Goal: Information Seeking & Learning: Learn about a topic

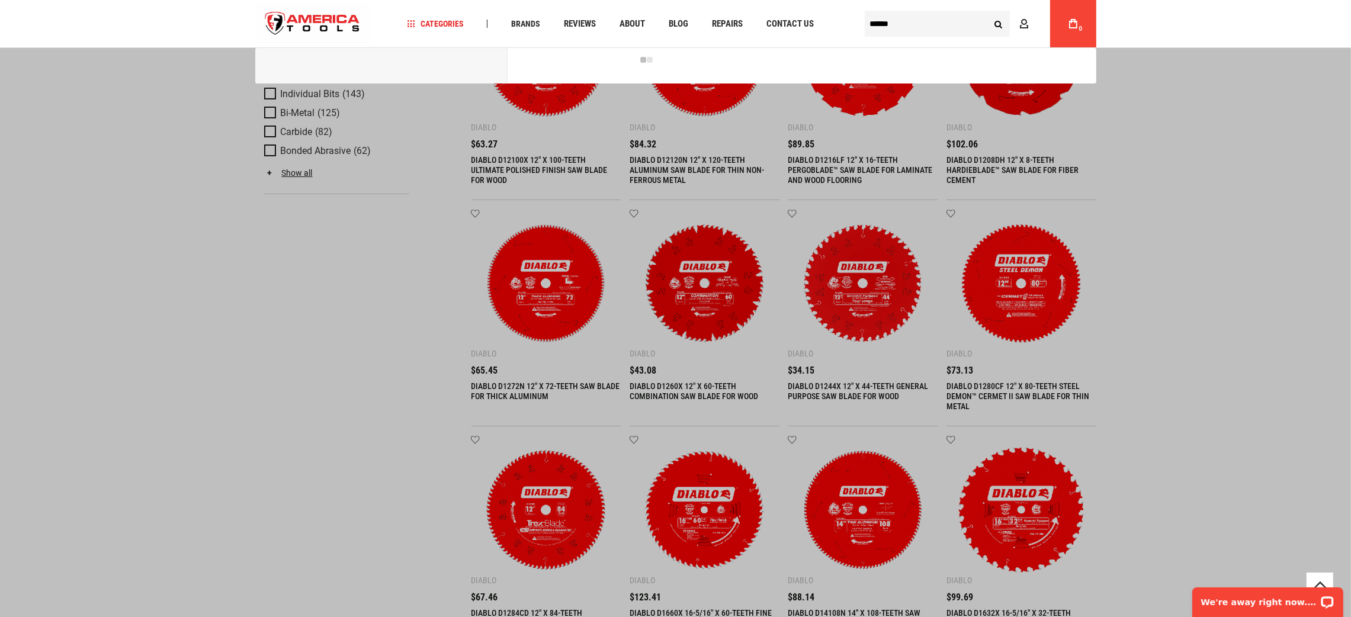
type input "*****"
click at [987, 12] on button "Search" at bounding box center [998, 23] width 23 height 23
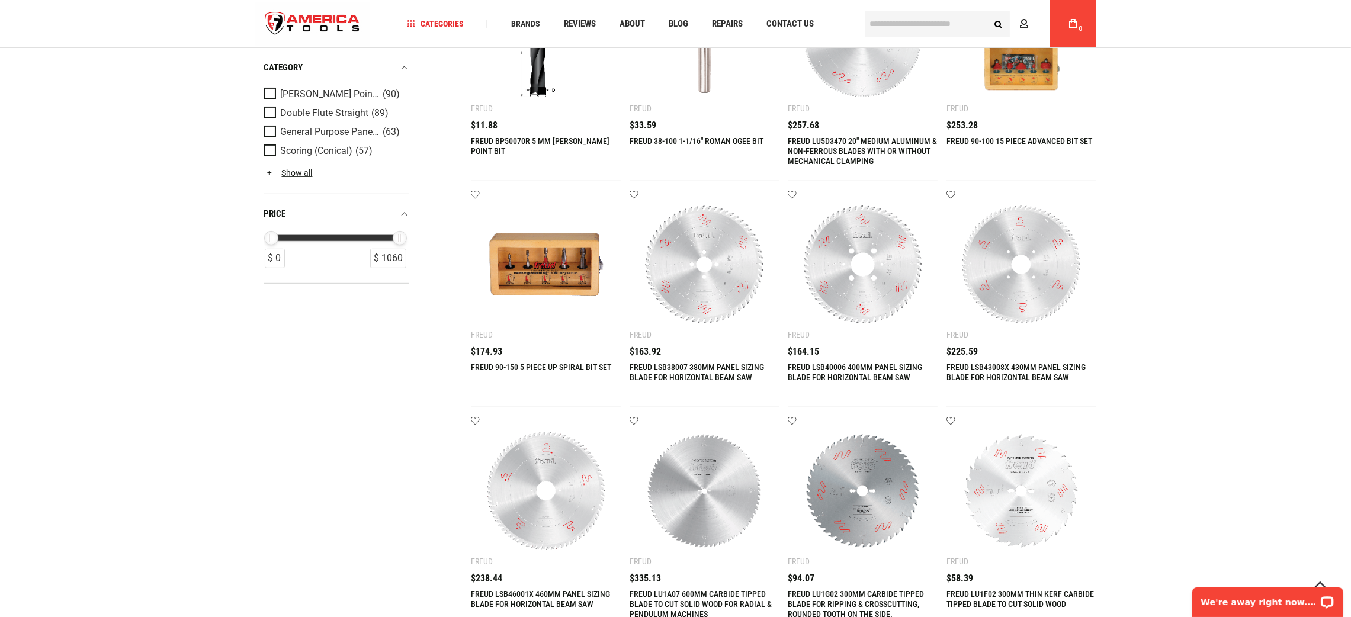
scroll to position [1361, 0]
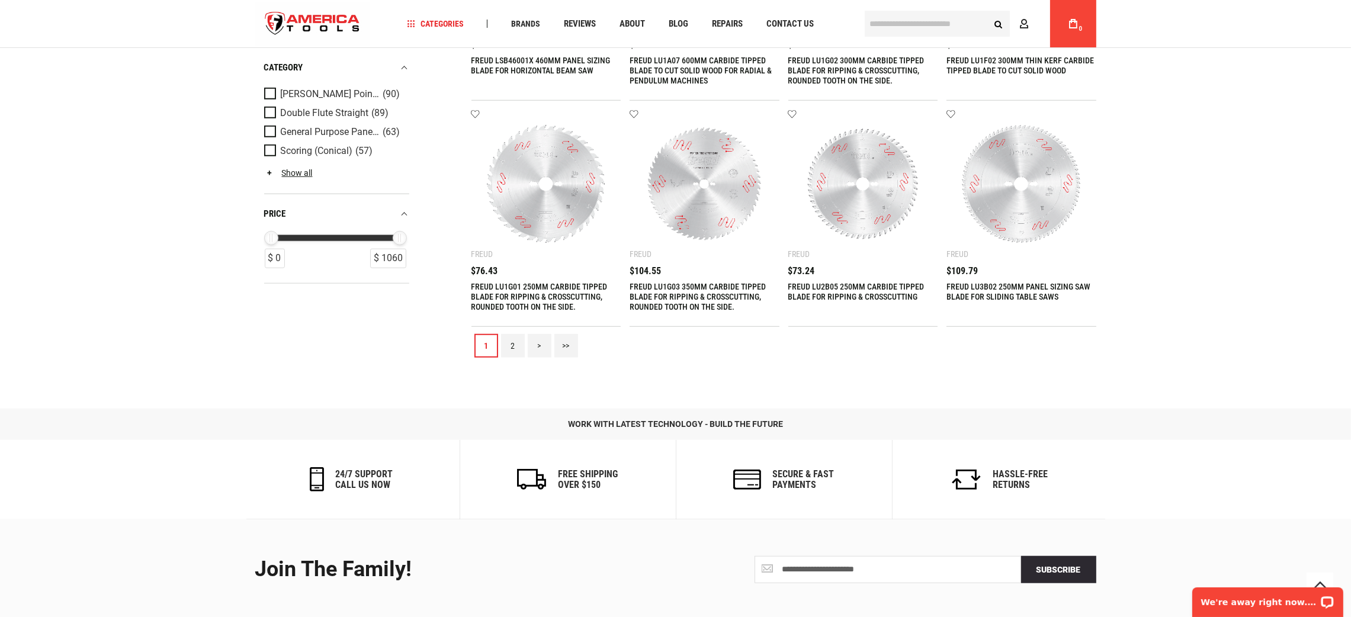
type input "**********"
click at [513, 343] on link "2" at bounding box center [513, 346] width 24 height 24
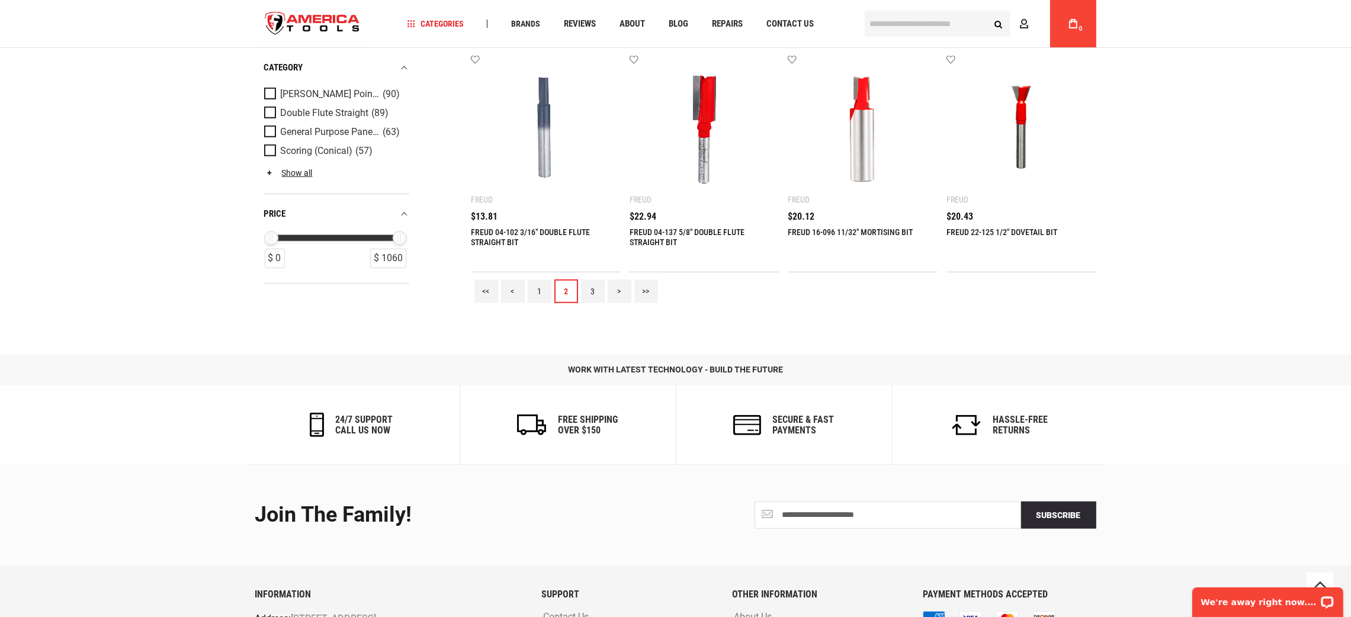
scroll to position [1422, 0]
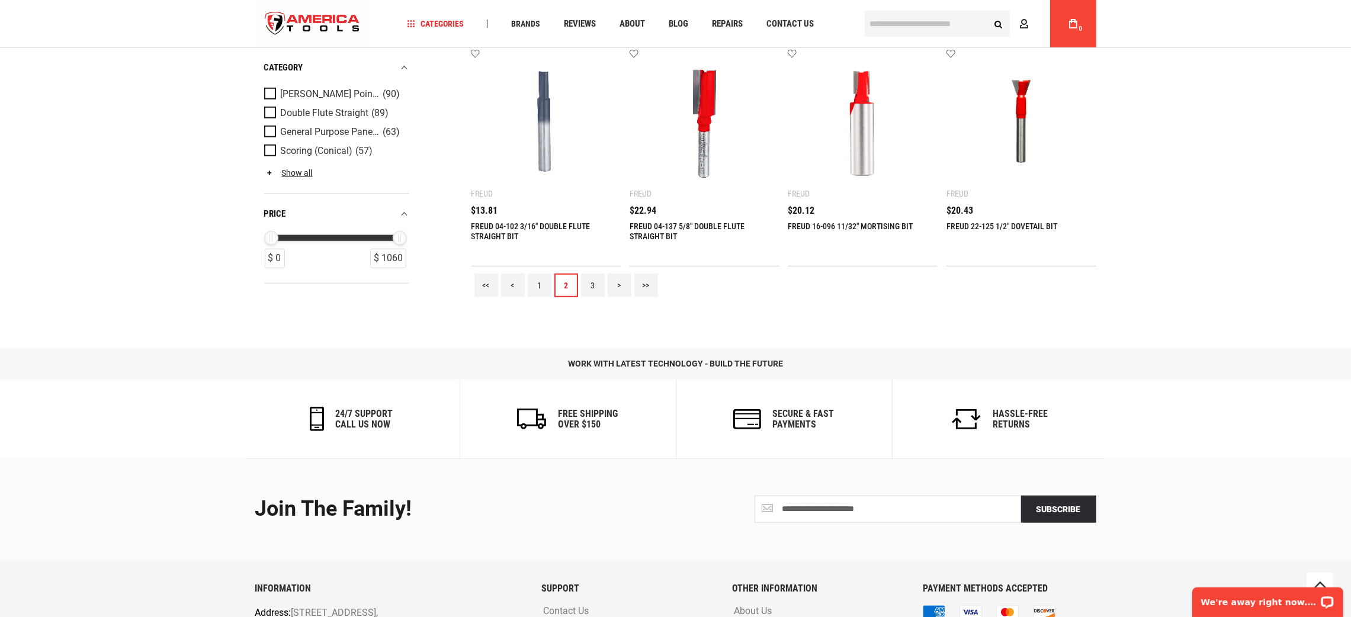
click at [585, 283] on link "3" at bounding box center [593, 286] width 24 height 24
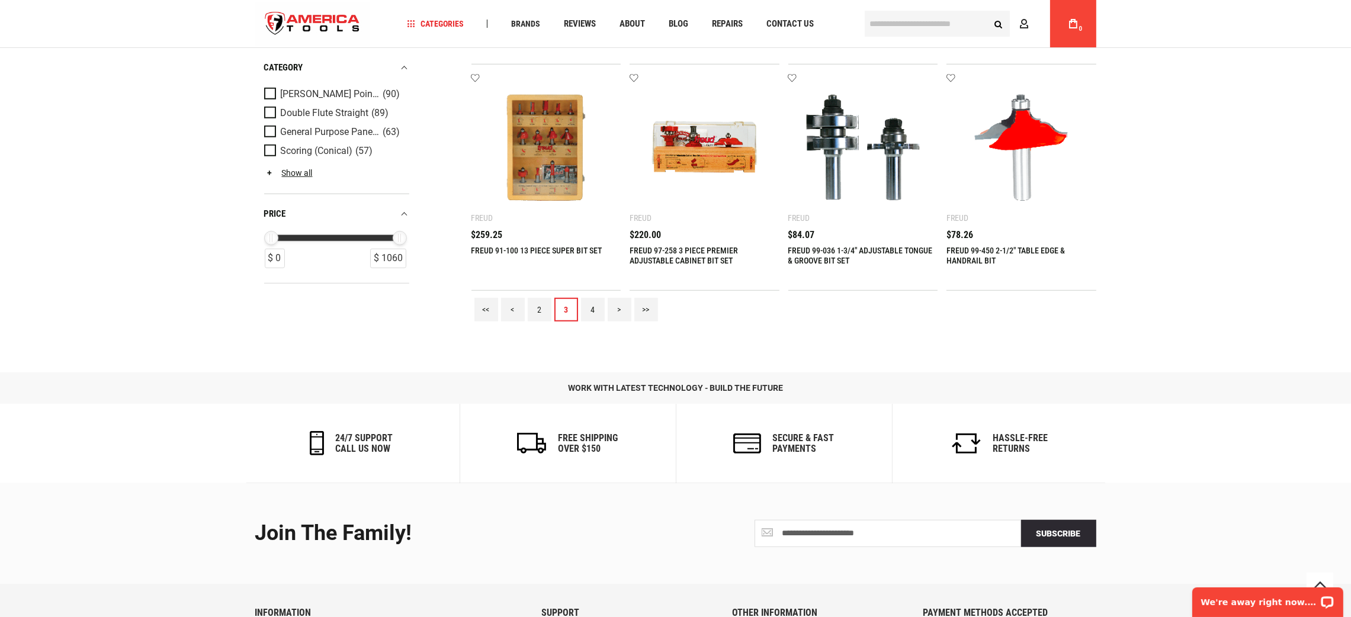
scroll to position [1537, 0]
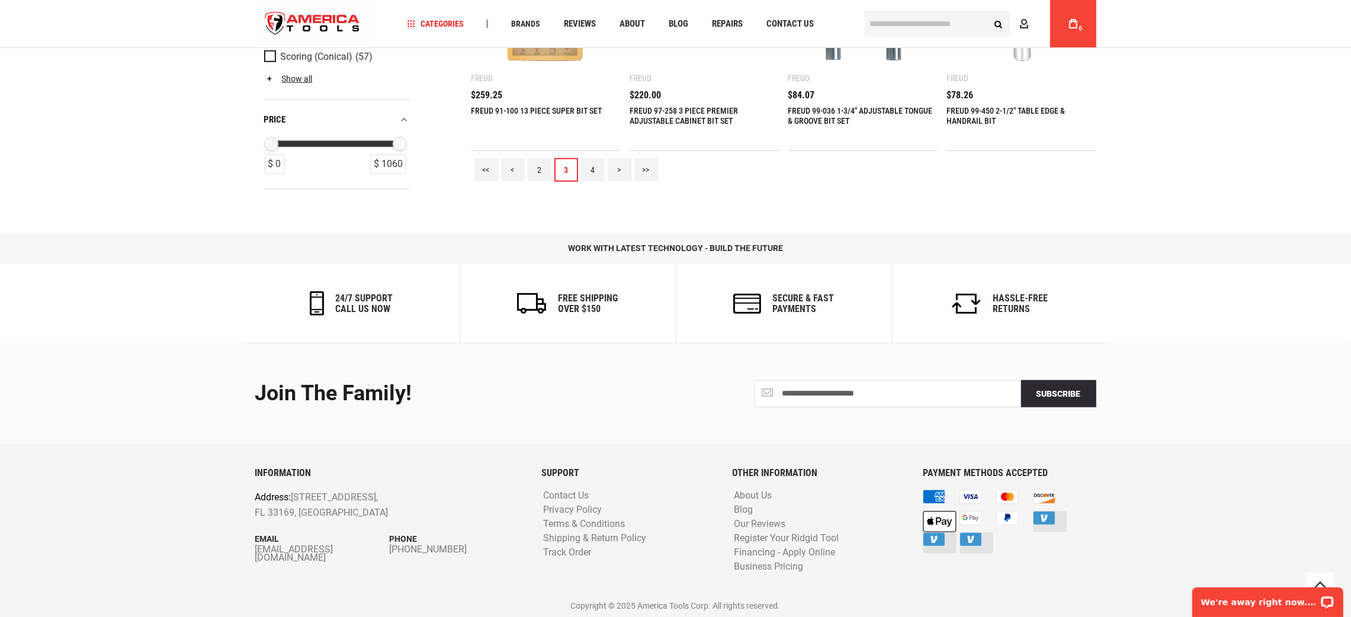
drag, startPoint x: 586, startPoint y: 167, endPoint x: 600, endPoint y: 173, distance: 15.4
click at [587, 167] on link "4" at bounding box center [593, 170] width 24 height 24
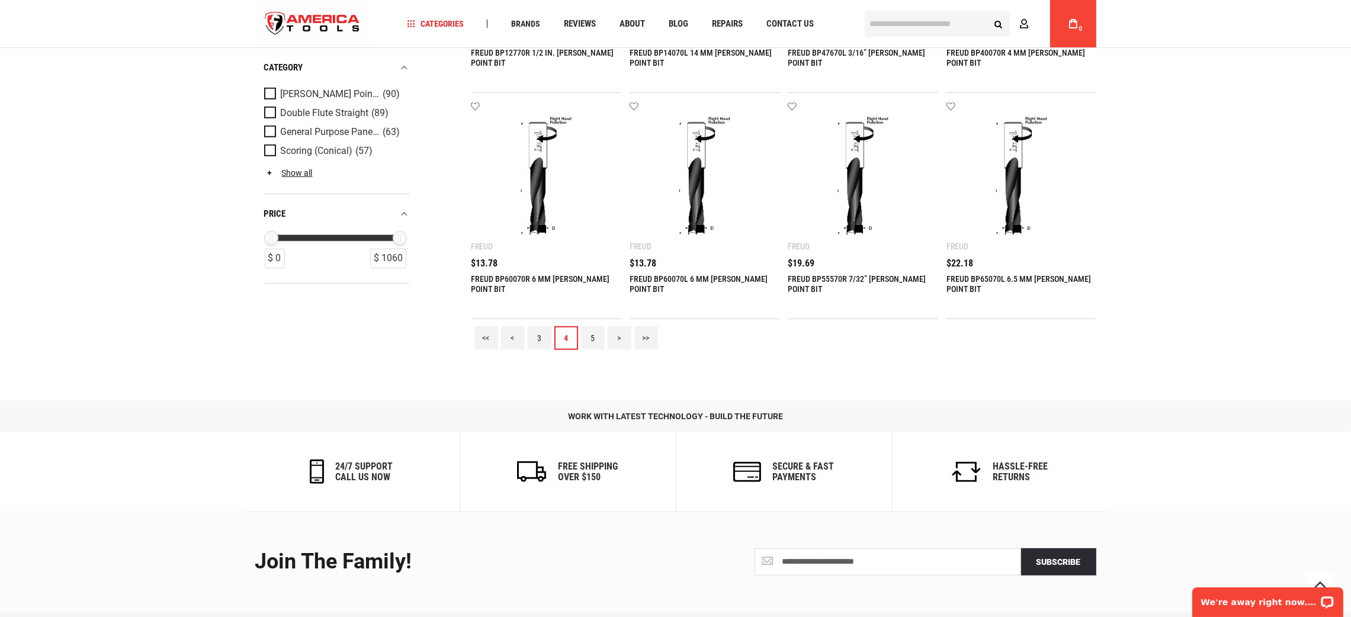
scroll to position [1359, 0]
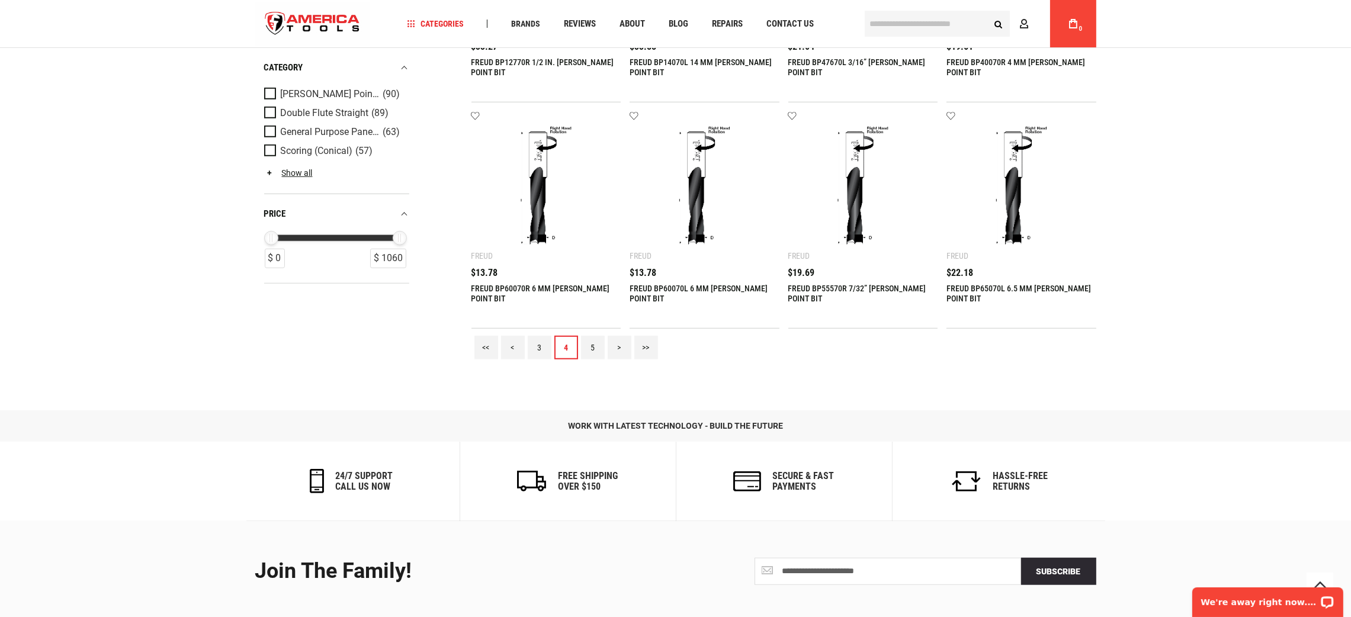
click at [589, 350] on link "5" at bounding box center [593, 348] width 24 height 24
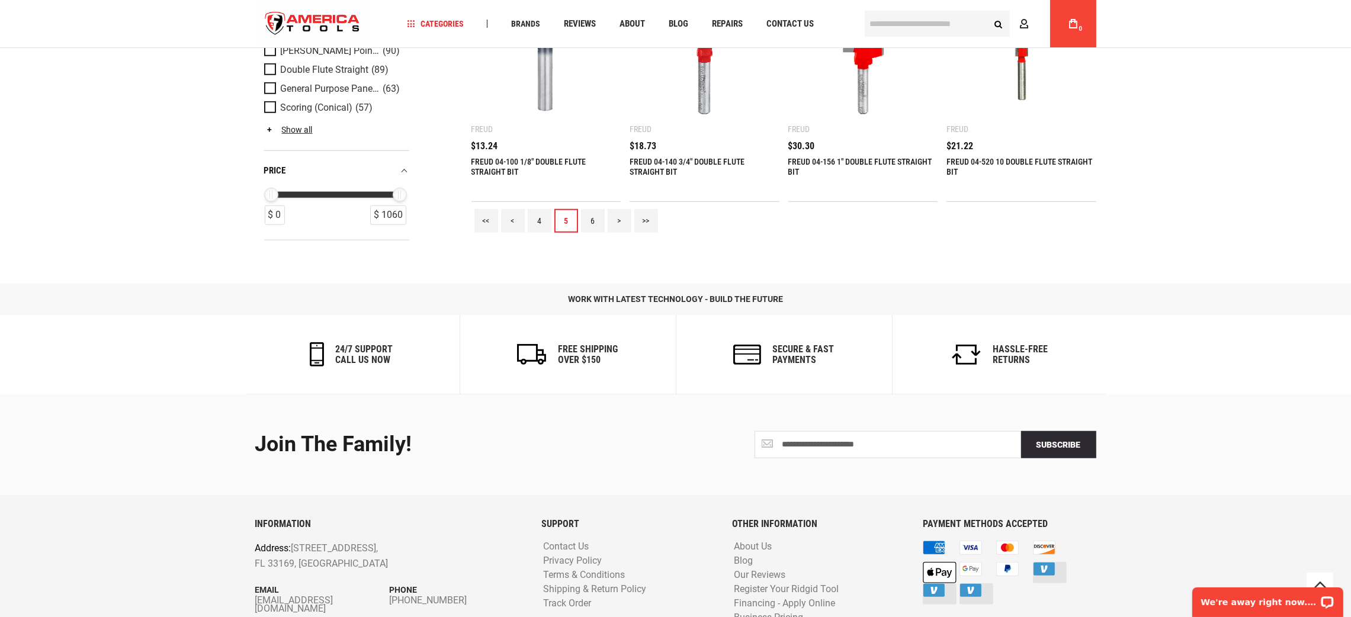
scroll to position [1537, 0]
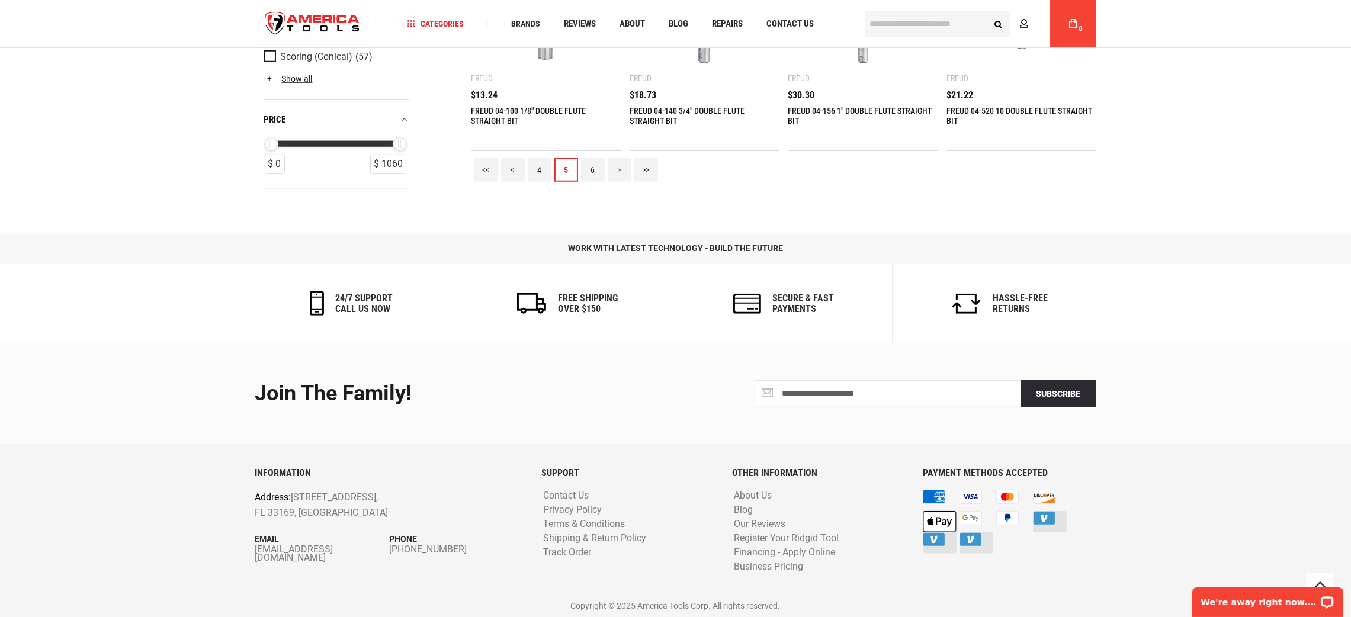
click at [587, 166] on link "6" at bounding box center [593, 170] width 24 height 24
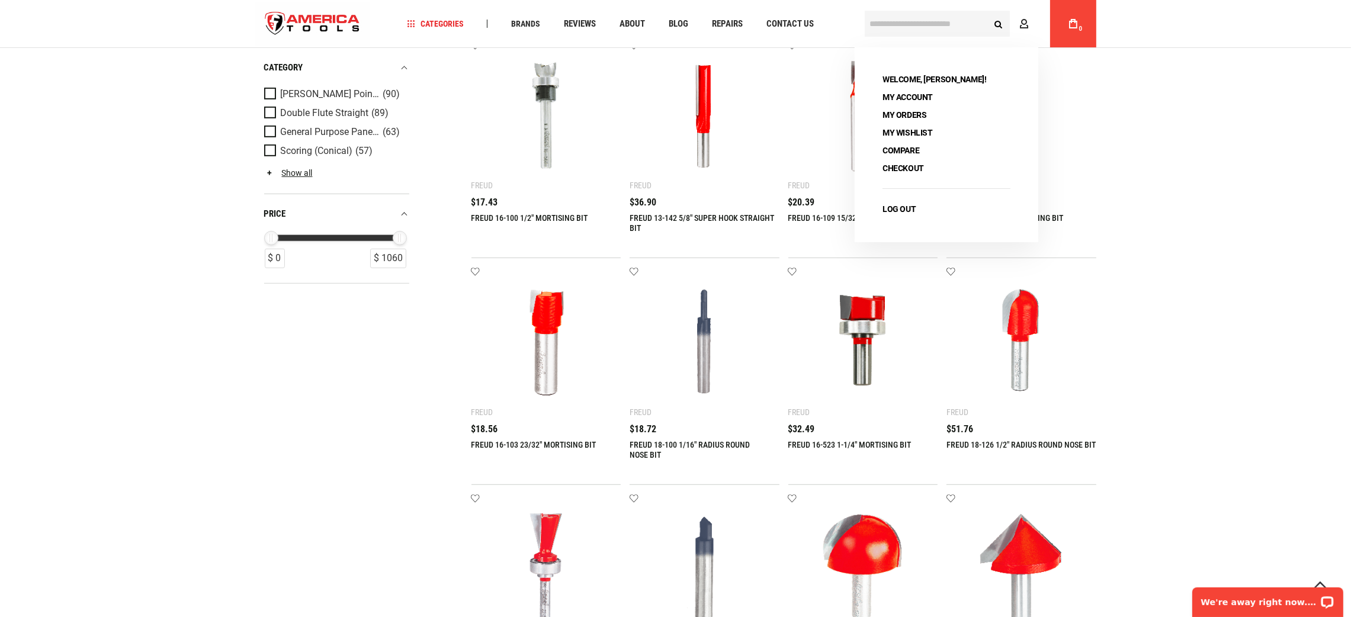
scroll to position [1422, 0]
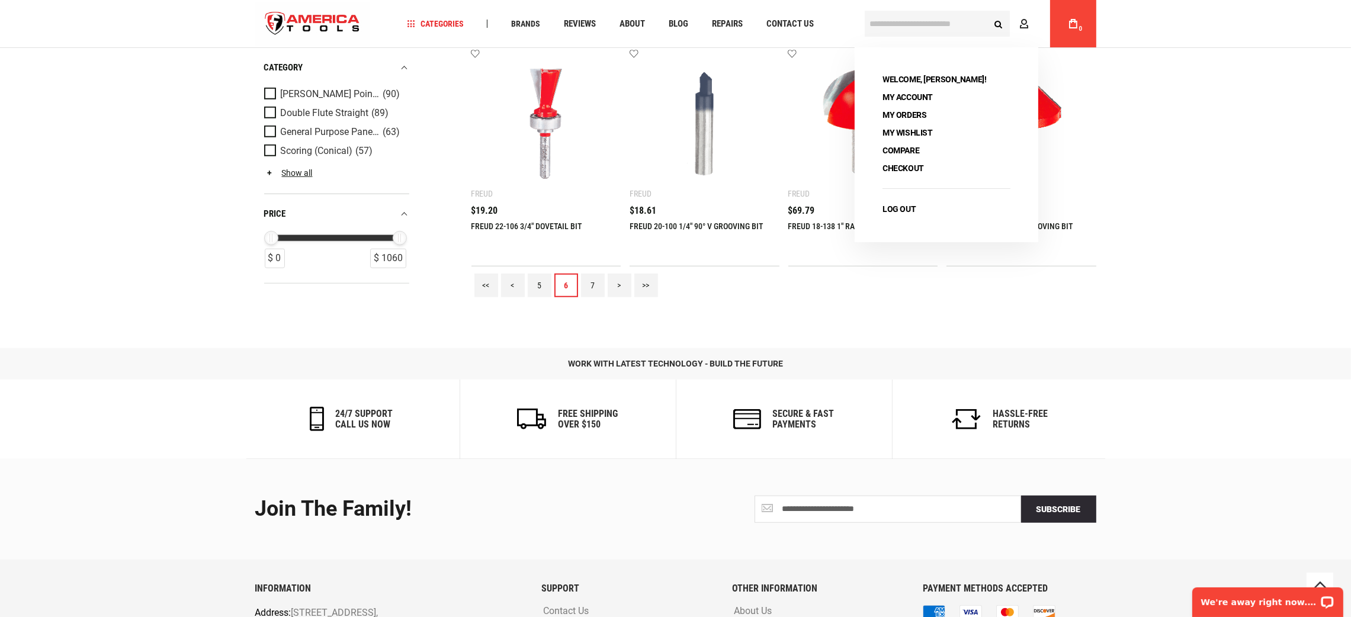
click at [589, 284] on link "7" at bounding box center [593, 286] width 24 height 24
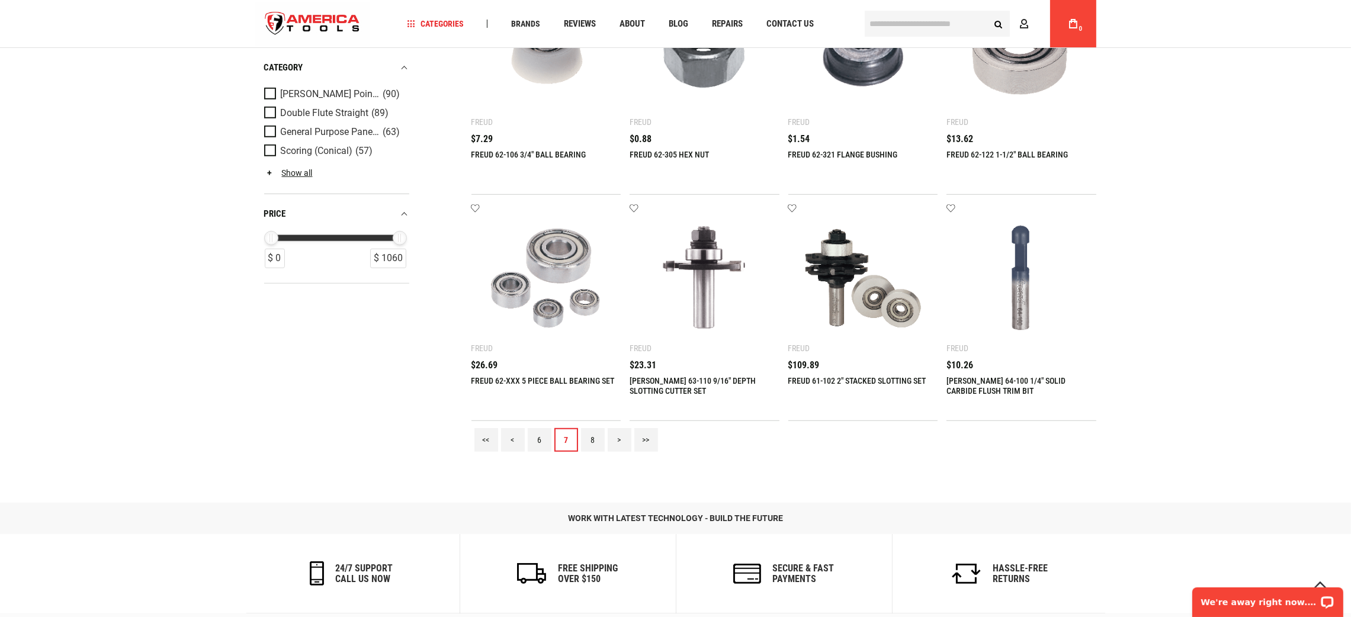
scroll to position [1510, 0]
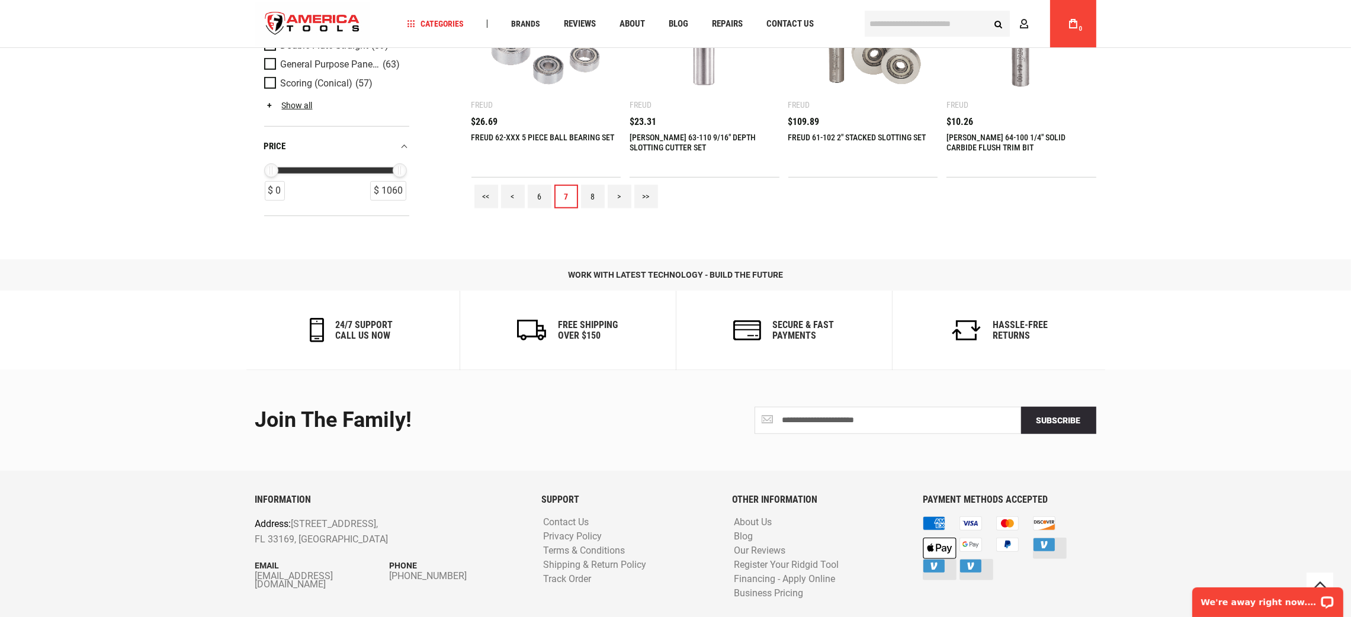
click at [586, 195] on link "8" at bounding box center [593, 197] width 24 height 24
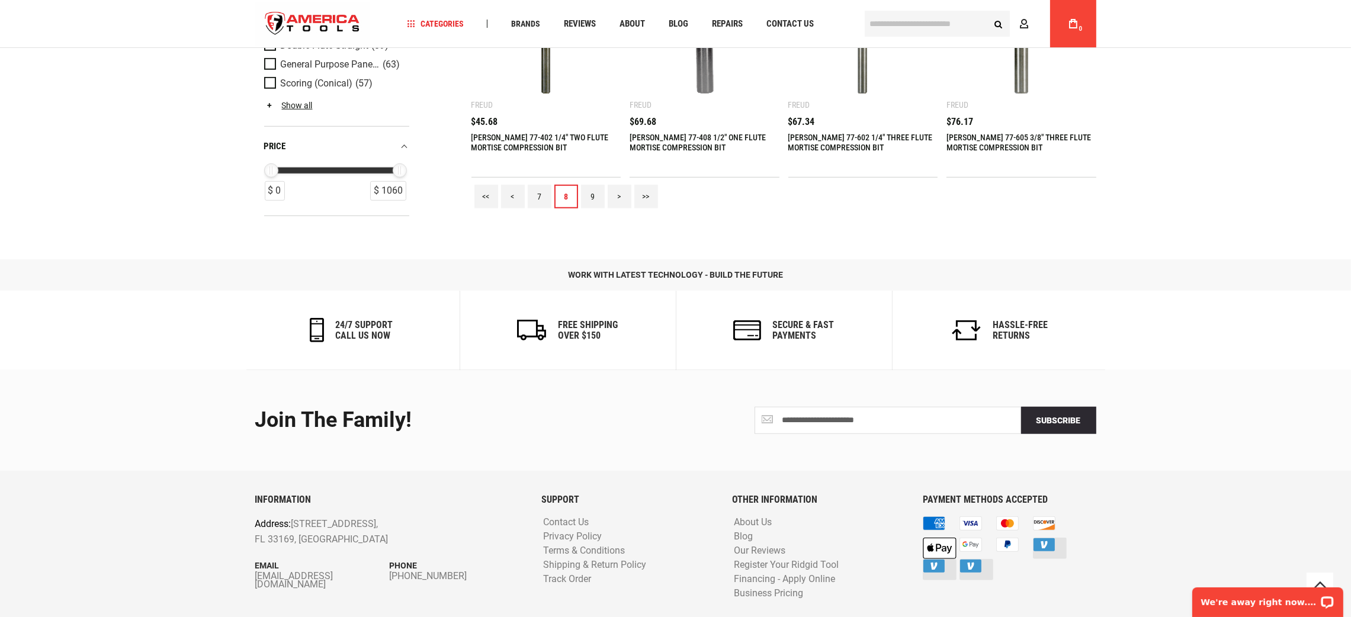
click at [605, 197] on div "<< < 7 8 9 > >>" at bounding box center [783, 197] width 625 height 38
click at [593, 192] on link "9" at bounding box center [593, 197] width 24 height 24
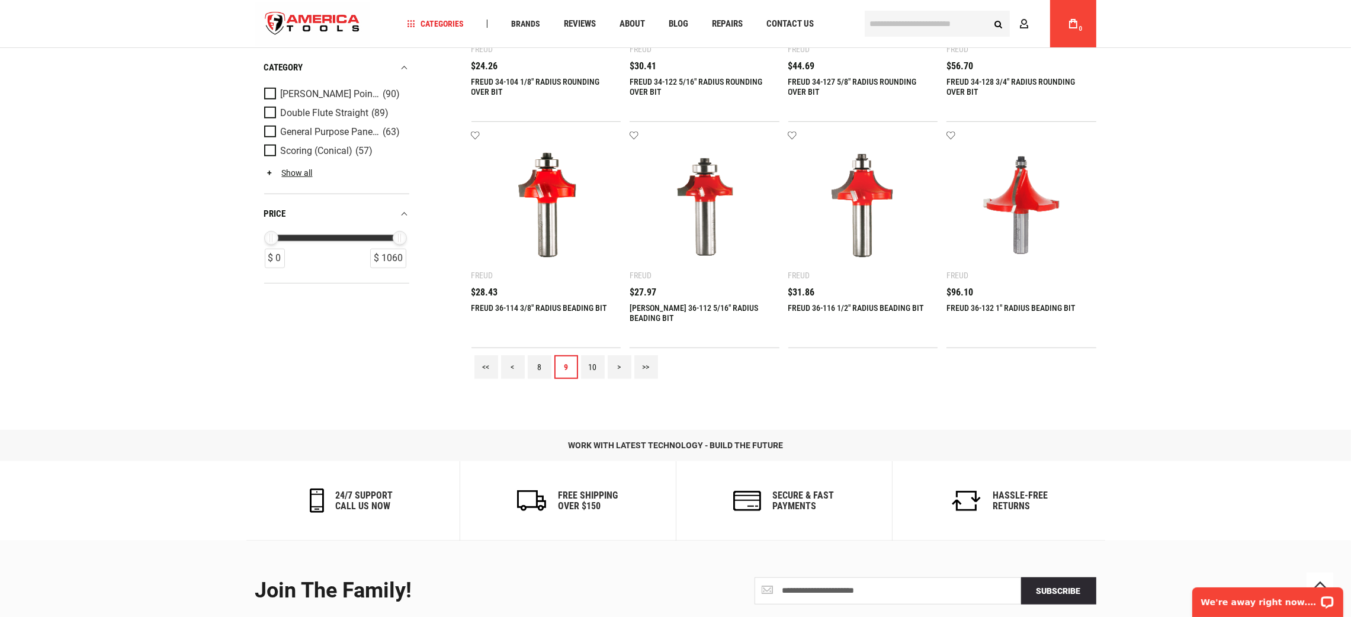
scroll to position [1537, 0]
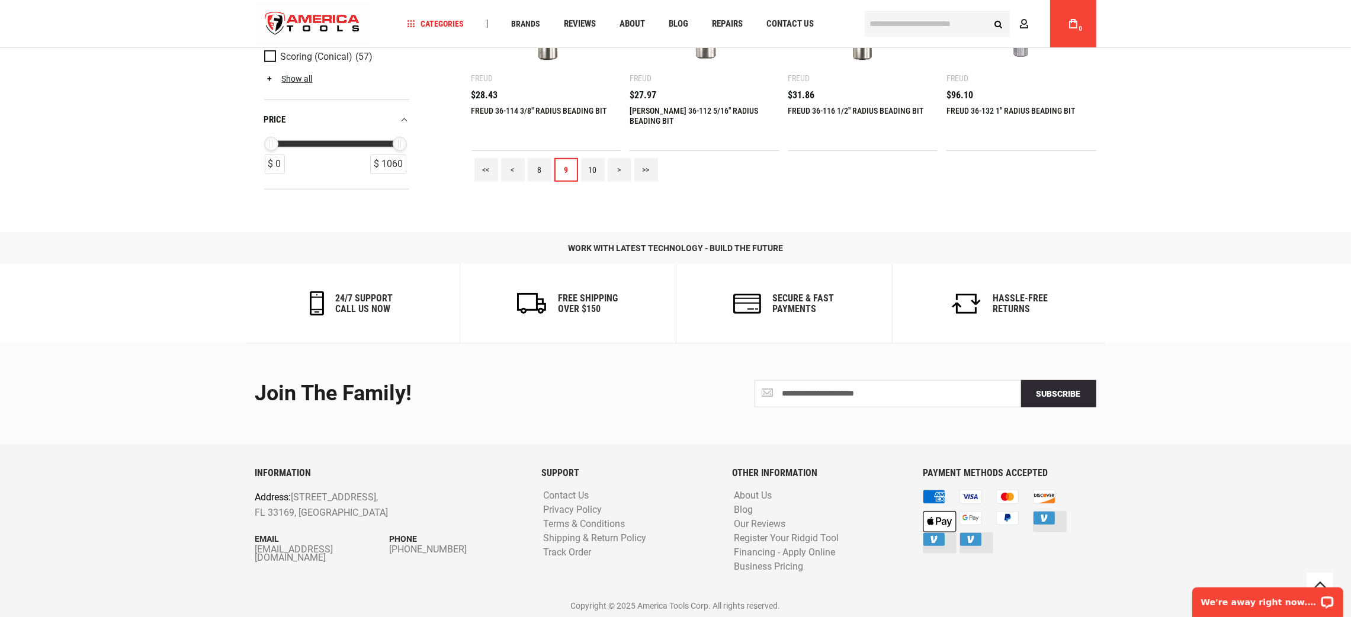
click at [594, 162] on link "10" at bounding box center [593, 170] width 24 height 24
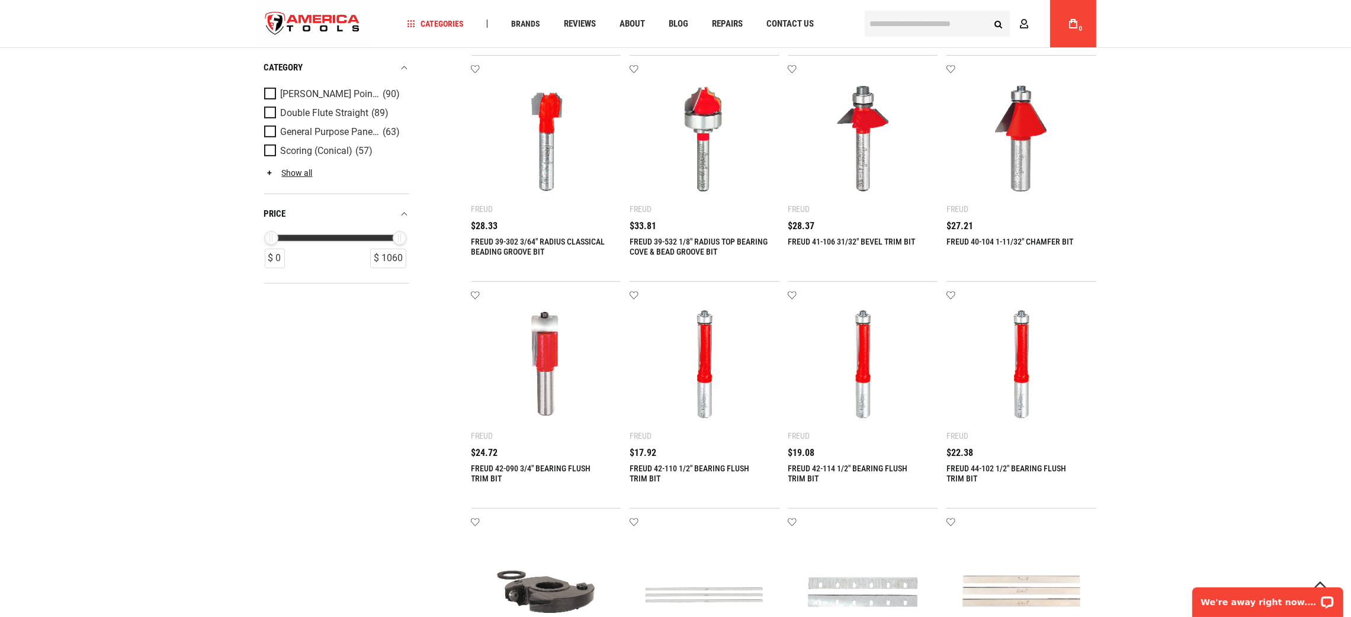
scroll to position [1244, 0]
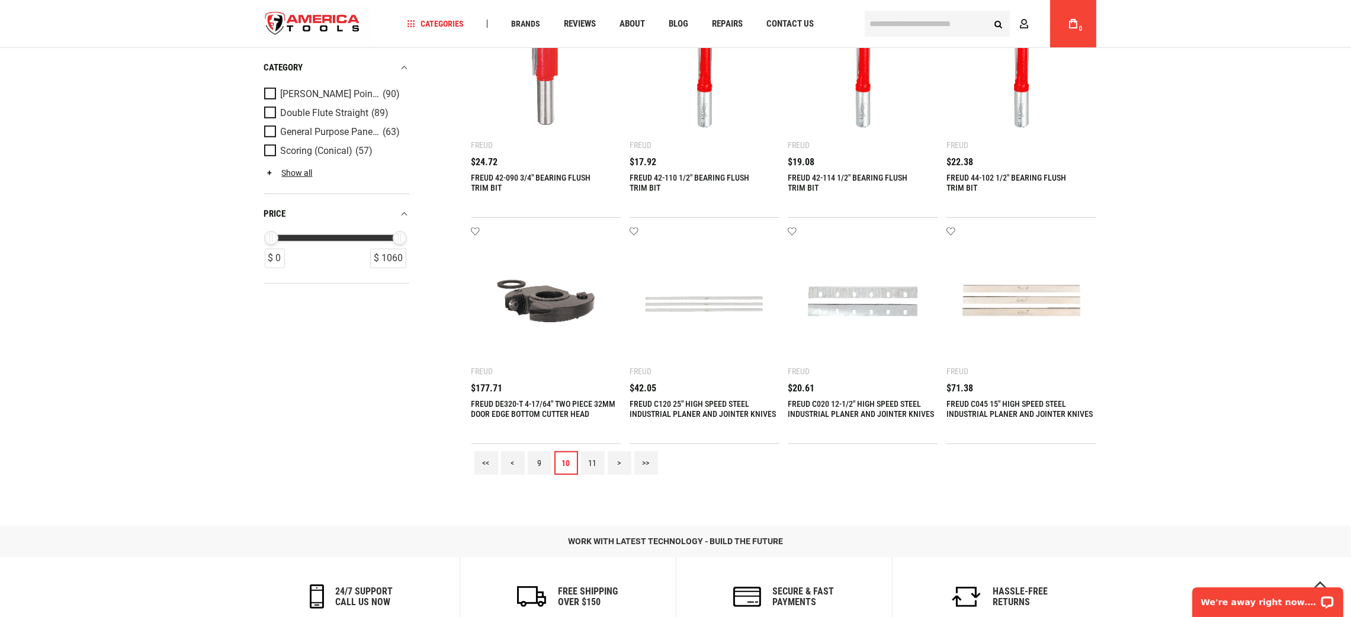
drag, startPoint x: 594, startPoint y: 464, endPoint x: 605, endPoint y: 450, distance: 18.6
click at [594, 464] on link "11" at bounding box center [593, 463] width 24 height 24
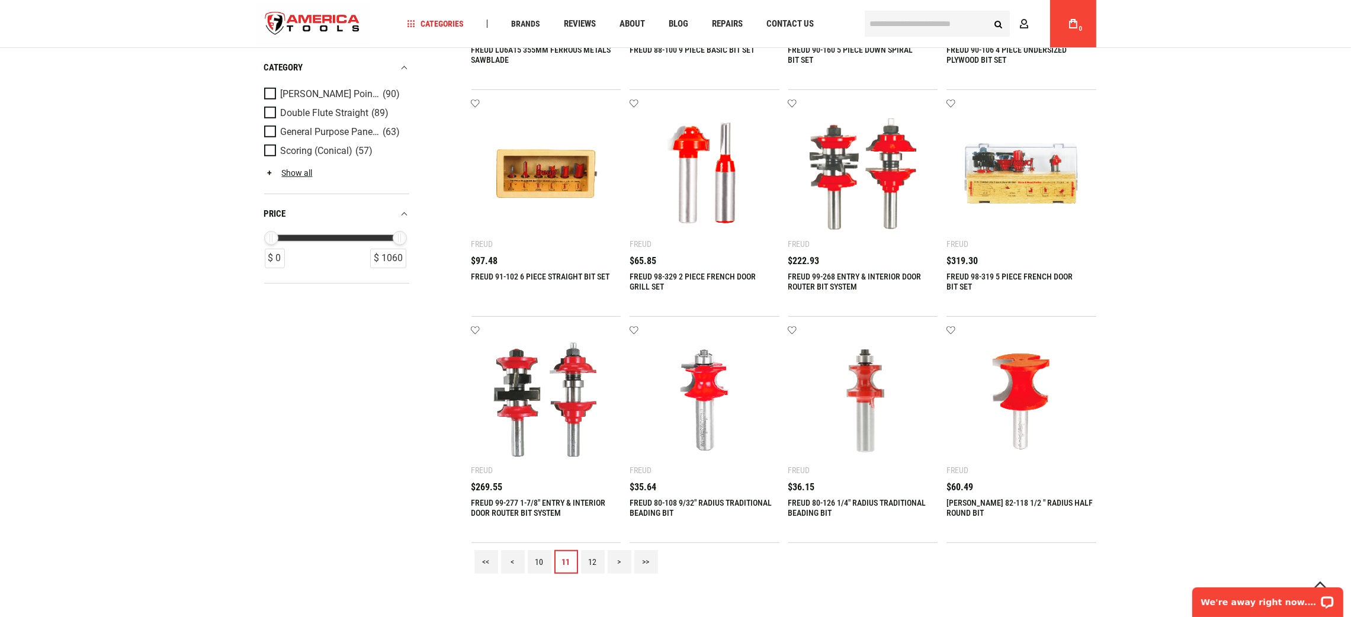
scroll to position [1333, 0]
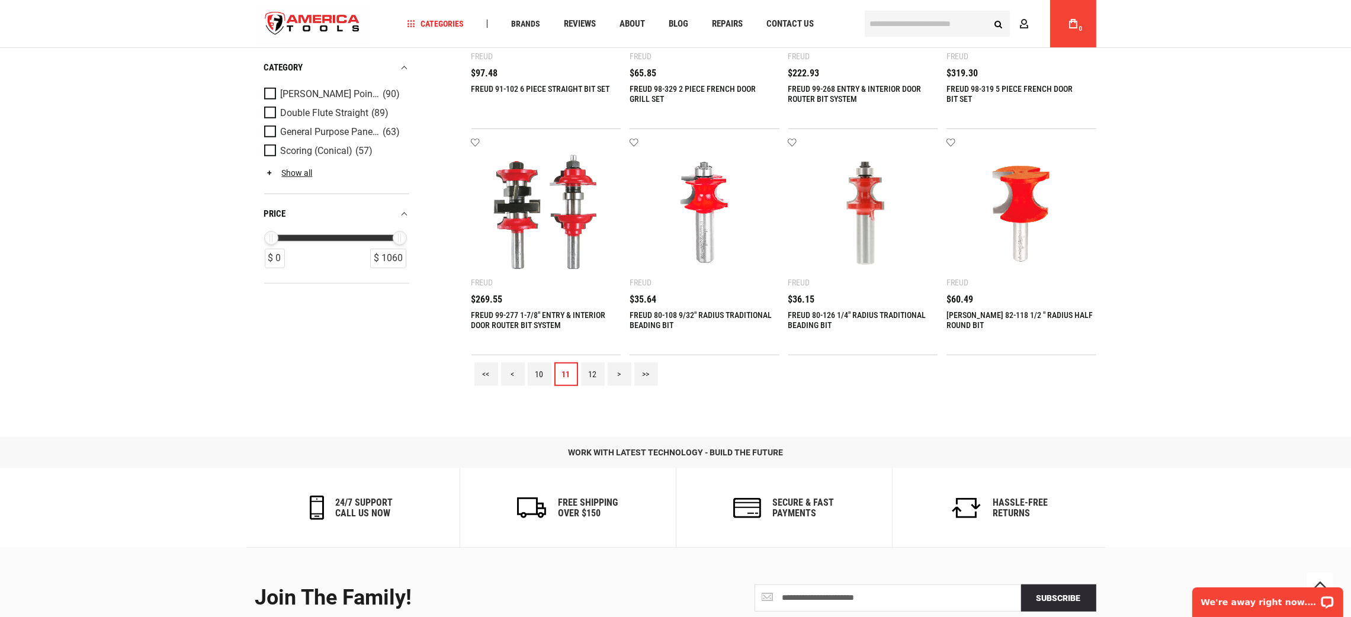
click at [588, 365] on link "12" at bounding box center [593, 375] width 24 height 24
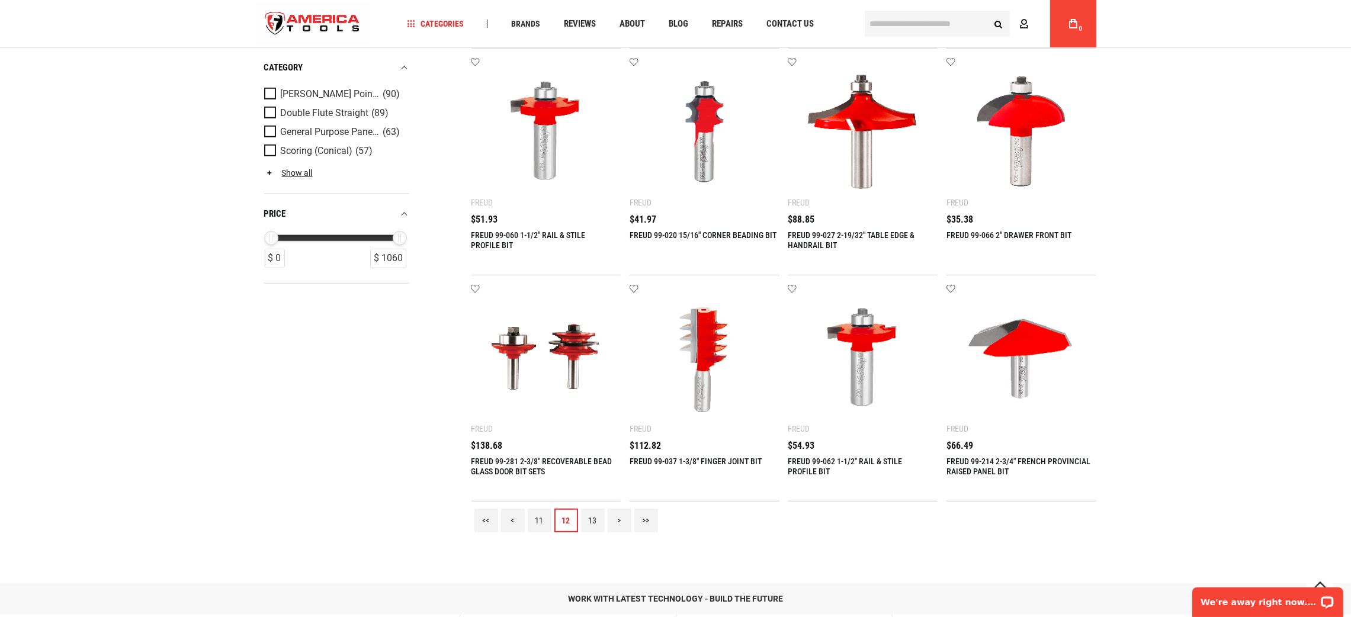
scroll to position [1422, 0]
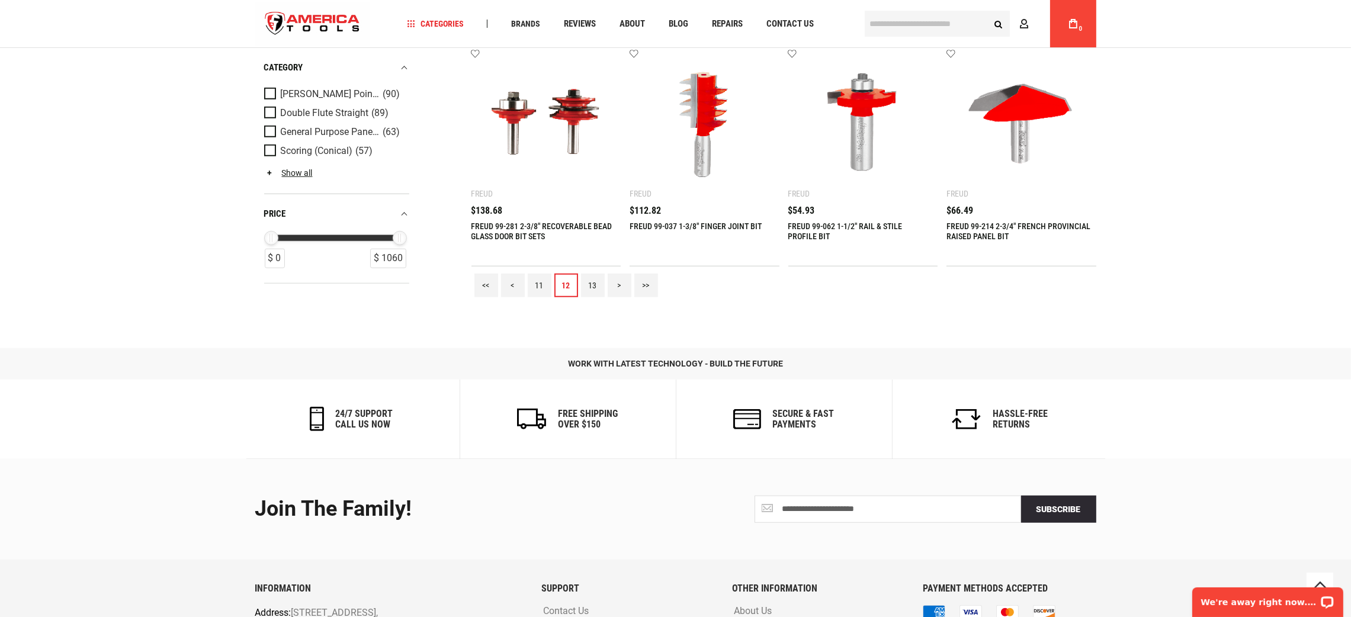
click at [595, 277] on link "13" at bounding box center [593, 286] width 24 height 24
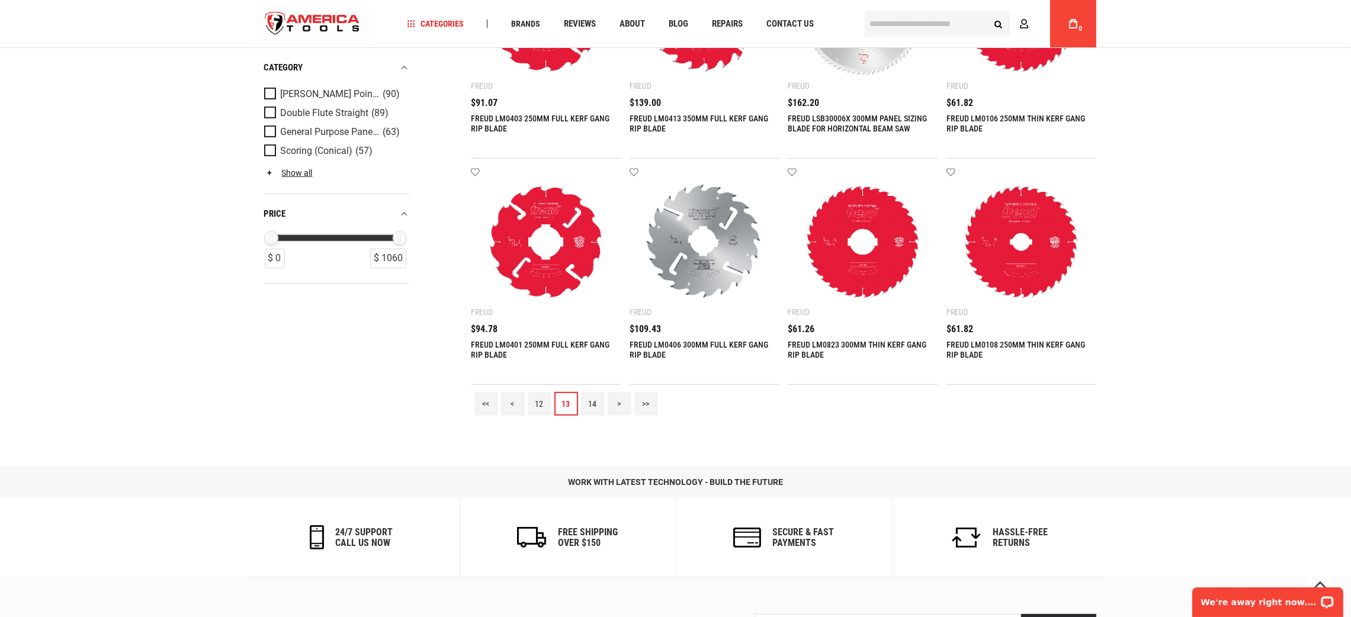
scroll to position [1510, 0]
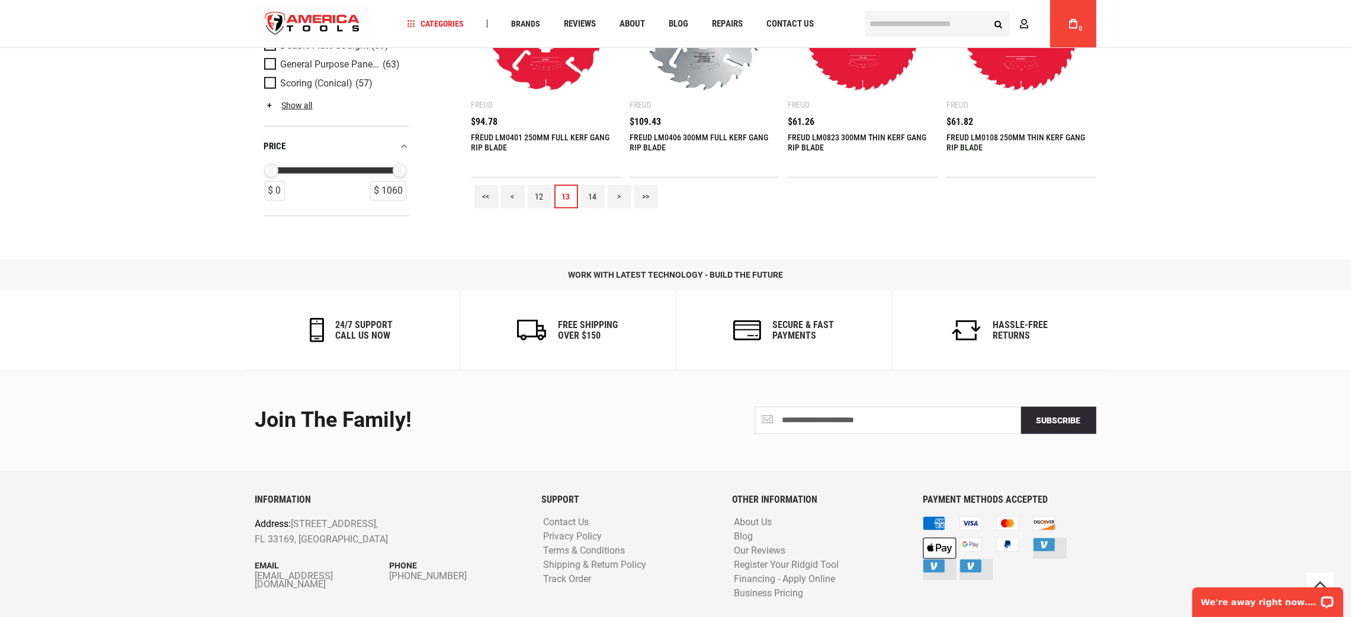
click at [588, 181] on div "<< < 12 13 14 > >>" at bounding box center [783, 197] width 625 height 38
click at [589, 193] on link "14" at bounding box center [593, 197] width 24 height 24
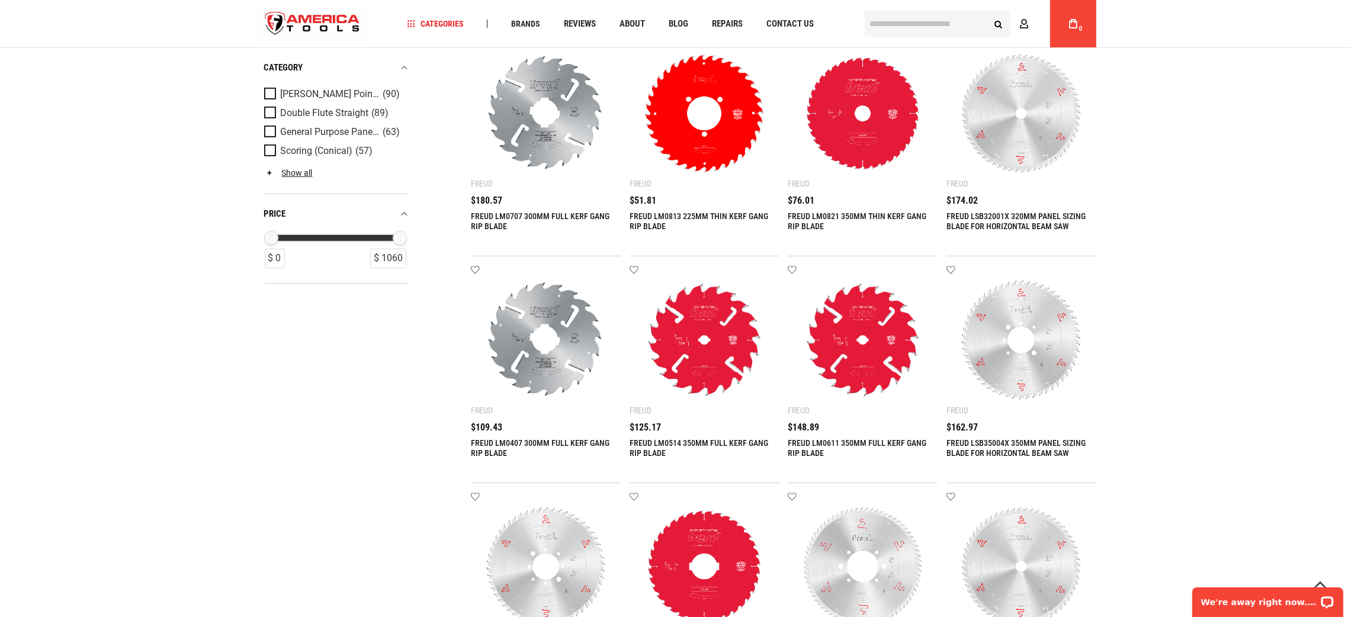
scroll to position [1423, 0]
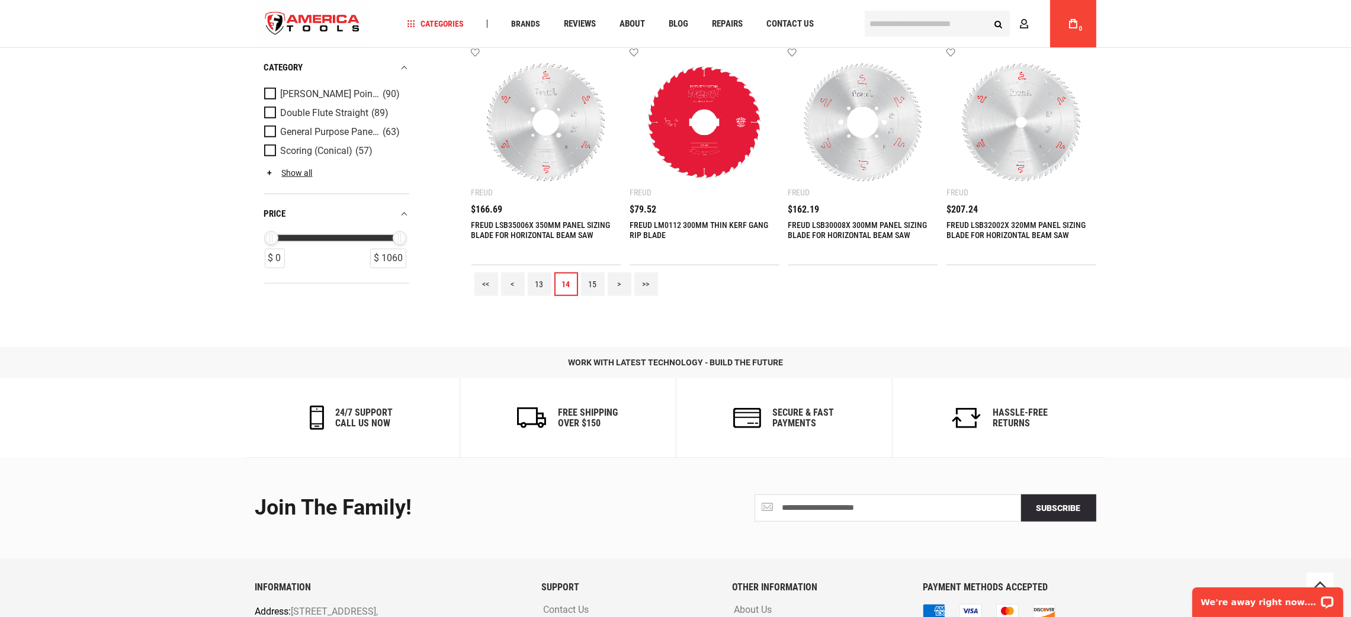
click at [599, 279] on link "15" at bounding box center [593, 284] width 24 height 24
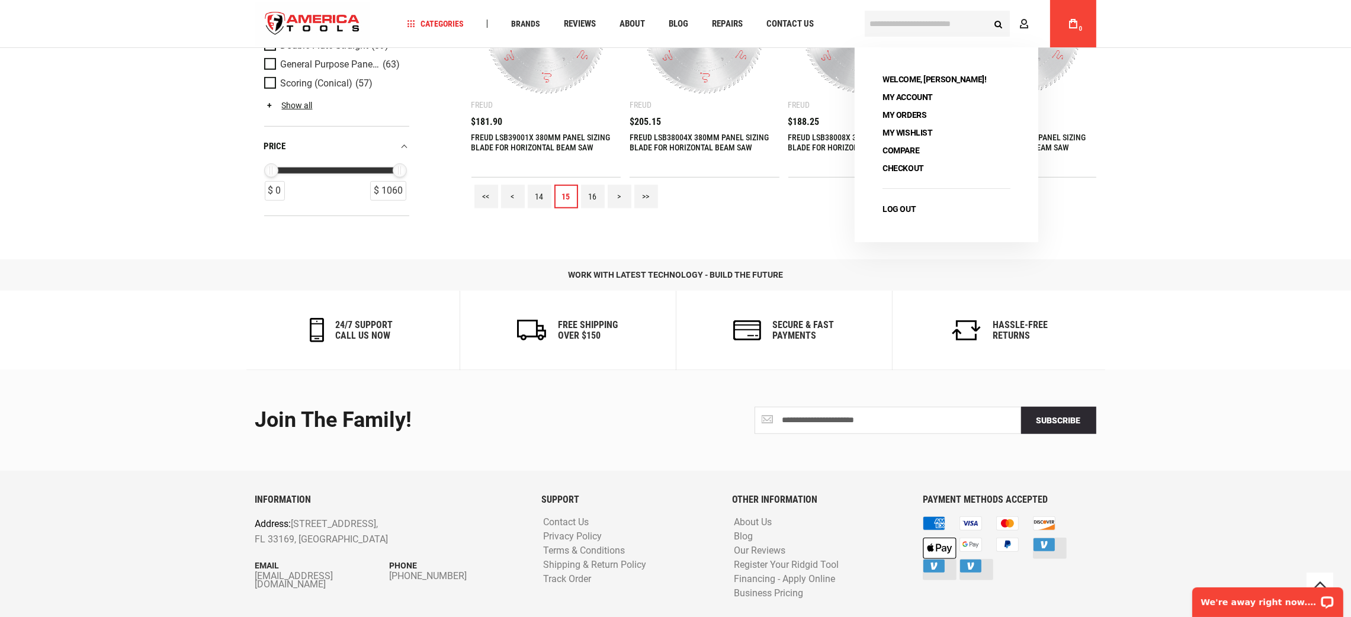
scroll to position [1508, 0]
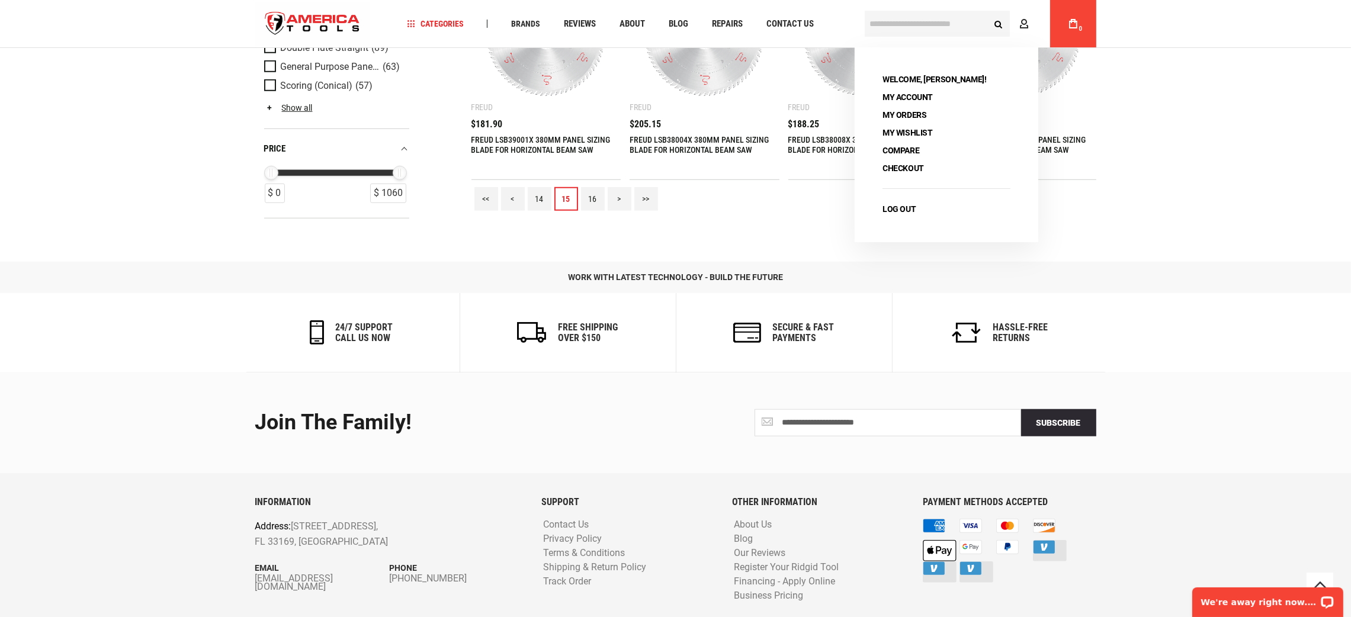
click at [587, 191] on link "16" at bounding box center [593, 199] width 24 height 24
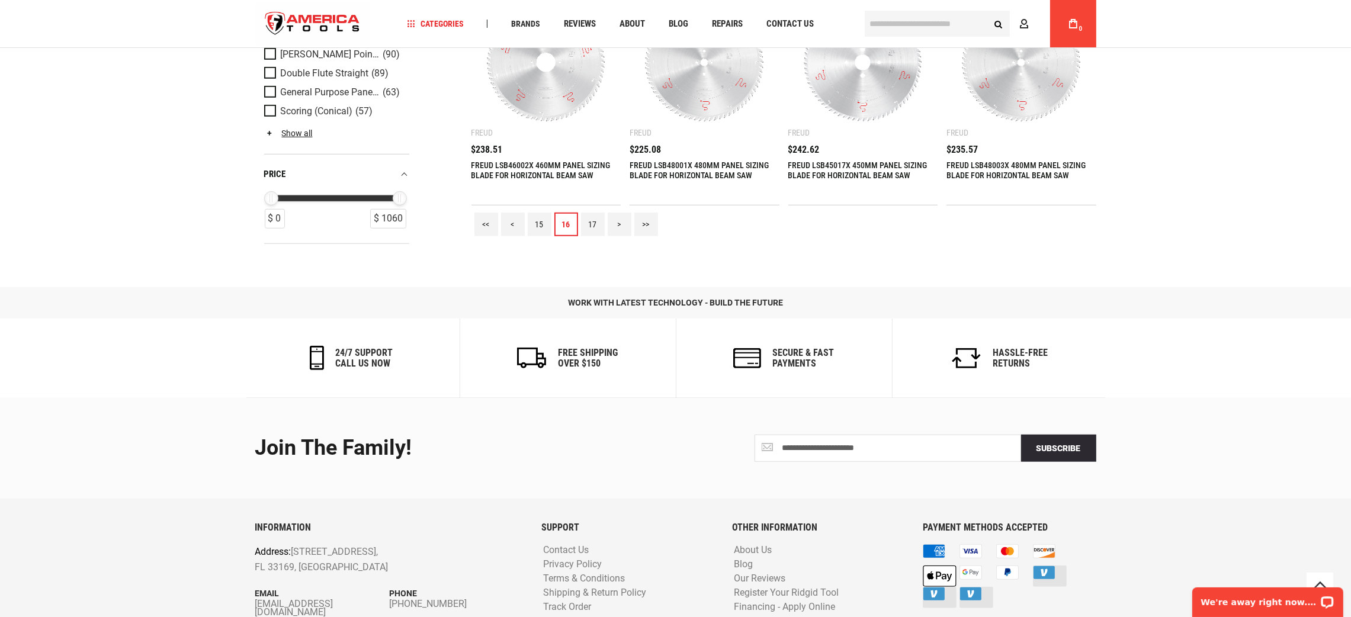
scroll to position [1510, 0]
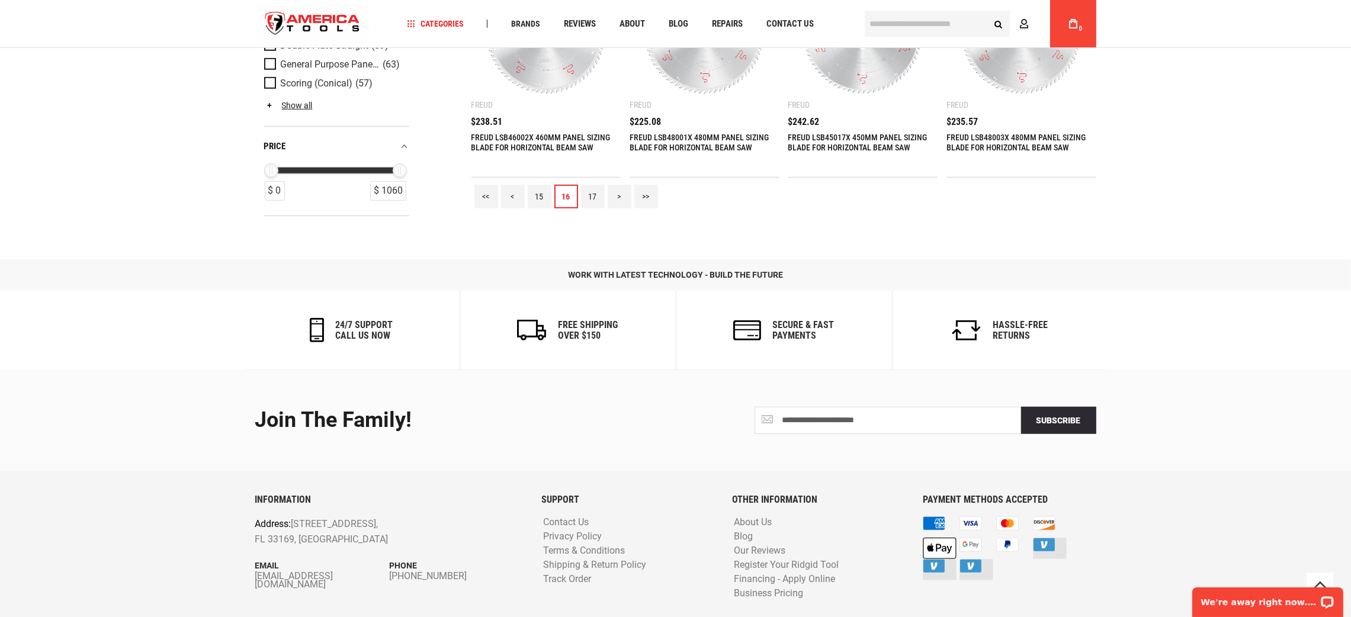
click at [591, 194] on link "17" at bounding box center [593, 197] width 24 height 24
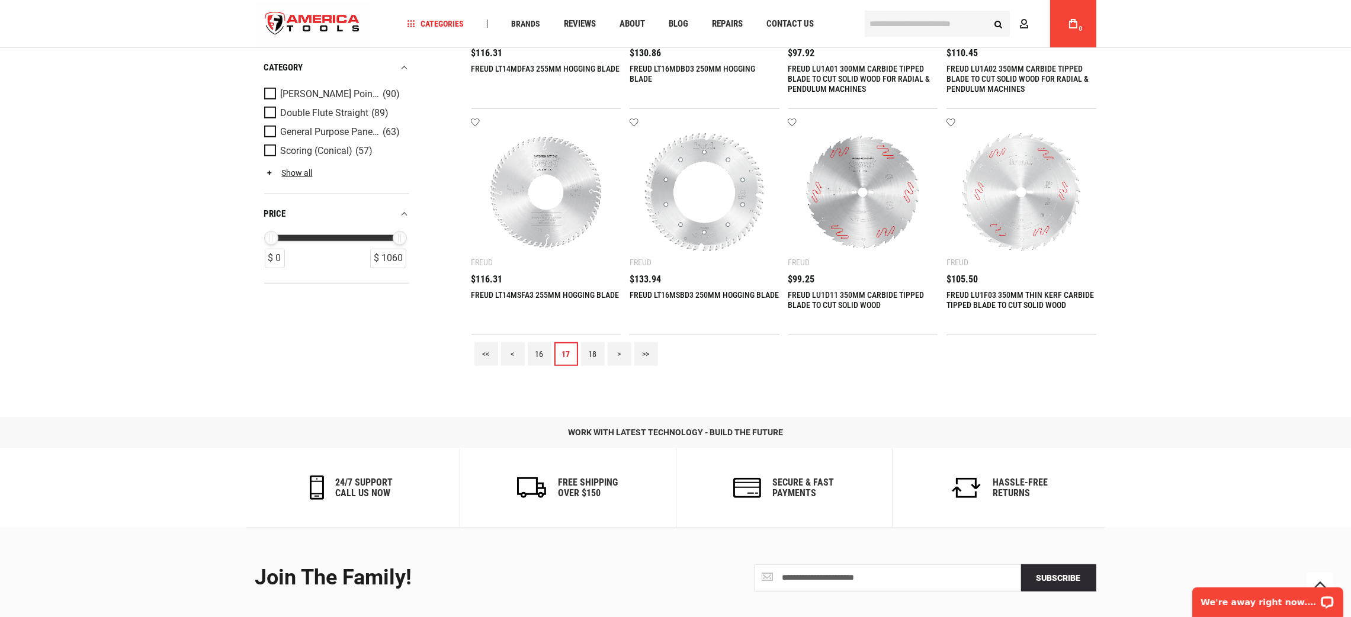
scroll to position [1537, 0]
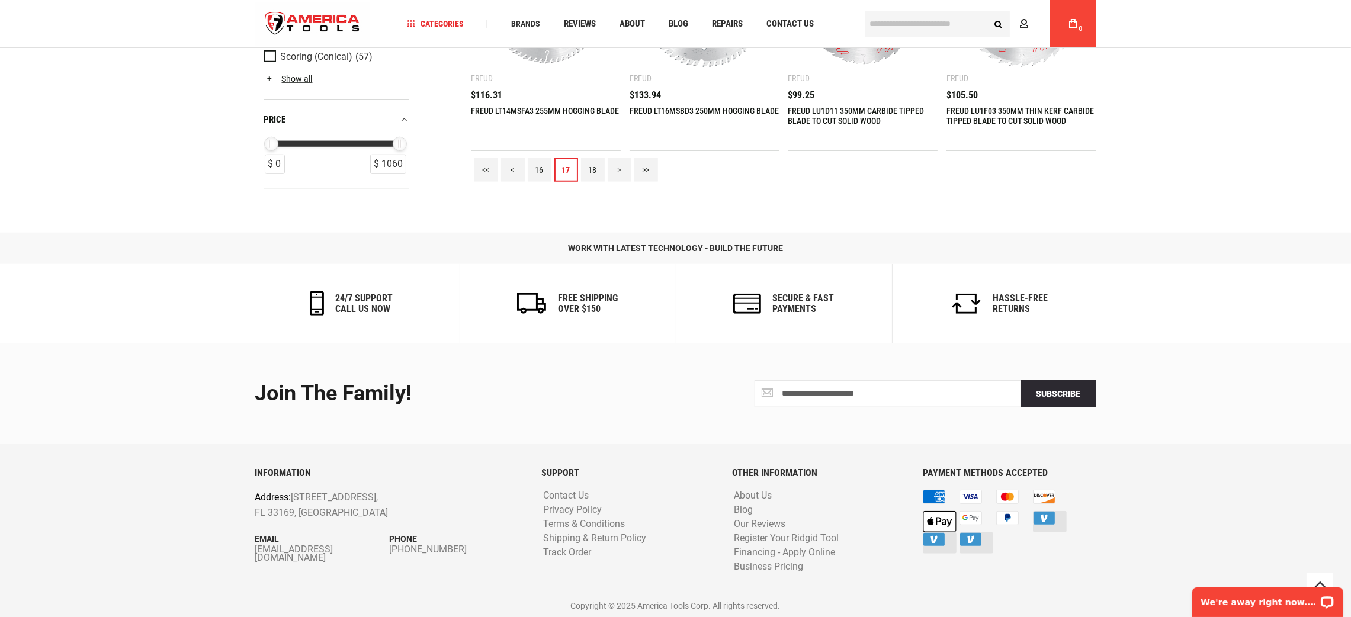
click at [588, 163] on link "18" at bounding box center [593, 170] width 24 height 24
click at [589, 172] on link "19" at bounding box center [593, 170] width 24 height 24
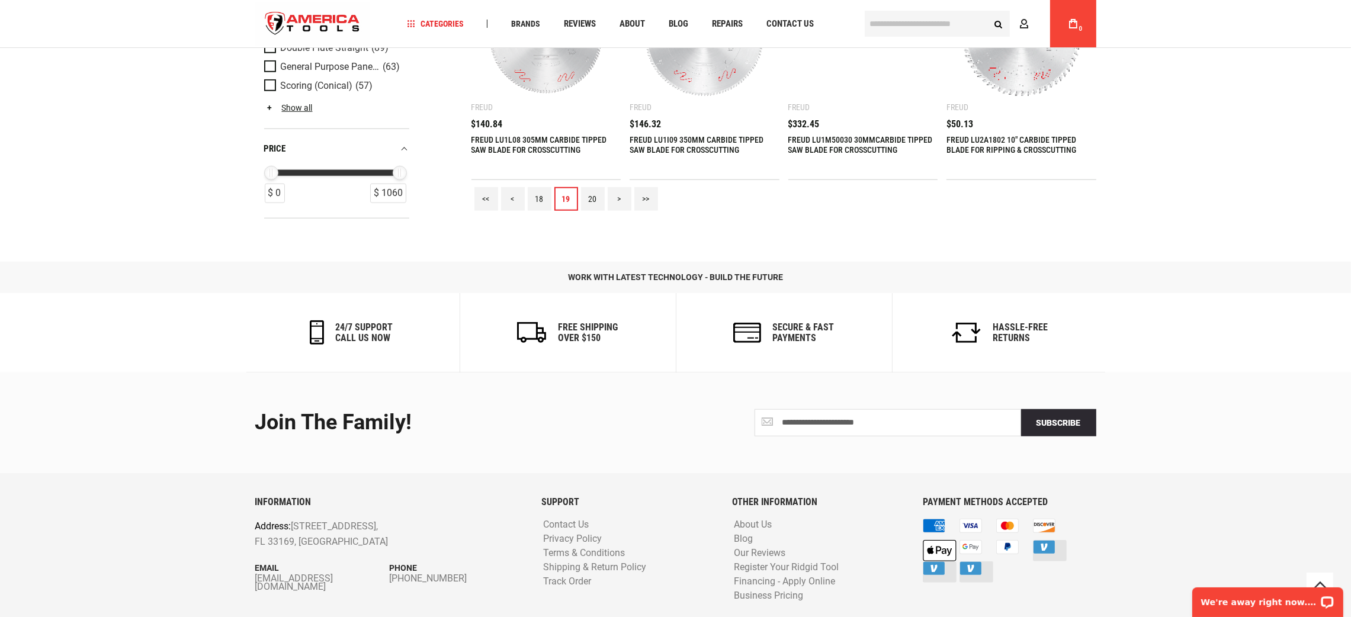
scroll to position [1510, 0]
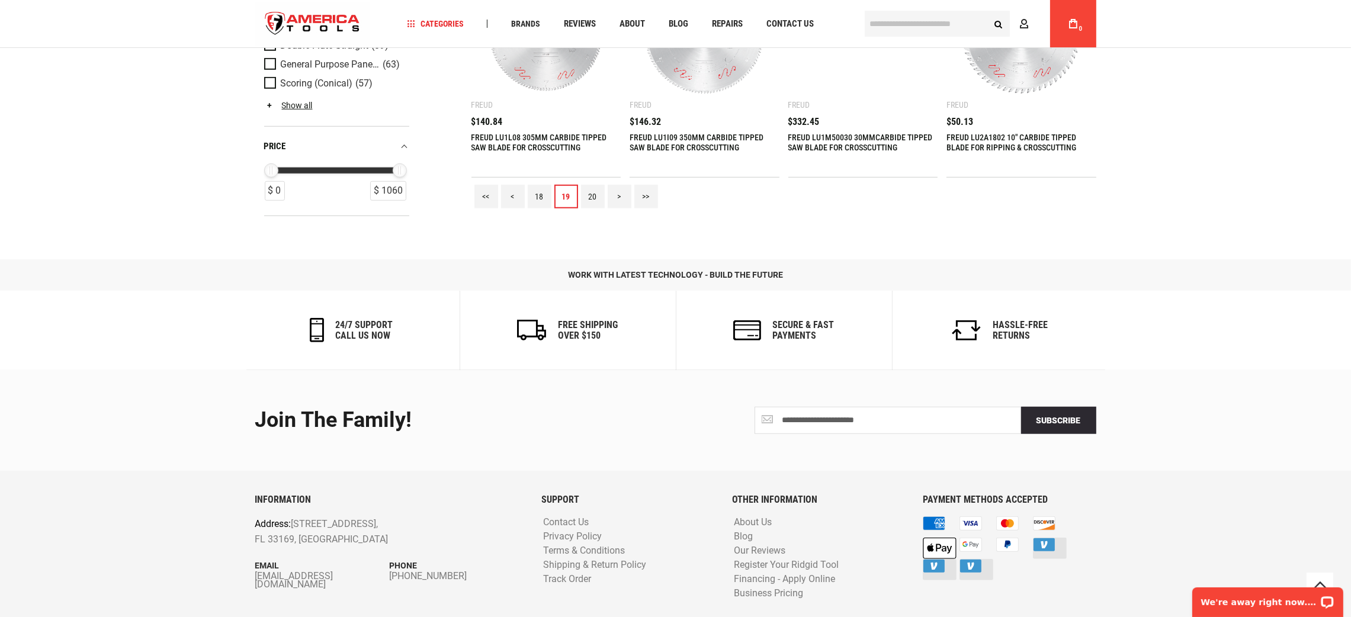
click at [598, 190] on link "20" at bounding box center [593, 197] width 24 height 24
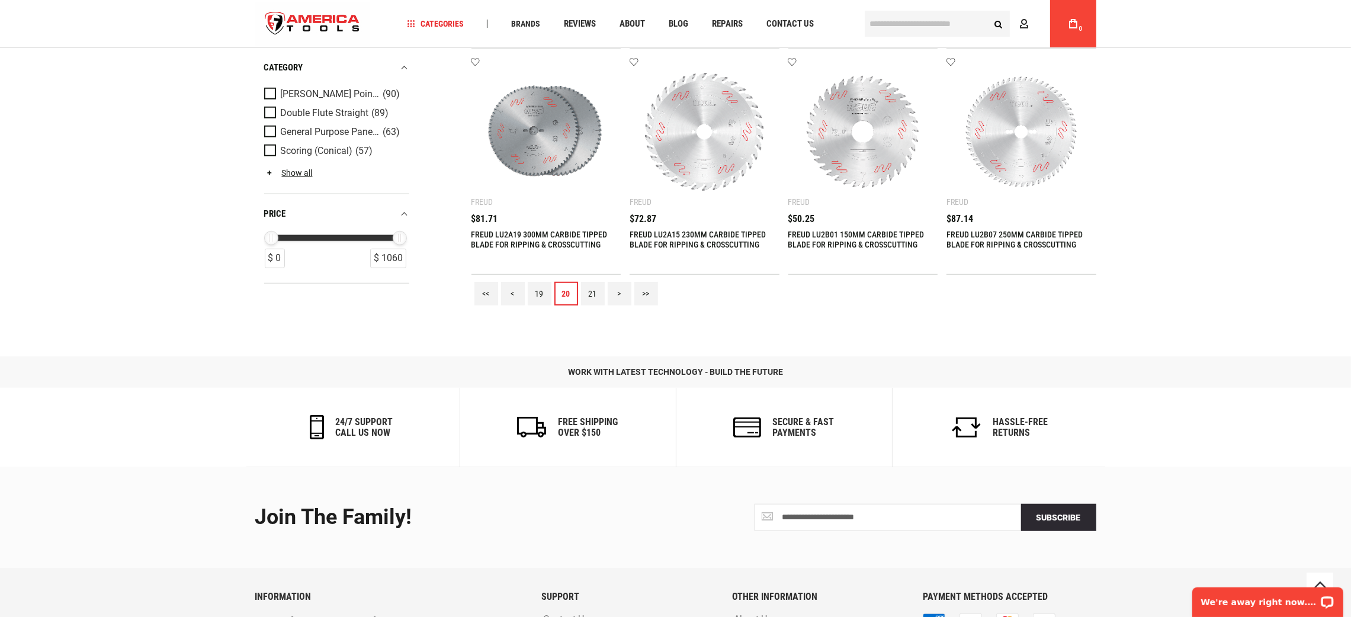
scroll to position [1537, 0]
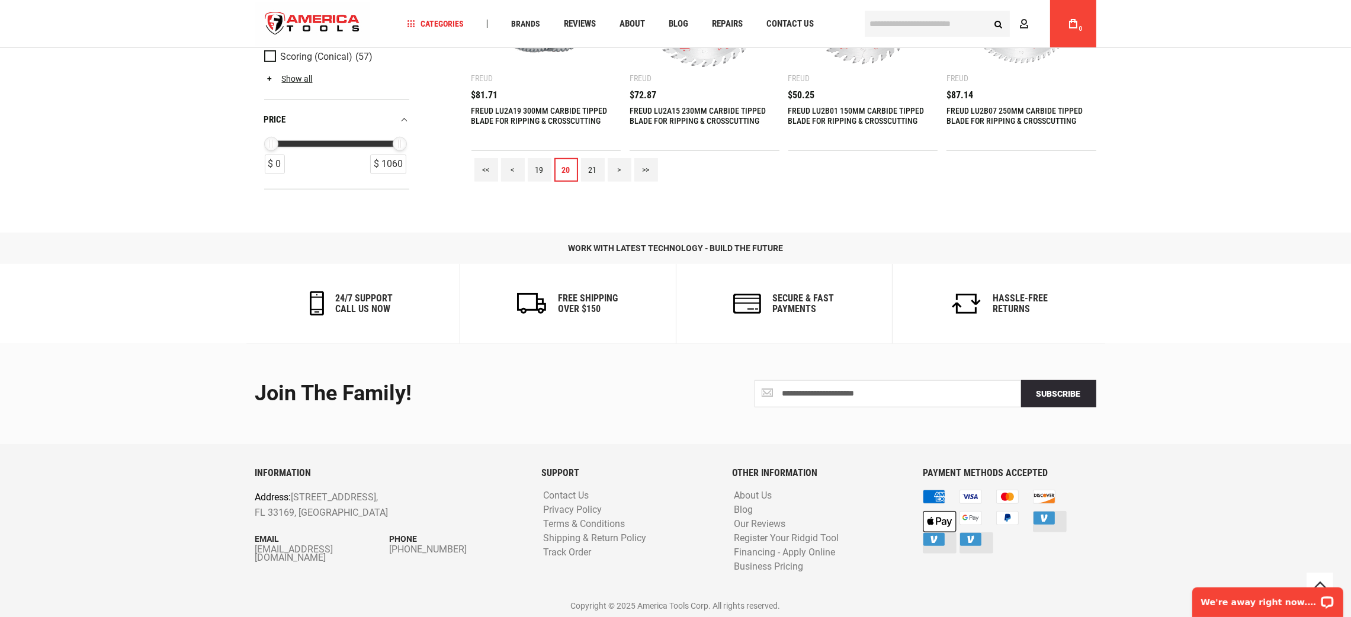
click at [598, 153] on div "<< < 19 20 21 > >>" at bounding box center [783, 170] width 625 height 38
click at [598, 166] on link "21" at bounding box center [593, 170] width 24 height 24
click at [596, 162] on link "22" at bounding box center [593, 170] width 24 height 24
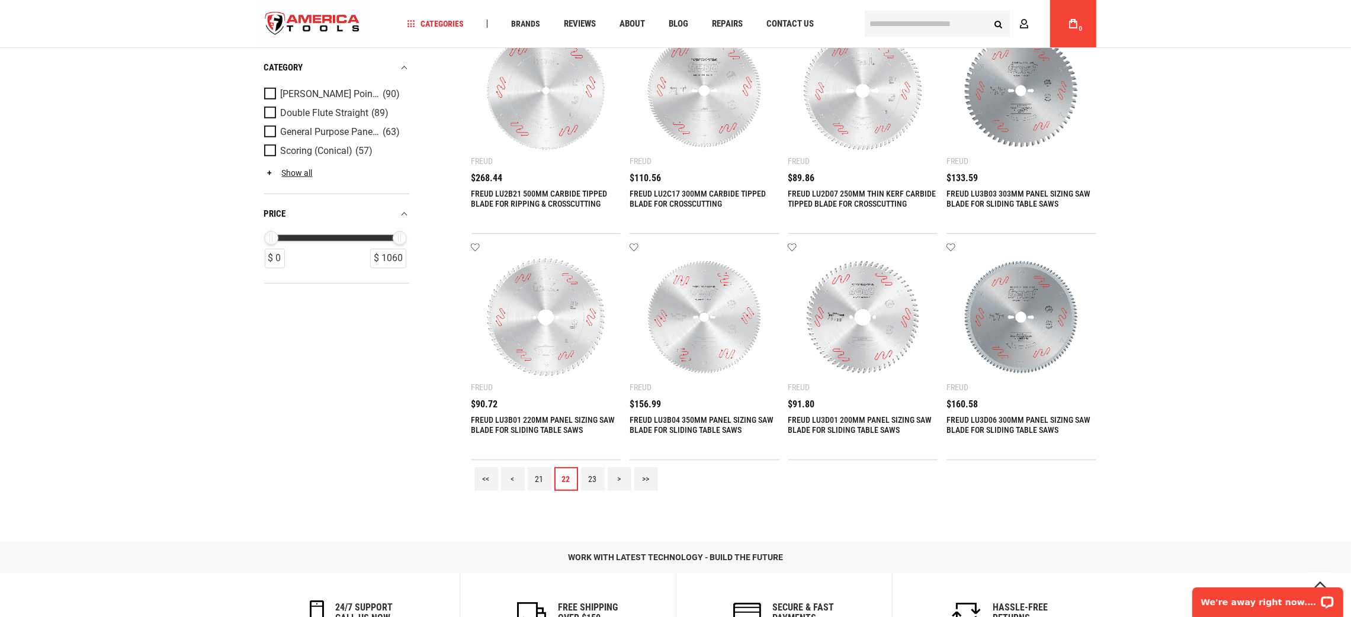
scroll to position [1333, 0]
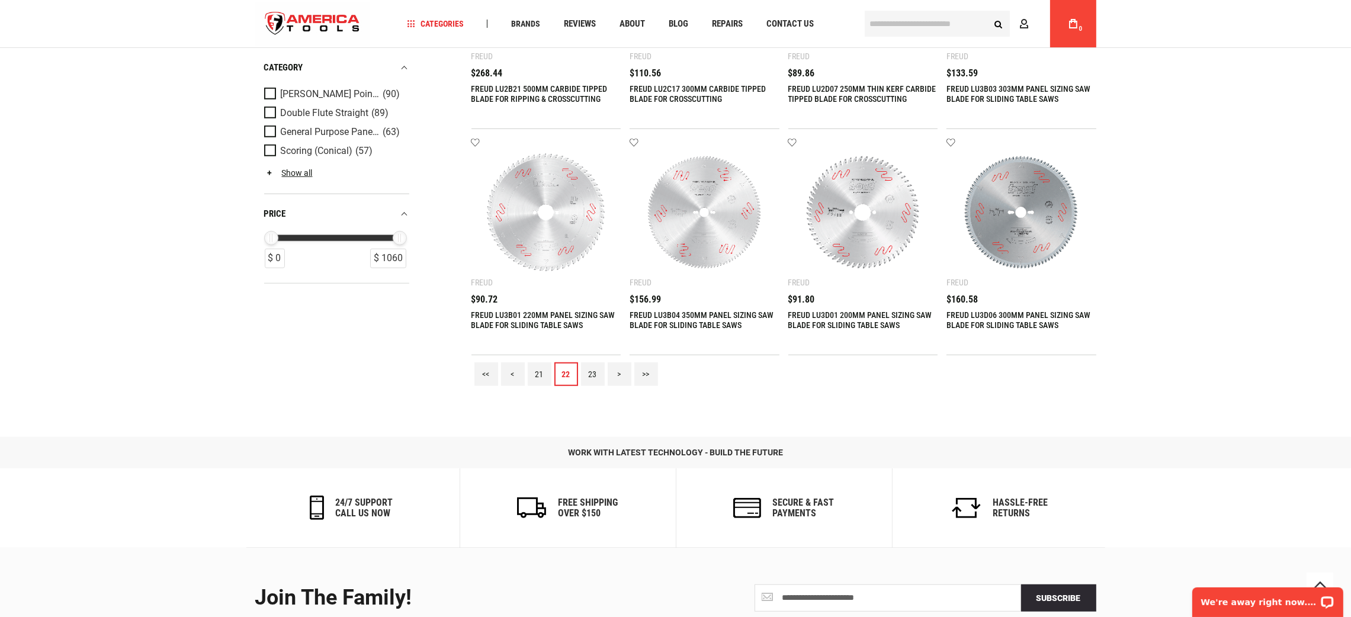
click at [591, 372] on link "23" at bounding box center [593, 375] width 24 height 24
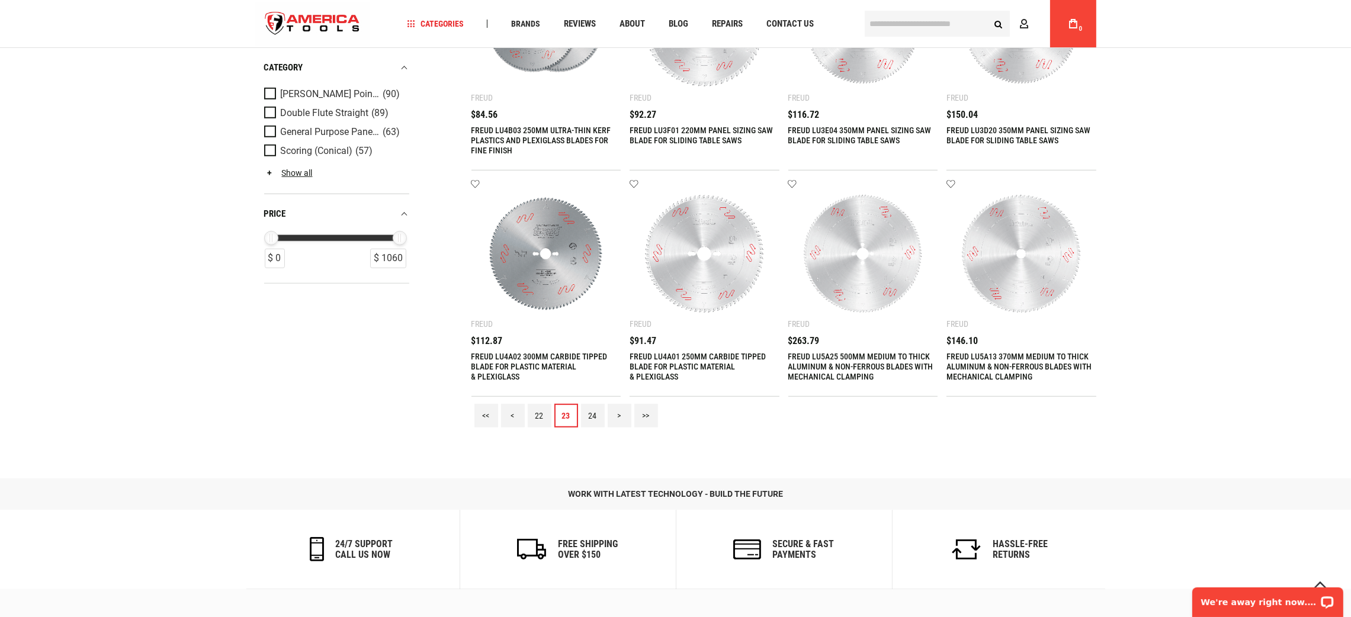
scroll to position [1510, 0]
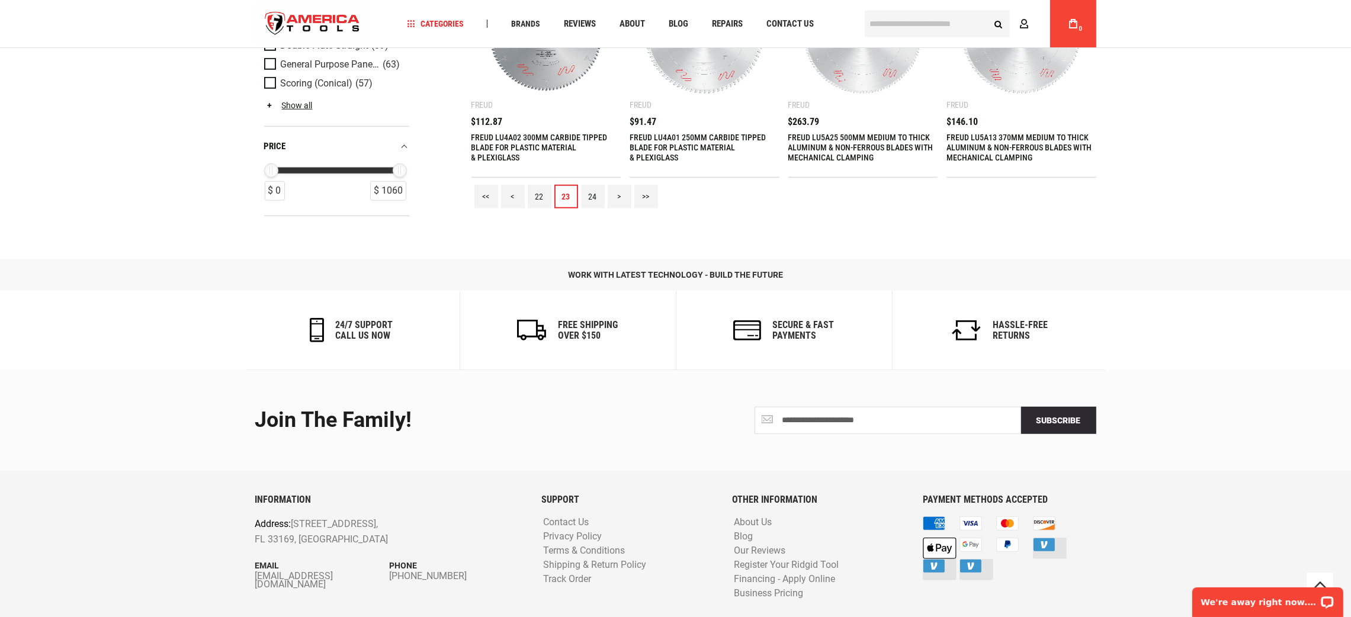
click at [598, 191] on link "24" at bounding box center [593, 197] width 24 height 24
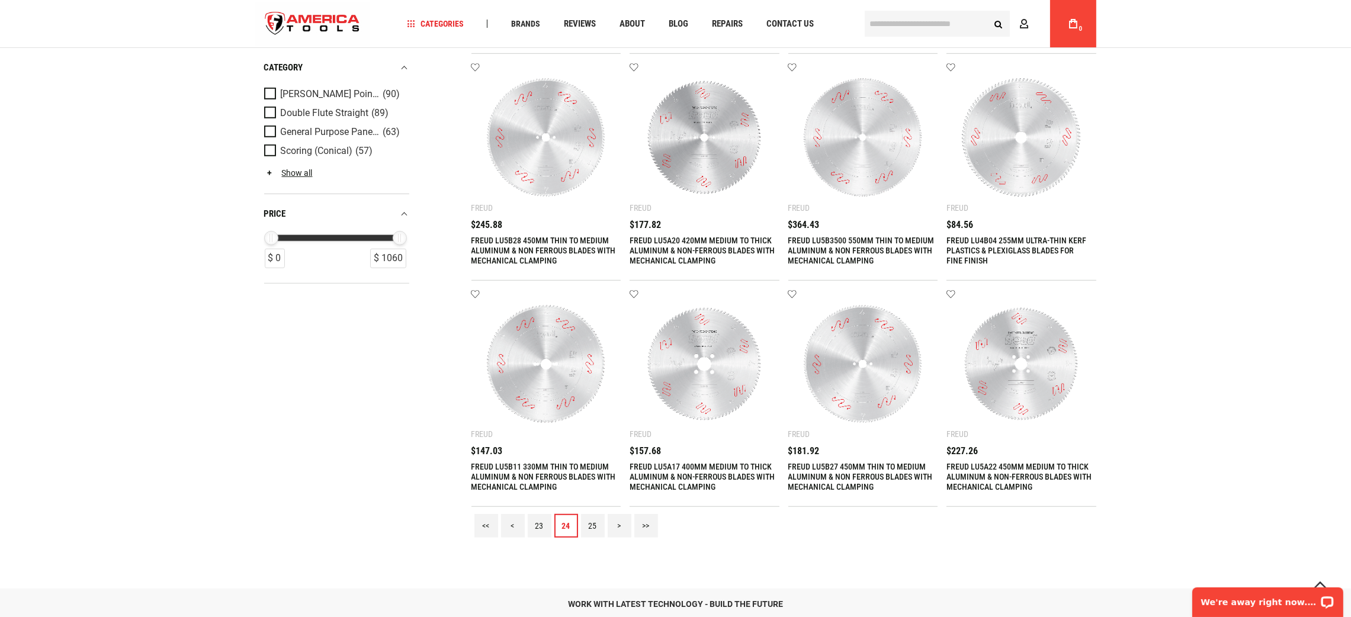
scroll to position [1422, 0]
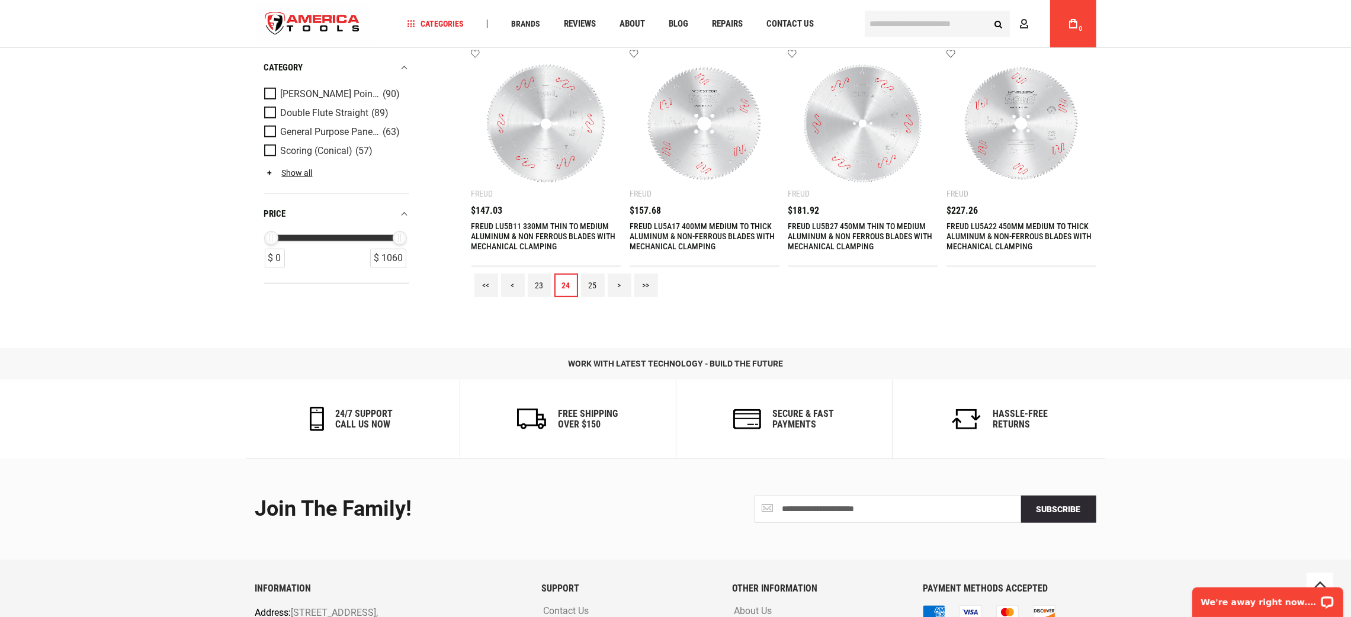
click at [586, 283] on link "25" at bounding box center [593, 286] width 24 height 24
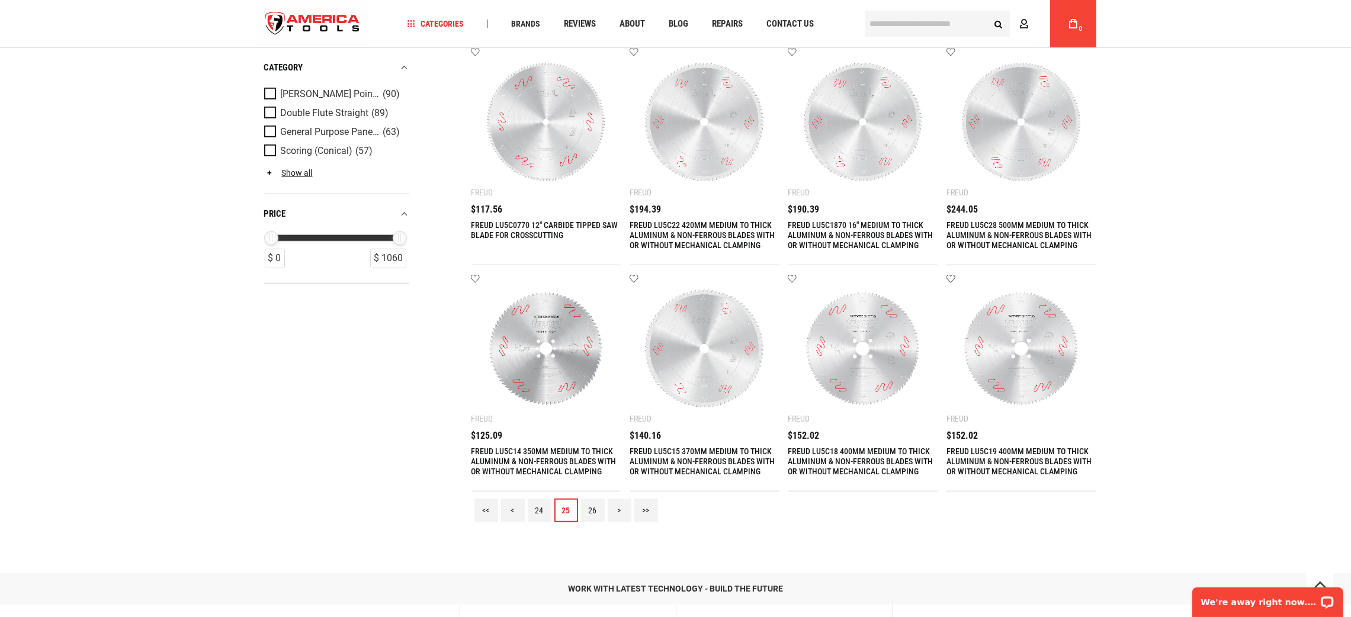
scroll to position [1333, 0]
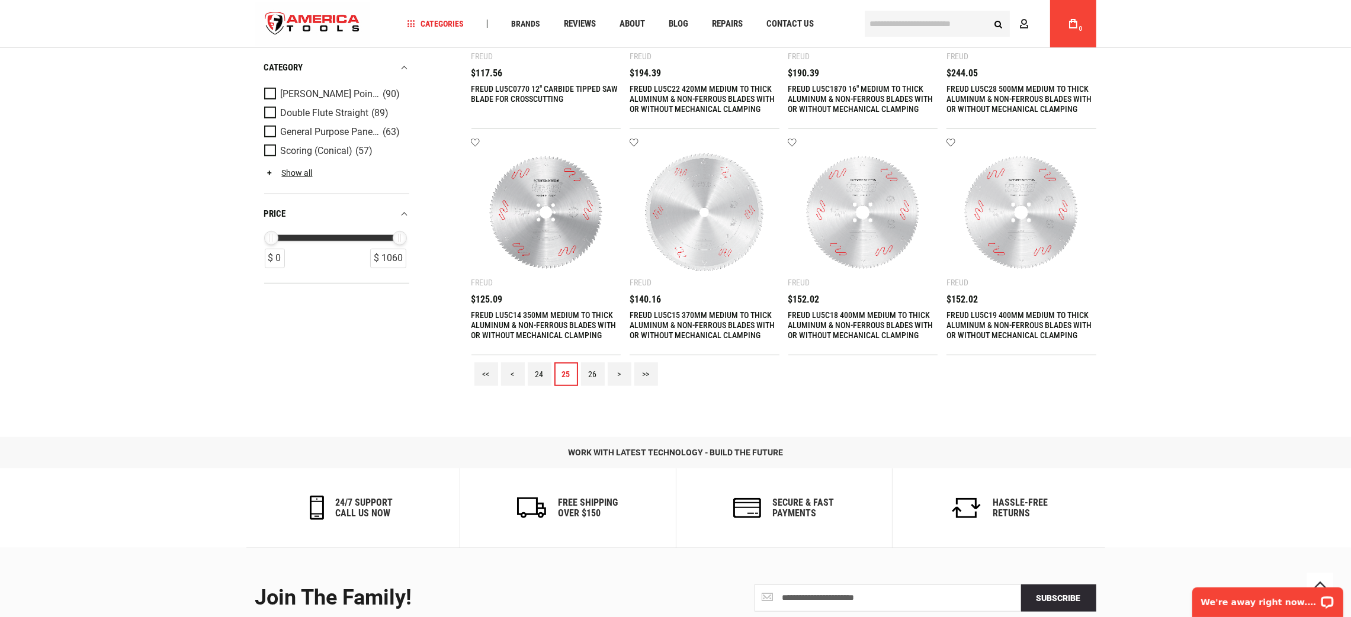
click at [592, 373] on link "26" at bounding box center [593, 375] width 24 height 24
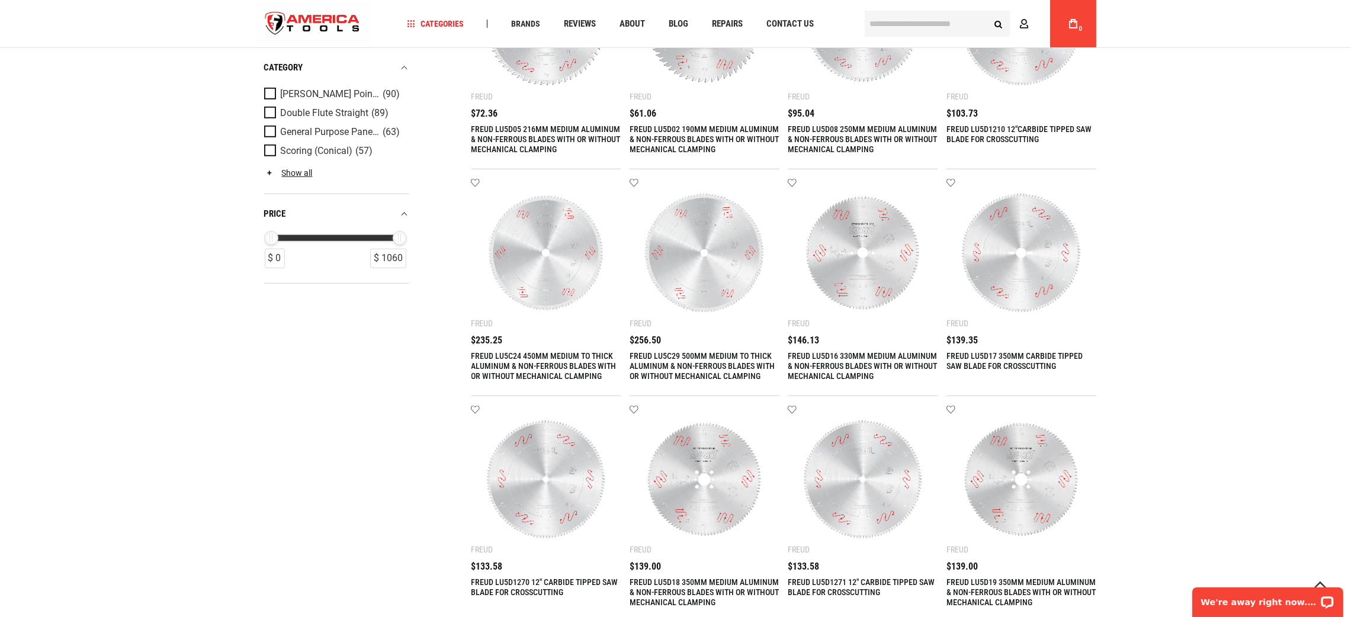
scroll to position [1422, 0]
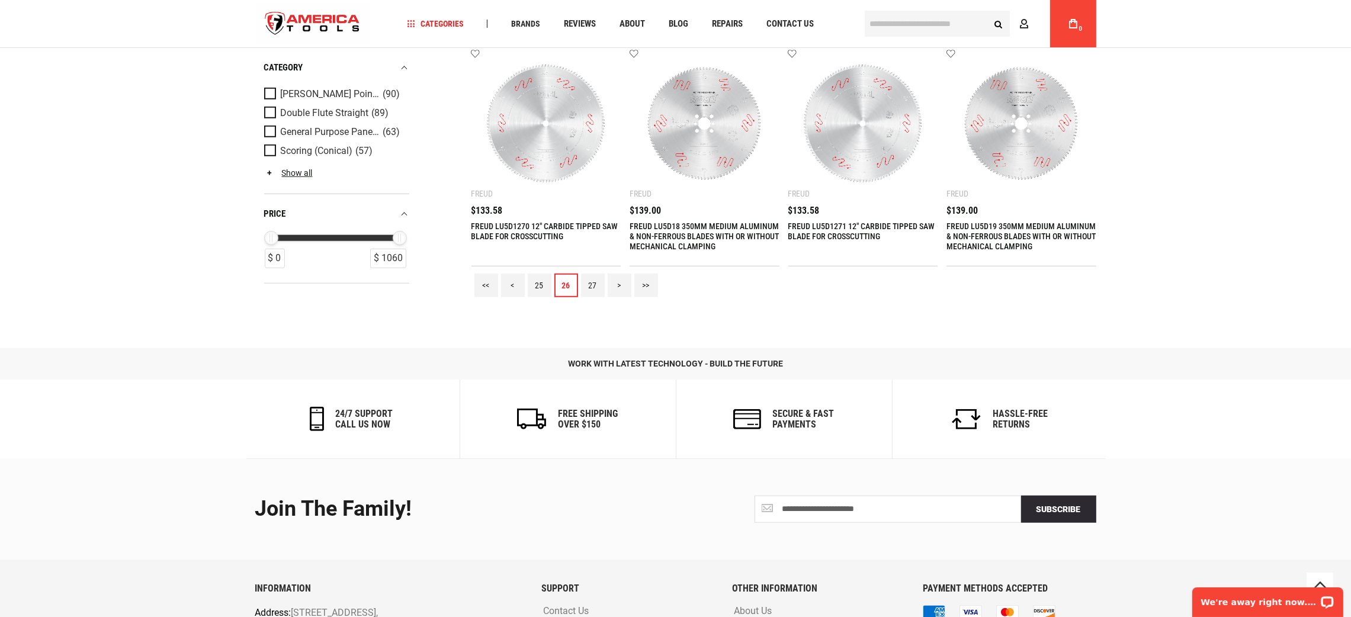
click at [574, 272] on div "<< < 25 26 27 > >>" at bounding box center [783, 286] width 625 height 38
click at [594, 280] on link "27" at bounding box center [593, 286] width 24 height 24
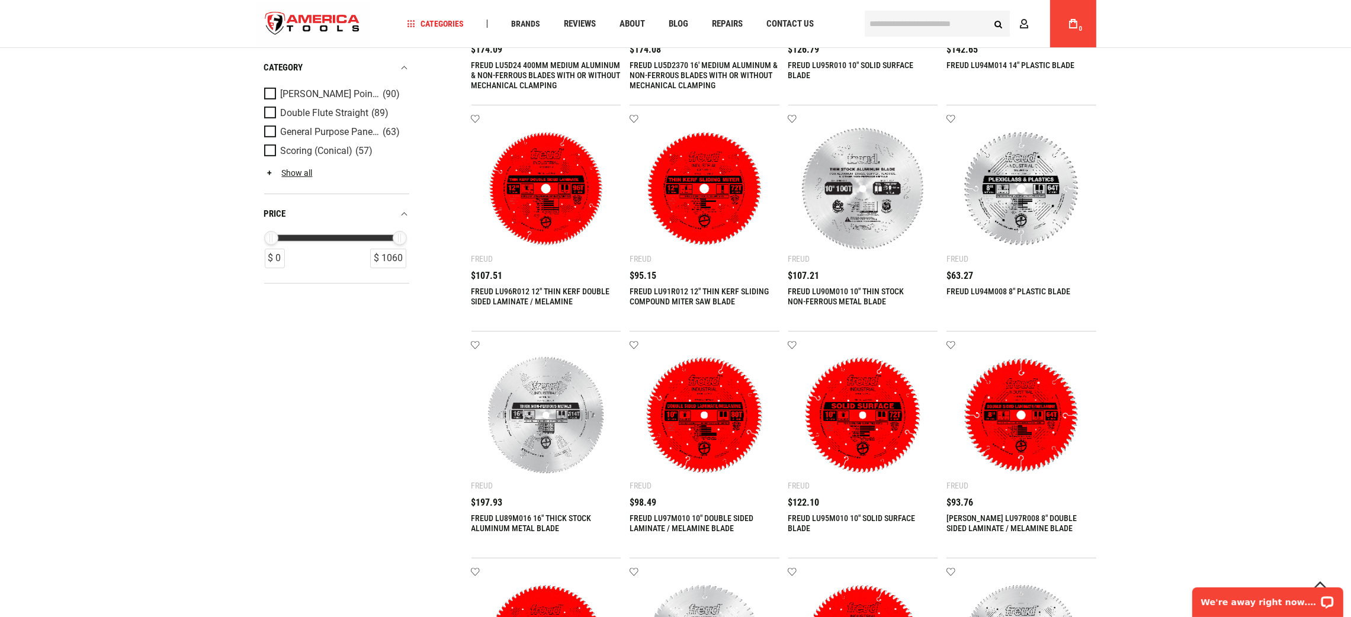
scroll to position [1244, 0]
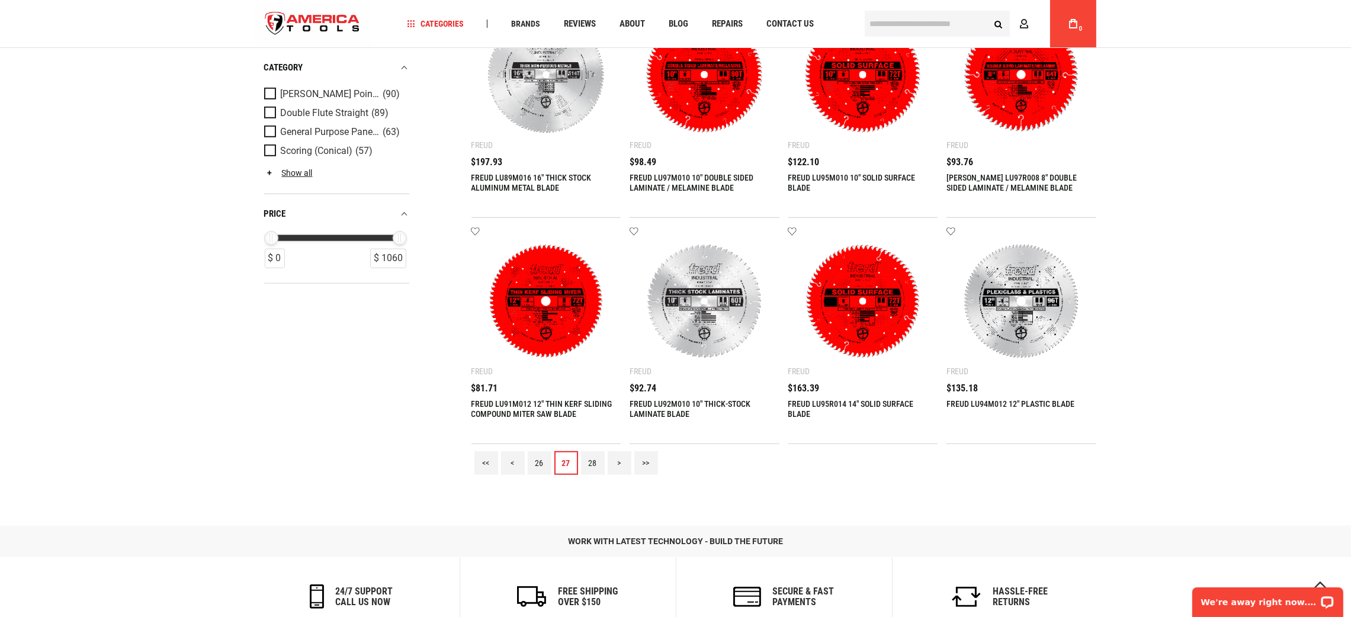
click at [599, 457] on link "28" at bounding box center [593, 463] width 24 height 24
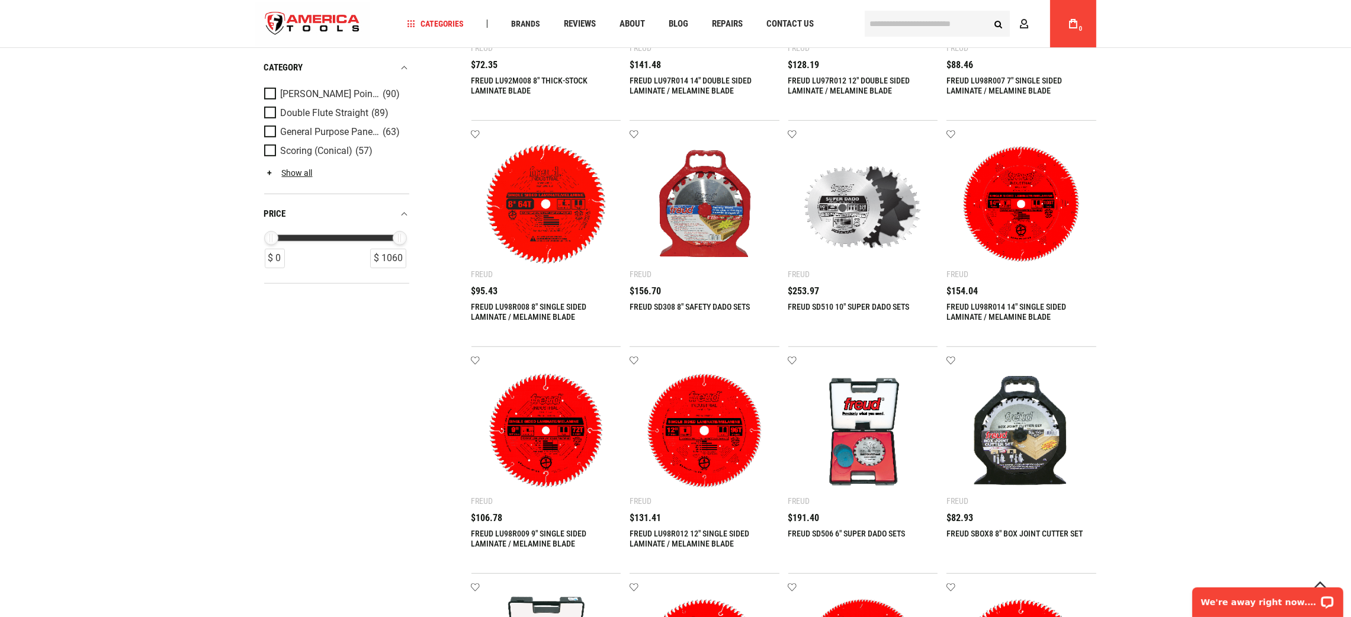
scroll to position [1422, 0]
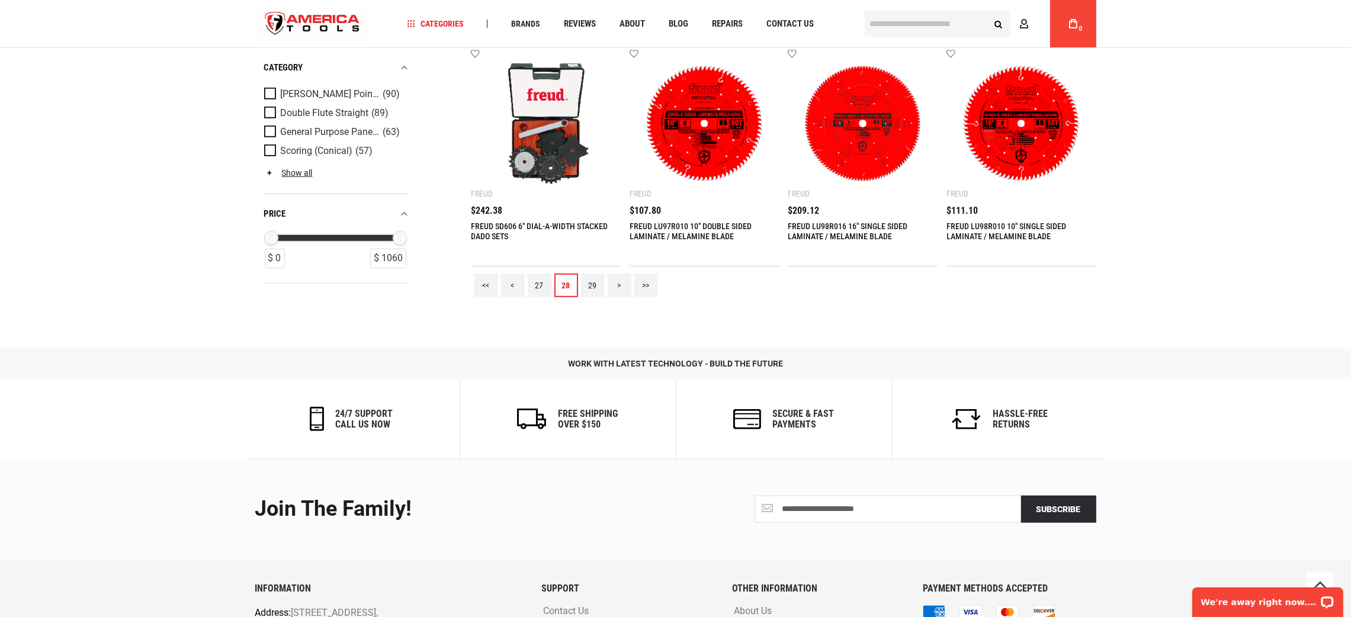
click at [589, 286] on link "29" at bounding box center [593, 286] width 24 height 24
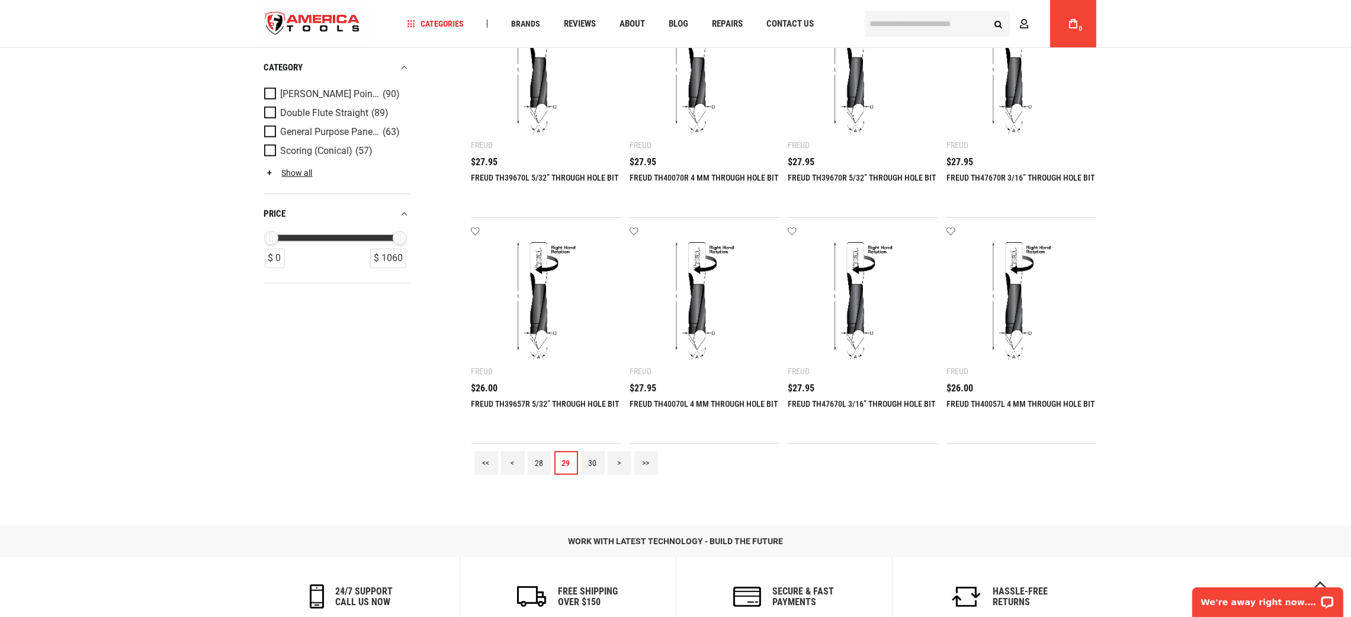
scroll to position [1510, 0]
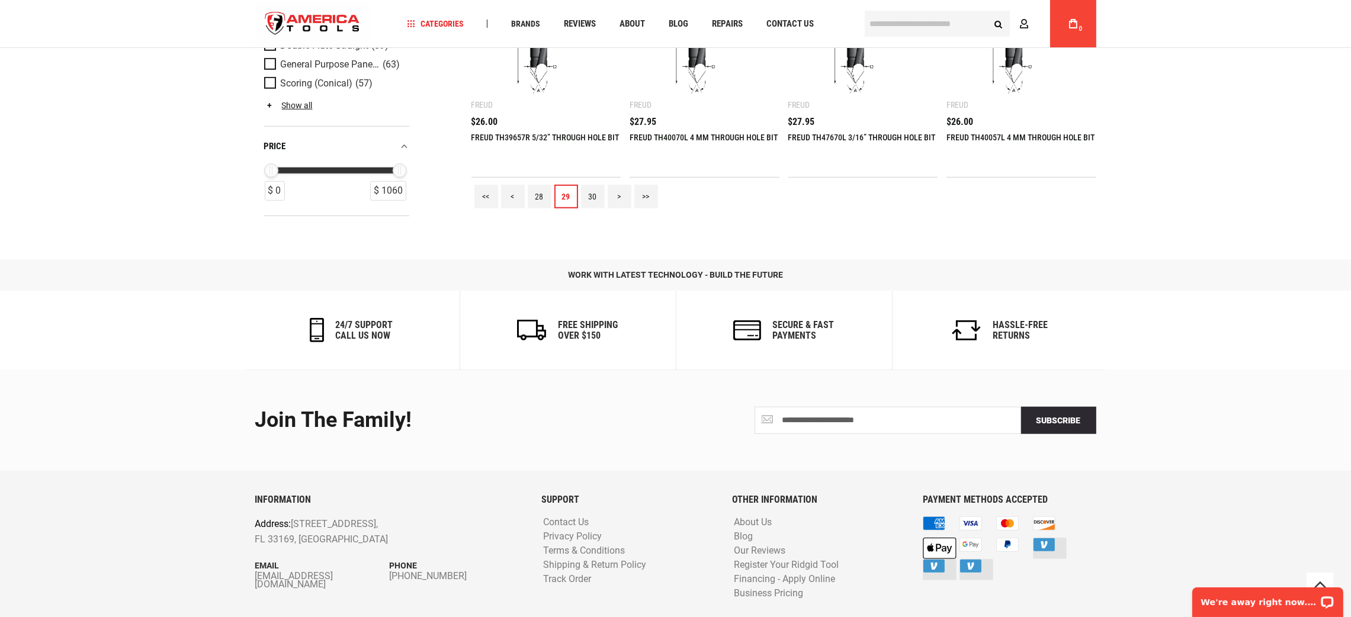
click at [599, 197] on link "30" at bounding box center [593, 197] width 24 height 24
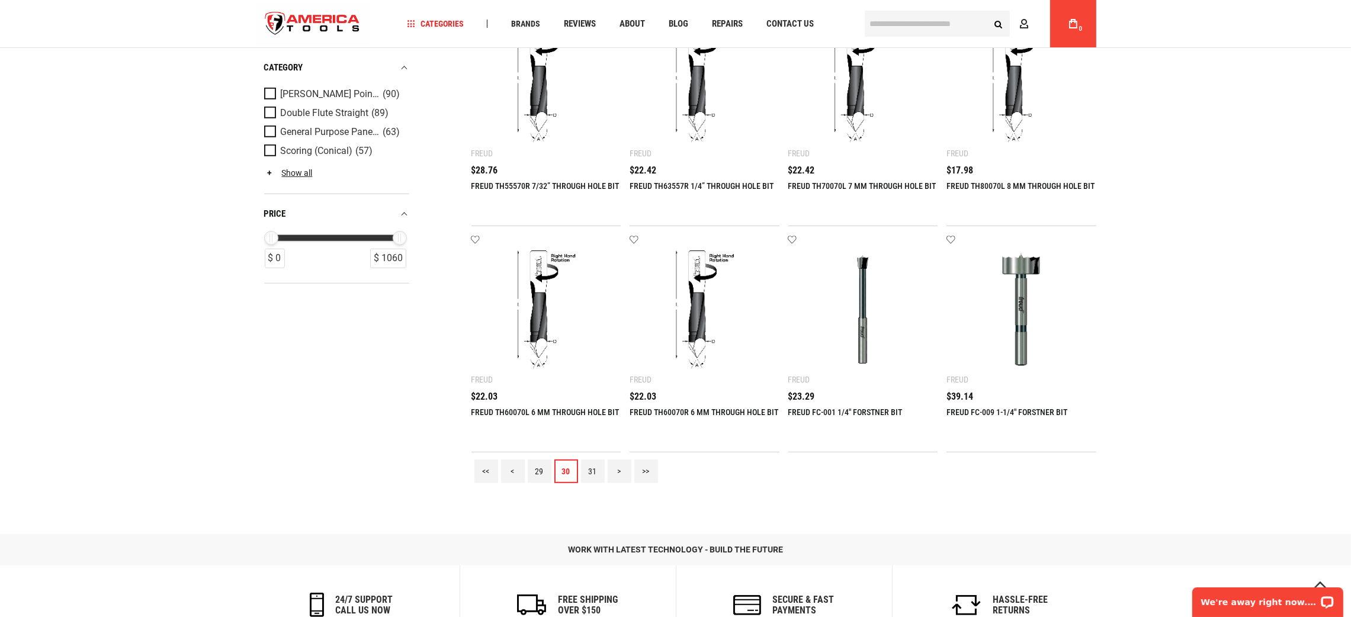
scroll to position [1537, 0]
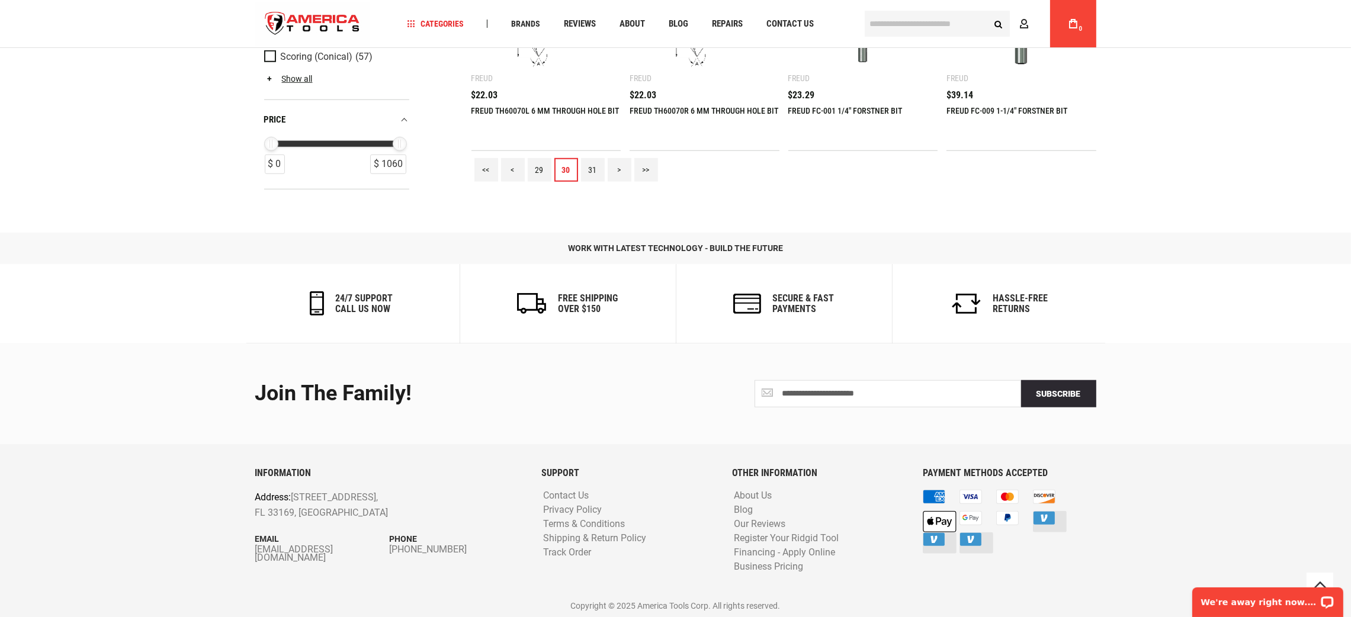
click at [589, 169] on link "31" at bounding box center [593, 170] width 24 height 24
click at [598, 166] on link "32" at bounding box center [593, 170] width 24 height 24
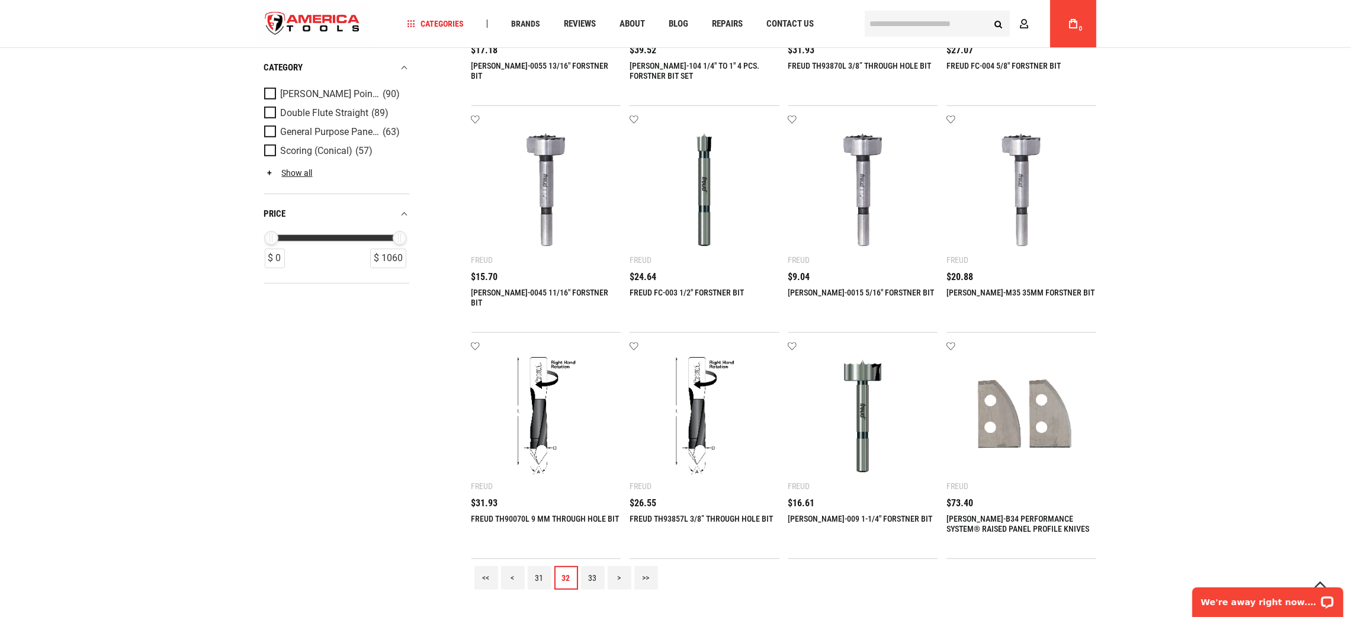
scroll to position [1422, 0]
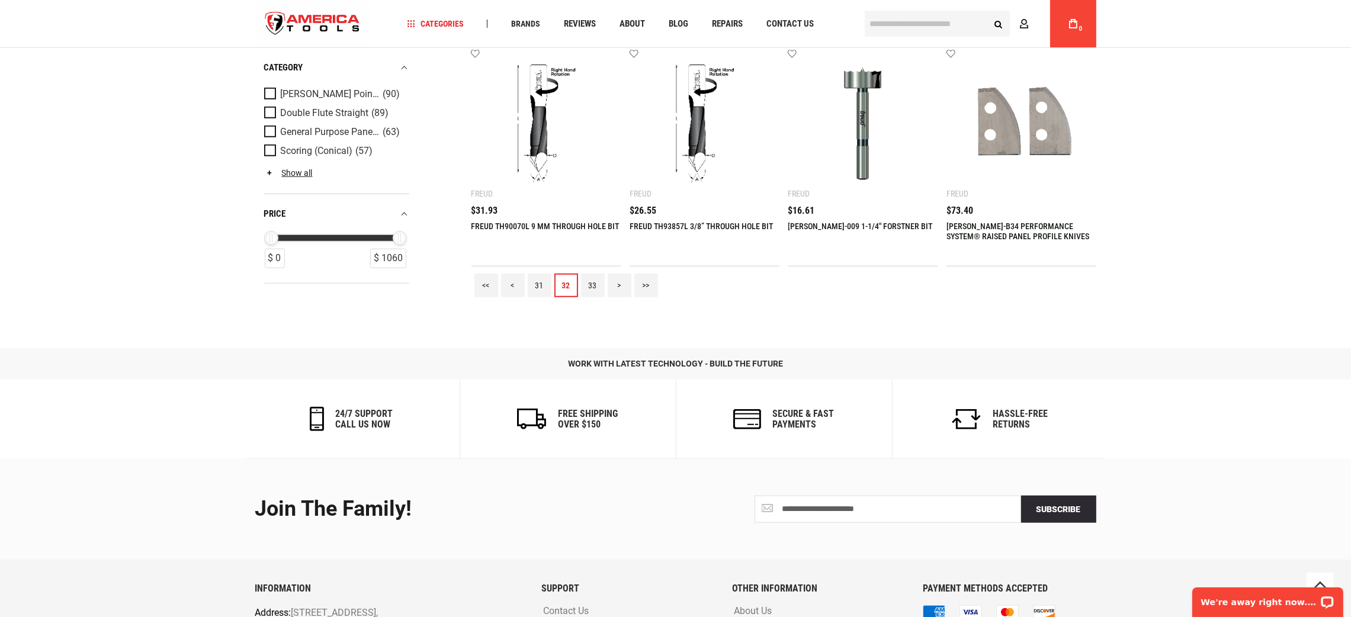
click at [592, 283] on link "33" at bounding box center [593, 286] width 24 height 24
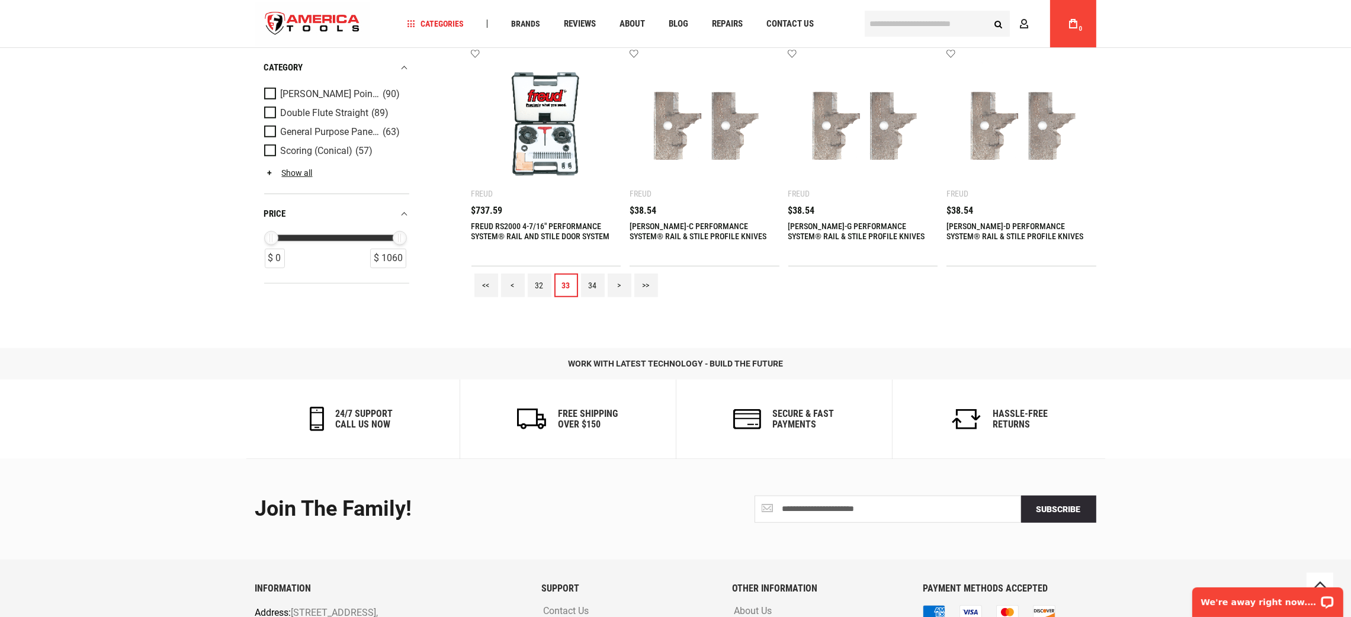
click at [595, 279] on link "34" at bounding box center [593, 286] width 24 height 24
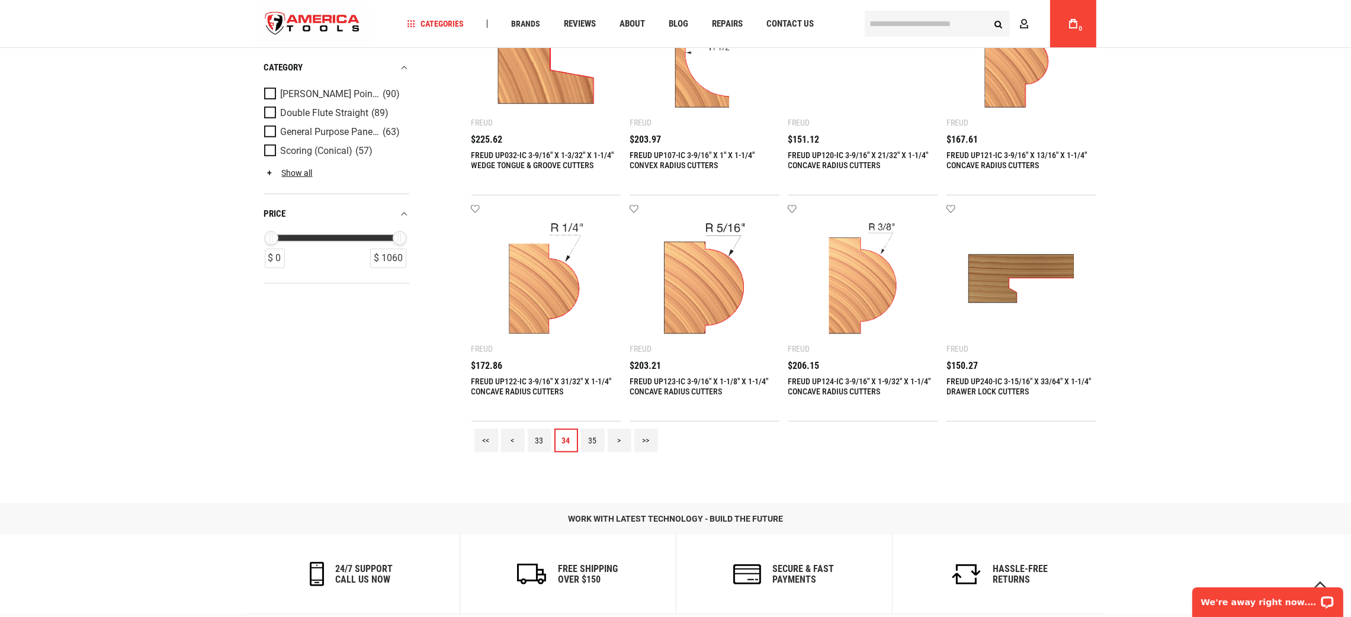
scroll to position [1510, 0]
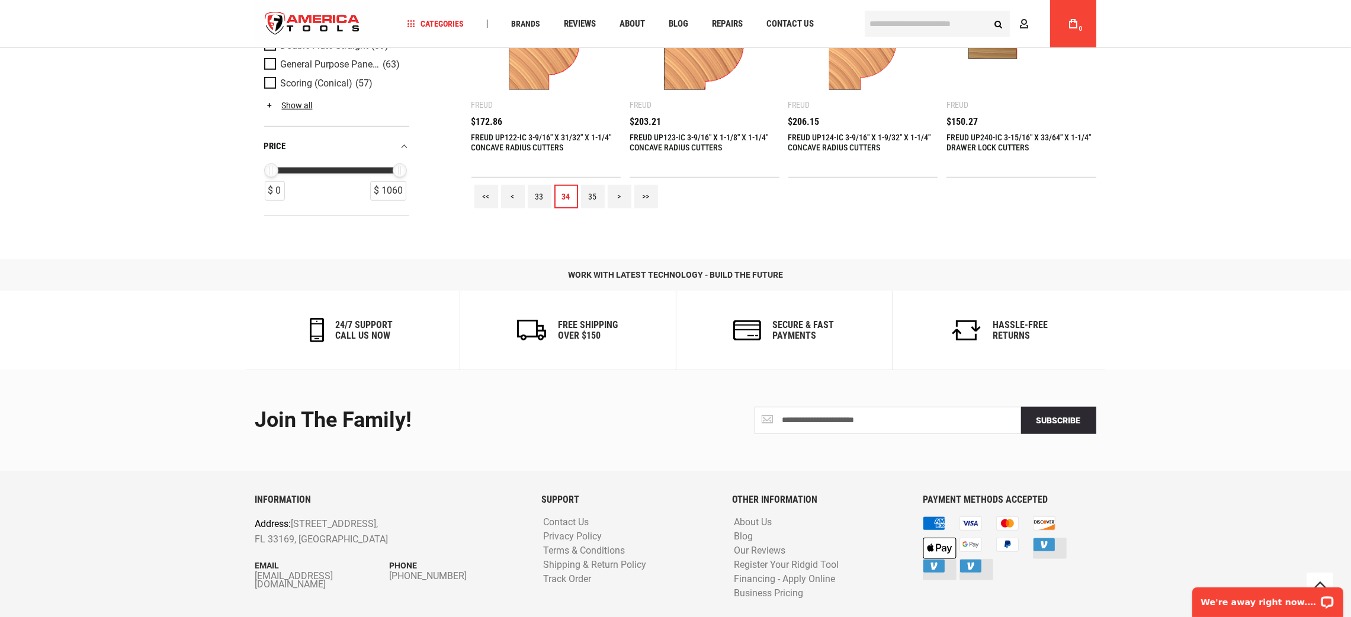
click at [604, 187] on link "35" at bounding box center [593, 197] width 24 height 24
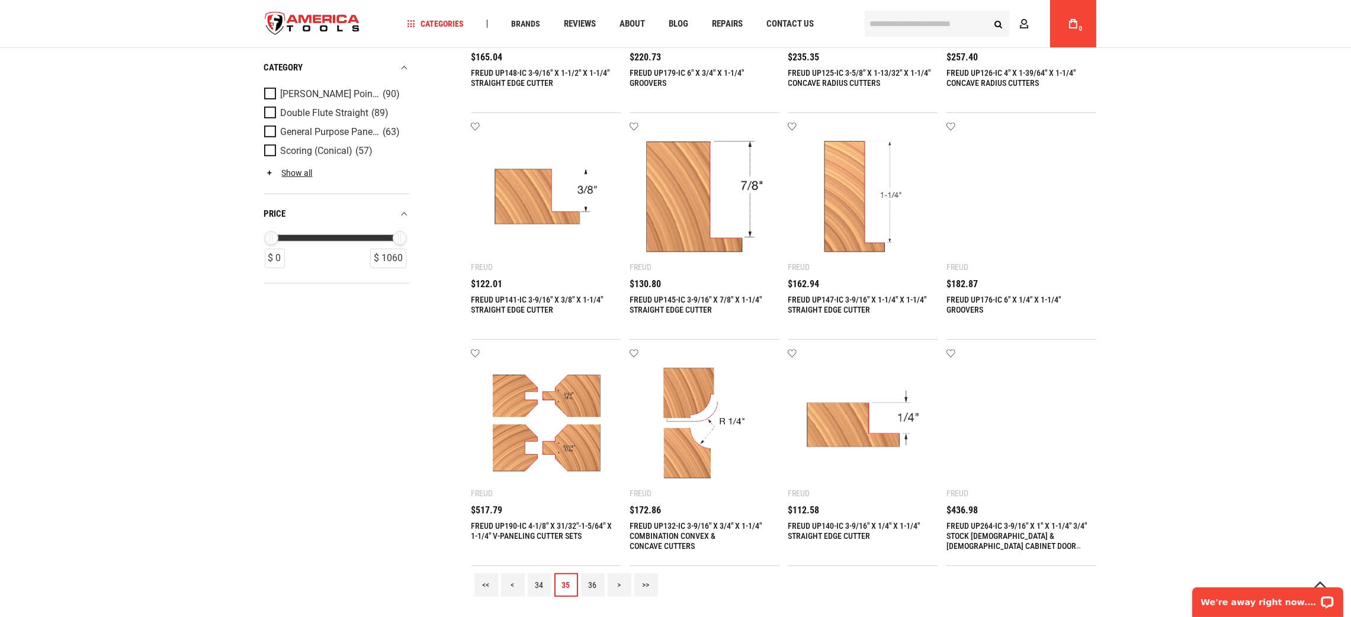
scroll to position [1422, 0]
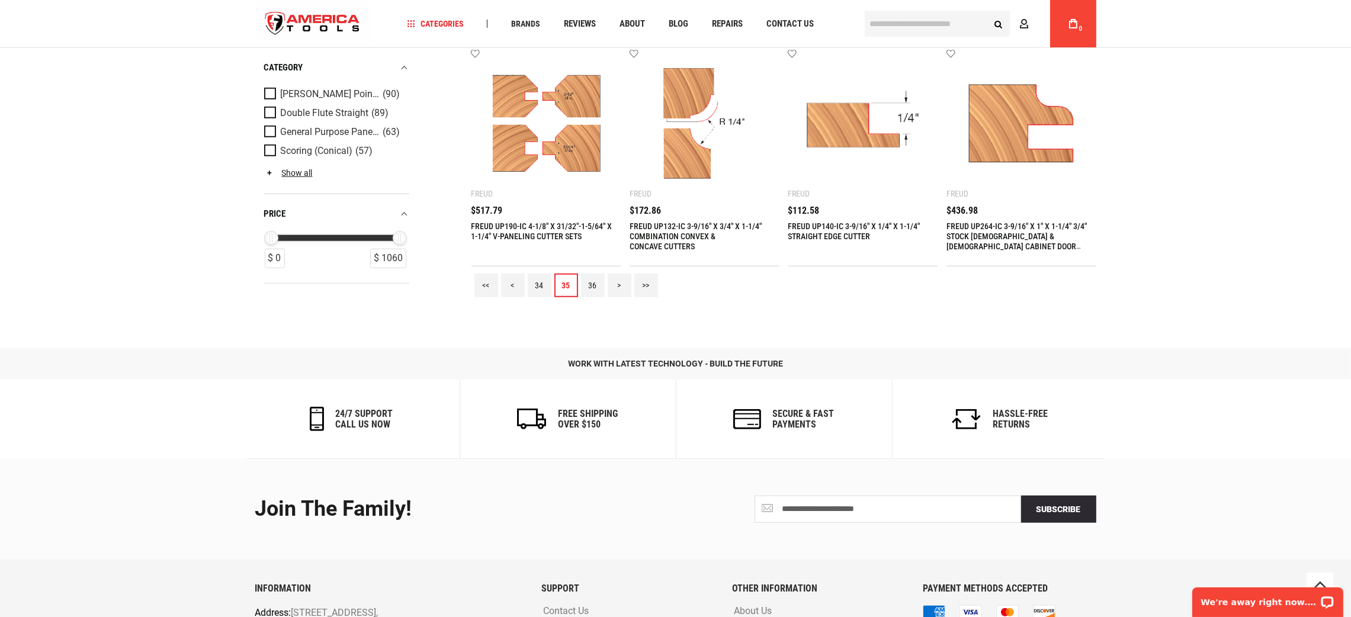
click at [591, 283] on link "36" at bounding box center [593, 286] width 24 height 24
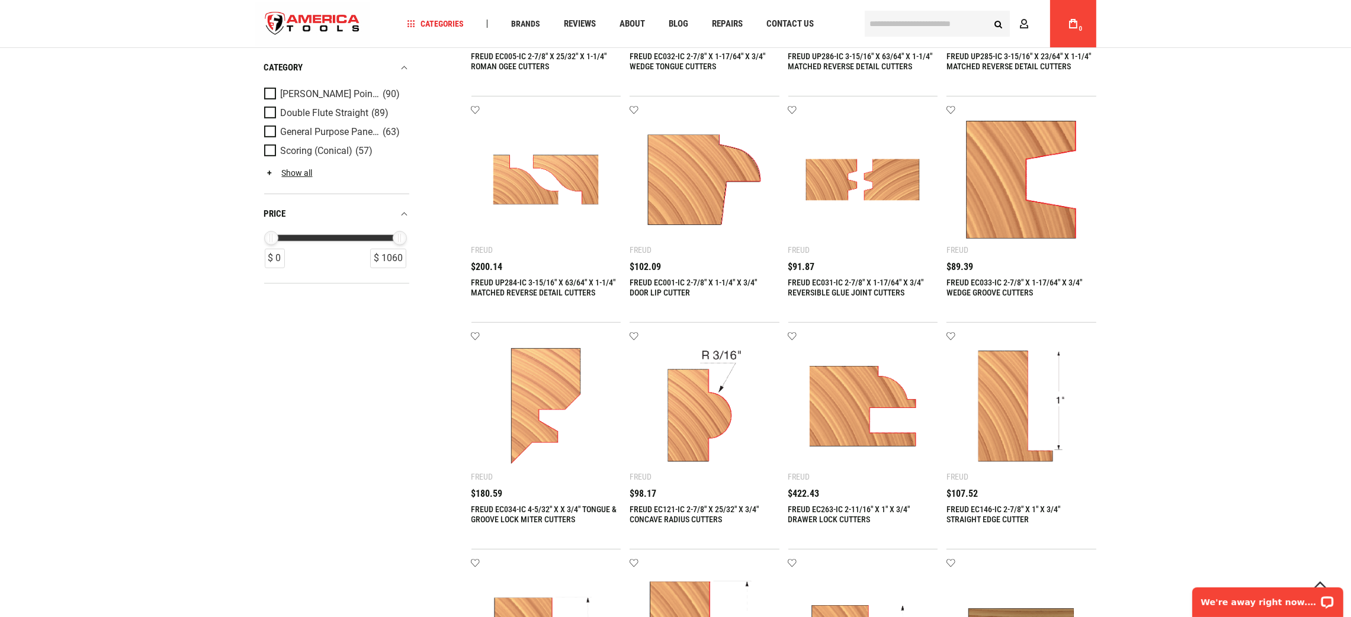
scroll to position [1244, 0]
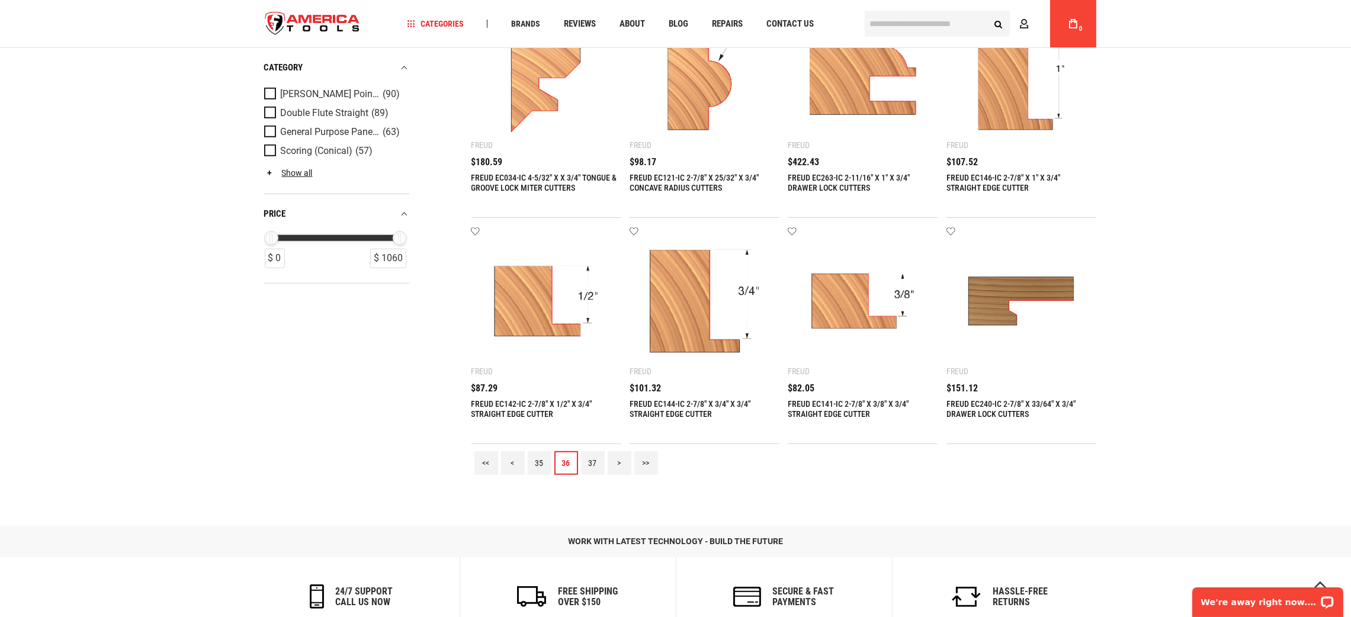
click at [588, 468] on link "37" at bounding box center [593, 463] width 24 height 24
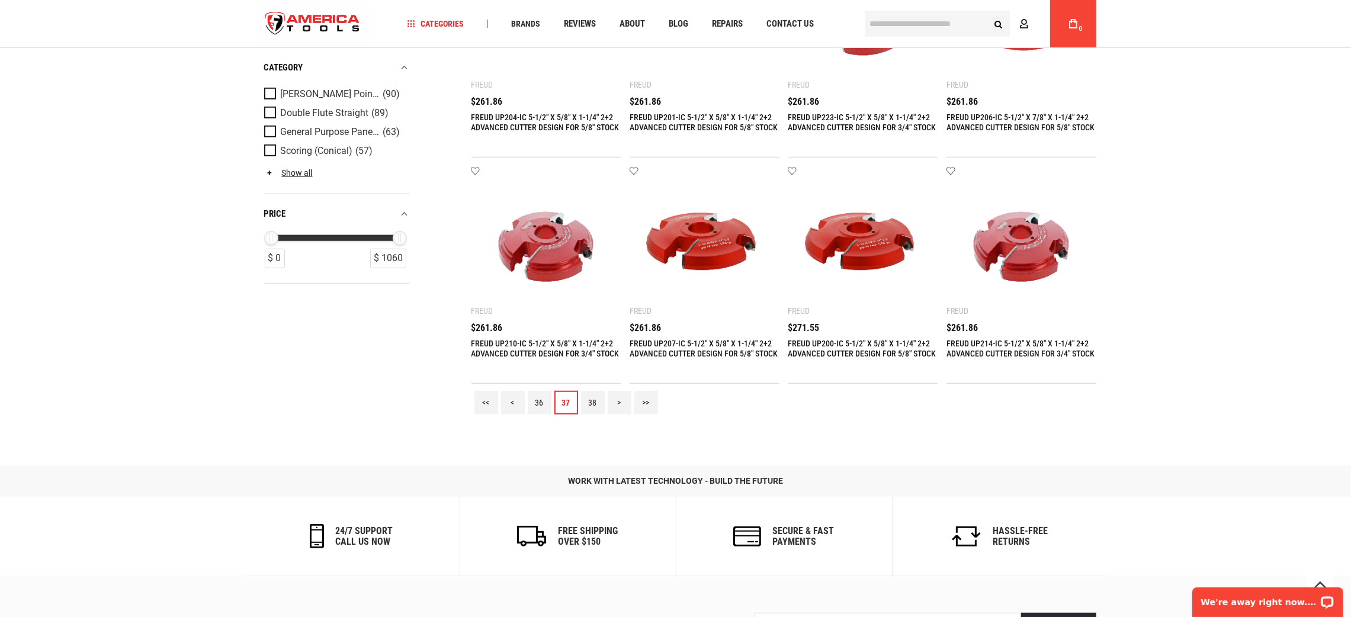
scroll to position [1333, 0]
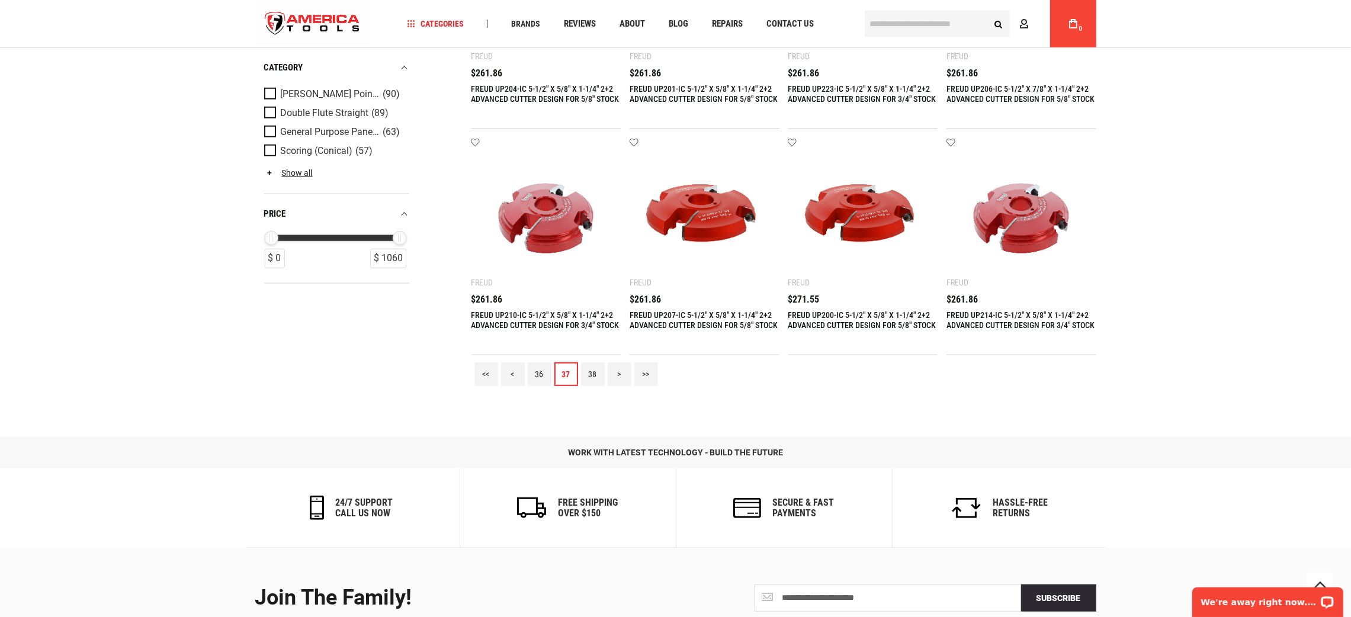
click at [588, 376] on link "38" at bounding box center [593, 375] width 24 height 24
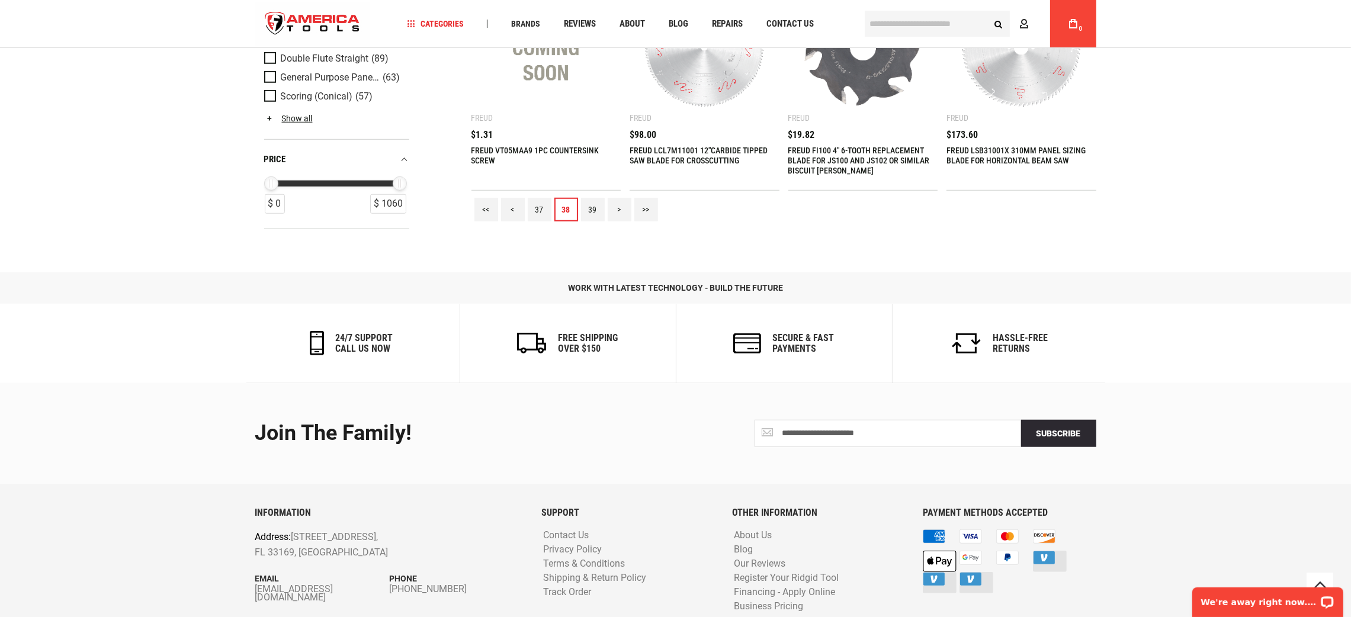
scroll to position [1510, 0]
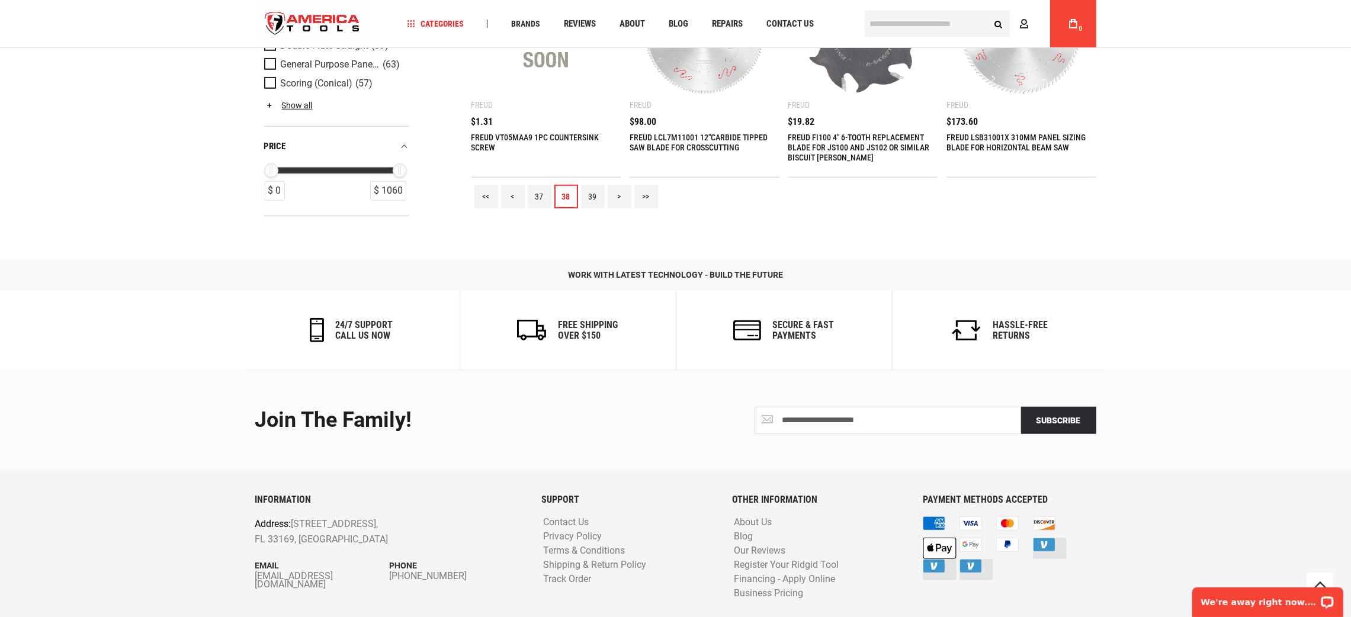
click at [582, 194] on link "39" at bounding box center [593, 197] width 24 height 24
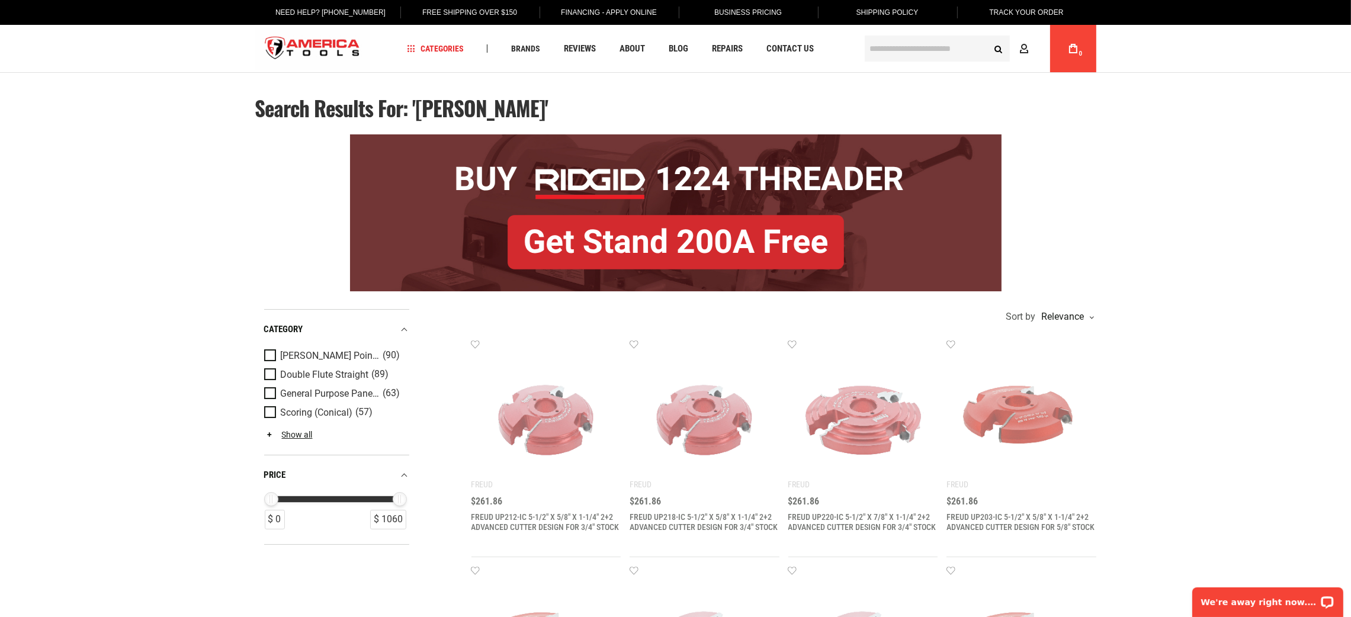
click at [1063, 143] on div at bounding box center [675, 213] width 841 height 169
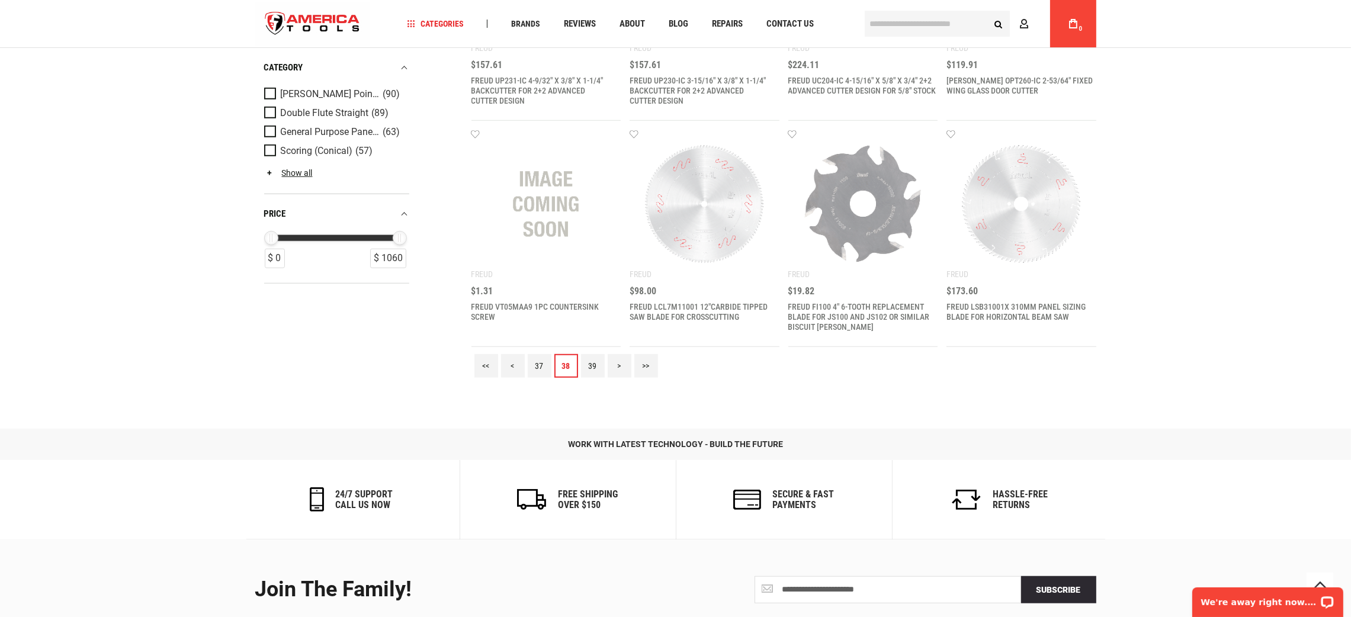
scroll to position [1537, 0]
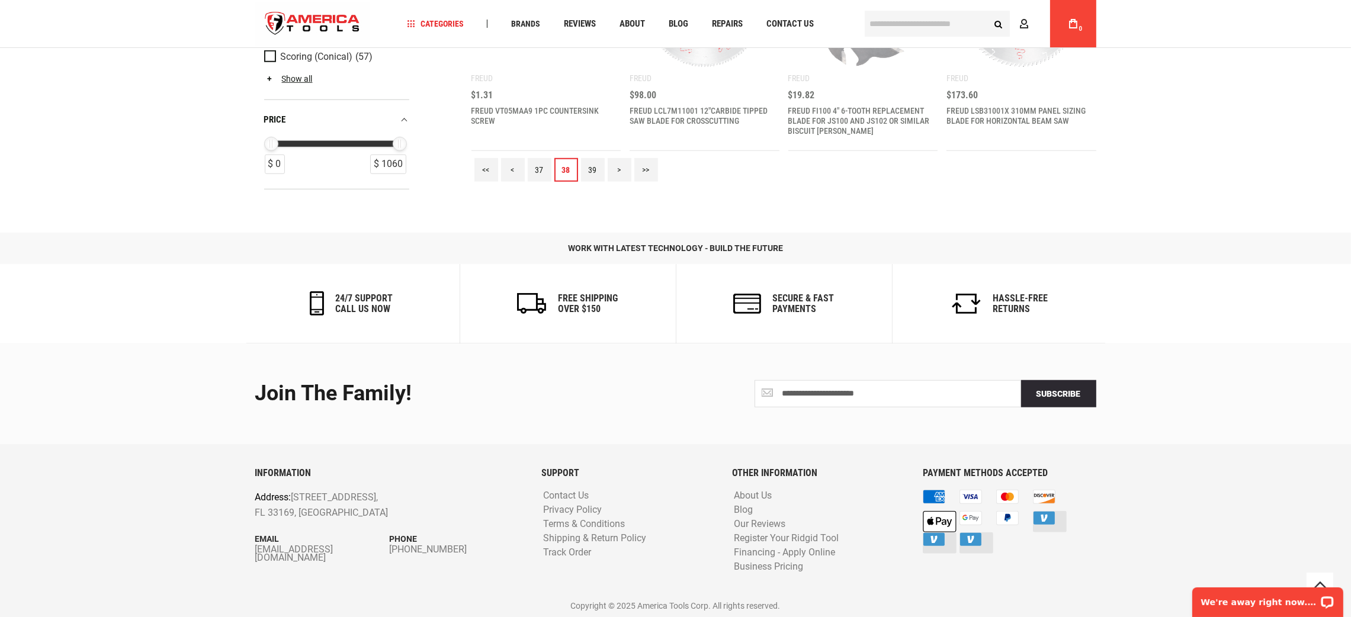
click at [604, 173] on link "39" at bounding box center [593, 170] width 24 height 24
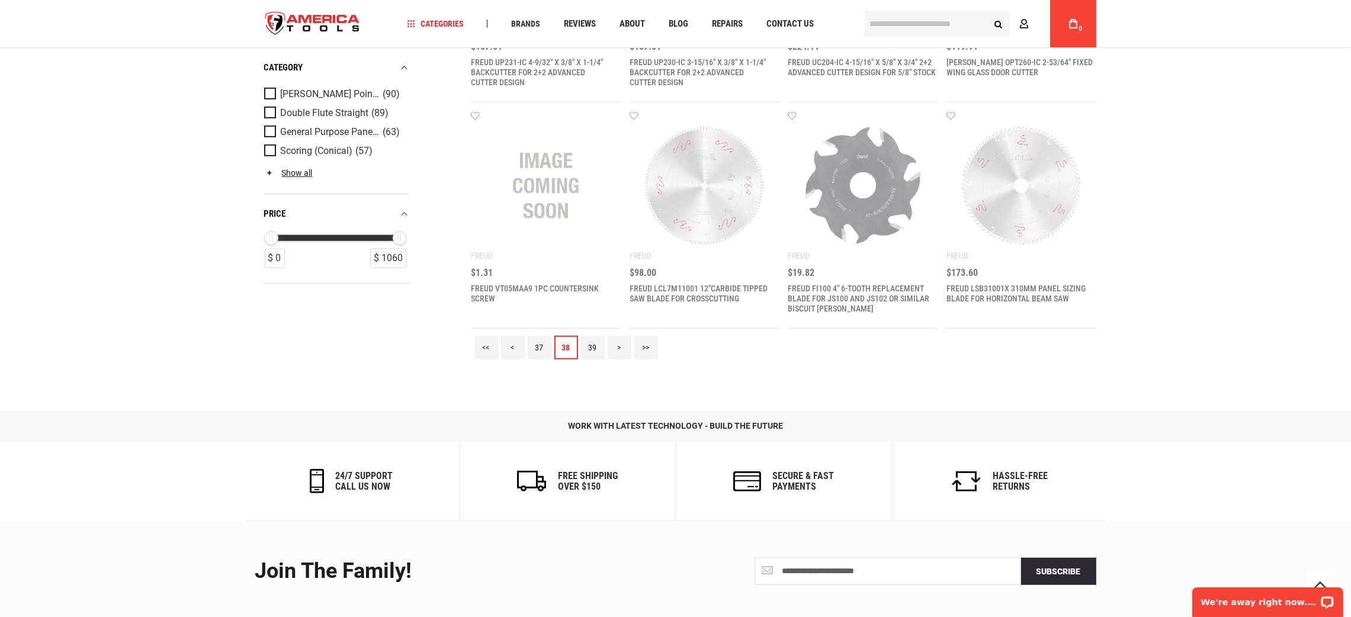
click at [588, 345] on link "39" at bounding box center [593, 348] width 24 height 24
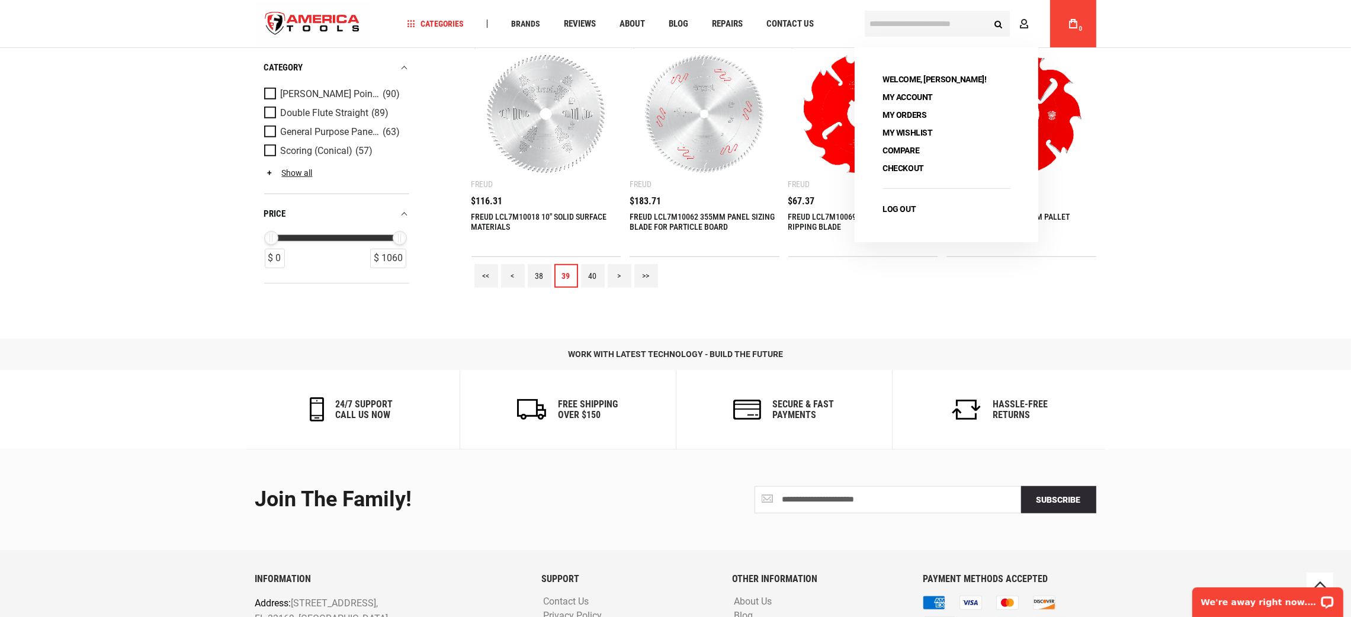
scroll to position [1537, 0]
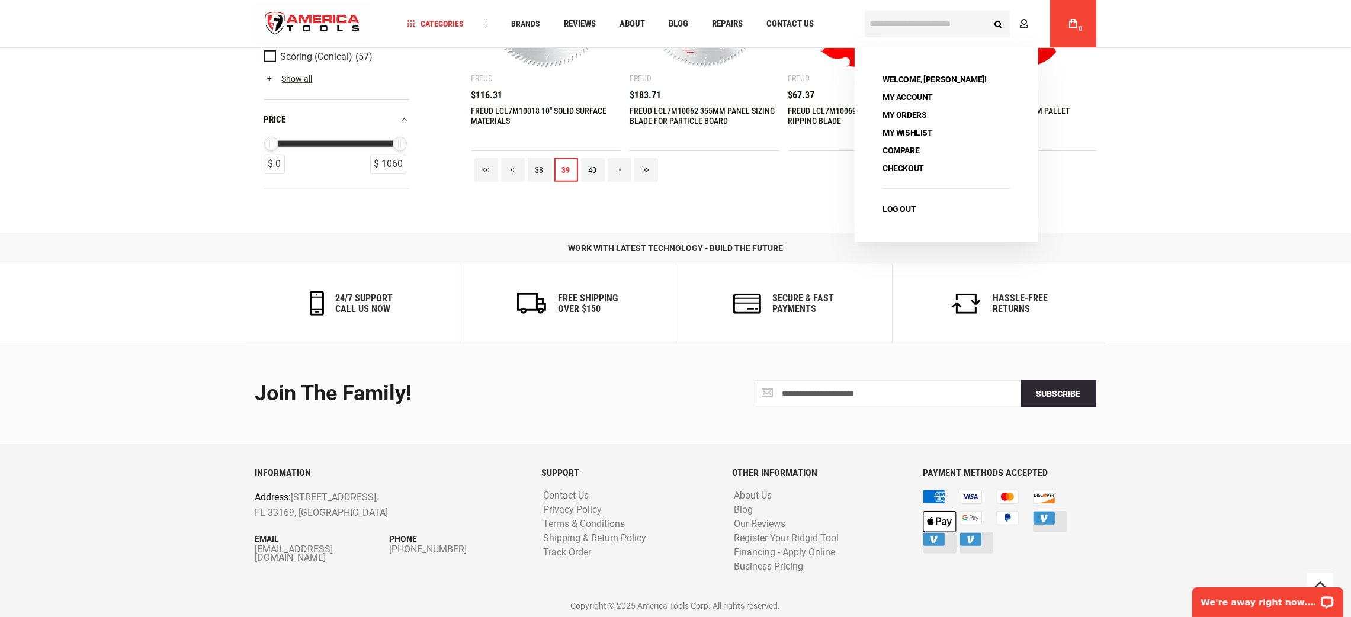
click at [591, 171] on link "40" at bounding box center [593, 170] width 24 height 24
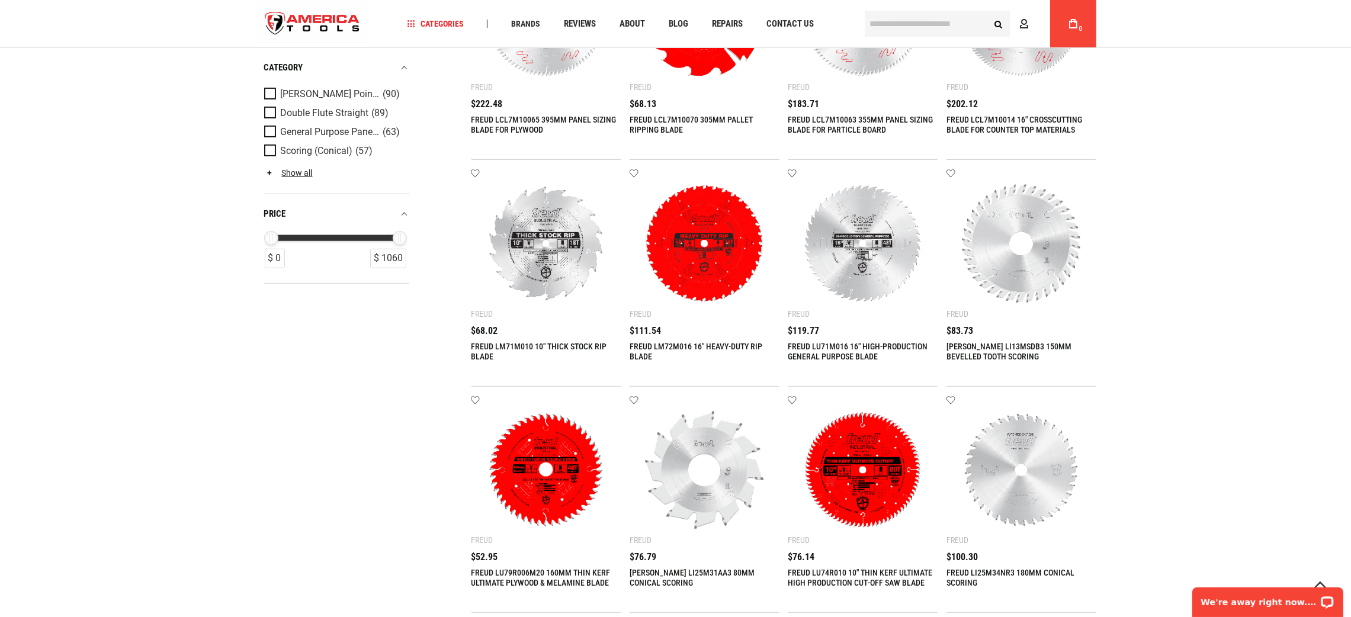
scroll to position [1244, 0]
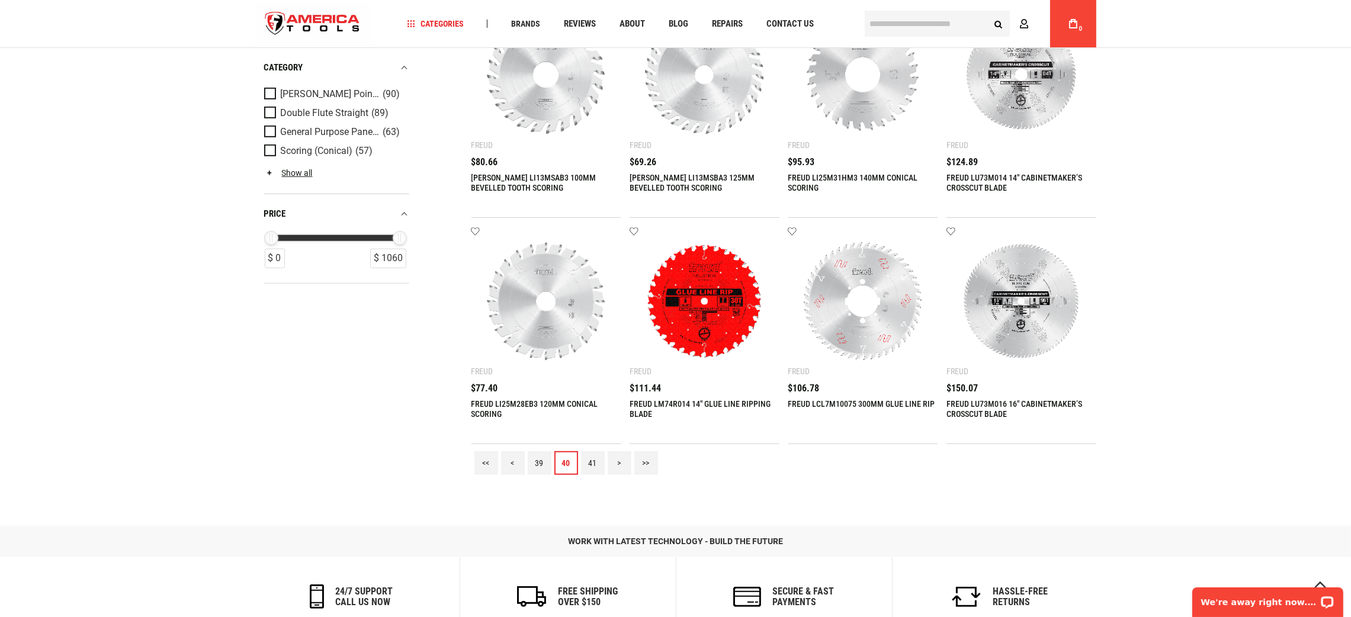
click at [587, 464] on link "41" at bounding box center [593, 463] width 24 height 24
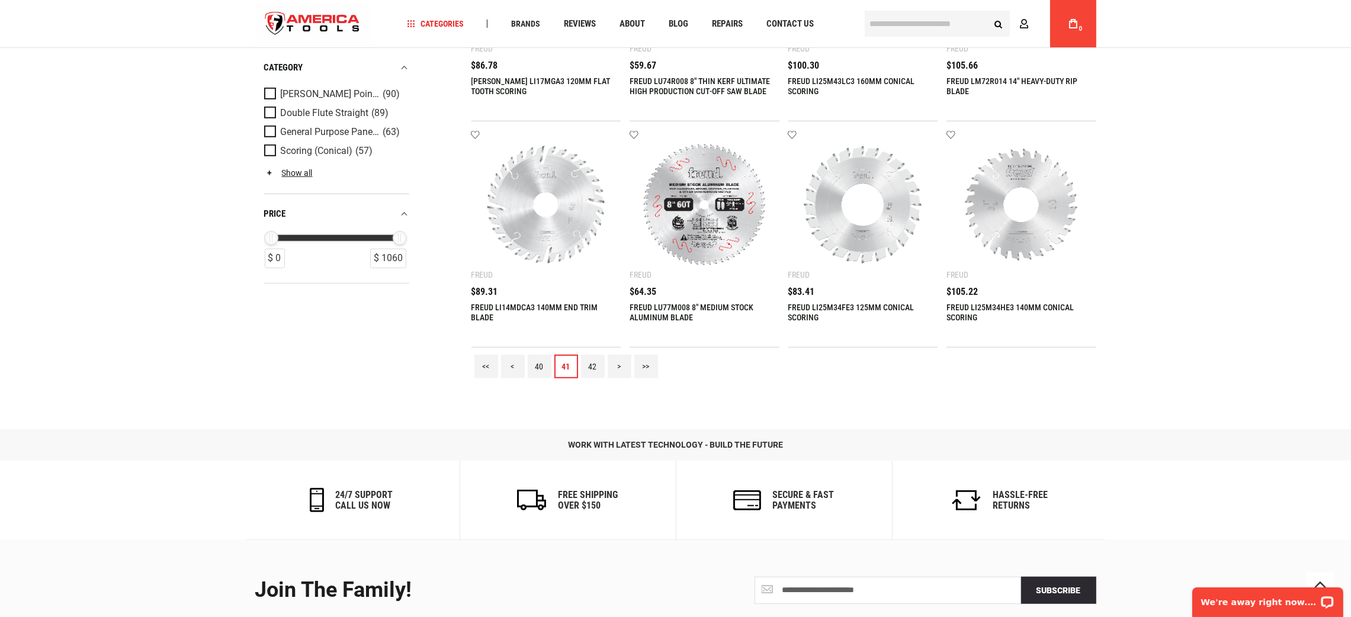
scroll to position [1537, 0]
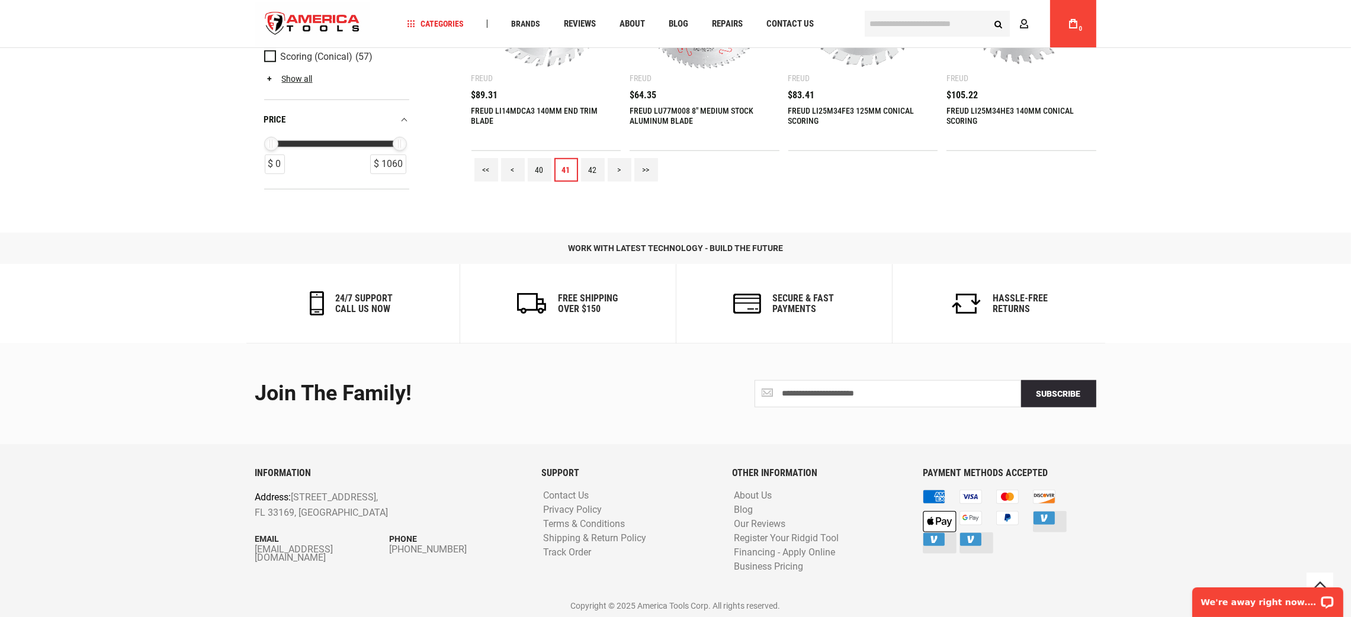
click at [598, 166] on link "42" at bounding box center [593, 170] width 24 height 24
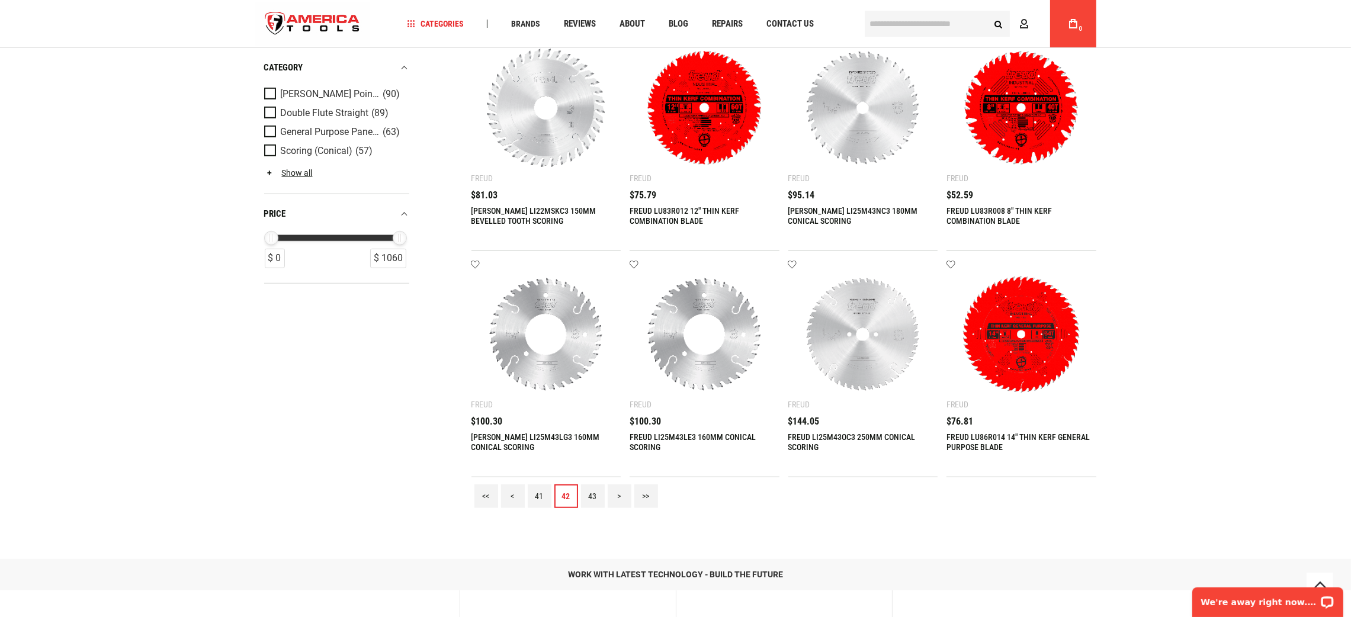
scroll to position [1422, 0]
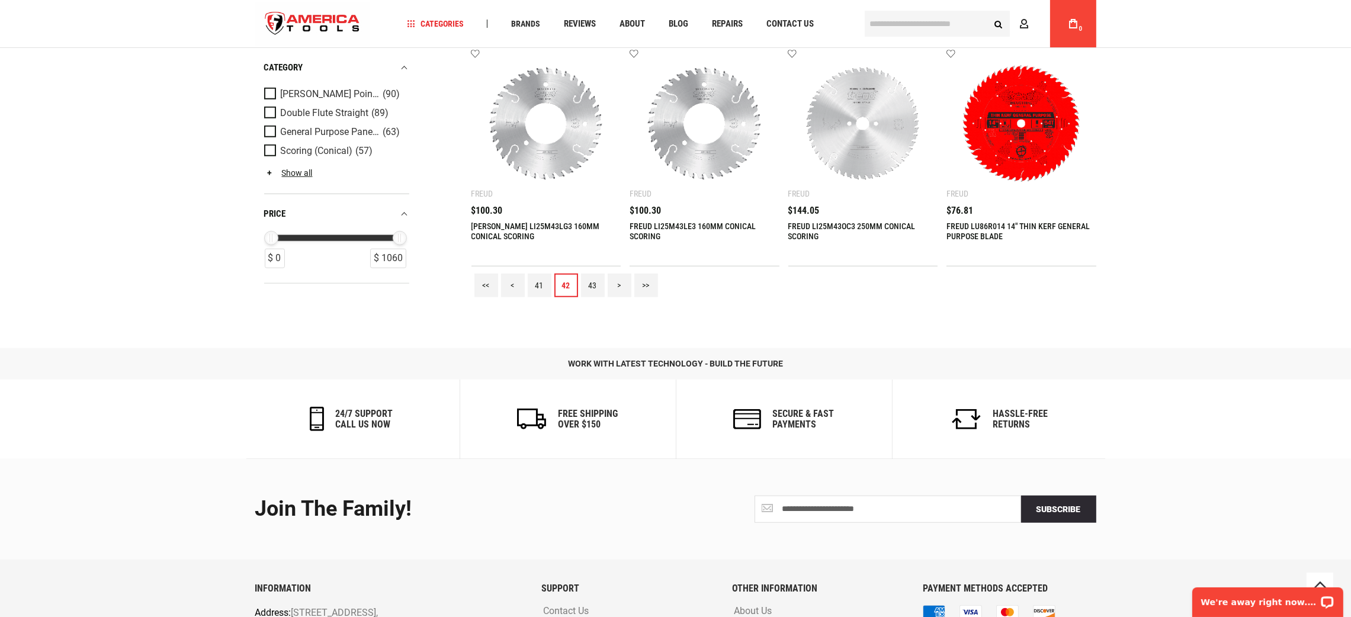
click at [588, 276] on link "43" at bounding box center [593, 286] width 24 height 24
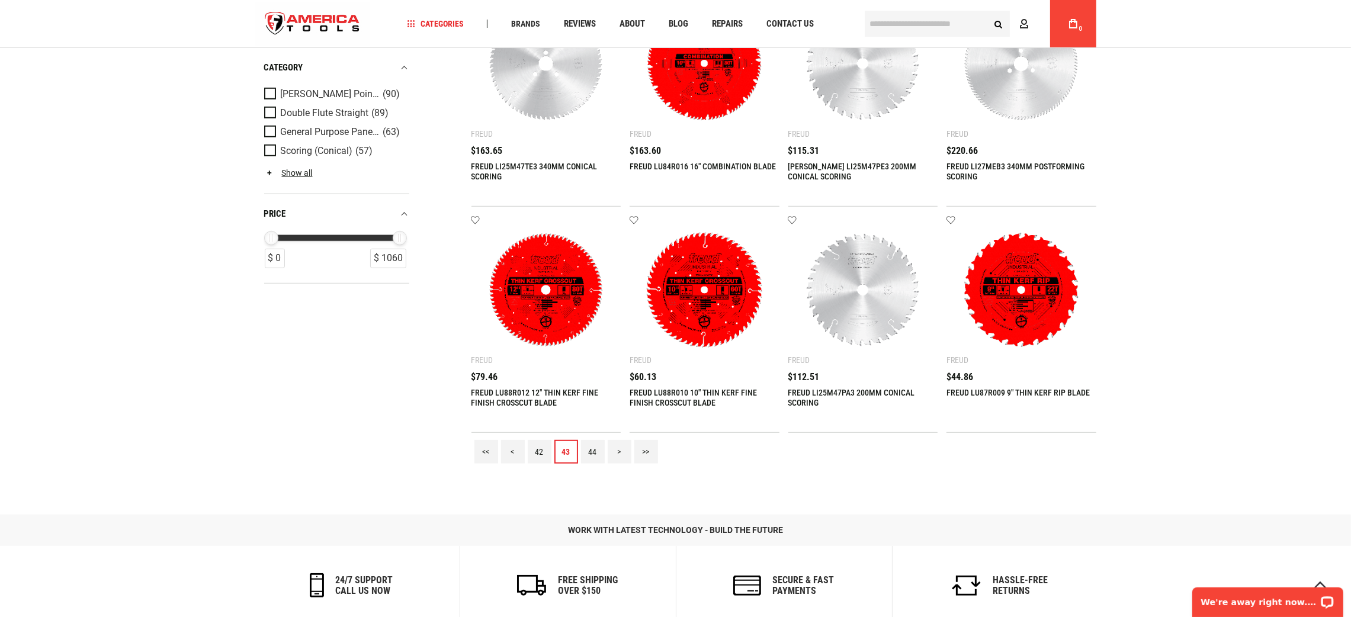
scroll to position [1333, 0]
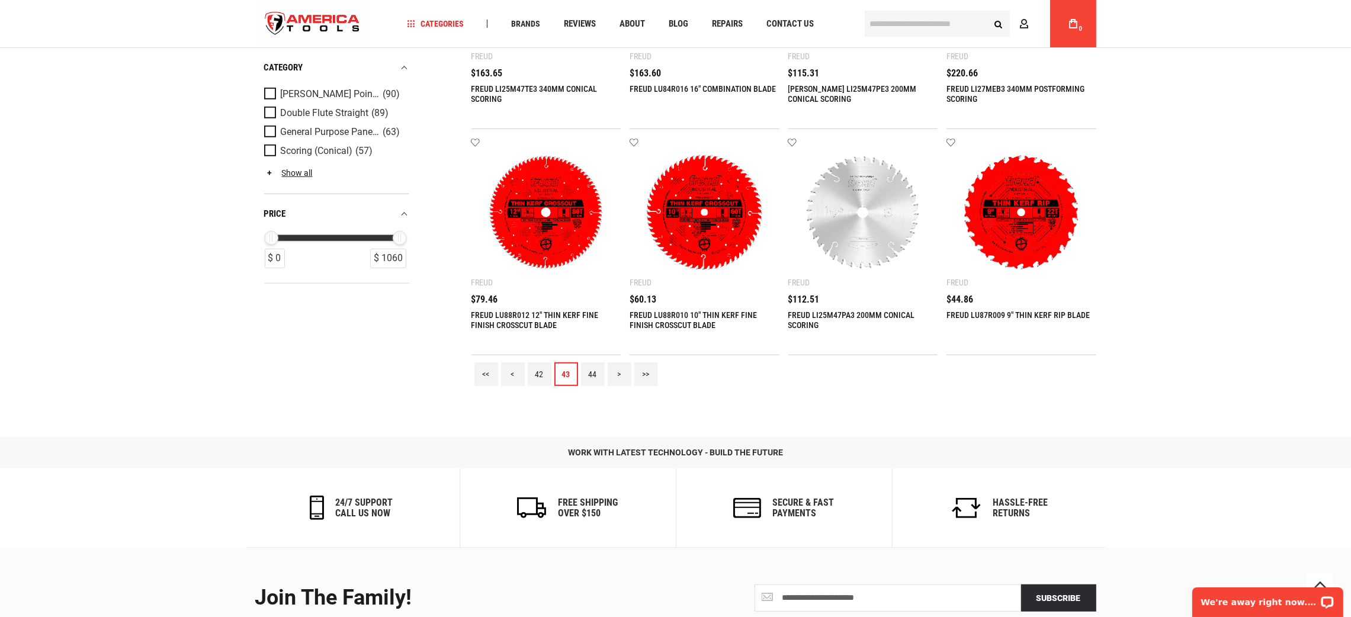
click at [596, 372] on link "44" at bounding box center [593, 375] width 24 height 24
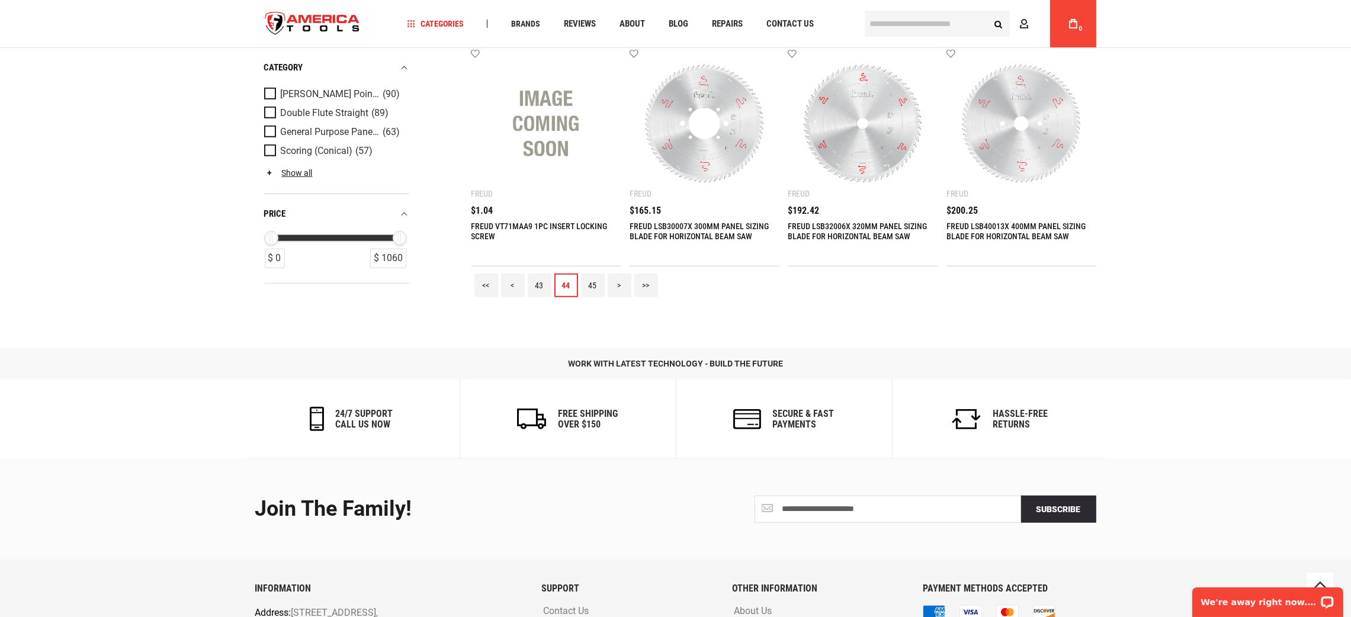
scroll to position [1510, 0]
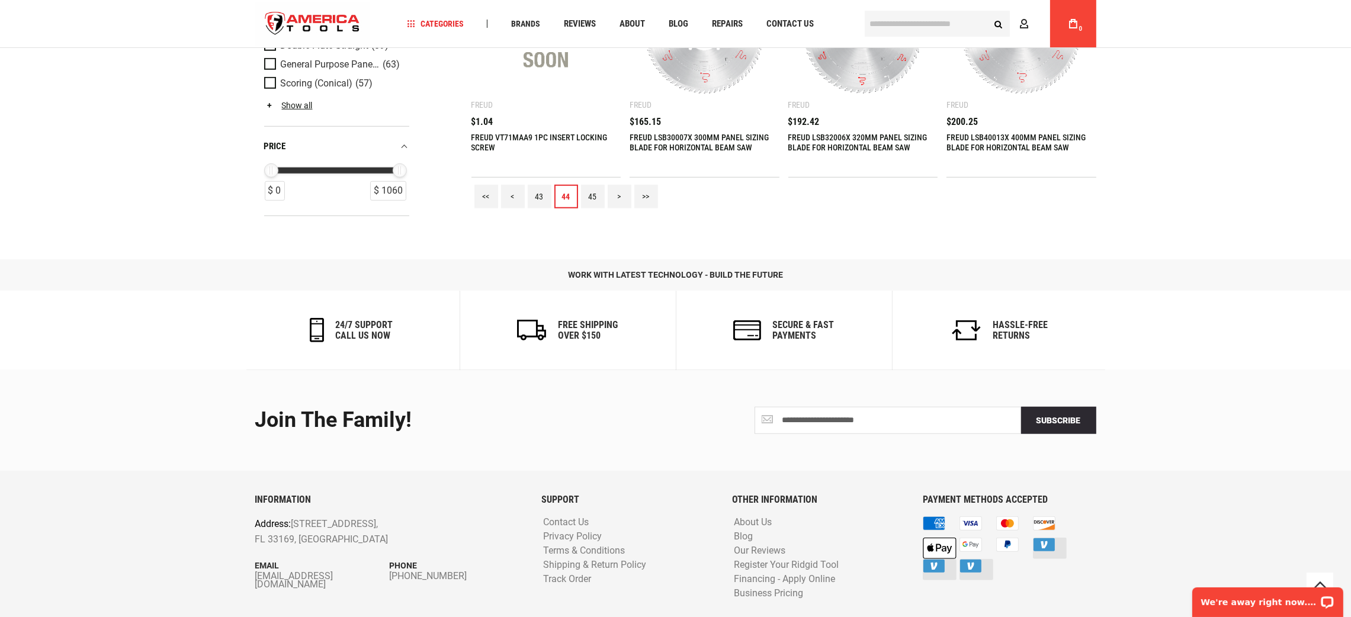
click at [589, 194] on link "45" at bounding box center [593, 197] width 24 height 24
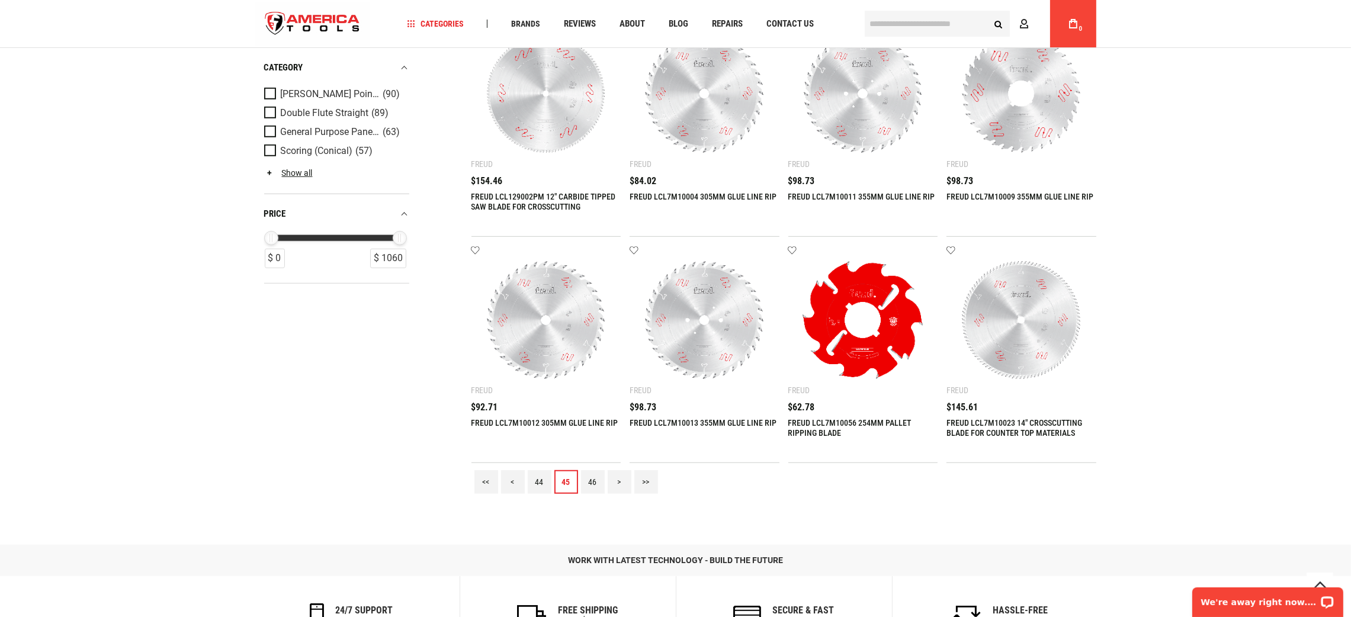
scroll to position [1333, 0]
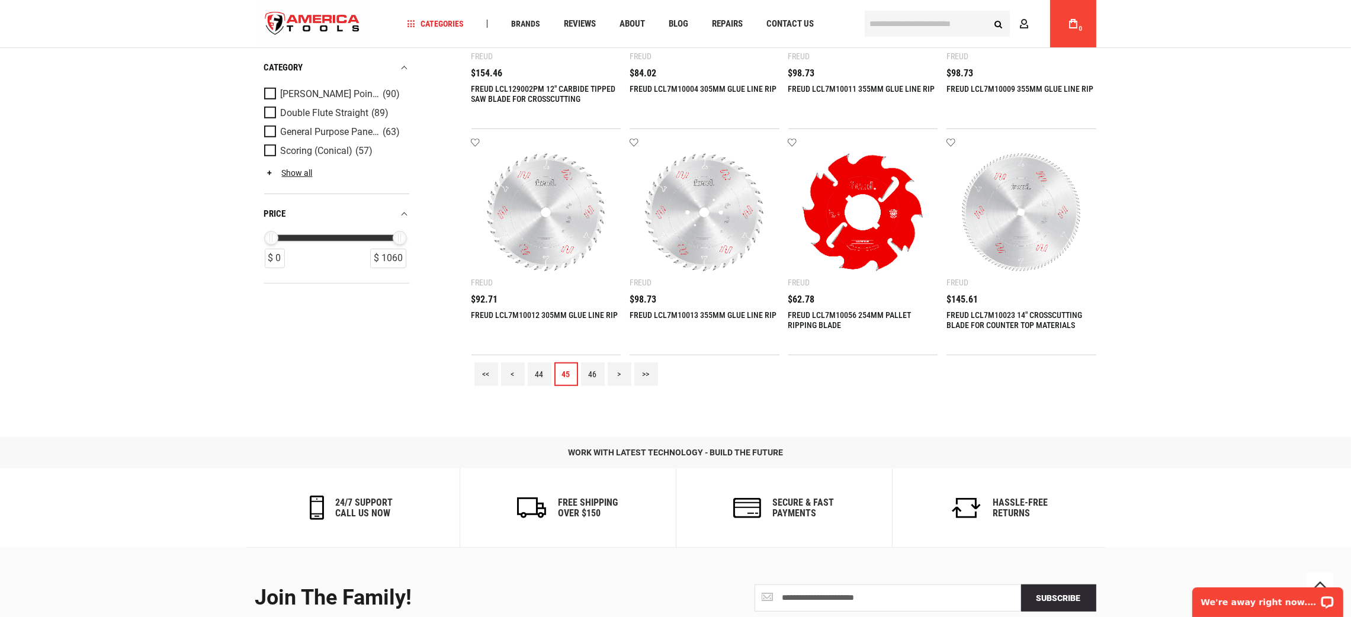
click at [596, 378] on link "46" at bounding box center [593, 375] width 24 height 24
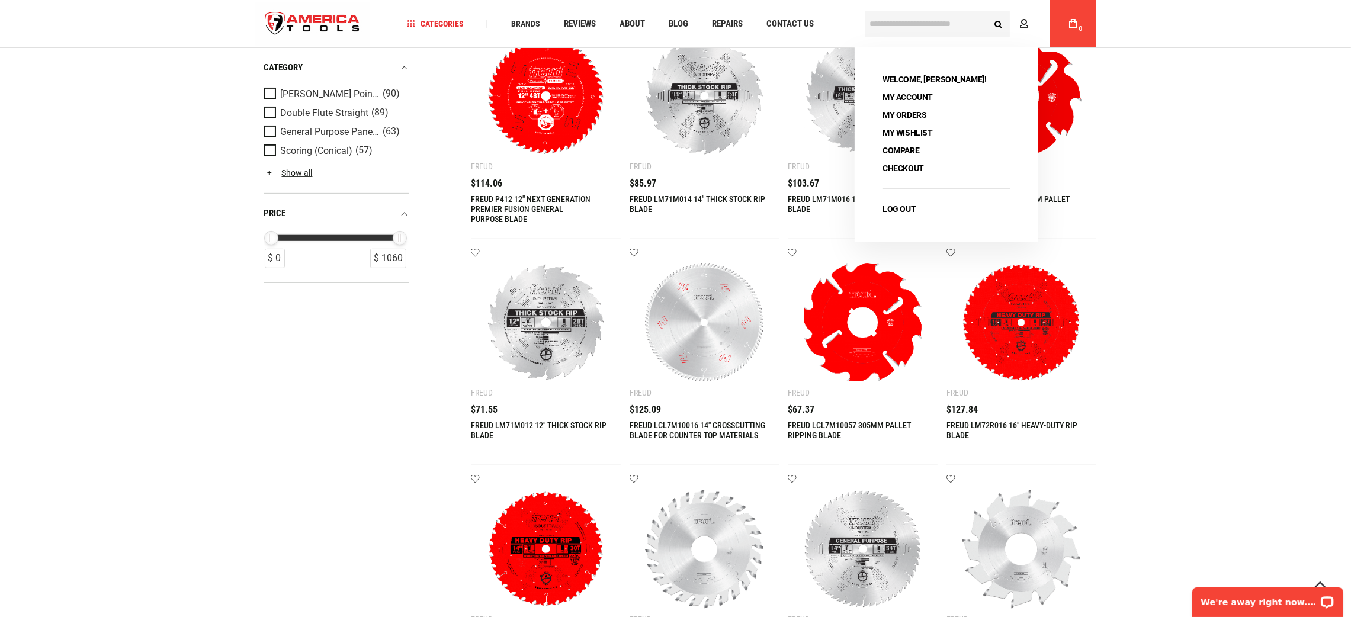
scroll to position [1154, 0]
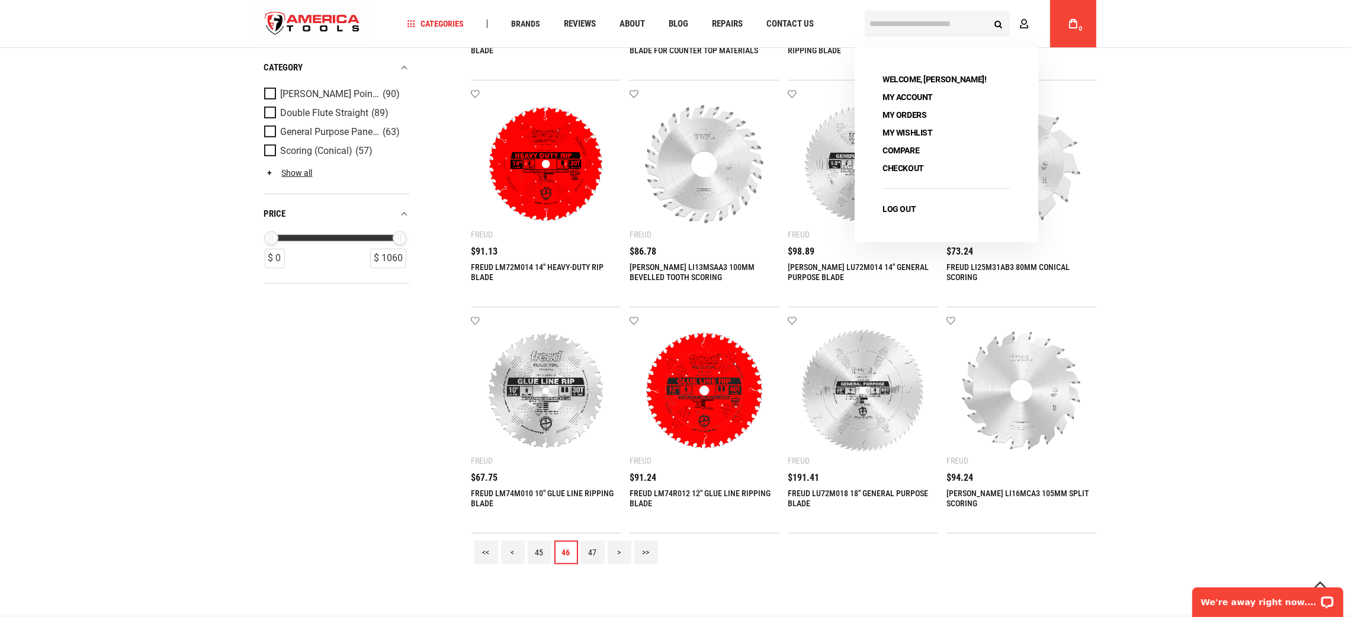
click at [581, 550] on link "47" at bounding box center [593, 553] width 24 height 24
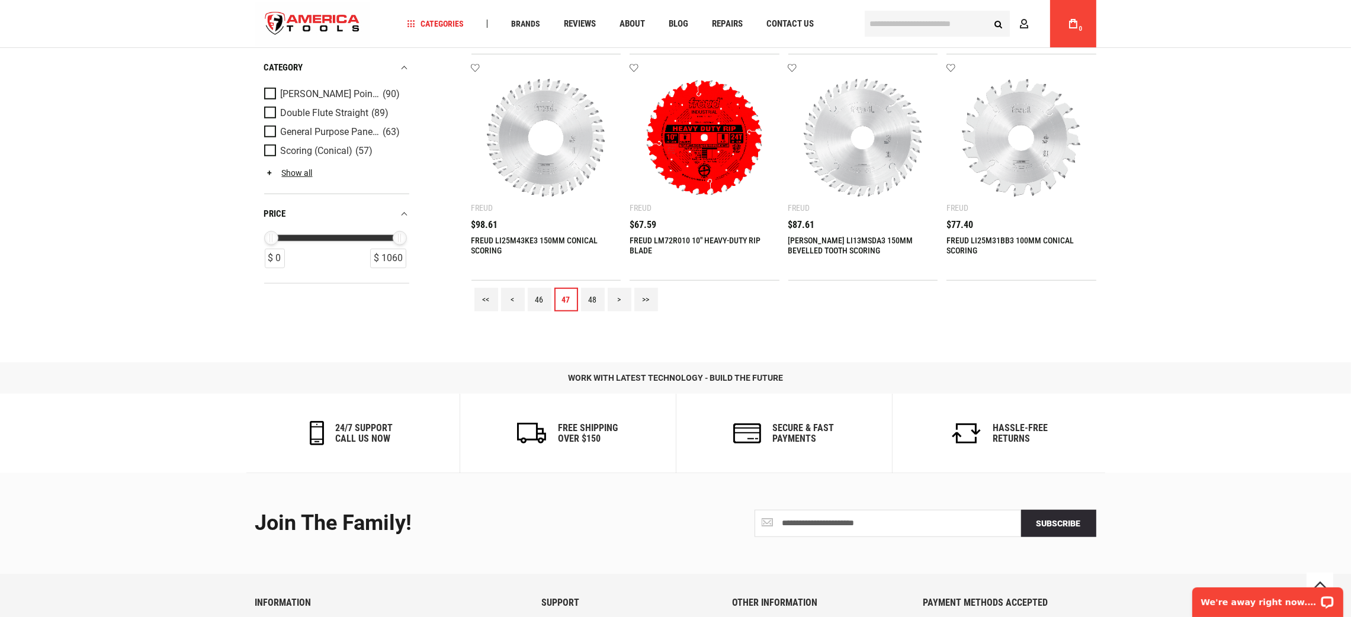
scroll to position [1408, 0]
click at [593, 299] on link "48" at bounding box center [593, 299] width 24 height 24
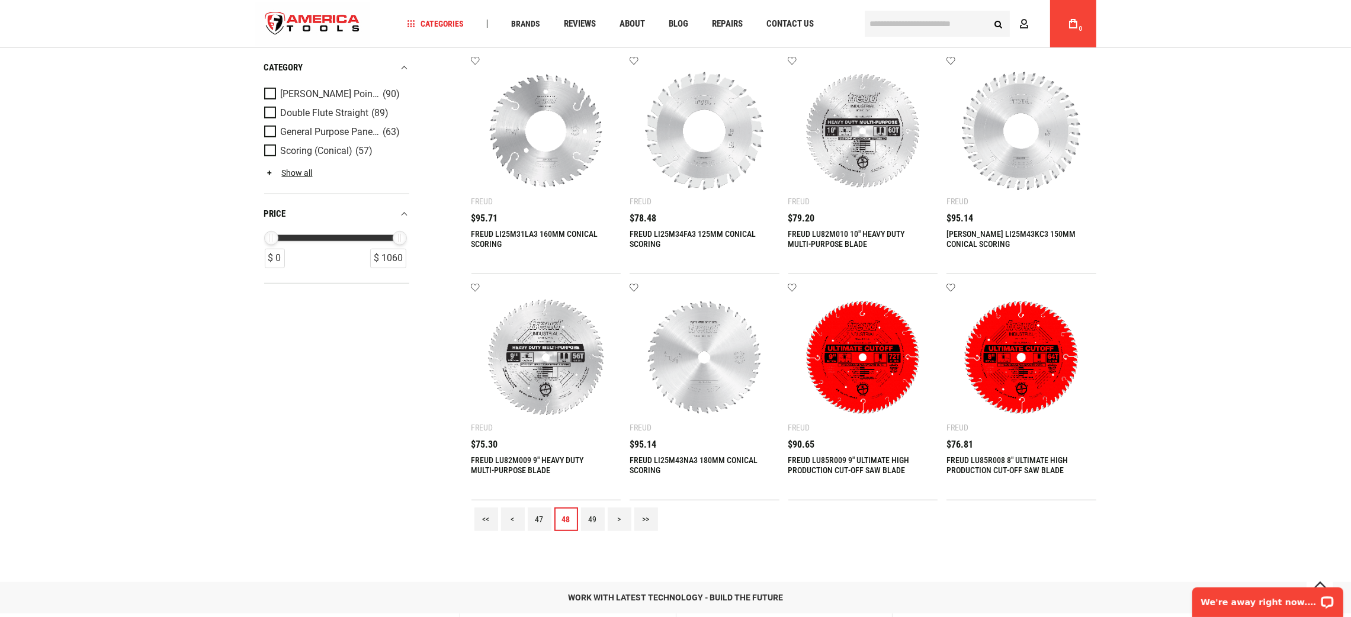
scroll to position [1244, 0]
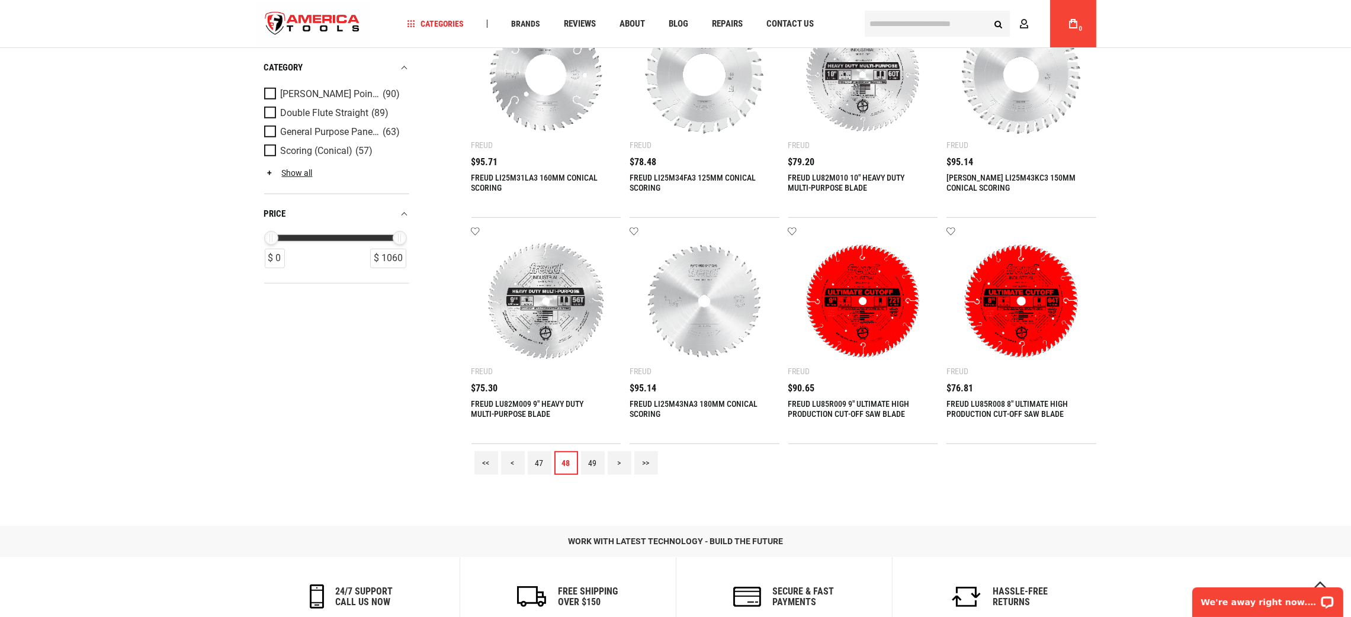
click at [595, 463] on link "49" at bounding box center [593, 463] width 24 height 24
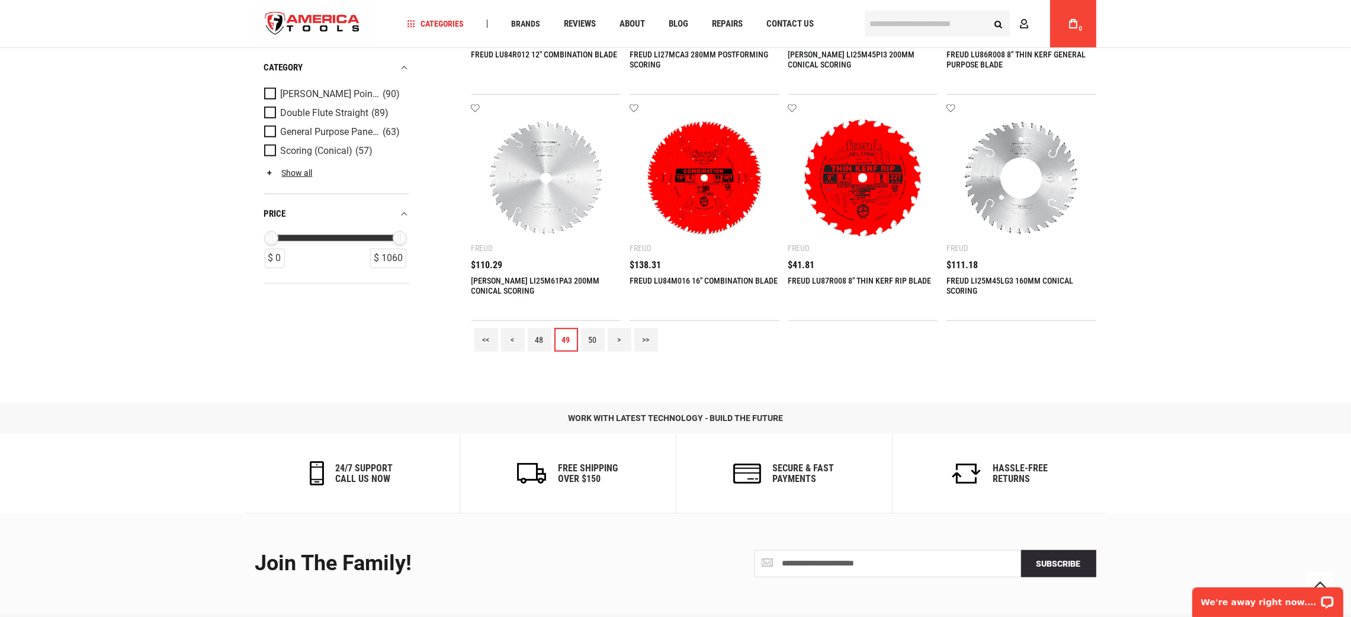
scroll to position [1510, 0]
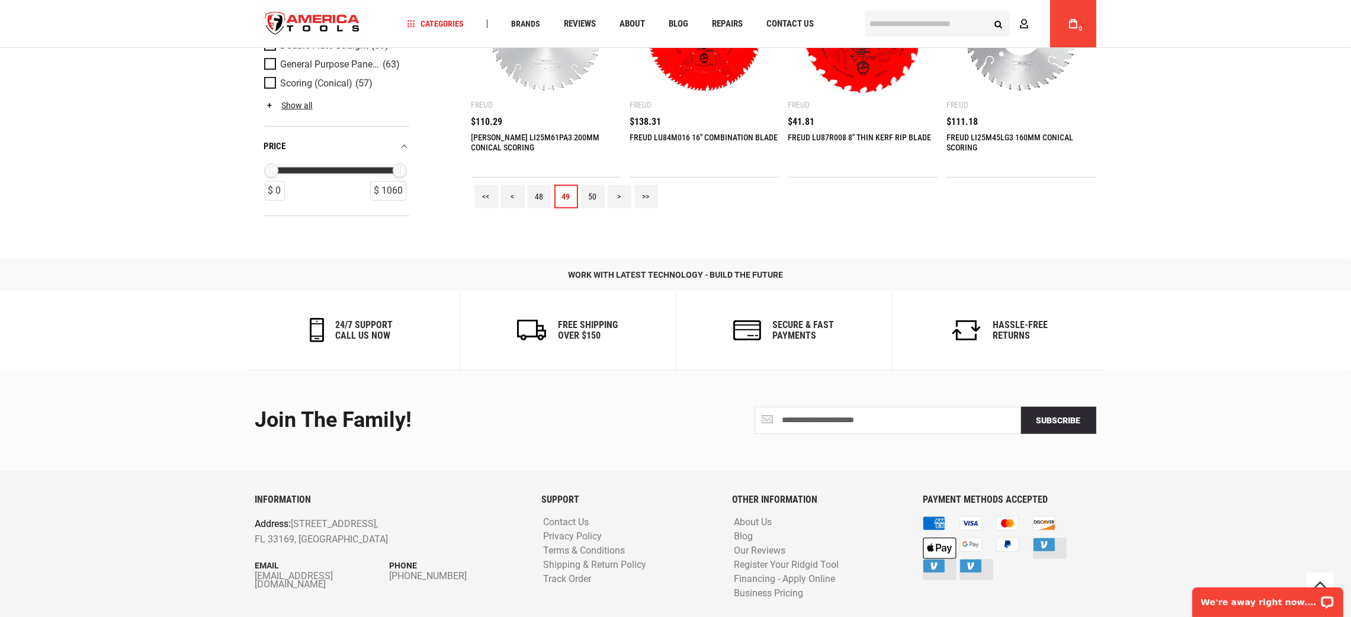
click at [596, 187] on link "50" at bounding box center [593, 197] width 24 height 24
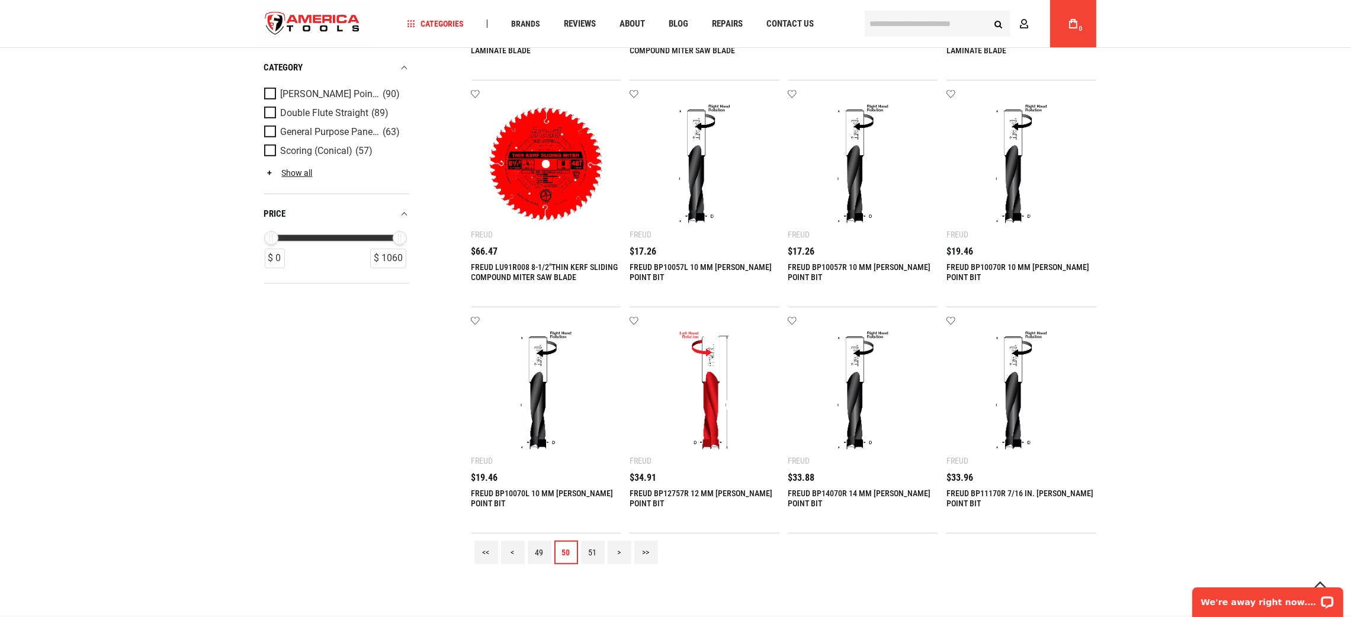
scroll to position [1422, 0]
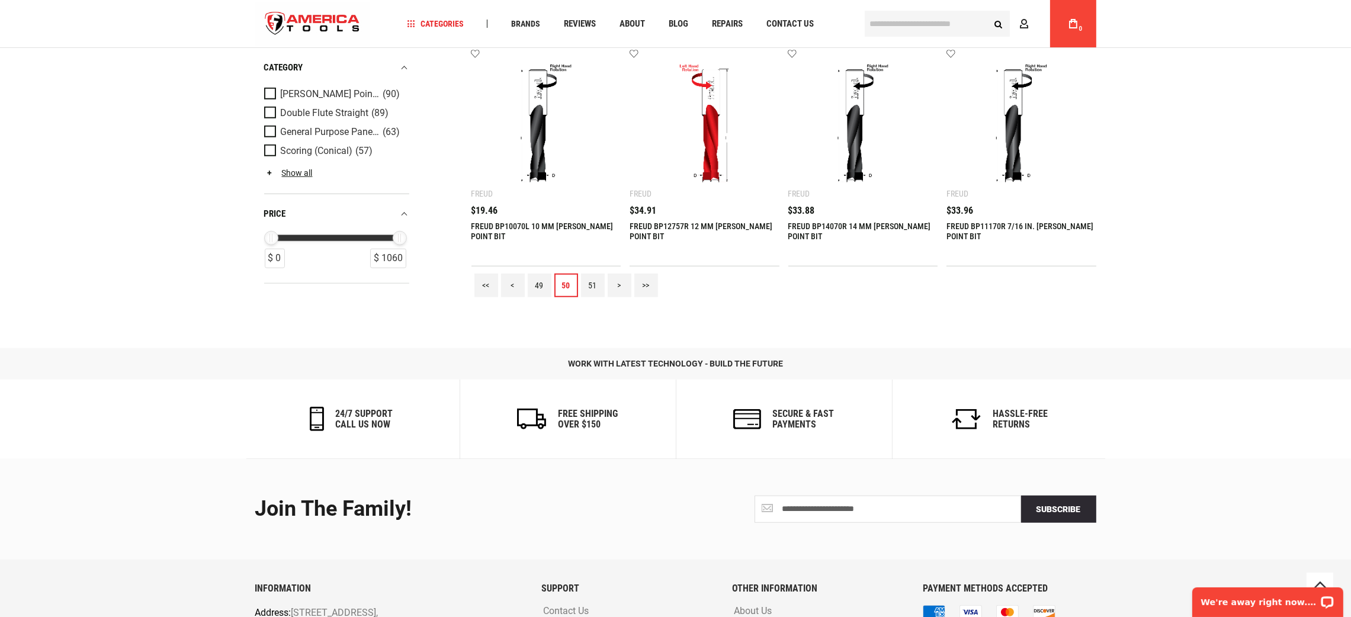
click at [592, 287] on link "51" at bounding box center [593, 286] width 24 height 24
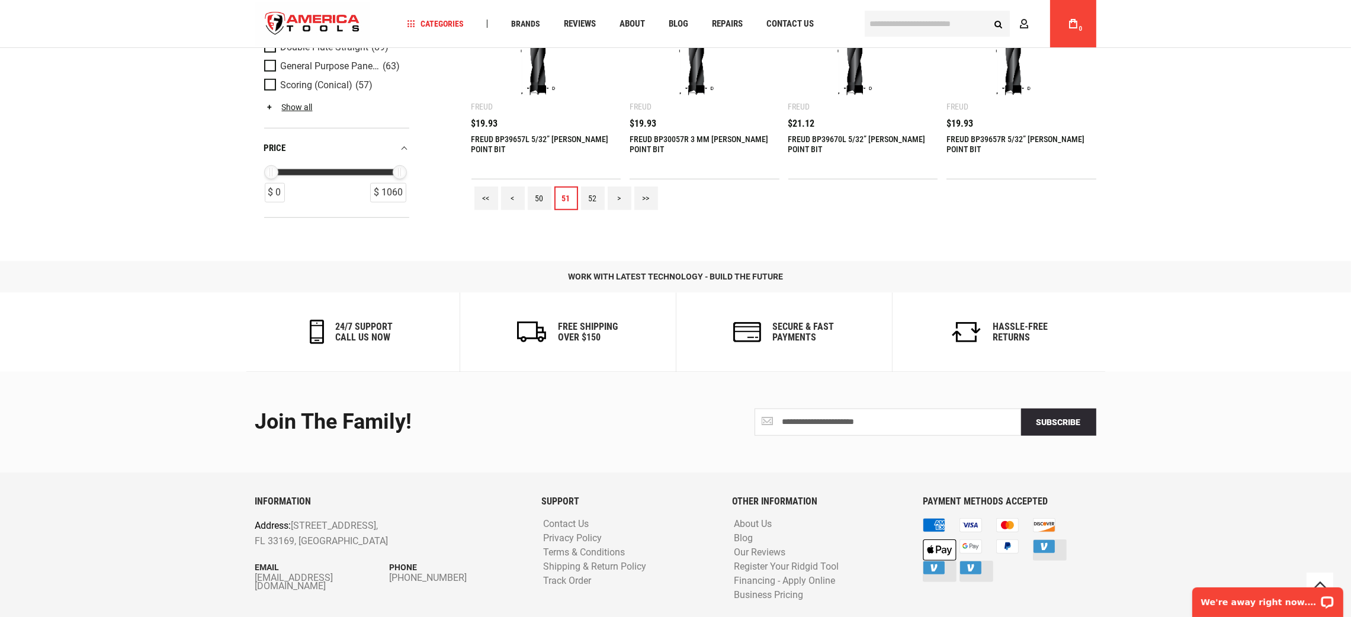
scroll to position [1510, 0]
click at [588, 193] on link "52" at bounding box center [593, 197] width 24 height 24
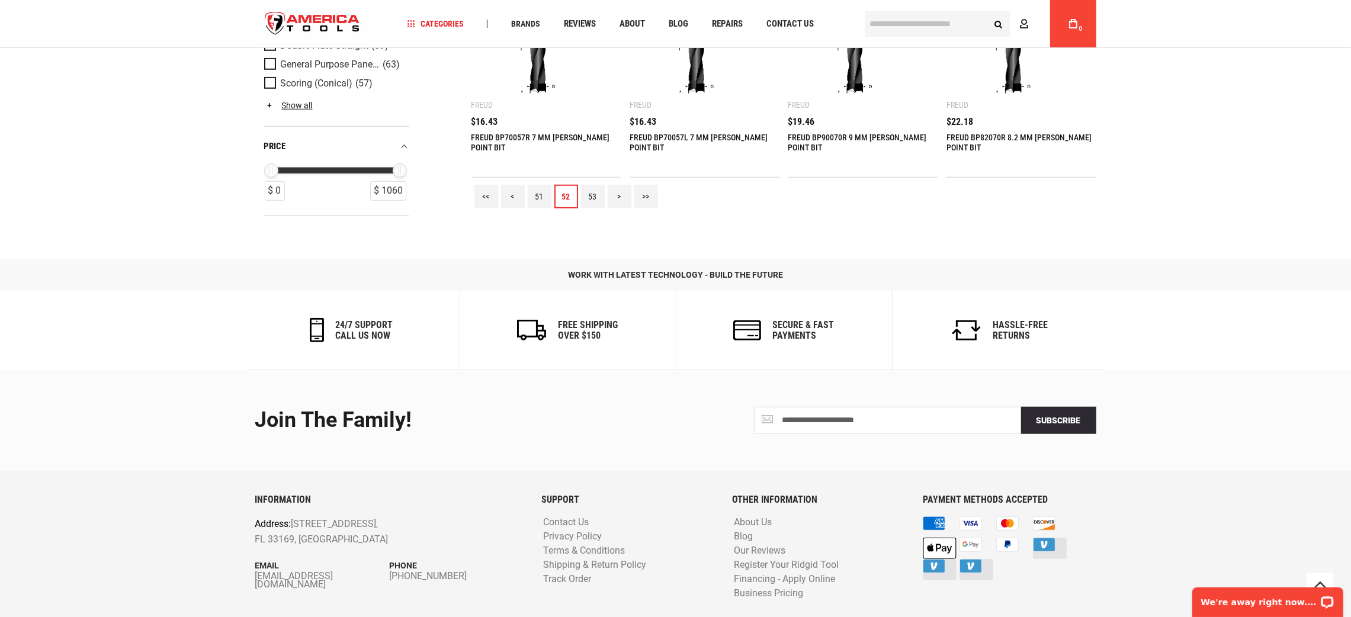
click at [600, 198] on link "53" at bounding box center [593, 197] width 24 height 24
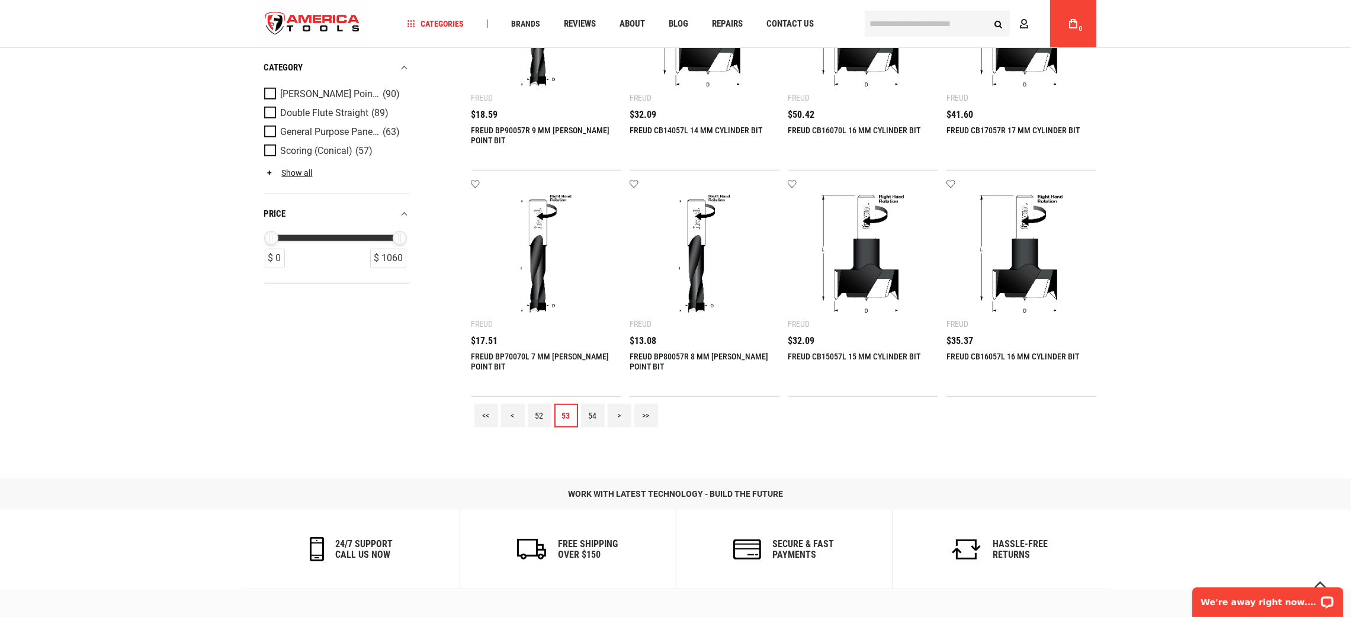
scroll to position [1537, 0]
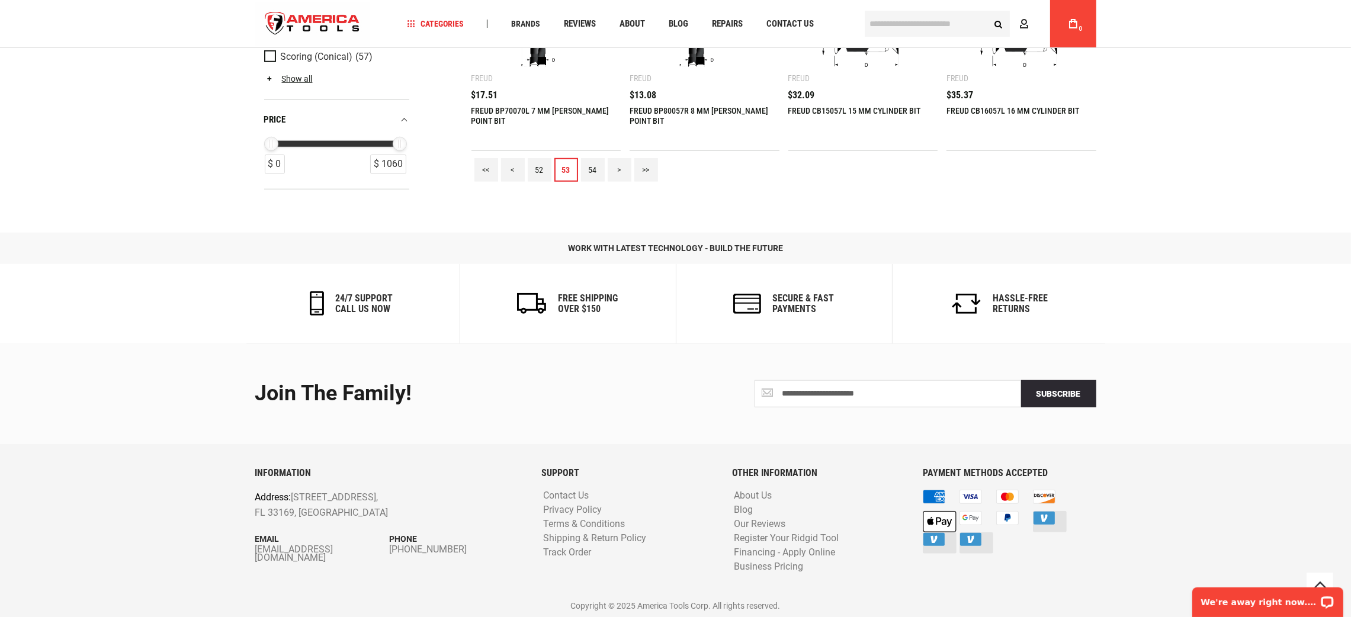
click at [596, 166] on link "54" at bounding box center [593, 170] width 24 height 24
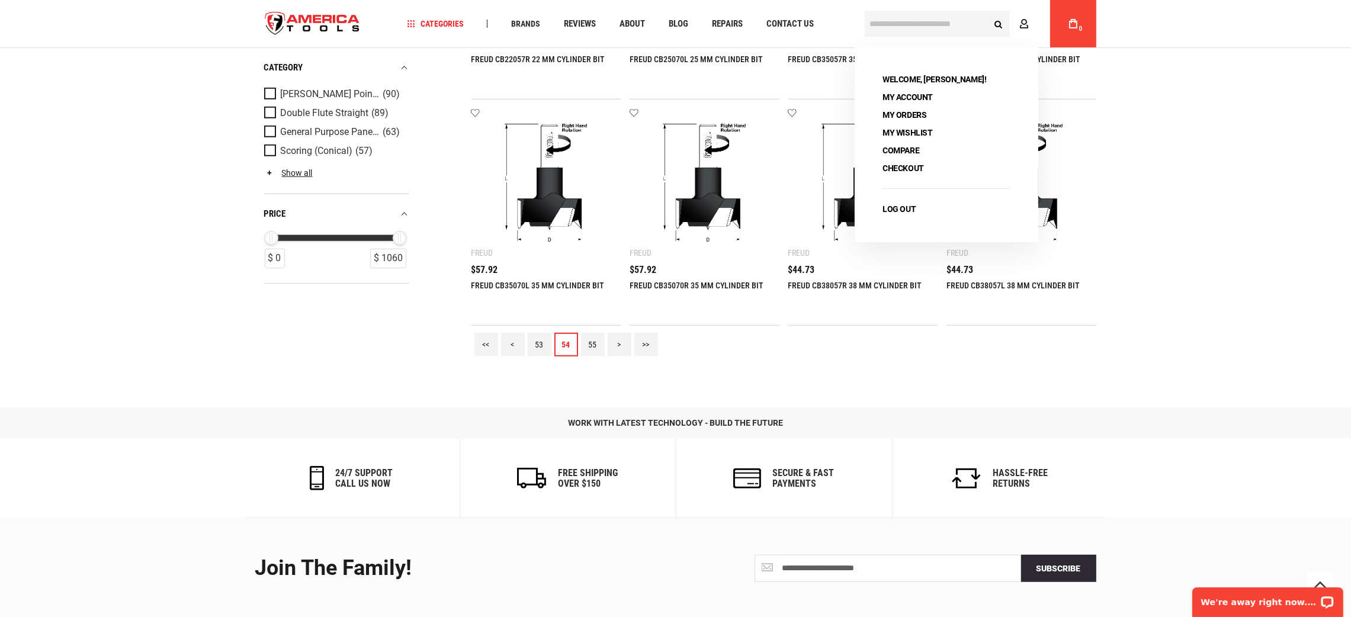
scroll to position [1510, 0]
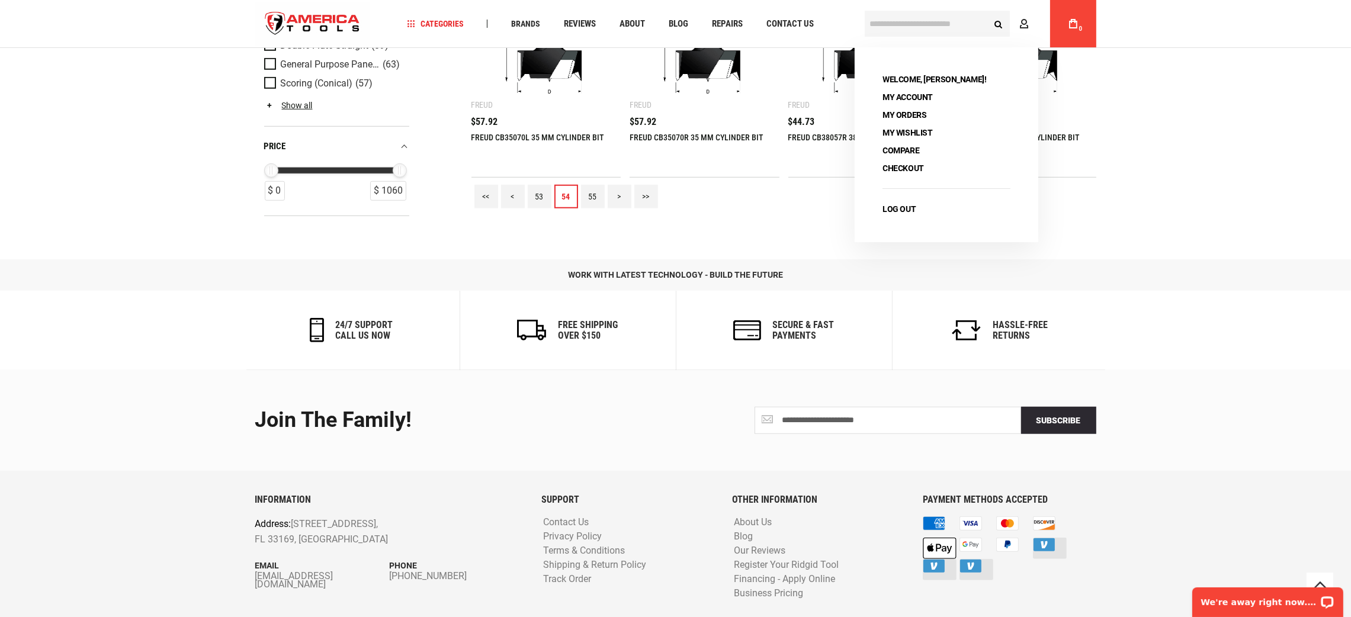
click at [594, 195] on link "55" at bounding box center [593, 197] width 24 height 24
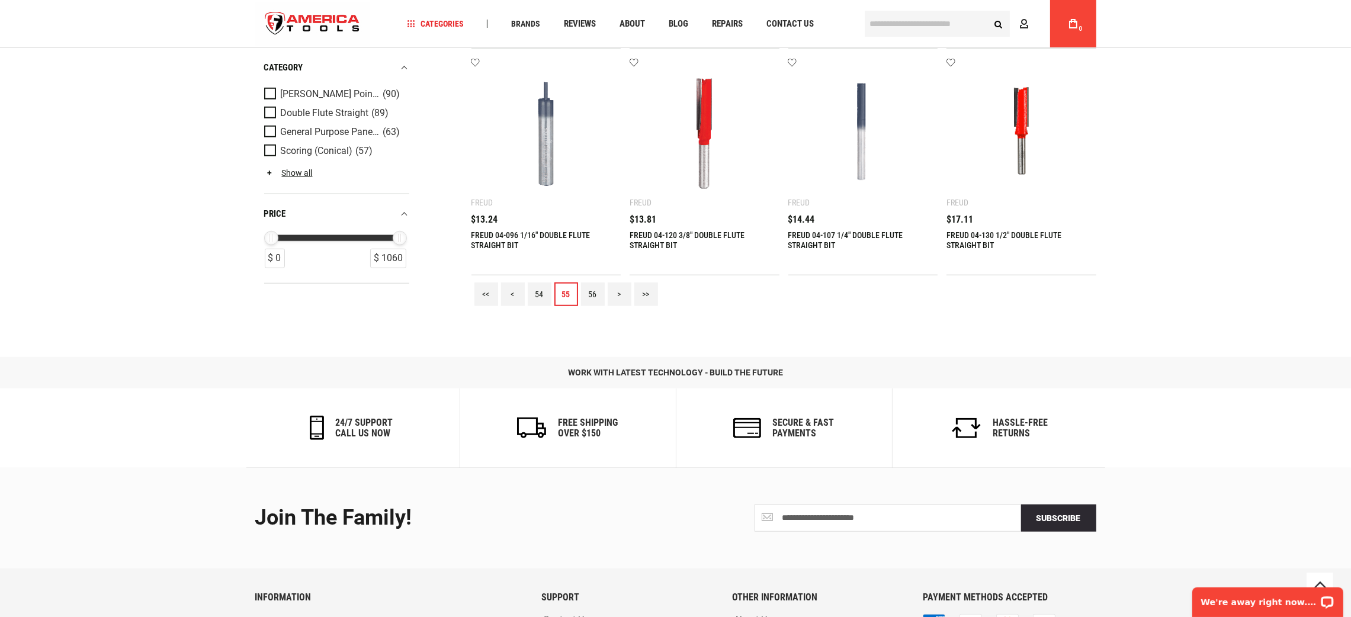
scroll to position [1537, 0]
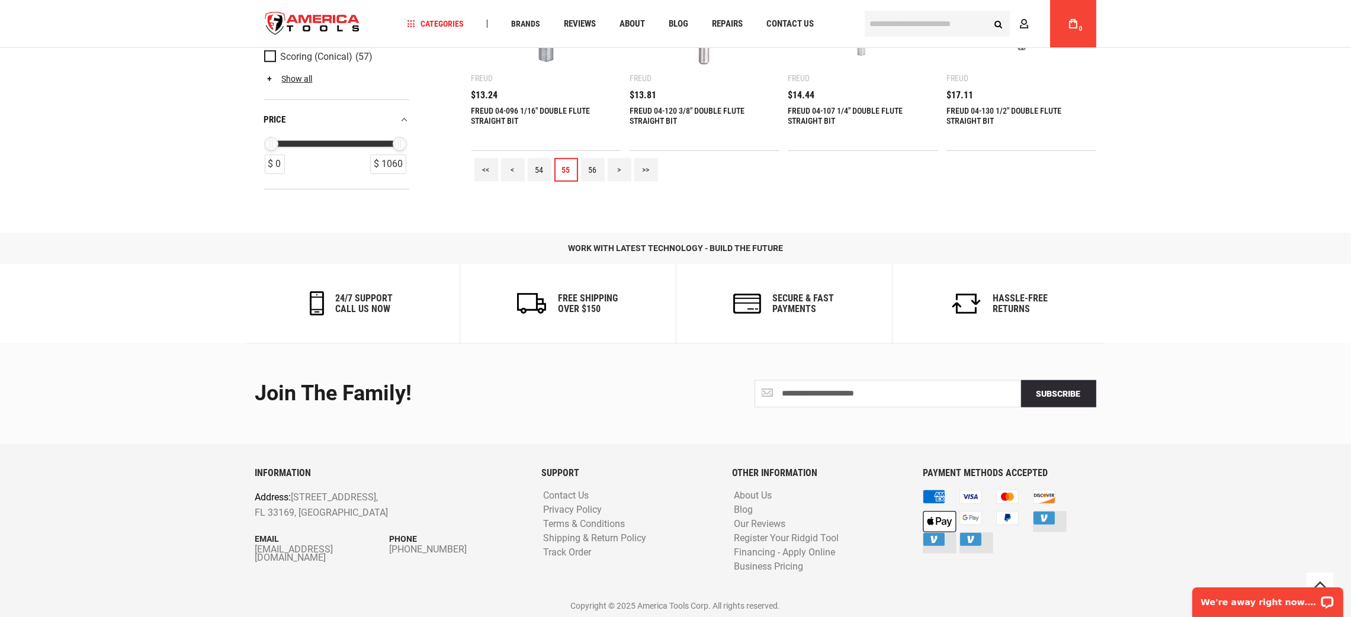
click at [592, 163] on link "56" at bounding box center [593, 170] width 24 height 24
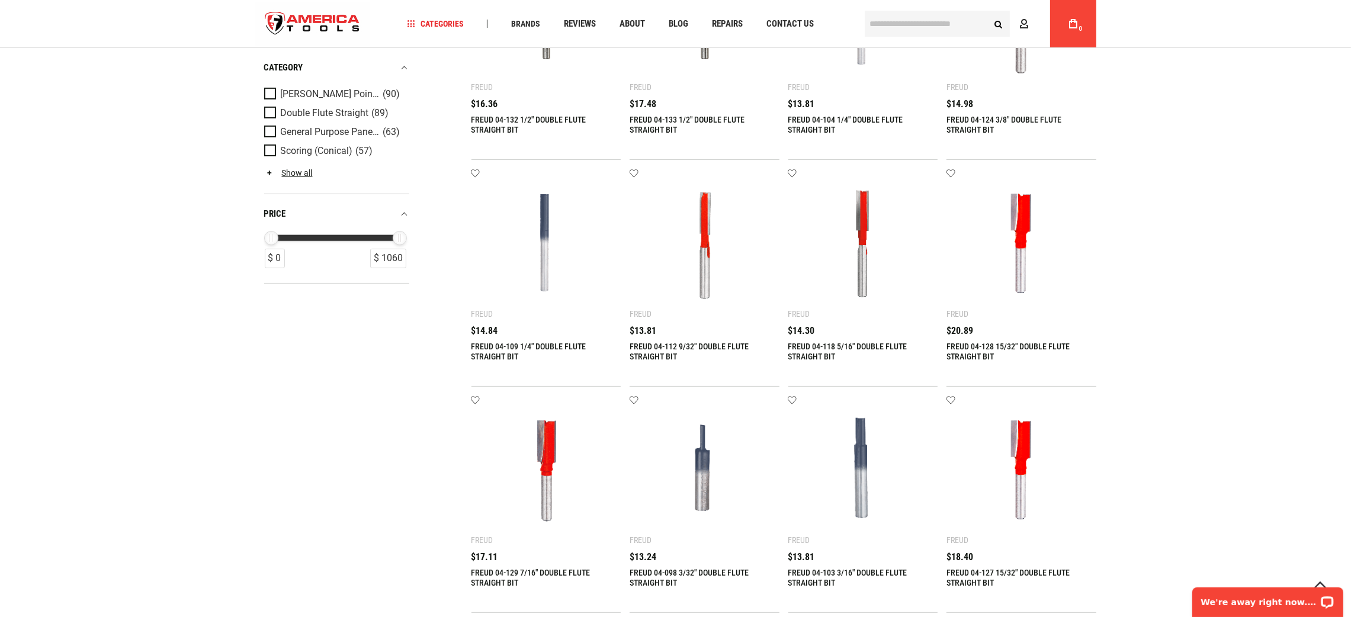
scroll to position [1154, 0]
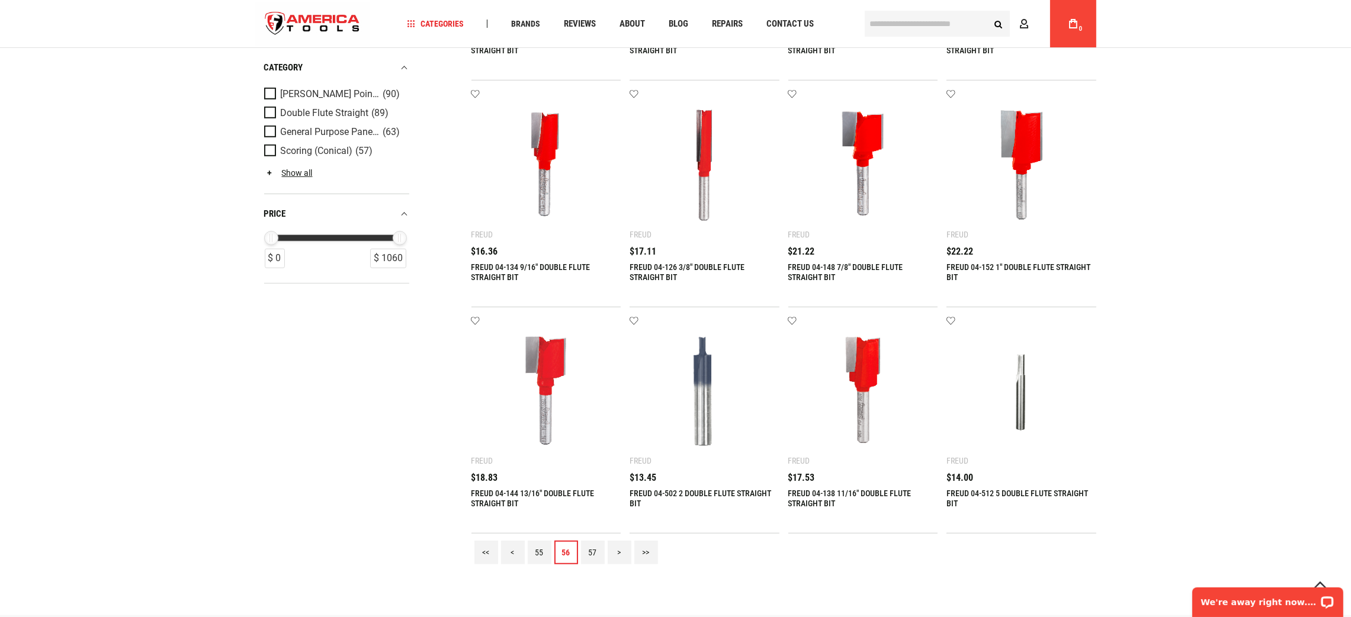
click at [591, 549] on link "57" at bounding box center [593, 553] width 24 height 24
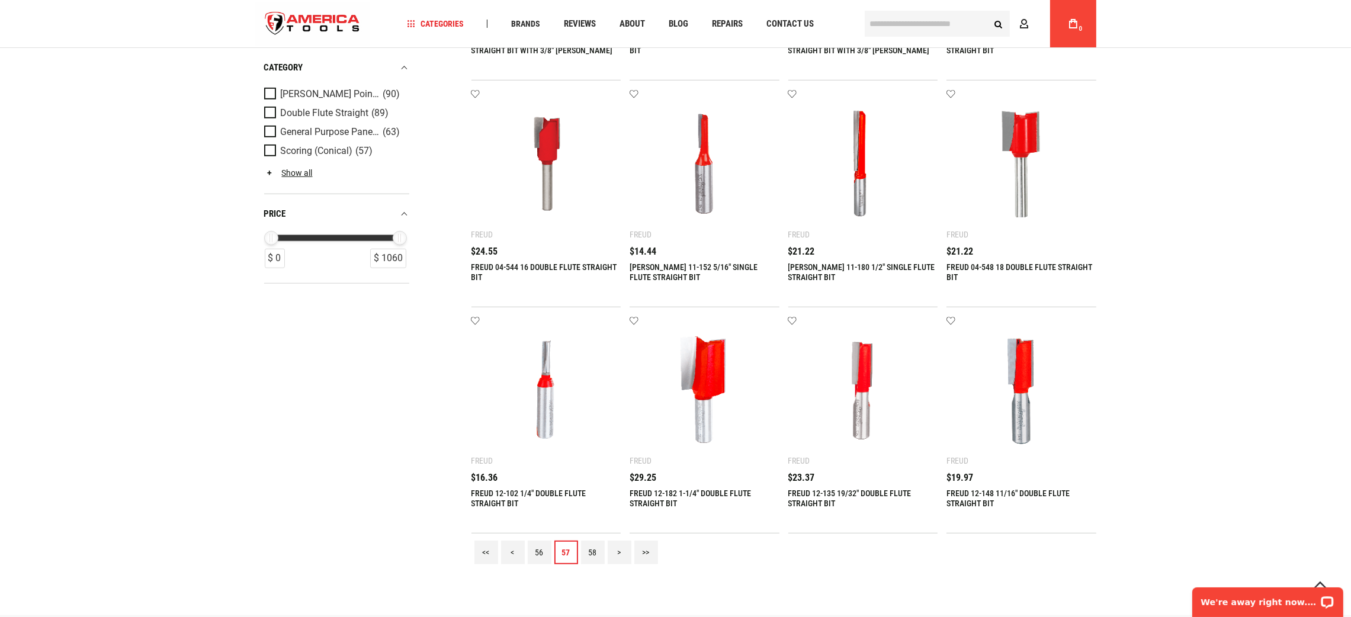
scroll to position [1537, 0]
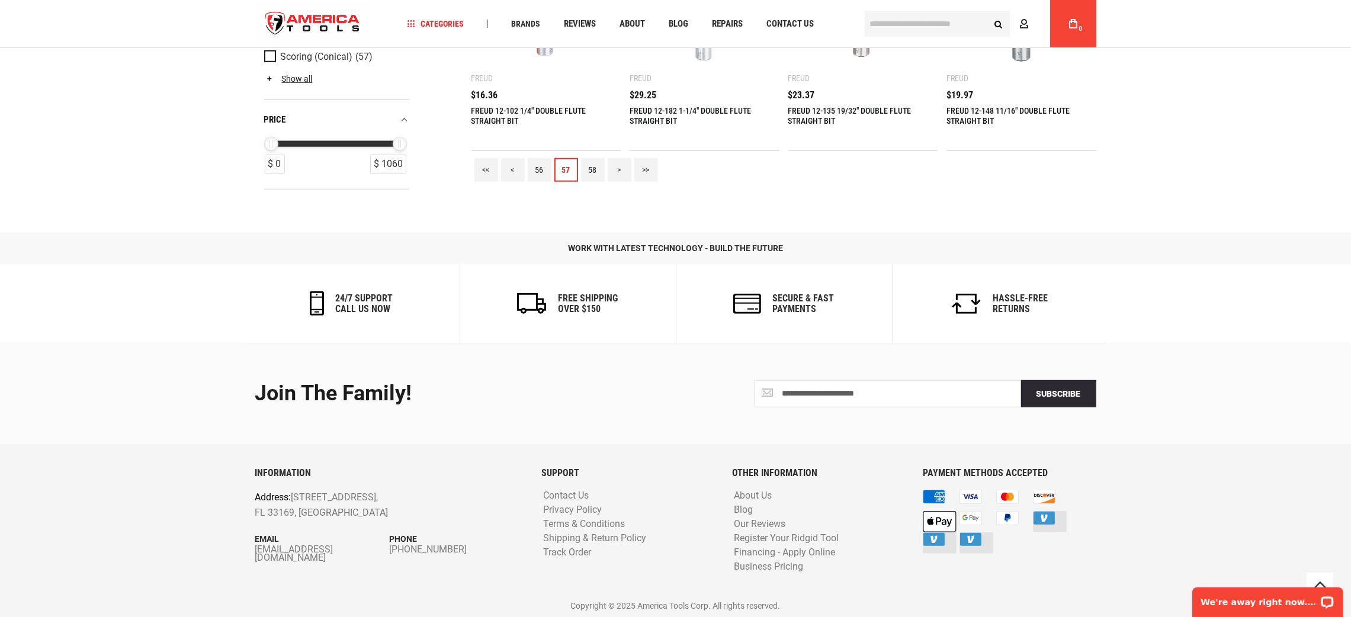
click at [589, 167] on link "58" at bounding box center [593, 170] width 24 height 24
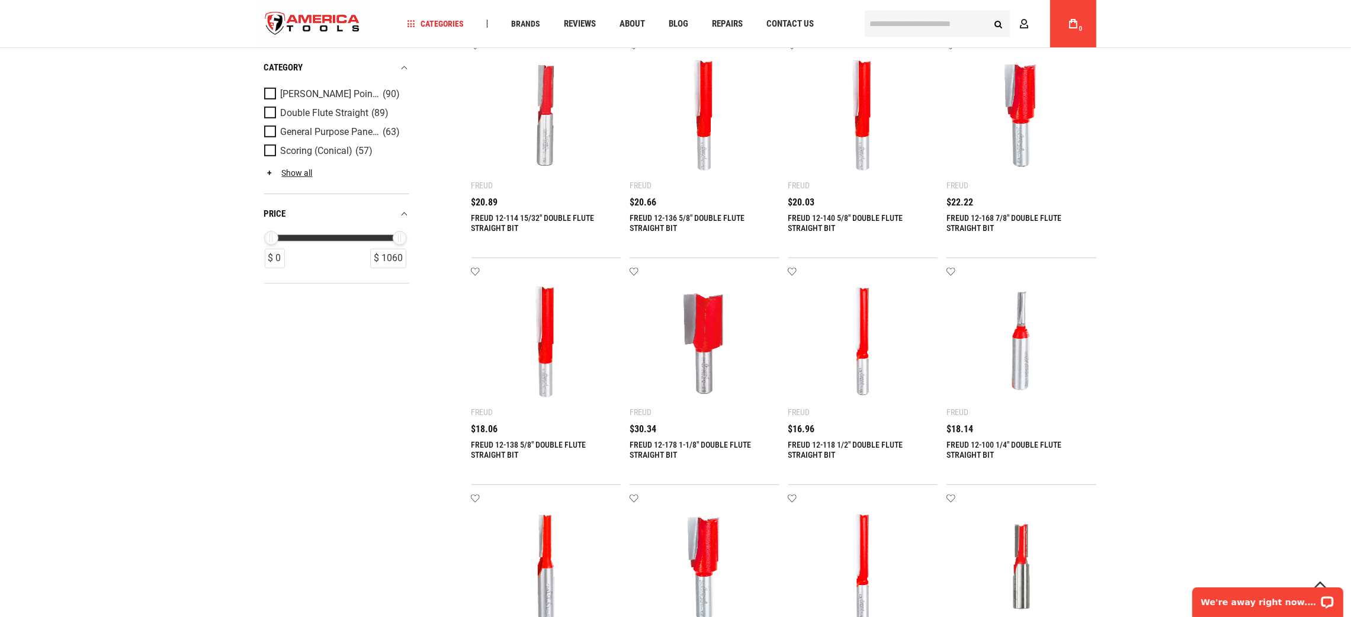
scroll to position [1422, 0]
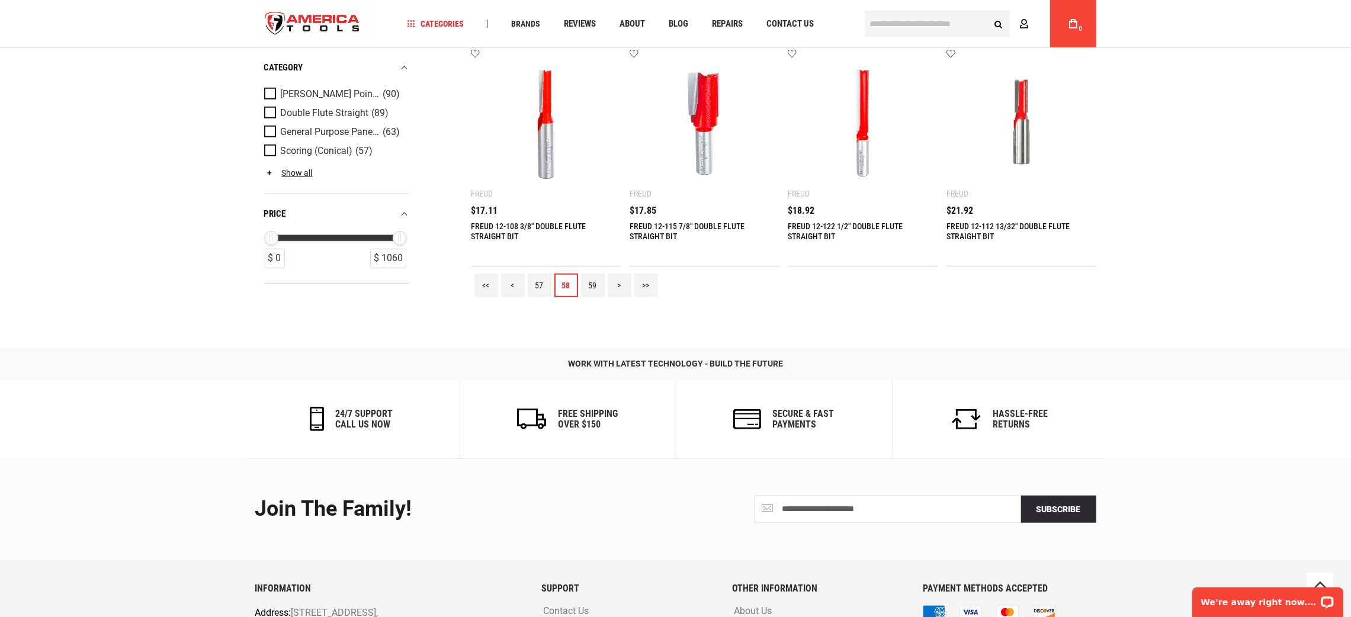
click at [596, 287] on link "59" at bounding box center [593, 286] width 24 height 24
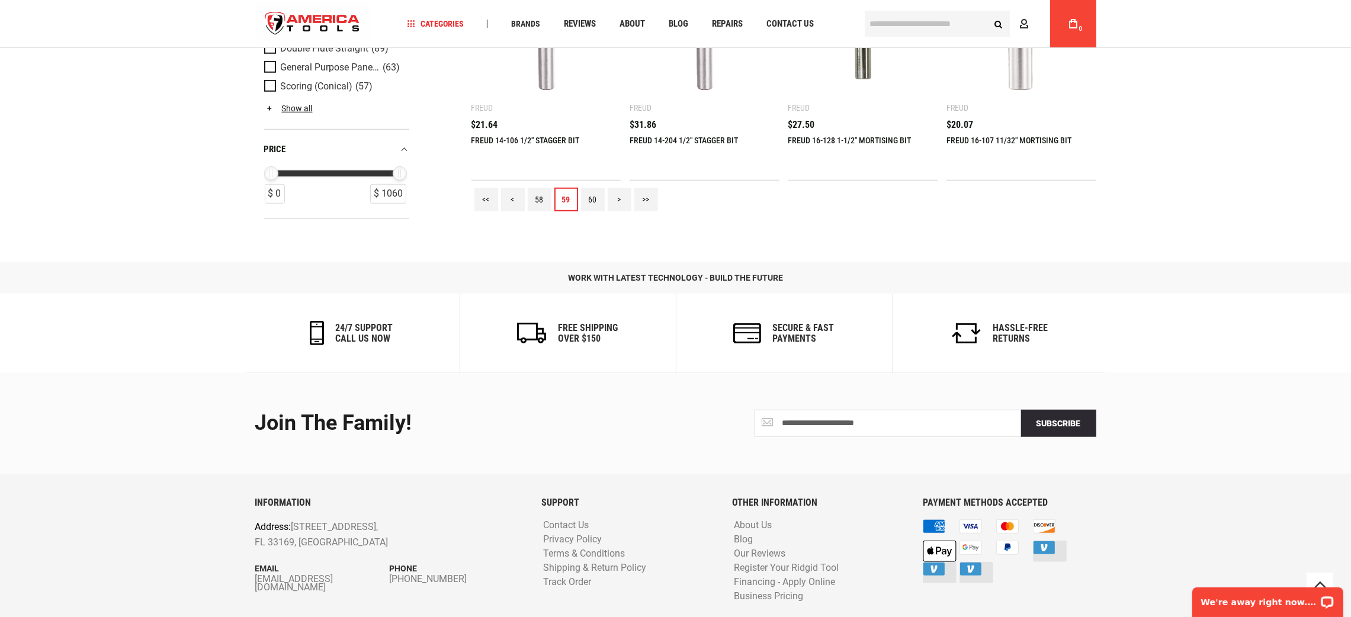
scroll to position [1510, 0]
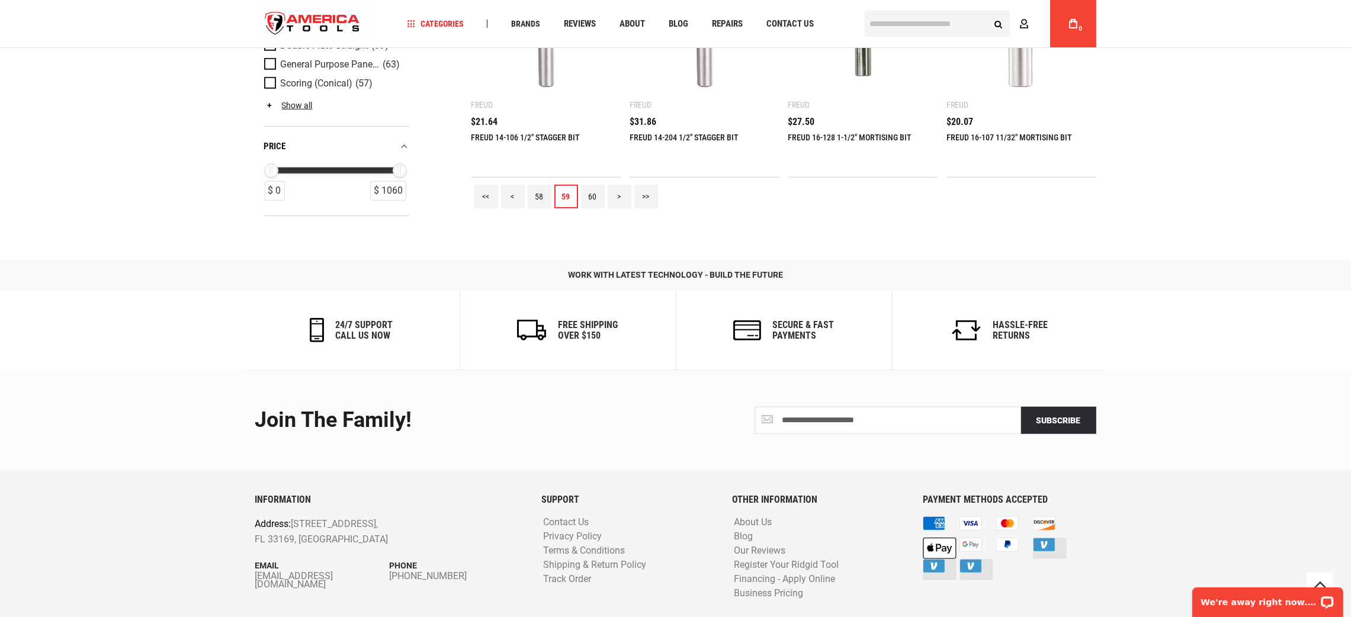
click at [598, 193] on link "60" at bounding box center [593, 197] width 24 height 24
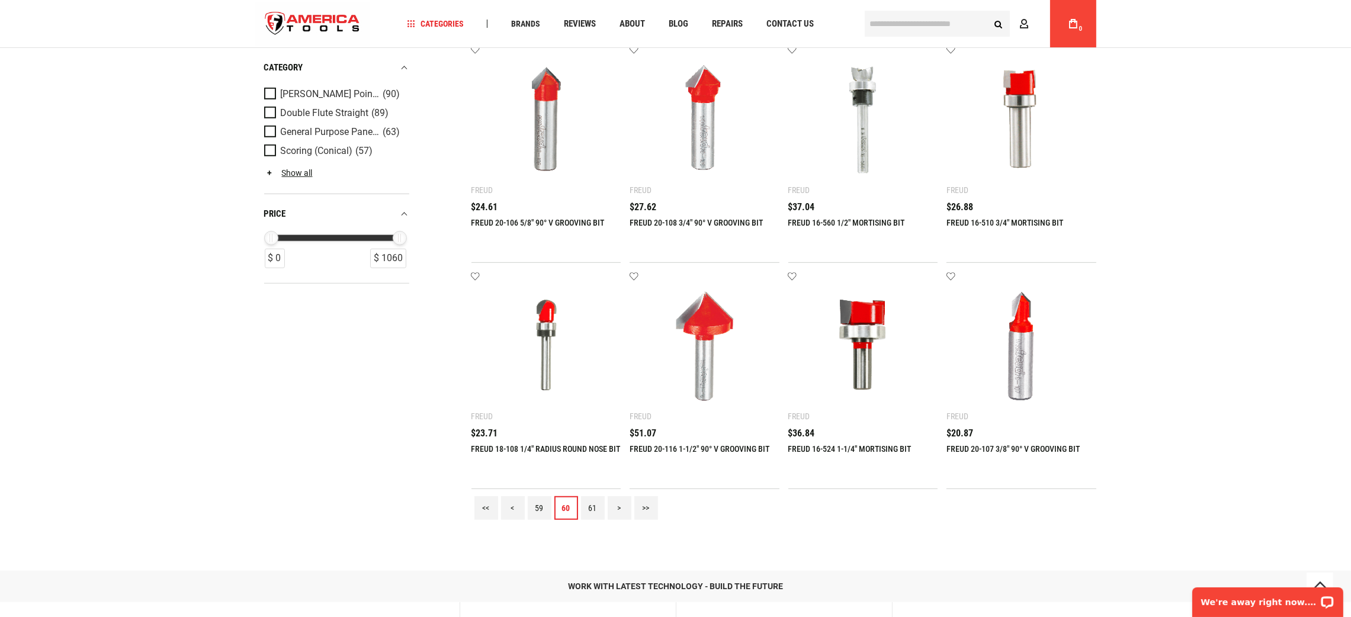
scroll to position [1422, 0]
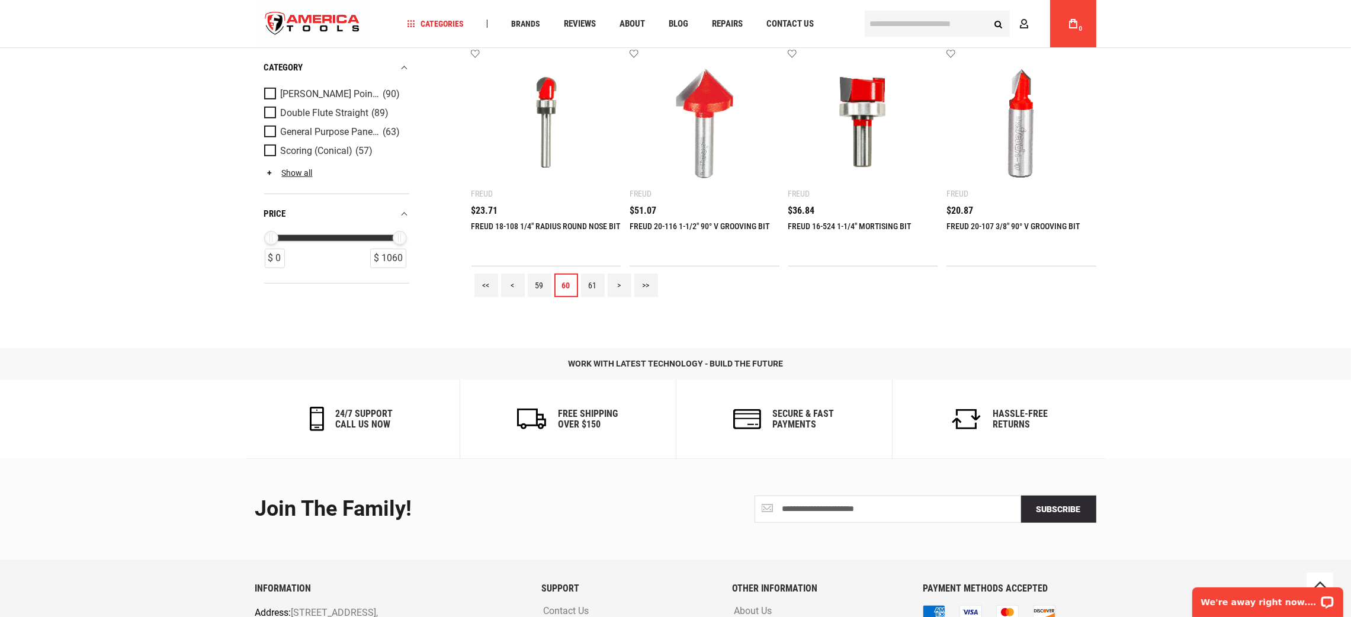
click at [591, 280] on link "61" at bounding box center [593, 286] width 24 height 24
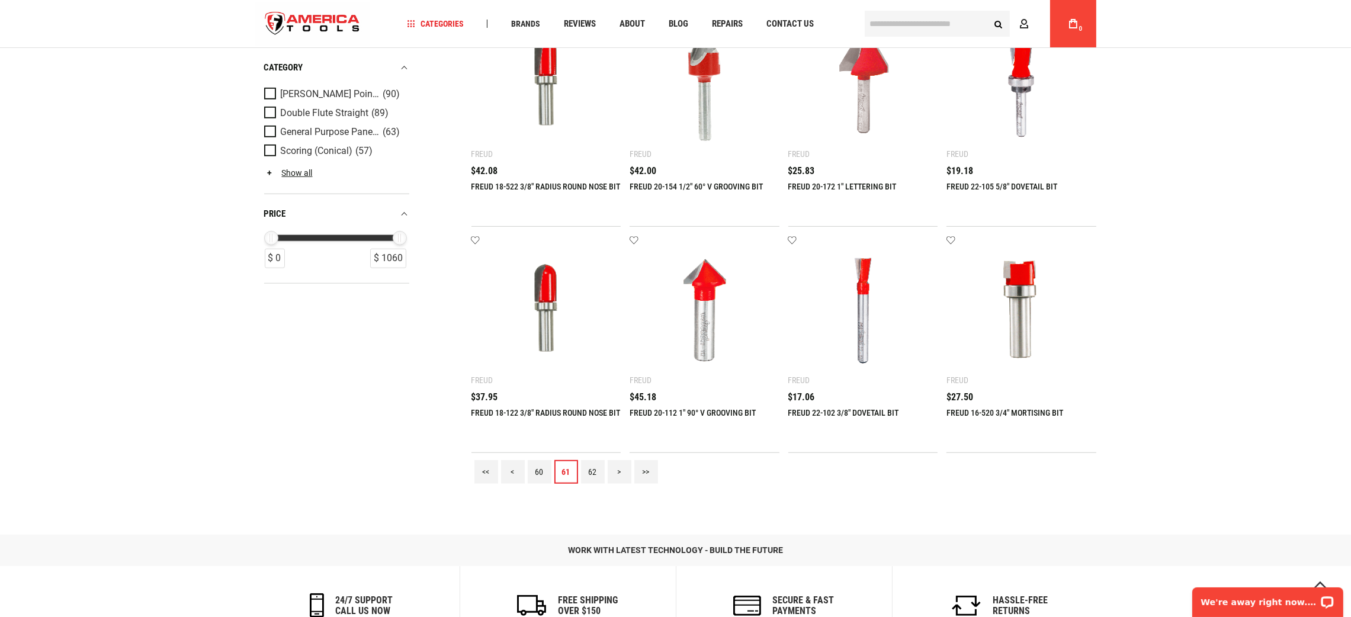
scroll to position [1510, 0]
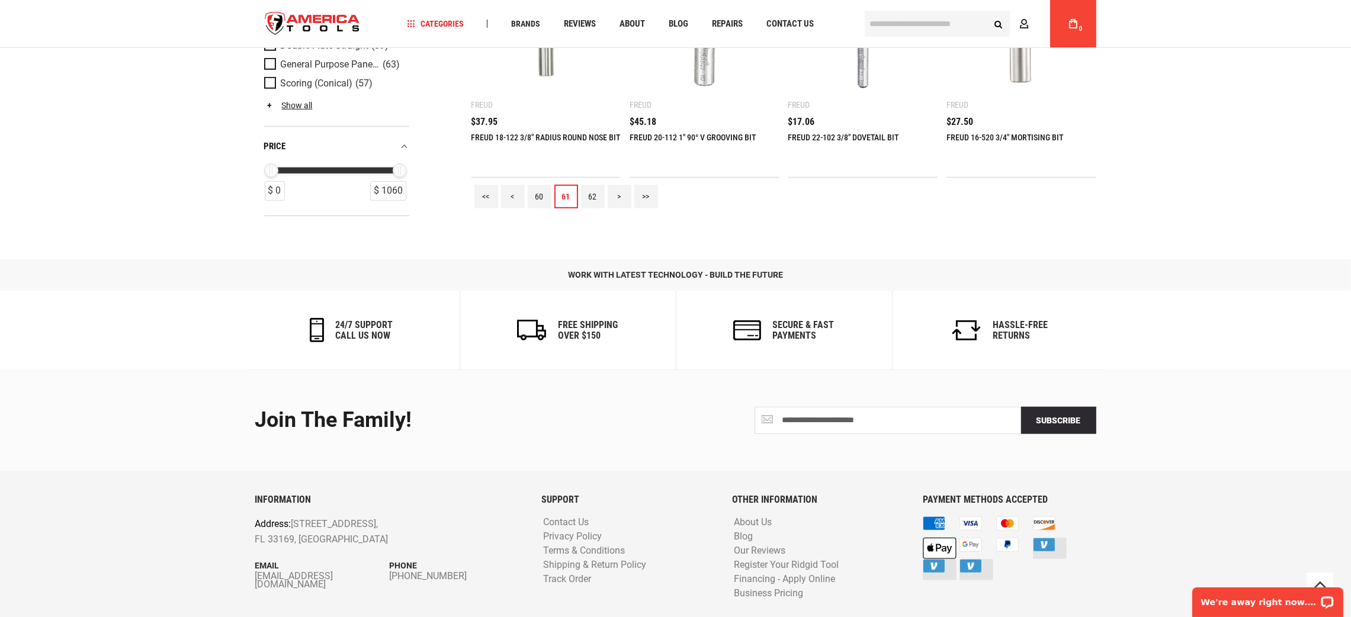
click at [583, 195] on link "62" at bounding box center [593, 197] width 24 height 24
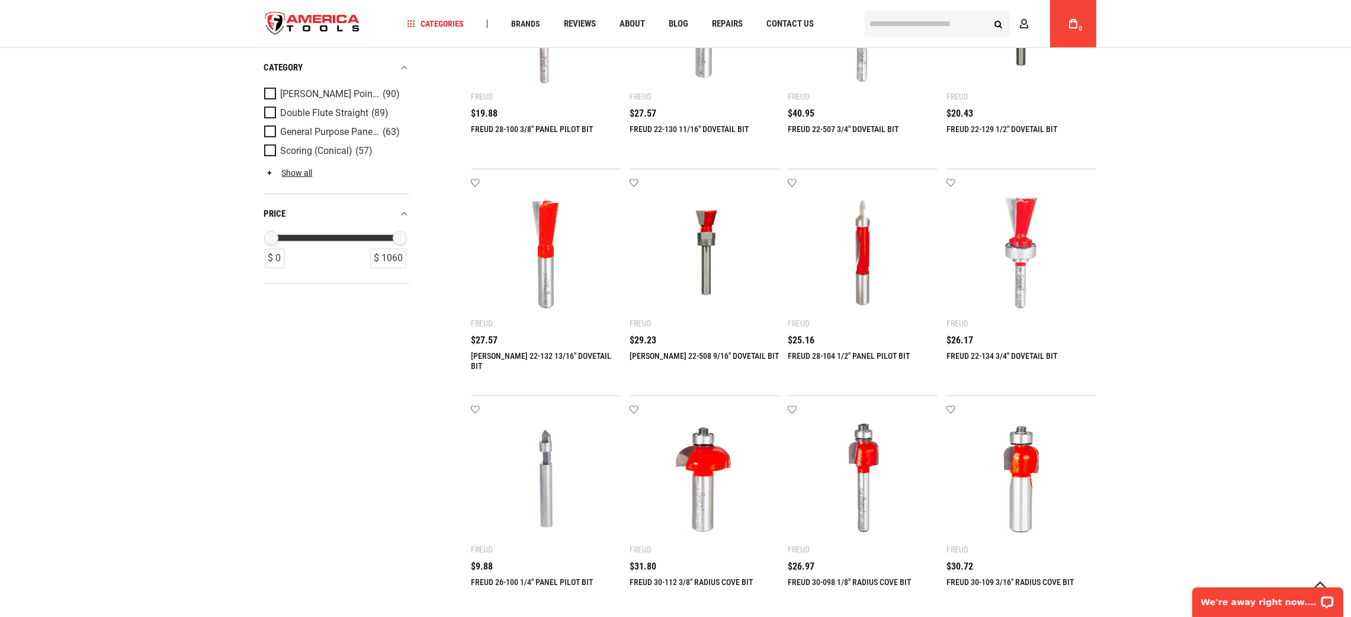
scroll to position [1537, 0]
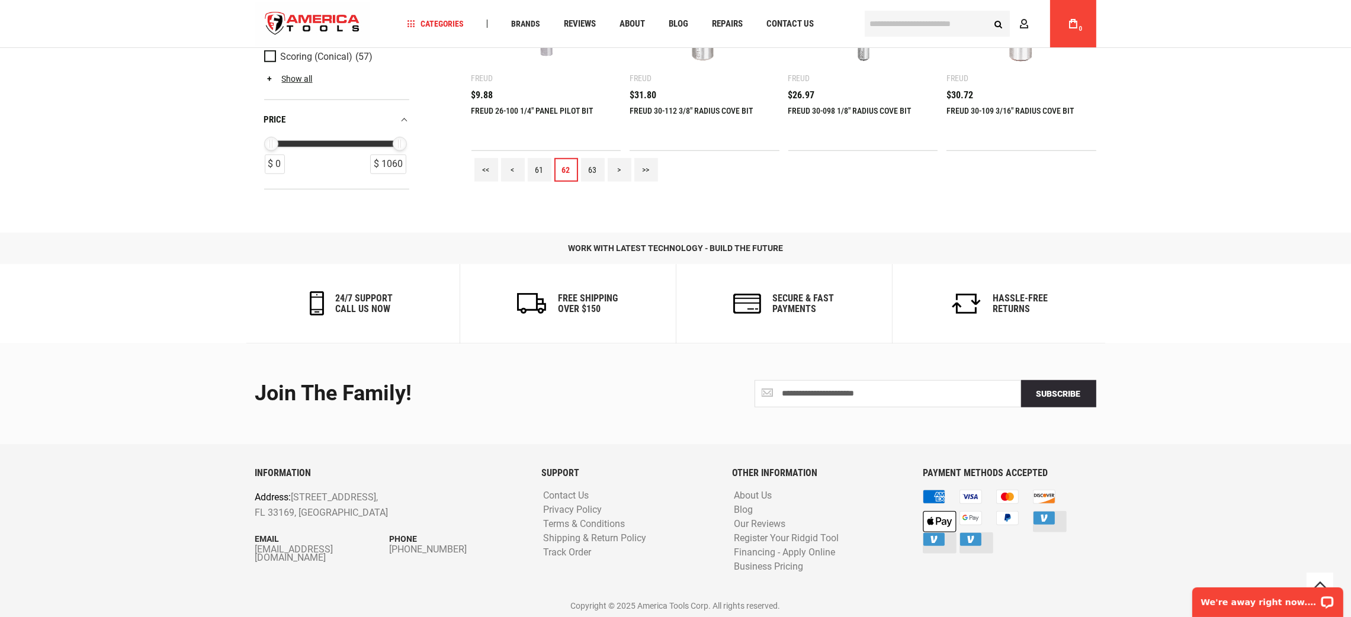
click at [585, 163] on link "63" at bounding box center [593, 170] width 24 height 24
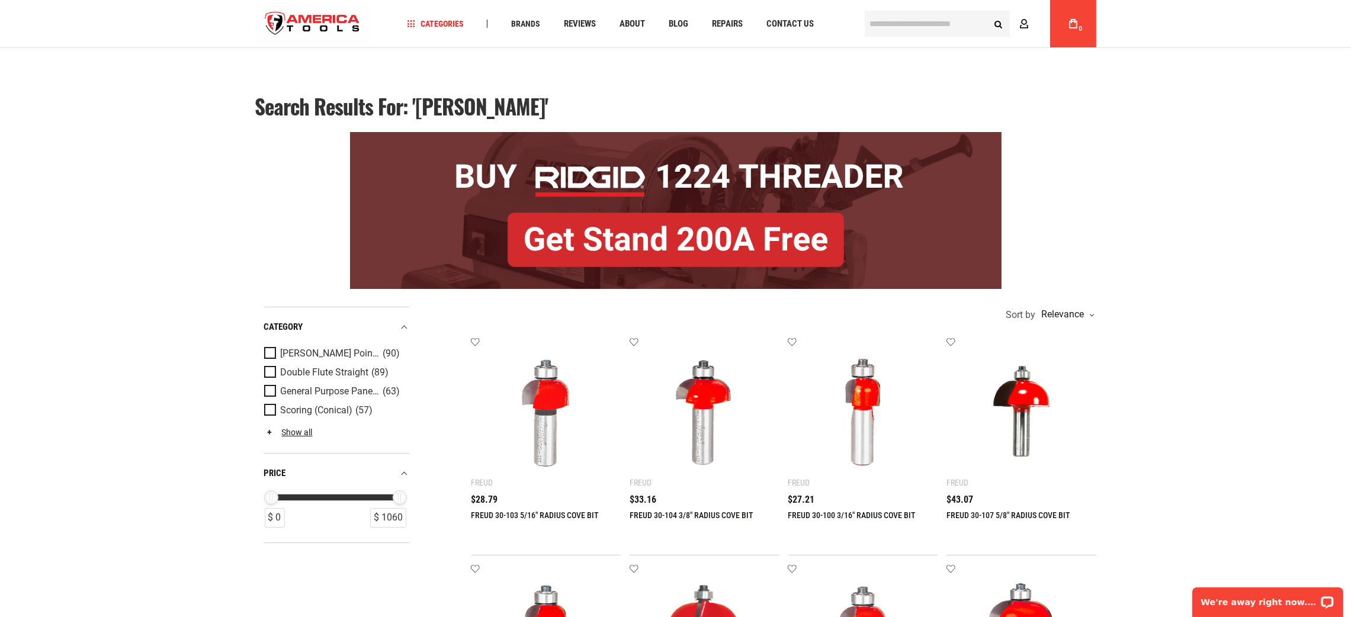
scroll to position [89, 0]
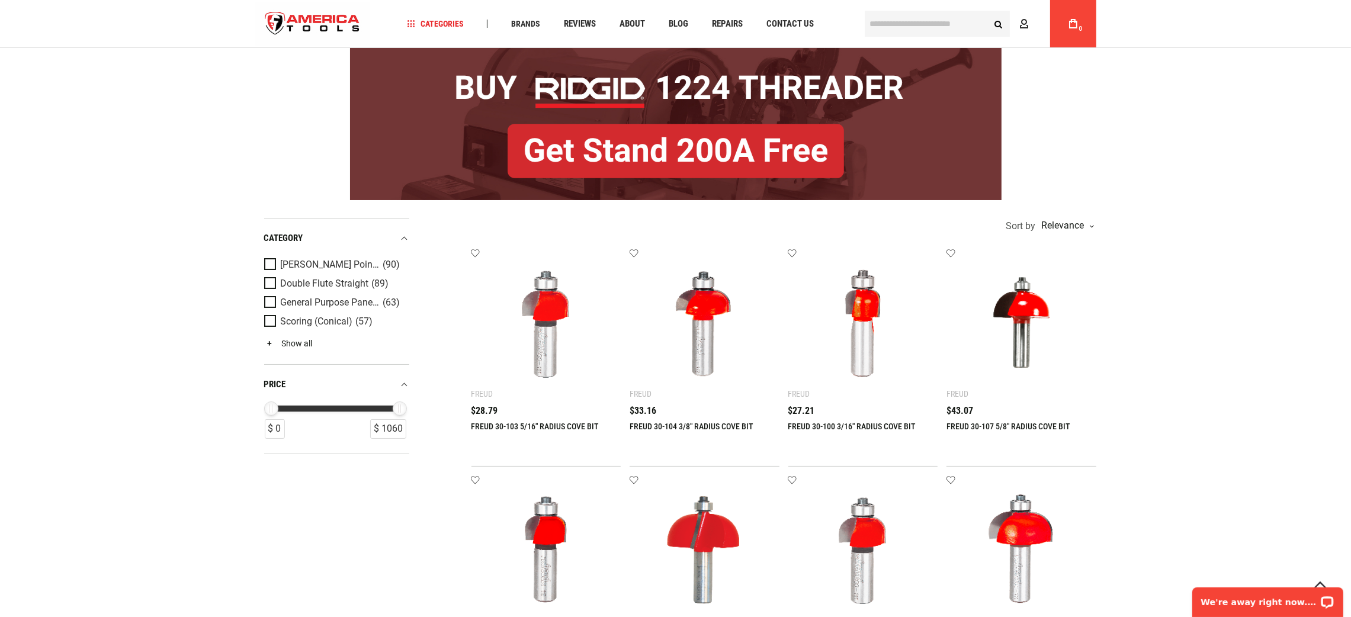
click at [307, 339] on link "Show all" at bounding box center [288, 343] width 49 height 9
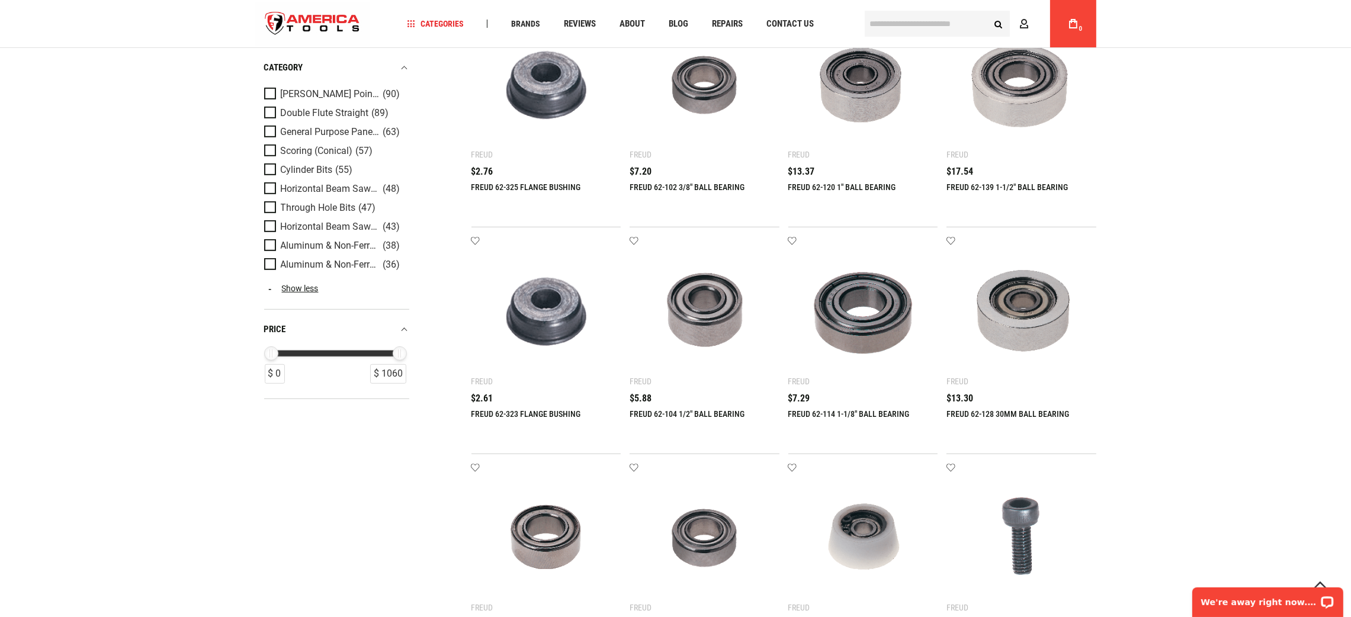
scroll to position [1333, 0]
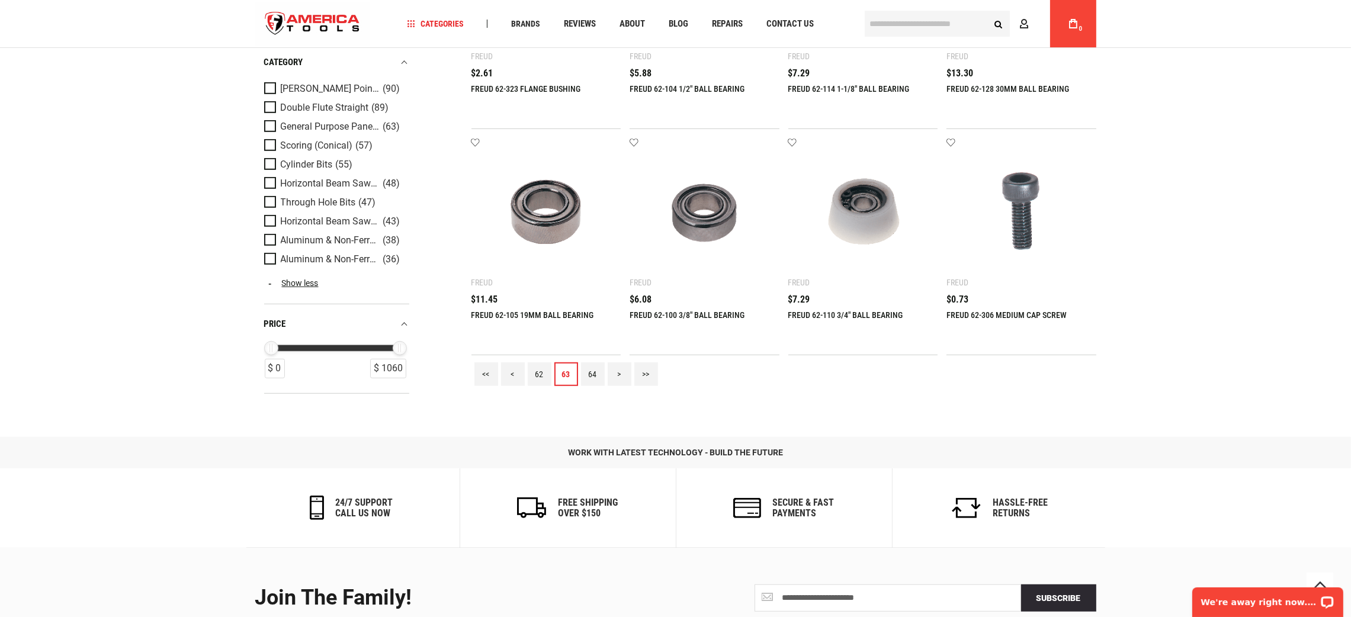
click at [595, 372] on link "64" at bounding box center [593, 375] width 24 height 24
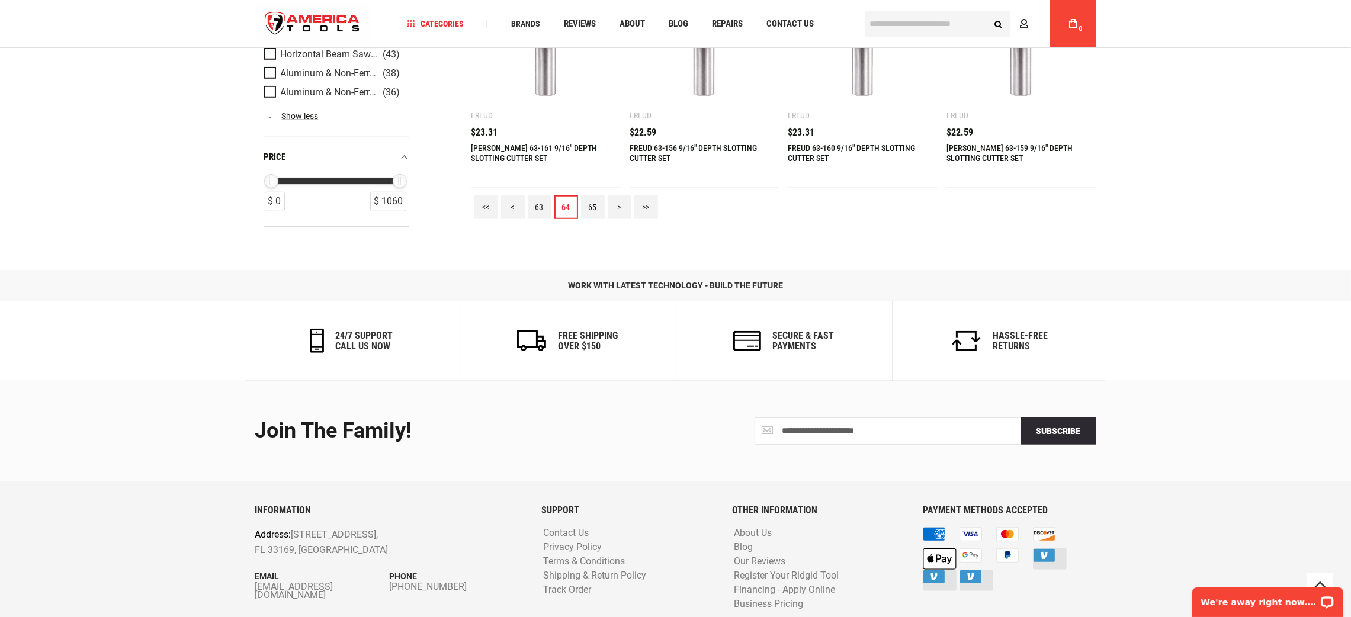
scroll to position [1510, 0]
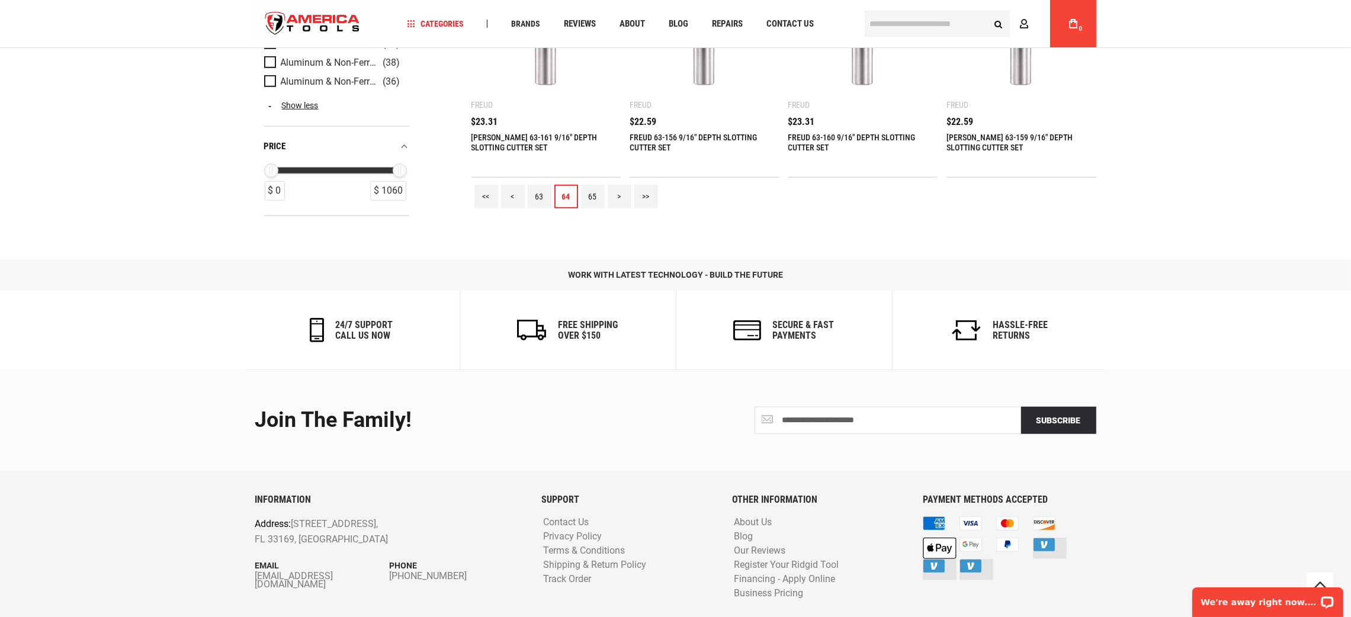
click at [599, 197] on link "65" at bounding box center [593, 197] width 24 height 24
click at [589, 194] on link "66" at bounding box center [593, 197] width 24 height 24
click at [591, 195] on link "67" at bounding box center [593, 197] width 24 height 24
click at [593, 194] on link "68" at bounding box center [593, 197] width 24 height 24
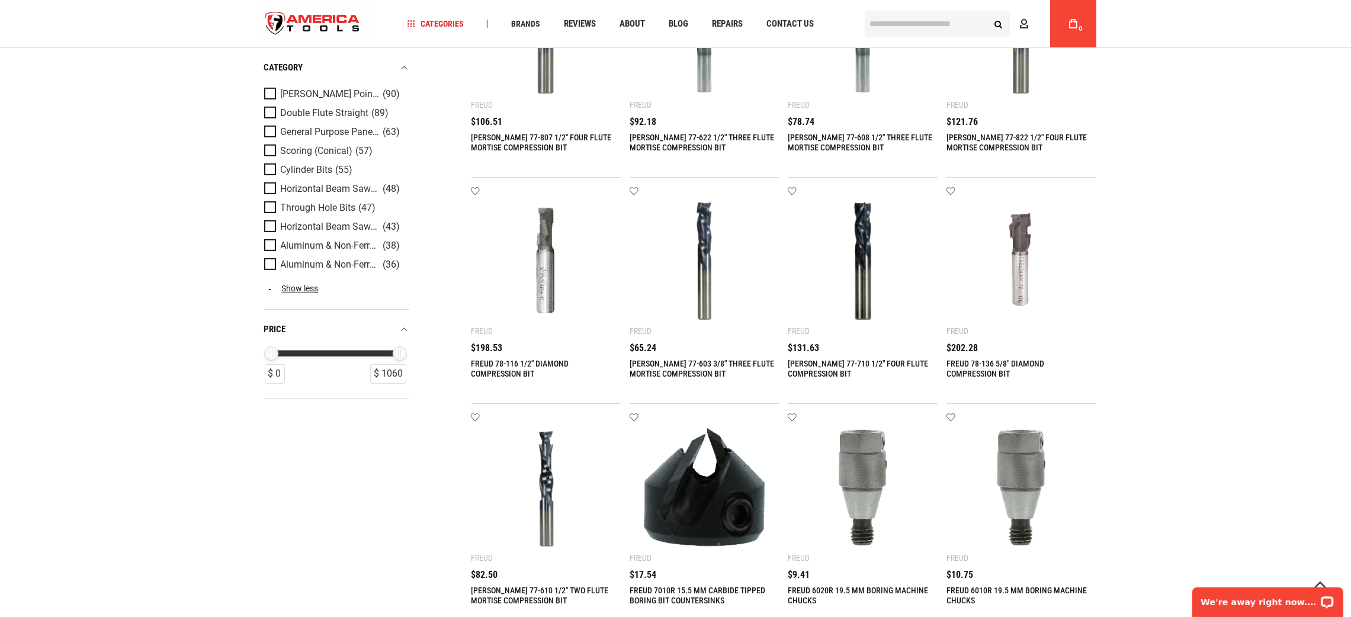
scroll to position [1244, 0]
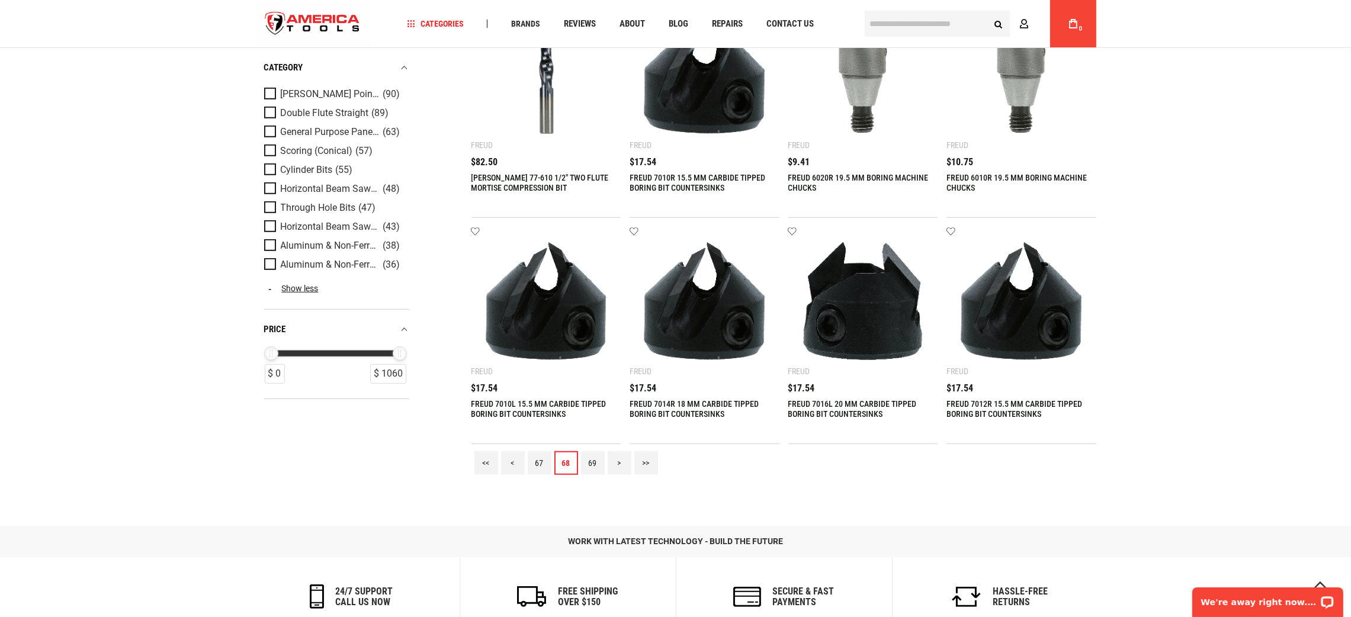
click at [589, 458] on link "69" at bounding box center [593, 463] width 24 height 24
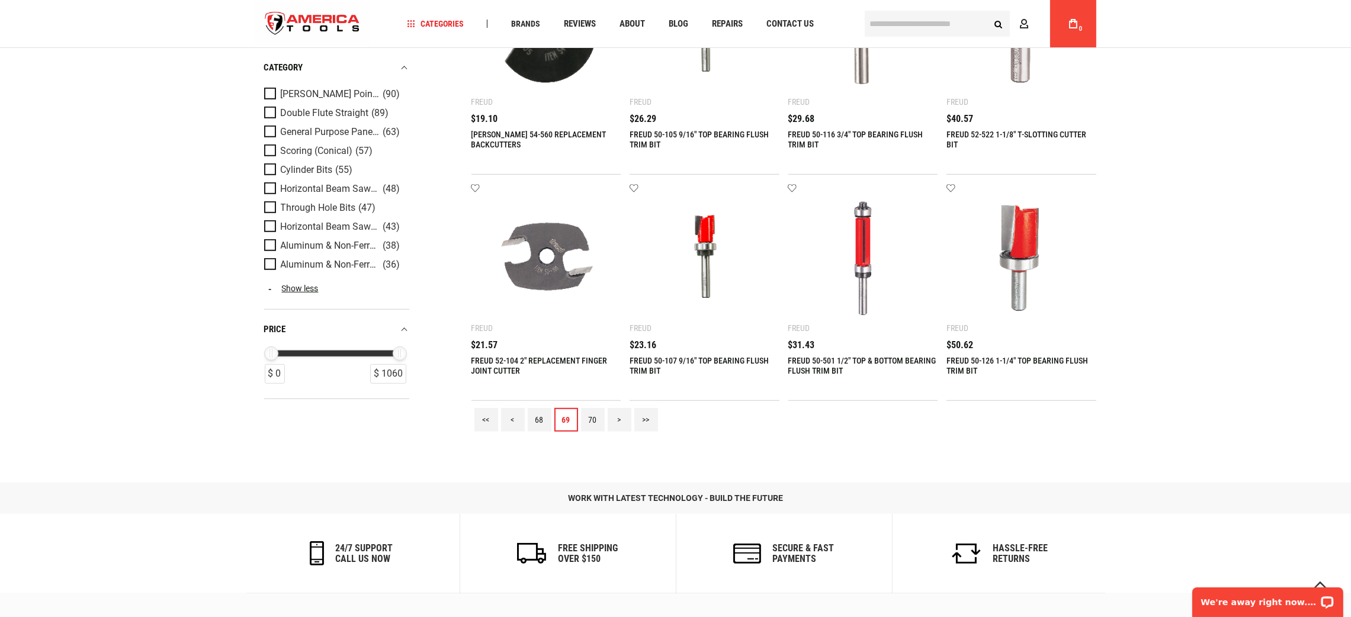
scroll to position [1422, 0]
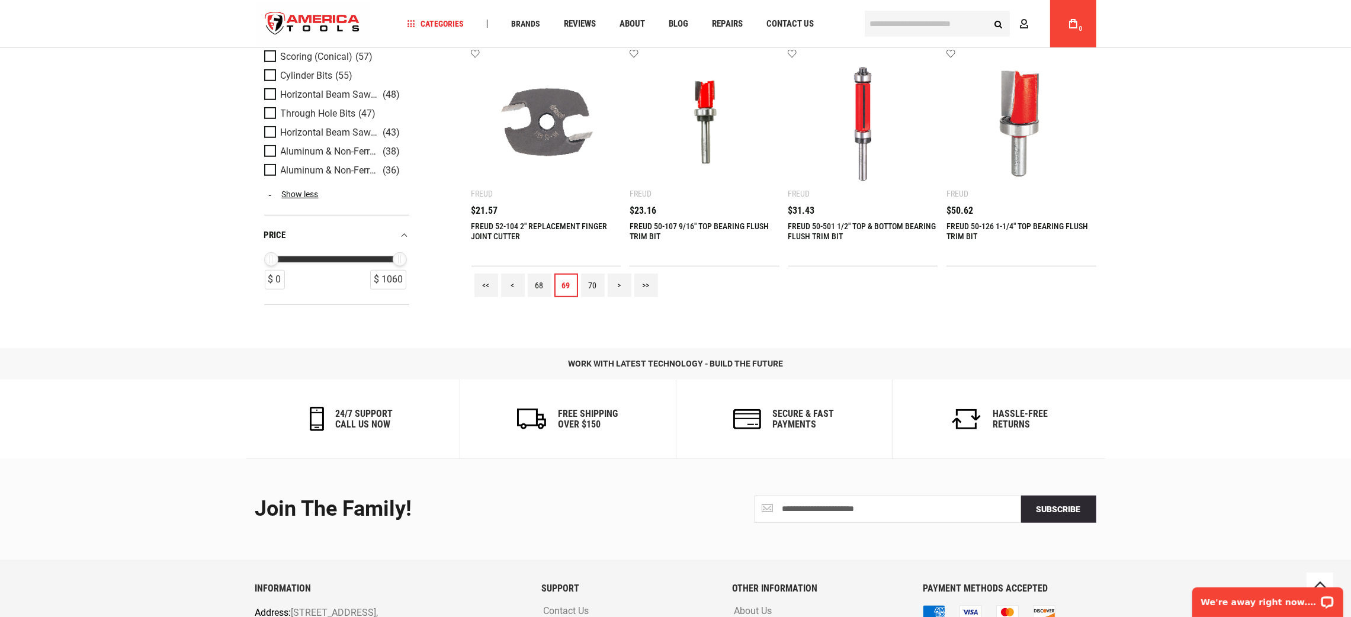
click at [595, 276] on link "70" at bounding box center [593, 286] width 24 height 24
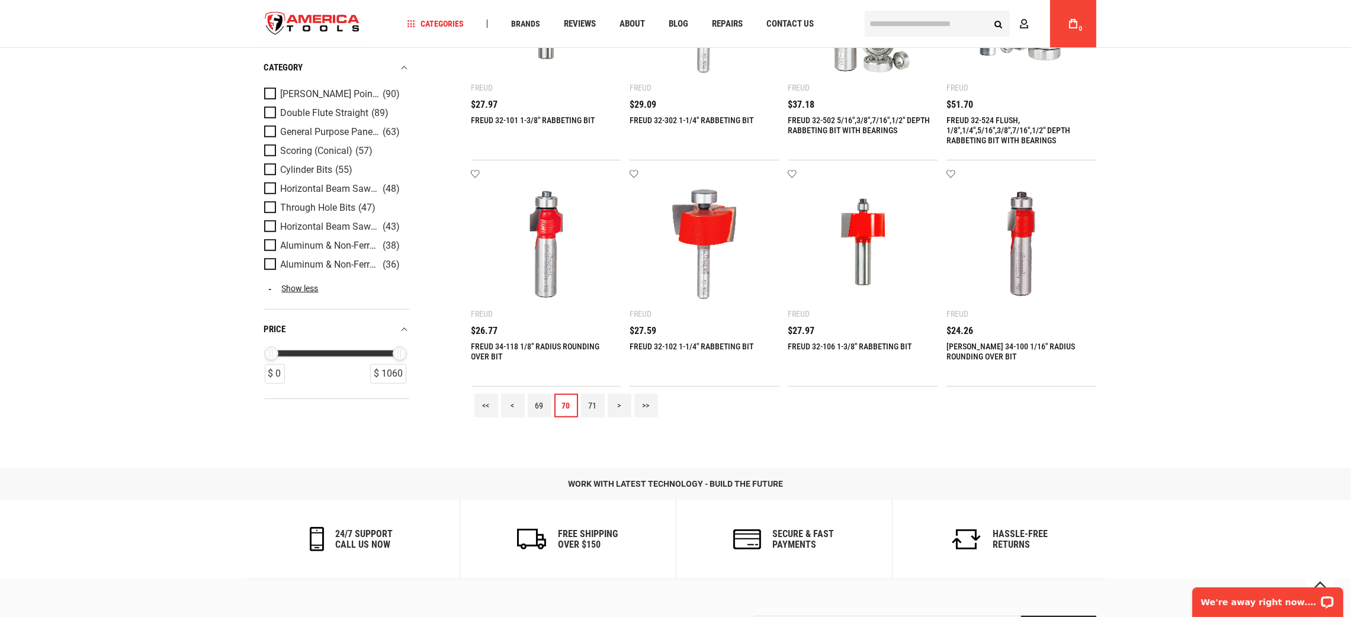
scroll to position [1333, 0]
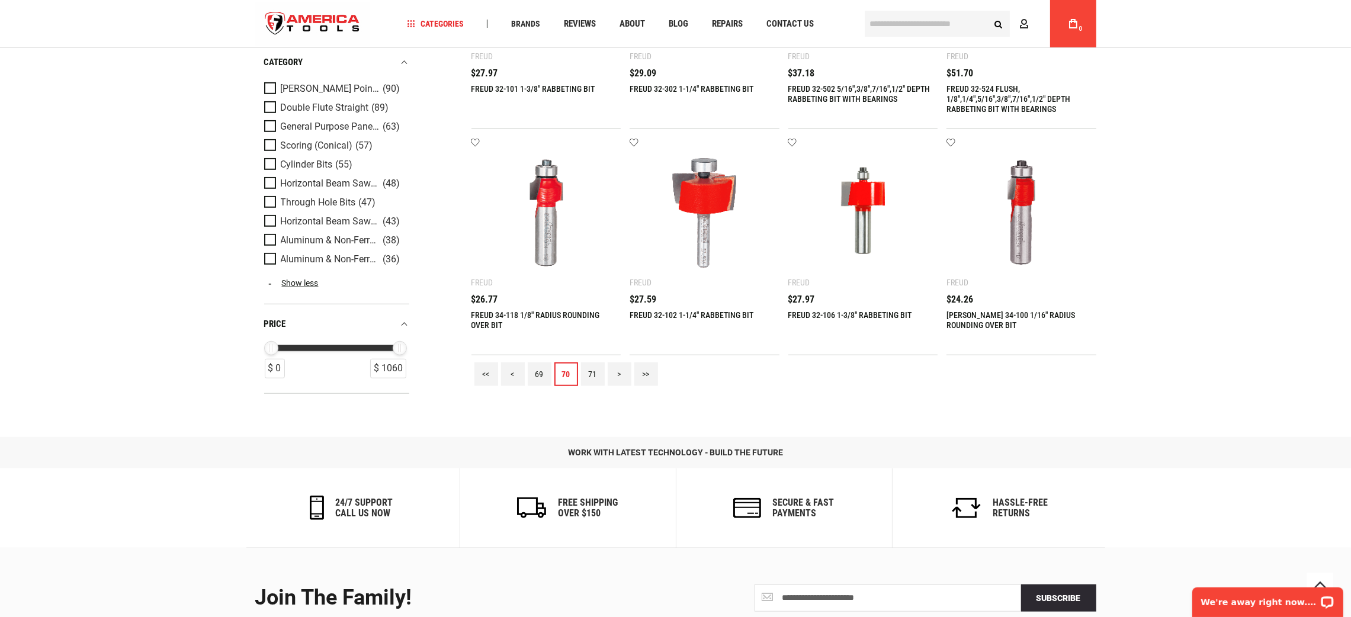
click at [596, 369] on link "71" at bounding box center [593, 375] width 24 height 24
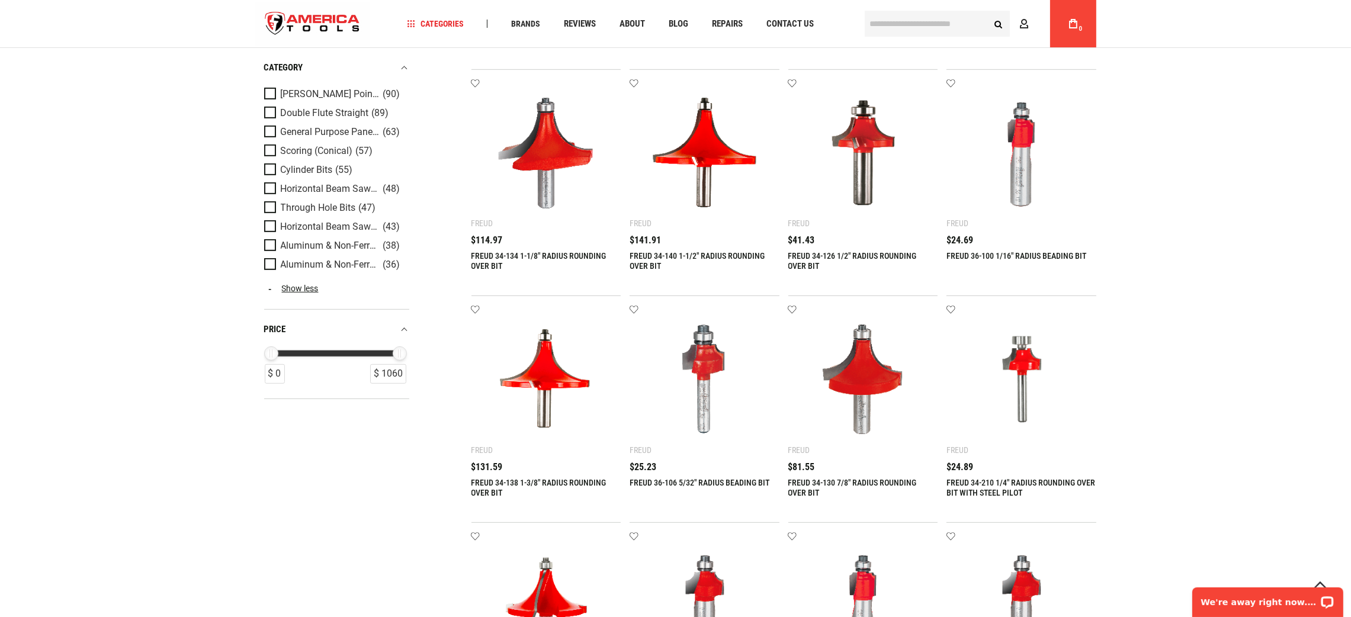
scroll to position [1244, 0]
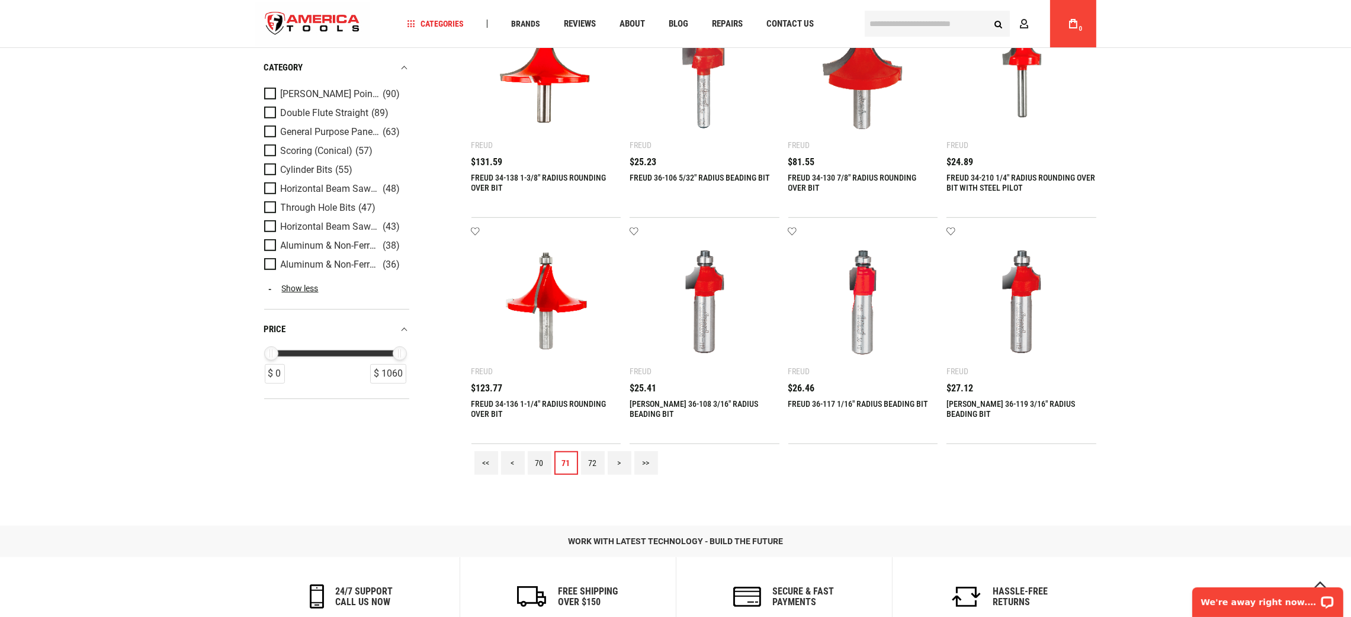
click at [584, 468] on link "72" at bounding box center [593, 463] width 24 height 24
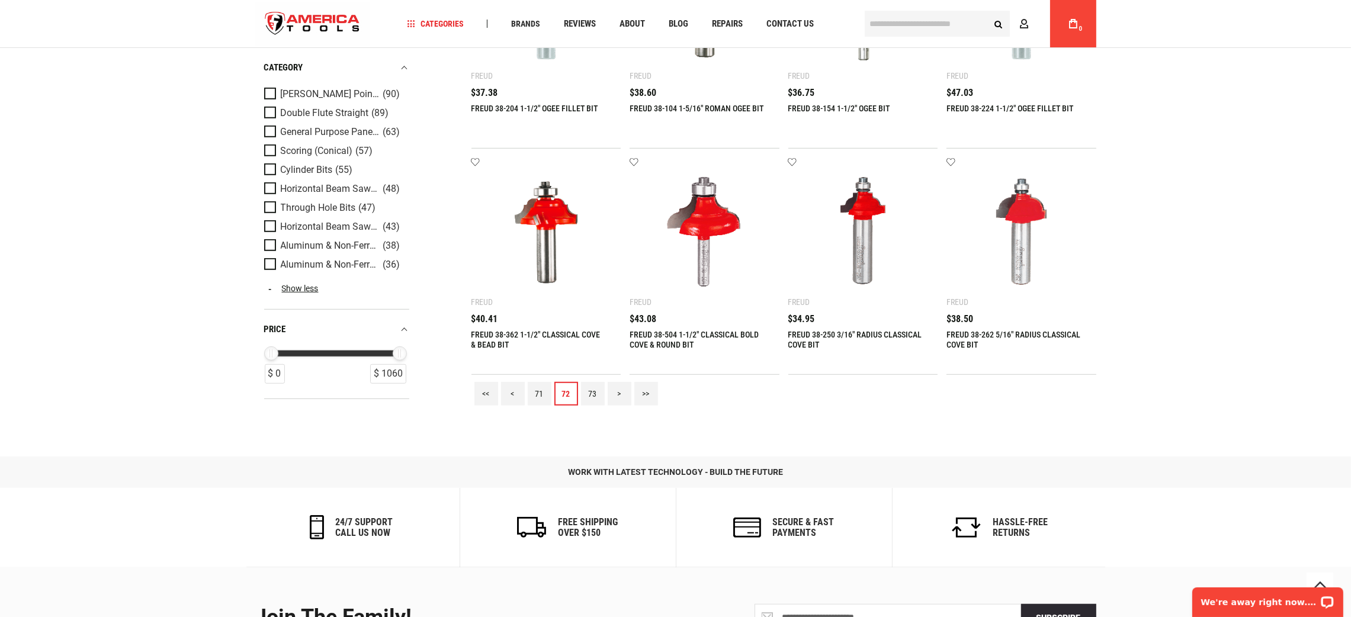
scroll to position [1510, 0]
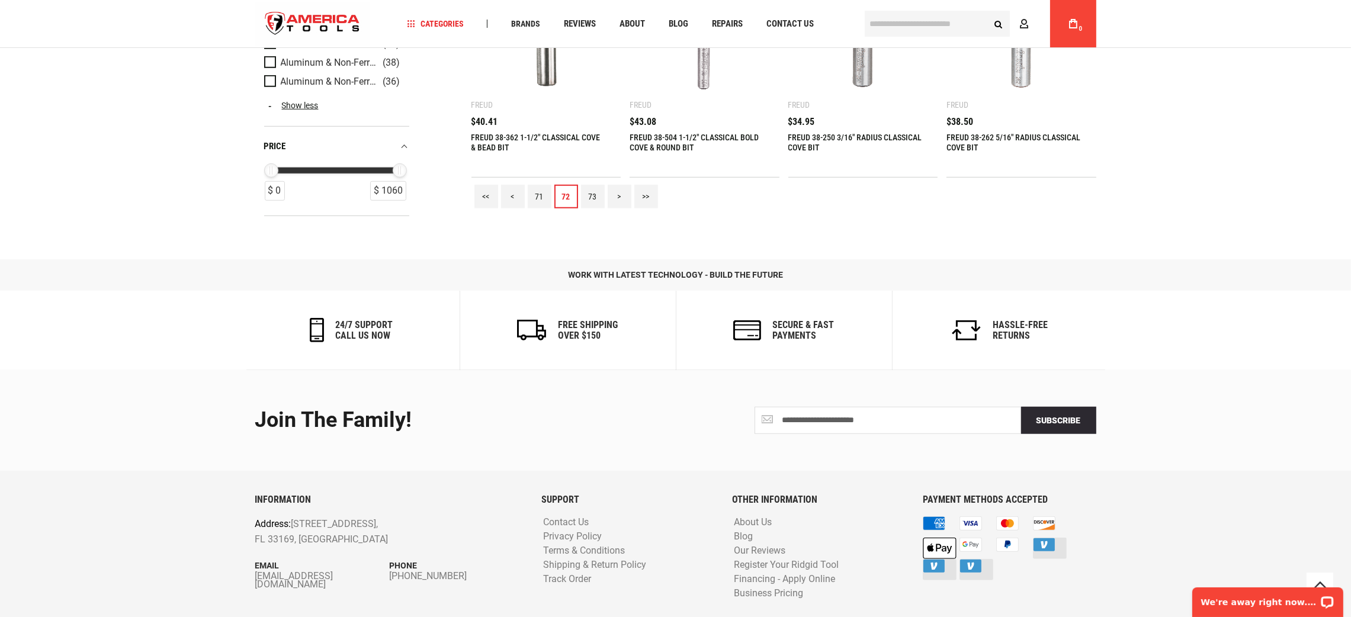
click at [595, 198] on link "73" at bounding box center [593, 197] width 24 height 24
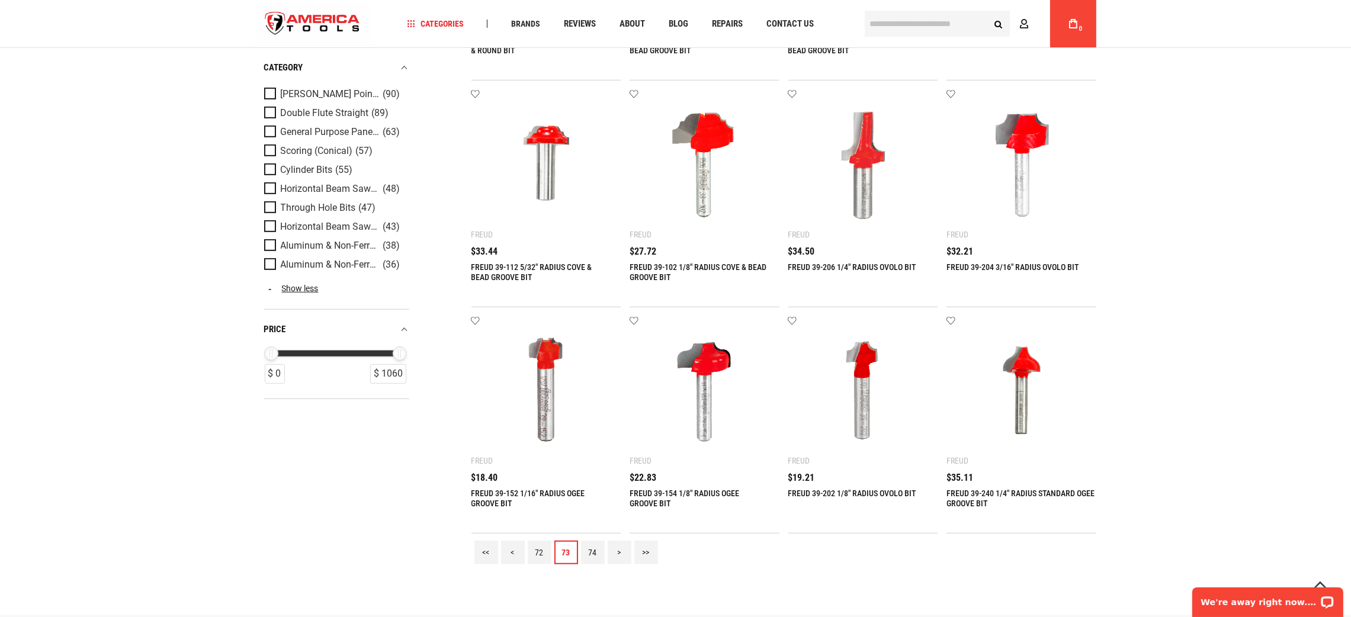
scroll to position [1422, 0]
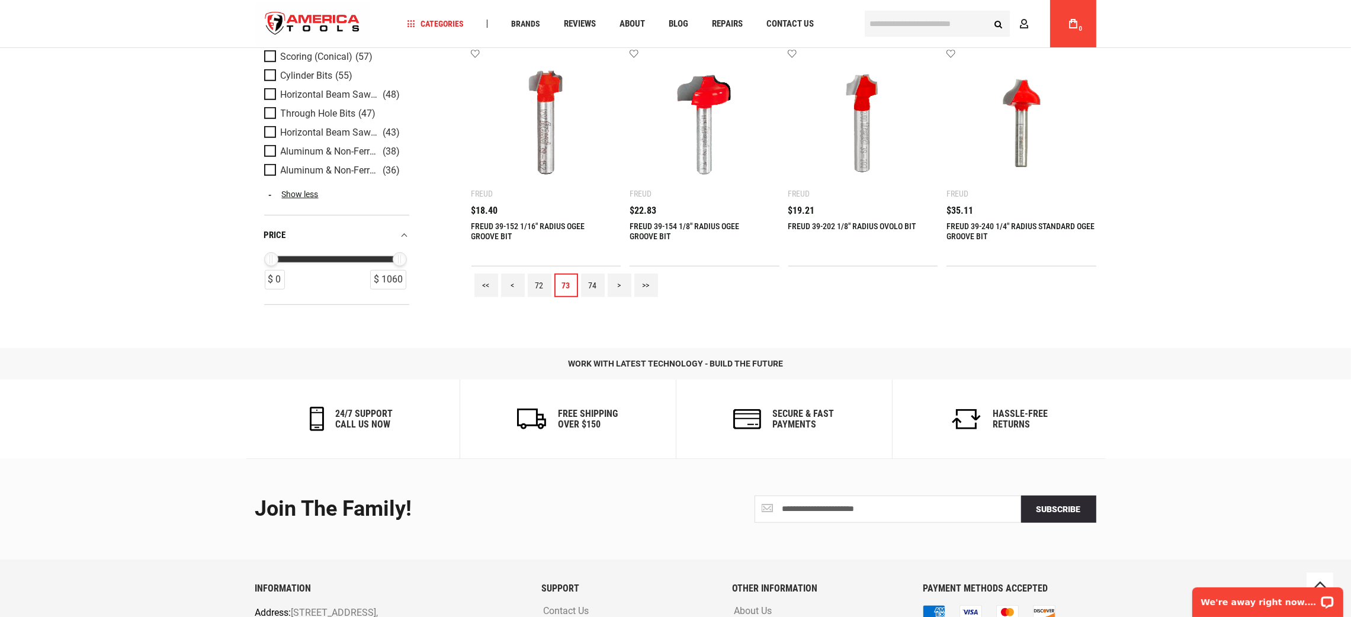
click at [592, 286] on link "74" at bounding box center [593, 286] width 24 height 24
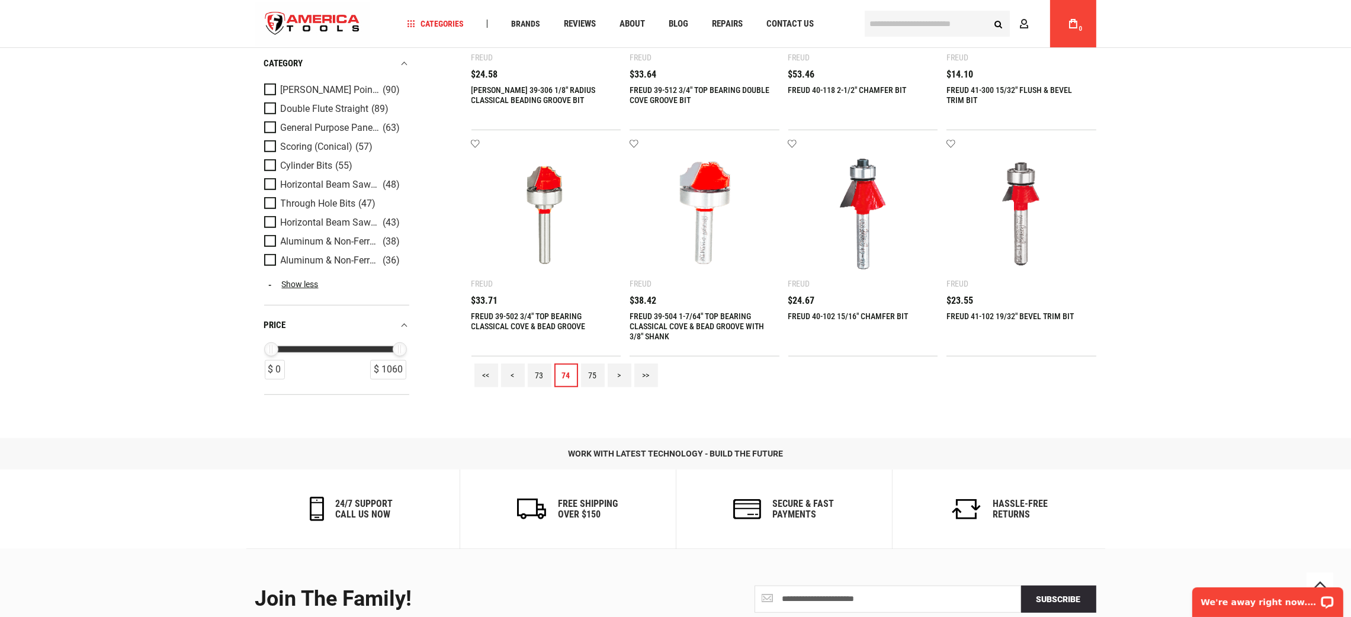
scroll to position [1537, 0]
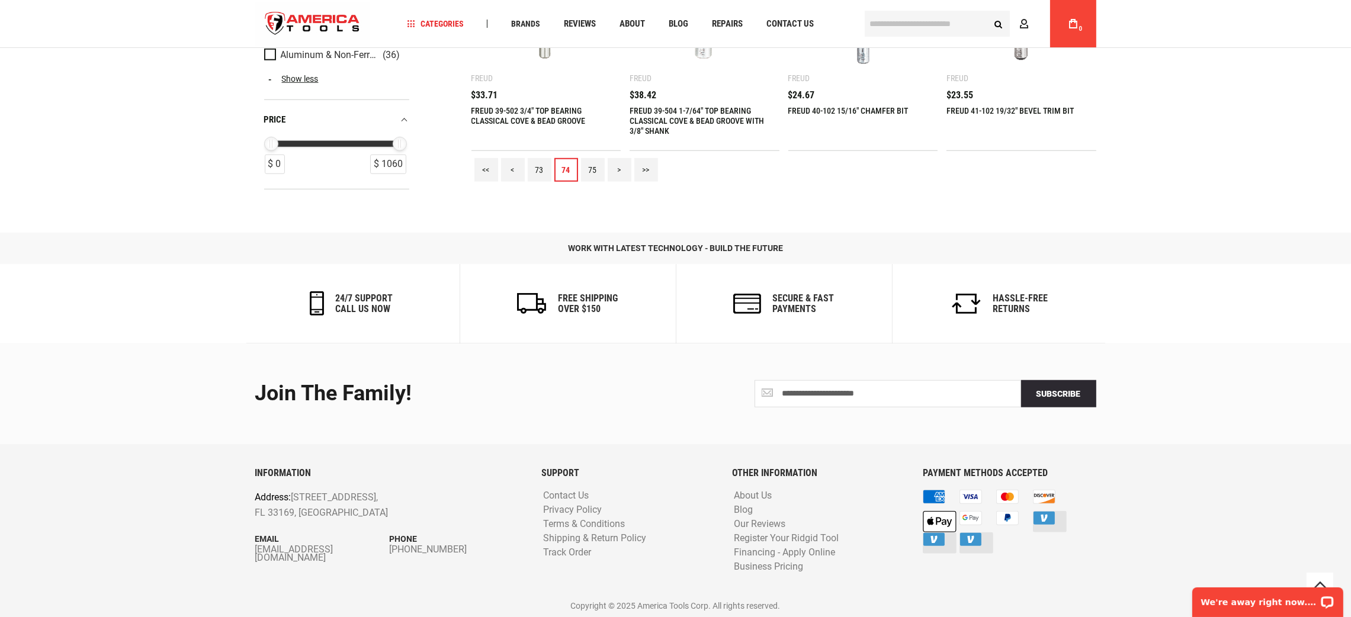
click at [595, 179] on link "75" at bounding box center [593, 170] width 24 height 24
click at [593, 163] on link "75" at bounding box center [593, 170] width 24 height 24
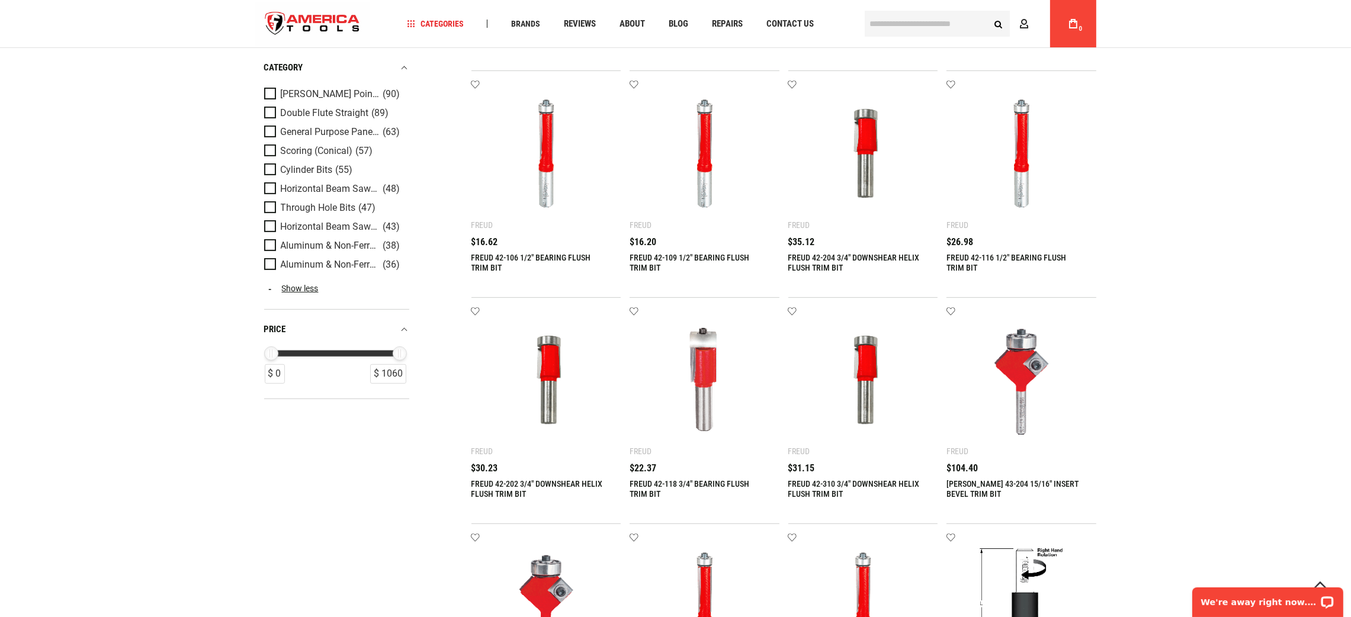
scroll to position [1244, 0]
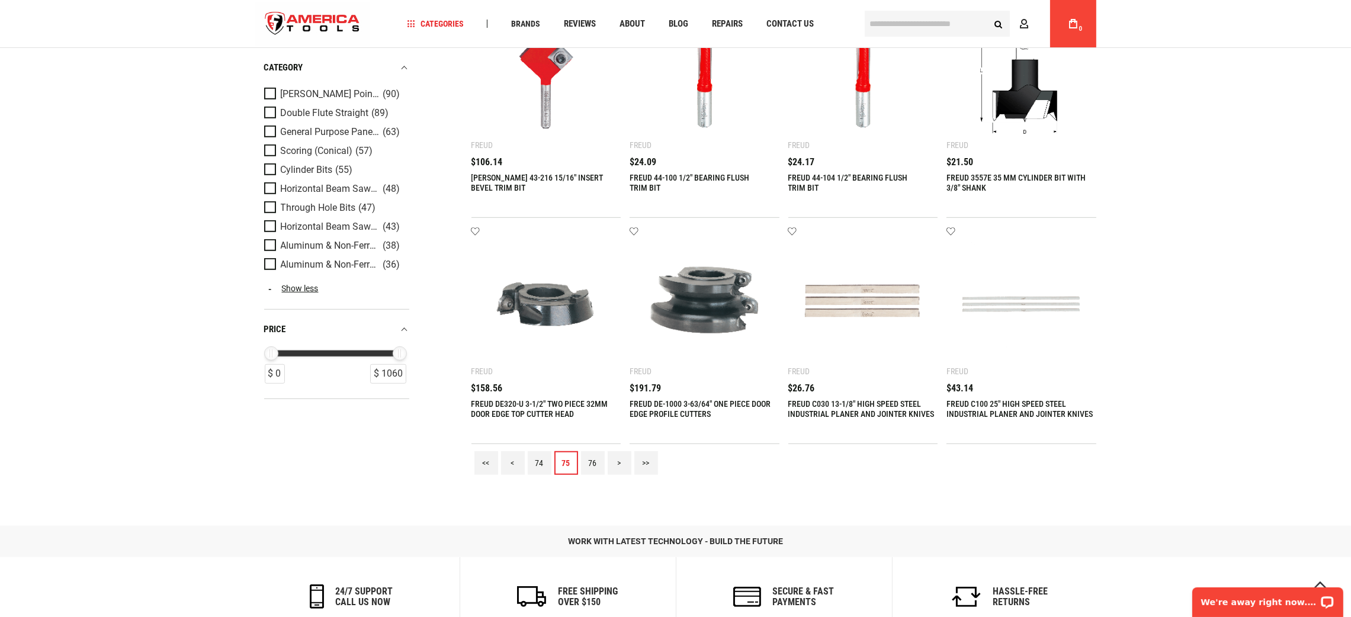
click at [585, 458] on link "76" at bounding box center [593, 463] width 24 height 24
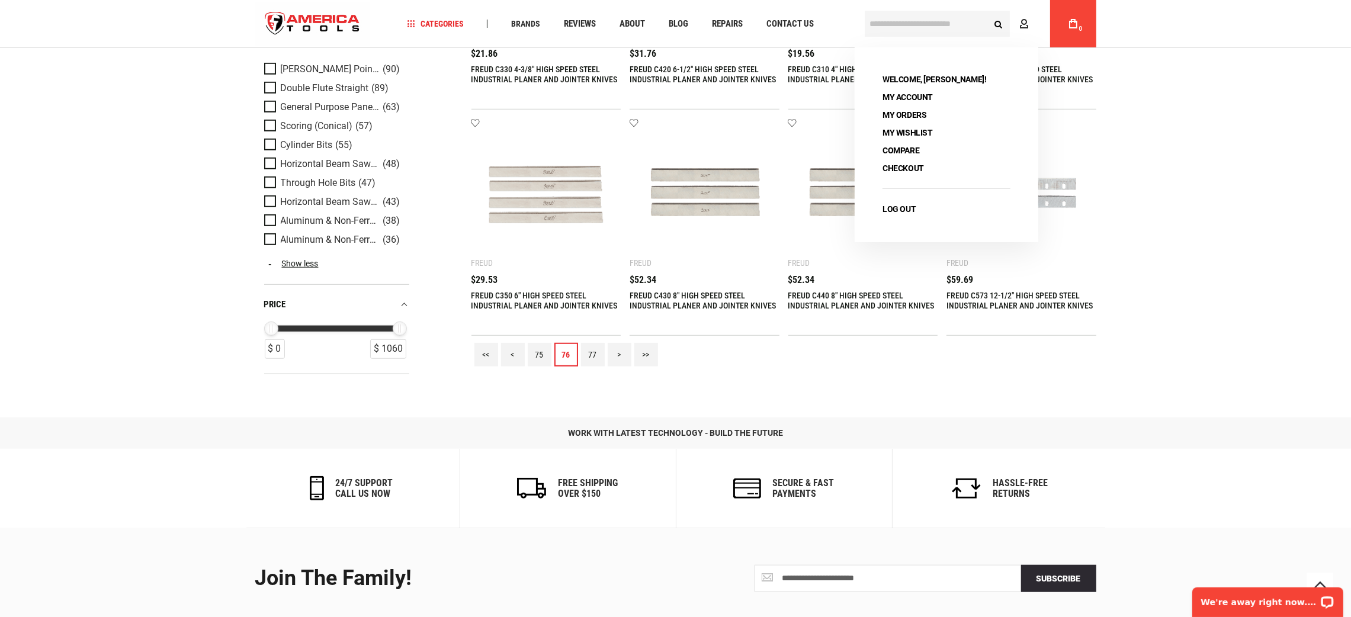
scroll to position [1510, 0]
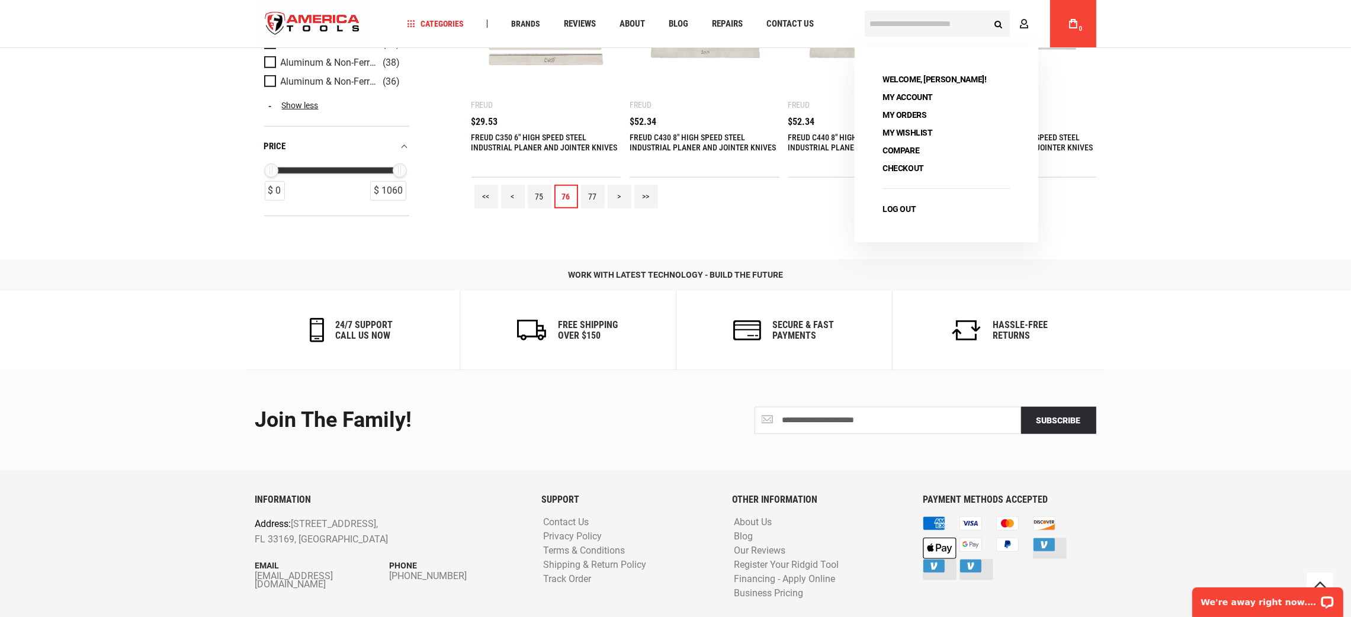
click at [598, 198] on link "77" at bounding box center [593, 197] width 24 height 24
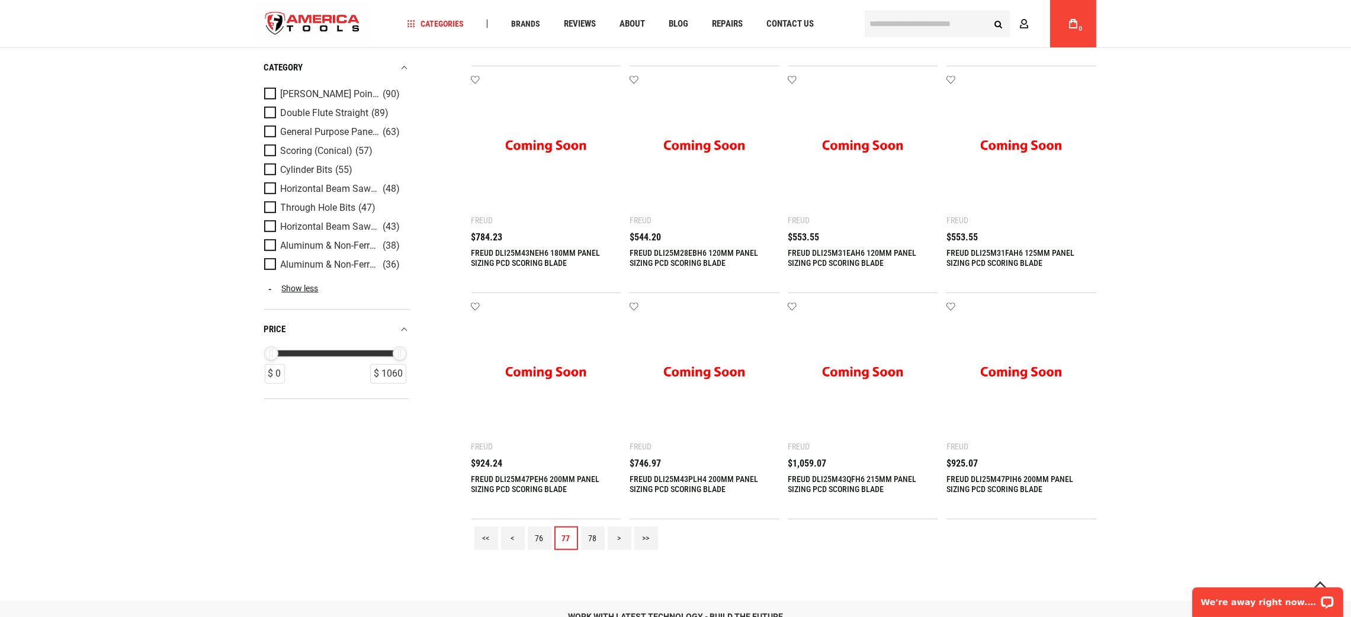
scroll to position [1422, 0]
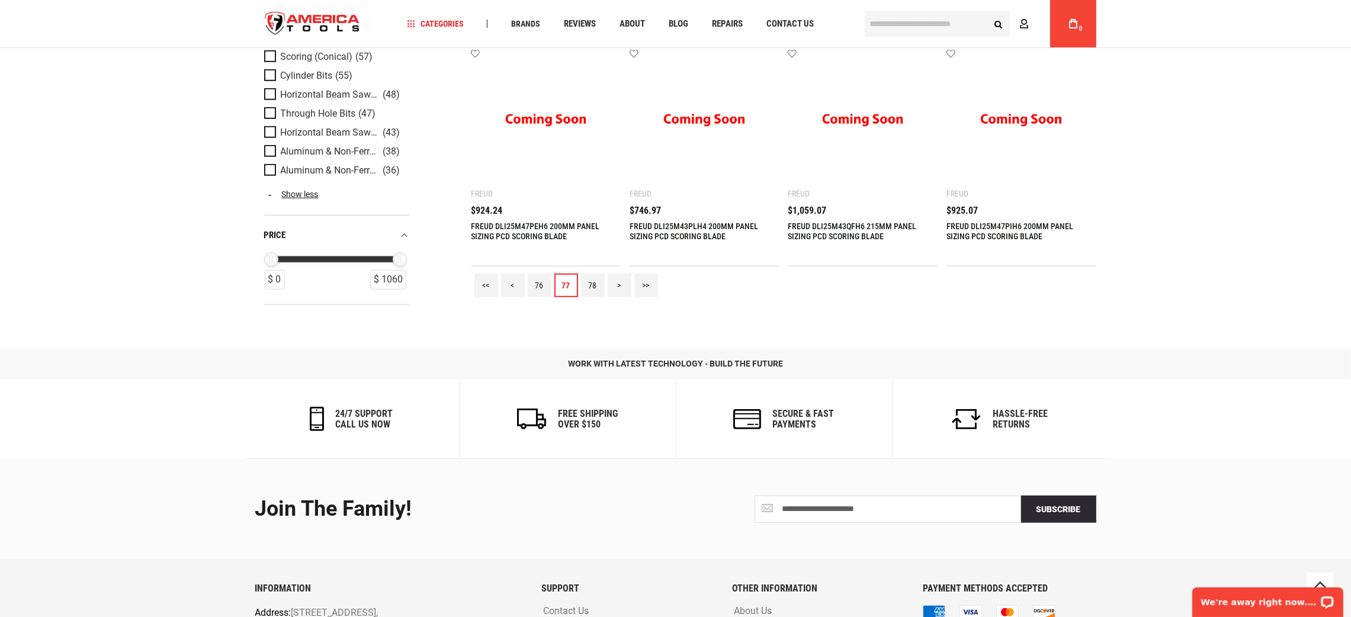
click at [592, 284] on link "78" at bounding box center [593, 286] width 24 height 24
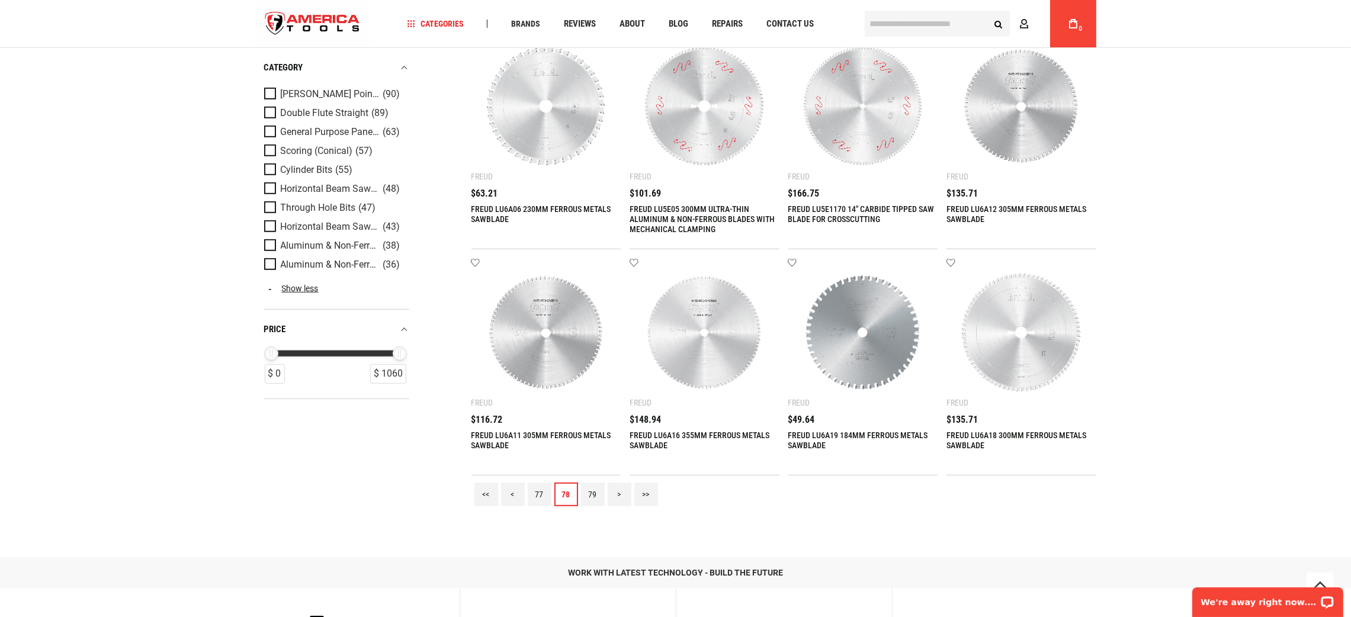
scroll to position [1244, 0]
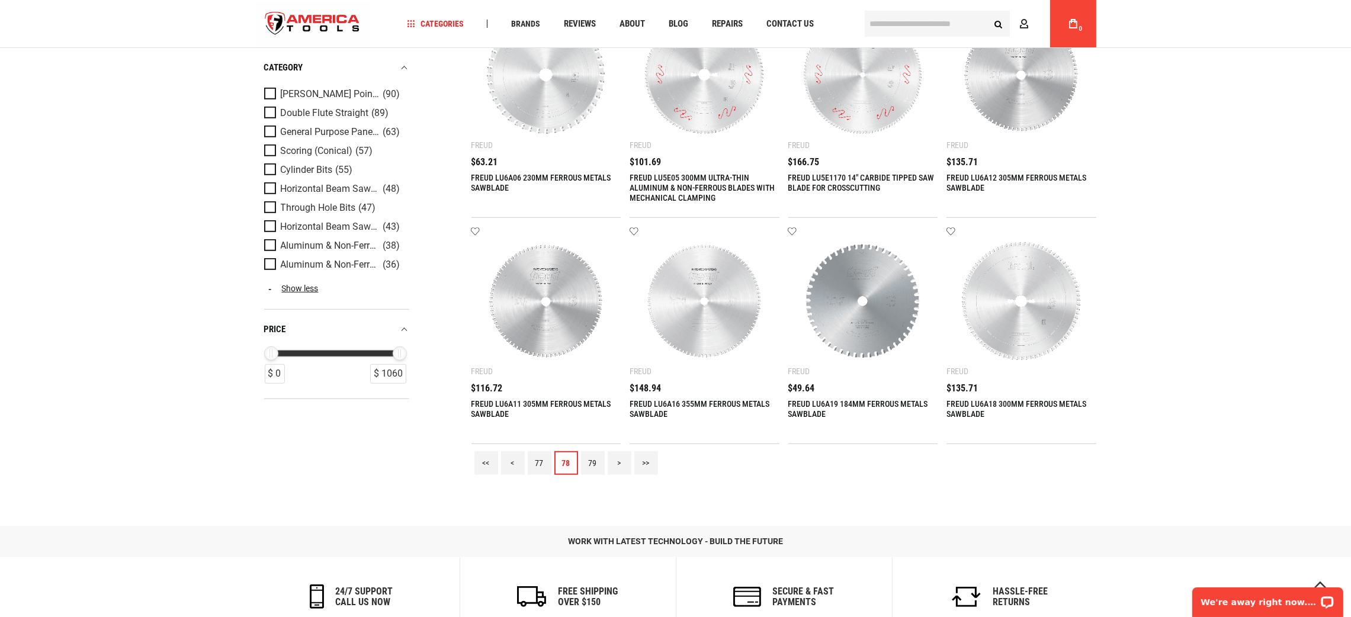
click at [591, 454] on link "79" at bounding box center [593, 463] width 24 height 24
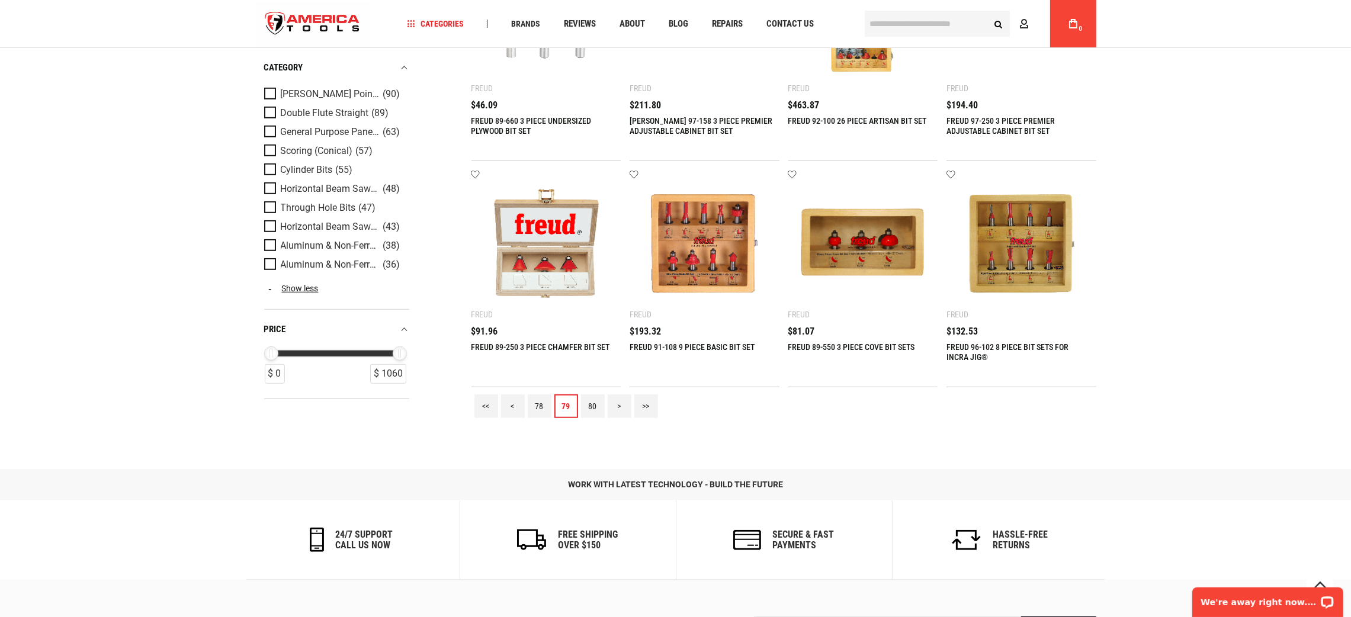
scroll to position [1333, 0]
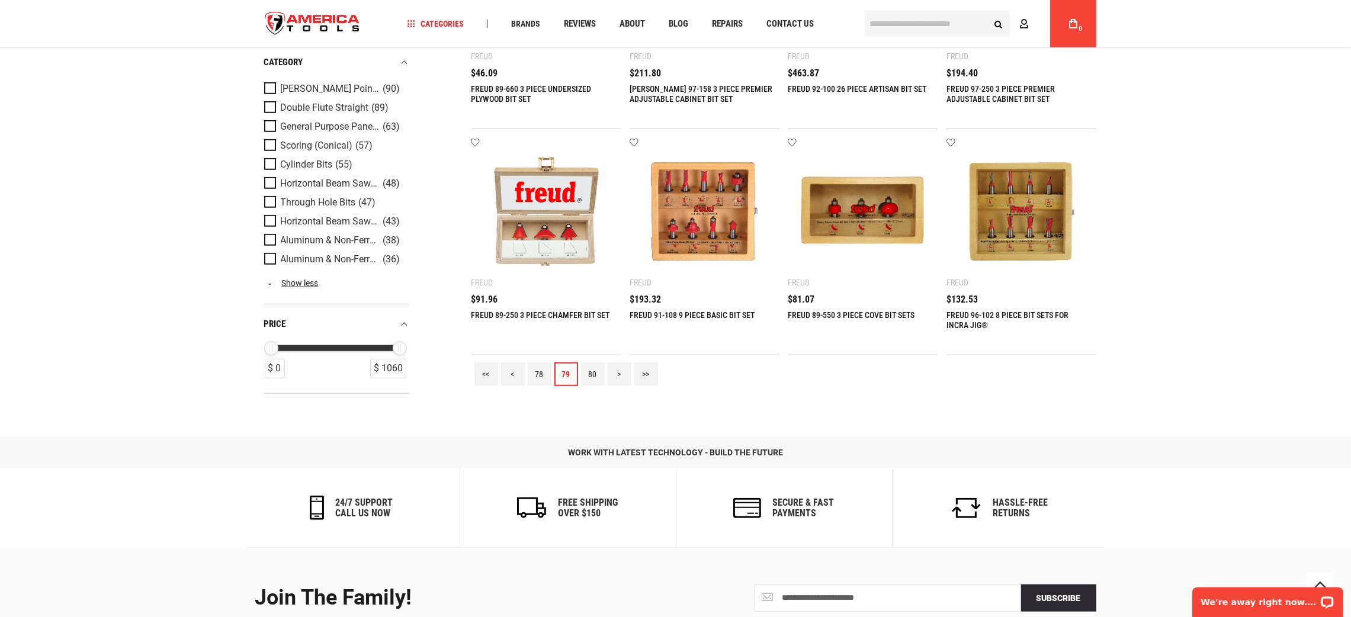
click at [589, 377] on link "80" at bounding box center [593, 375] width 24 height 24
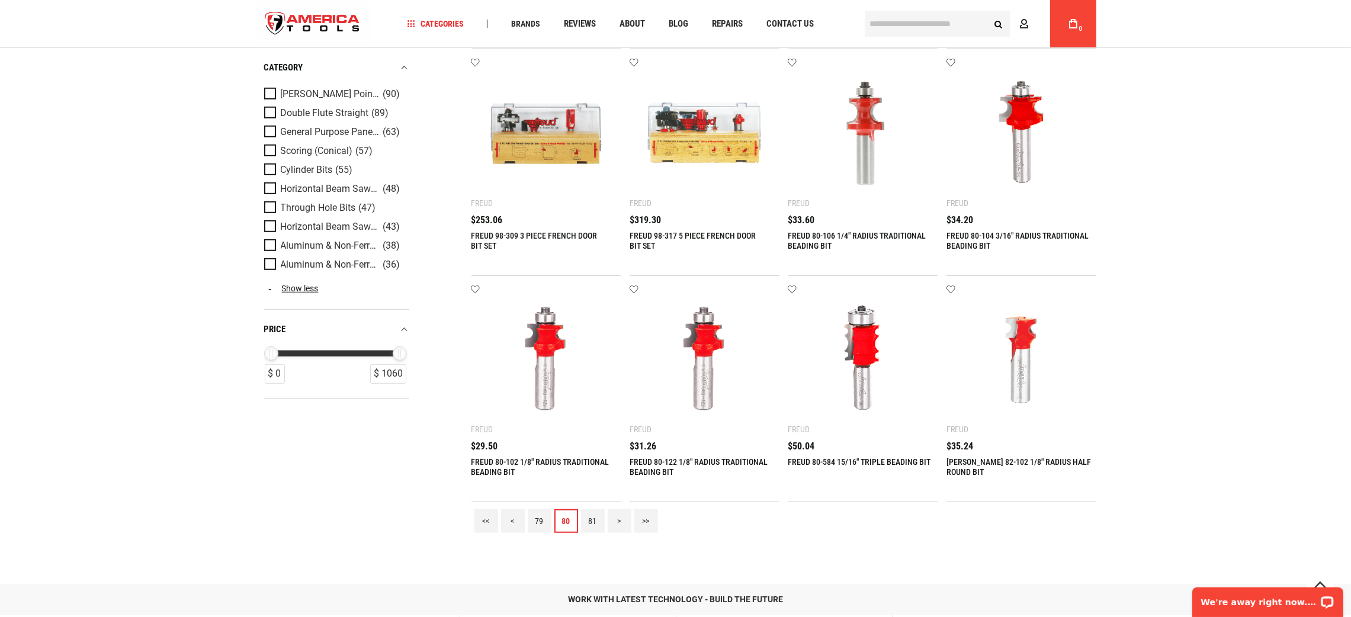
scroll to position [1537, 0]
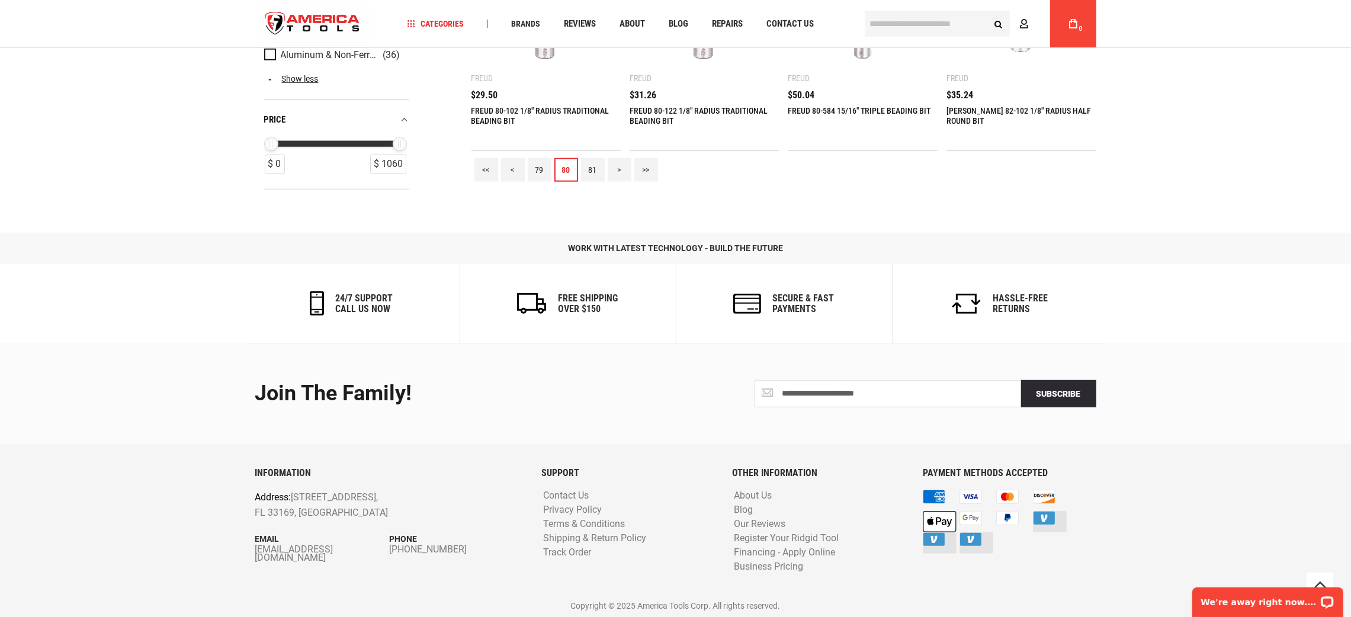
click at [587, 173] on link "81" at bounding box center [593, 170] width 24 height 24
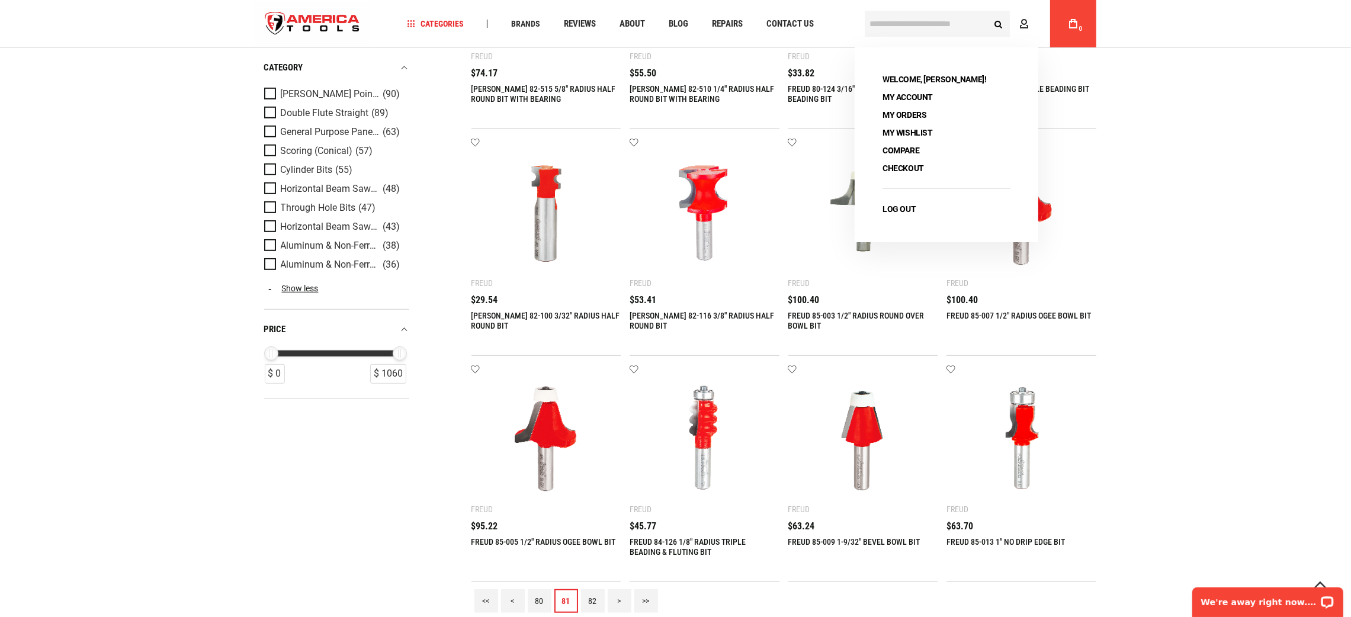
scroll to position [1244, 0]
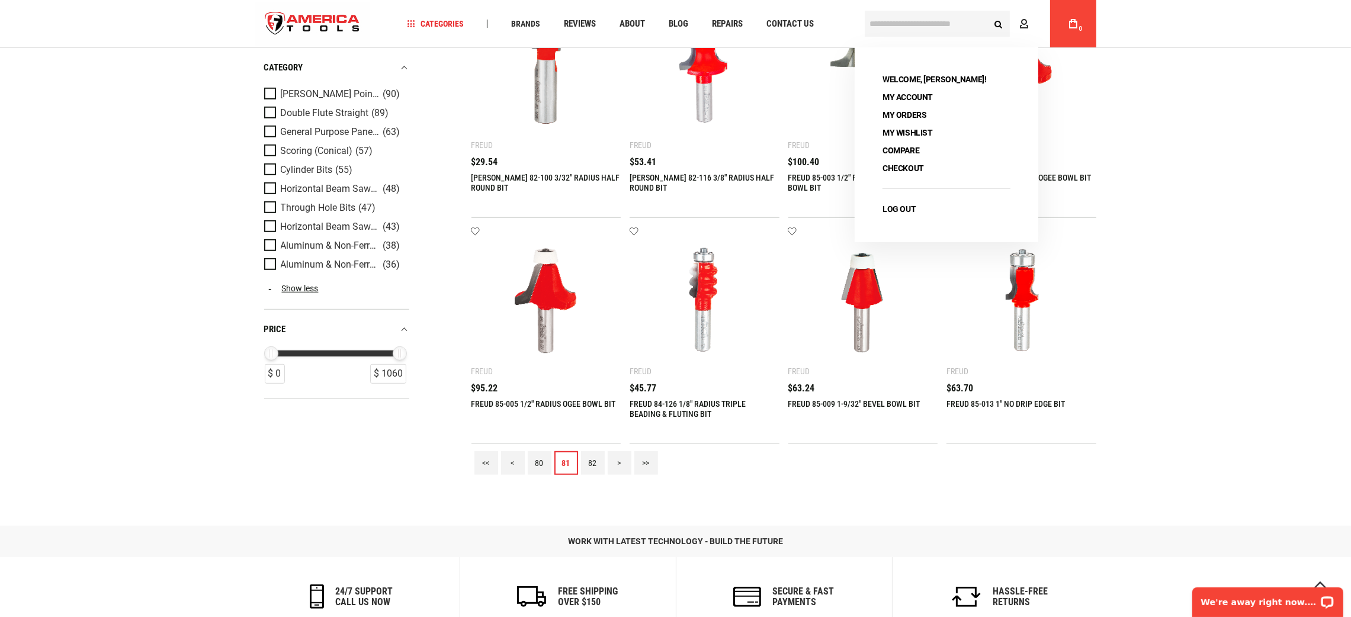
click at [592, 458] on link "82" at bounding box center [593, 463] width 24 height 24
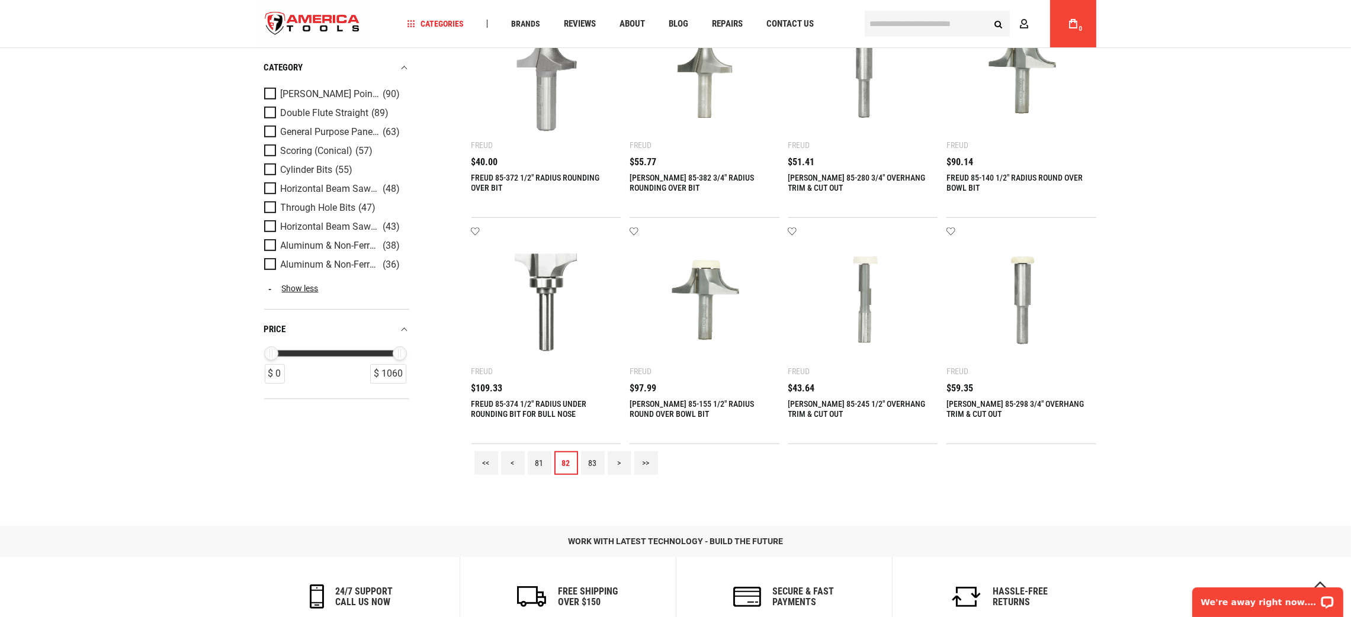
click at [595, 457] on link "83" at bounding box center [593, 463] width 24 height 24
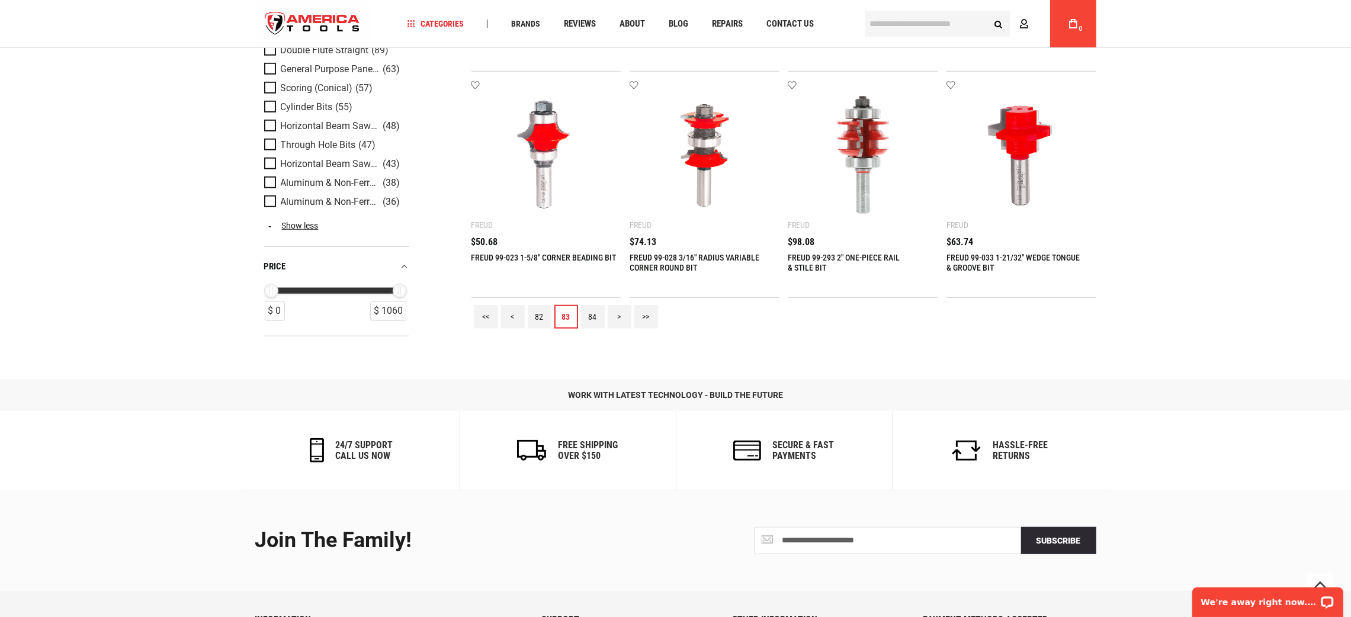
scroll to position [1422, 0]
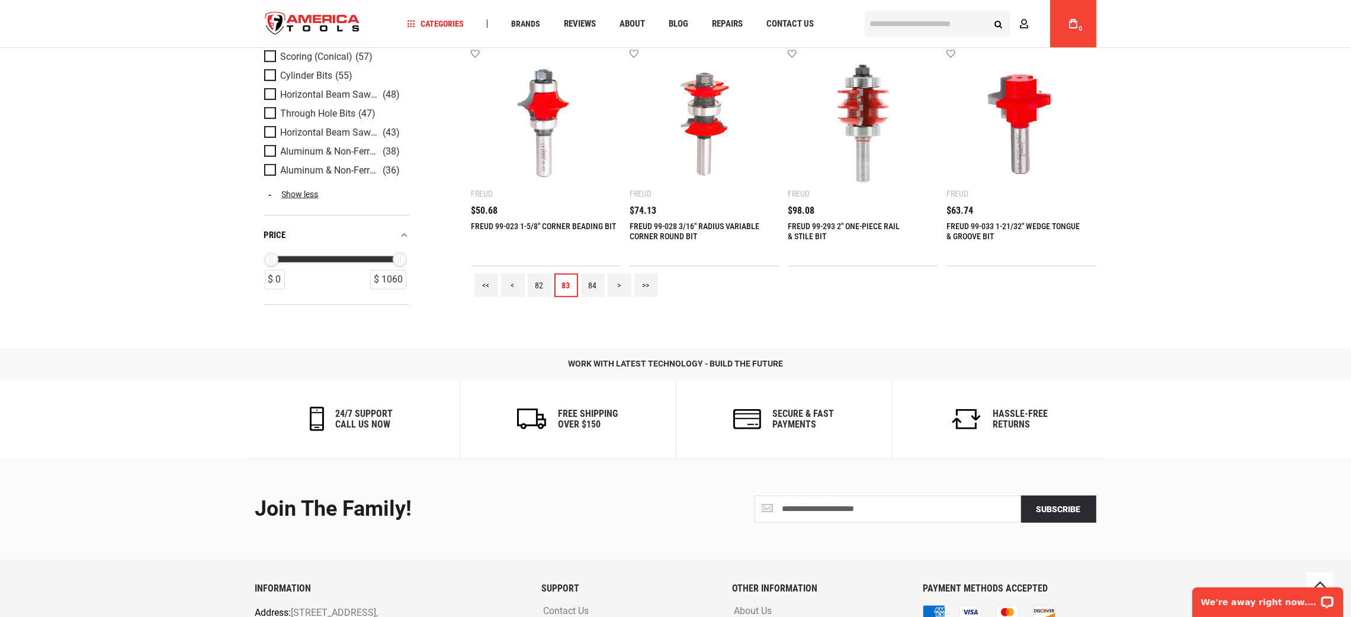
click at [592, 287] on link "84" at bounding box center [593, 286] width 24 height 24
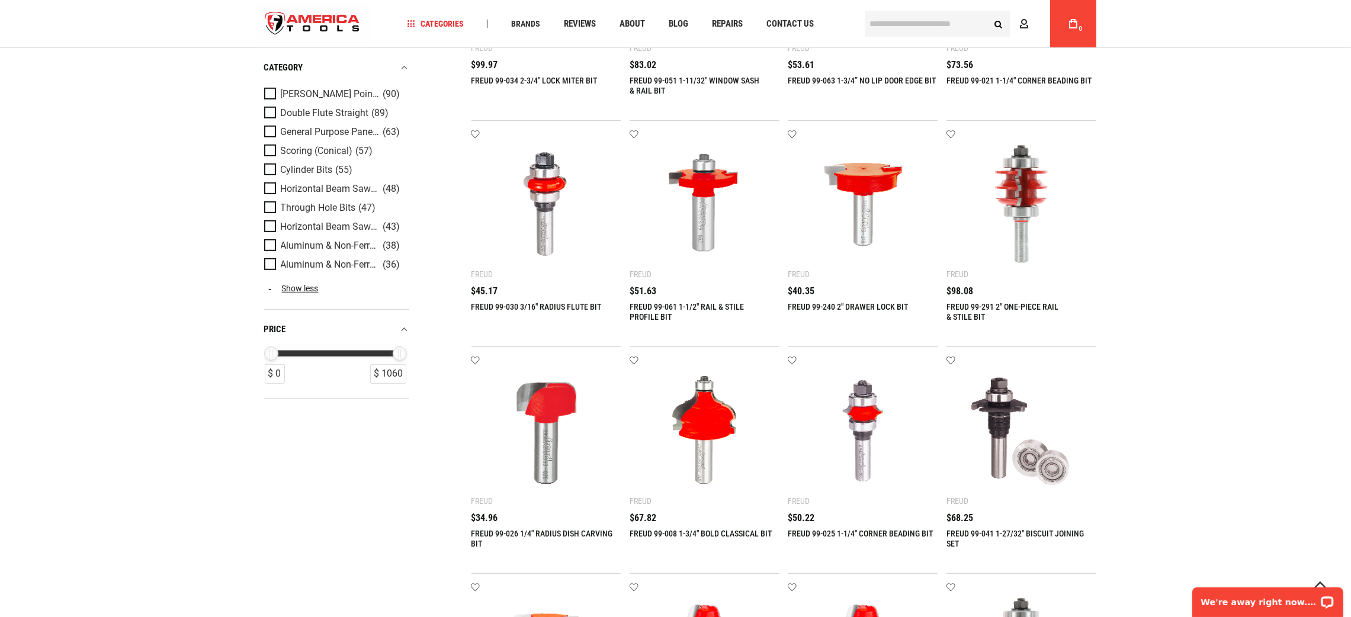
scroll to position [1333, 0]
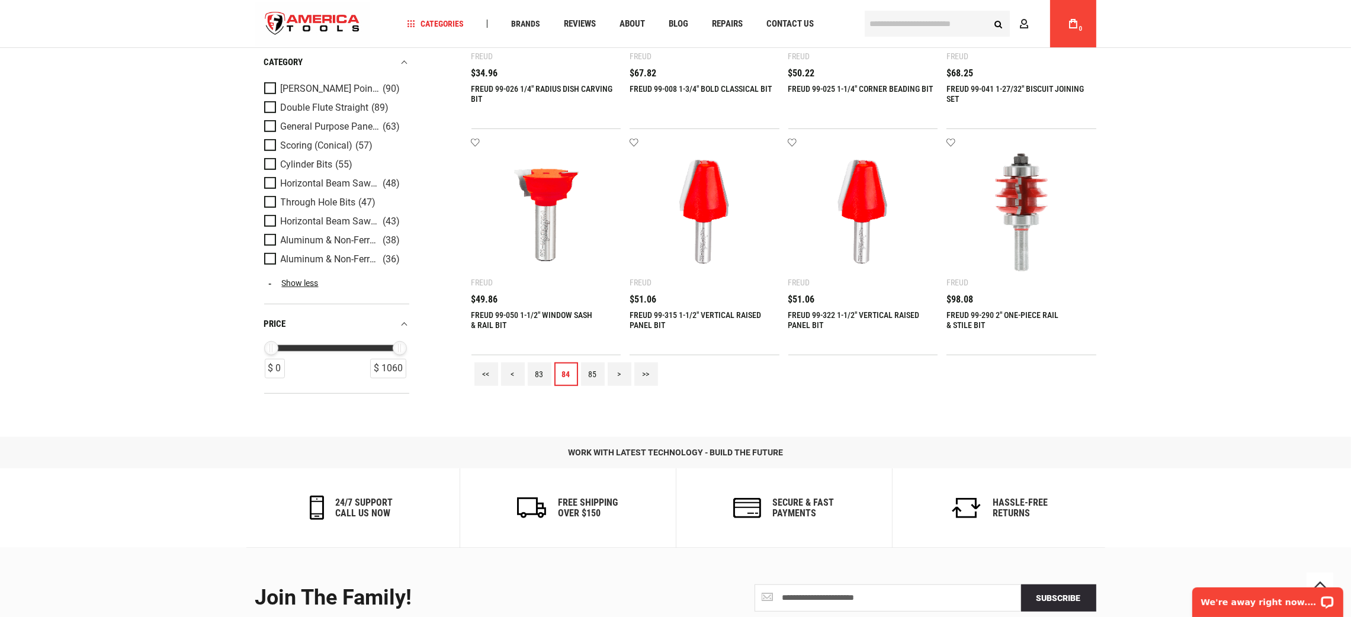
click at [598, 376] on link "85" at bounding box center [593, 375] width 24 height 24
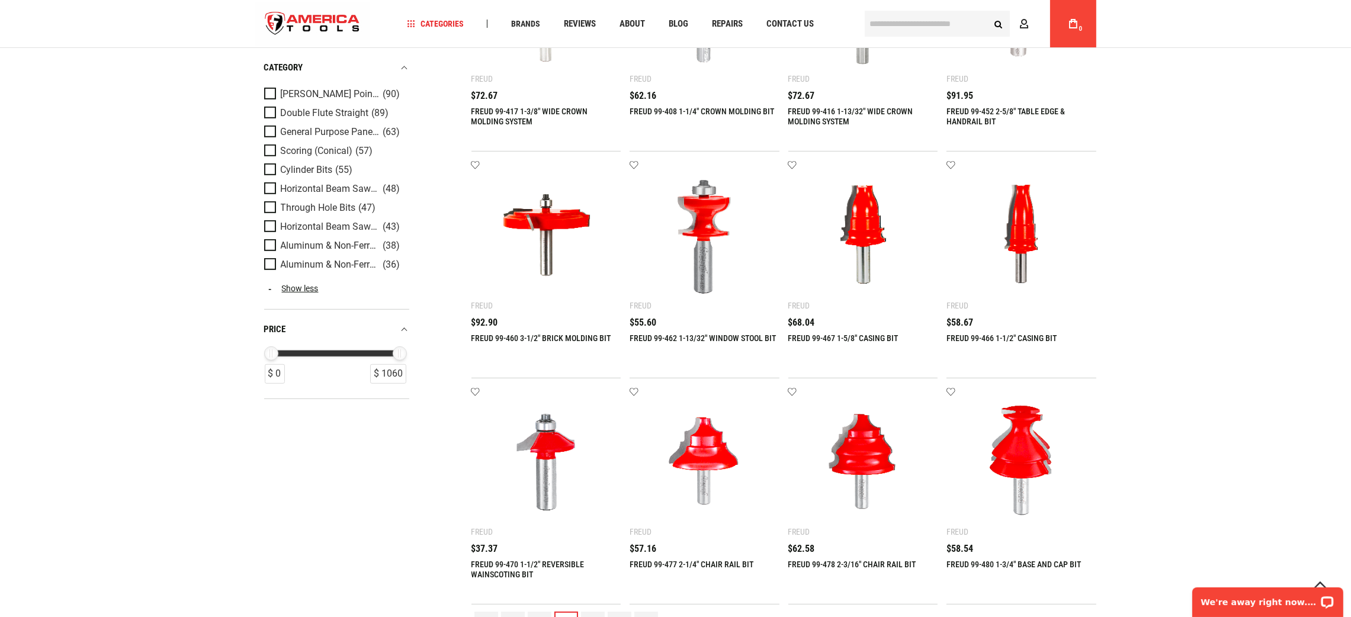
scroll to position [1422, 0]
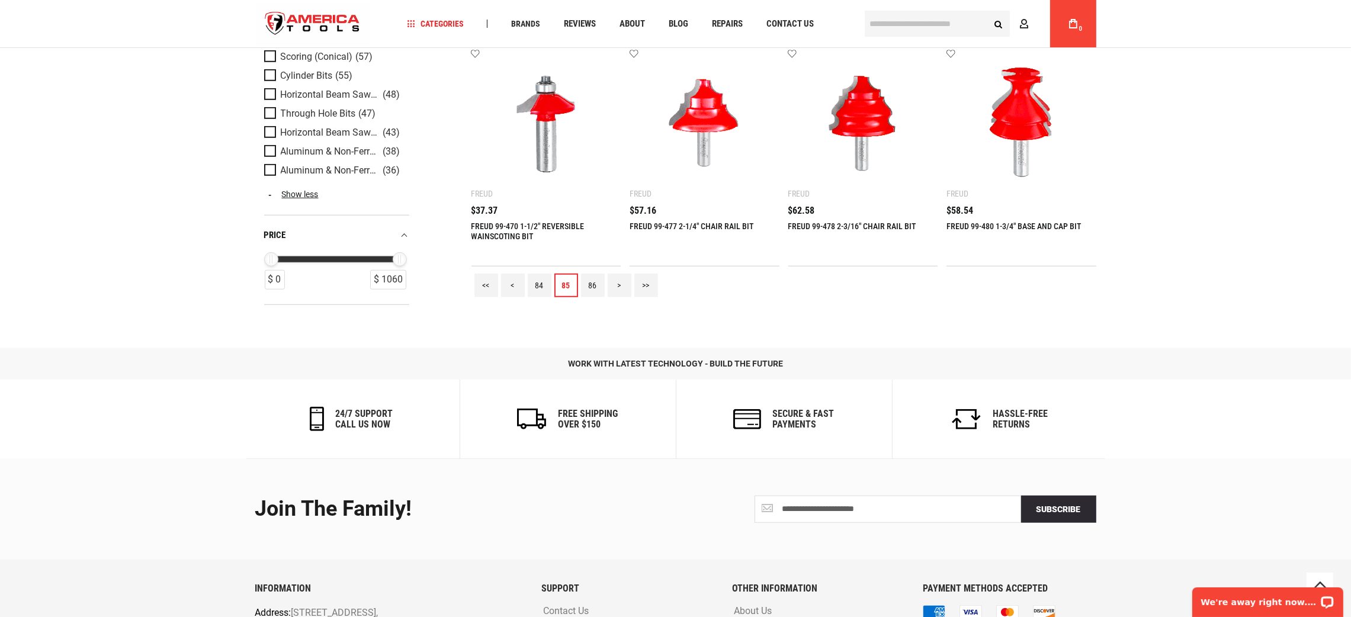
click at [588, 281] on link "86" at bounding box center [593, 286] width 24 height 24
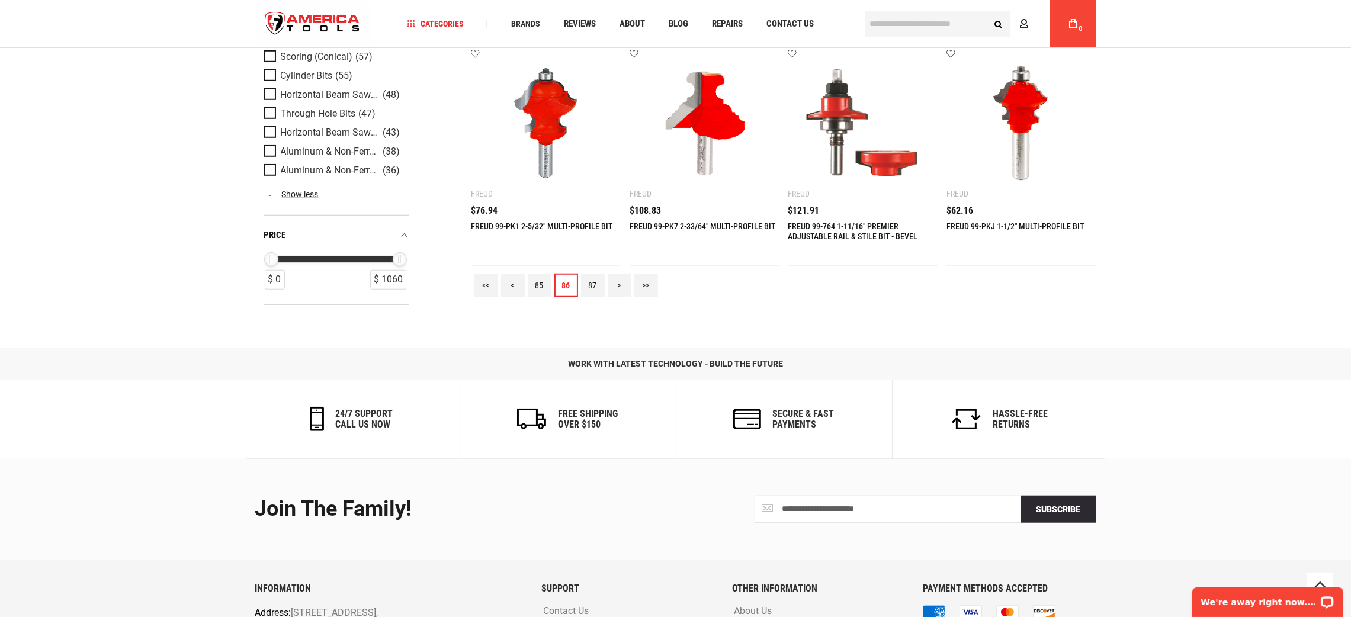
click at [589, 286] on link "87" at bounding box center [593, 286] width 24 height 24
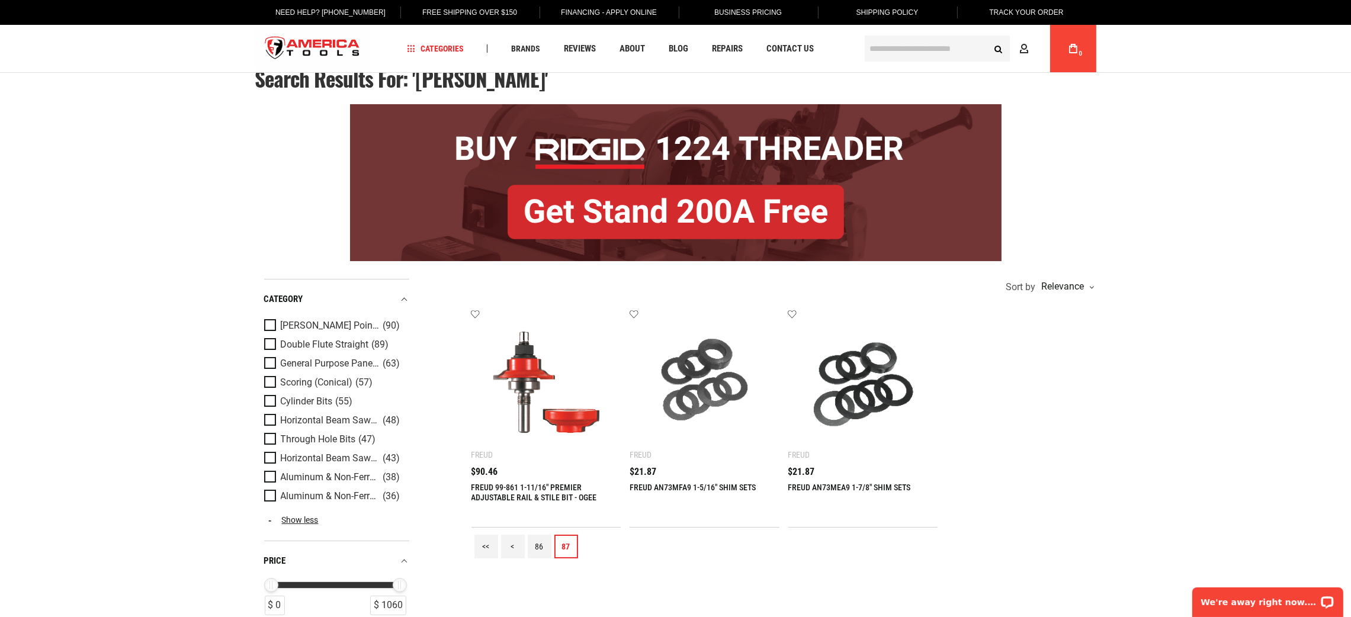
scroll to position [355, 0]
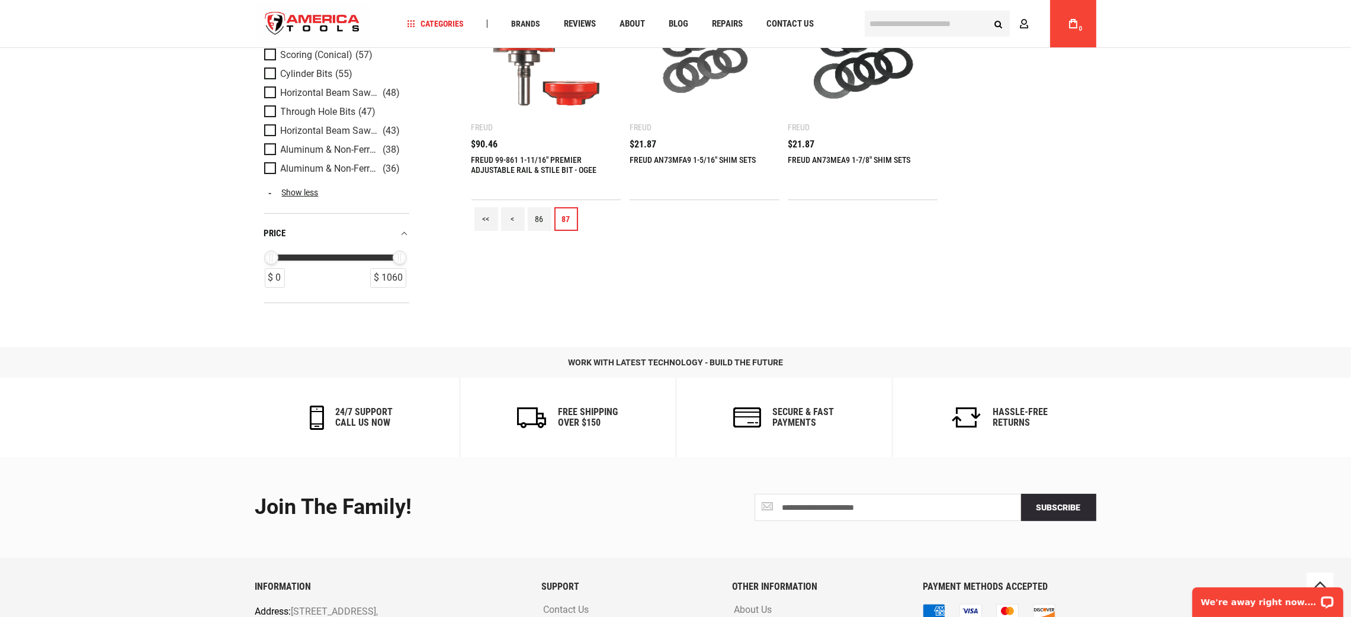
click at [902, 259] on section "Refine & sort Sort by Relevance Relevance Lowest Price Highest Price Add to wis…" at bounding box center [783, 126] width 625 height 351
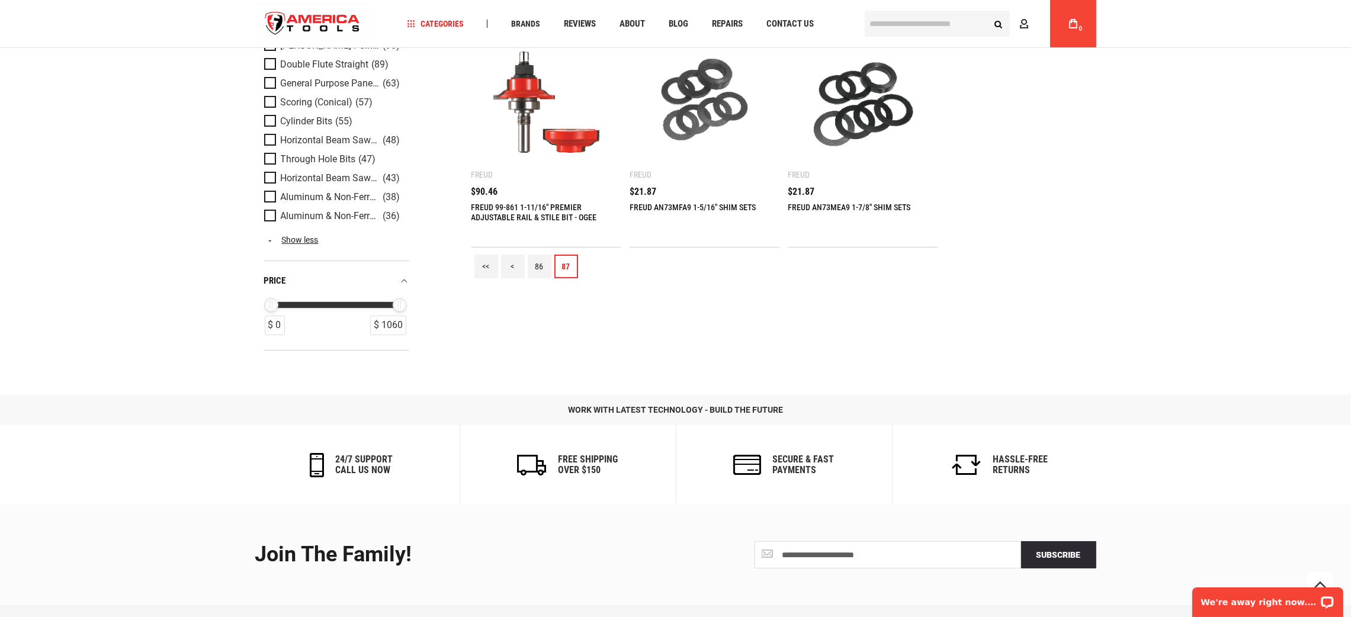
scroll to position [266, 0]
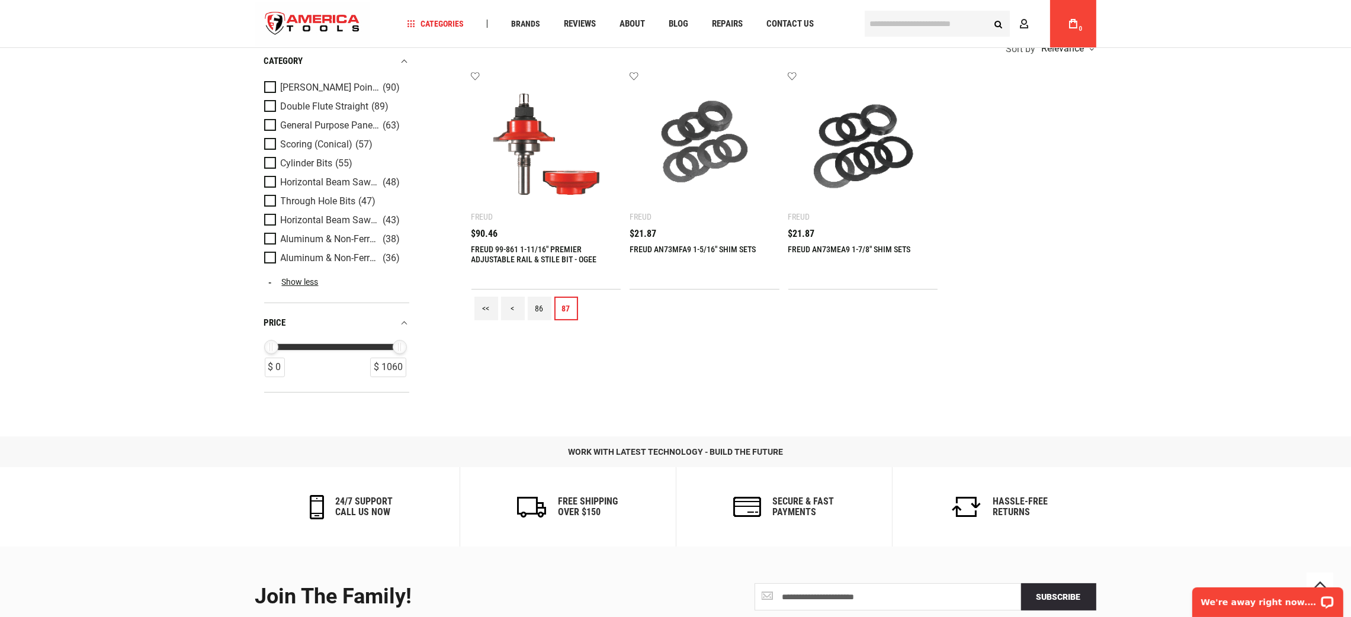
click at [1176, 84] on div "Language English Español Need Help? +1 305-513-9914 Free Shipping Over $150 Fin…" at bounding box center [675, 278] width 1351 height 1088
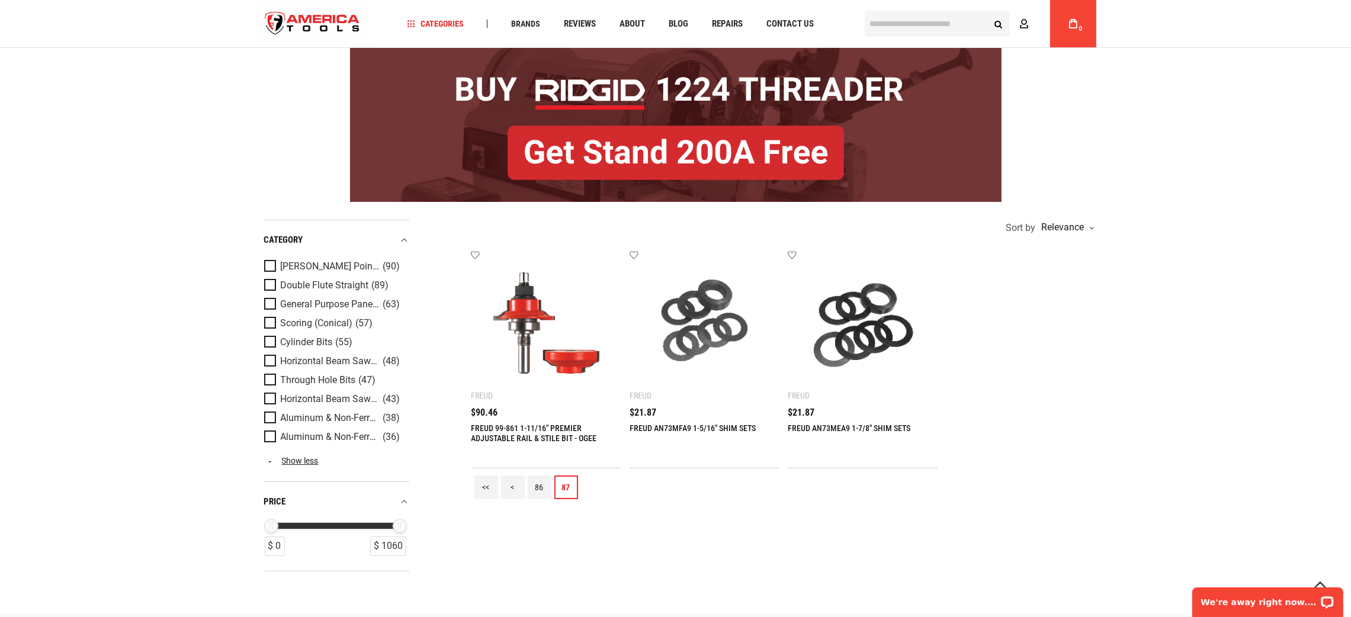
scroll to position [0, 0]
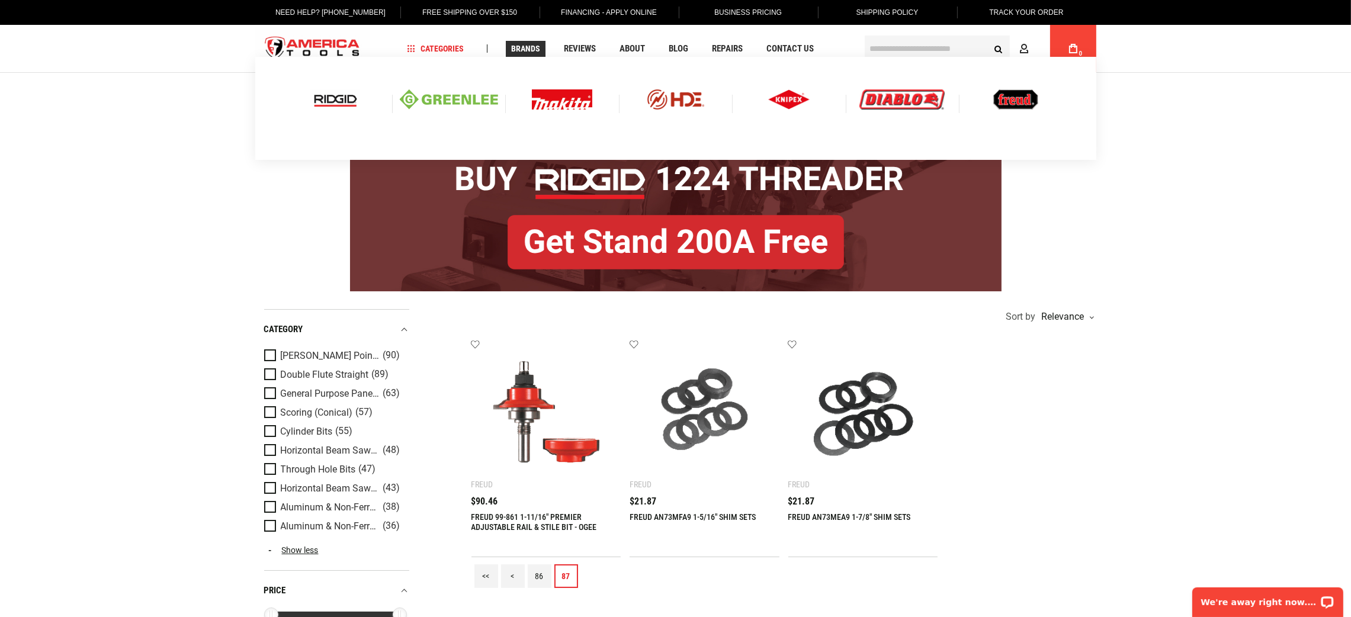
click at [342, 94] on img at bounding box center [335, 99] width 49 height 20
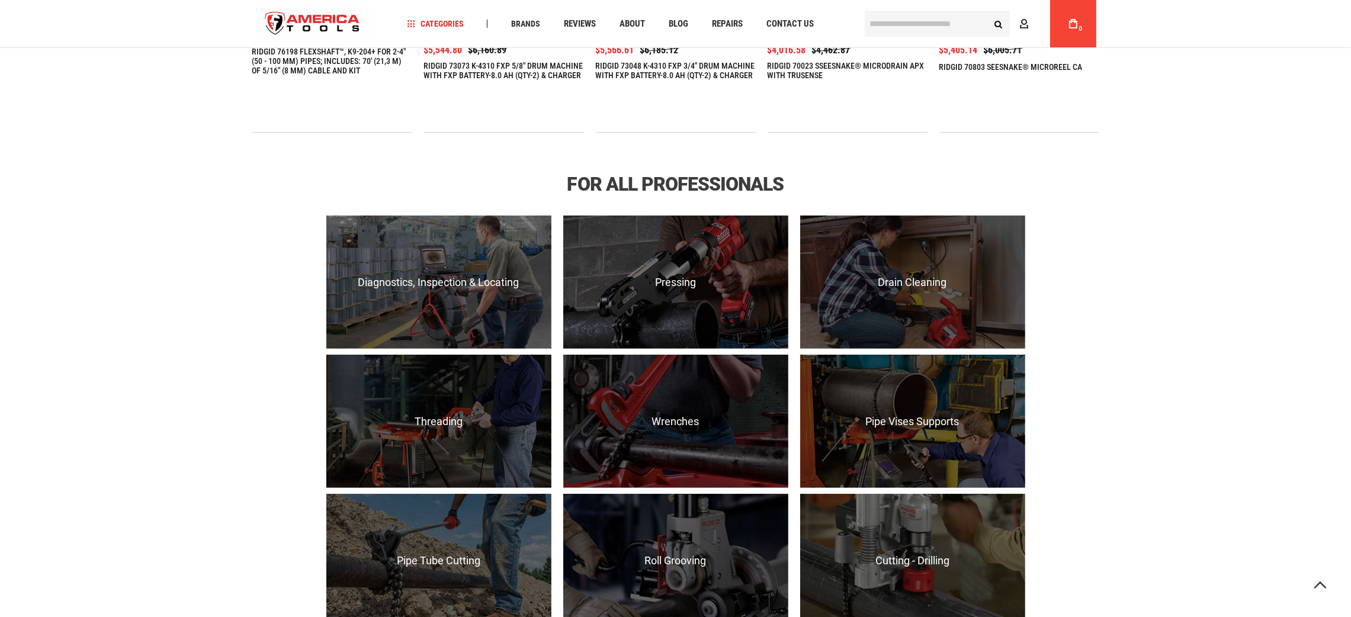
scroll to position [533, 0]
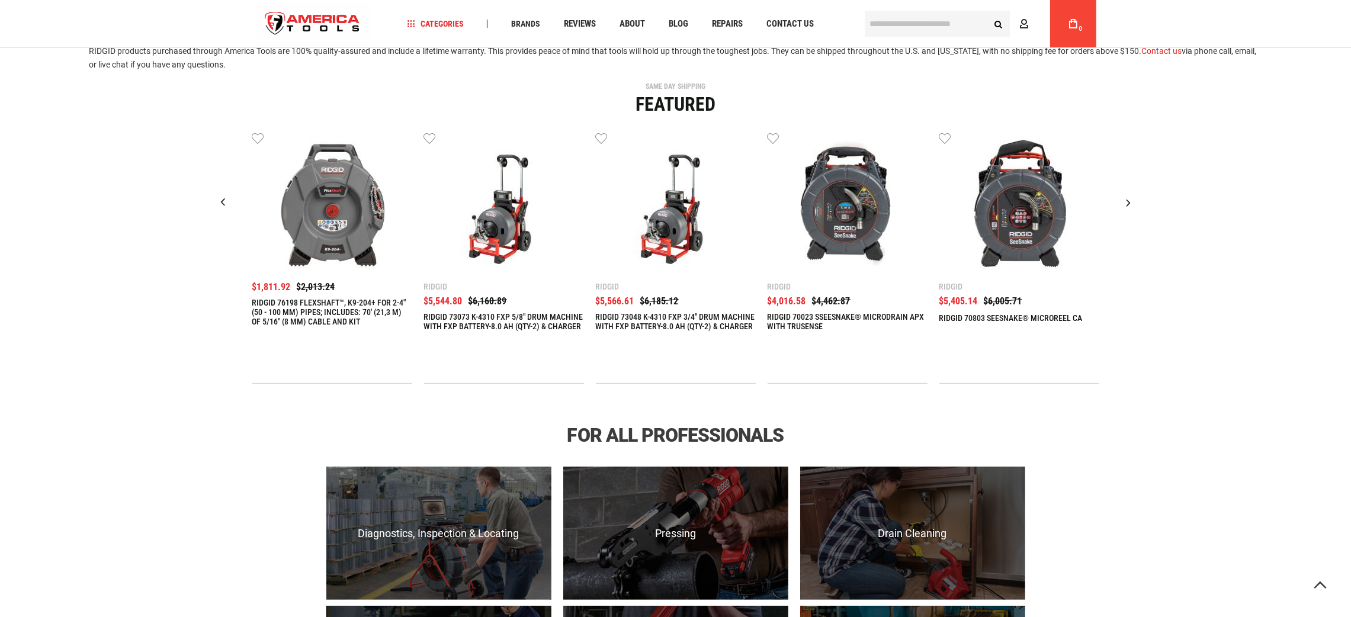
click at [914, 13] on input "text" at bounding box center [937, 24] width 145 height 26
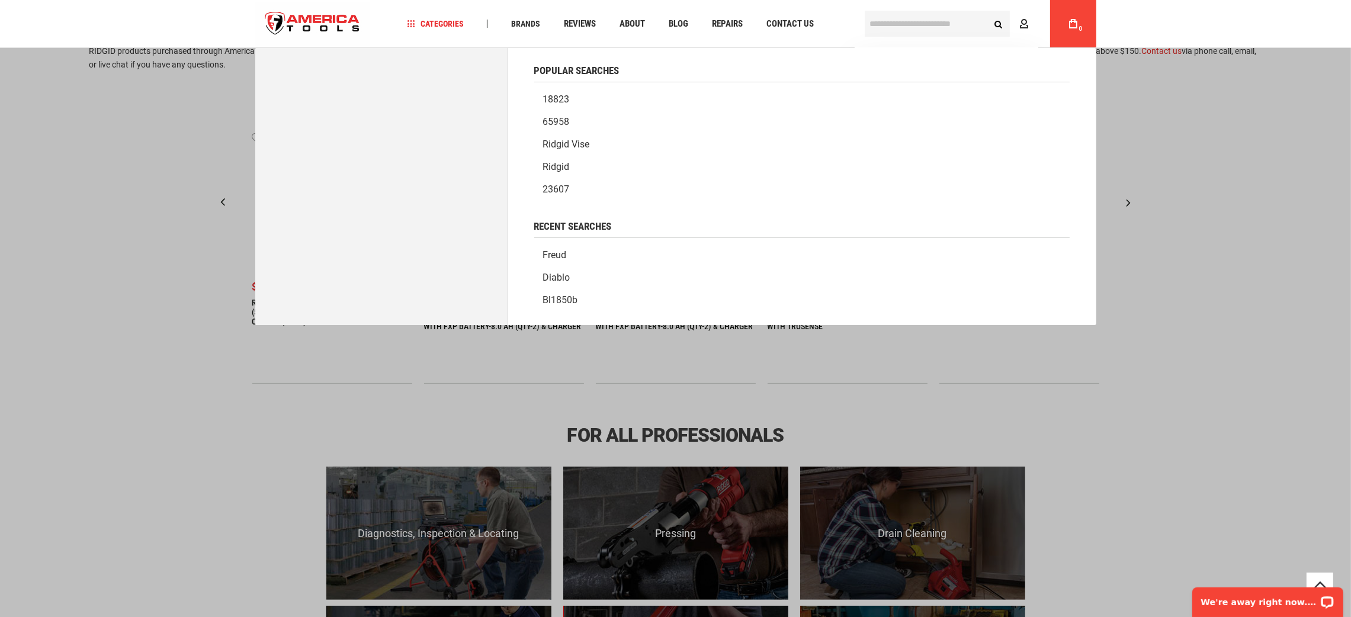
scroll to position [0, 0]
click at [906, 21] on input "text" at bounding box center [937, 24] width 145 height 26
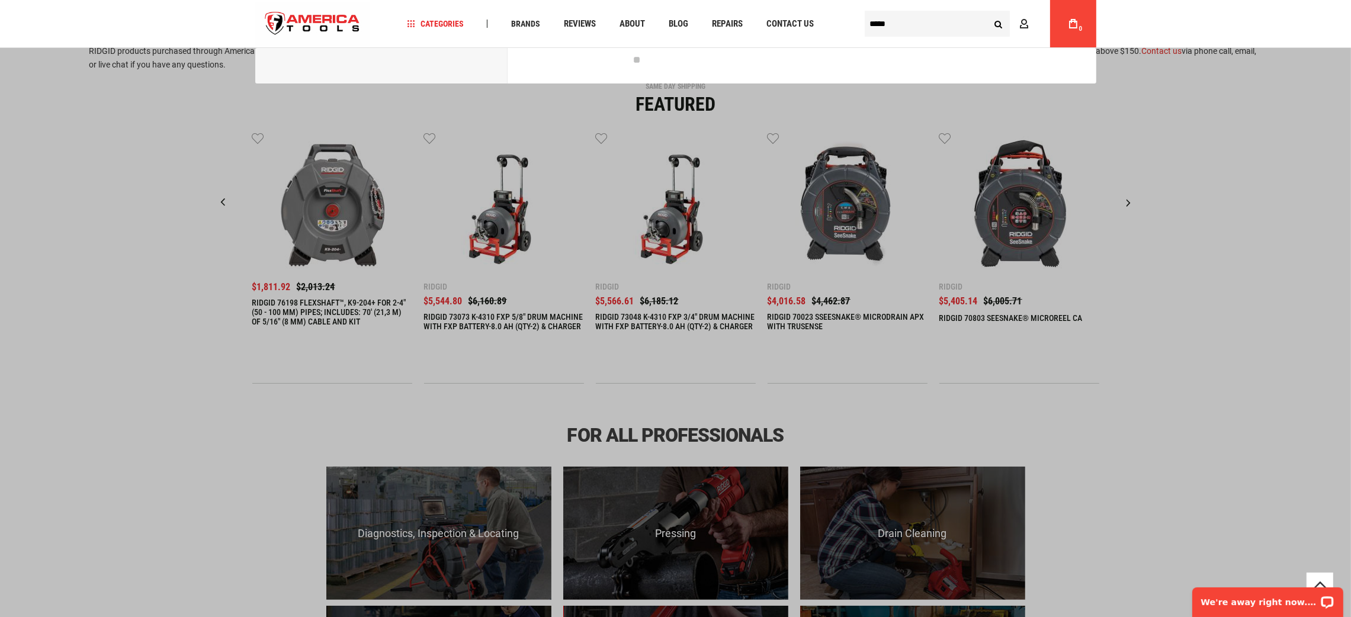
type input "*****"
click at [987, 12] on button "Search" at bounding box center [998, 23] width 23 height 23
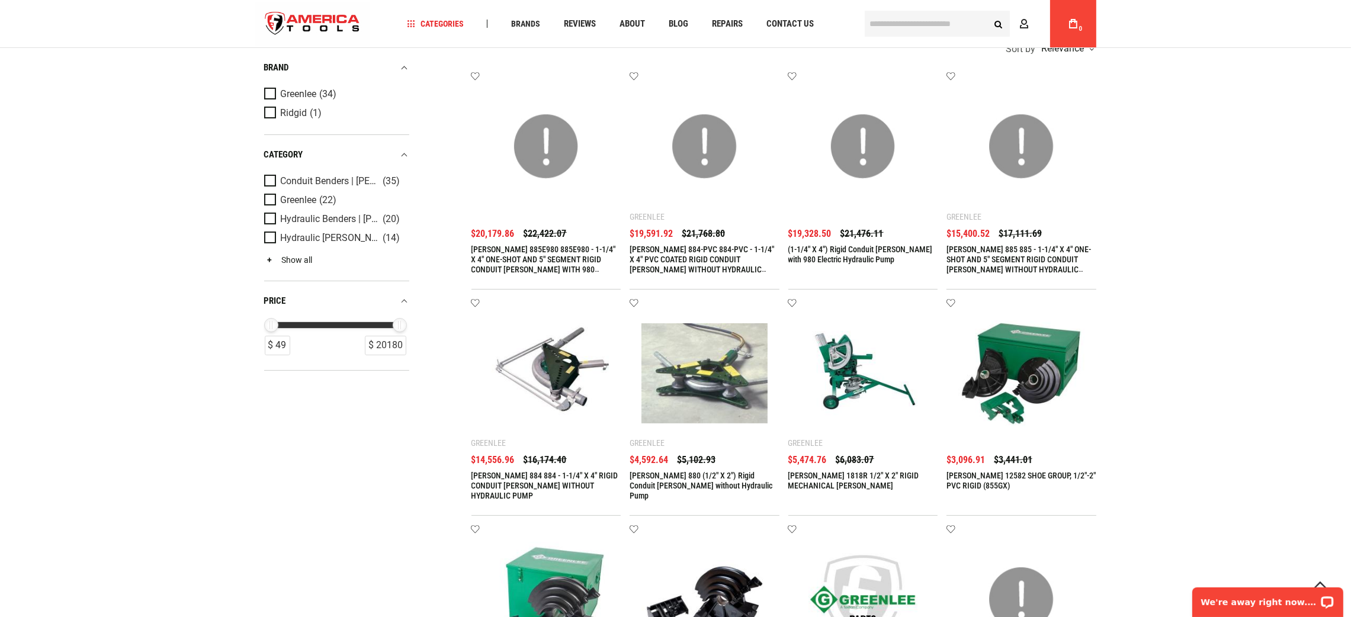
type input "**********"
click at [294, 261] on link "Show all" at bounding box center [288, 260] width 49 height 9
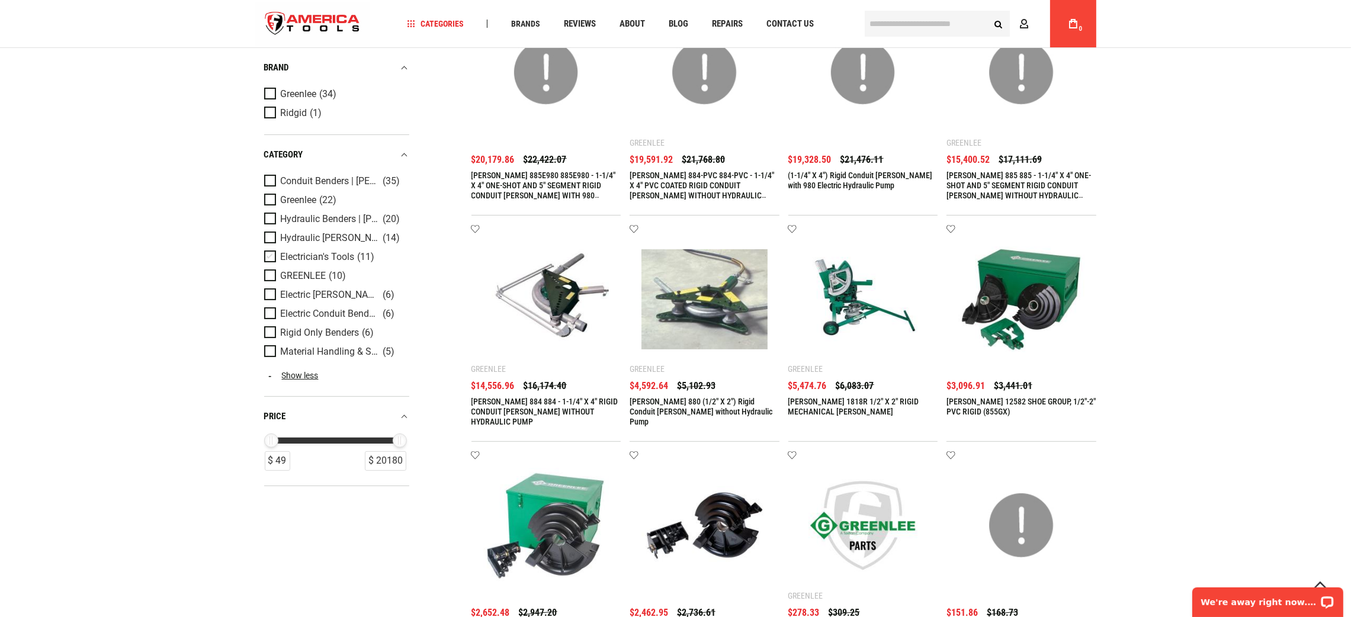
scroll to position [444, 0]
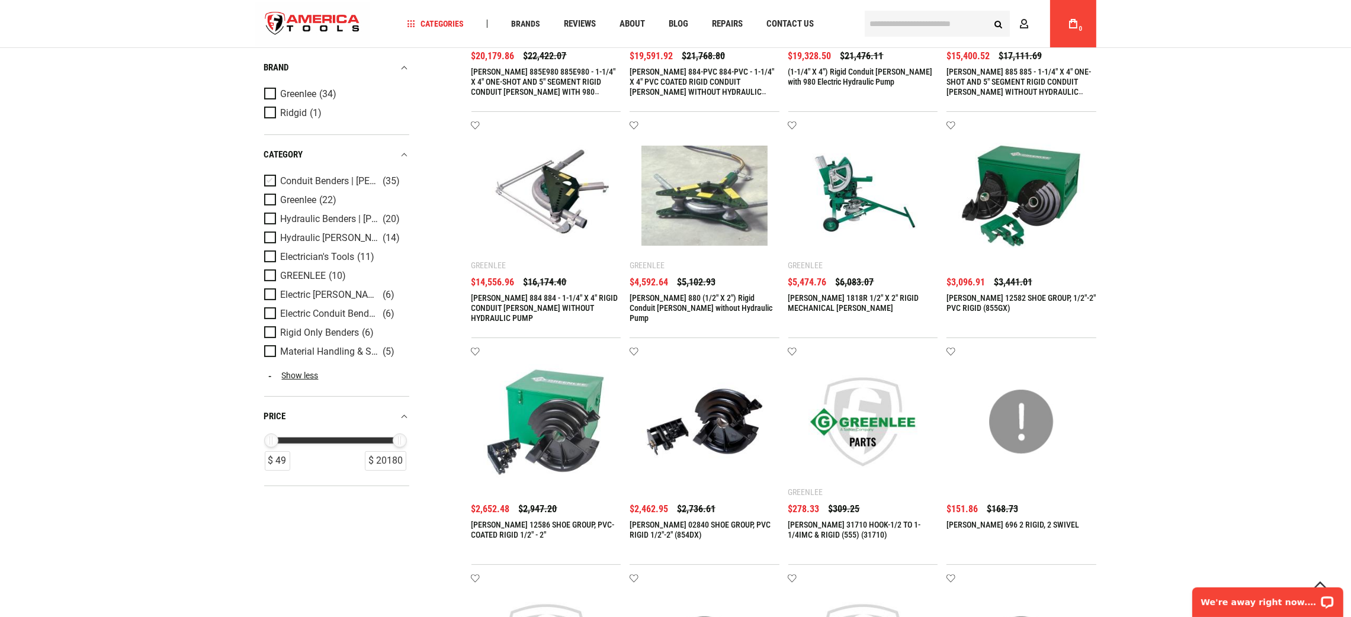
click at [389, 185] on span "(35)" at bounding box center [391, 182] width 17 height 10
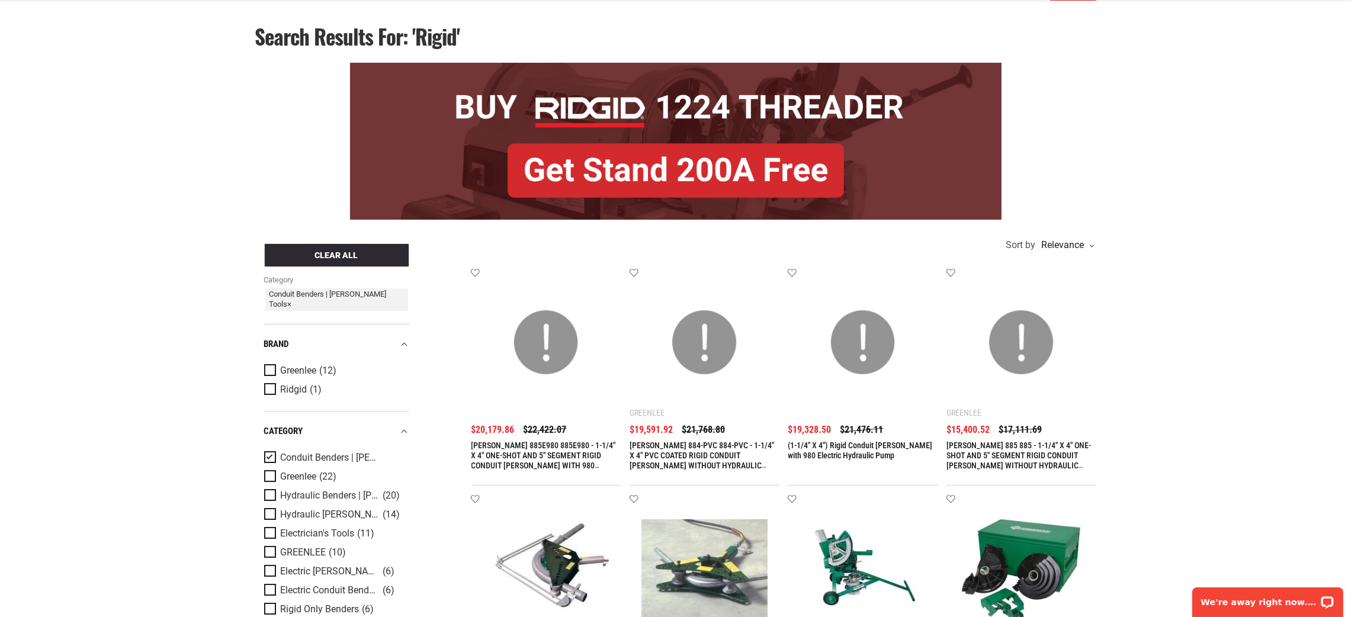
scroll to position [0, 0]
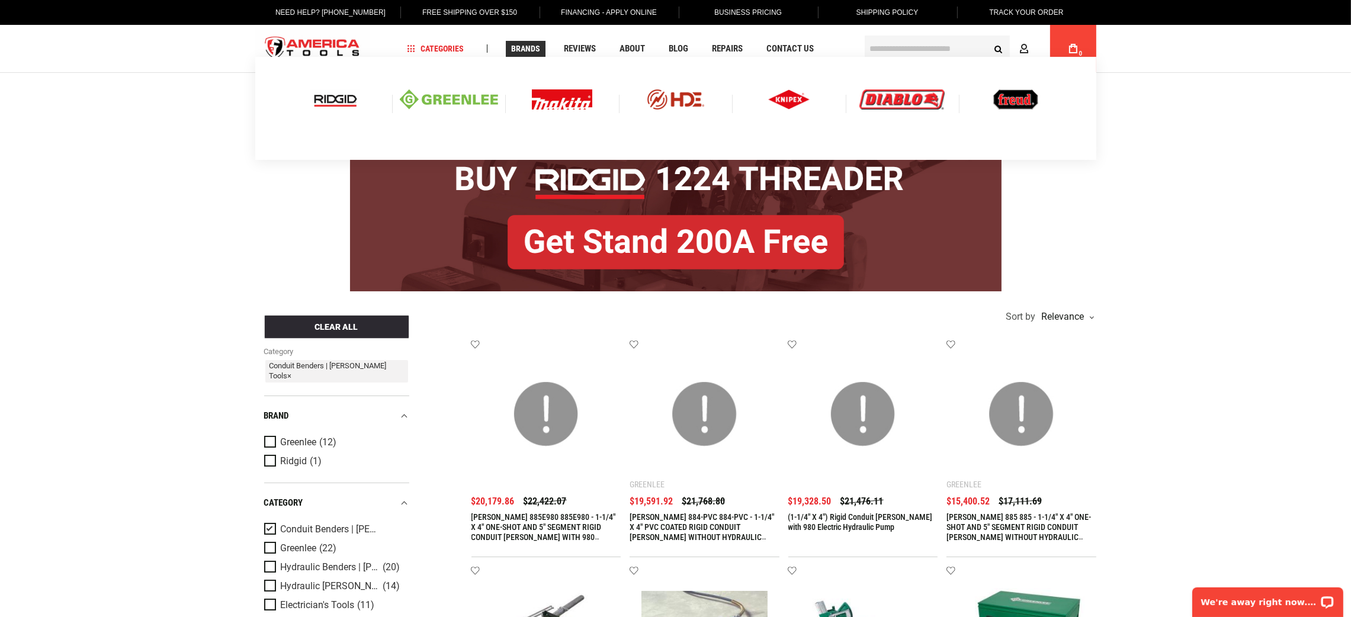
click at [342, 102] on img at bounding box center [335, 99] width 49 height 20
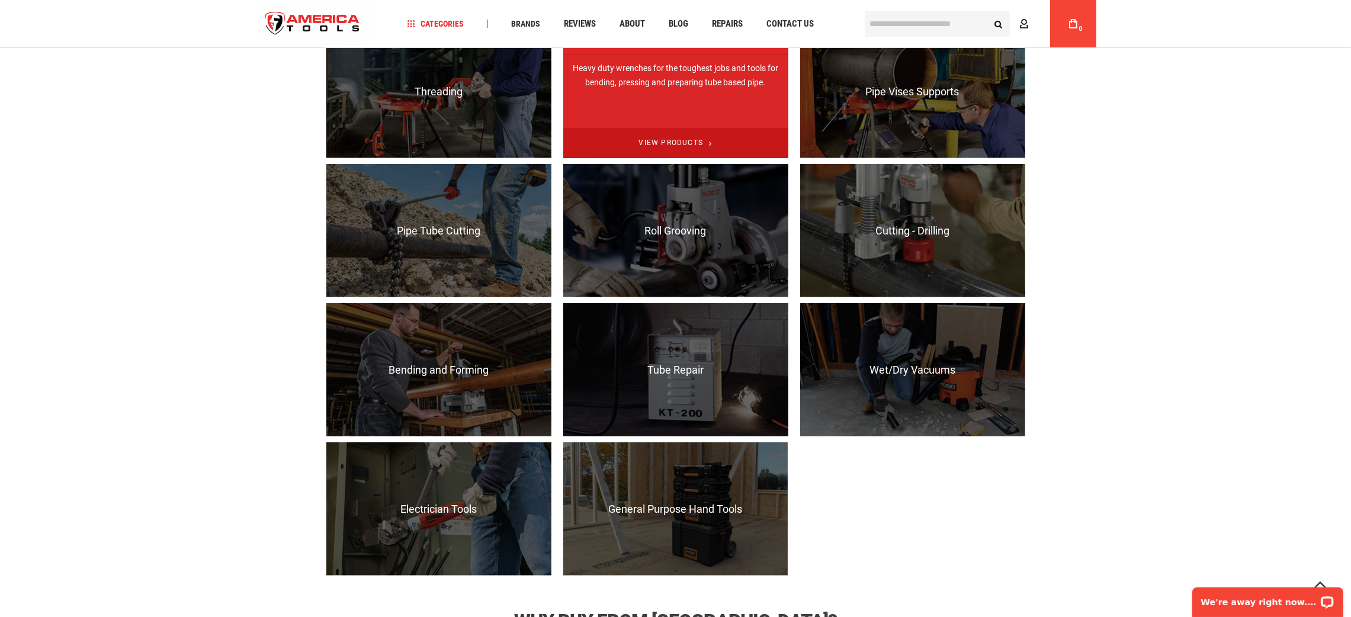
scroll to position [888, 0]
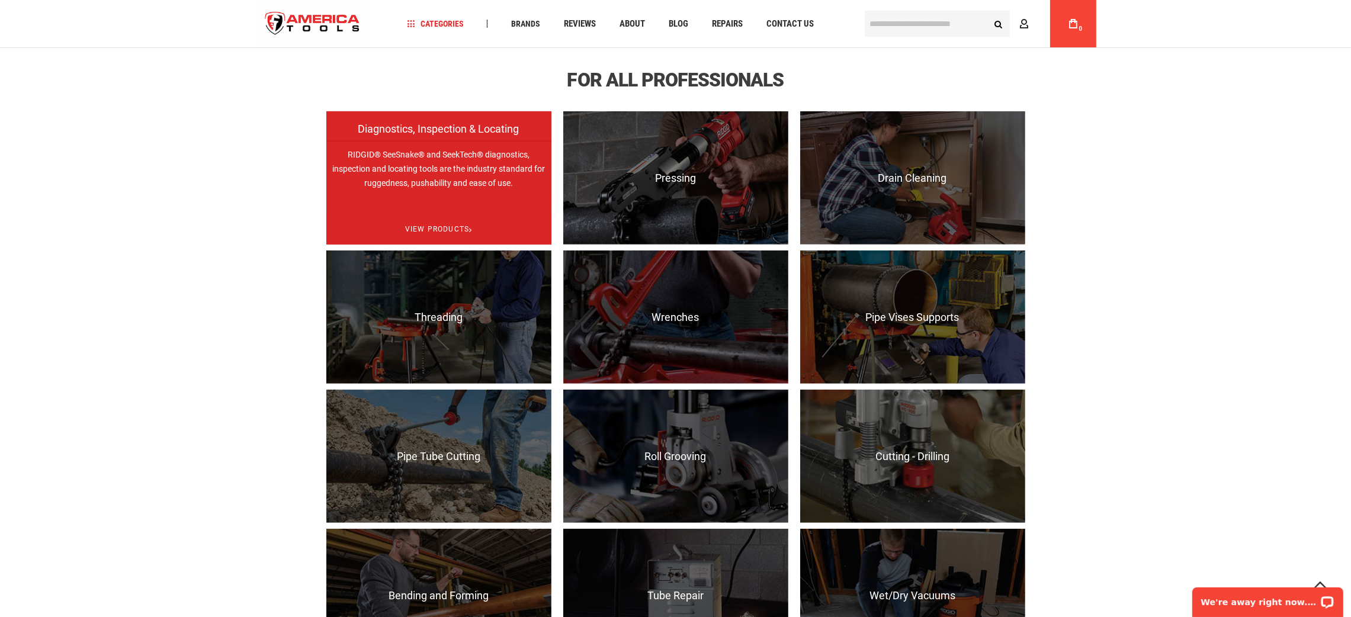
click at [463, 153] on p "RIDGID® SeeSnake® and SeekTech® diagnostics, inspection and locating tools are …" at bounding box center [438, 207] width 225 height 133
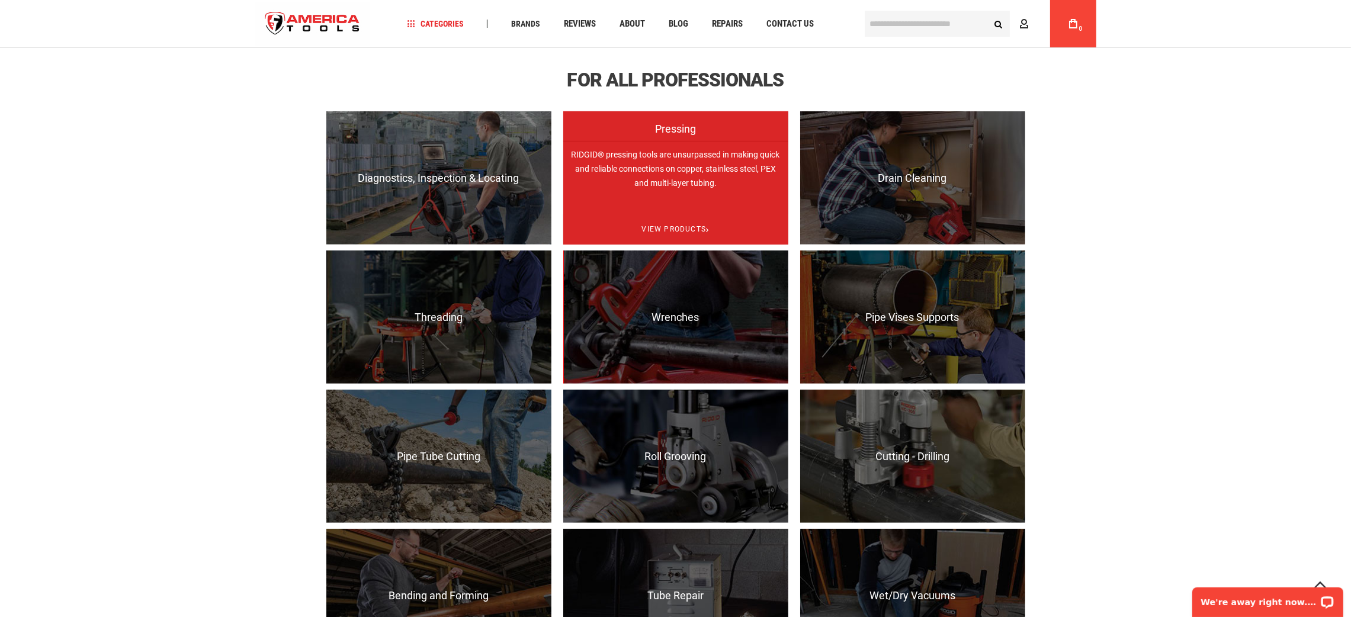
click at [651, 179] on p "RIDGID® pressing tools are unsurpassed in making quick and reliable connections…" at bounding box center [675, 207] width 225 height 133
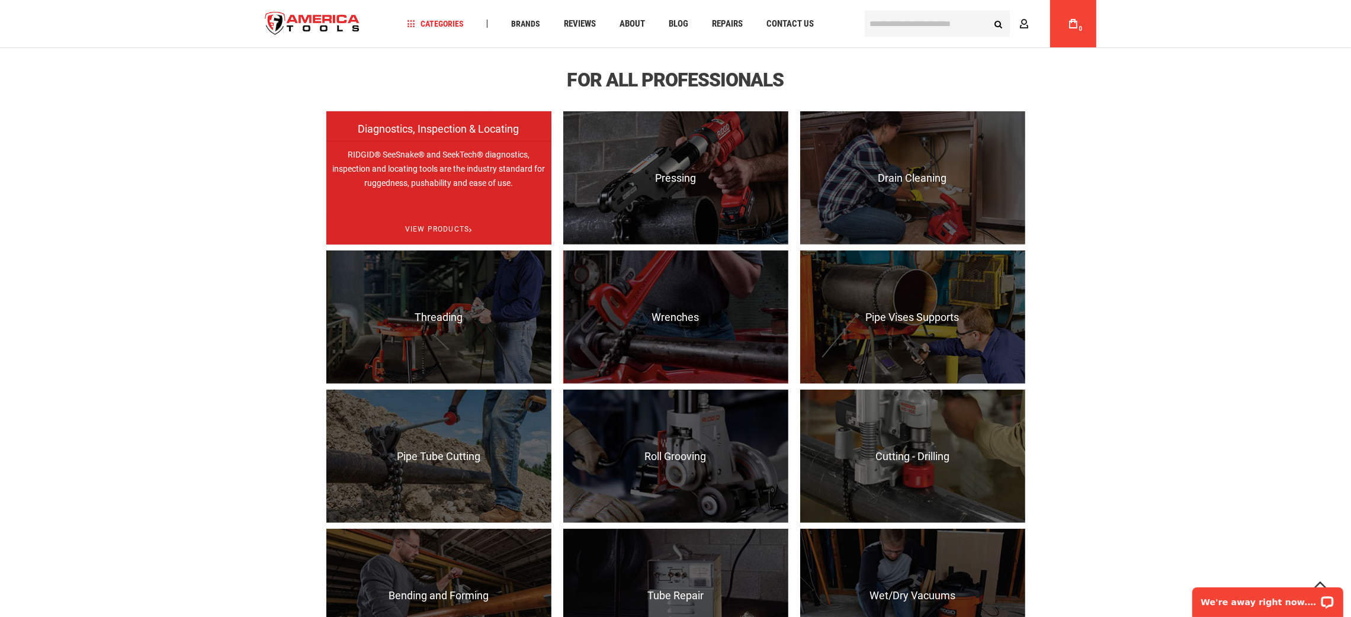
click at [450, 147] on span "Diagnostics, Inspection & Locating" at bounding box center [438, 135] width 225 height 24
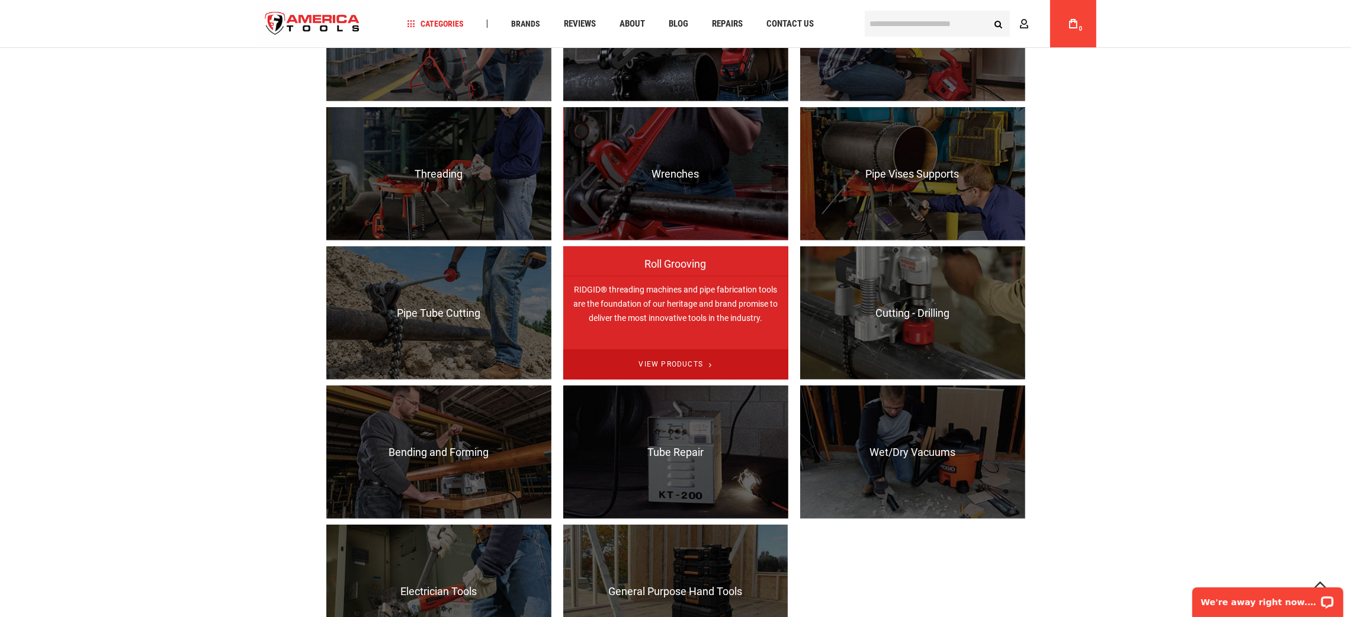
scroll to position [799, 0]
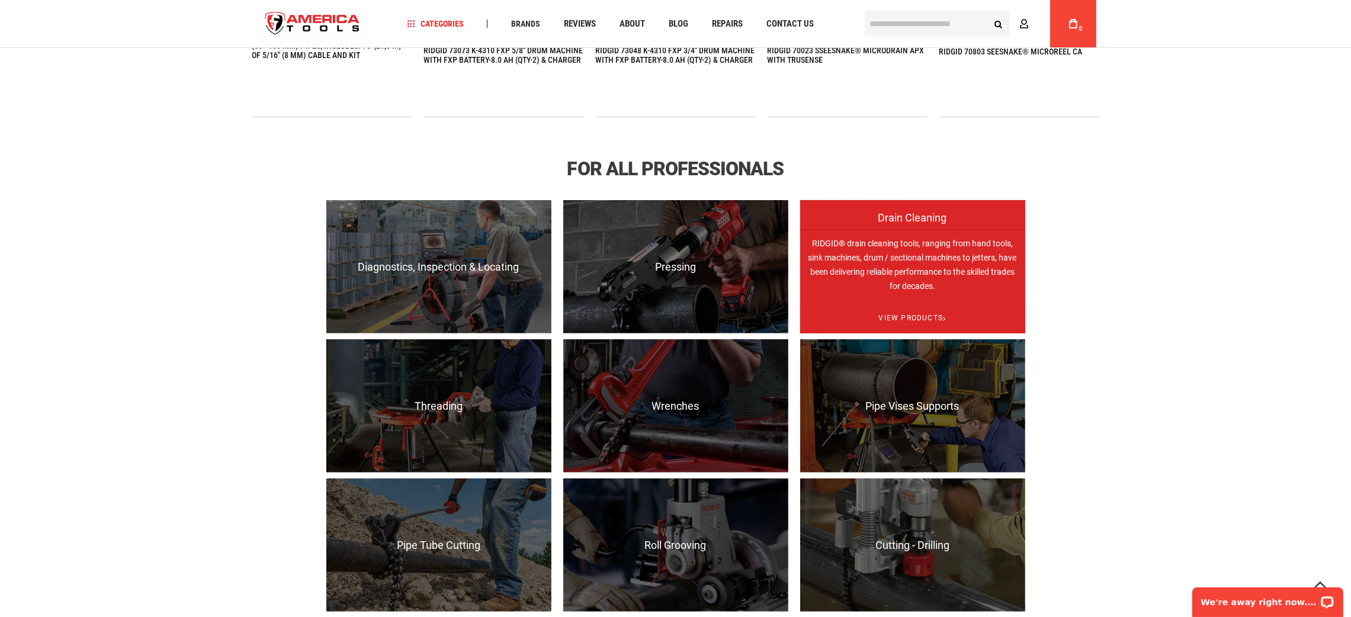
click at [900, 240] on p "RIDGID® drain cleaning tools, ranging from hand tools, sink machines, drum / se…" at bounding box center [912, 296] width 225 height 133
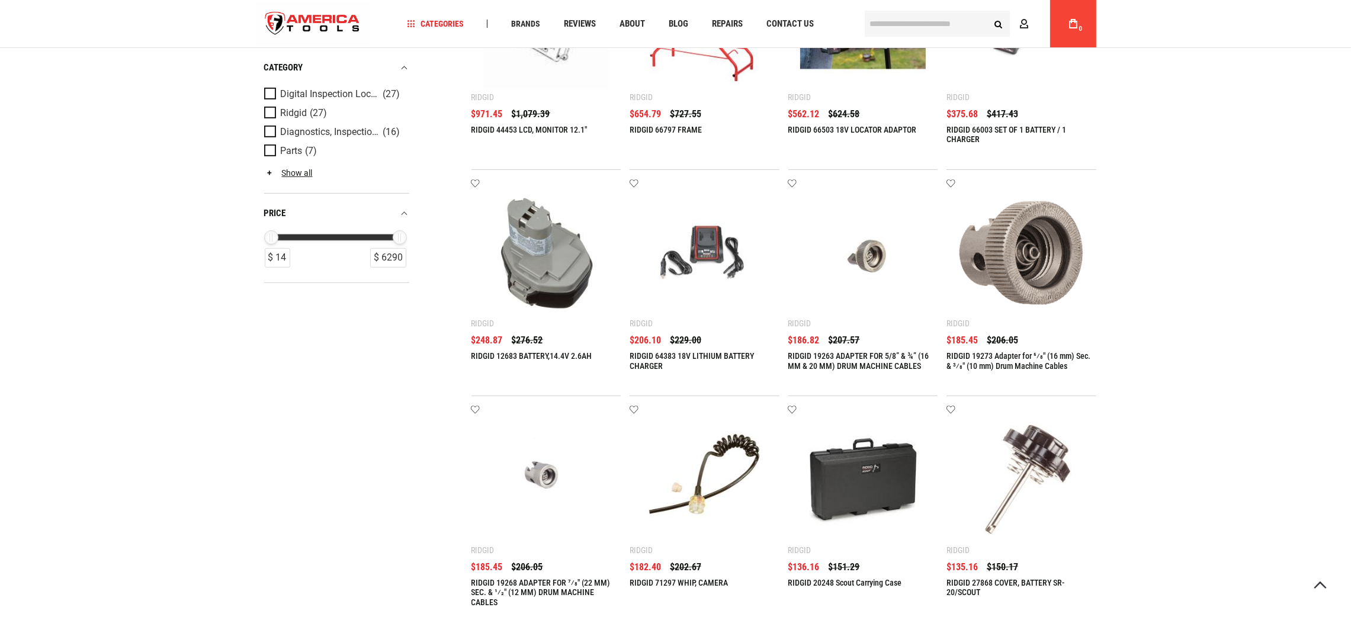
type input "**********"
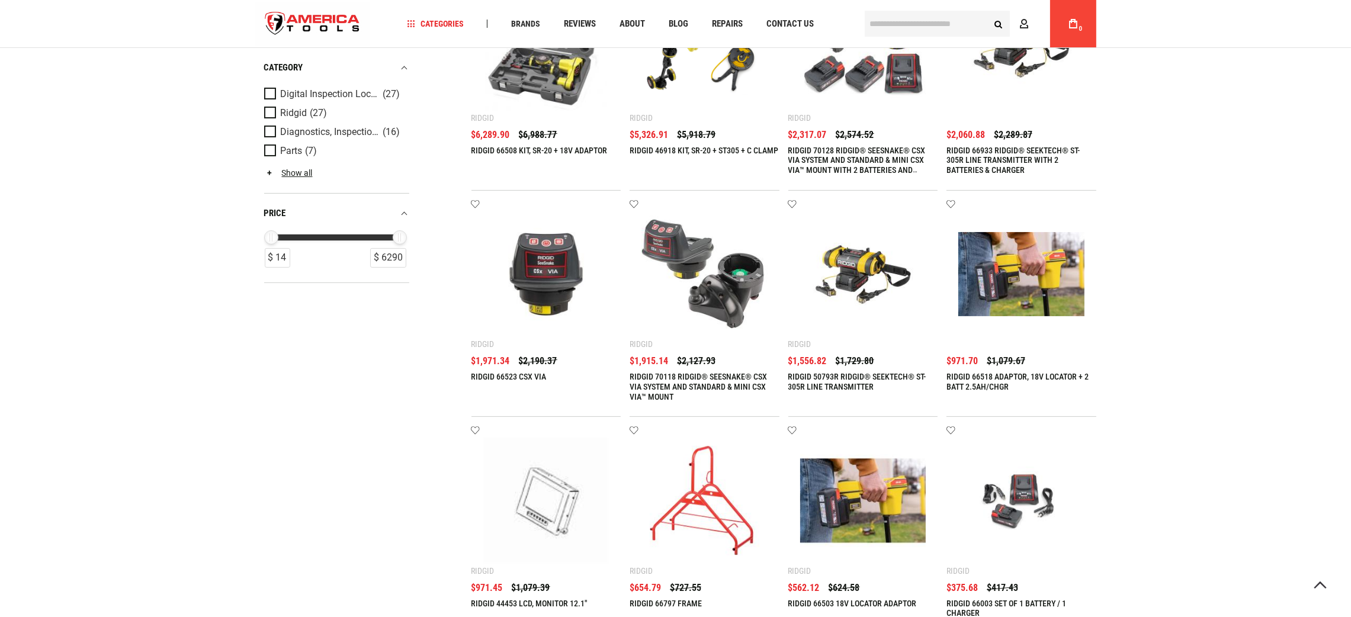
scroll to position [259, 0]
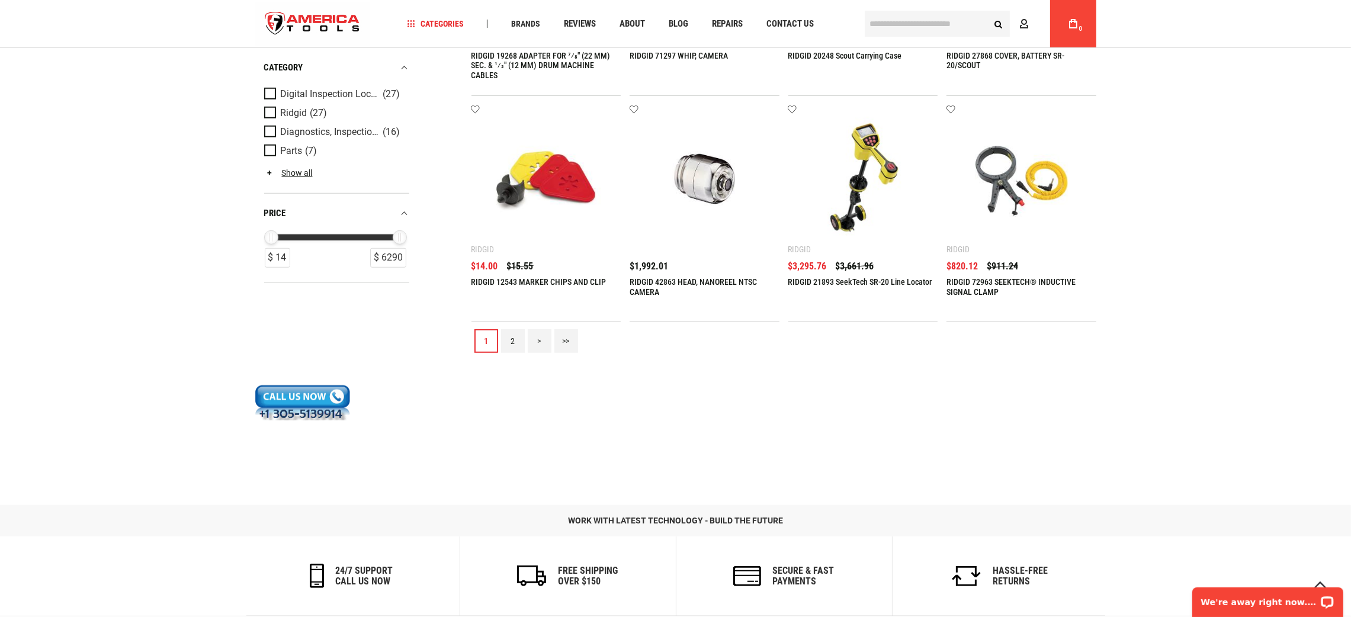
scroll to position [1422, 0]
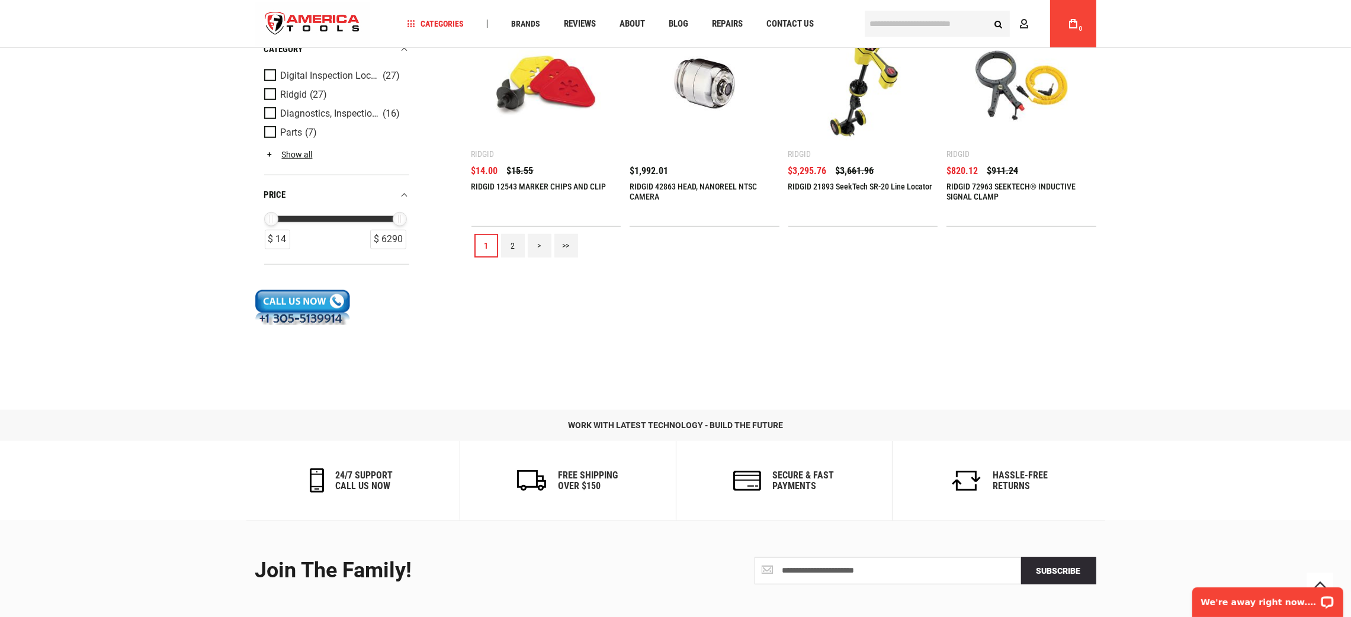
click at [504, 238] on link "2" at bounding box center [513, 246] width 24 height 24
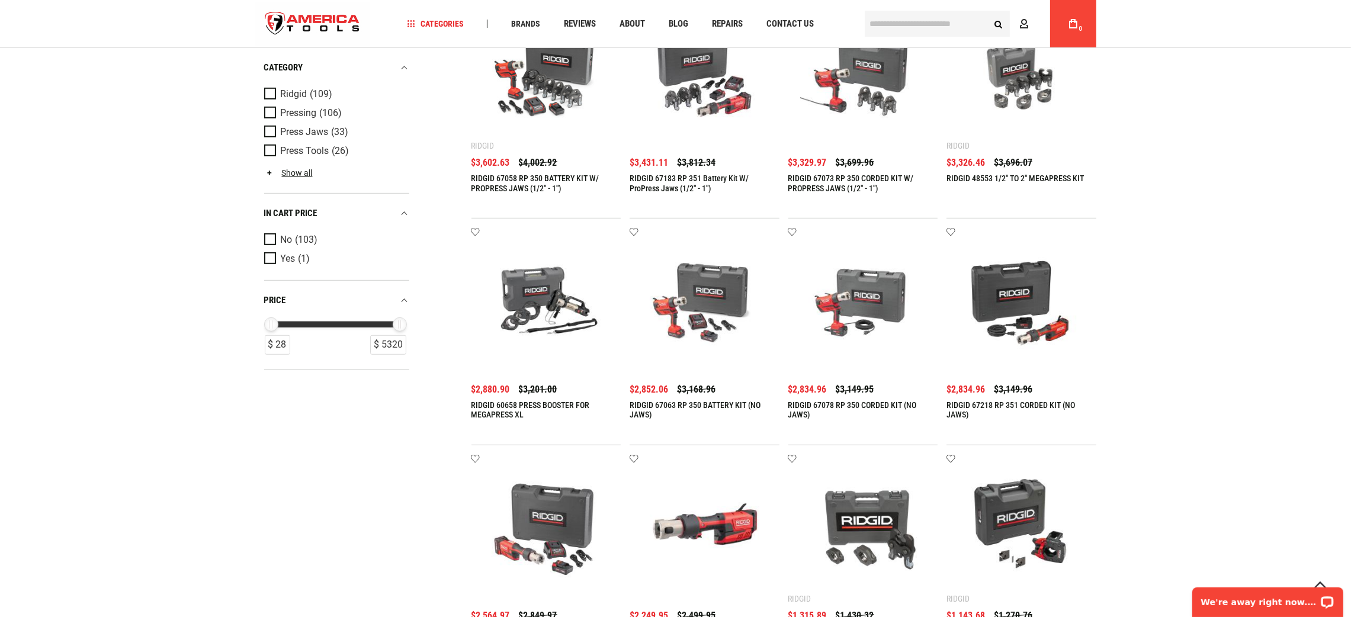
scroll to position [1422, 0]
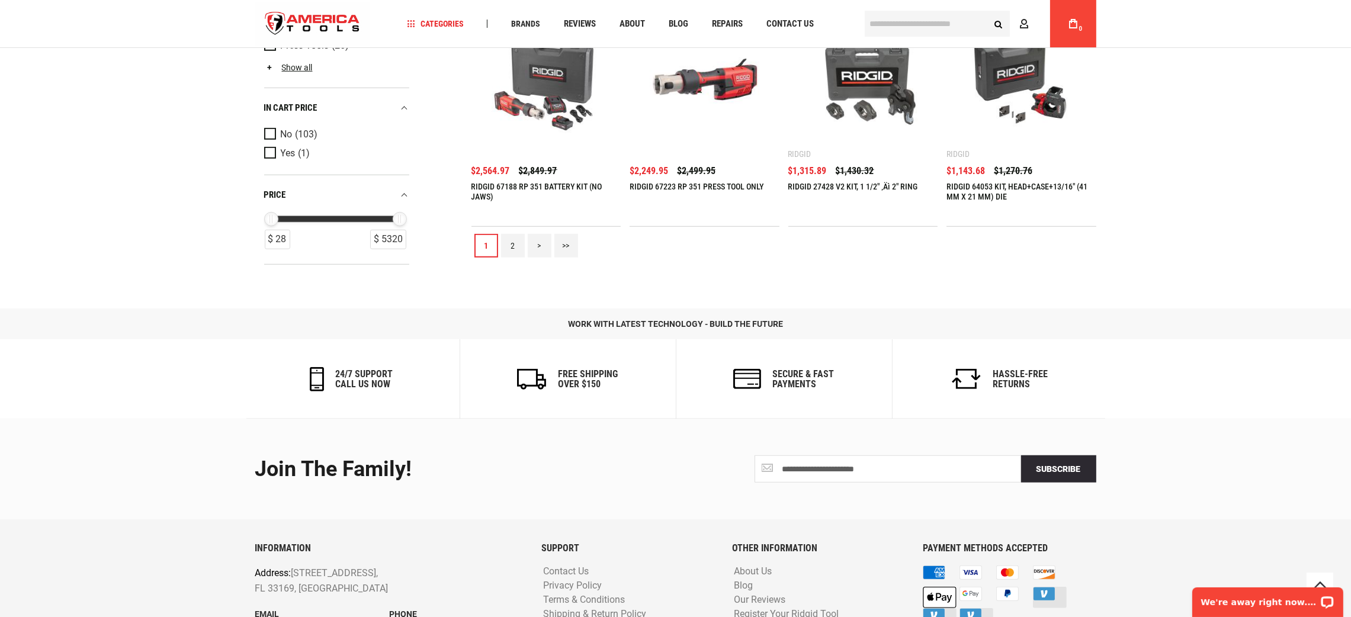
type input "**********"
click at [512, 238] on link "2" at bounding box center [513, 246] width 24 height 24
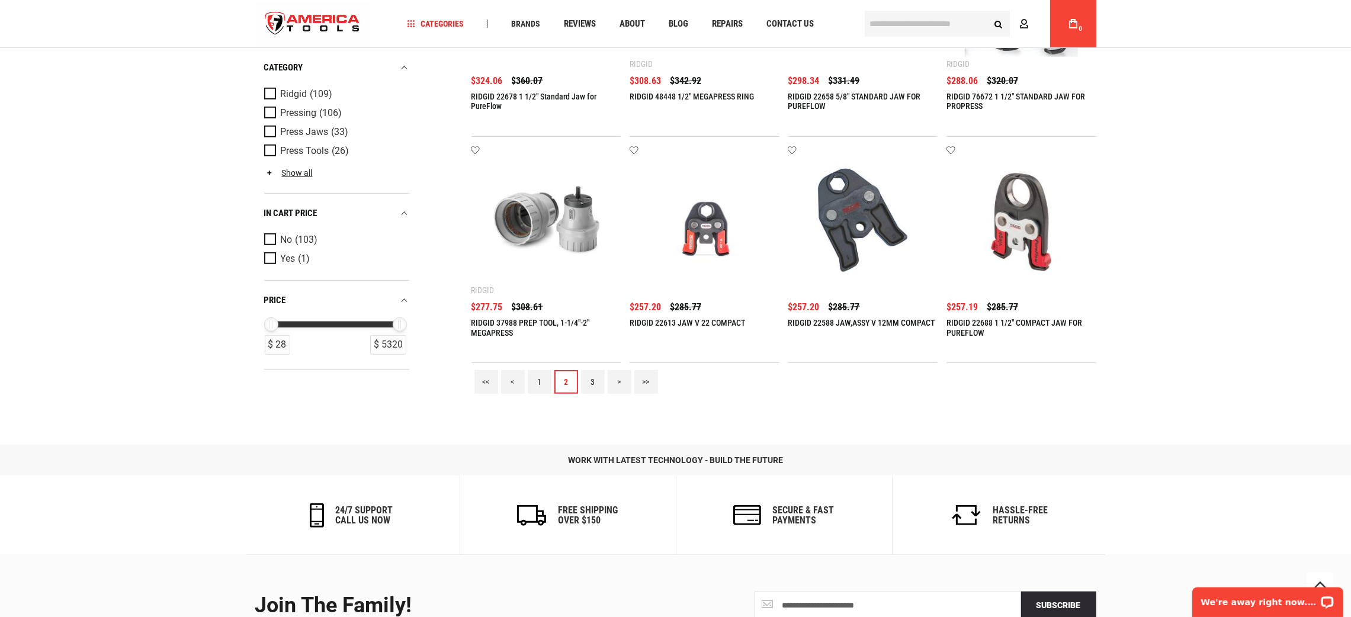
scroll to position [1497, 0]
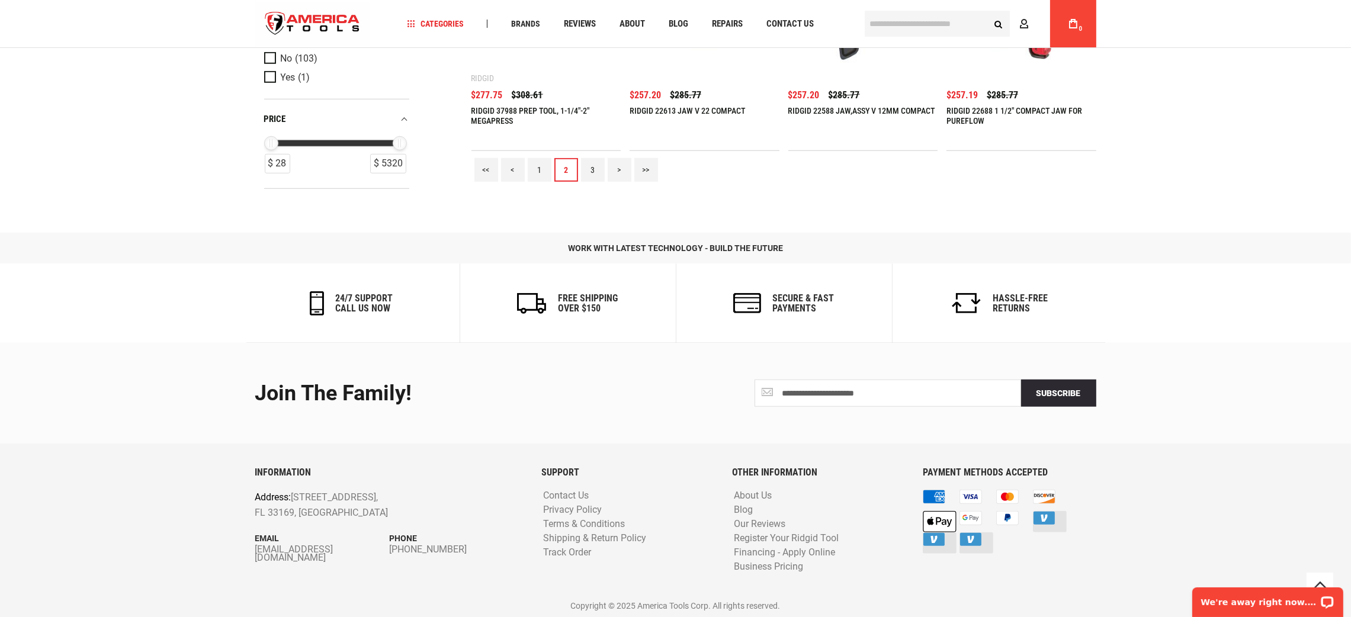
click at [593, 166] on link "3" at bounding box center [593, 170] width 24 height 24
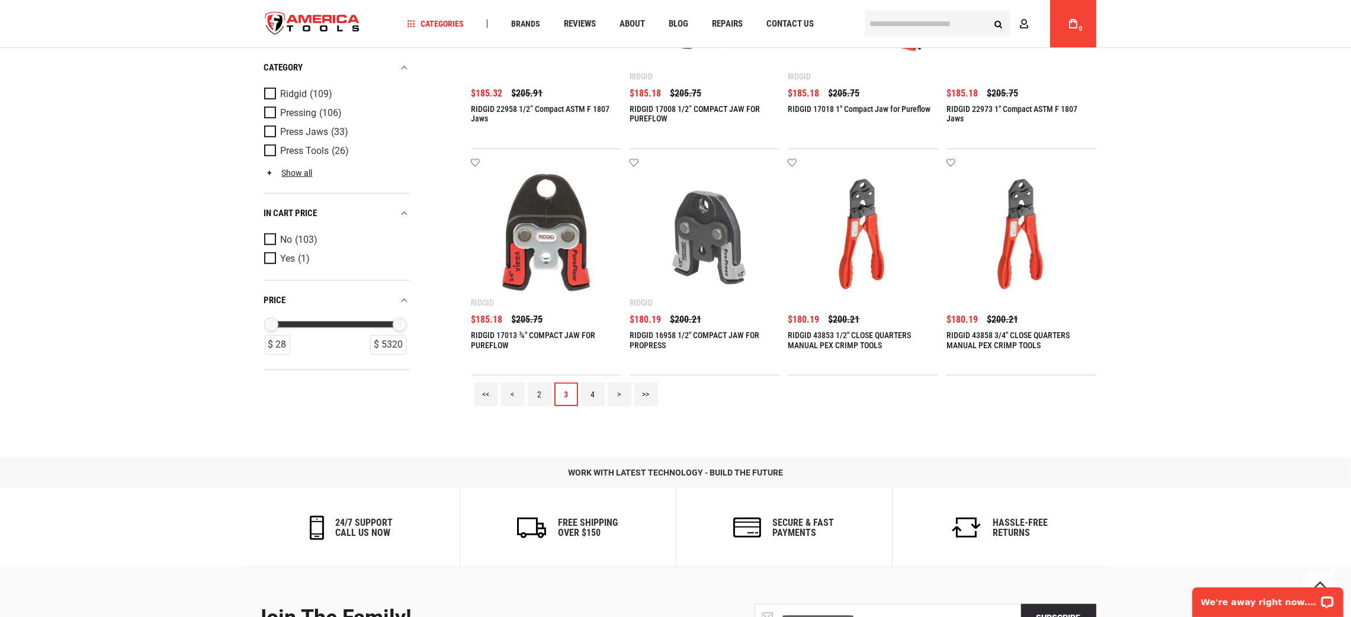
scroll to position [1422, 0]
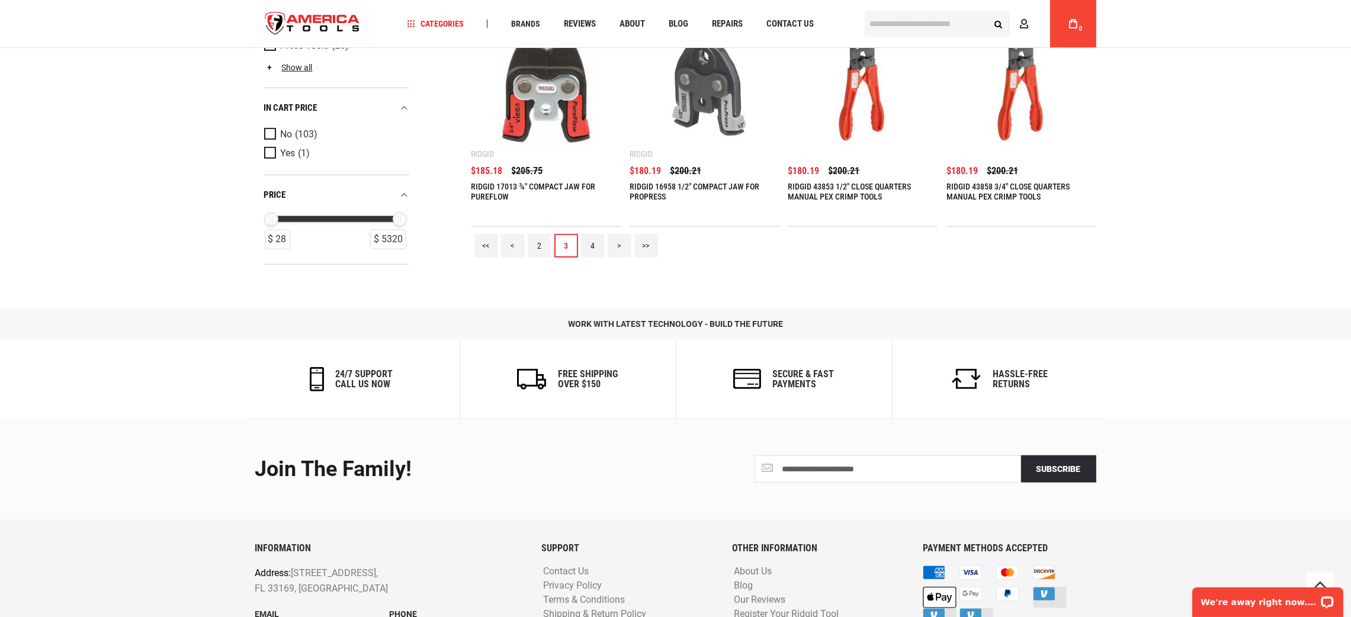
click at [591, 248] on link "4" at bounding box center [593, 246] width 24 height 24
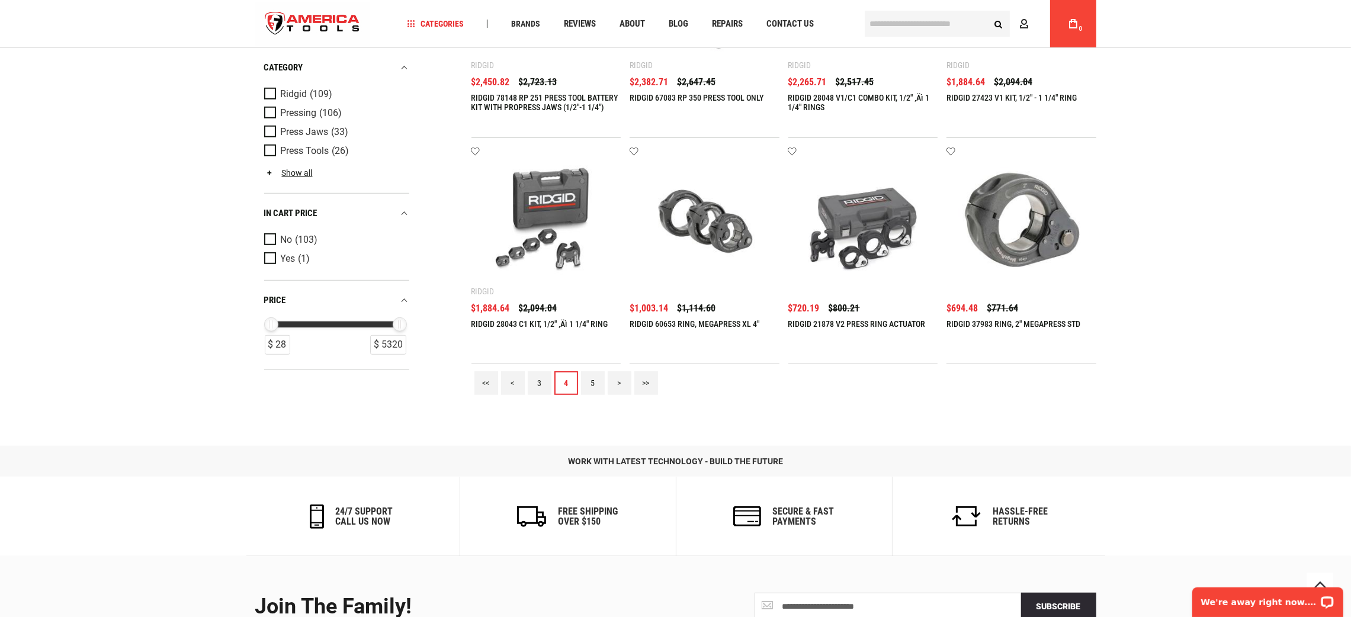
scroll to position [1497, 0]
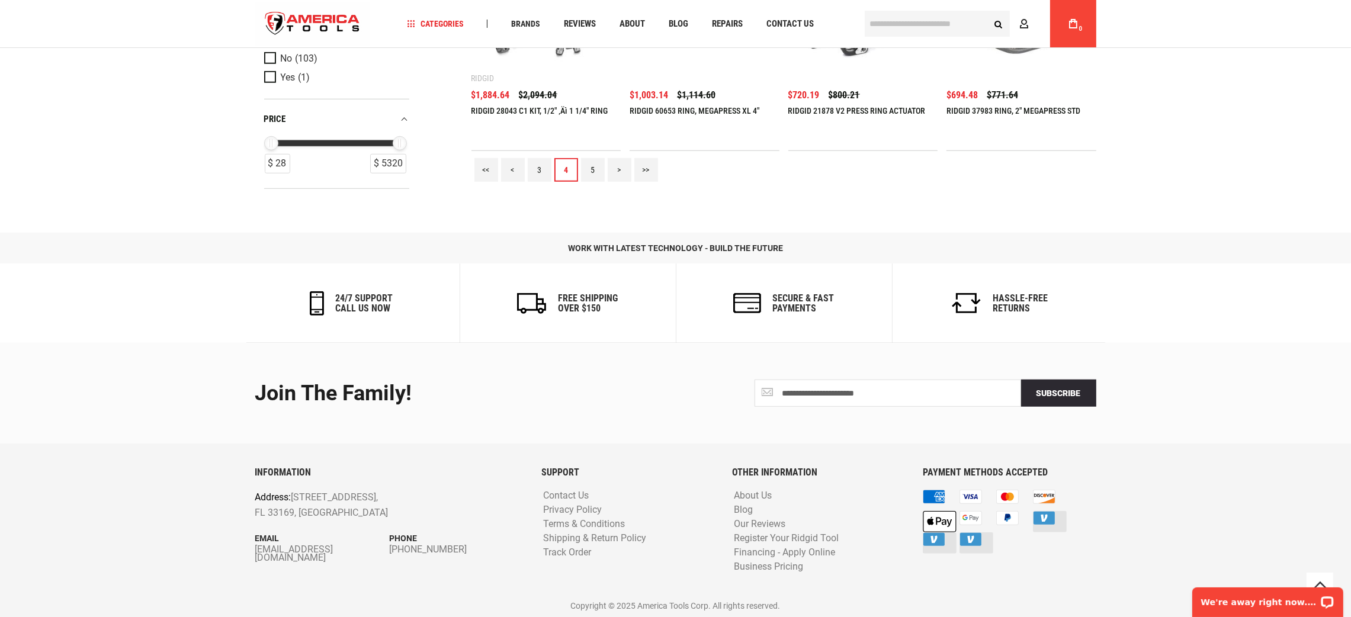
click at [593, 169] on link "5" at bounding box center [593, 170] width 24 height 24
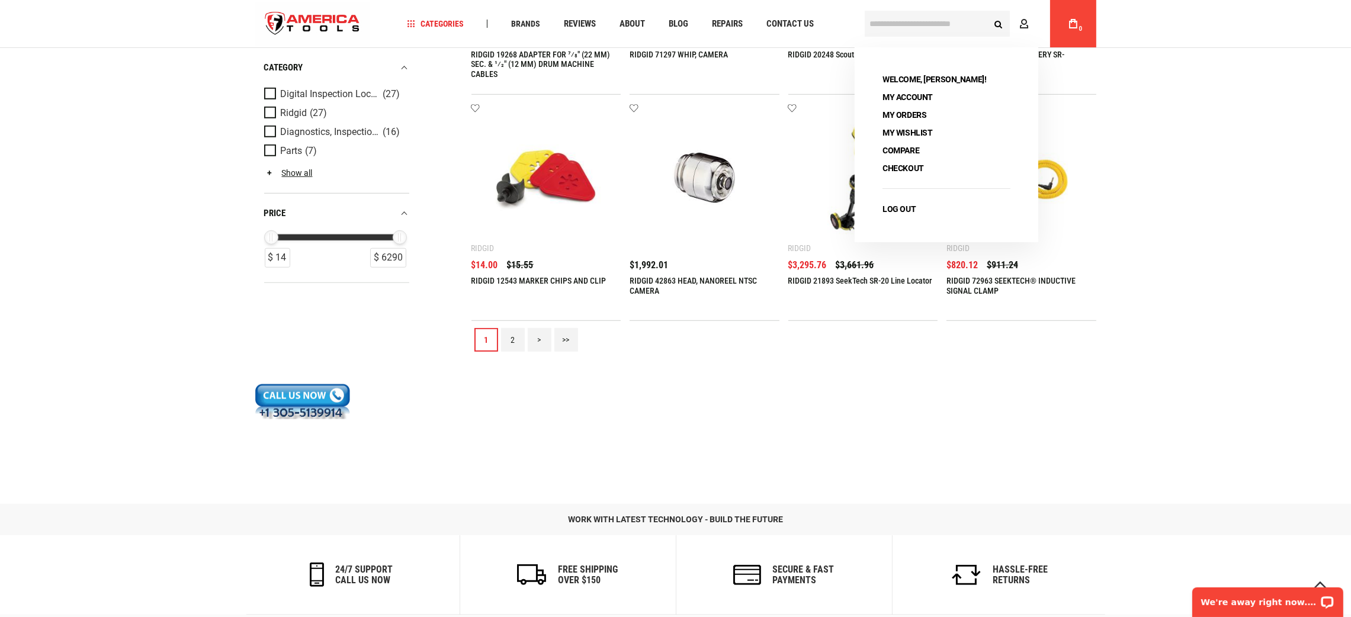
scroll to position [1510, 0]
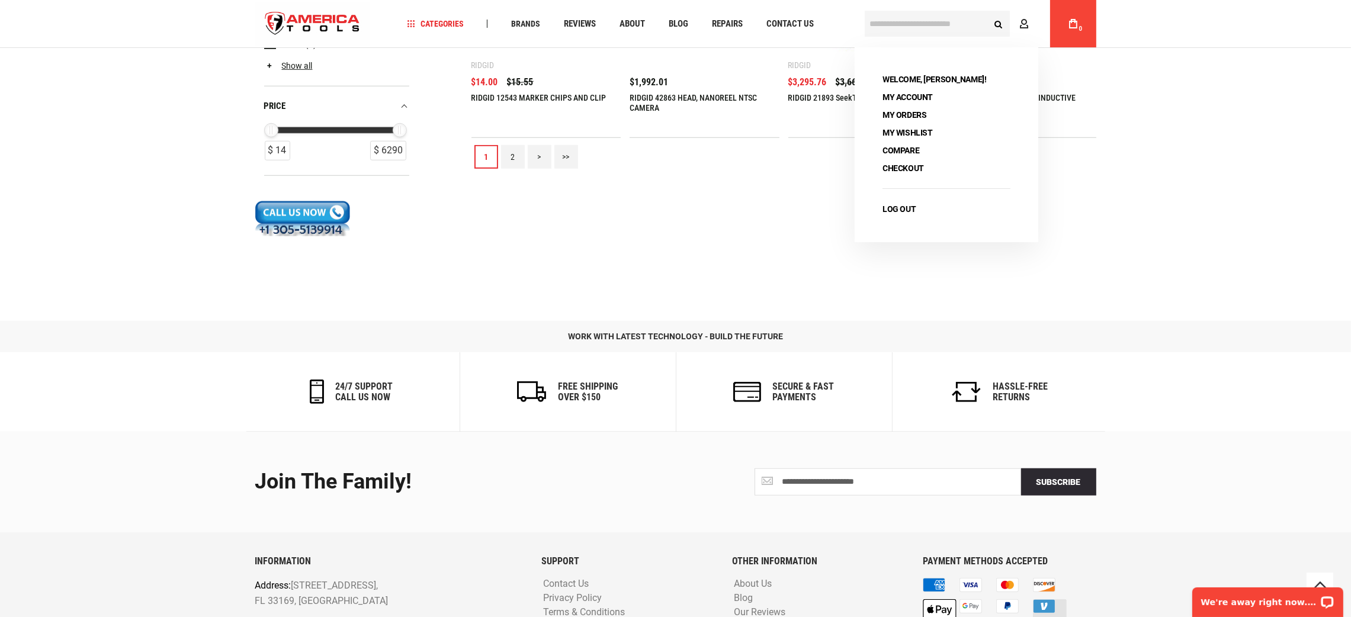
type input "**********"
click at [514, 150] on link "2" at bounding box center [513, 157] width 24 height 24
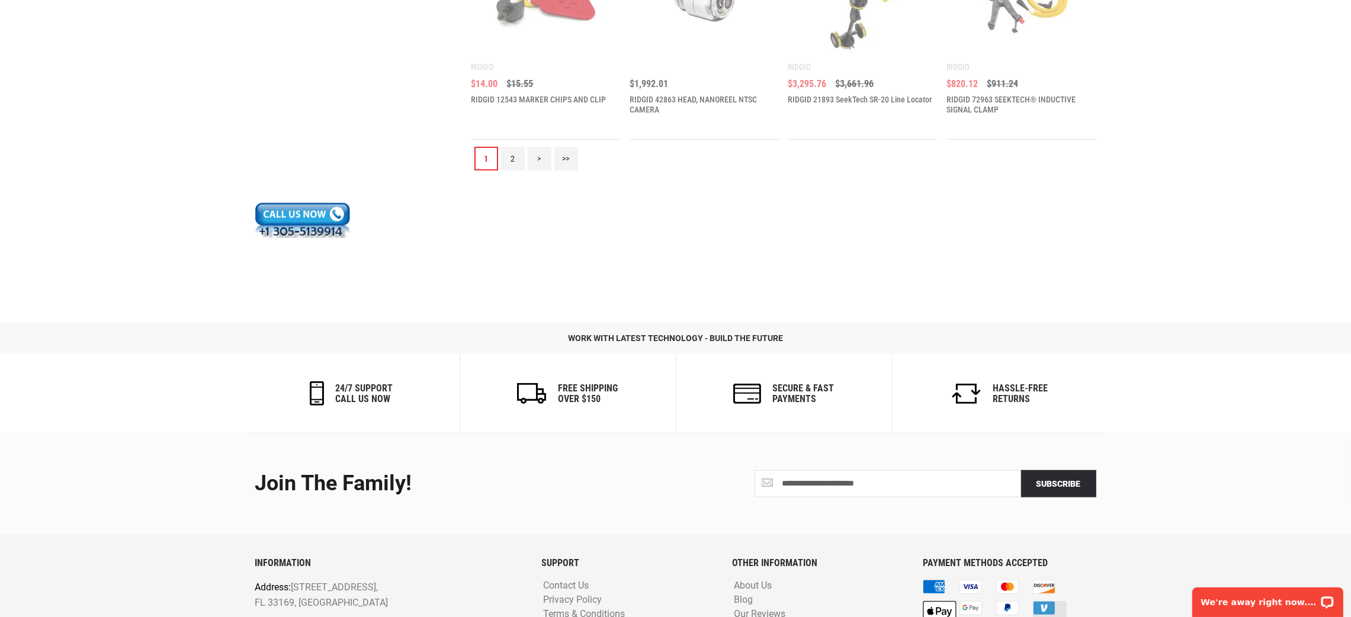
scroll to position [0, 0]
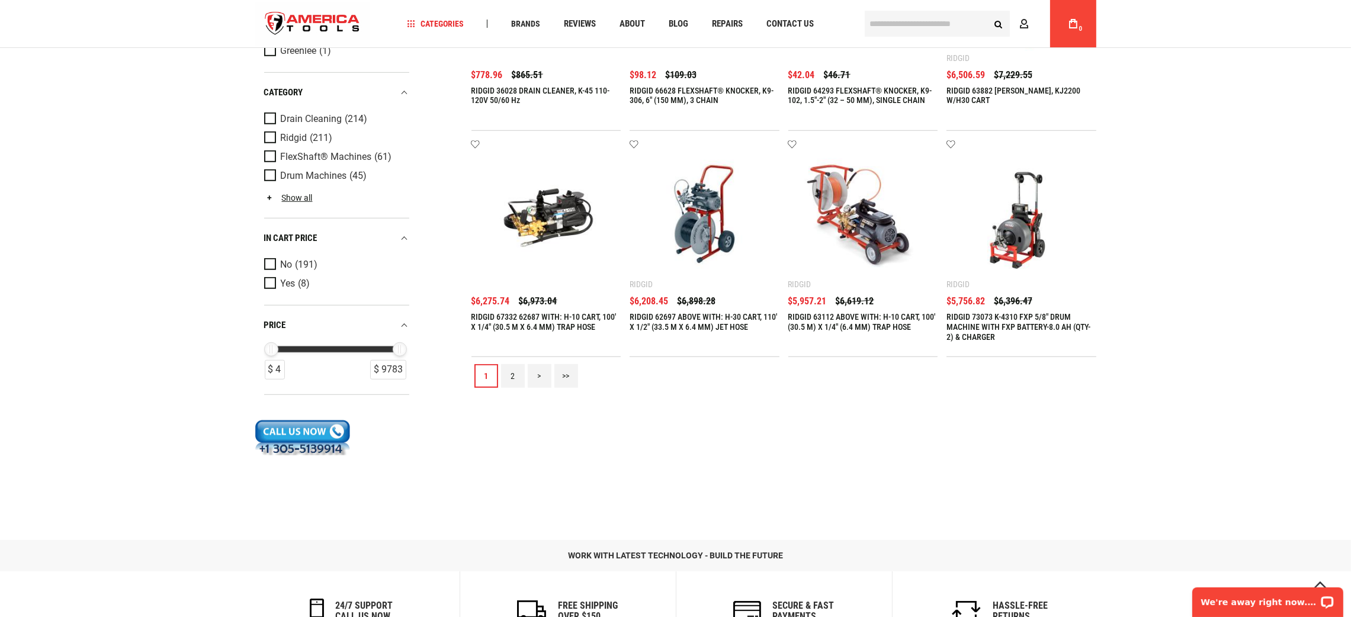
scroll to position [1422, 0]
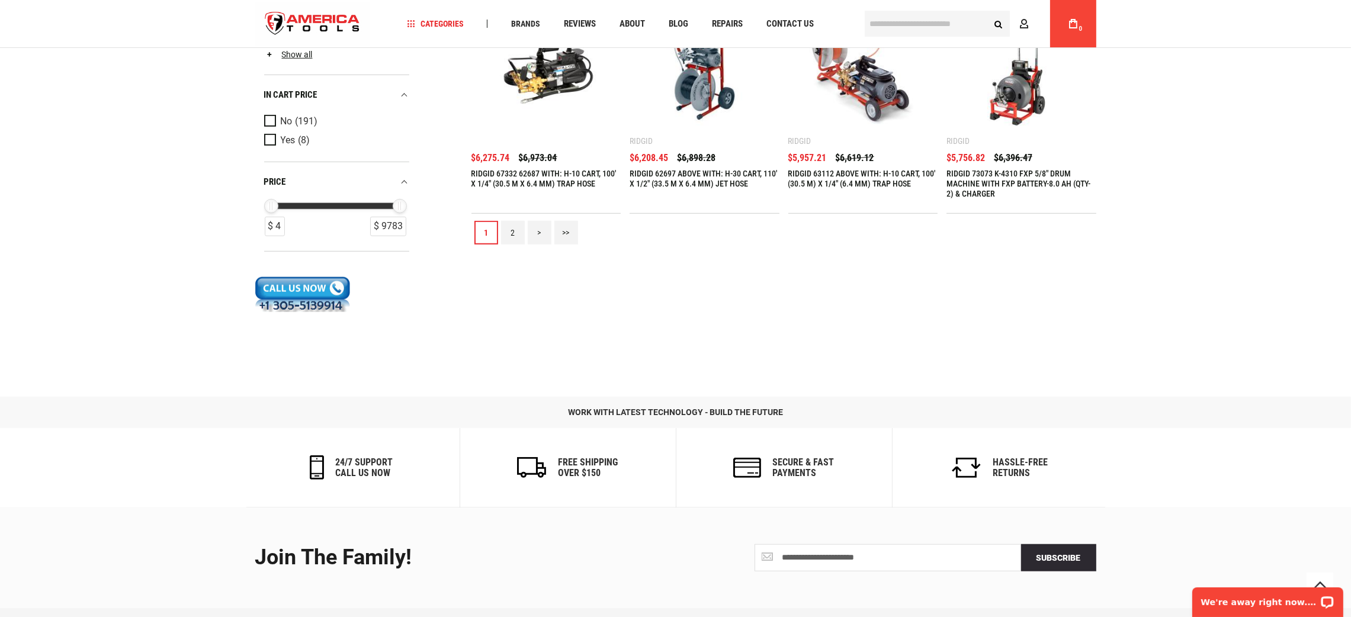
type input "**********"
click at [515, 226] on link "2" at bounding box center [513, 233] width 24 height 24
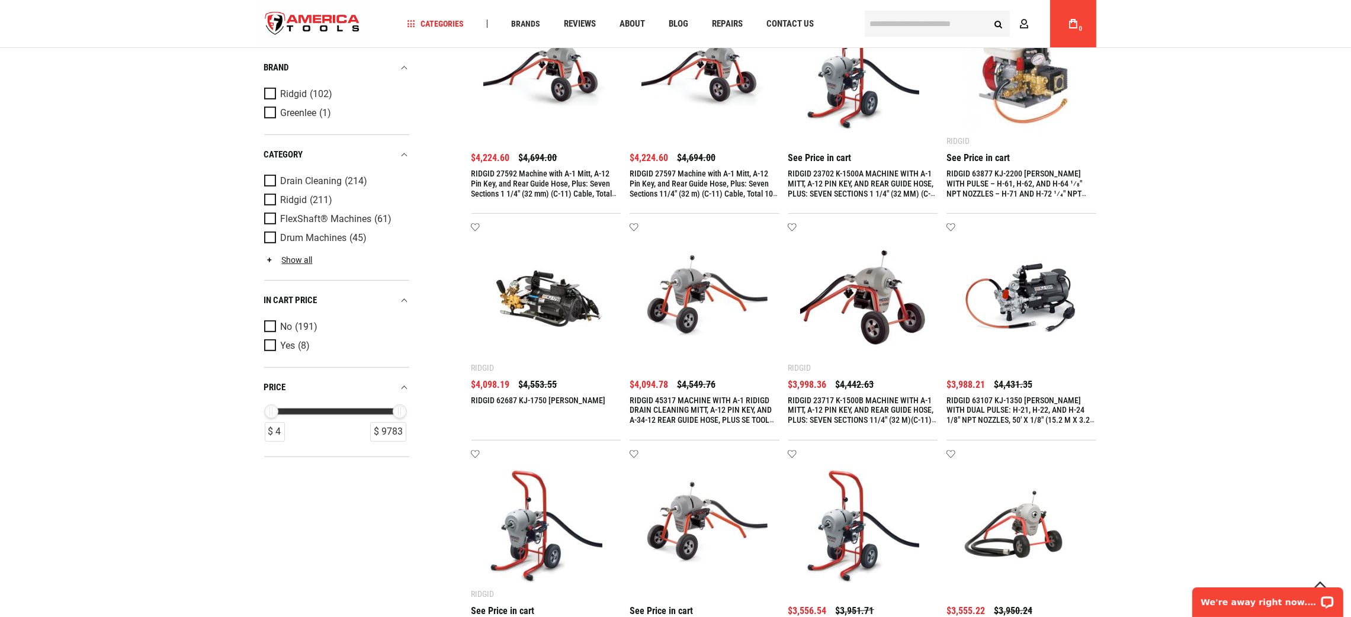
scroll to position [1154, 0]
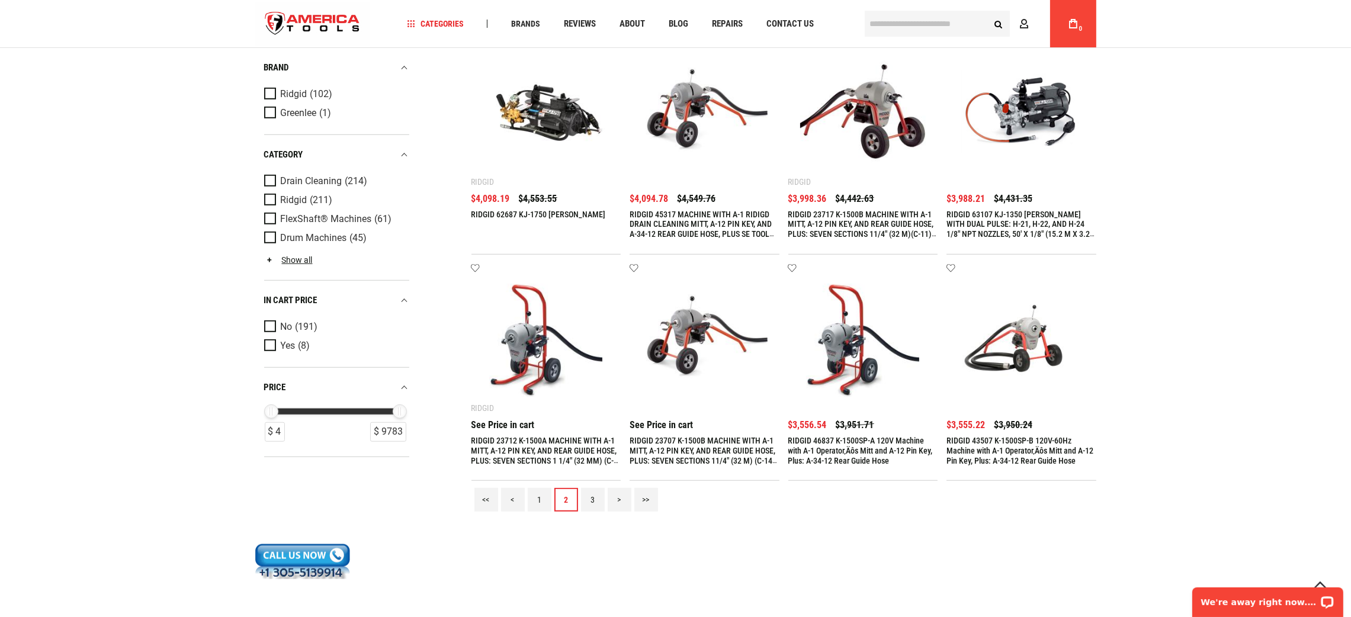
click at [589, 495] on link "3" at bounding box center [593, 500] width 24 height 24
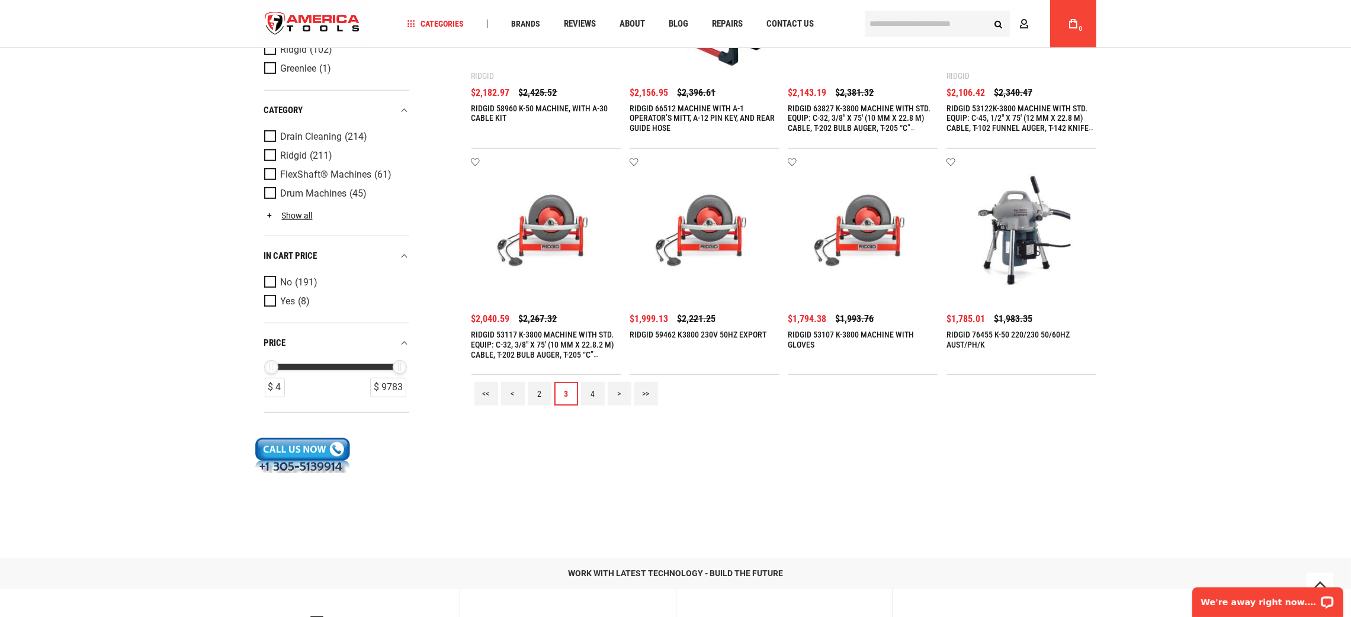
scroll to position [1495, 0]
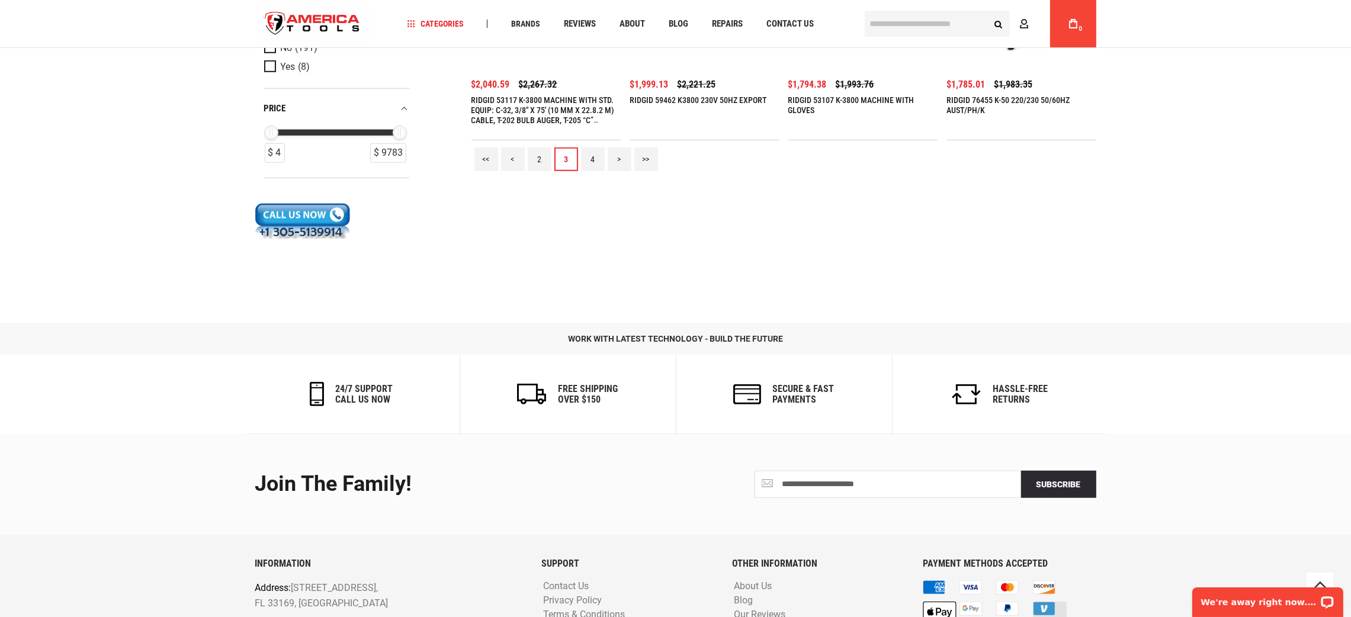
click at [595, 158] on link "4" at bounding box center [593, 159] width 24 height 24
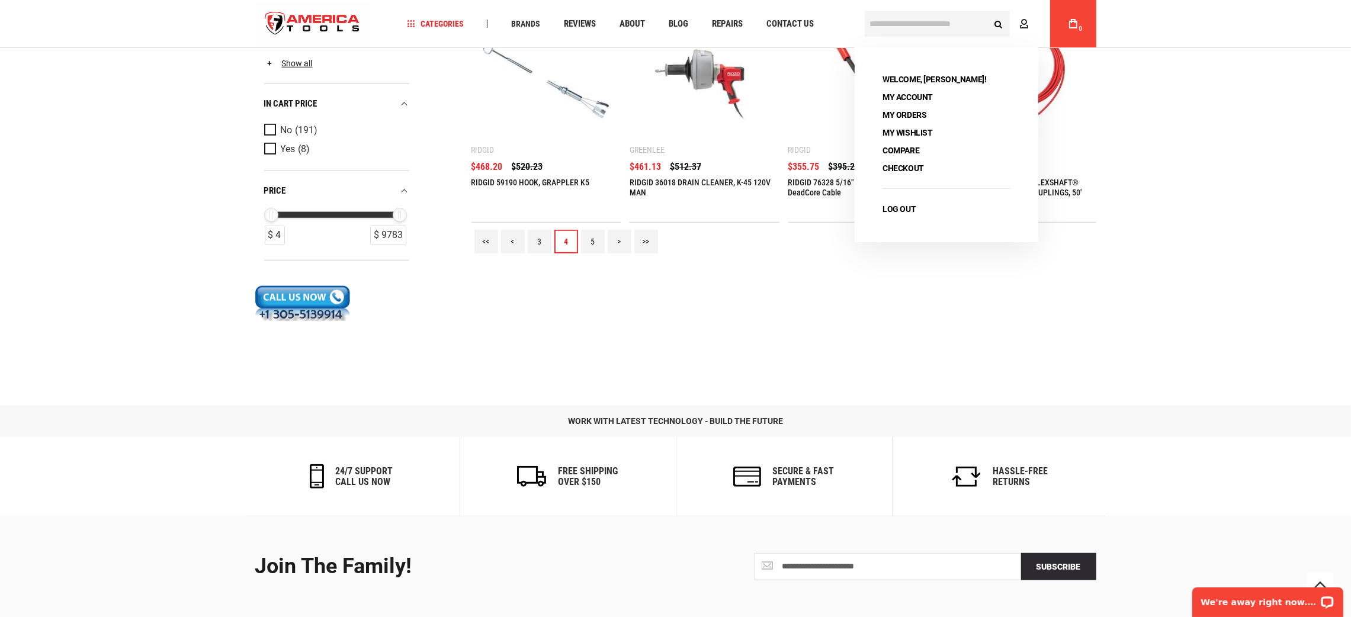
scroll to position [1509, 0]
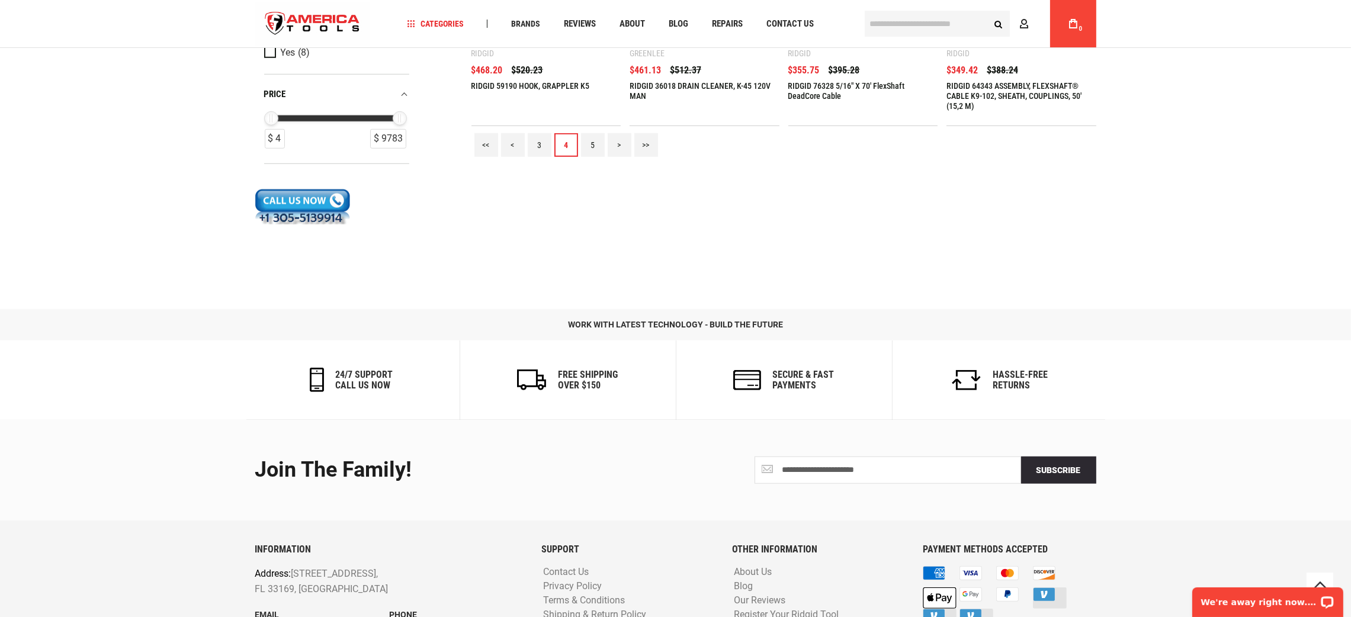
click at [588, 147] on link "5" at bounding box center [593, 145] width 24 height 24
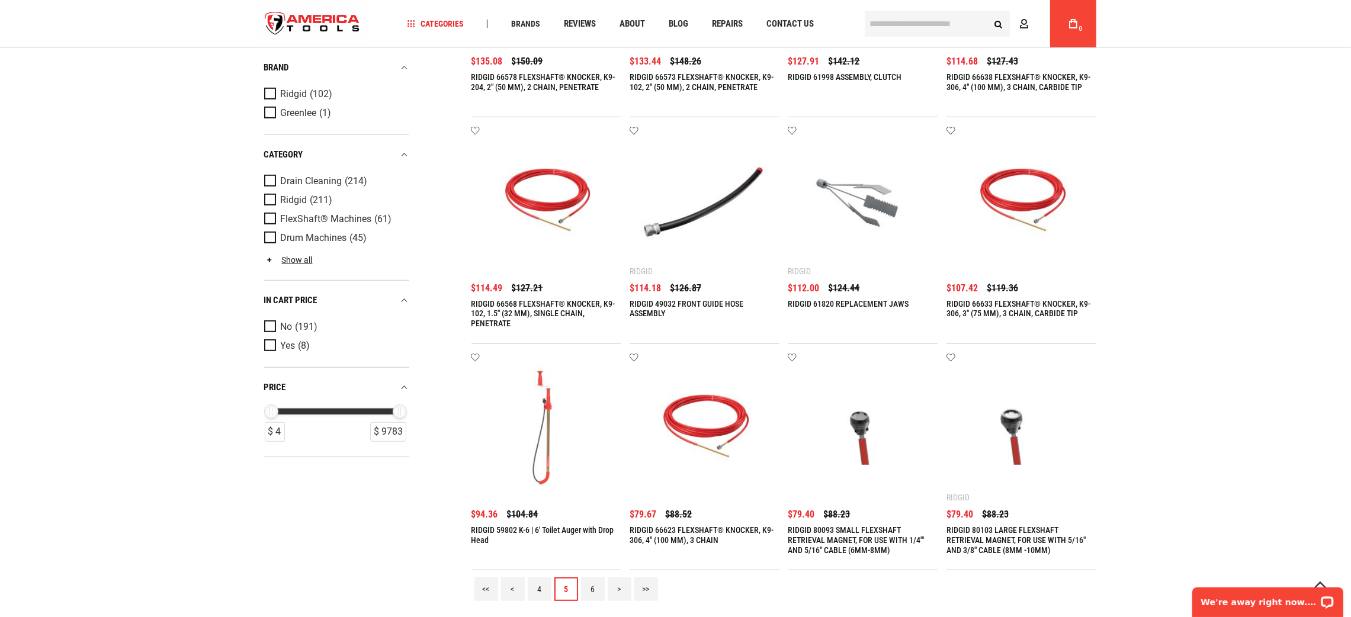
scroll to position [1334, 0]
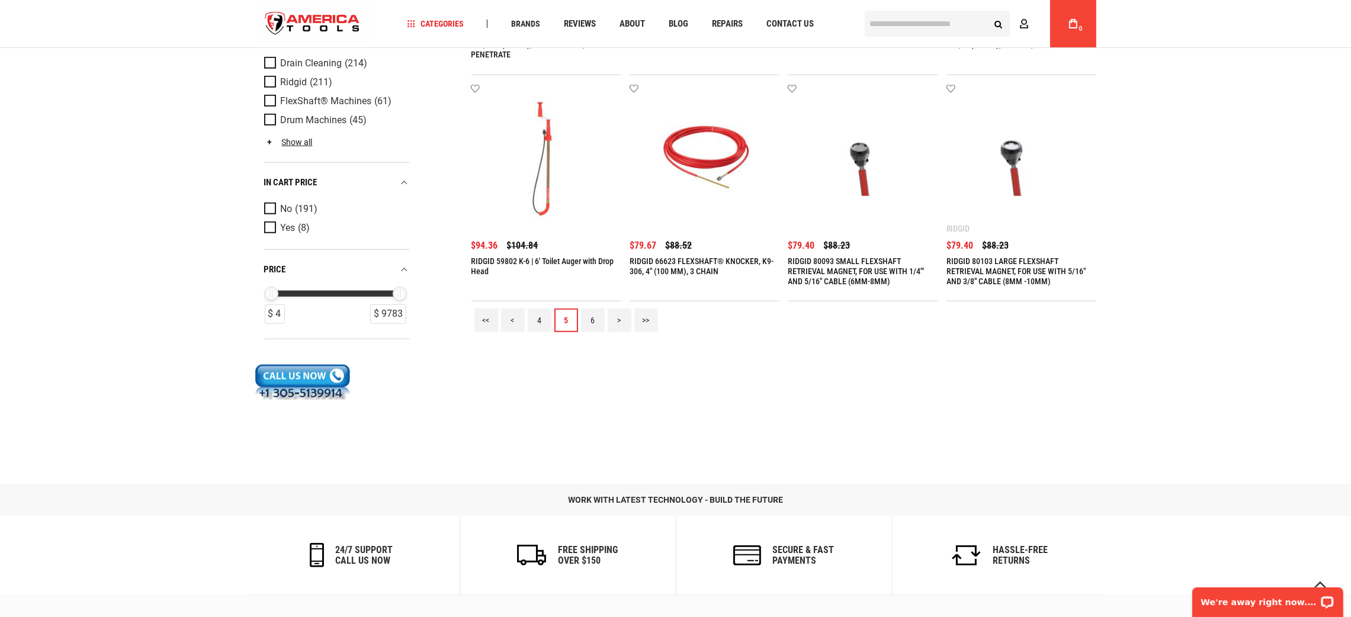
click at [589, 316] on link "6" at bounding box center [593, 321] width 24 height 24
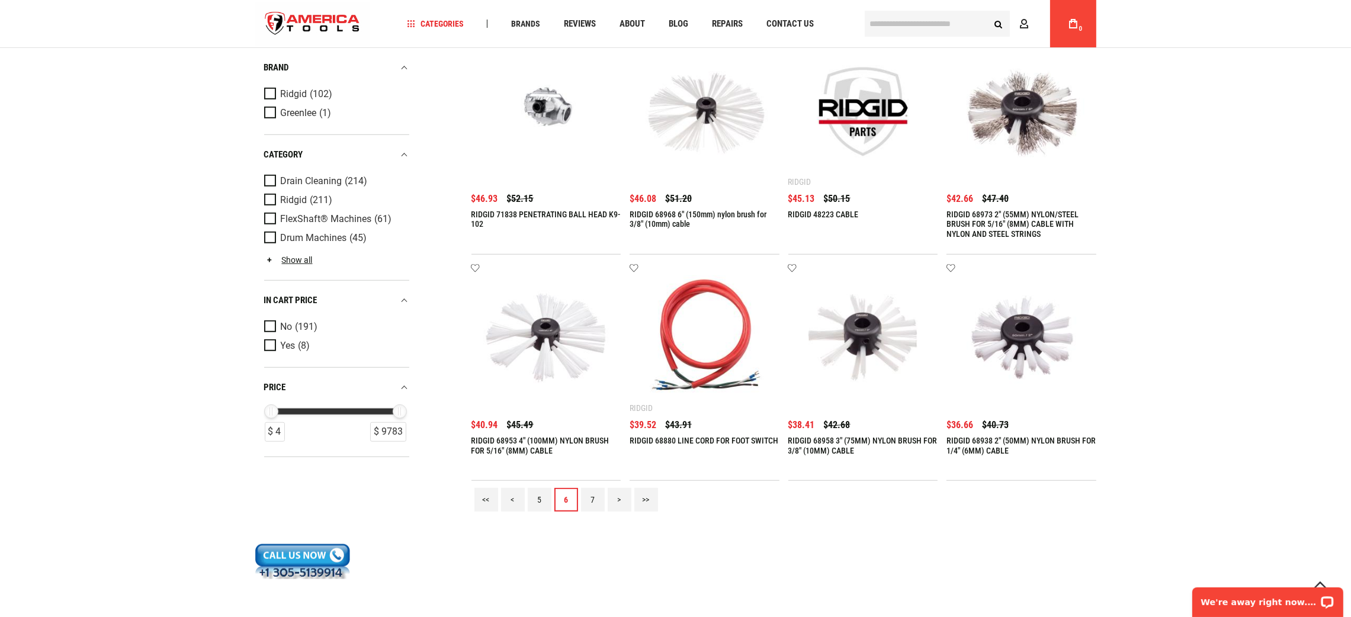
scroll to position [1422, 0]
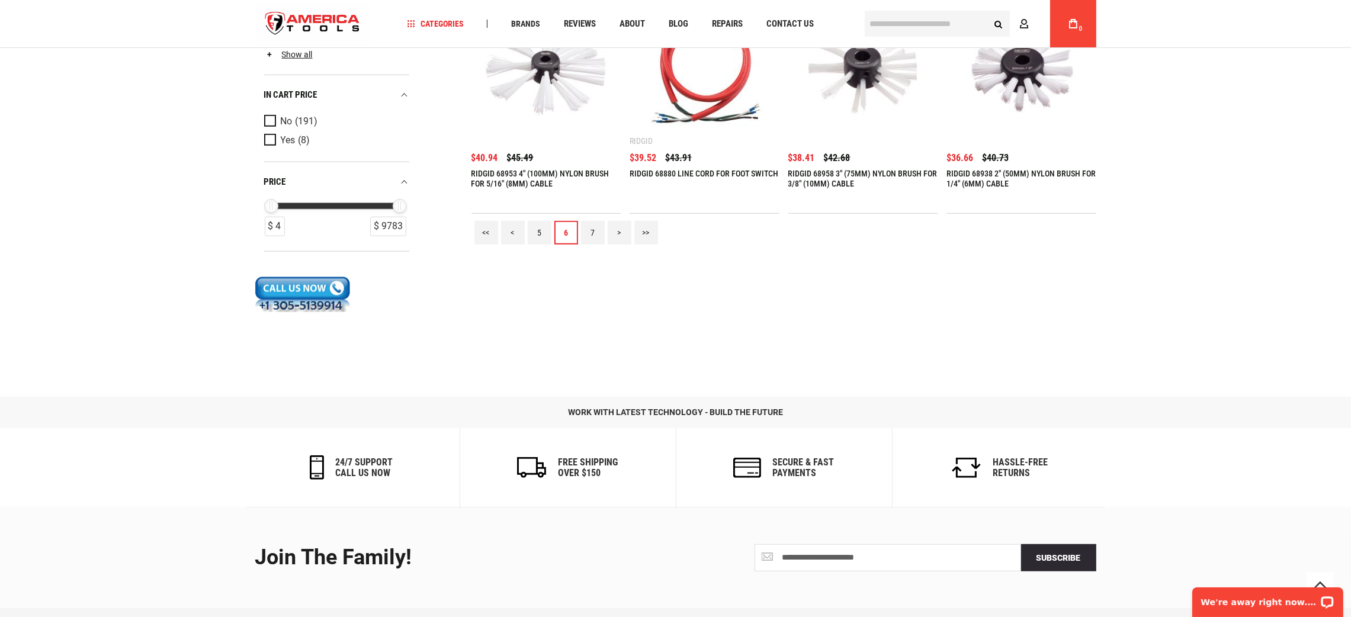
click at [599, 227] on link "7" at bounding box center [593, 233] width 24 height 24
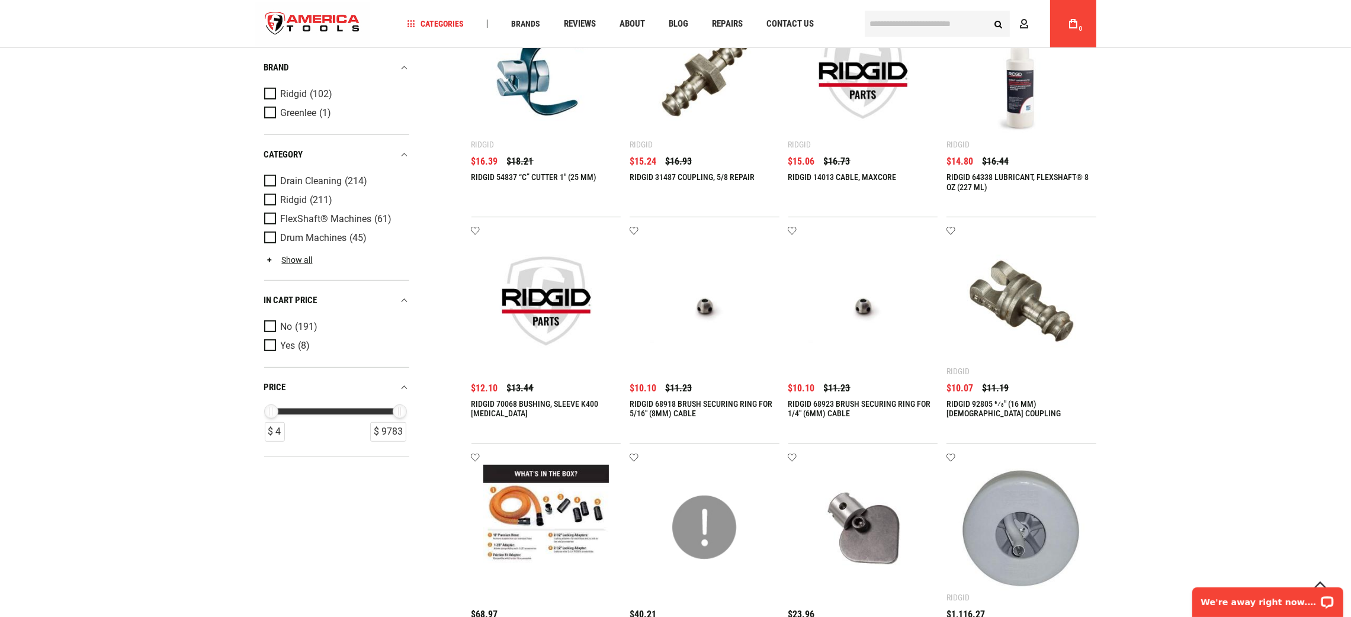
scroll to position [1156, 0]
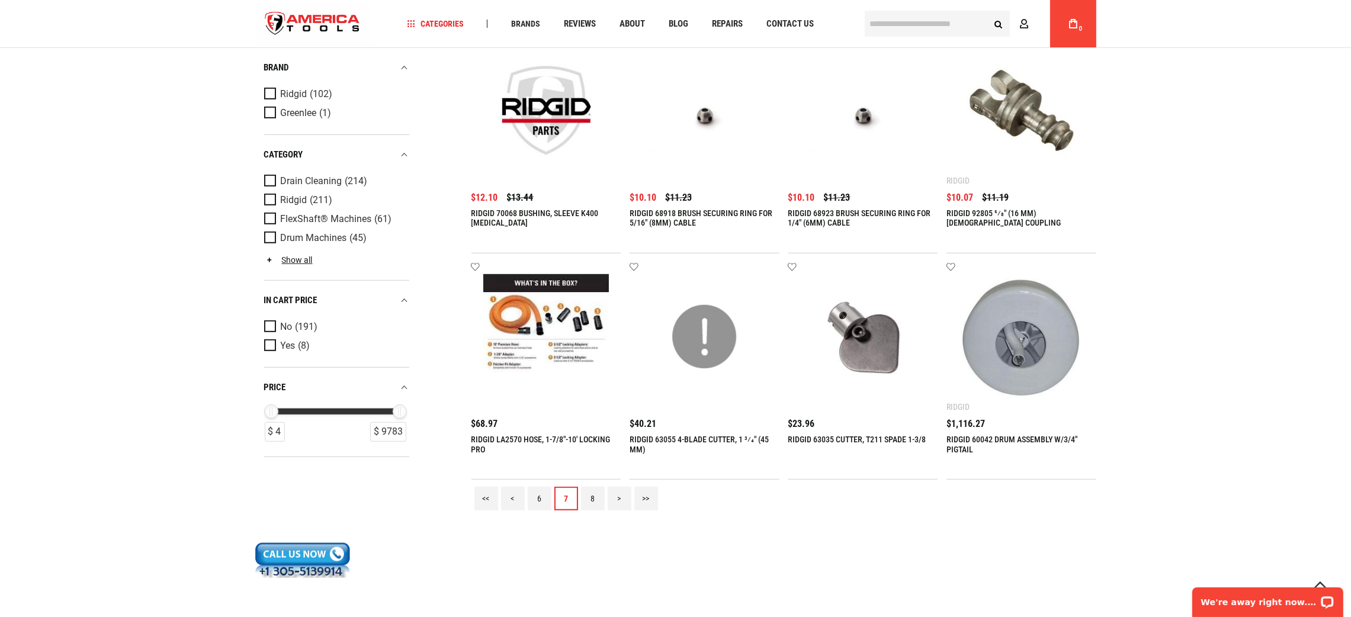
click at [587, 503] on link "8" at bounding box center [593, 499] width 24 height 24
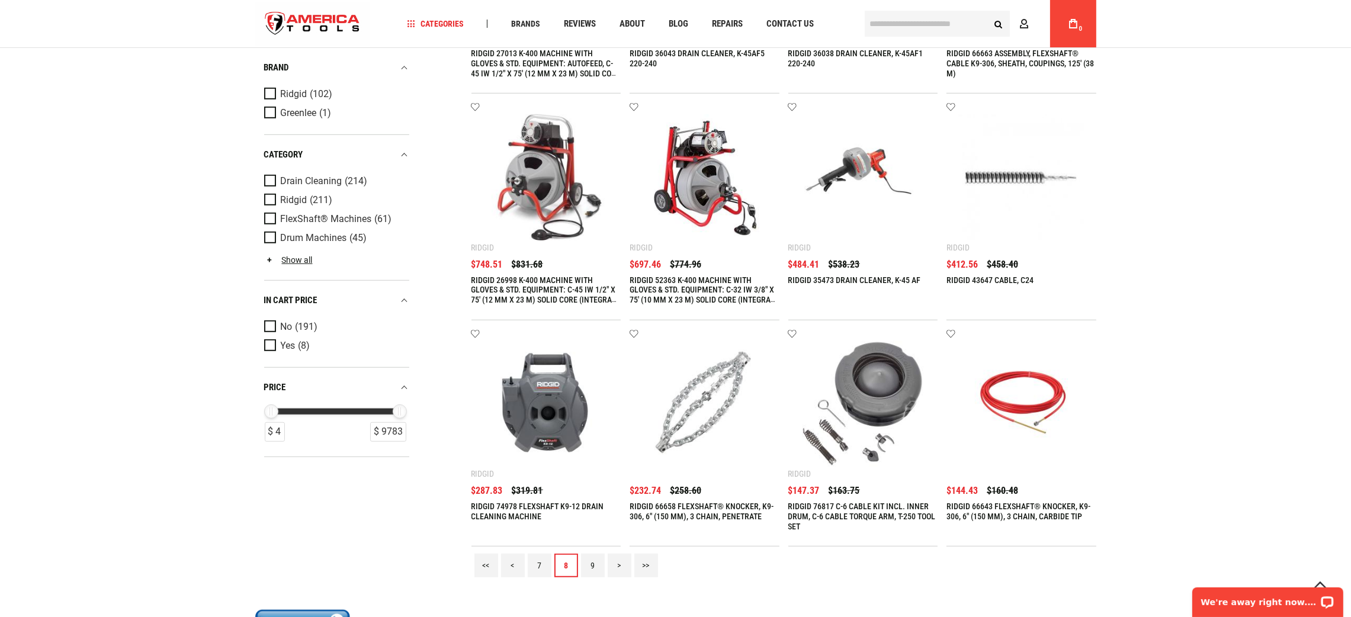
scroll to position [1333, 0]
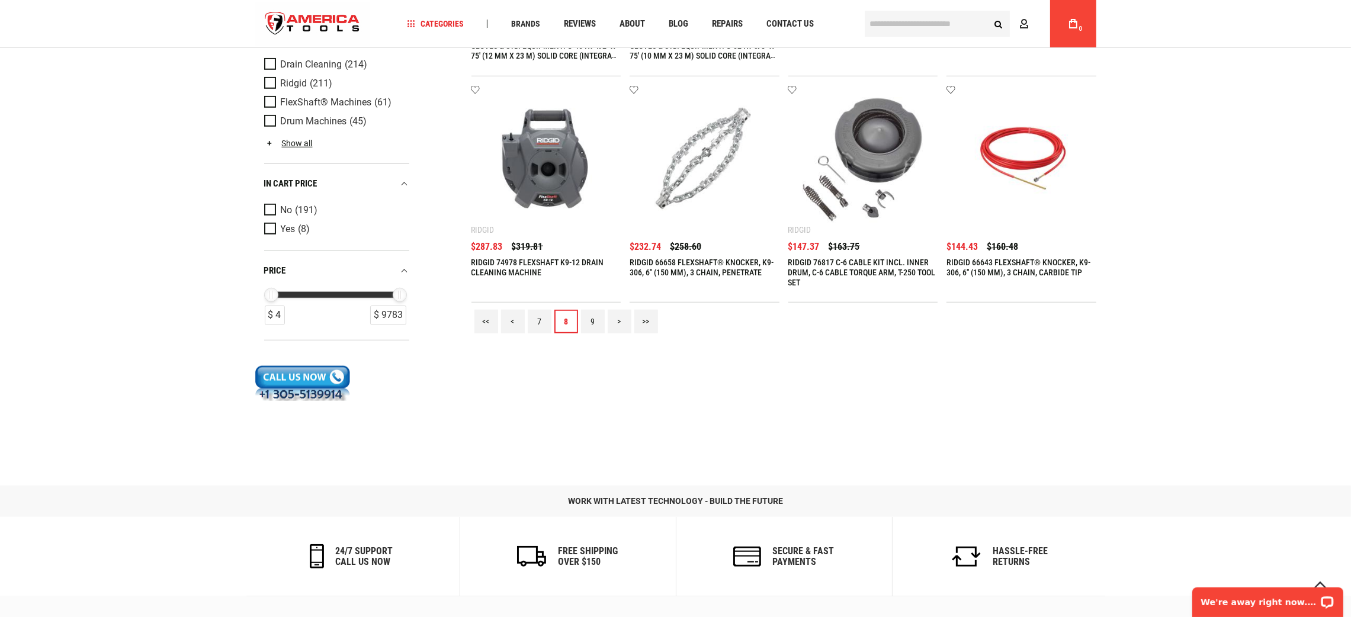
click at [591, 322] on link "9" at bounding box center [593, 322] width 24 height 24
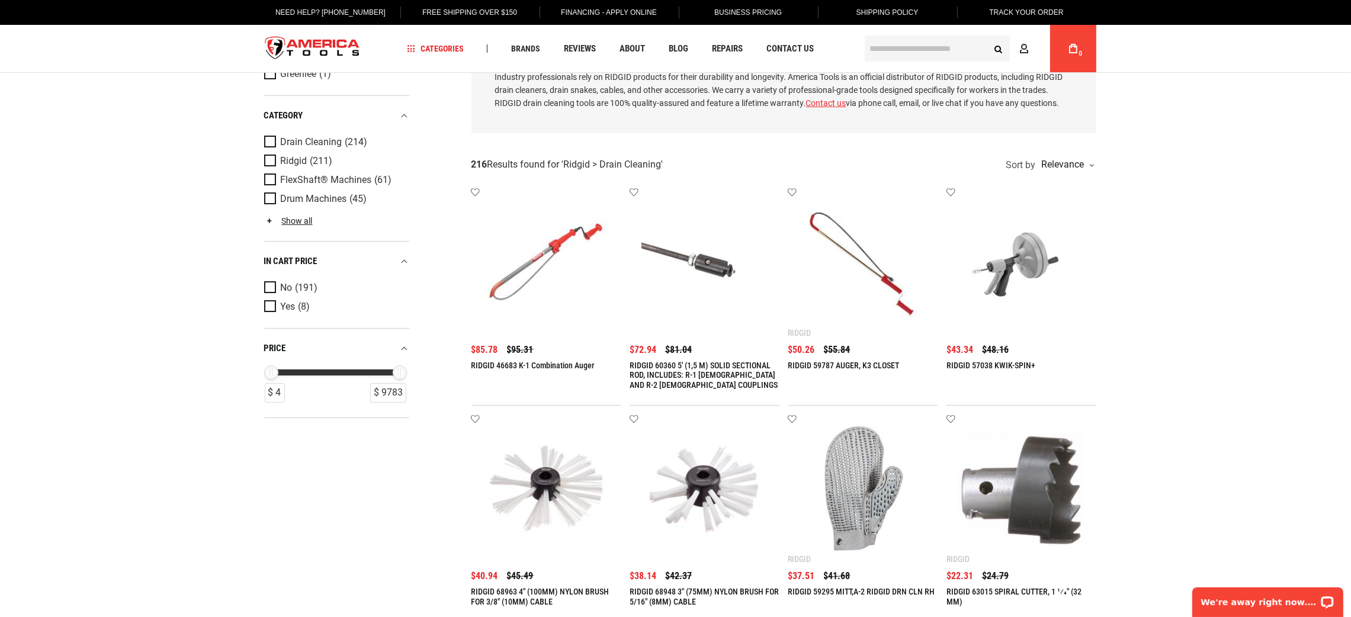
scroll to position [0, 0]
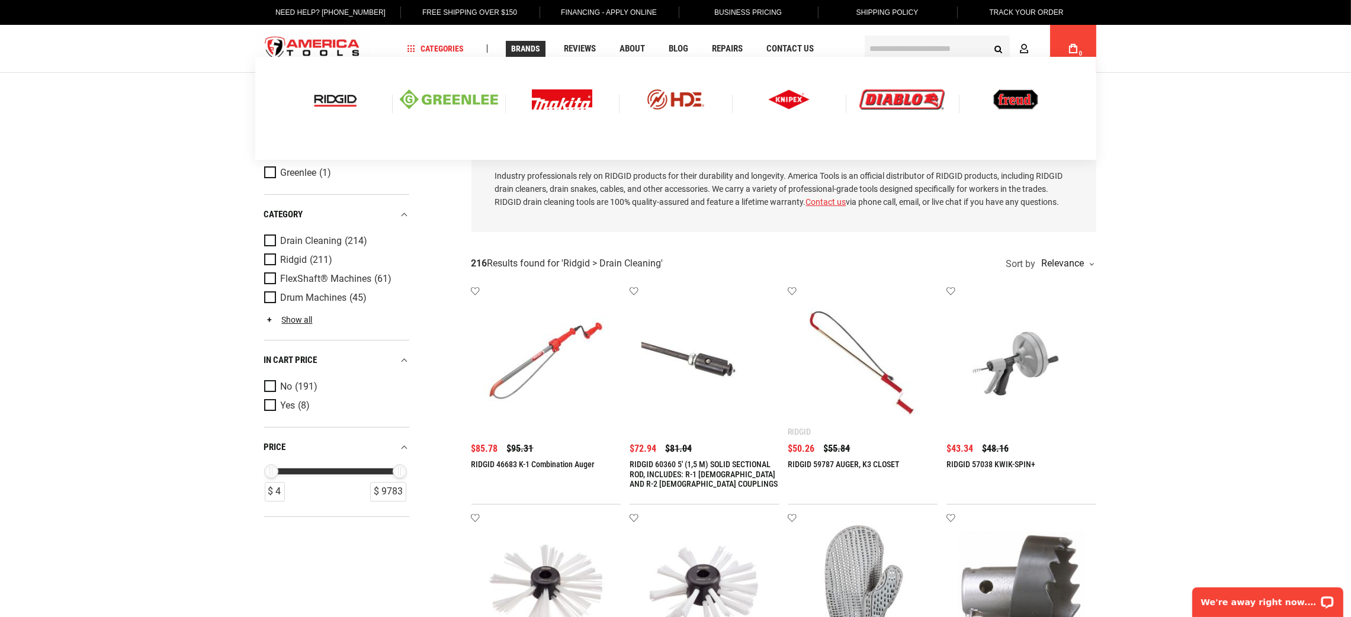
click at [329, 98] on img at bounding box center [335, 99] width 49 height 20
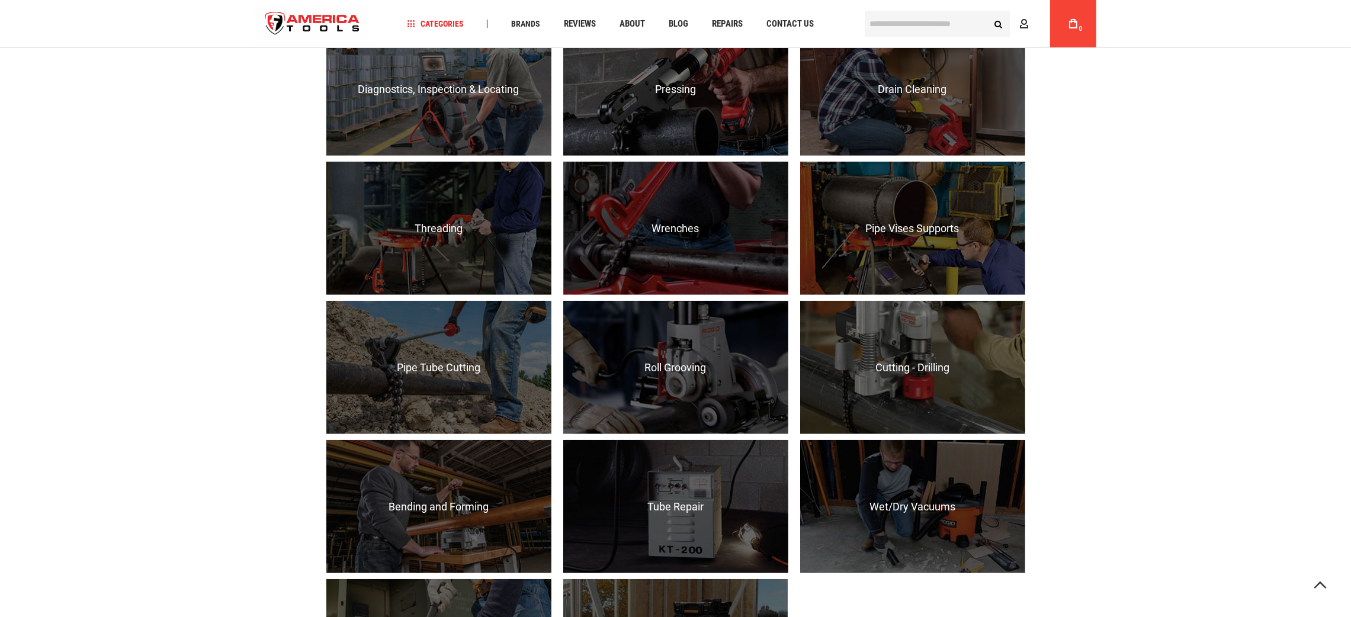
scroll to position [995, 0]
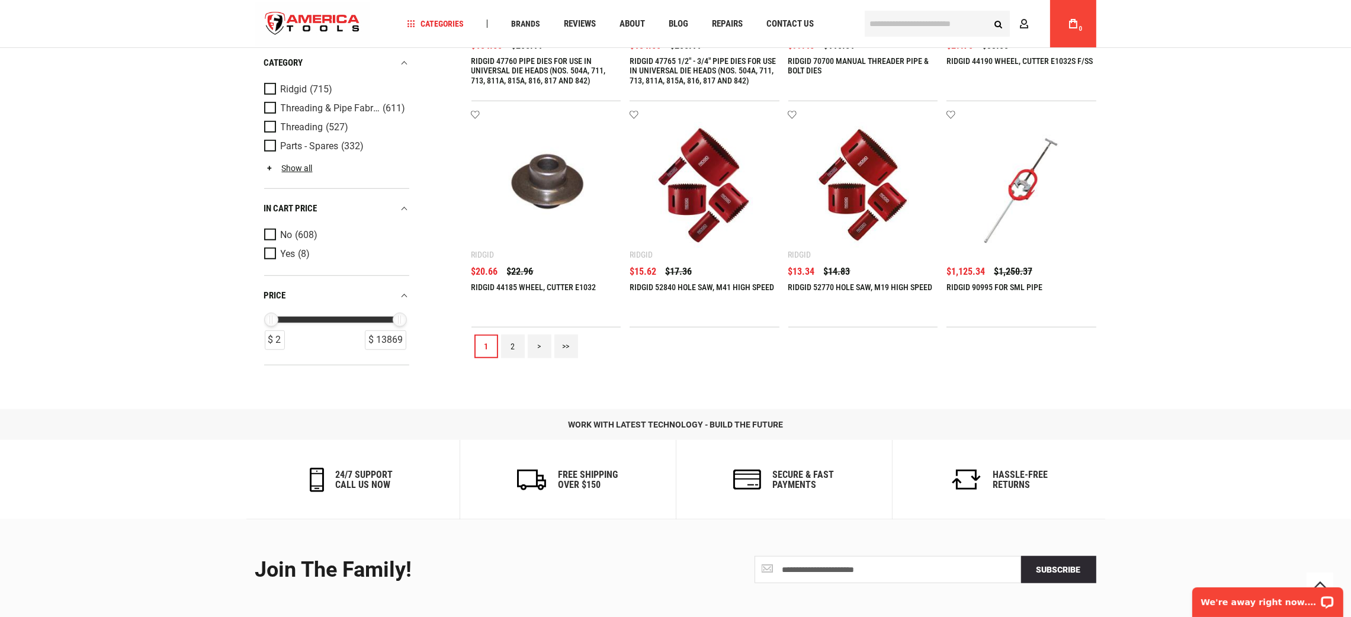
type input "**********"
click at [503, 347] on link "2" at bounding box center [513, 347] width 24 height 24
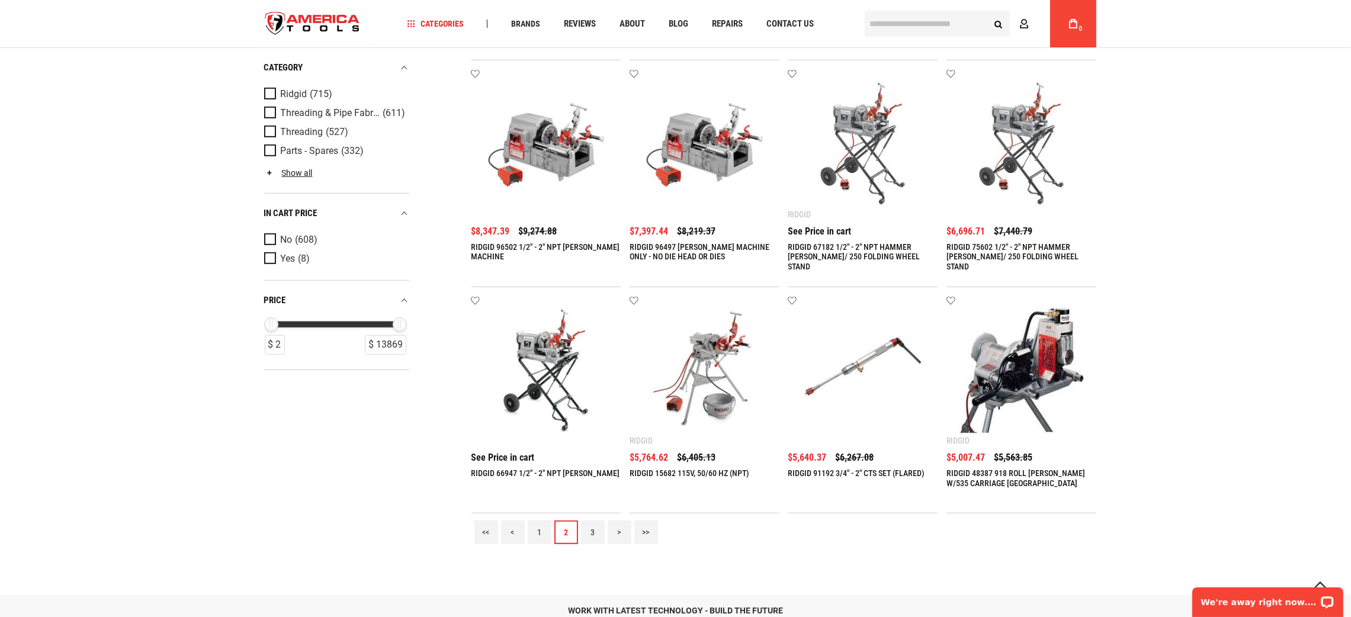
scroll to position [1497, 0]
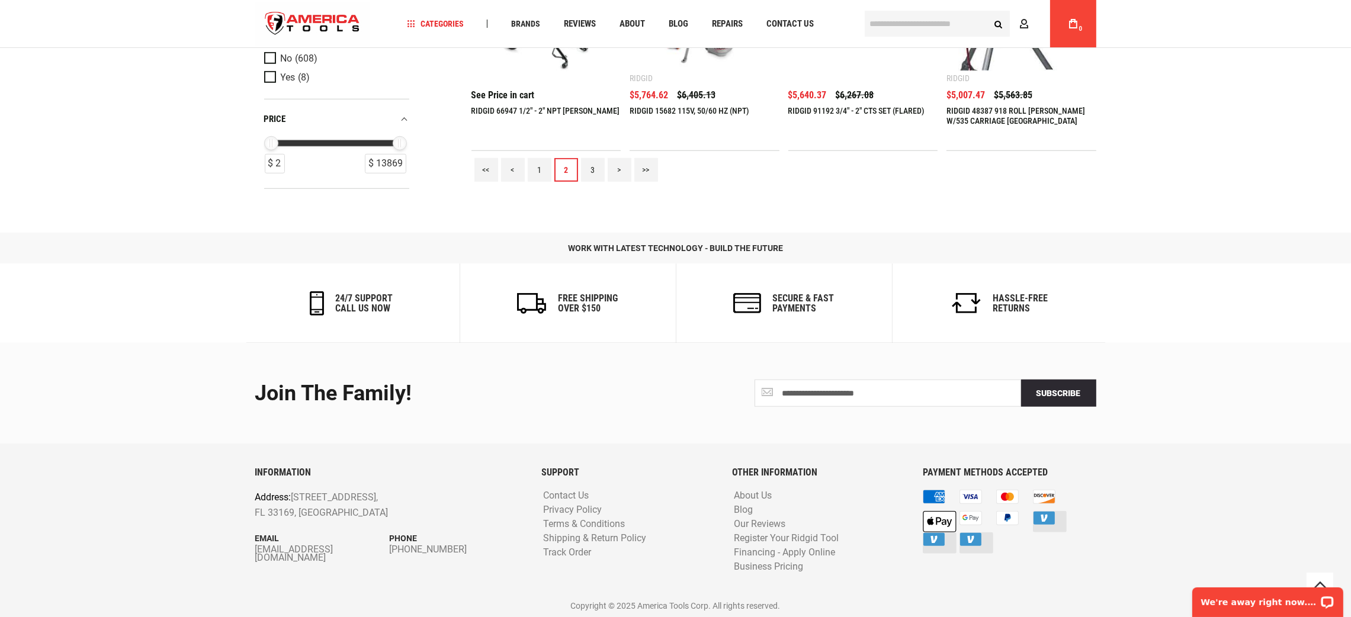
click at [588, 163] on link "3" at bounding box center [593, 170] width 24 height 24
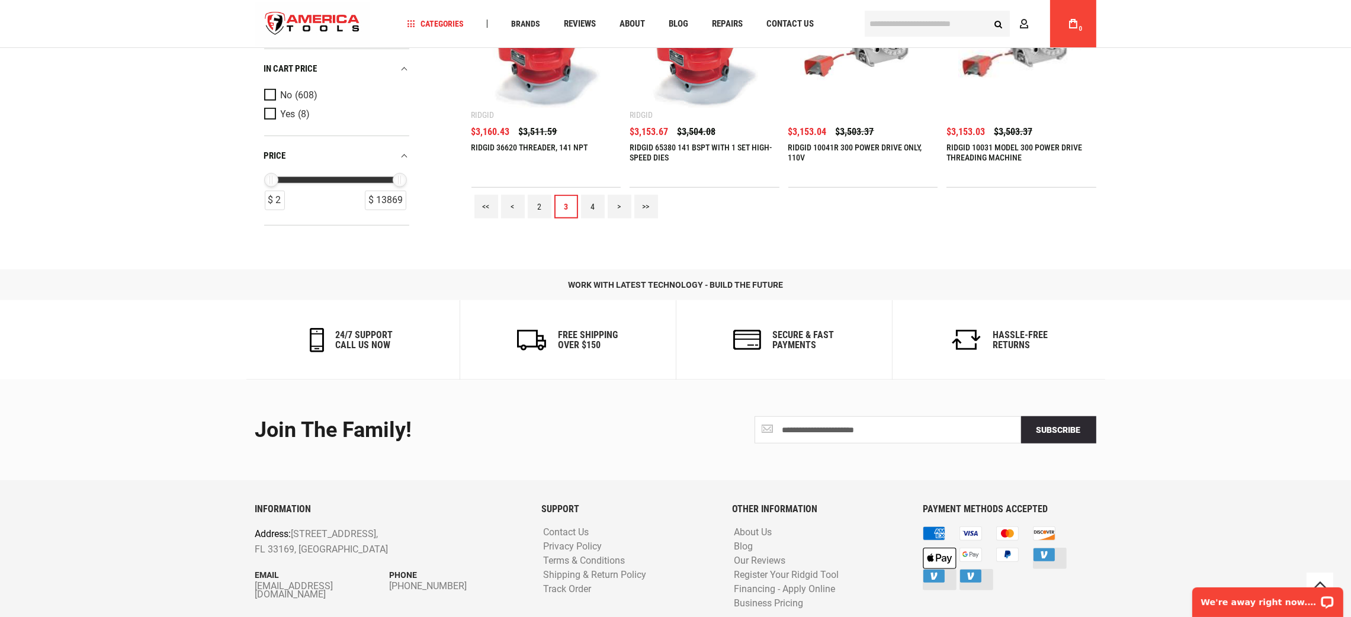
scroll to position [1499, 0]
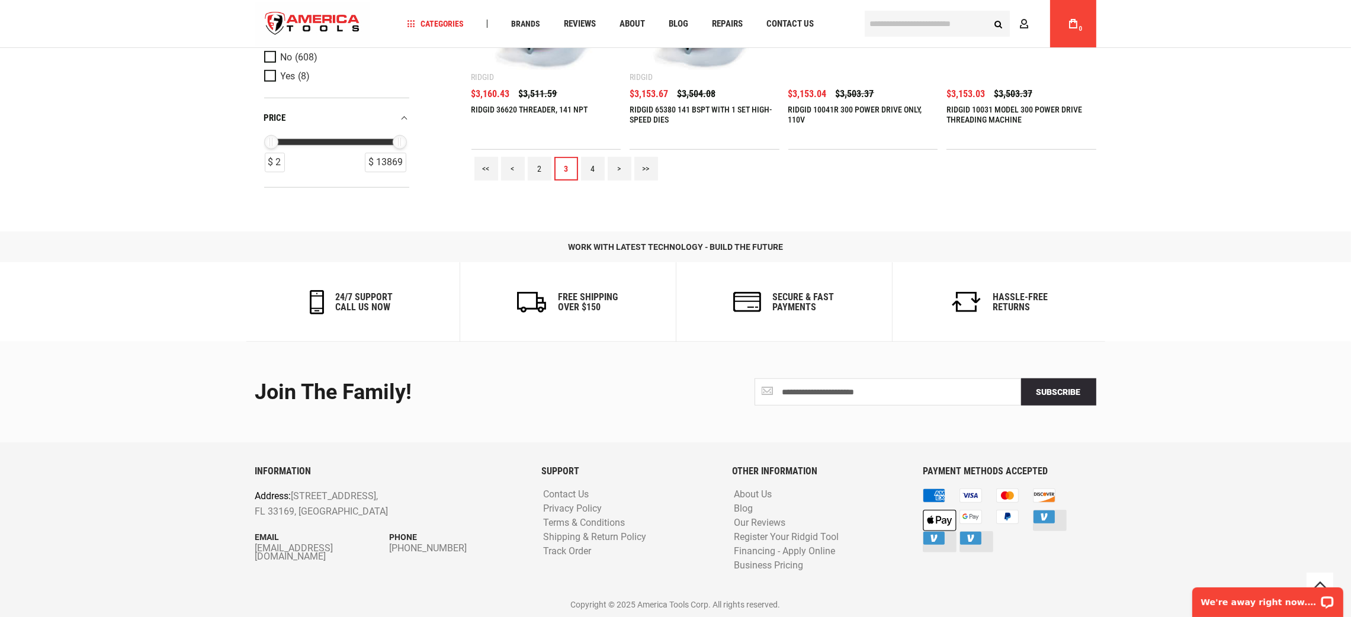
click at [589, 166] on link "4" at bounding box center [593, 169] width 24 height 24
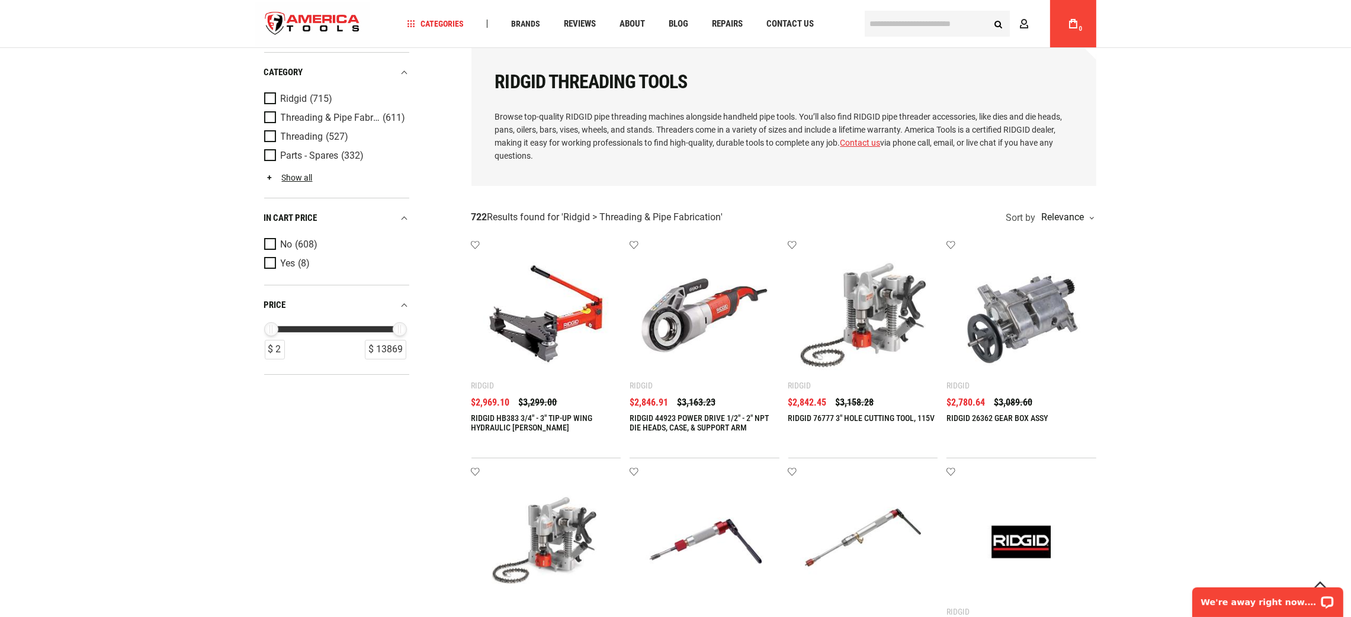
scroll to position [89, 0]
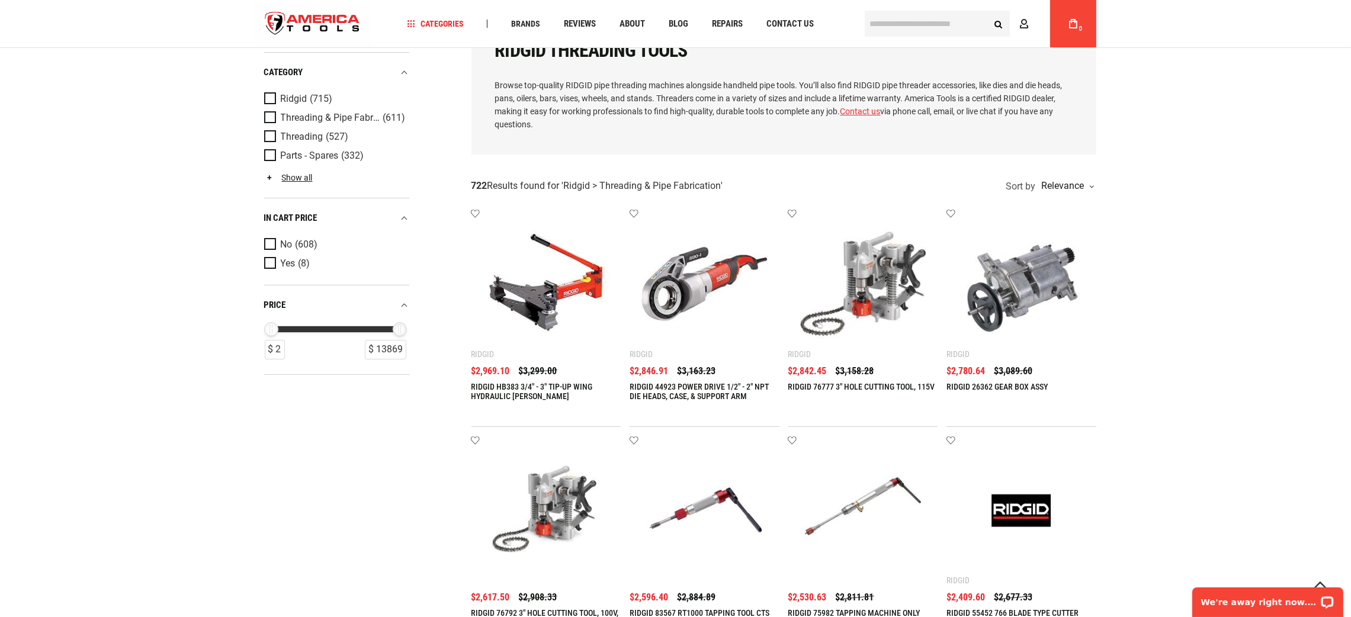
drag, startPoint x: 399, startPoint y: 328, endPoint x: 443, endPoint y: 383, distance: 69.9
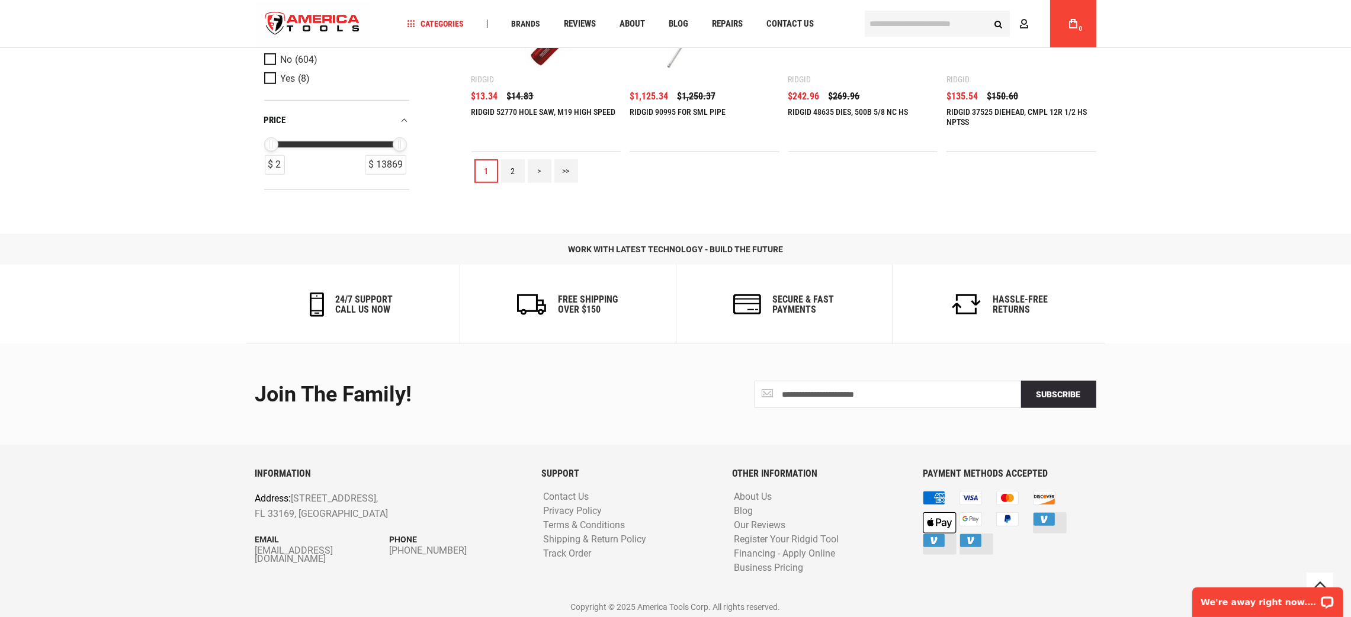
scroll to position [1499, 0]
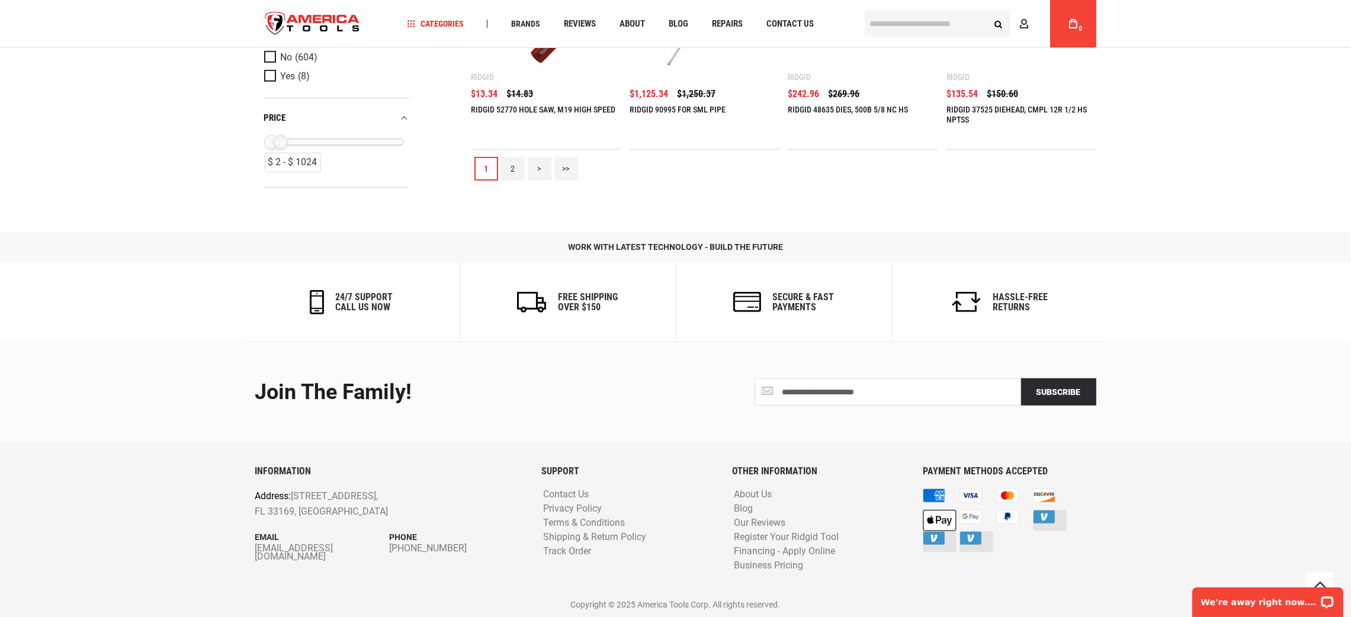
drag, startPoint x: 394, startPoint y: 145, endPoint x: 275, endPoint y: 197, distance: 129.7
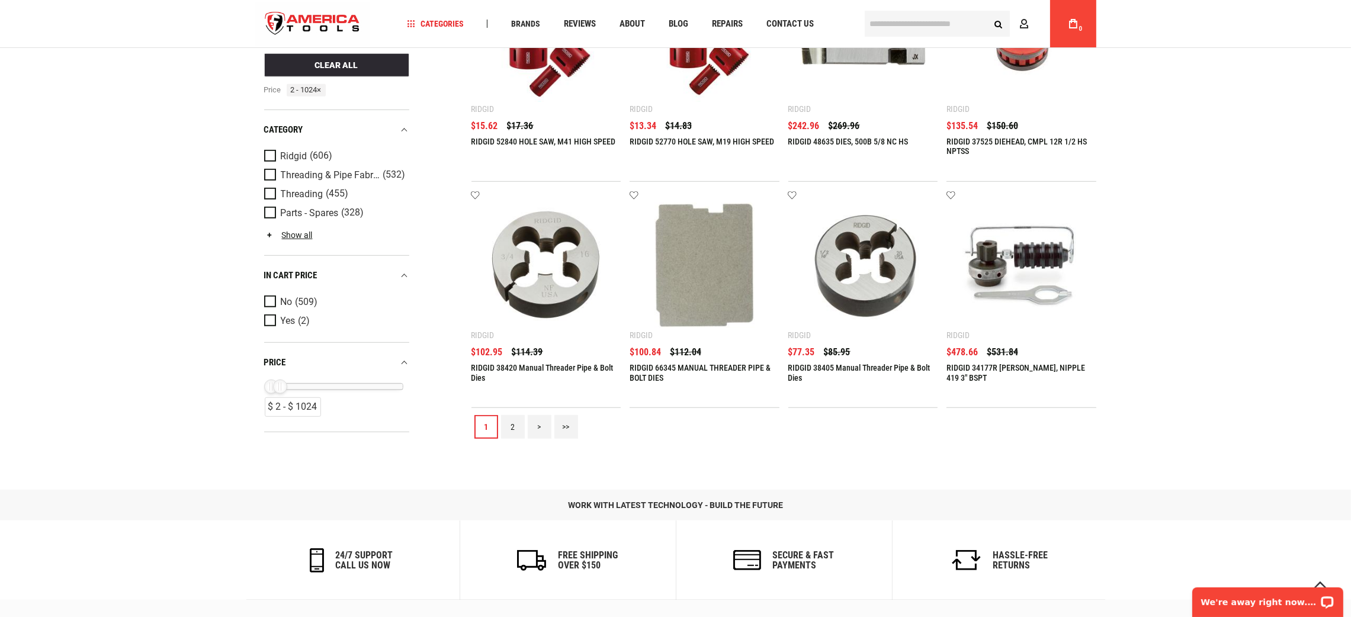
scroll to position [1244, 0]
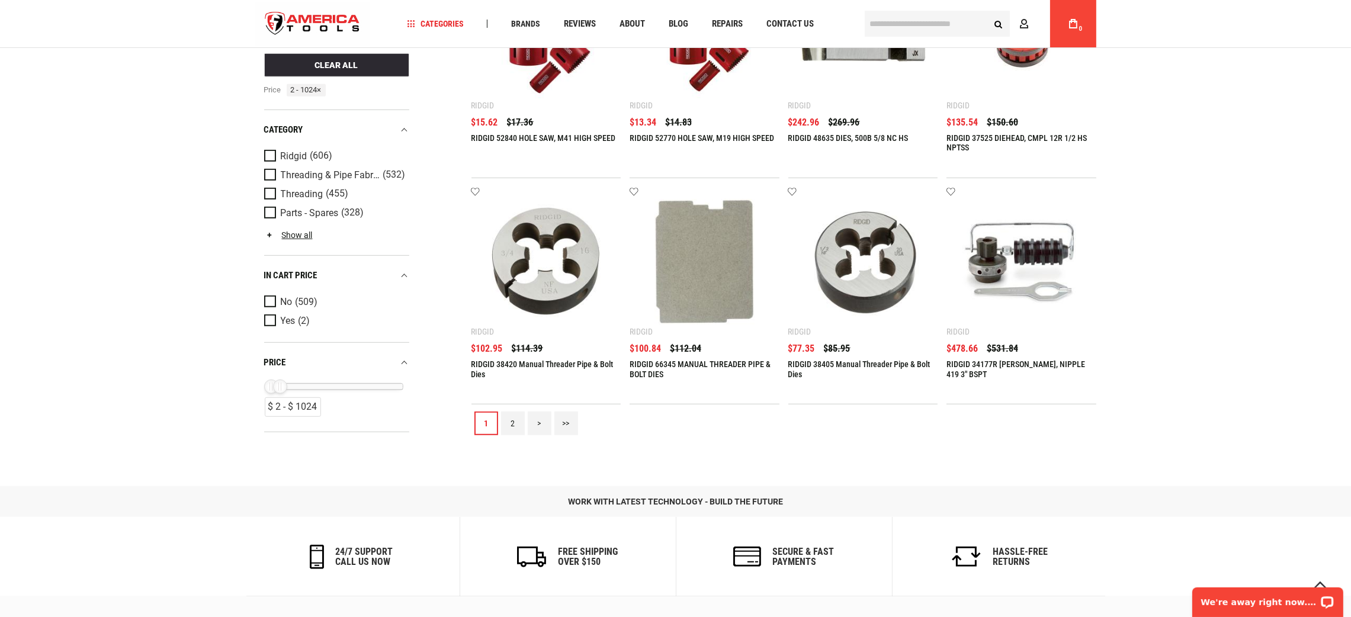
click at [510, 424] on link "2" at bounding box center [513, 424] width 24 height 24
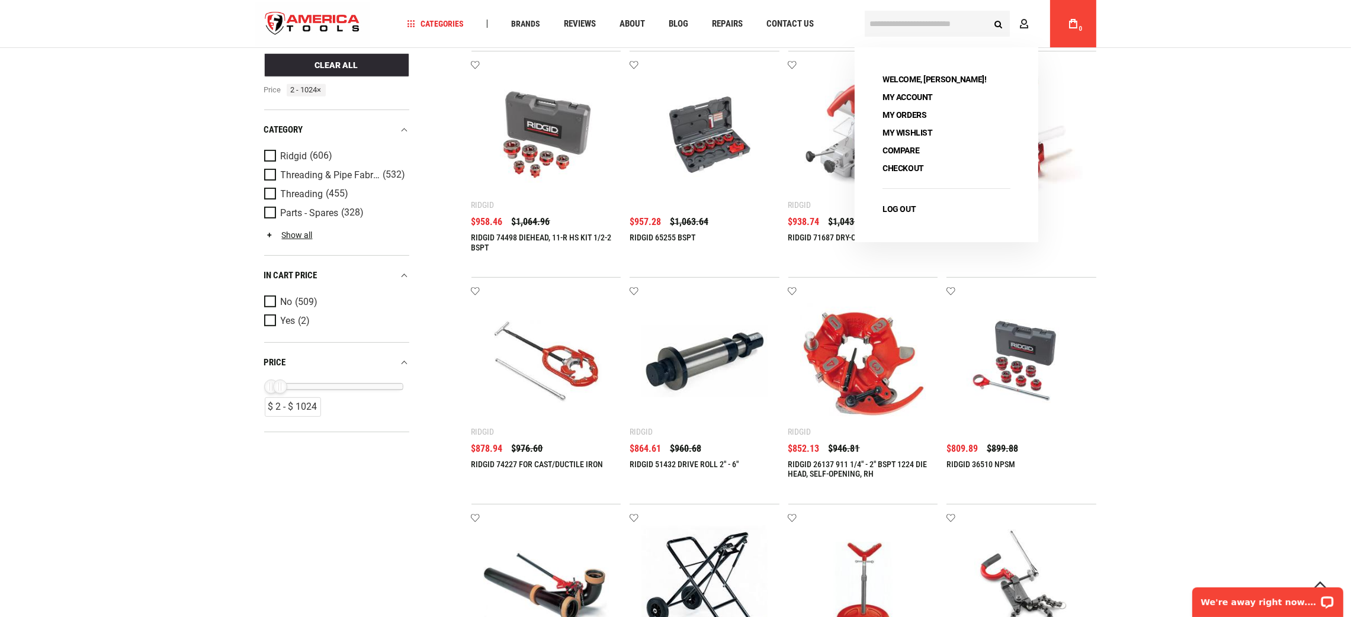
scroll to position [1154, 0]
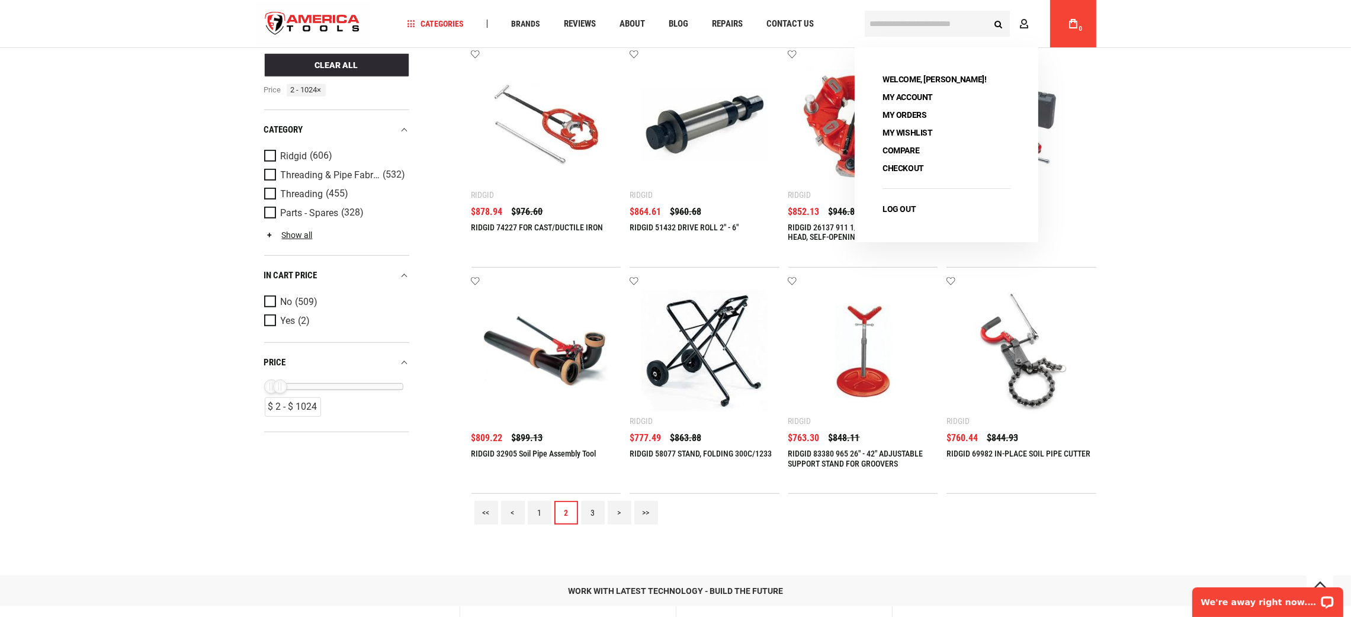
click at [586, 503] on link "3" at bounding box center [593, 513] width 24 height 24
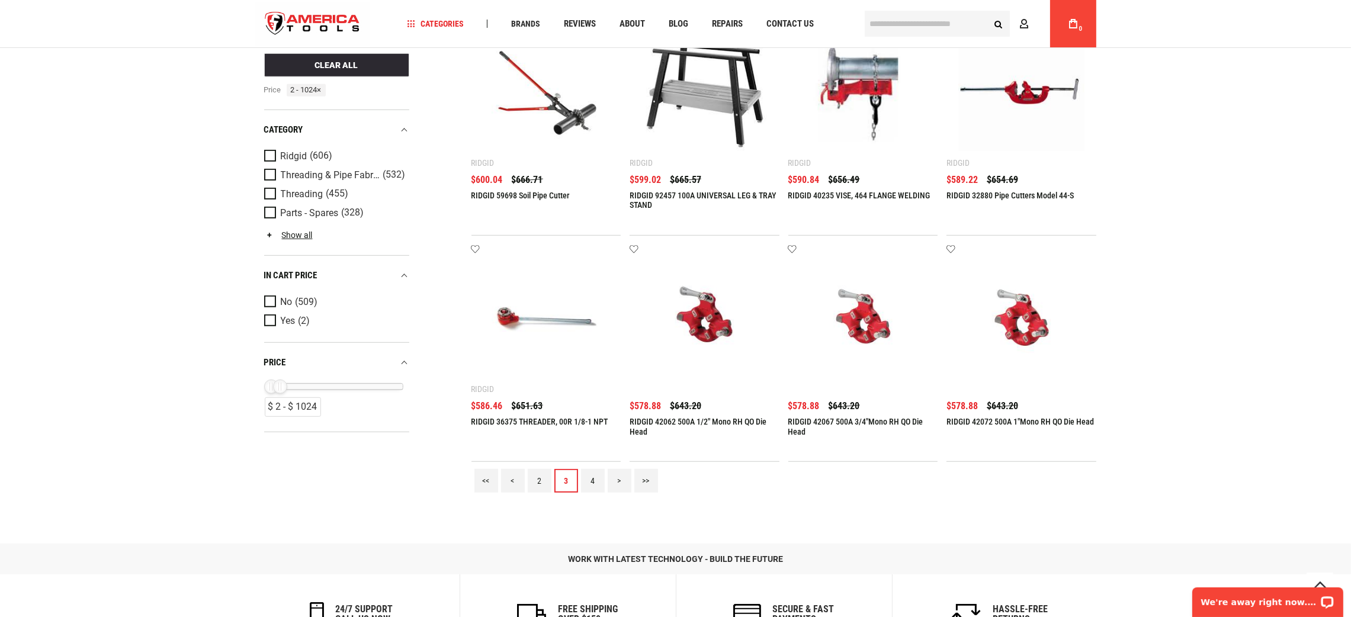
scroll to position [1422, 0]
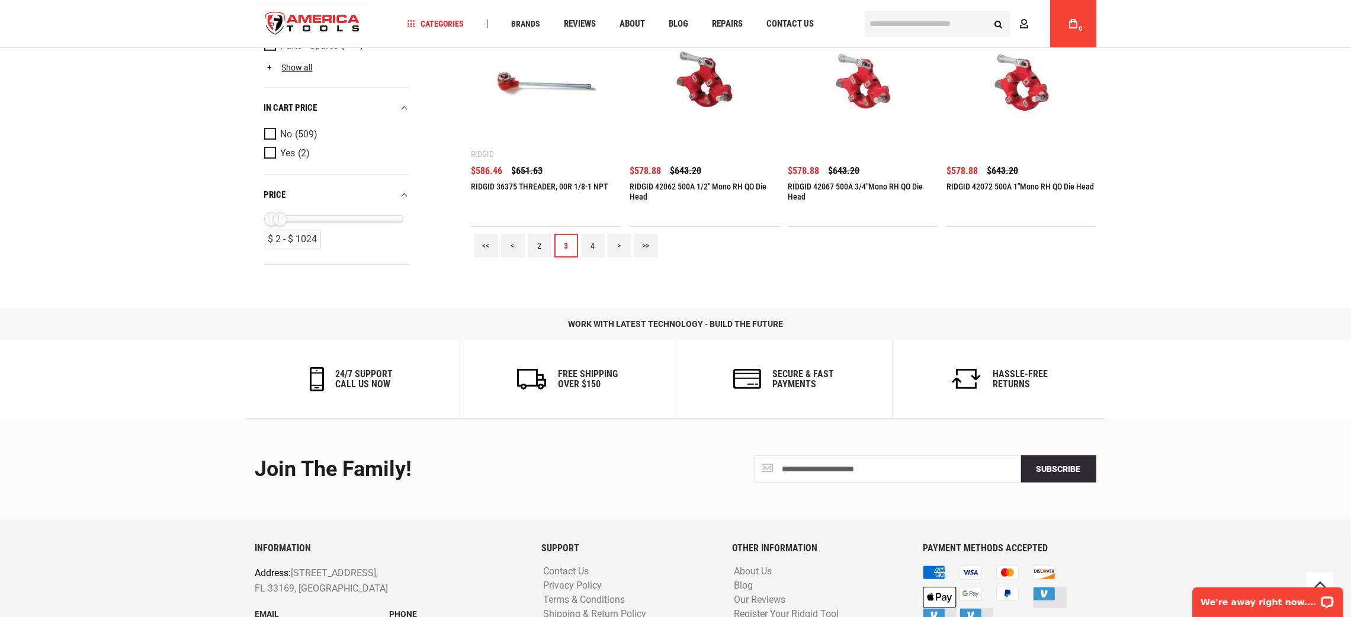
click at [592, 248] on link "4" at bounding box center [593, 246] width 24 height 24
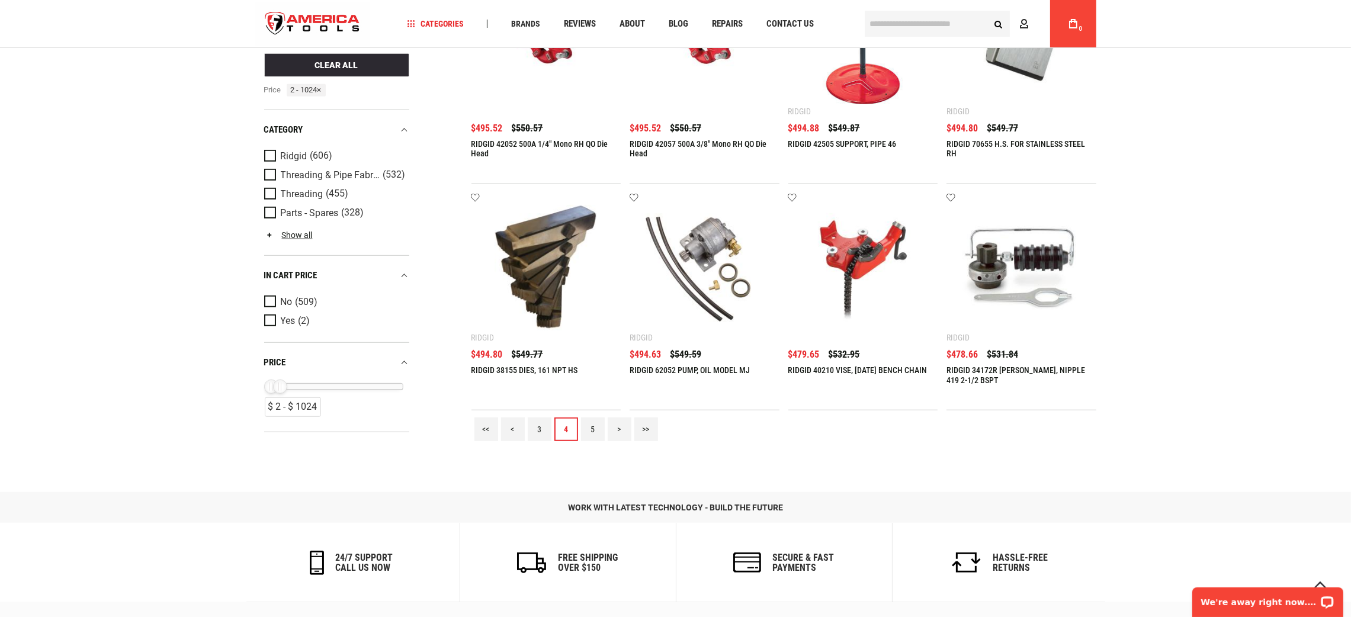
scroll to position [1244, 0]
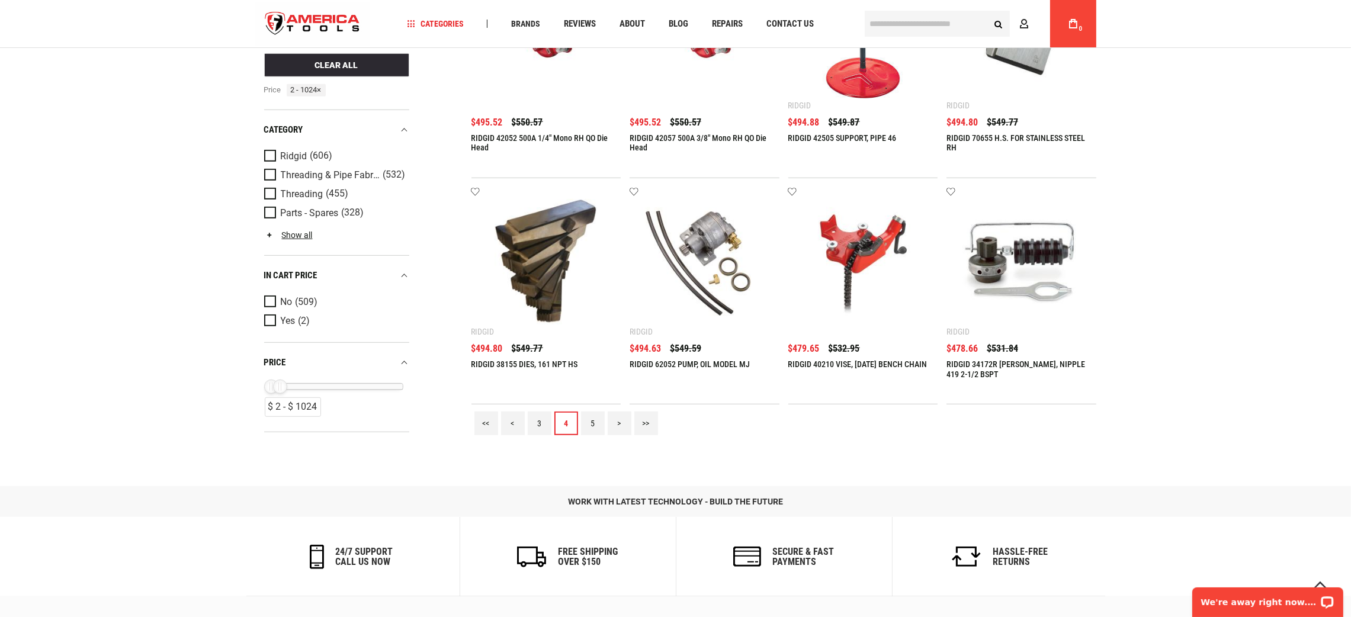
click at [592, 423] on link "5" at bounding box center [593, 424] width 24 height 24
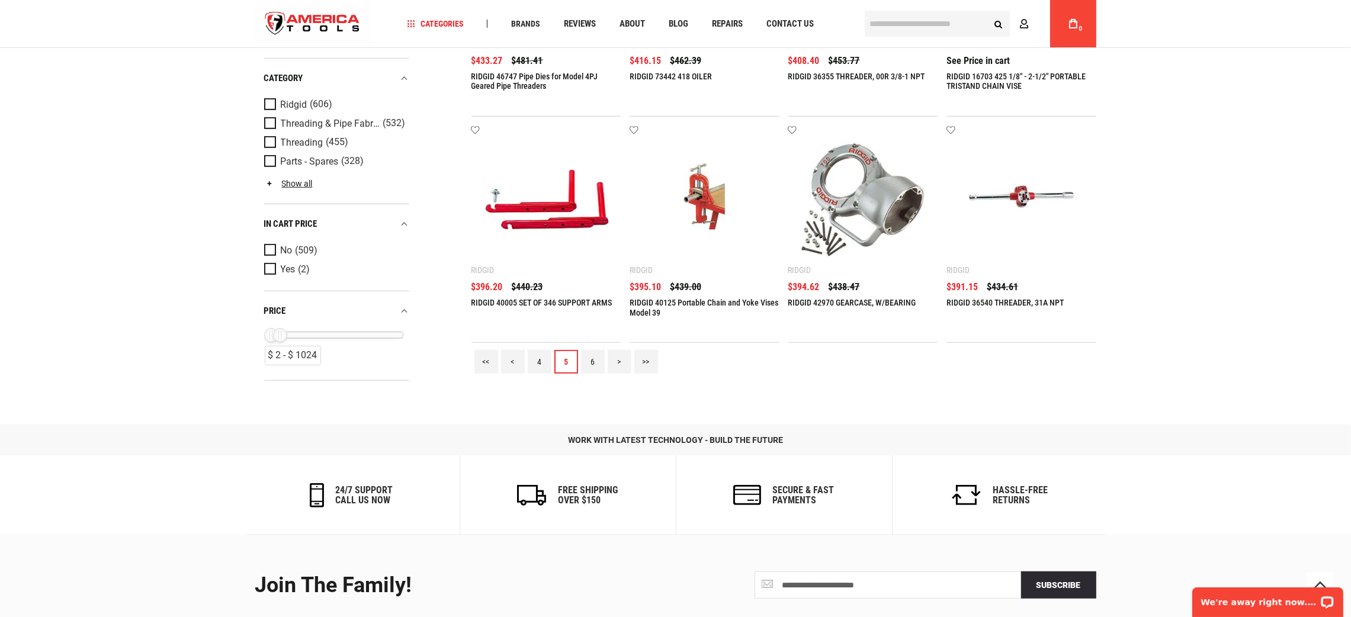
scroll to position [1333, 0]
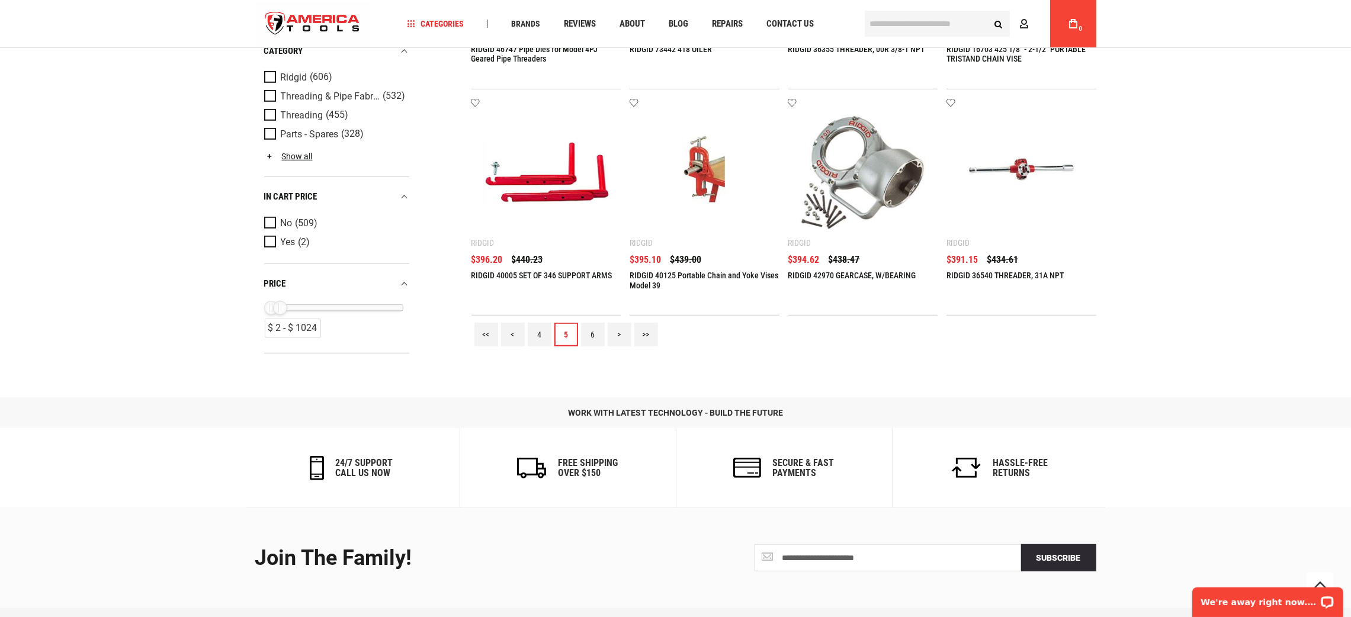
click at [595, 339] on link "6" at bounding box center [593, 335] width 24 height 24
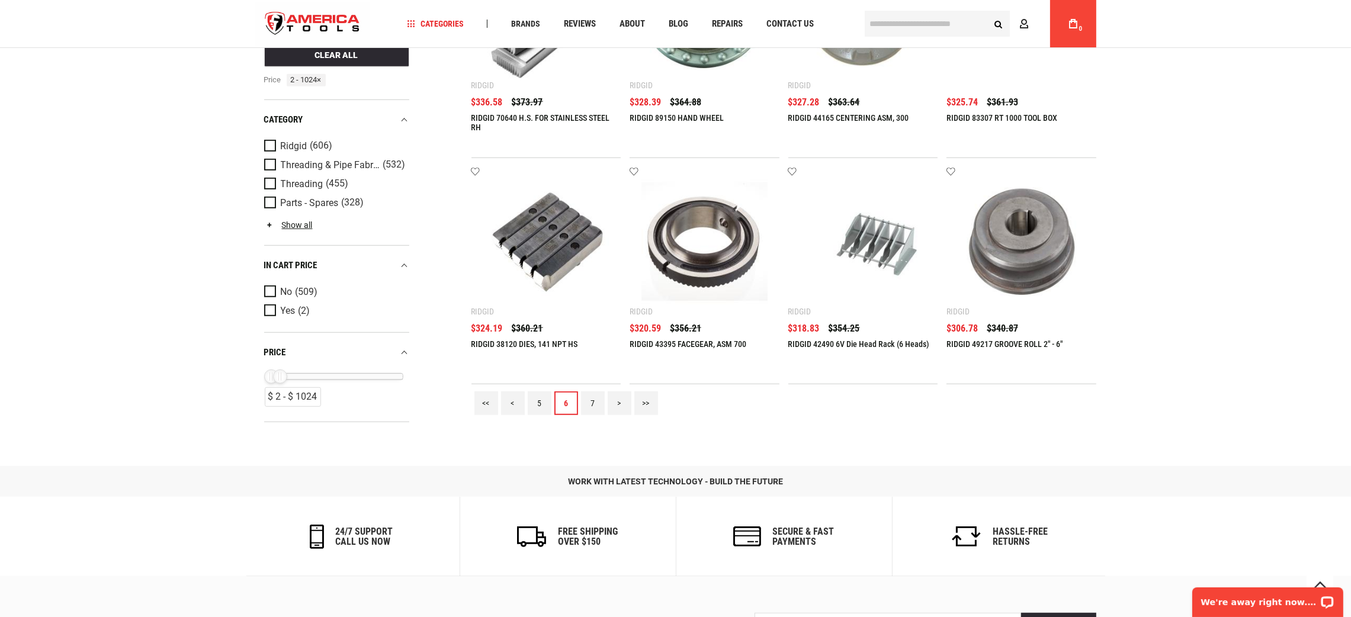
scroll to position [1422, 0]
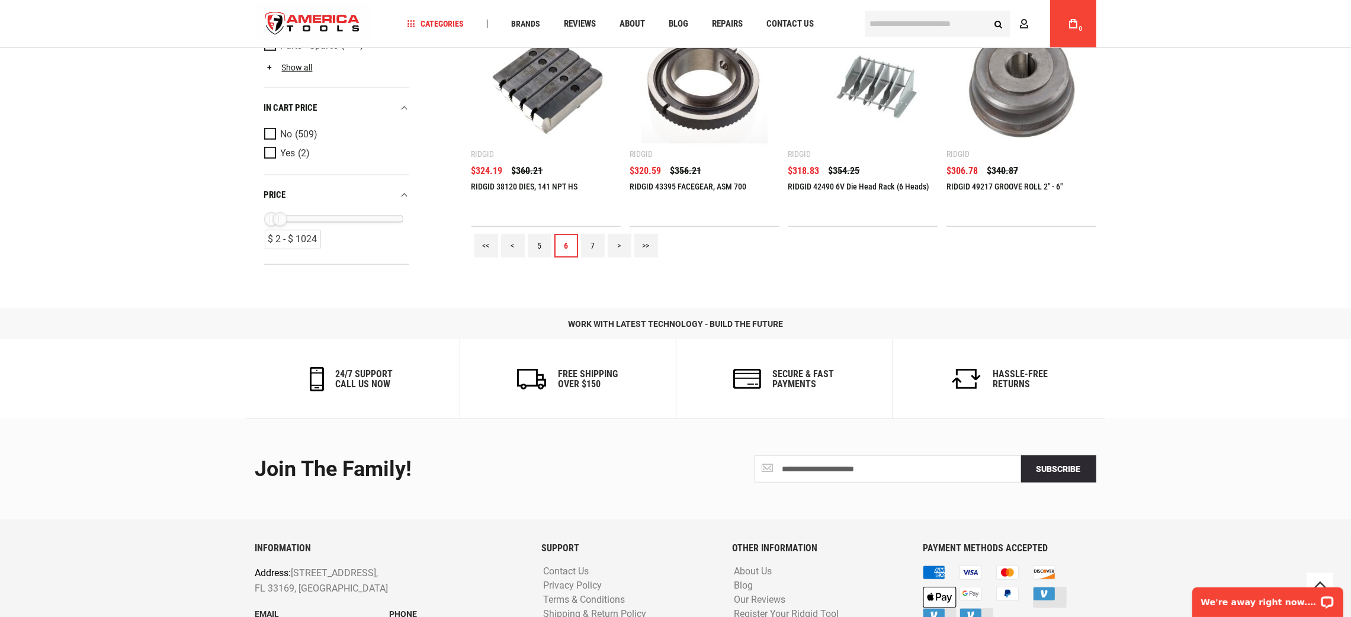
click at [598, 240] on link "7" at bounding box center [593, 246] width 24 height 24
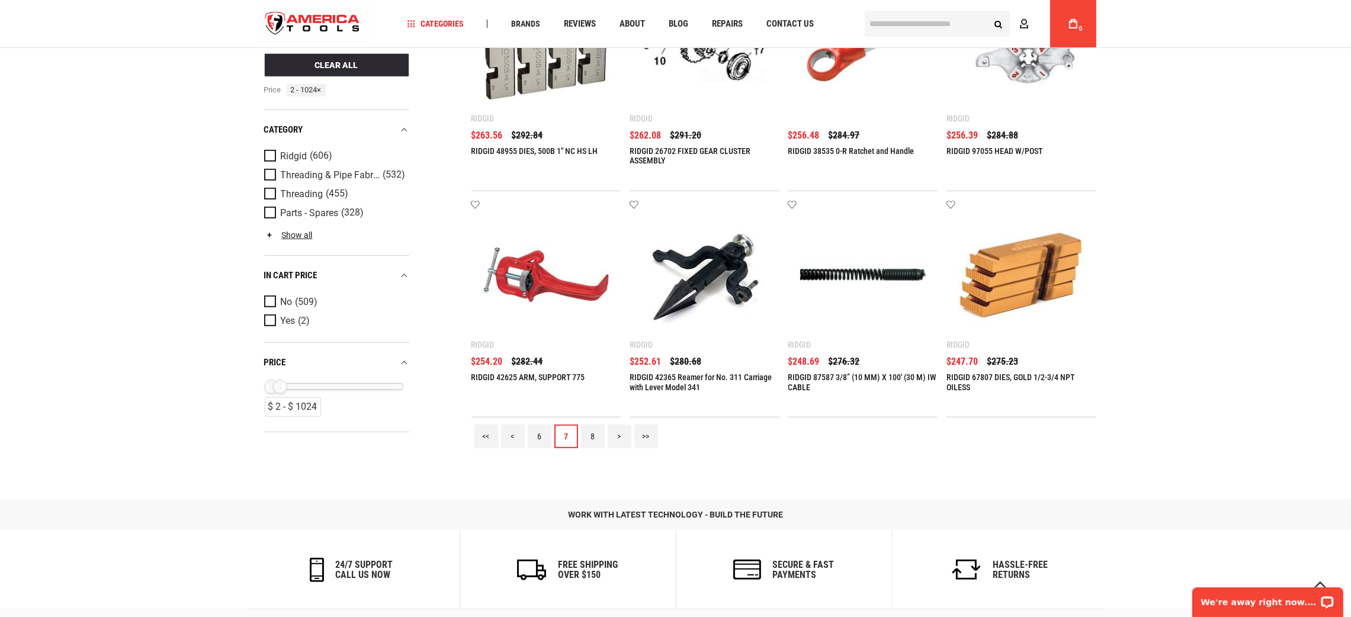
scroll to position [1244, 0]
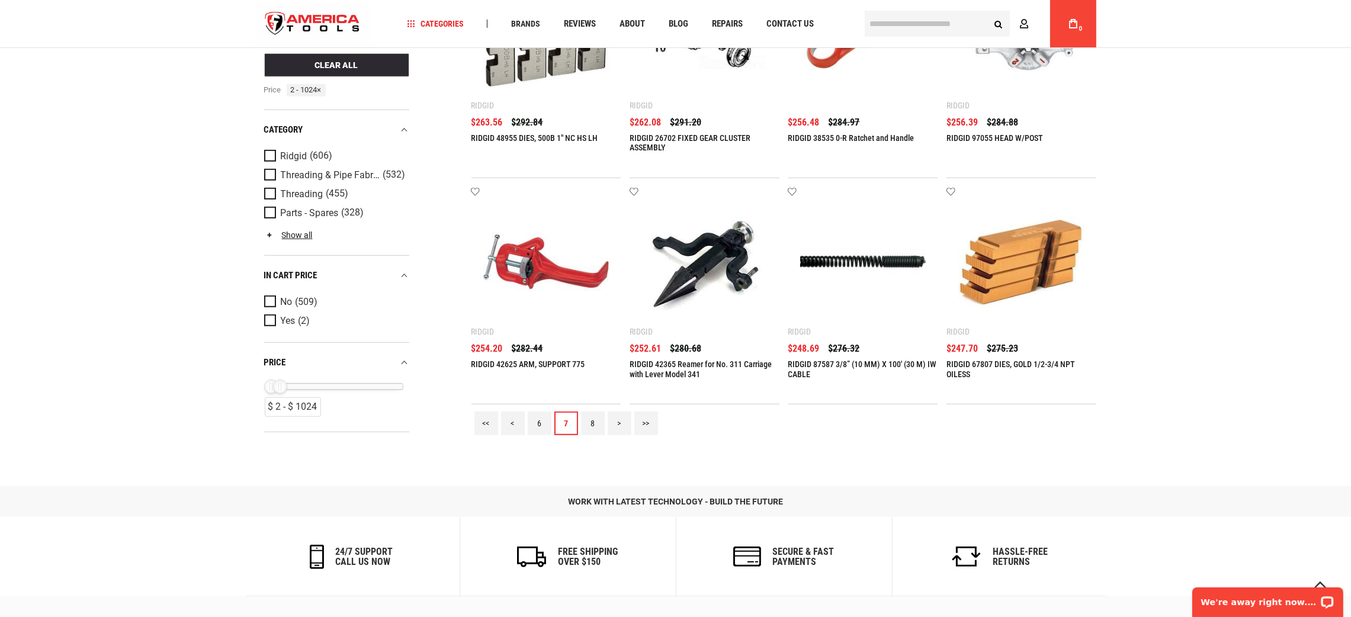
click at [592, 419] on link "8" at bounding box center [593, 424] width 24 height 24
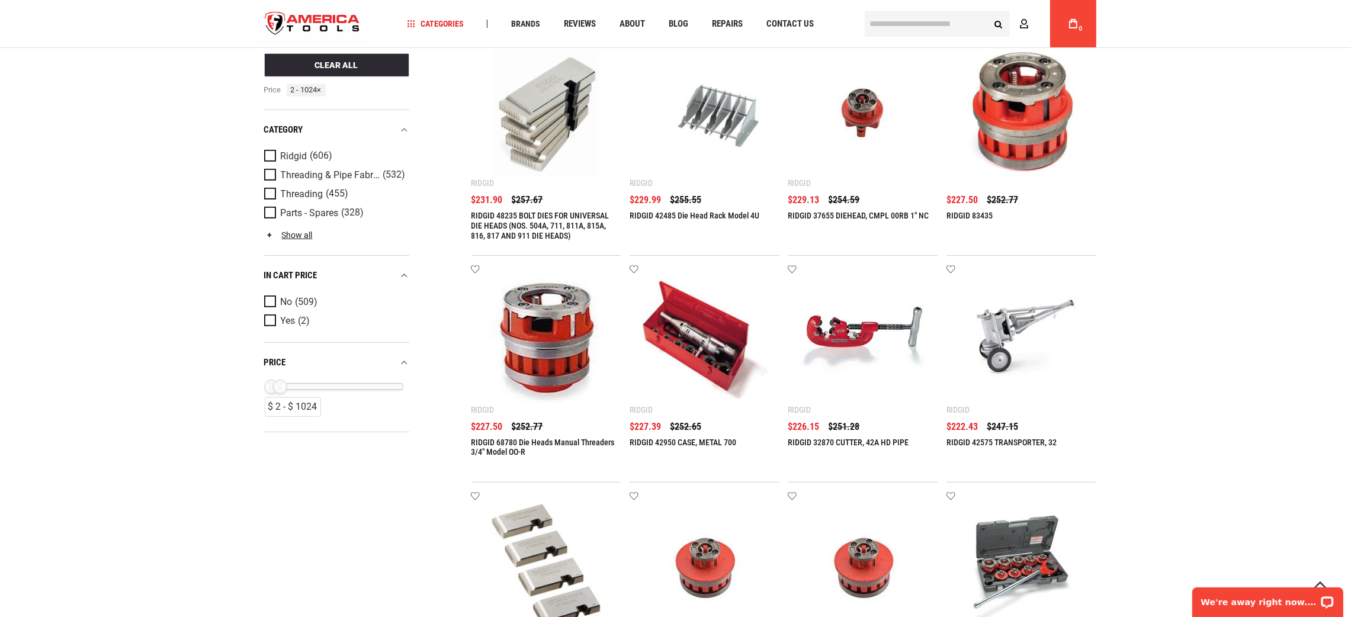
scroll to position [1333, 0]
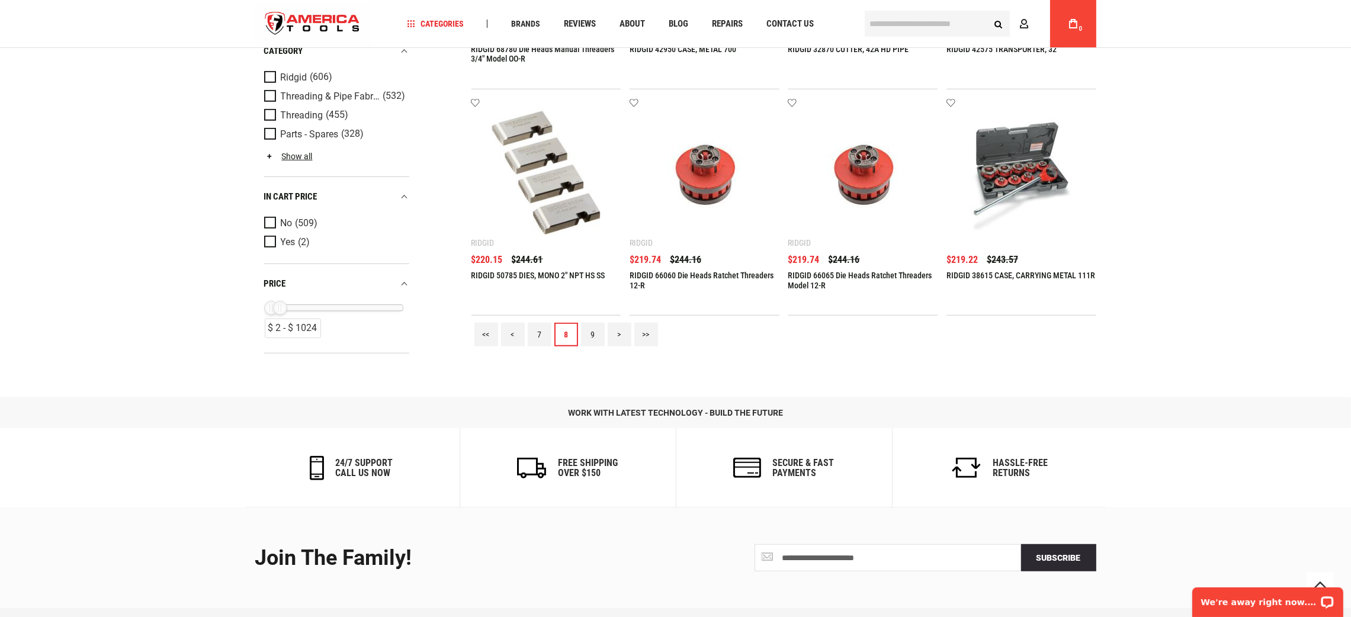
click at [588, 336] on link "9" at bounding box center [593, 335] width 24 height 24
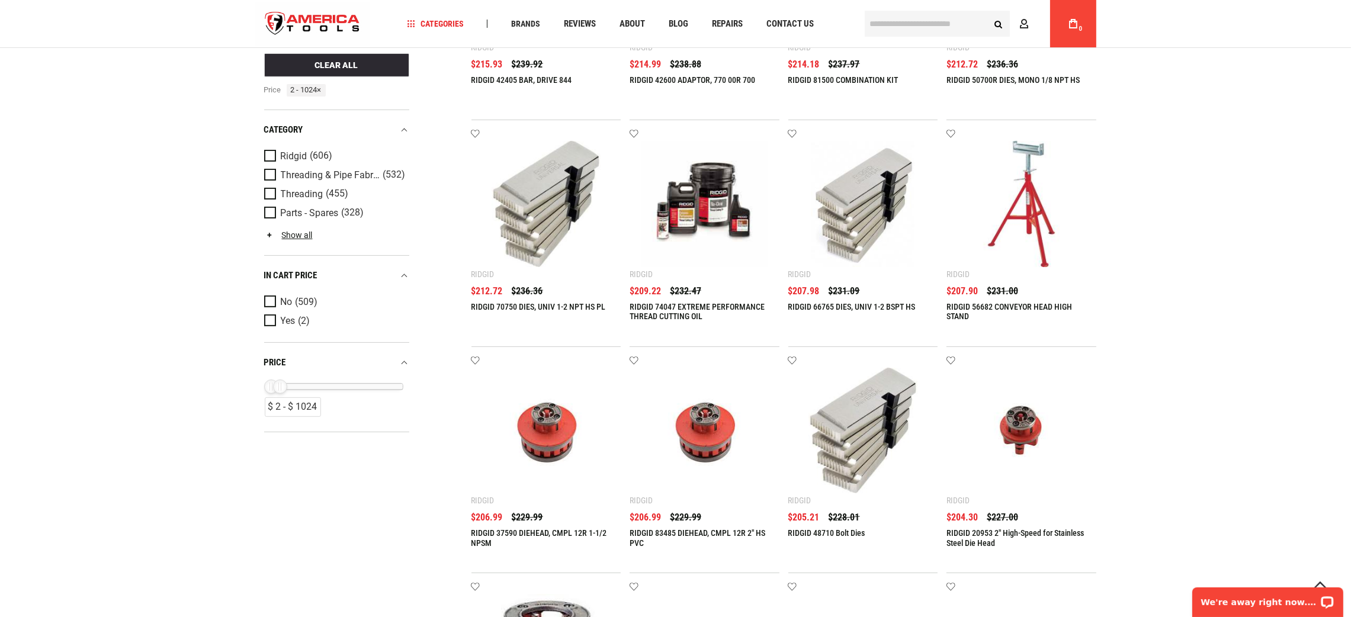
scroll to position [1154, 0]
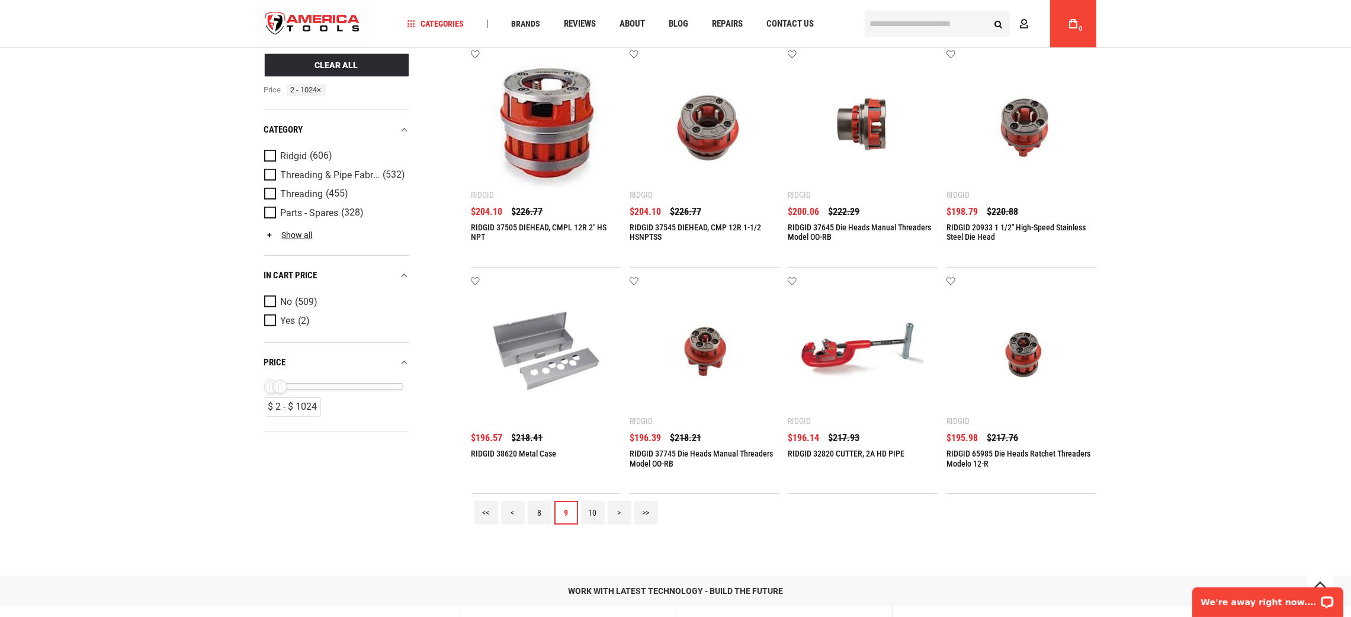
click at [591, 502] on link "10" at bounding box center [593, 513] width 24 height 24
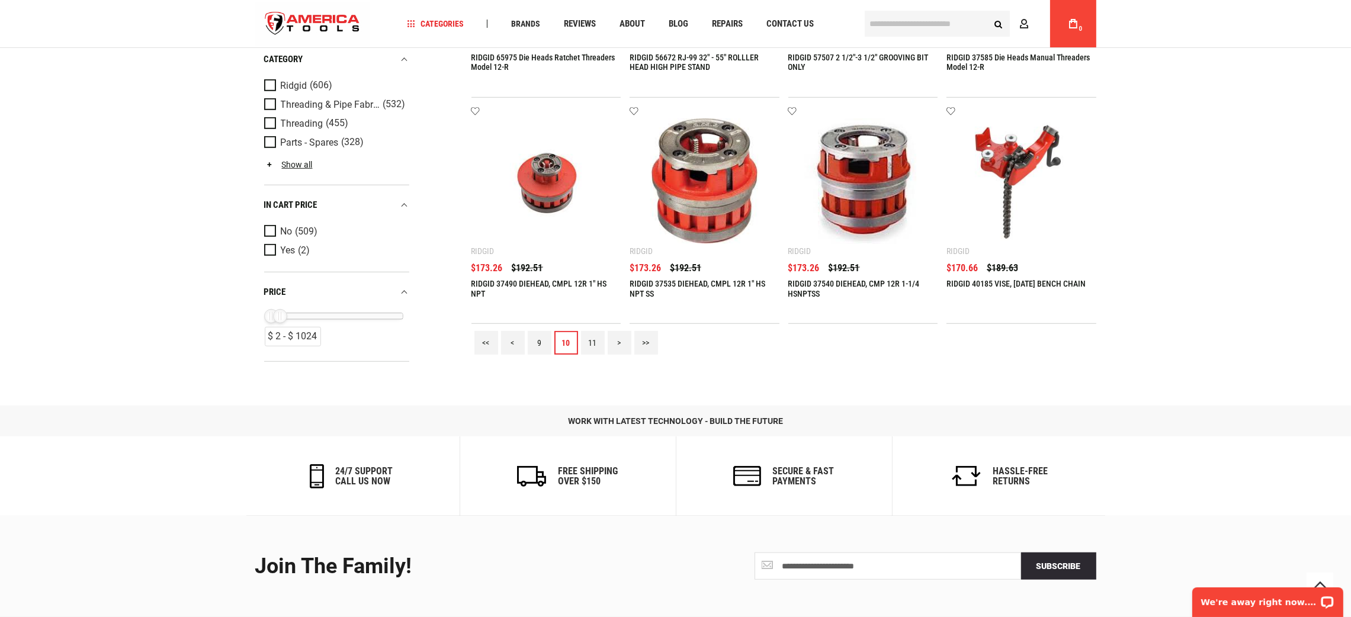
scroll to position [1422, 0]
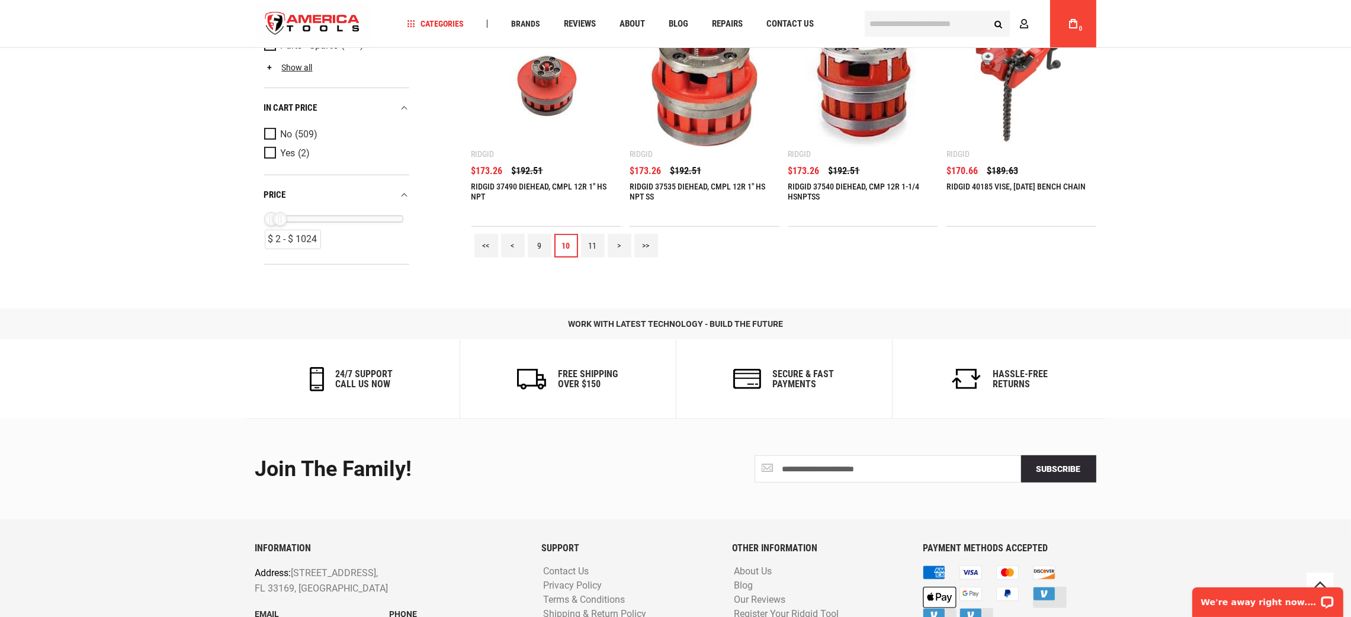
click at [593, 246] on link "11" at bounding box center [593, 246] width 24 height 24
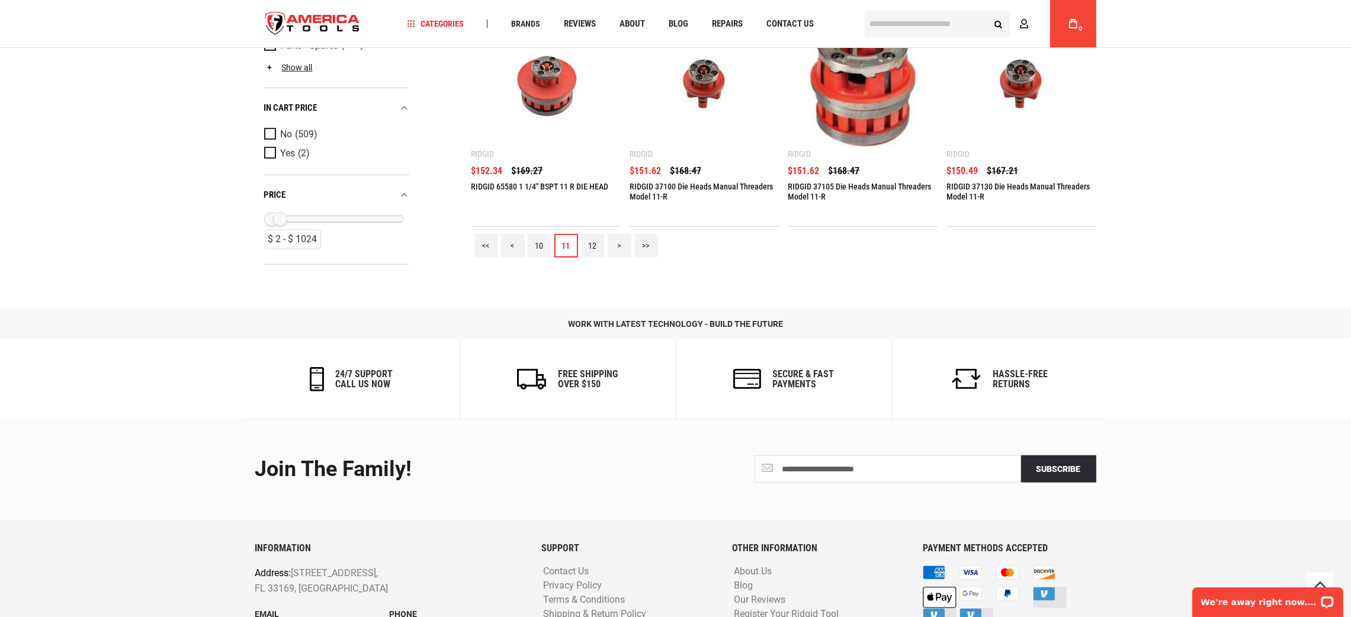
click at [593, 248] on link "12" at bounding box center [593, 246] width 24 height 24
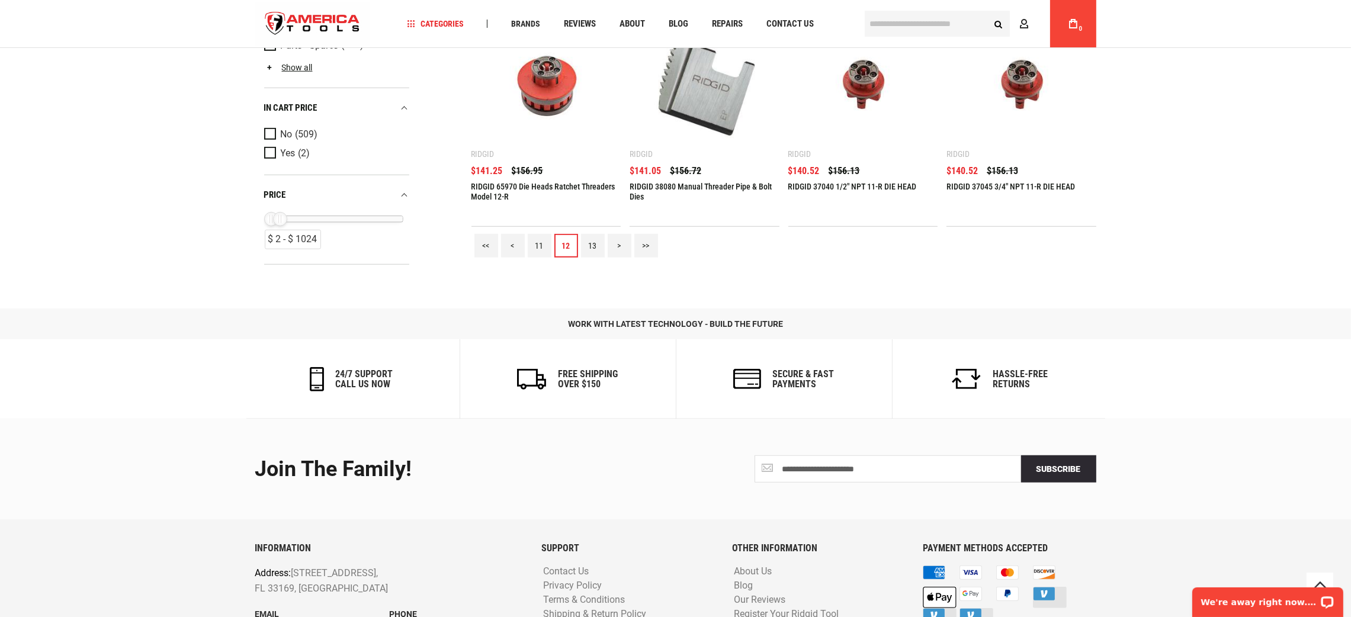
click at [591, 236] on link "13" at bounding box center [593, 246] width 24 height 24
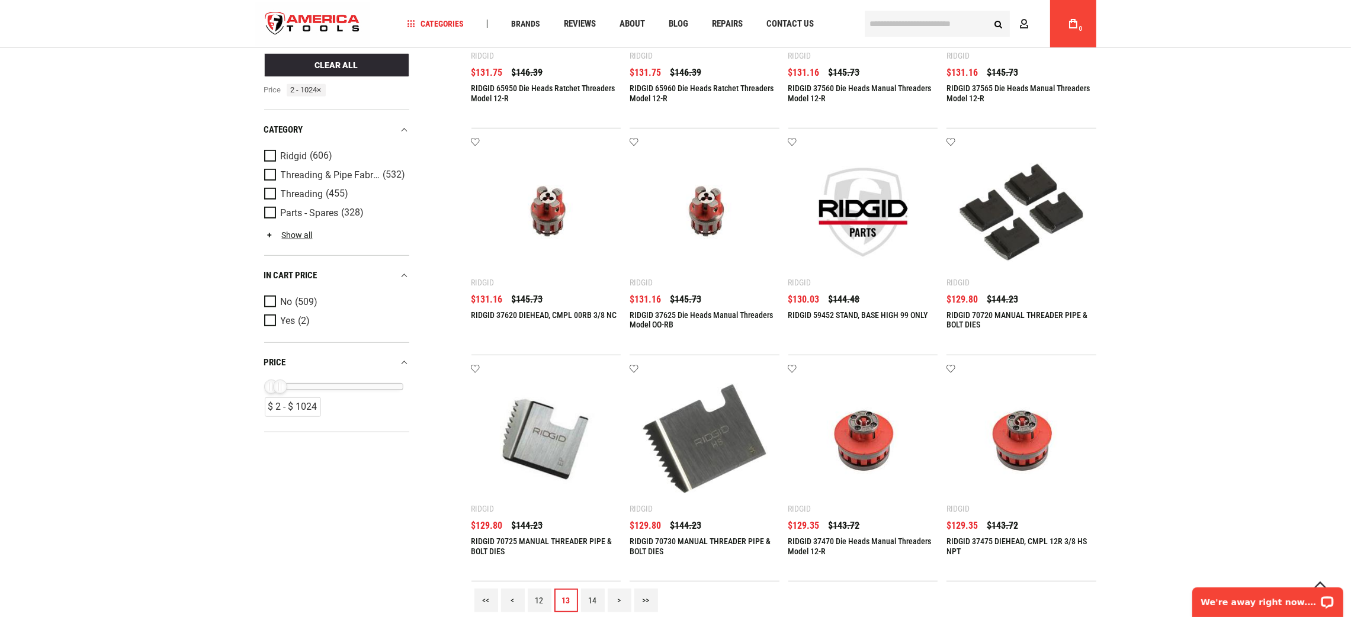
scroll to position [1244, 0]
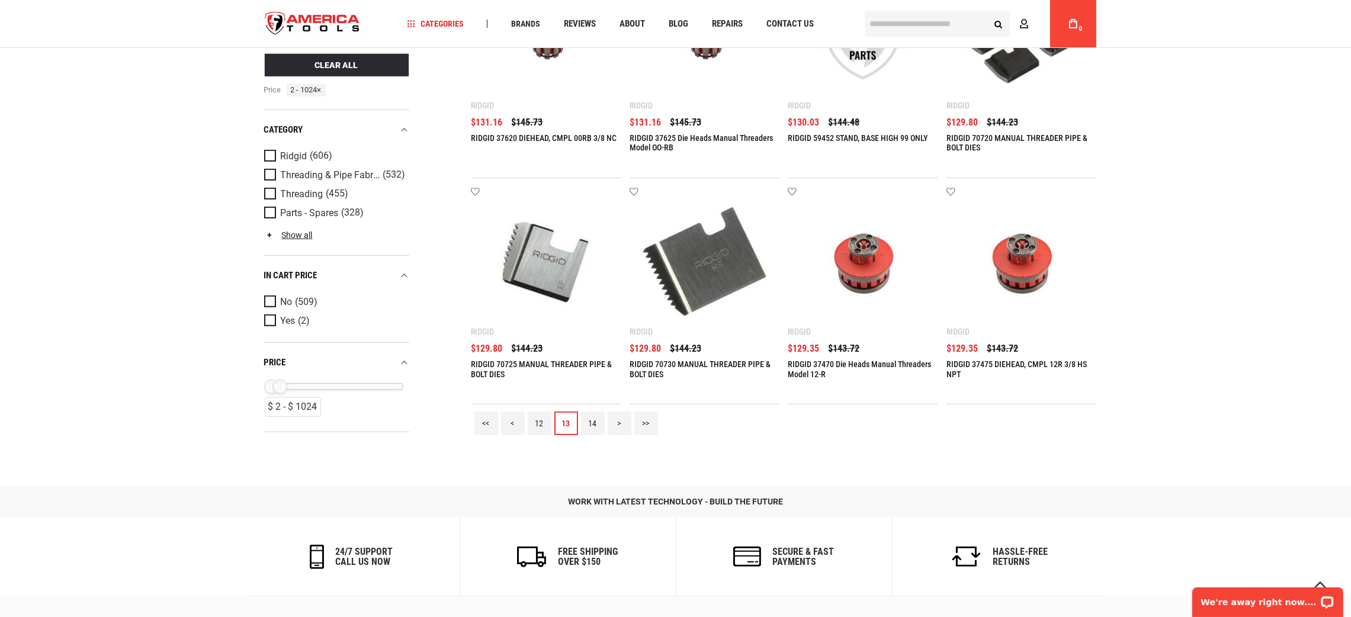
click at [596, 418] on link "14" at bounding box center [593, 424] width 24 height 24
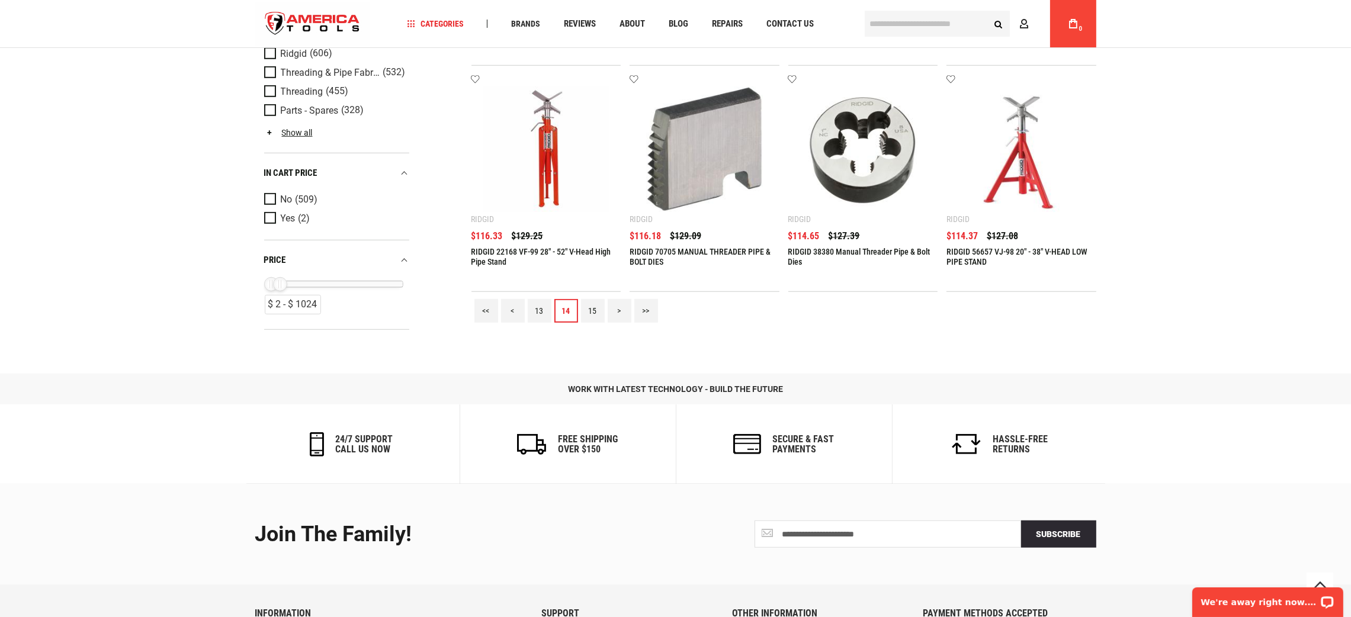
scroll to position [1497, 0]
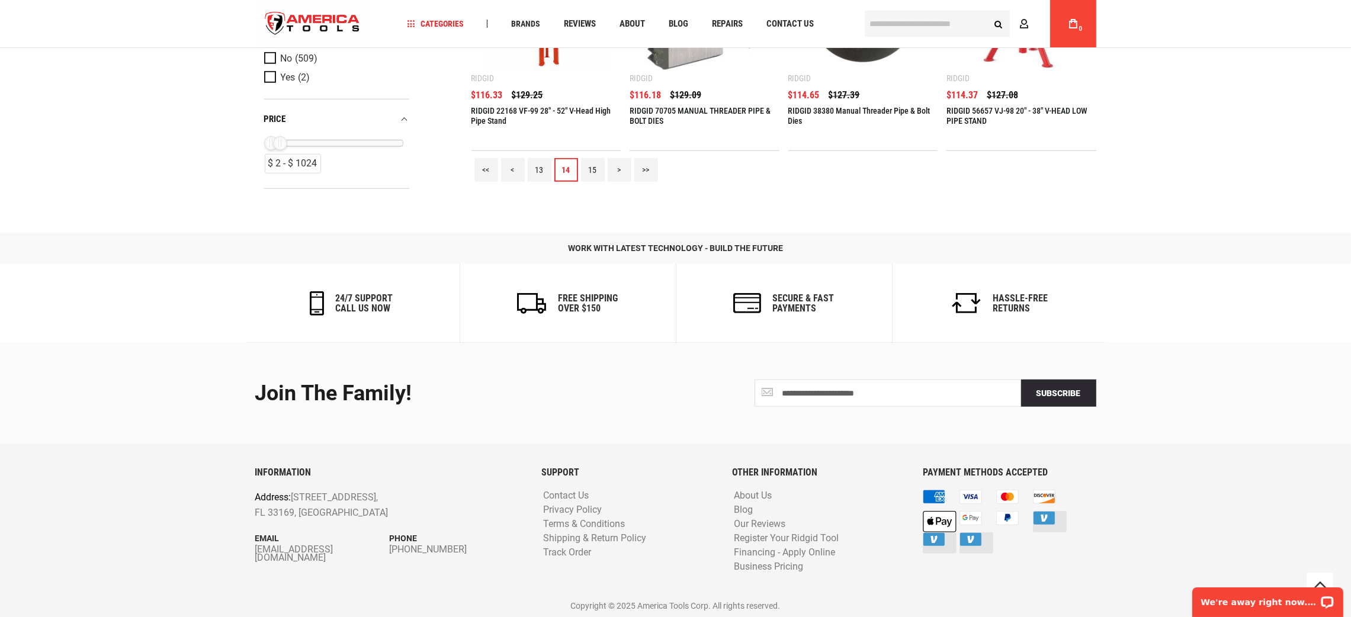
click at [591, 165] on link "15" at bounding box center [593, 170] width 24 height 24
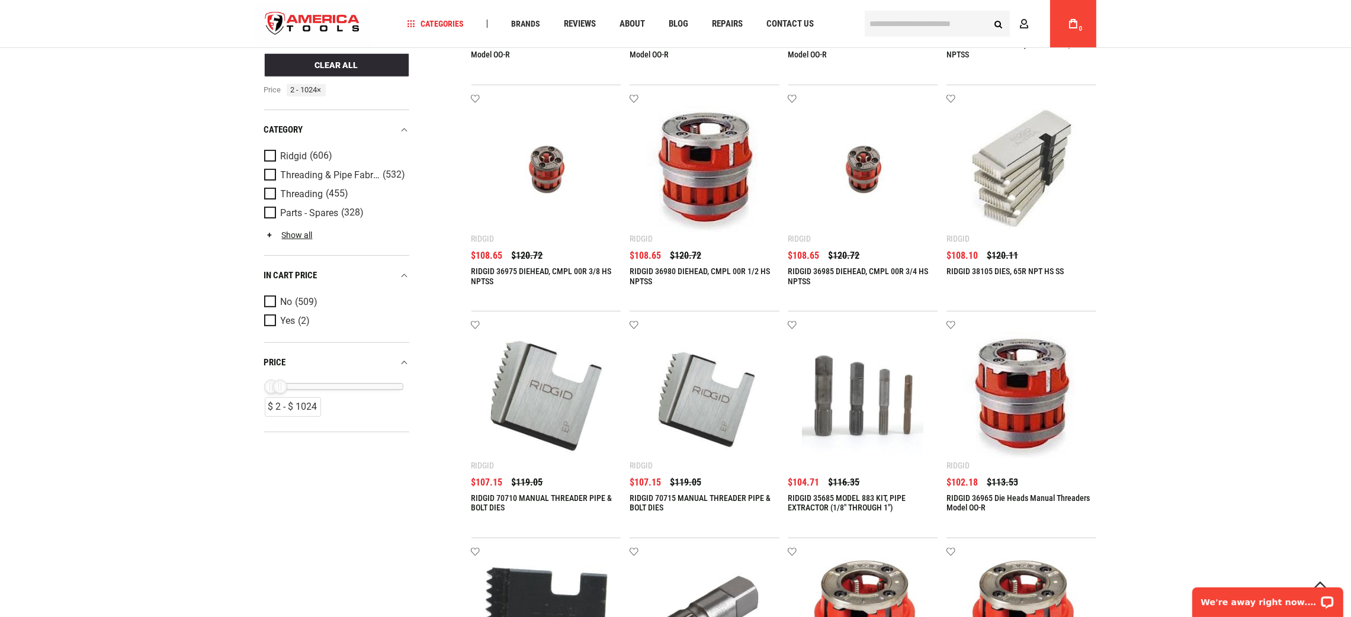
scroll to position [1244, 0]
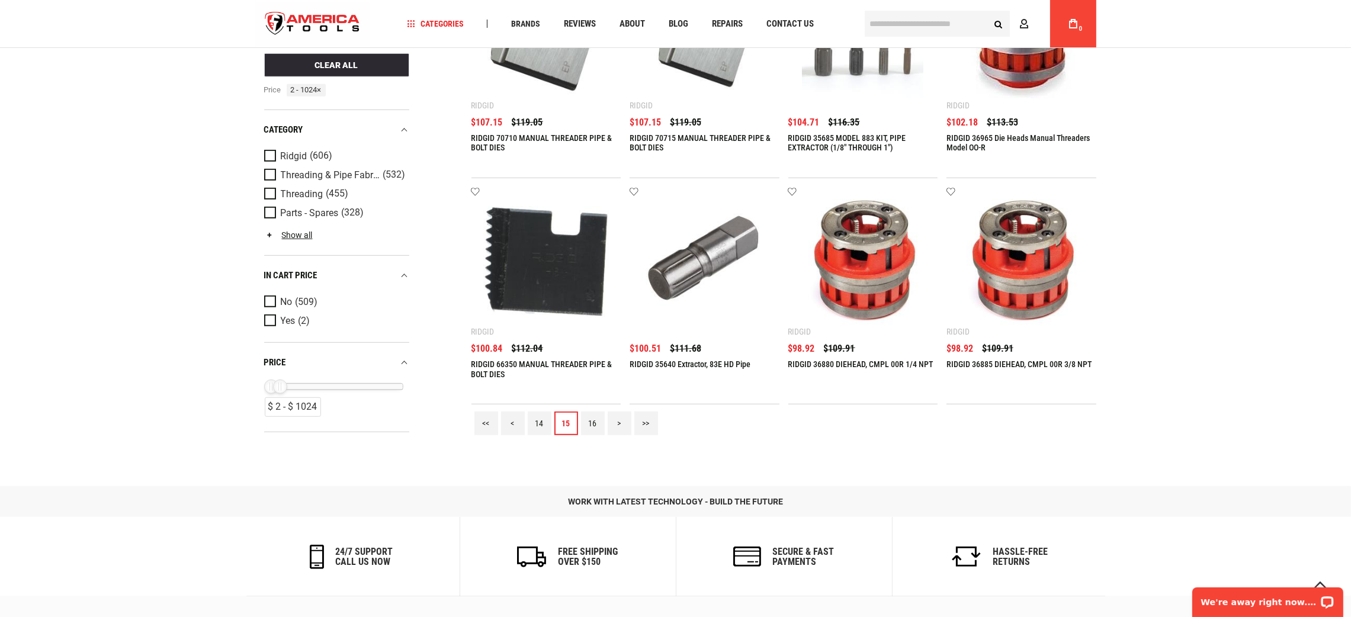
click at [588, 419] on link "16" at bounding box center [593, 424] width 24 height 24
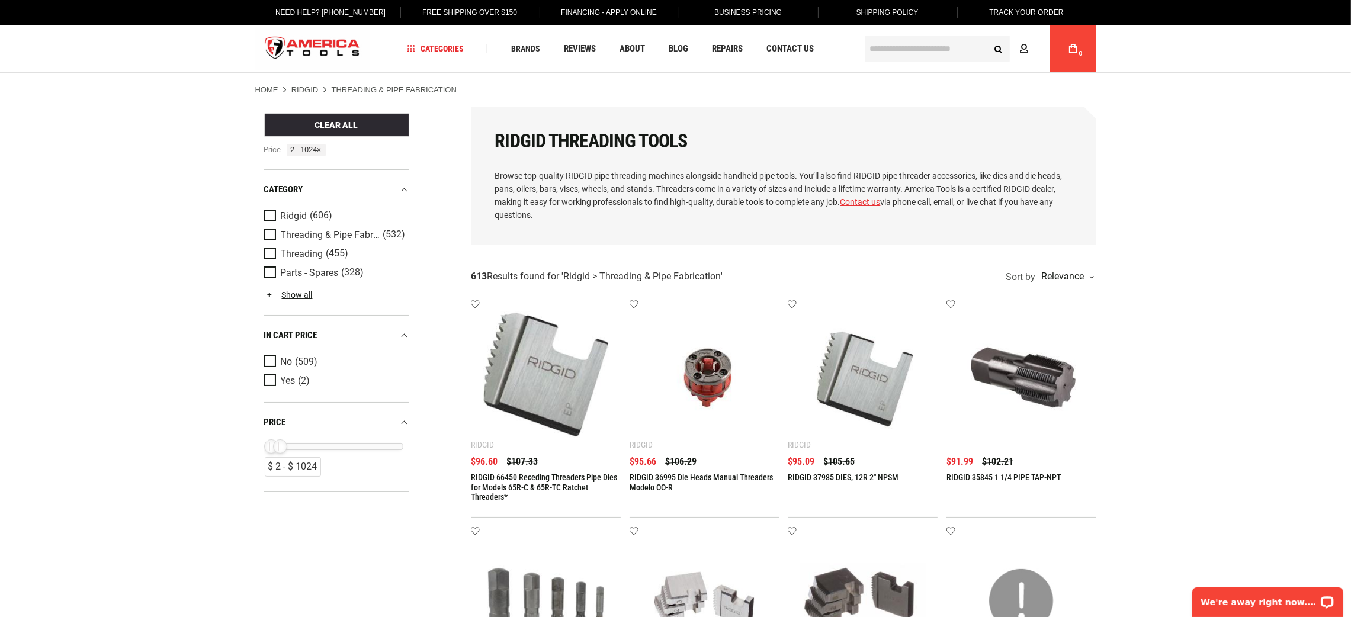
click at [728, 131] on h1 "RIDGID Threading Tools" at bounding box center [784, 141] width 578 height 21
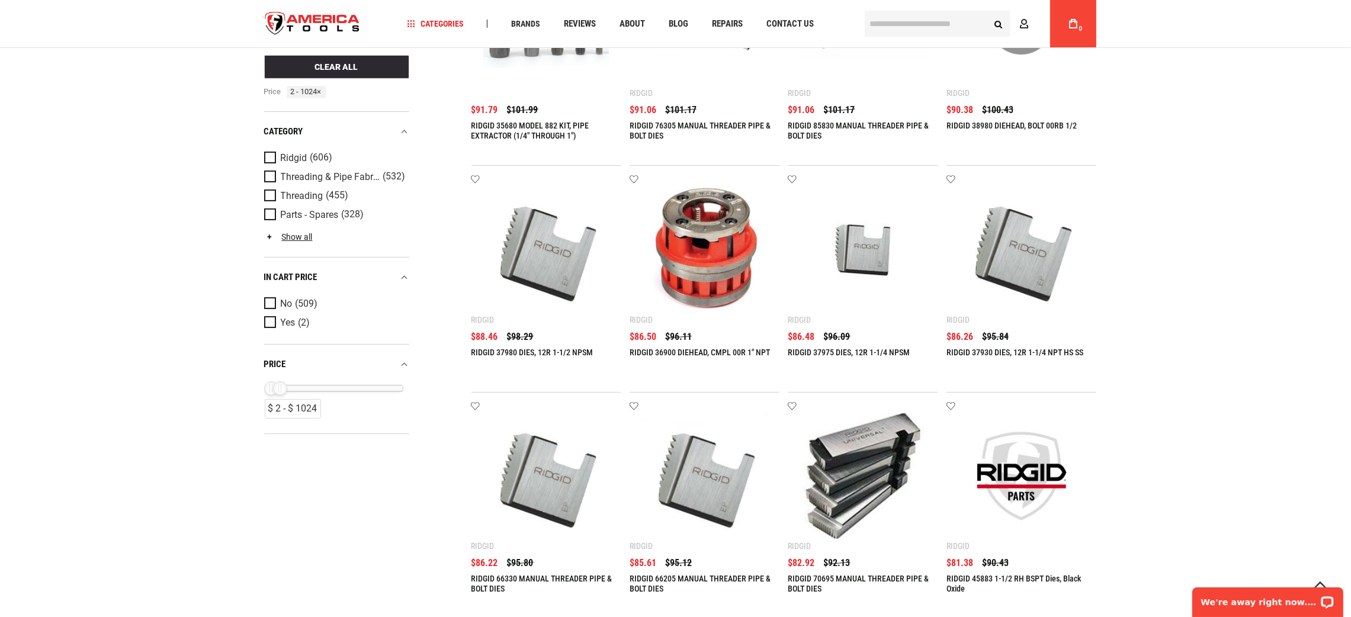
scroll to position [1244, 0]
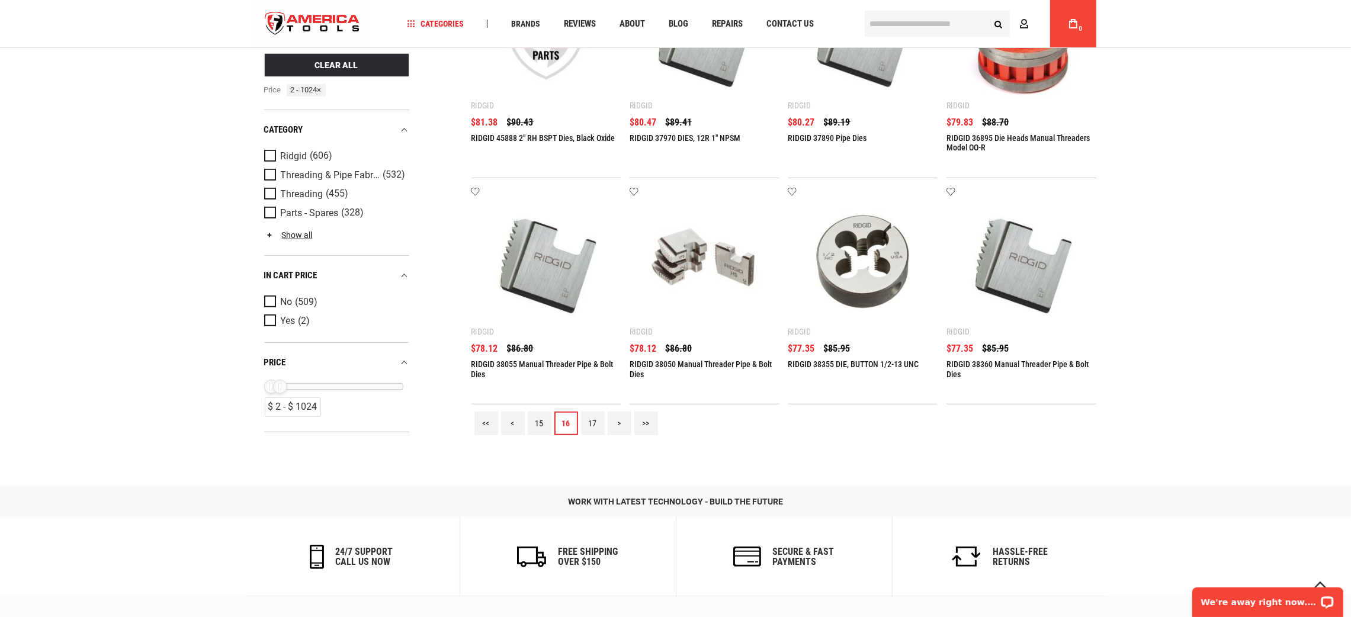
click at [589, 422] on link "17" at bounding box center [593, 424] width 24 height 24
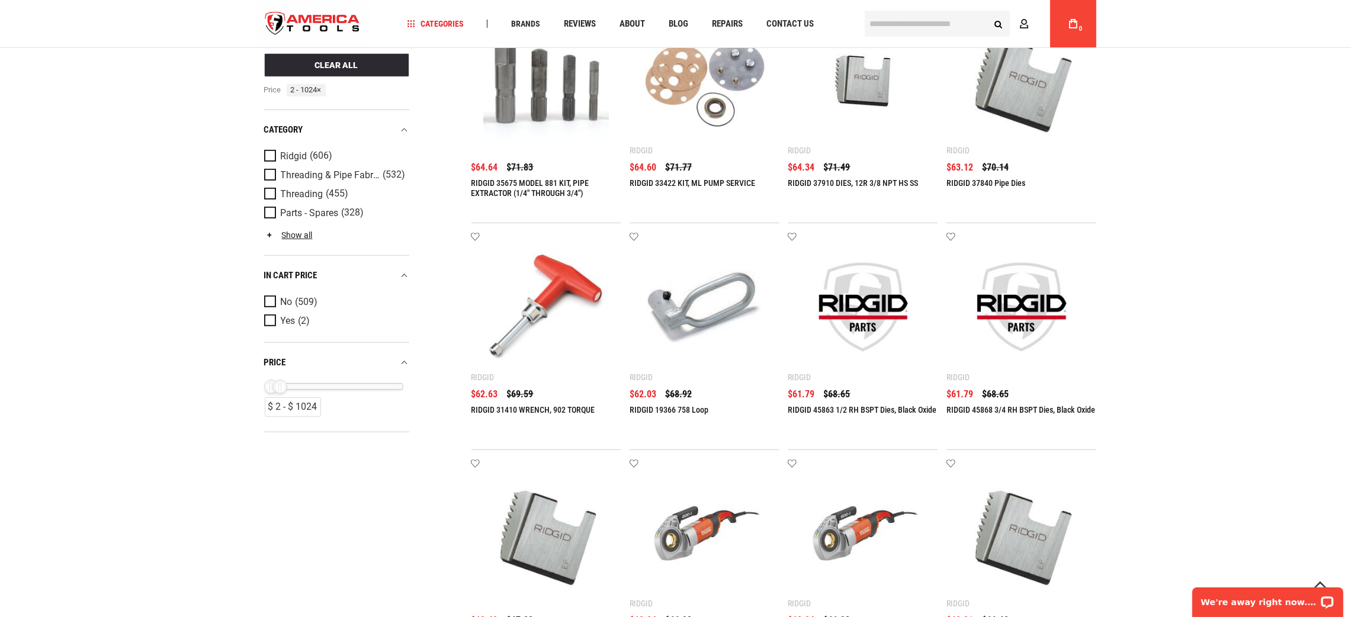
scroll to position [1333, 0]
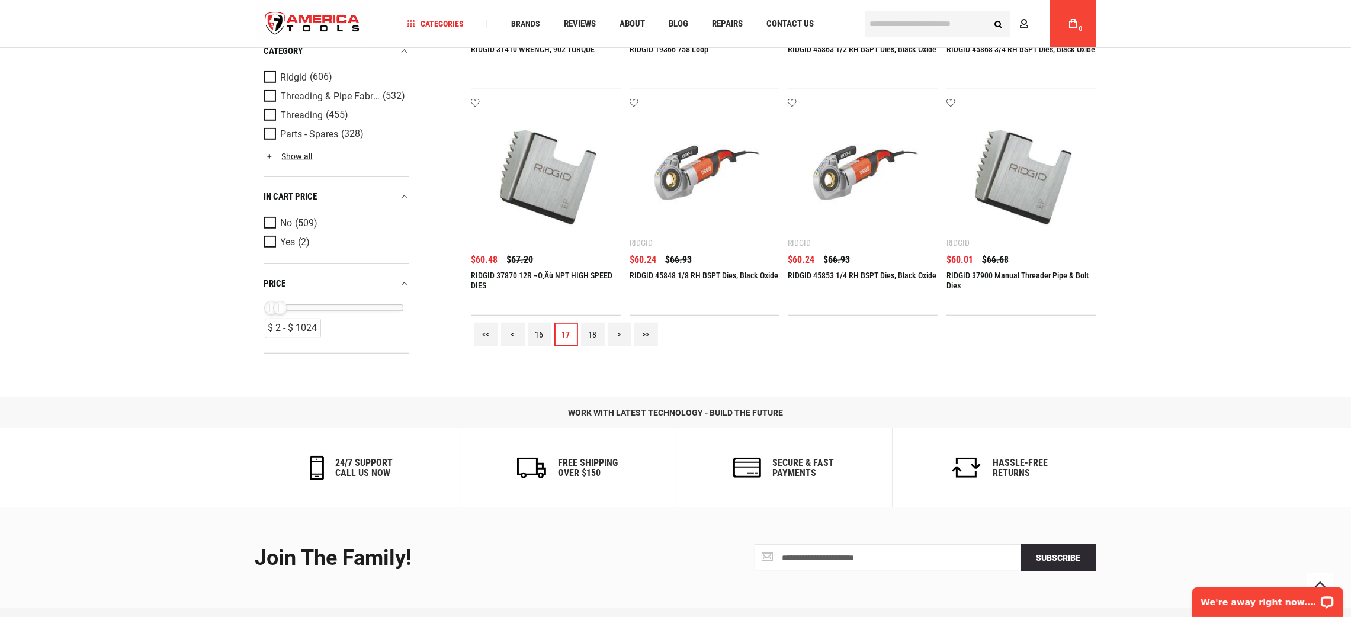
click at [589, 336] on link "18" at bounding box center [593, 335] width 24 height 24
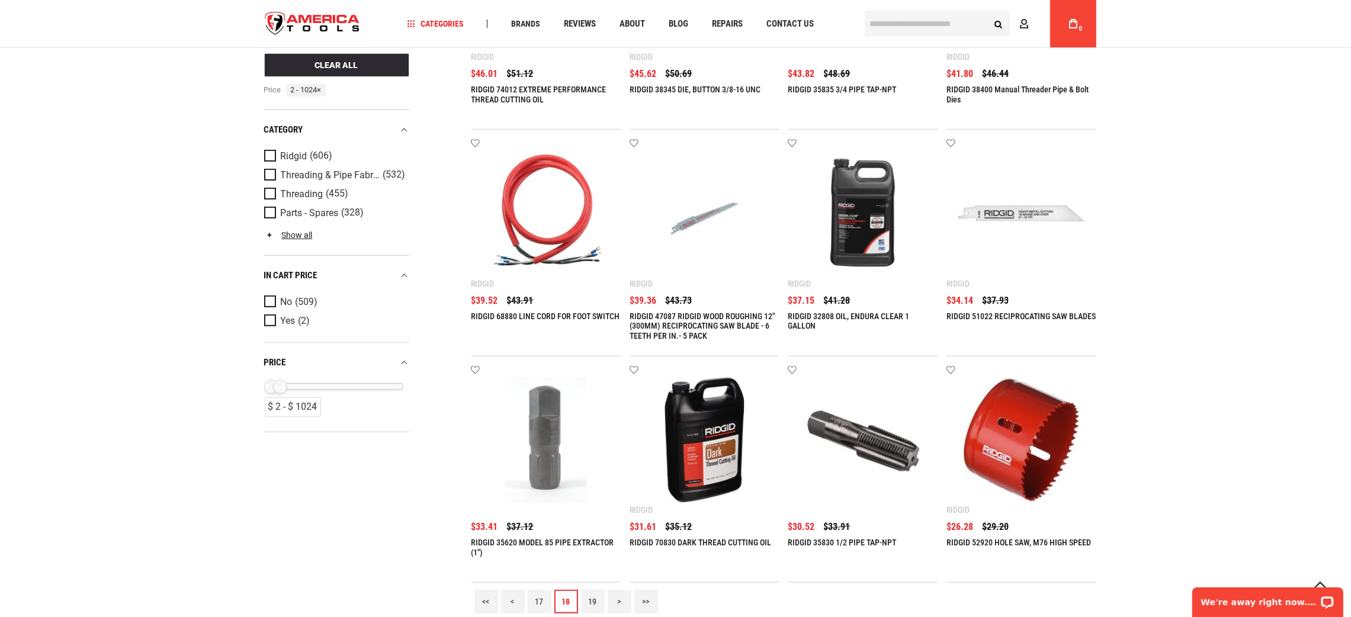
scroll to position [1497, 0]
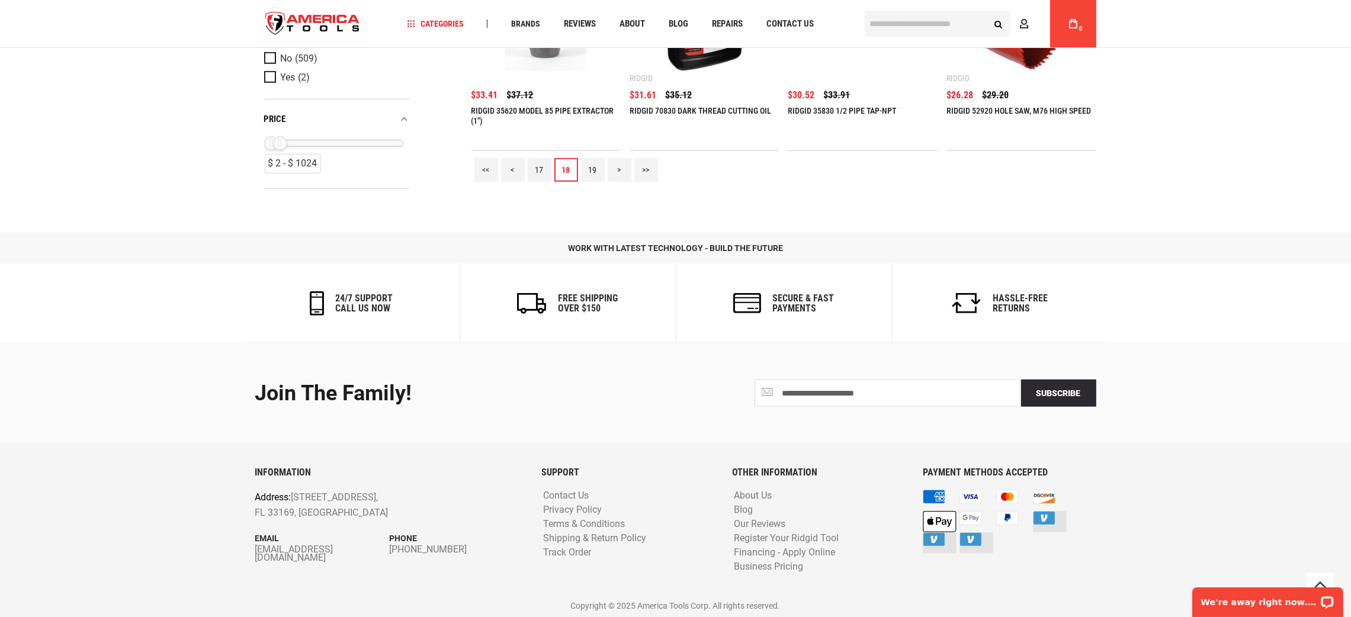
click at [592, 166] on link "19" at bounding box center [593, 170] width 24 height 24
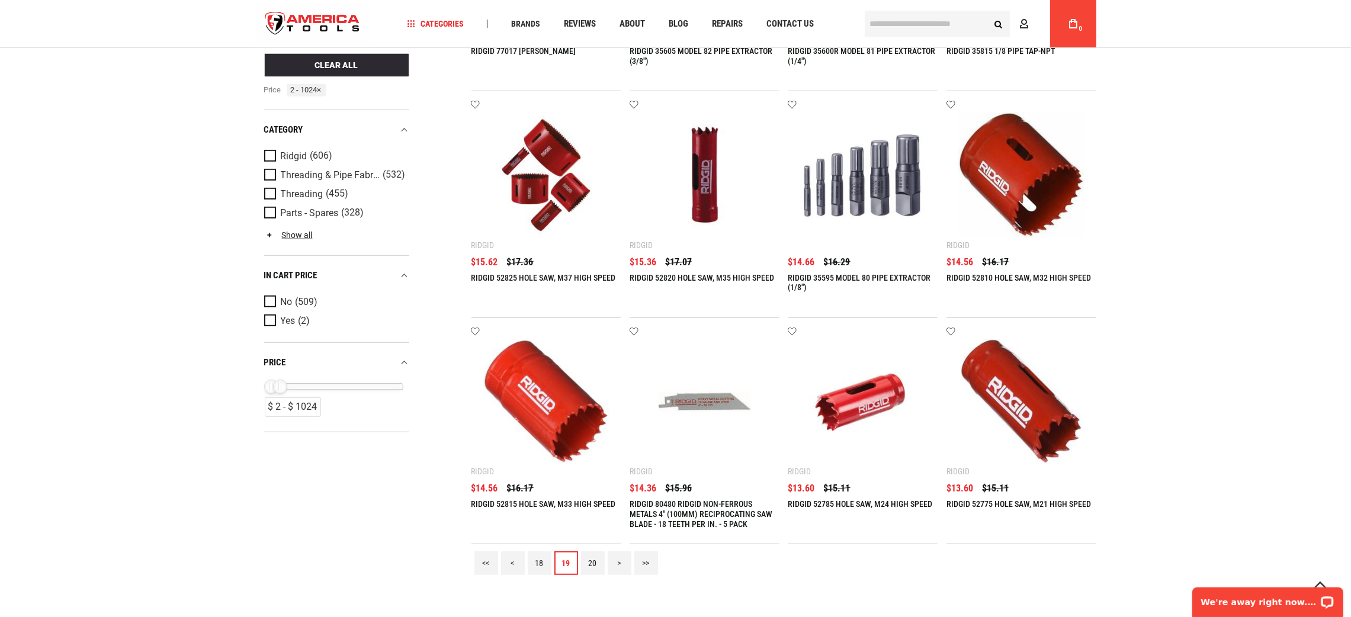
scroll to position [1422, 0]
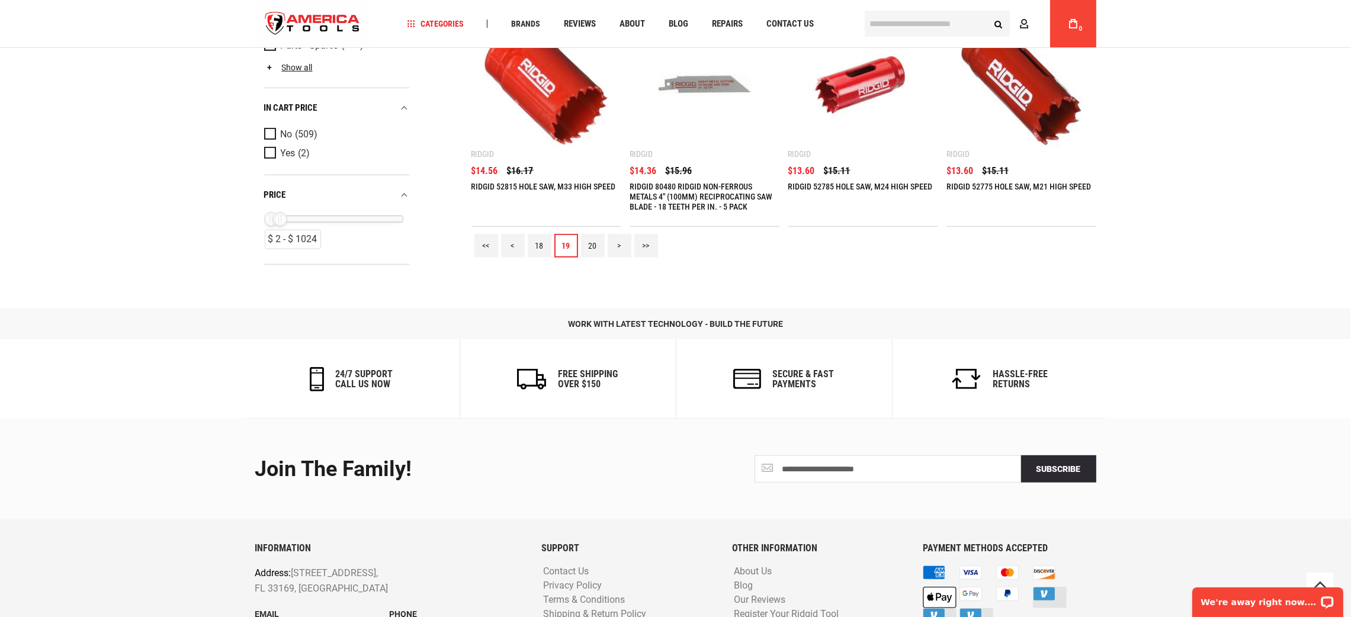
click at [595, 244] on link "20" at bounding box center [593, 246] width 24 height 24
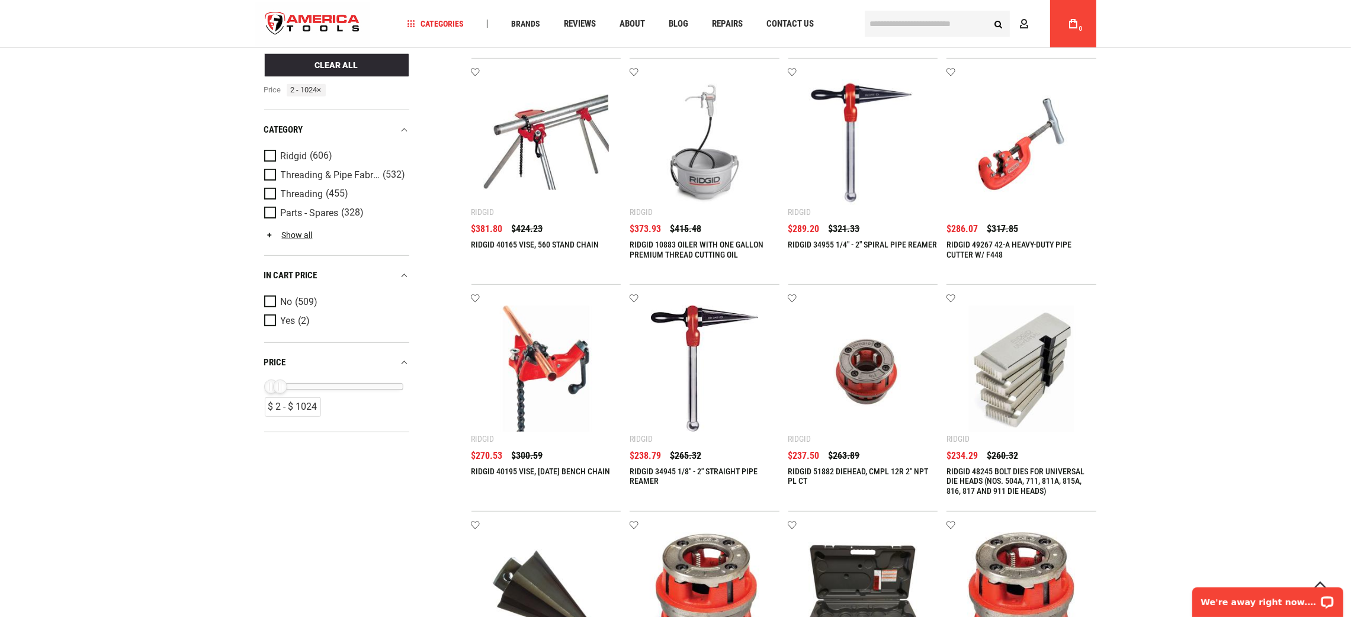
scroll to position [1333, 0]
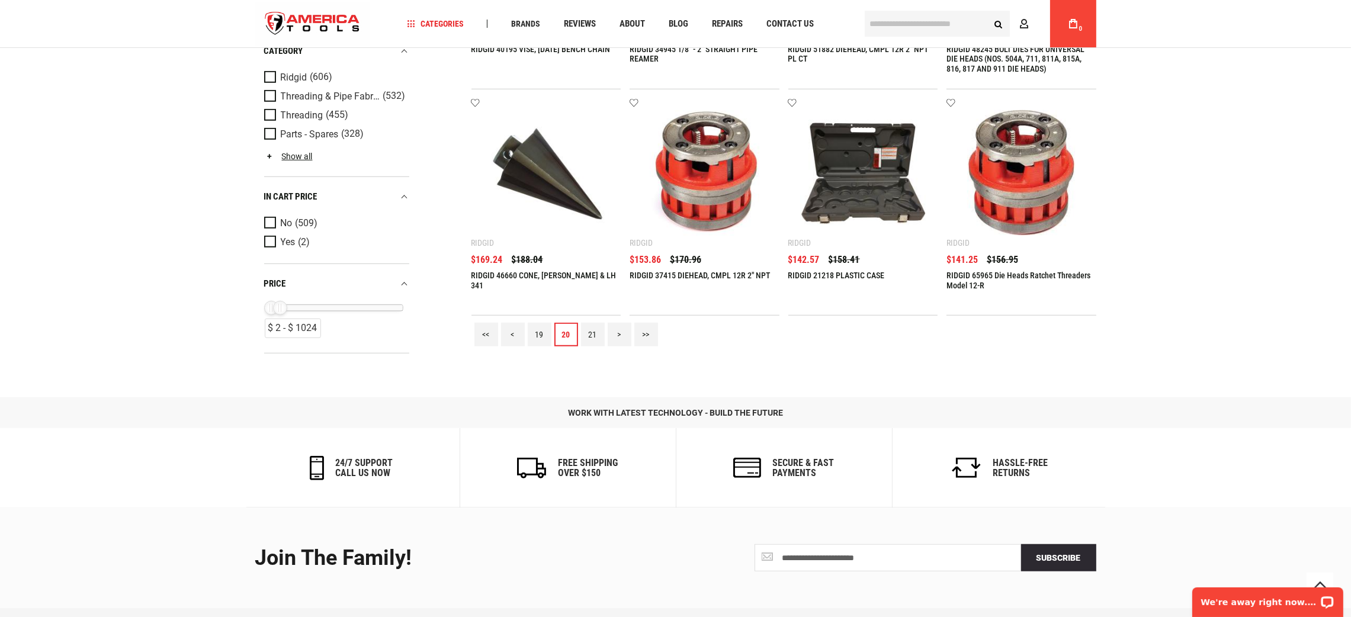
click at [599, 339] on link "21" at bounding box center [593, 335] width 24 height 24
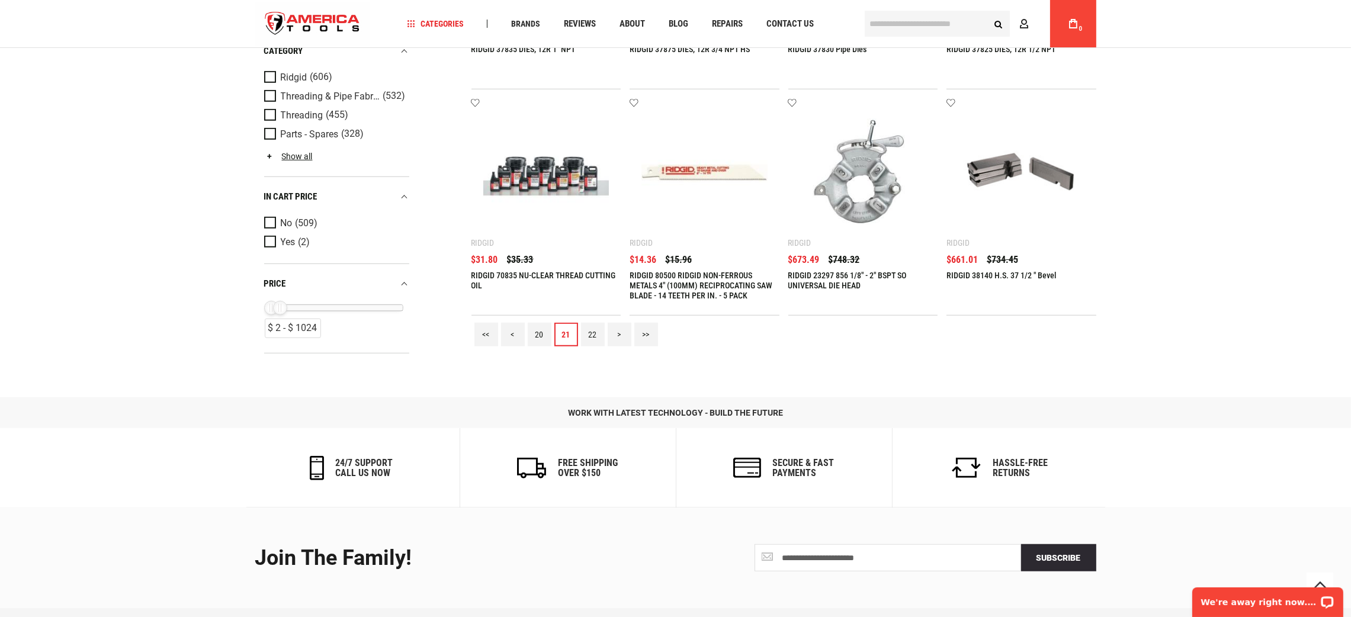
click at [595, 335] on link "22" at bounding box center [593, 335] width 24 height 24
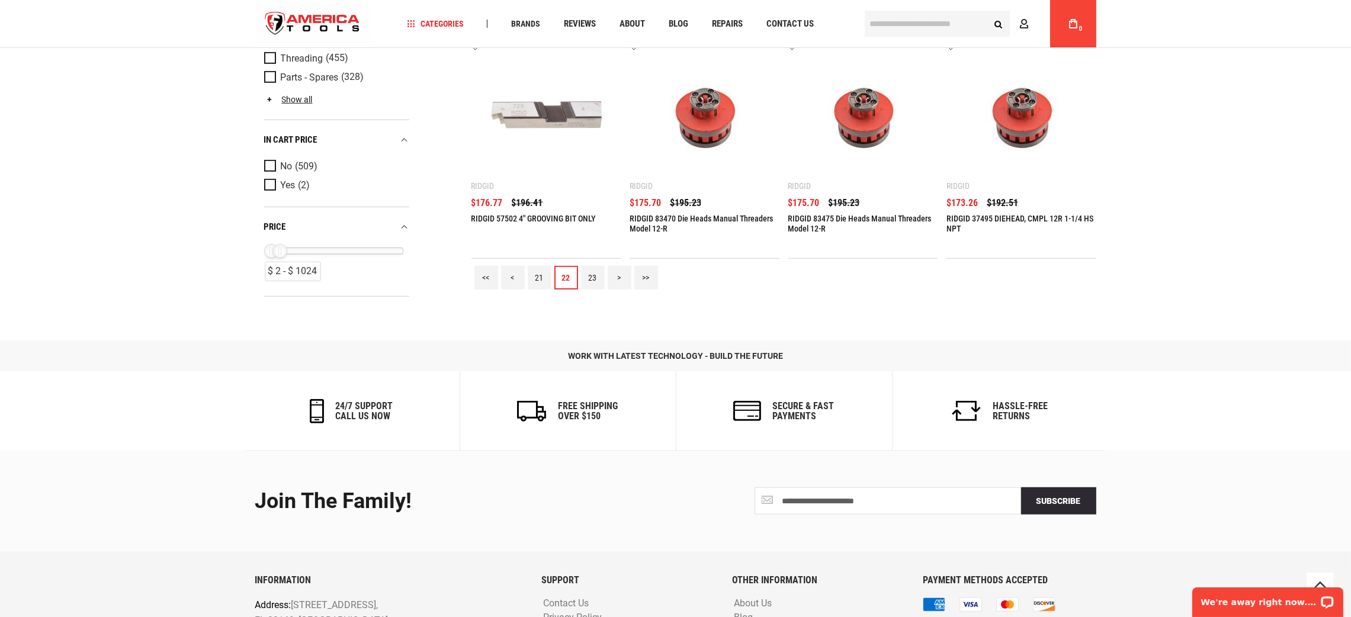
scroll to position [1497, 0]
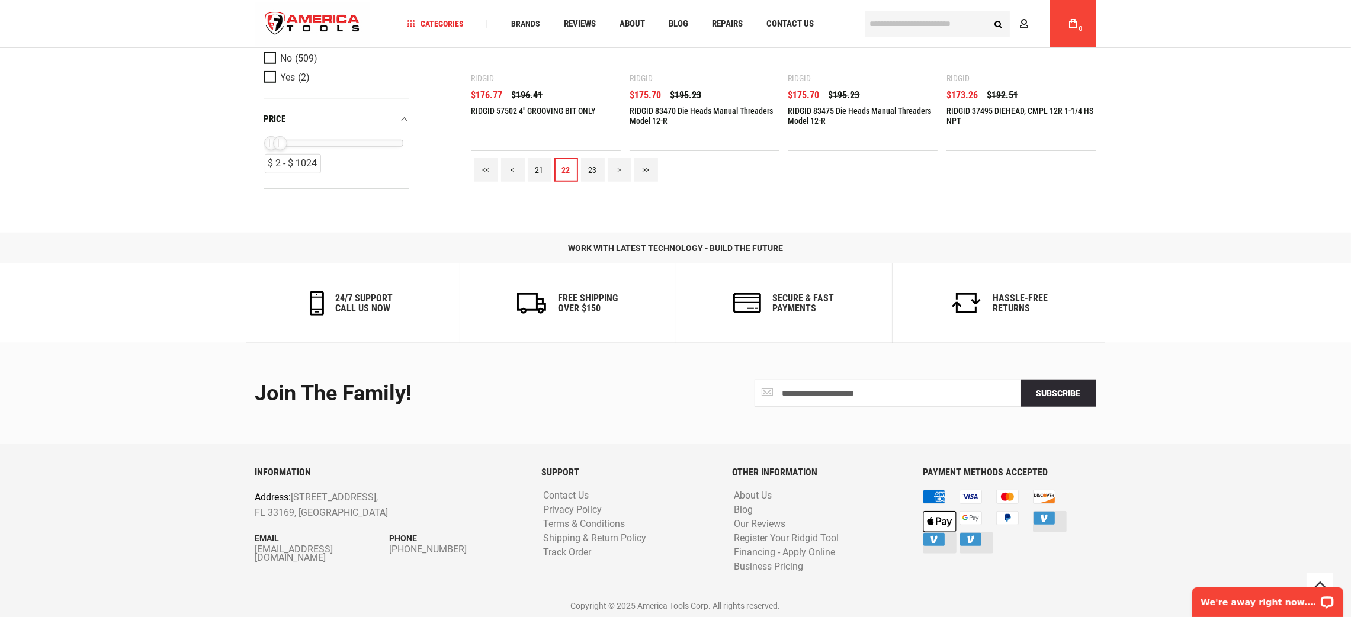
click at [591, 171] on link "23" at bounding box center [593, 170] width 24 height 24
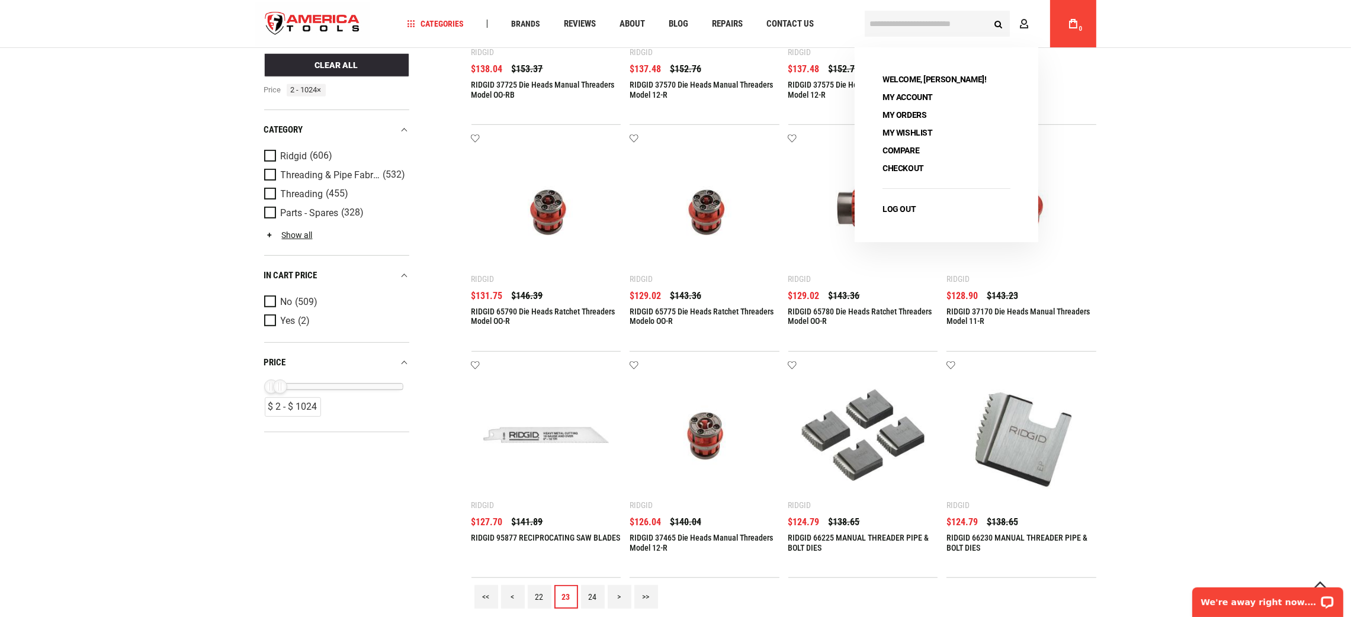
scroll to position [1333, 0]
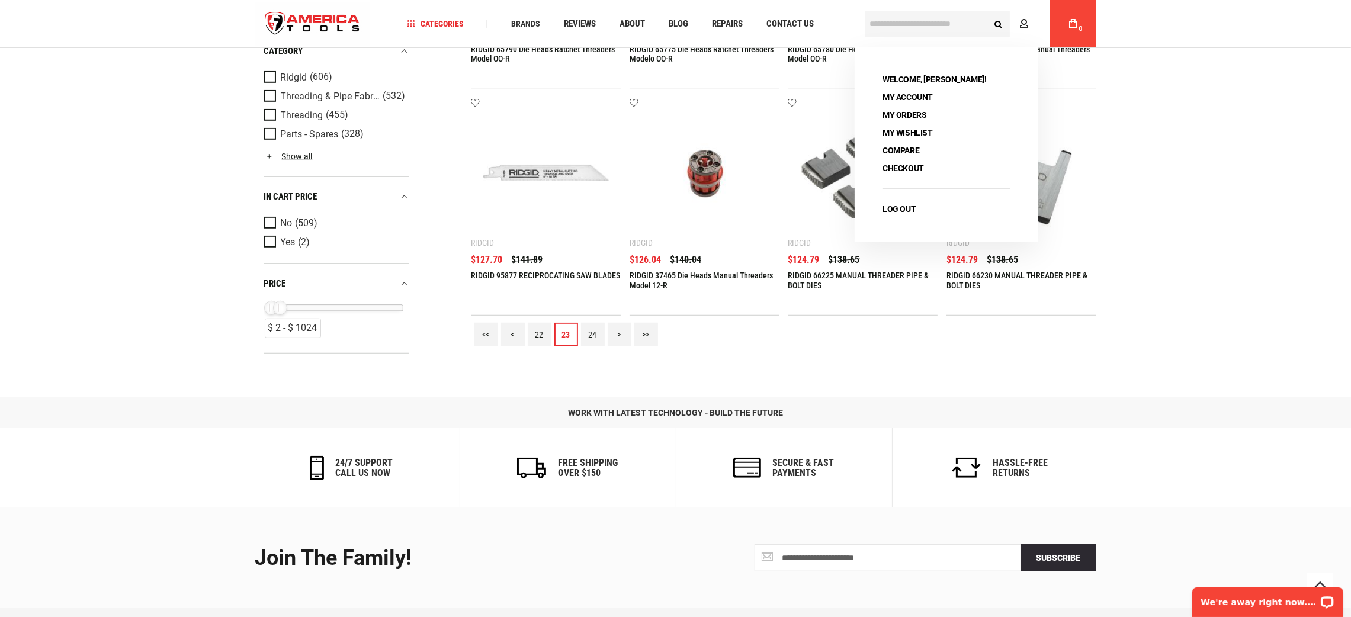
click at [585, 329] on link "24" at bounding box center [593, 335] width 24 height 24
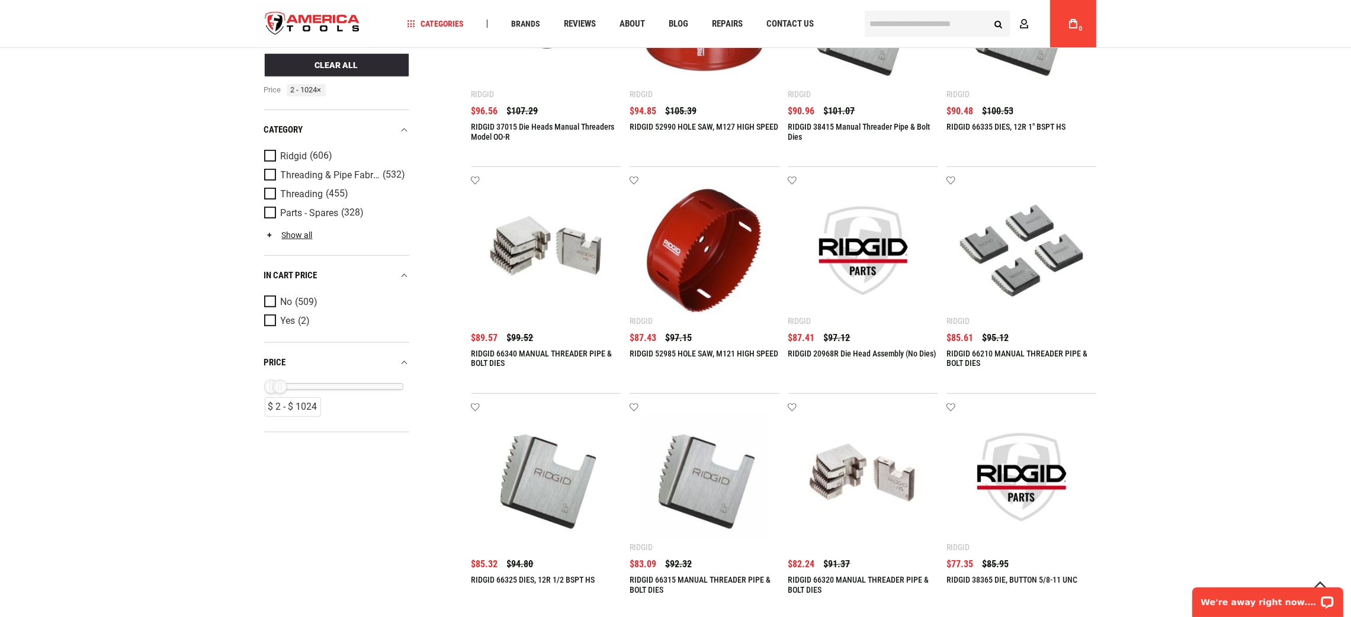
scroll to position [1244, 0]
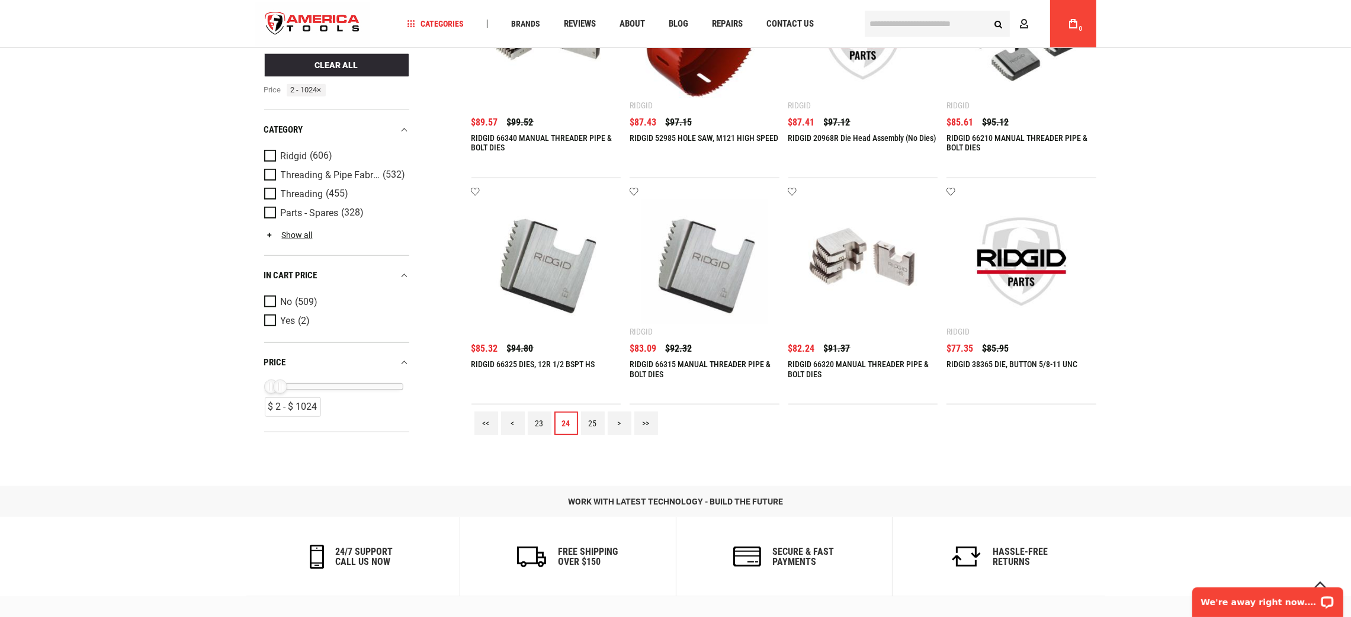
click at [598, 431] on link "25" at bounding box center [593, 424] width 24 height 24
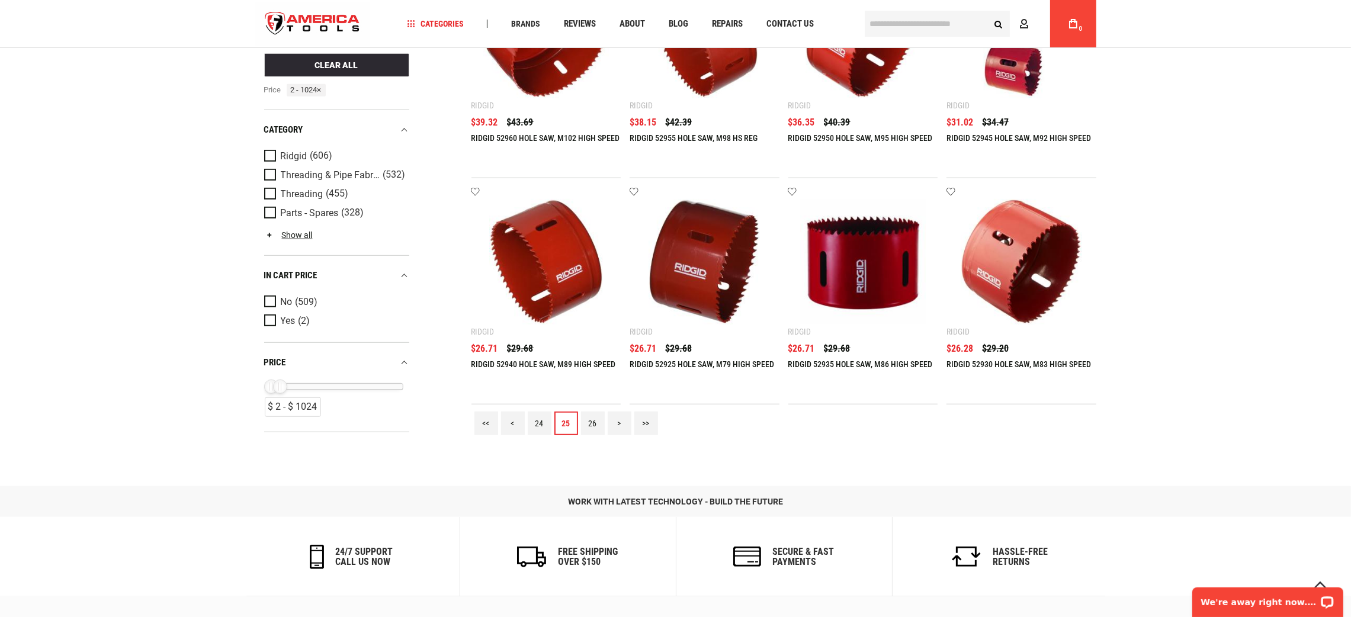
click at [594, 422] on link "26" at bounding box center [593, 424] width 24 height 24
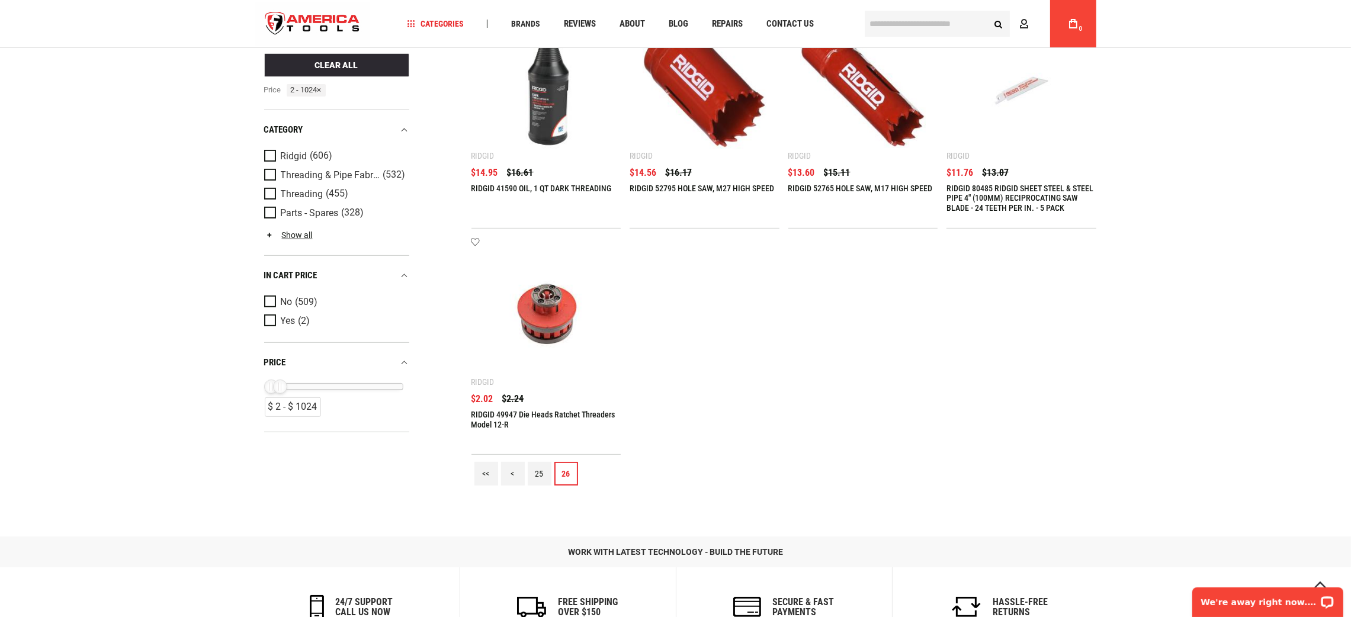
scroll to position [444, 0]
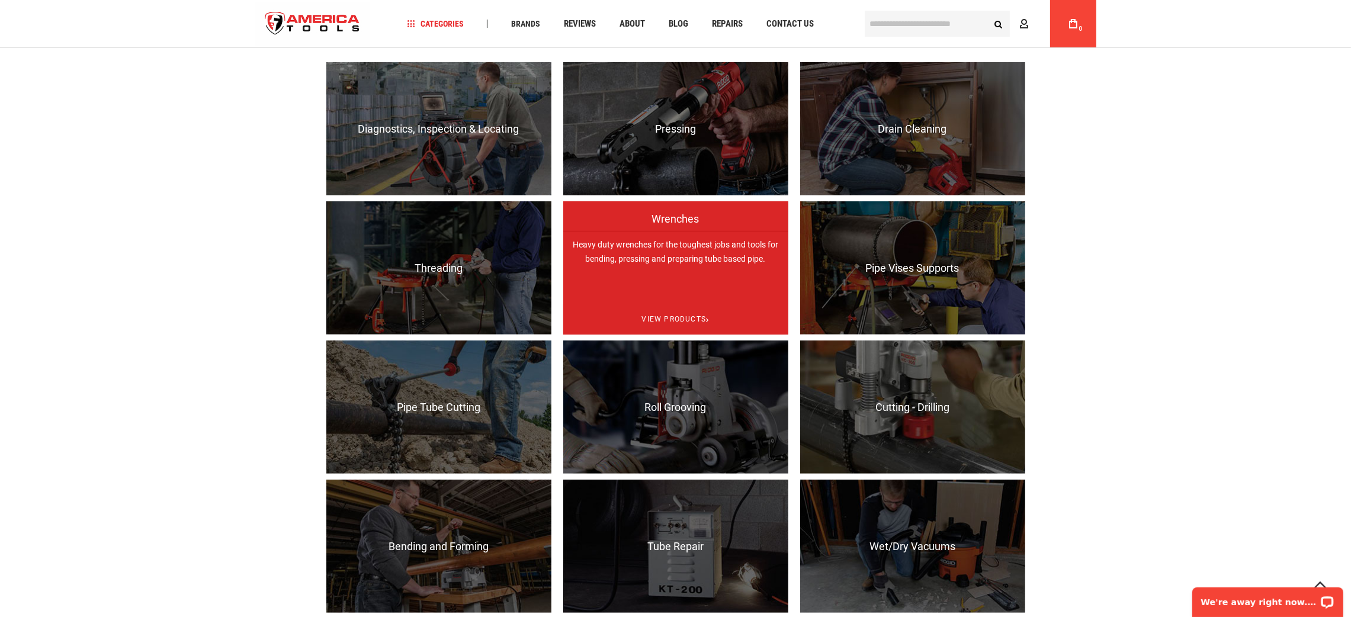
scroll to position [906, 0]
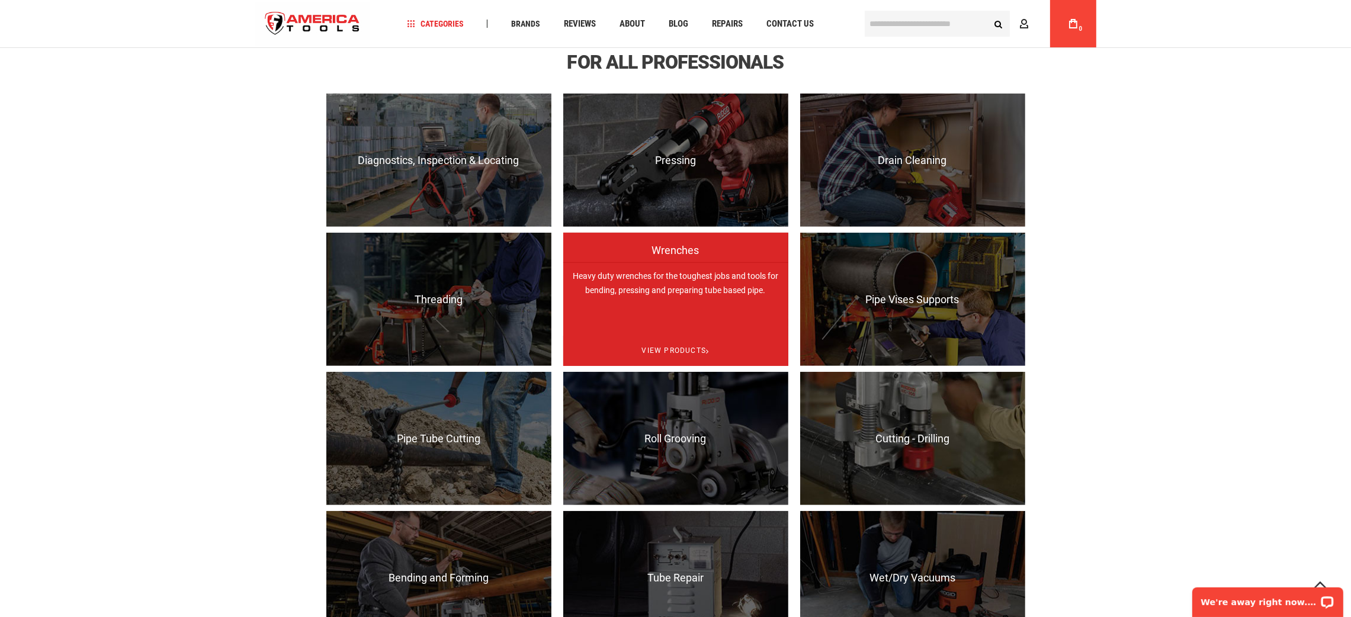
click at [667, 291] on p "Heavy duty wrenches for the toughest jobs and tools for bending, pressing and p…" at bounding box center [675, 328] width 225 height 133
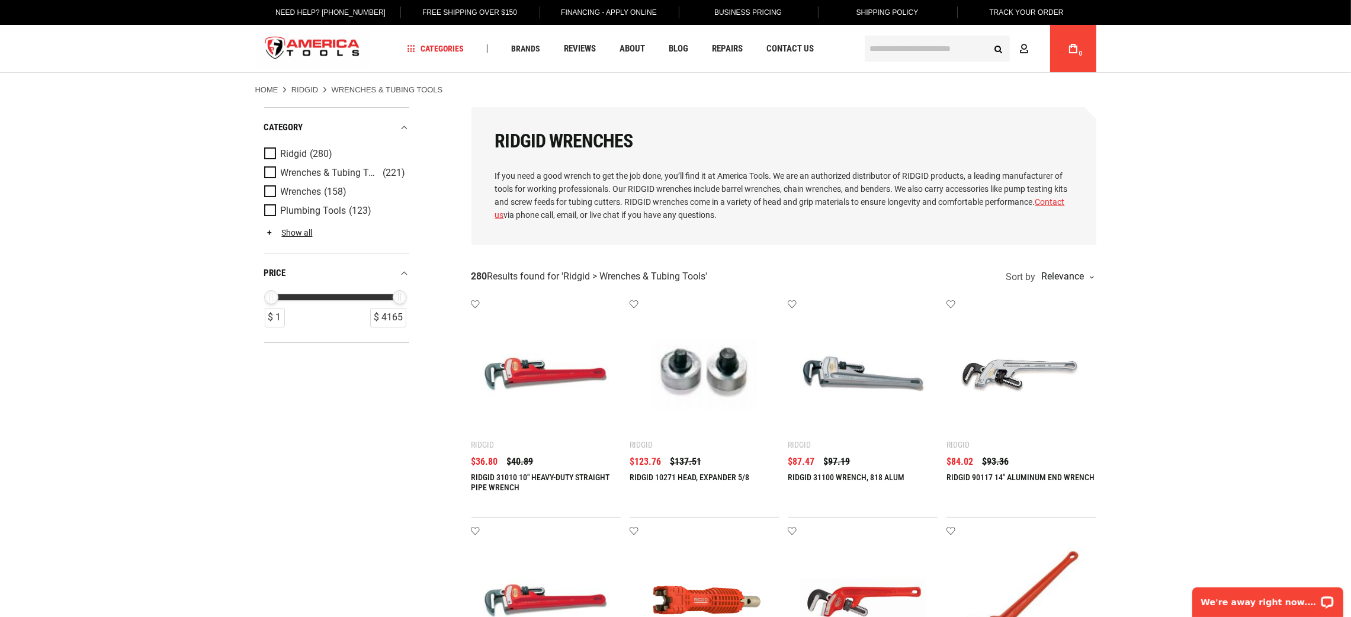
type input "**********"
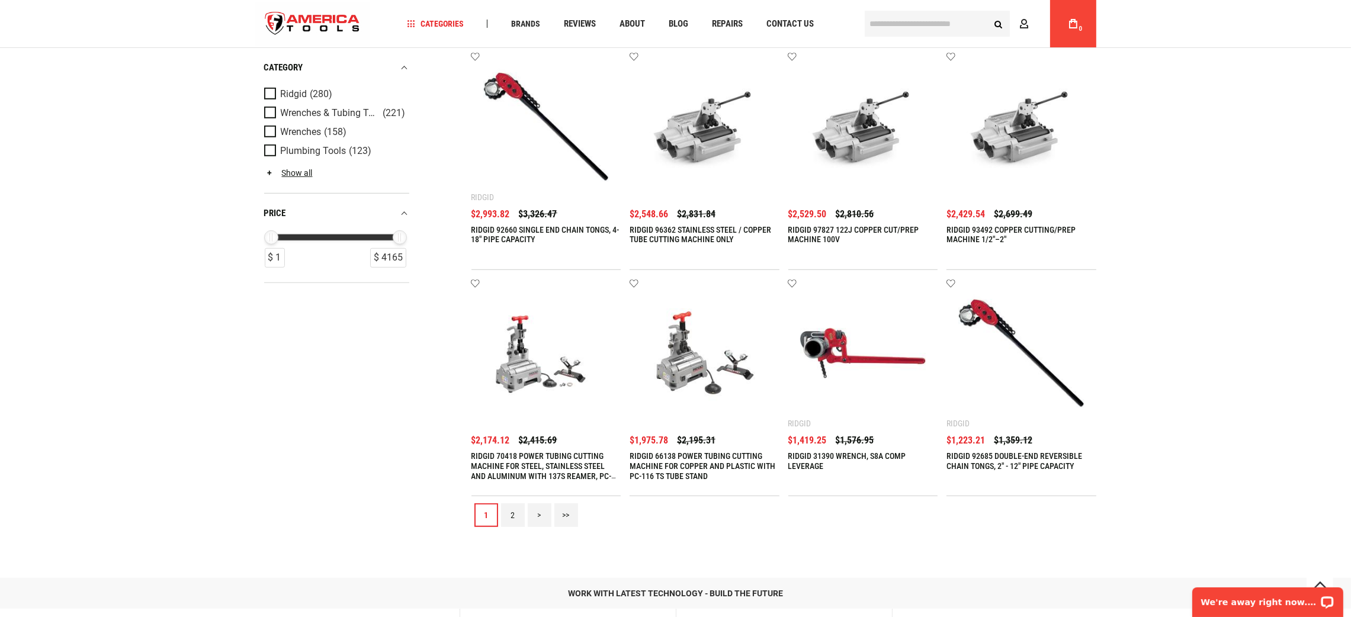
scroll to position [1154, 0]
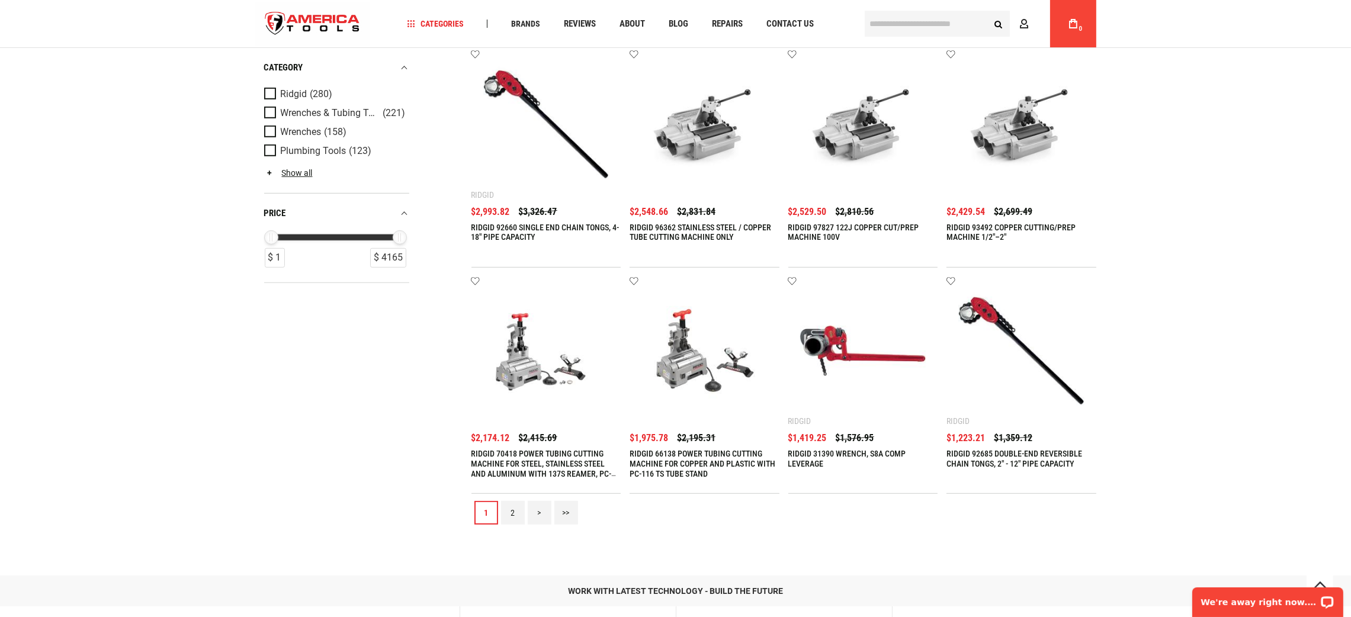
click at [512, 509] on link "2" at bounding box center [513, 513] width 24 height 24
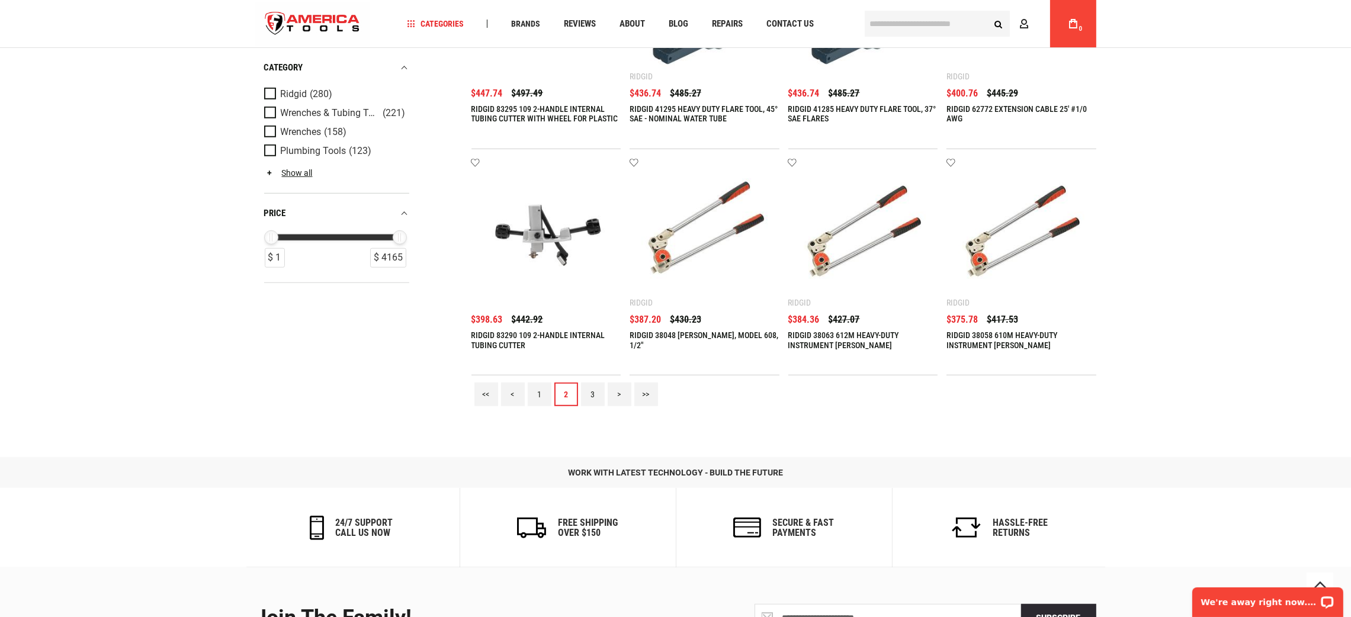
scroll to position [1422, 0]
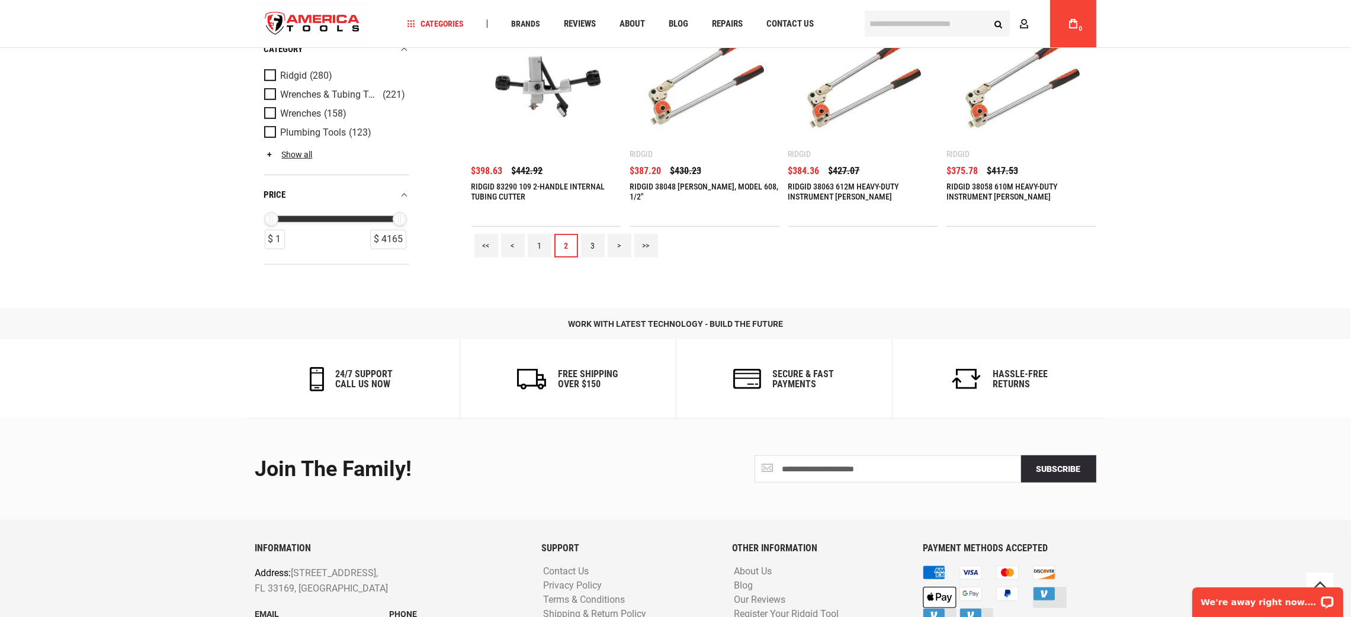
click at [602, 251] on link "3" at bounding box center [593, 246] width 24 height 24
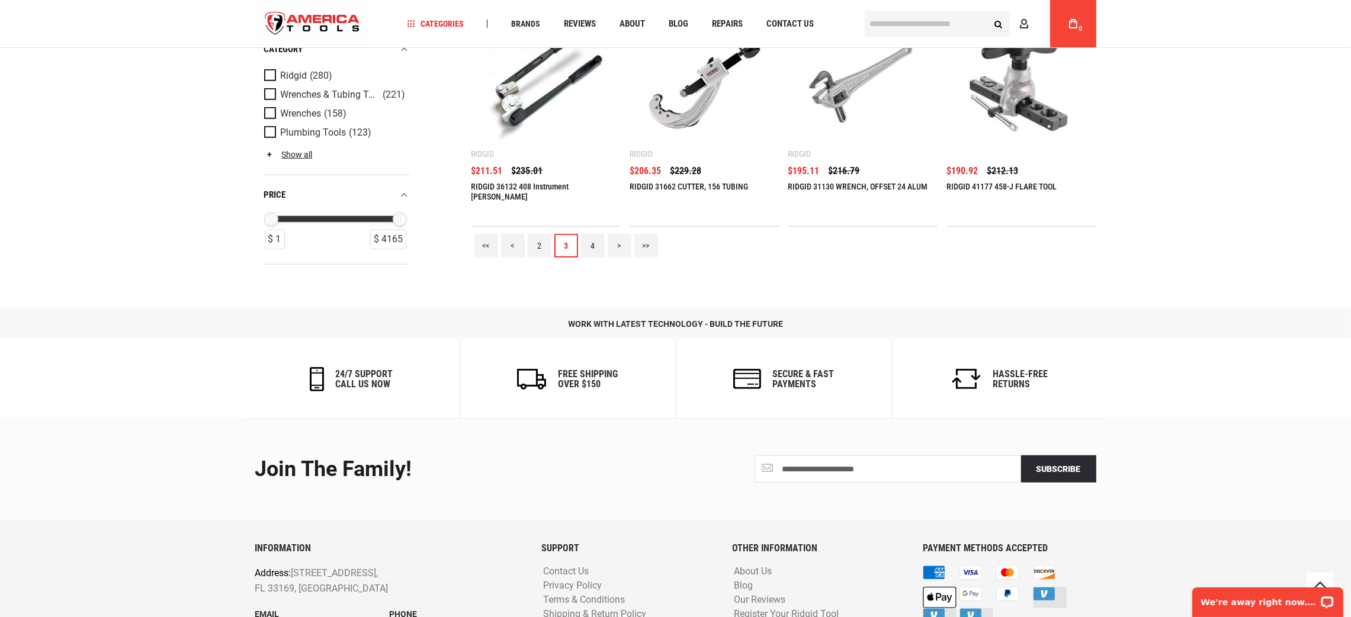
click at [589, 239] on link "4" at bounding box center [593, 246] width 24 height 24
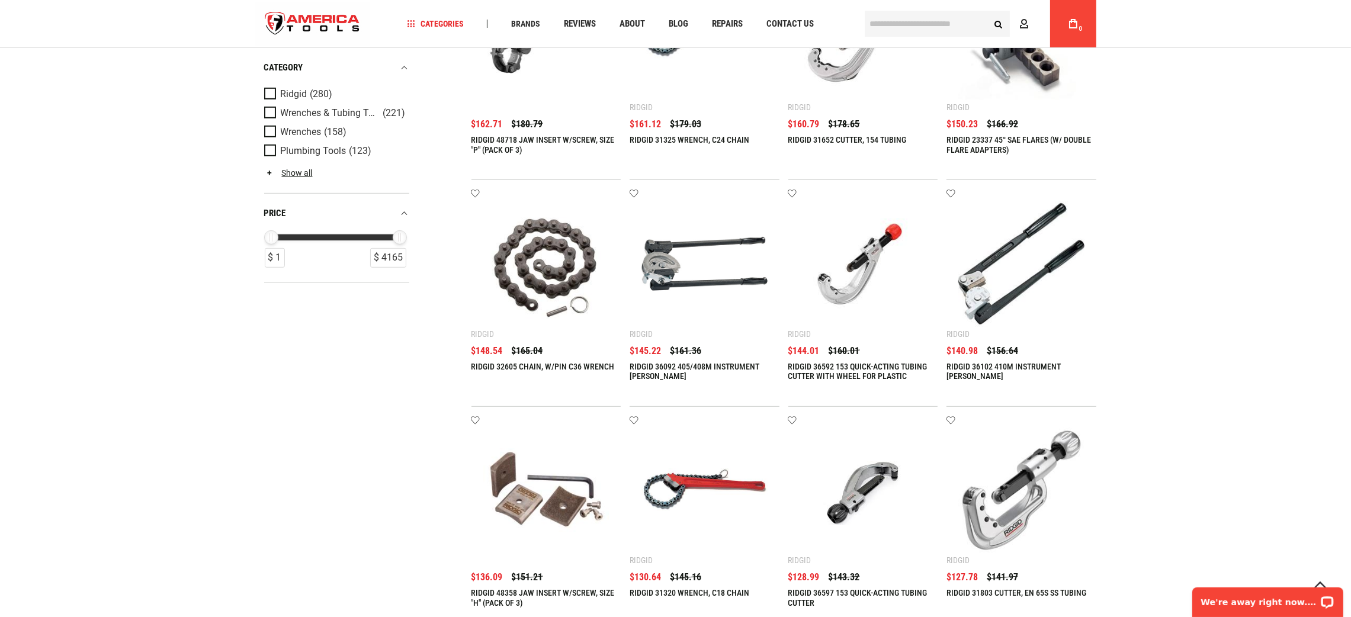
scroll to position [1333, 0]
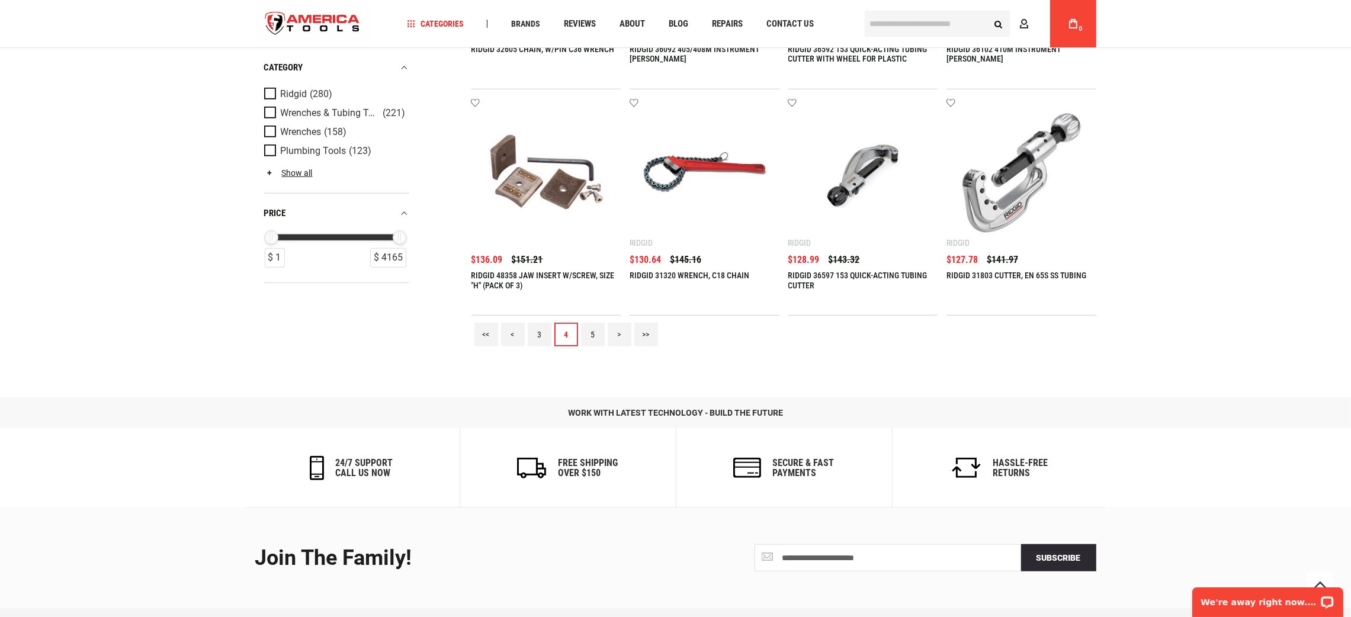
click at [596, 339] on link "5" at bounding box center [593, 335] width 24 height 24
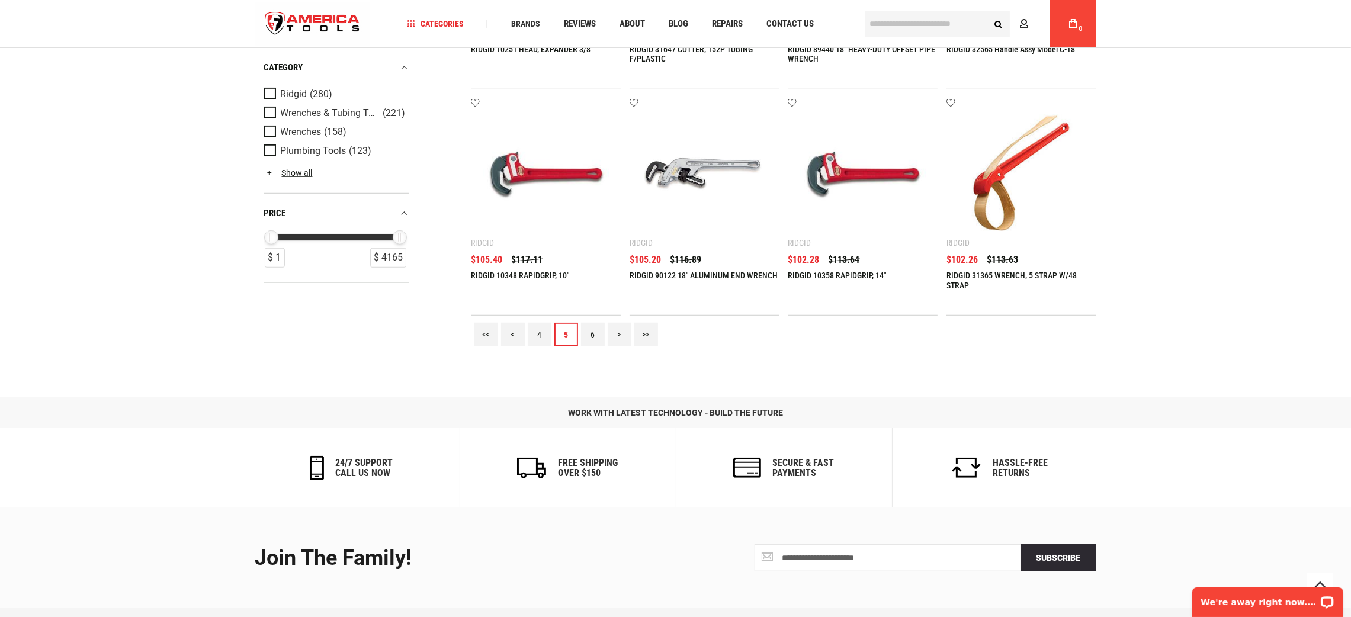
click at [591, 330] on link "6" at bounding box center [593, 335] width 24 height 24
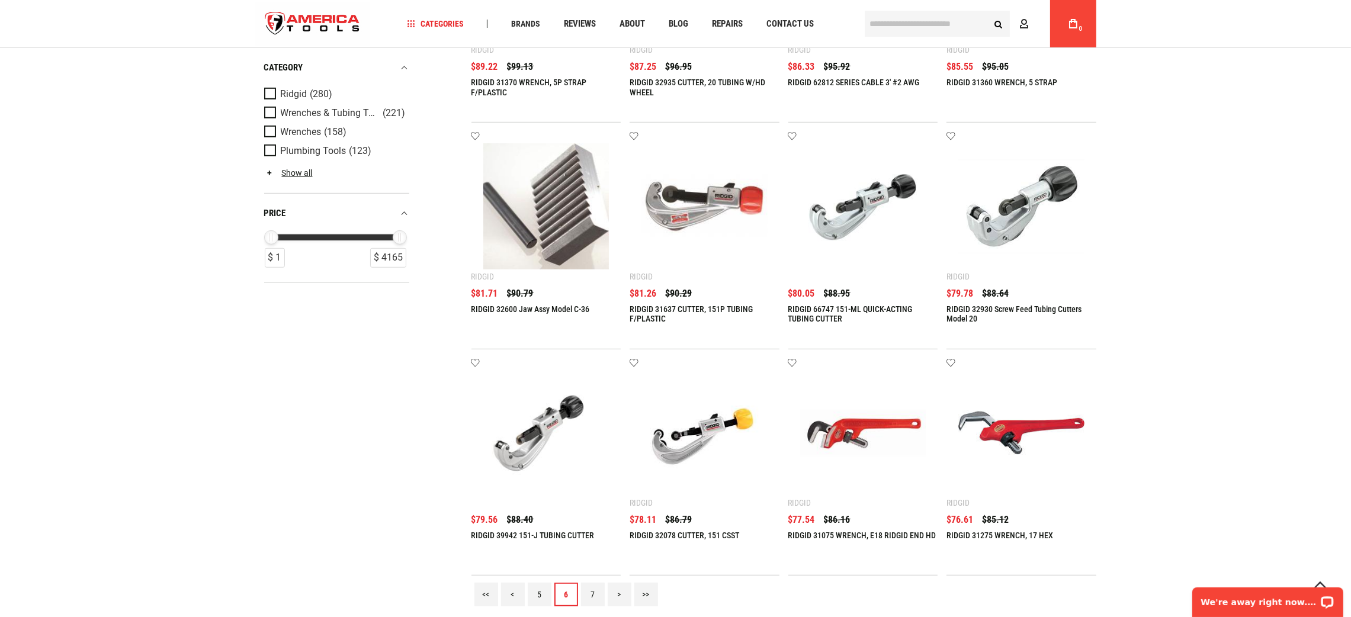
scroll to position [1244, 0]
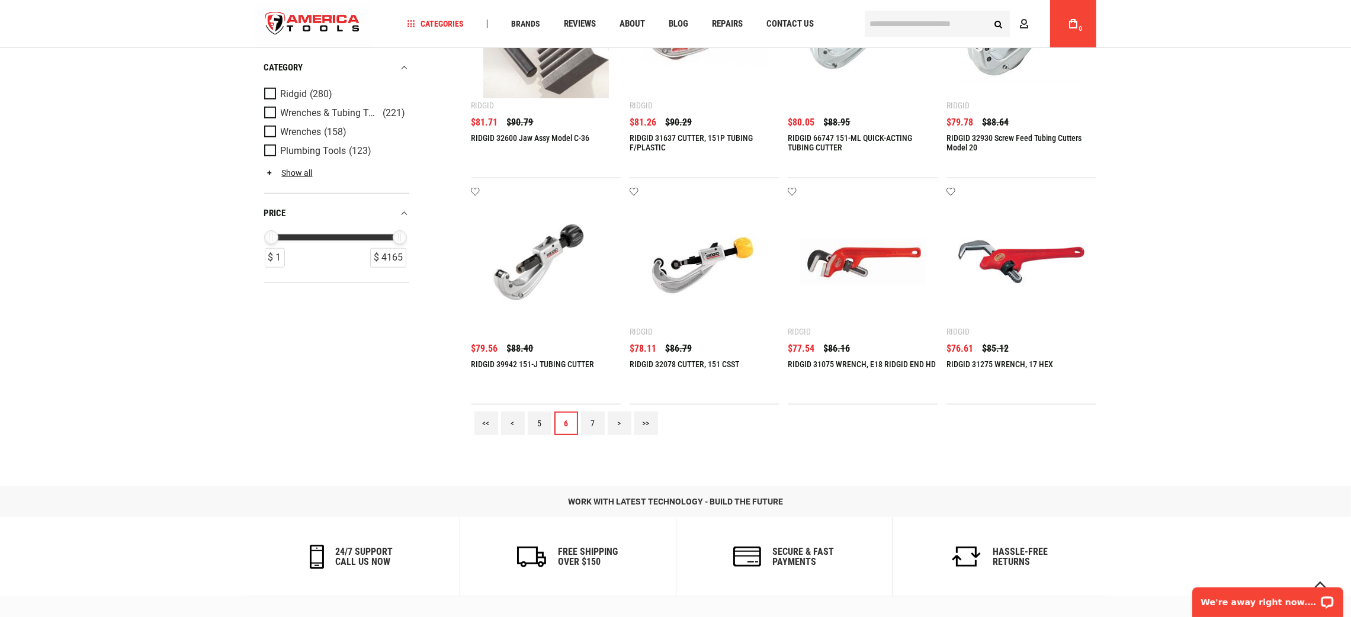
click at [591, 421] on link "7" at bounding box center [593, 424] width 24 height 24
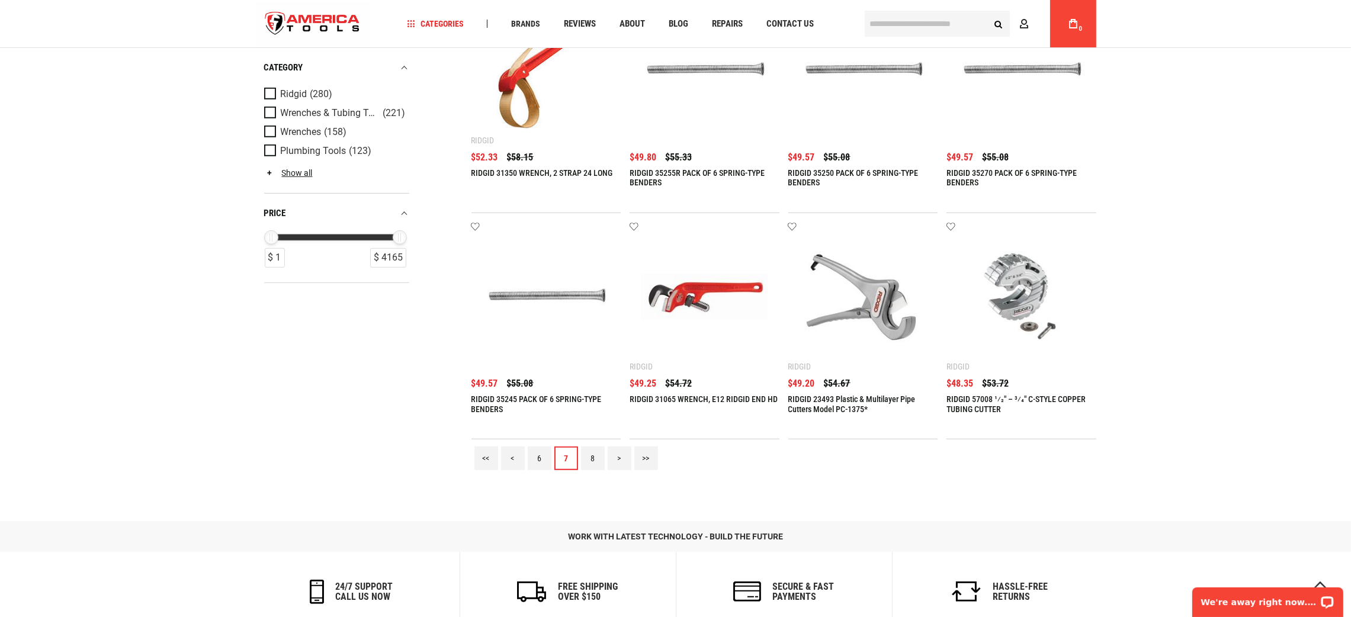
scroll to position [1422, 0]
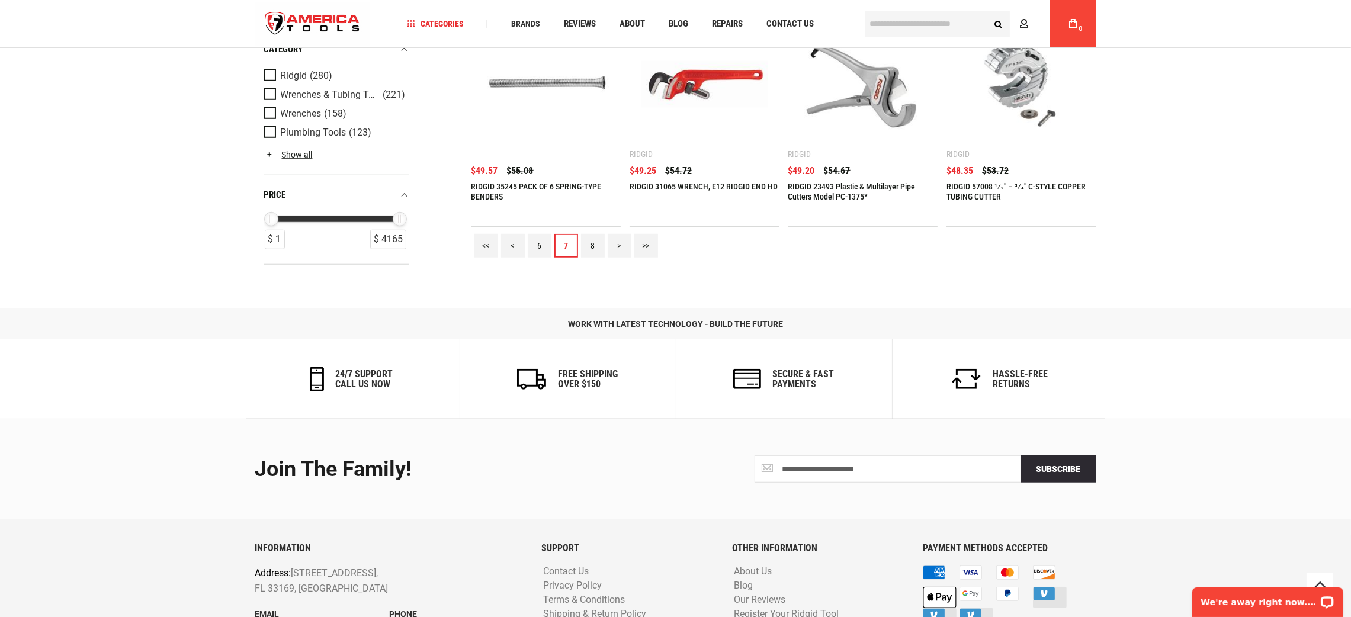
click at [594, 243] on link "8" at bounding box center [593, 246] width 24 height 24
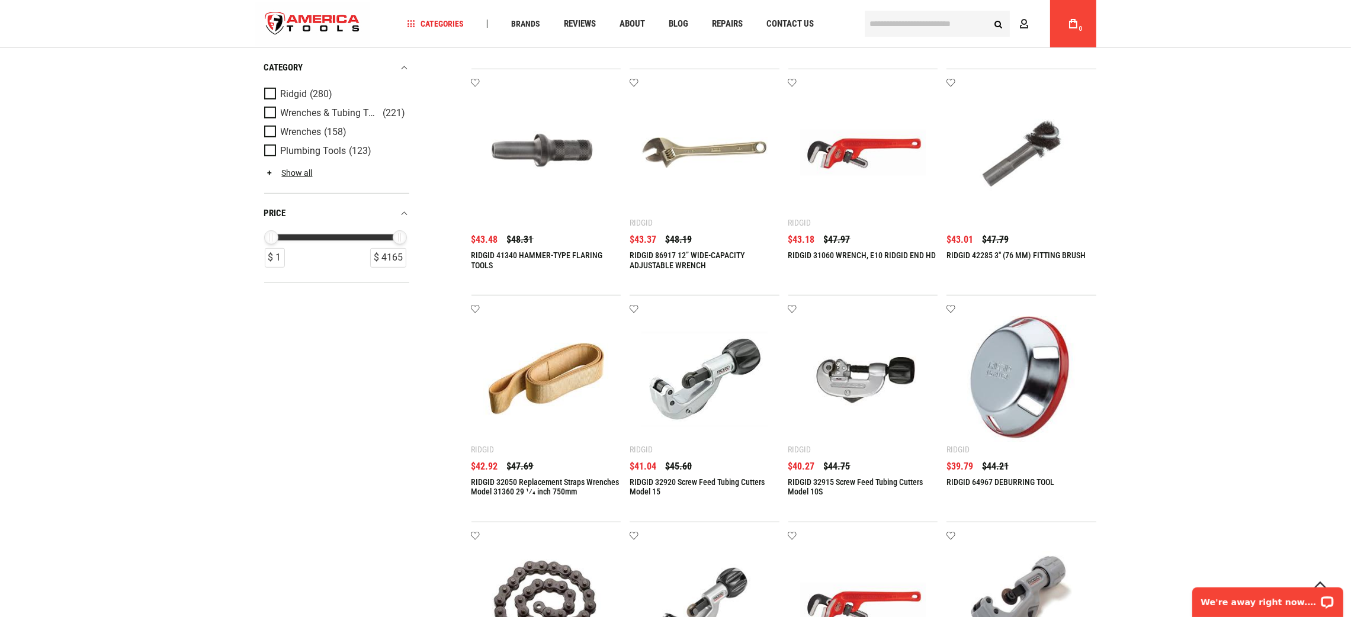
scroll to position [1154, 0]
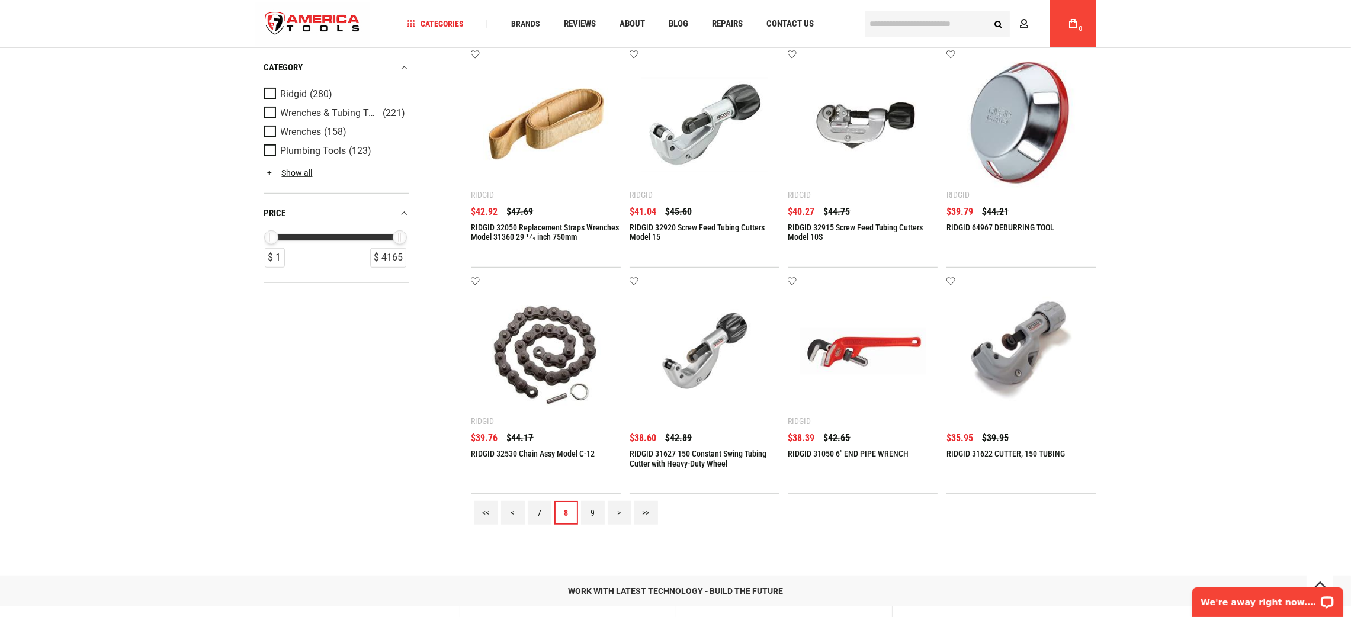
click at [588, 505] on link "9" at bounding box center [593, 513] width 24 height 24
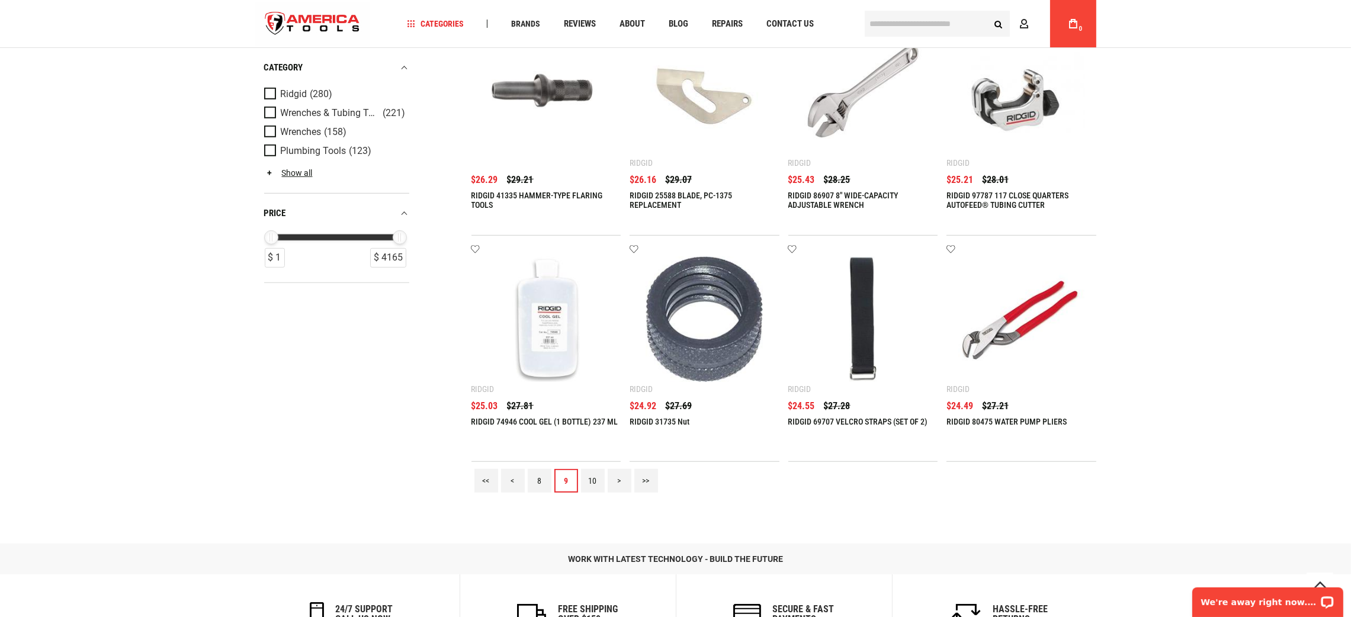
scroll to position [1333, 0]
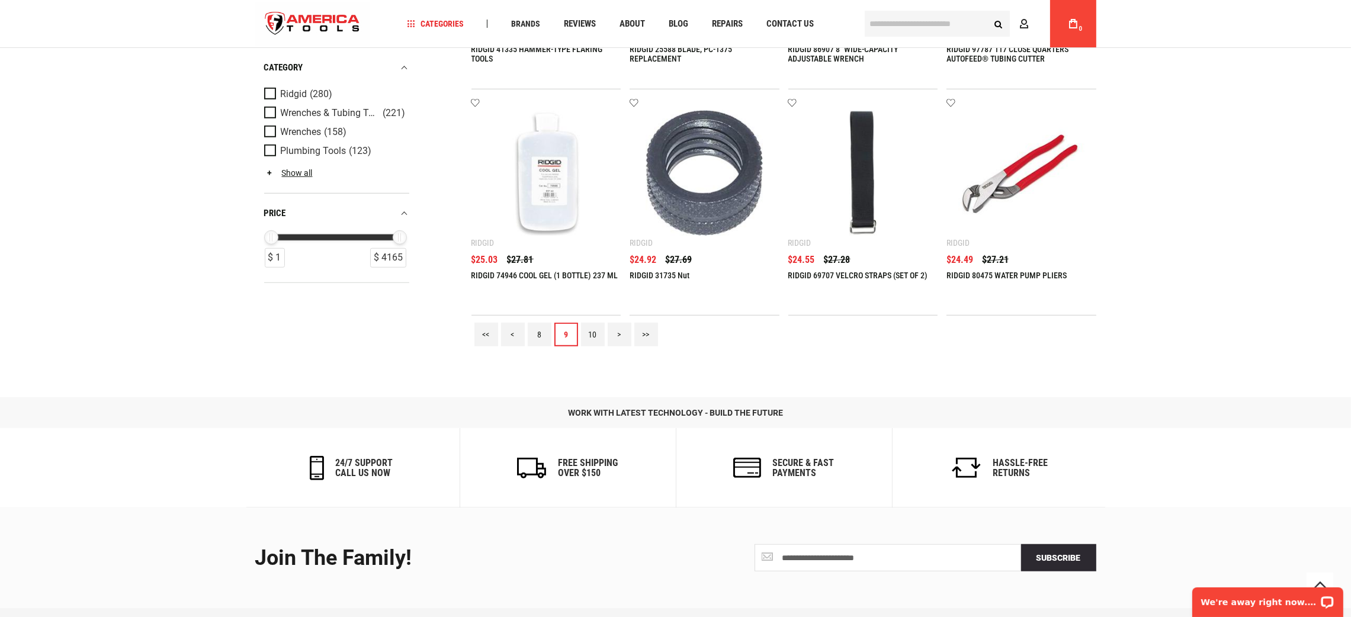
click at [592, 328] on link "10" at bounding box center [593, 335] width 24 height 24
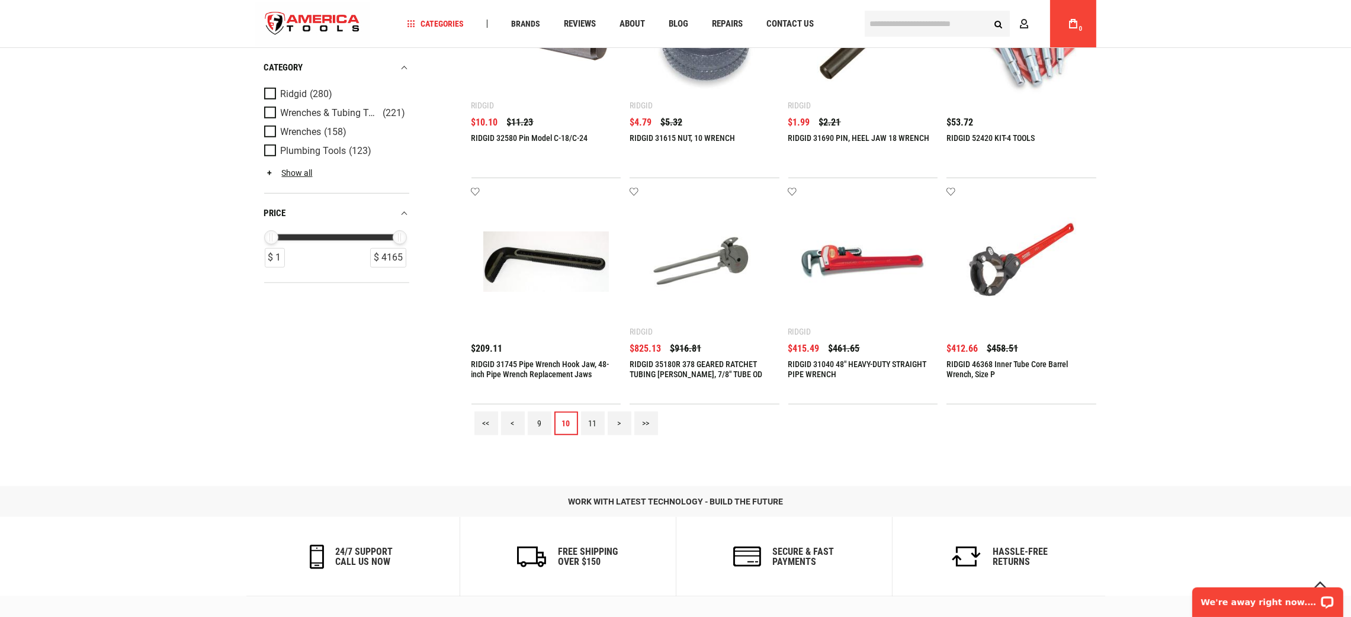
scroll to position [1422, 0]
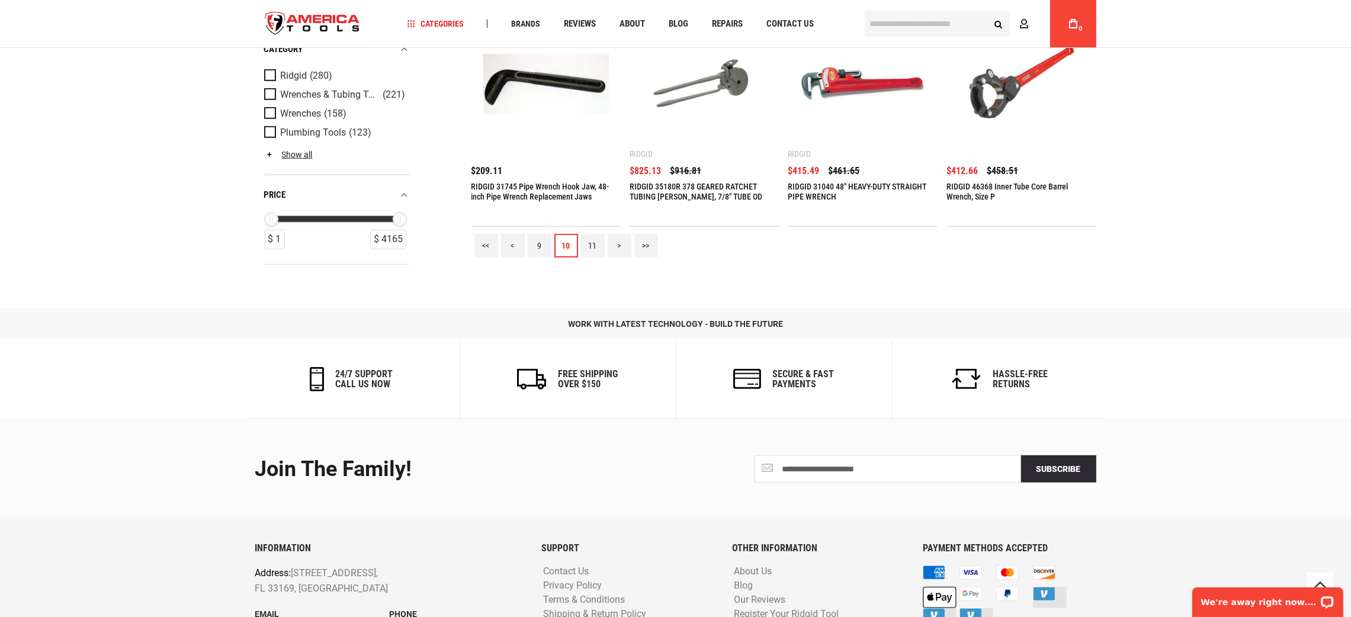
click at [593, 236] on link "11" at bounding box center [593, 246] width 24 height 24
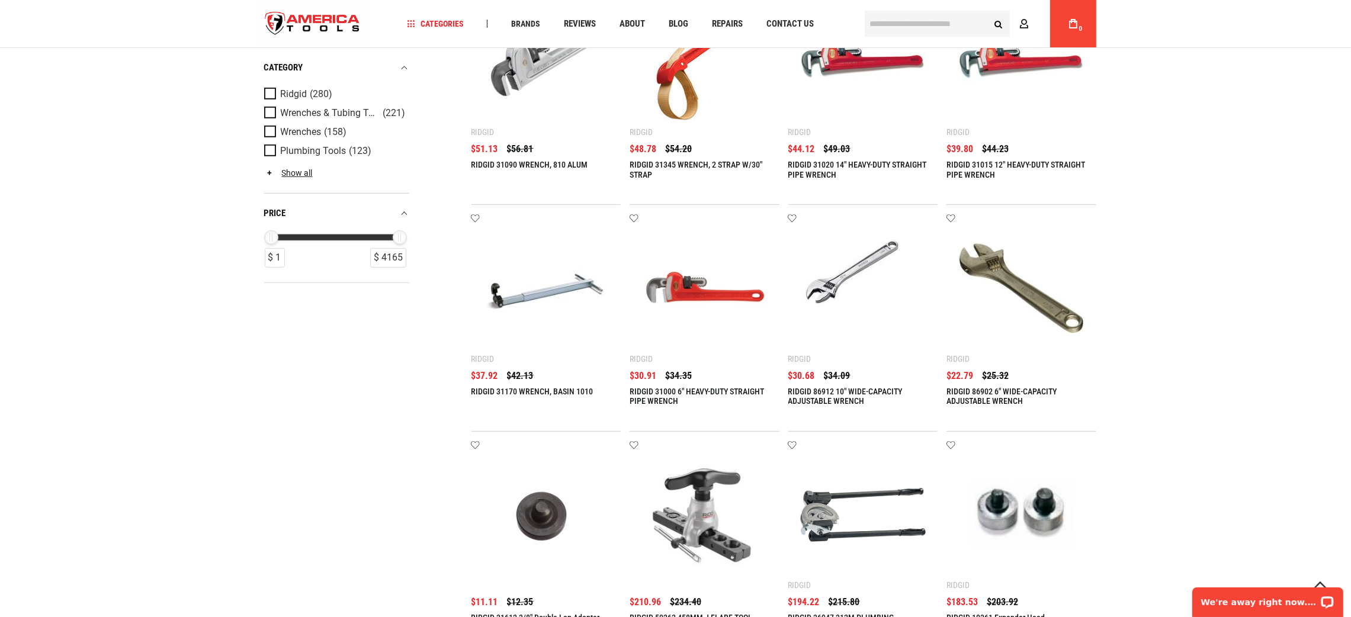
scroll to position [1244, 0]
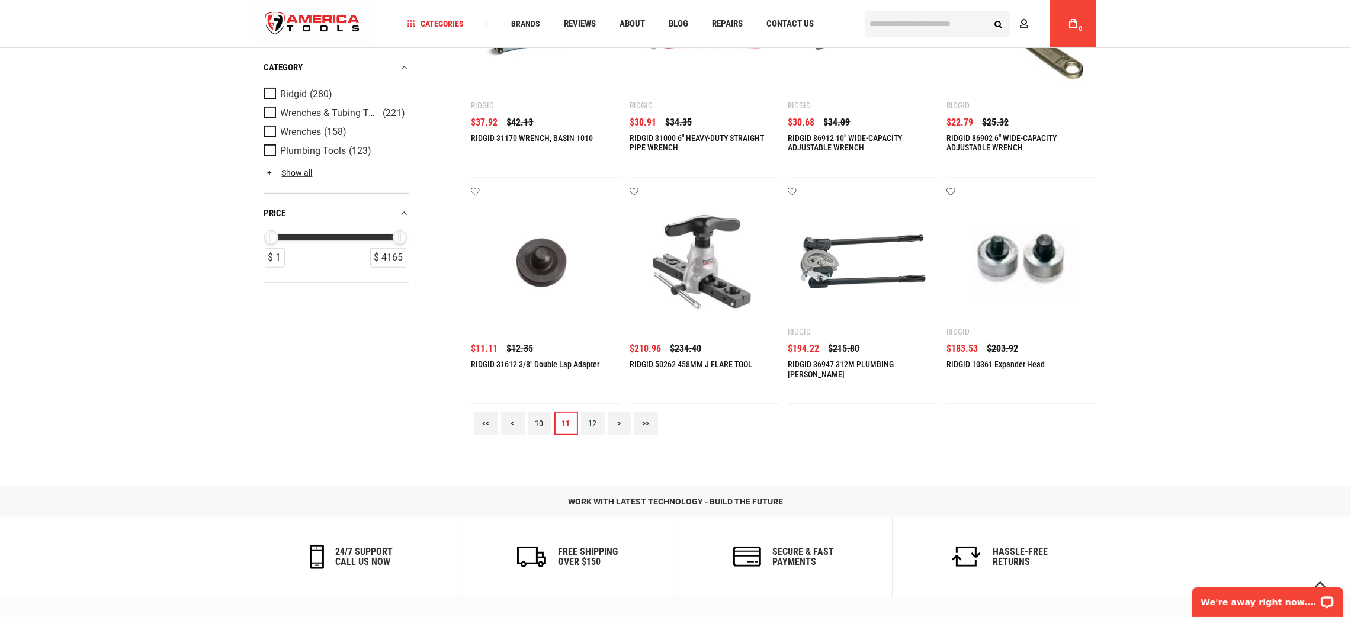
click at [595, 421] on link "12" at bounding box center [593, 424] width 24 height 24
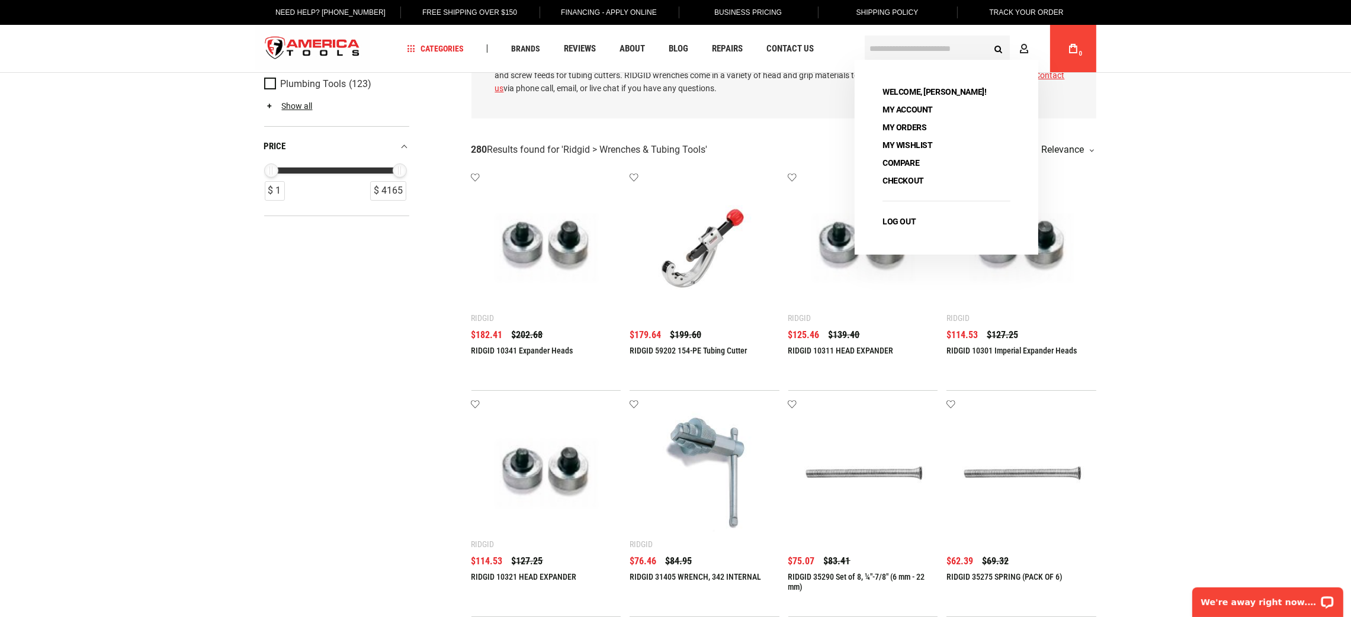
scroll to position [0, 0]
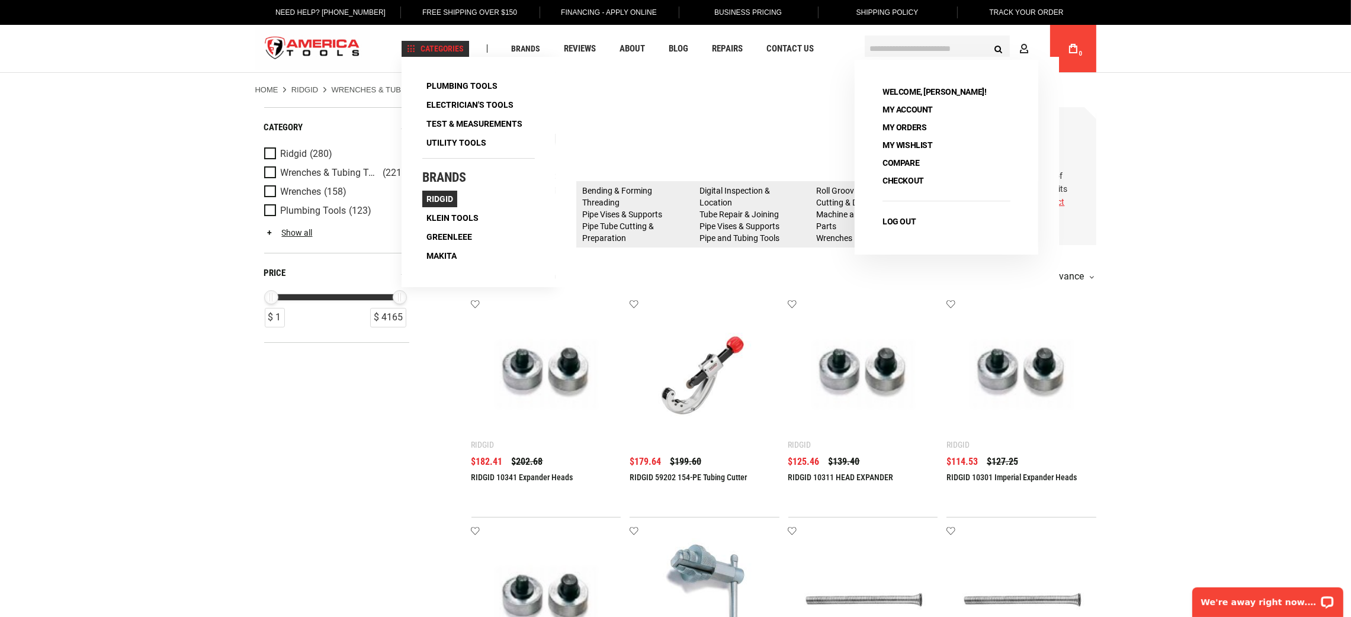
click at [437, 199] on span "Ridgid" at bounding box center [439, 199] width 27 height 8
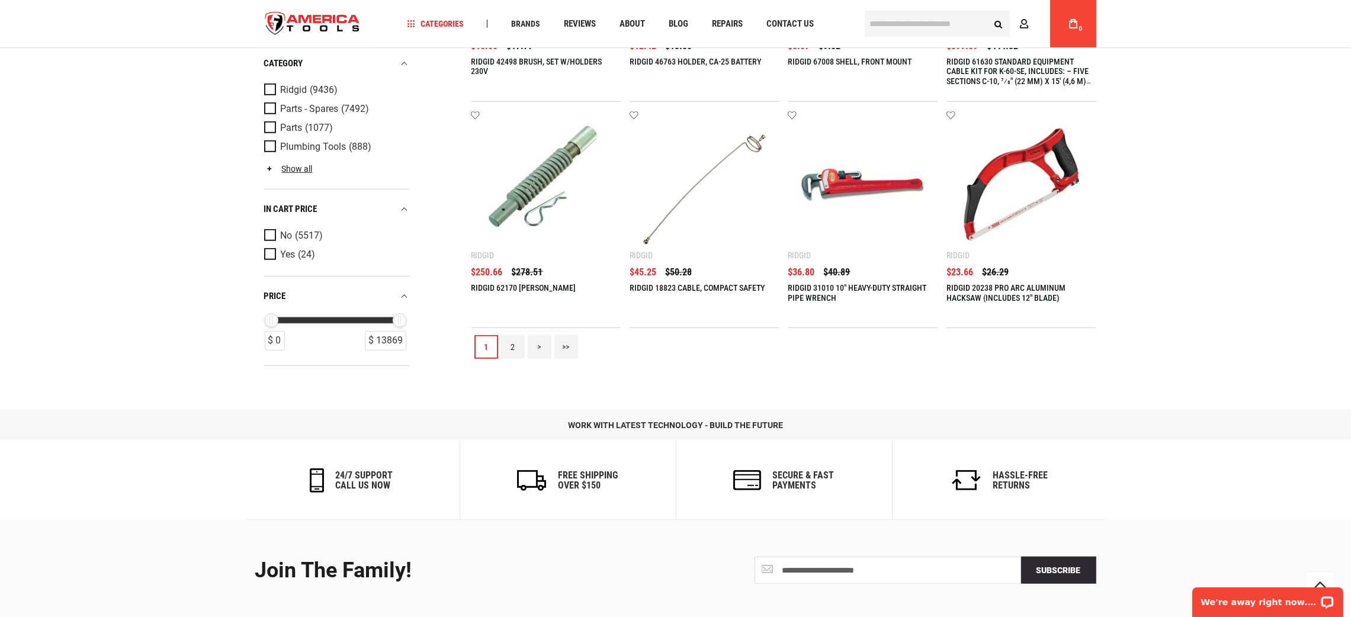
scroll to position [1497, 0]
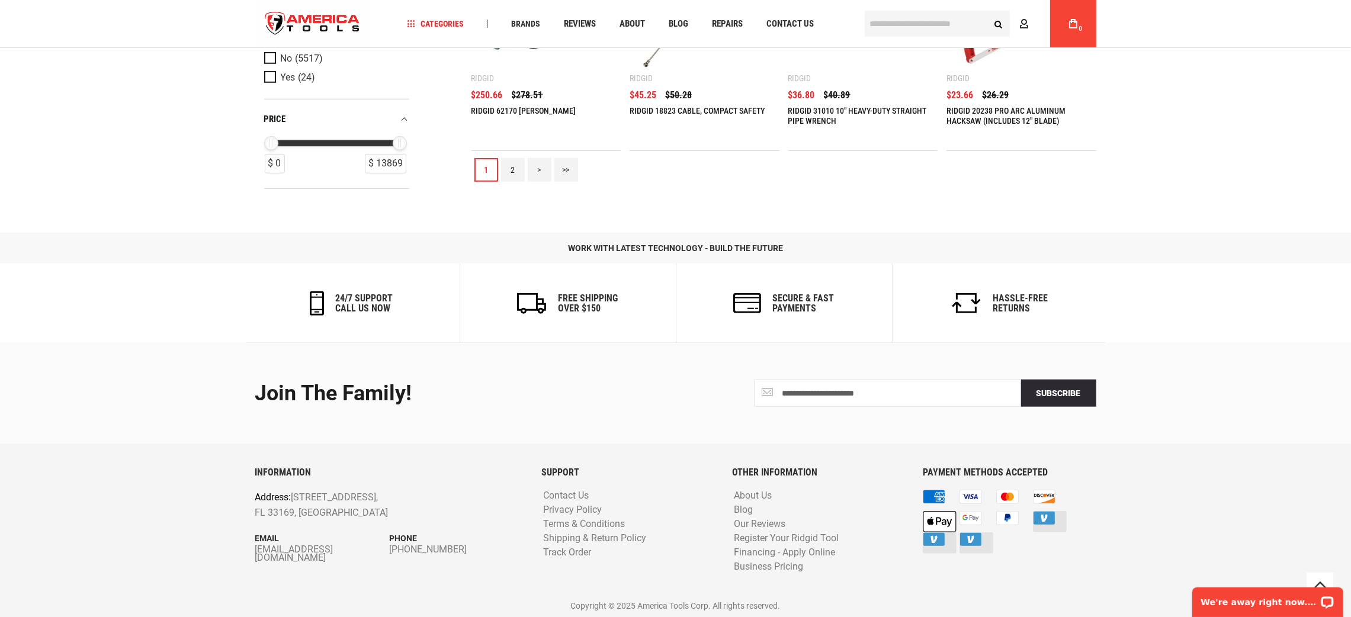
click at [520, 169] on link "2" at bounding box center [513, 170] width 24 height 24
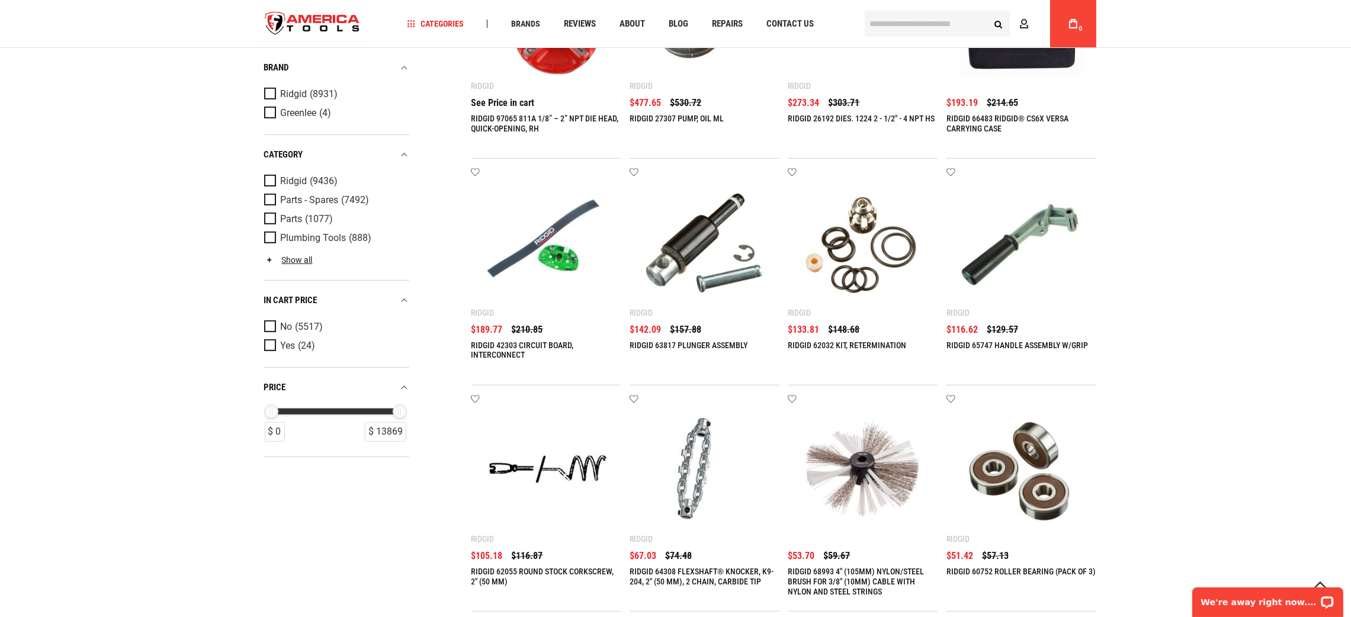
scroll to position [1154, 0]
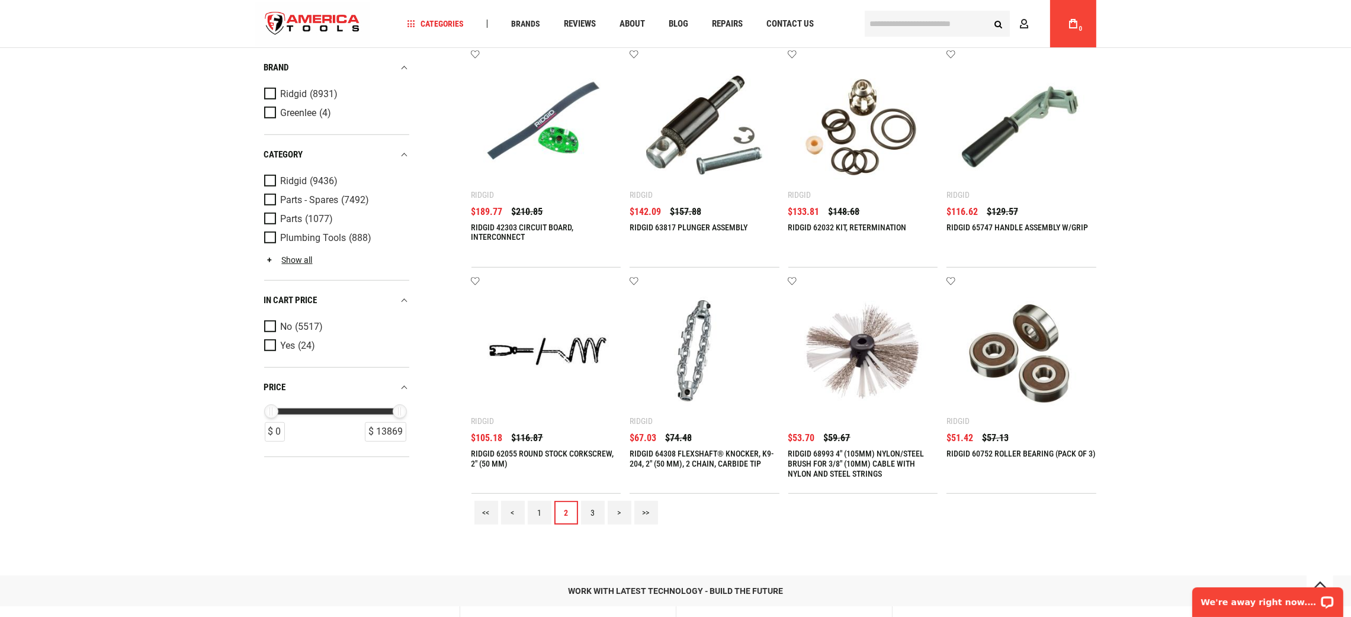
click at [584, 508] on link "3" at bounding box center [593, 513] width 24 height 24
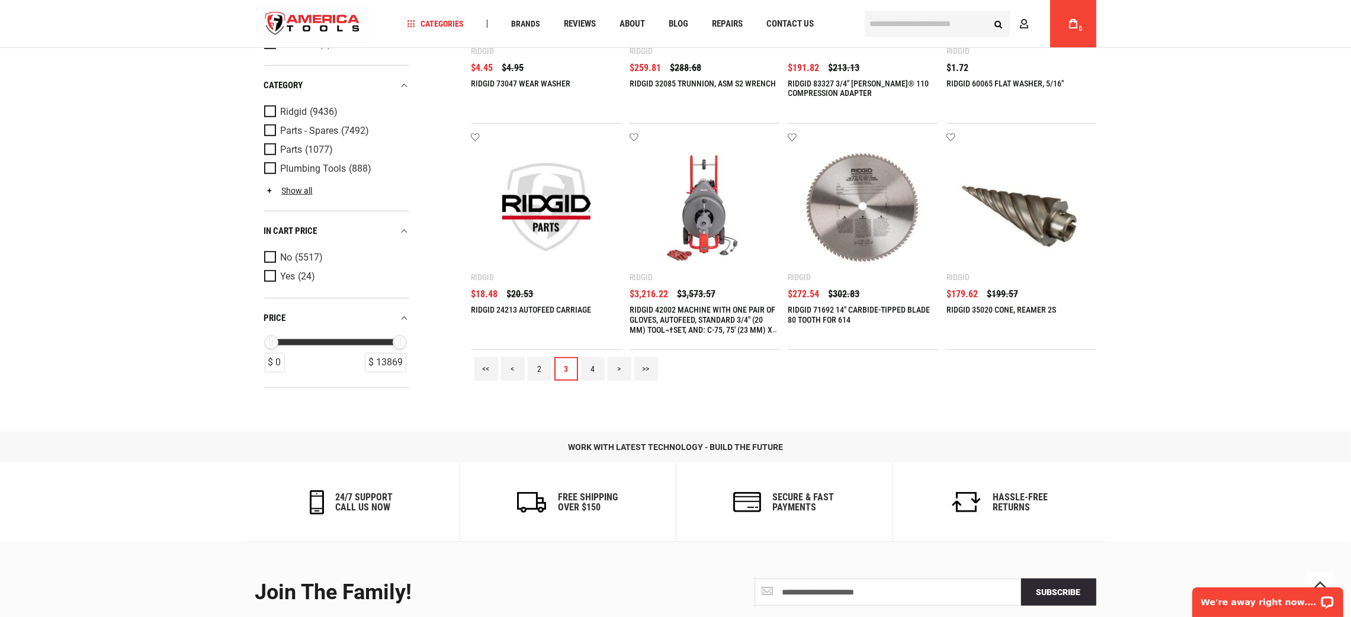
scroll to position [1497, 0]
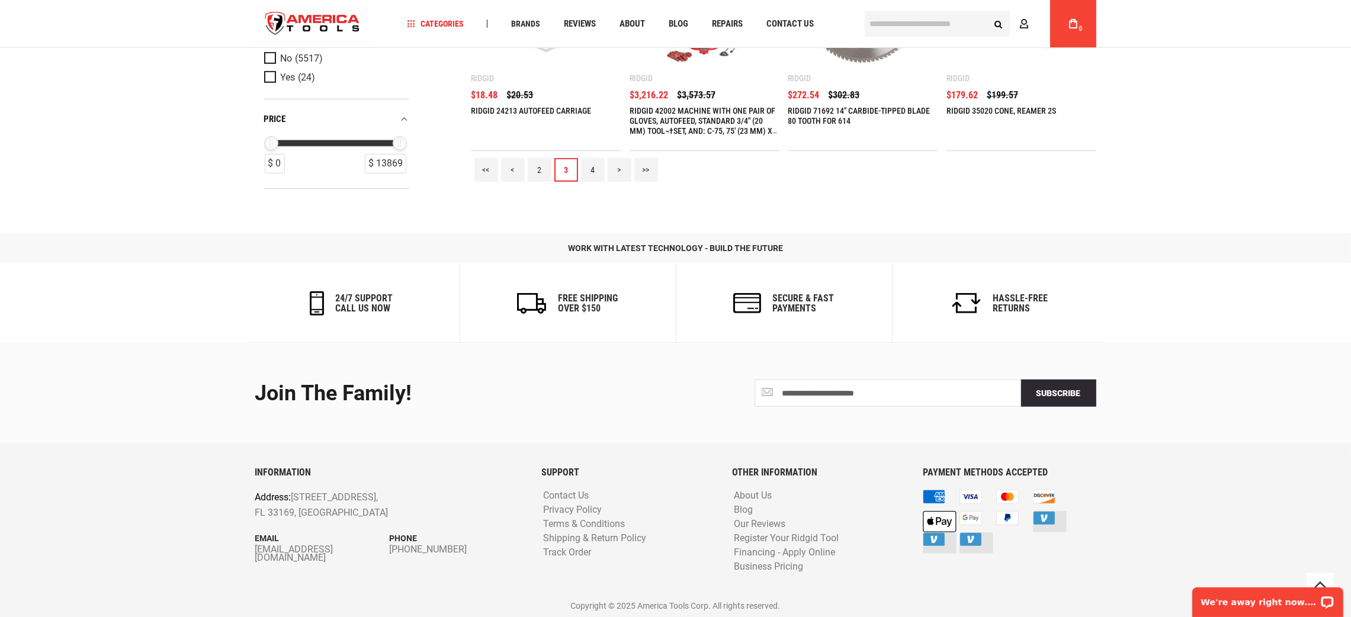
click at [588, 170] on link "4" at bounding box center [593, 170] width 24 height 24
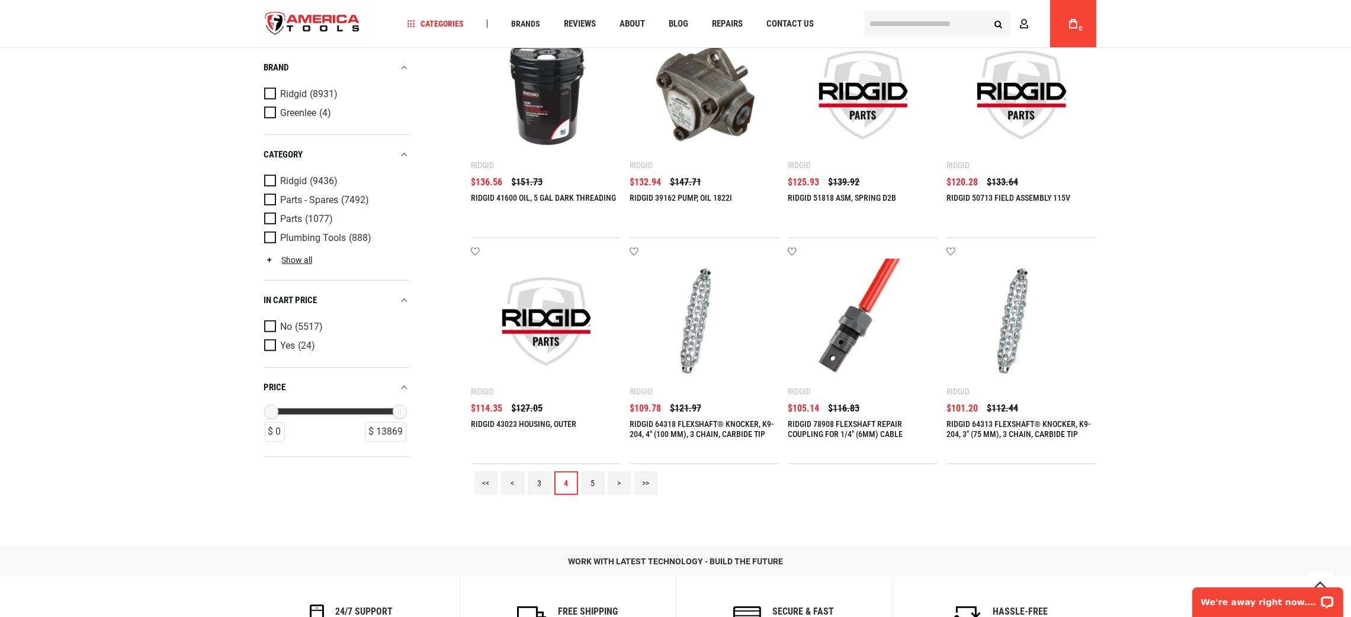
scroll to position [1422, 0]
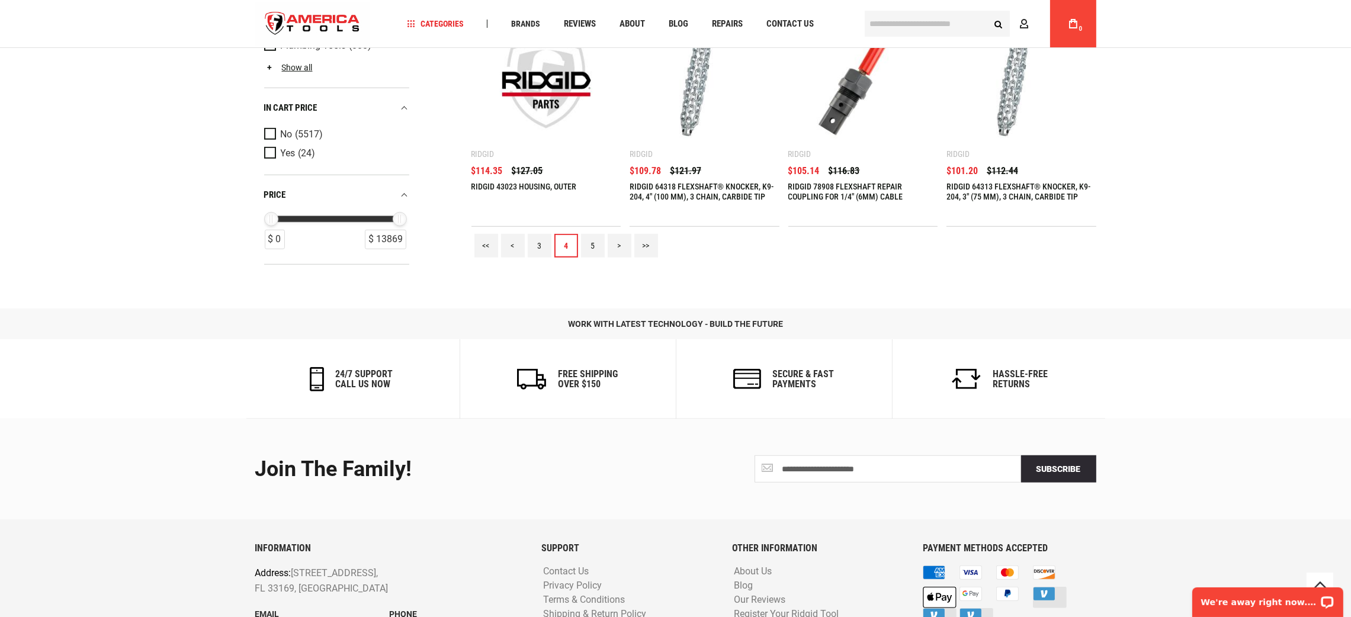
drag, startPoint x: 578, startPoint y: 242, endPoint x: 586, endPoint y: 244, distance: 8.1
click at [578, 242] on div "<< < 3 4 5 > >>" at bounding box center [783, 246] width 625 height 38
click at [587, 245] on link "5" at bounding box center [593, 246] width 24 height 24
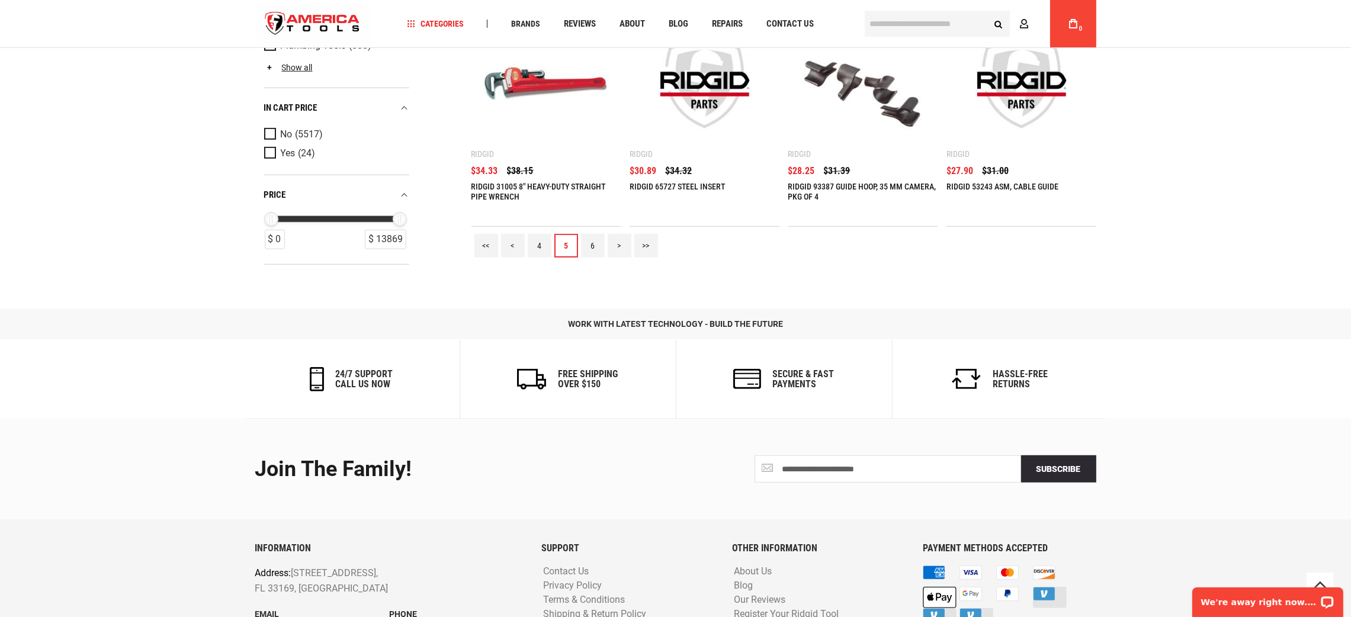
click at [589, 238] on link "6" at bounding box center [593, 246] width 24 height 24
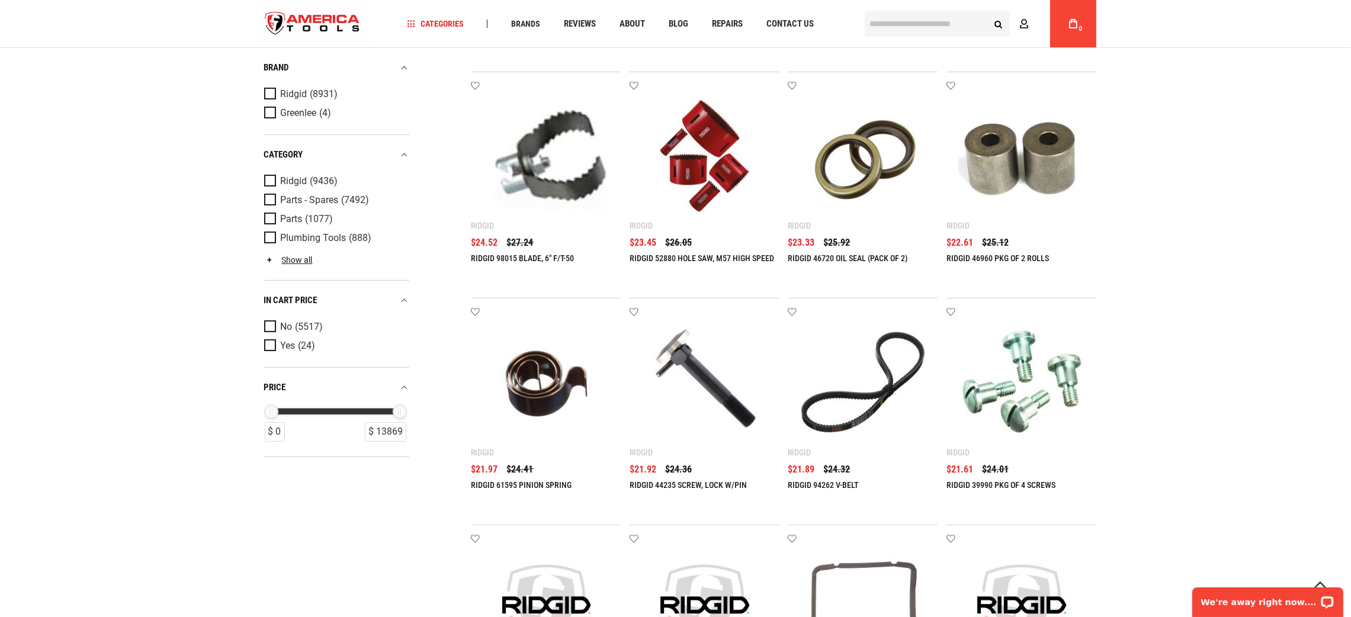
scroll to position [0, 0]
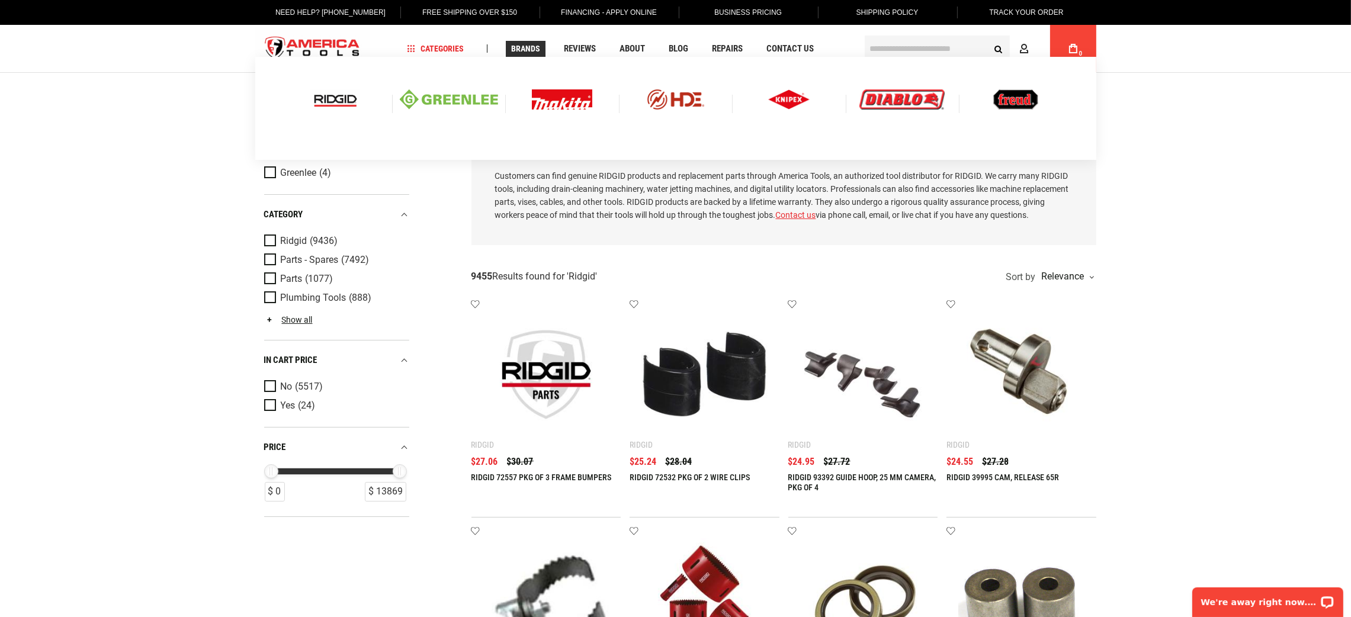
click at [347, 106] on img at bounding box center [335, 99] width 49 height 20
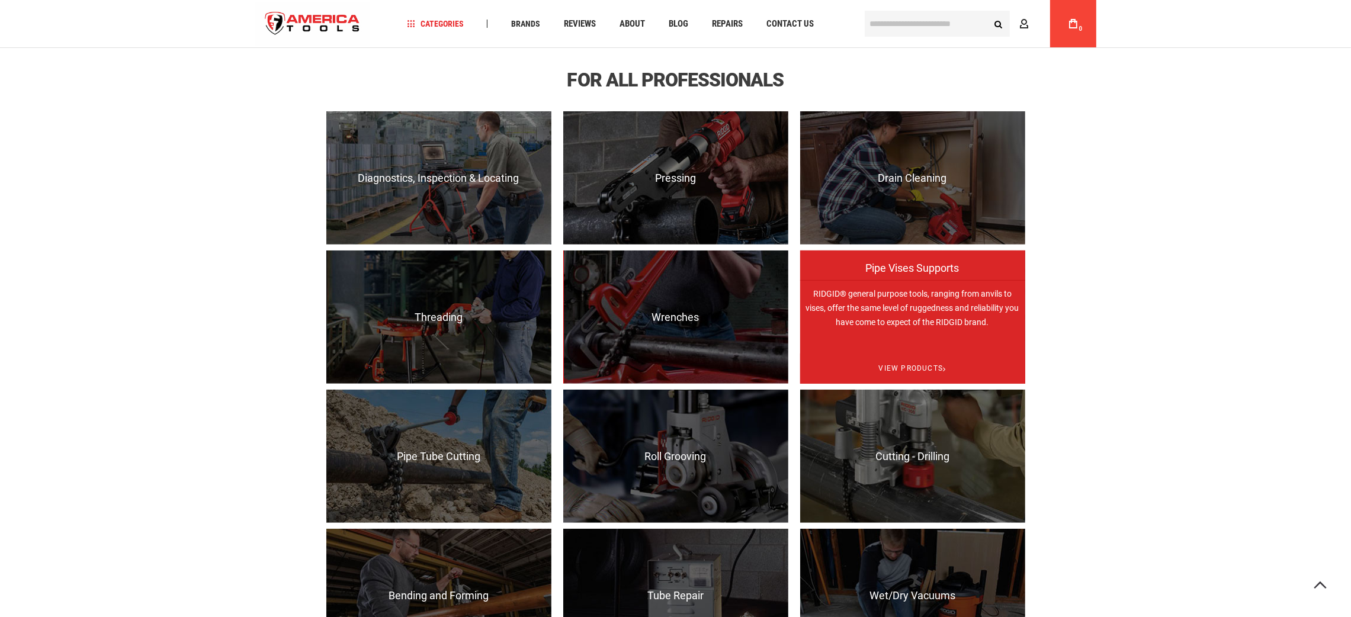
click at [897, 301] on p "RIDGID® general purpose tools, ranging from anvils to vises, offer the same lev…" at bounding box center [912, 346] width 225 height 133
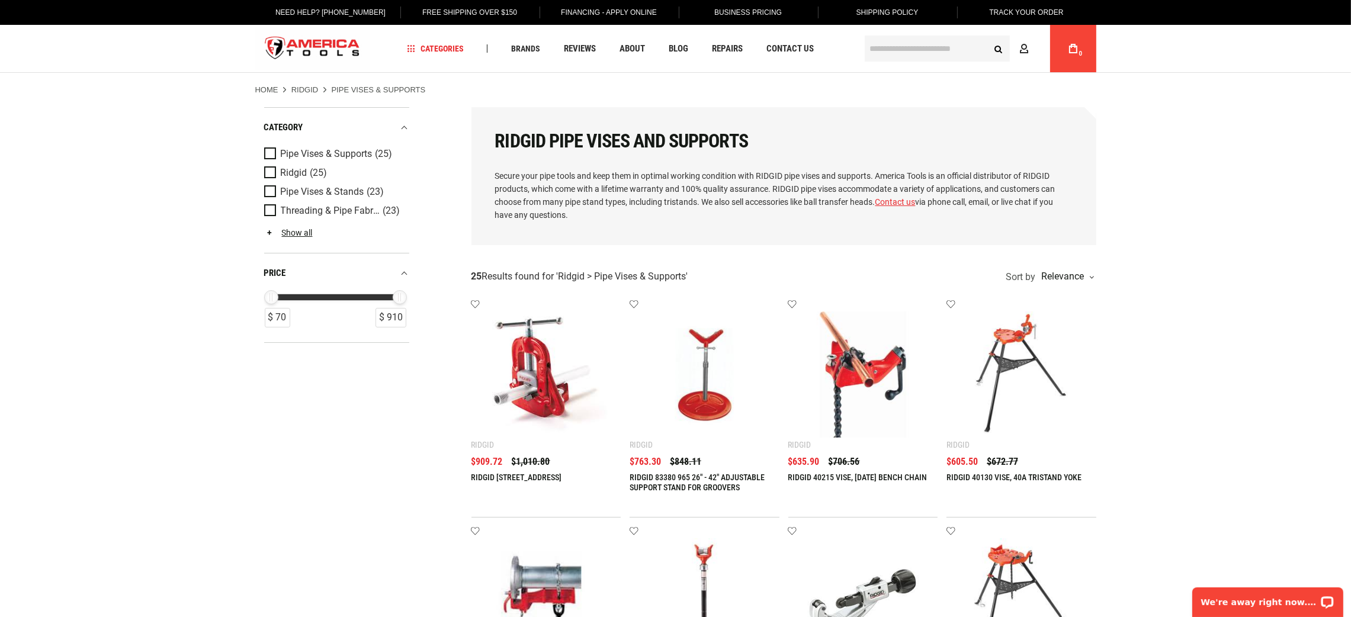
type input "**********"
drag, startPoint x: 400, startPoint y: 300, endPoint x: 363, endPoint y: 297, distance: 36.8
click at [363, 297] on div "$ 670" at bounding box center [363, 297] width 14 height 14
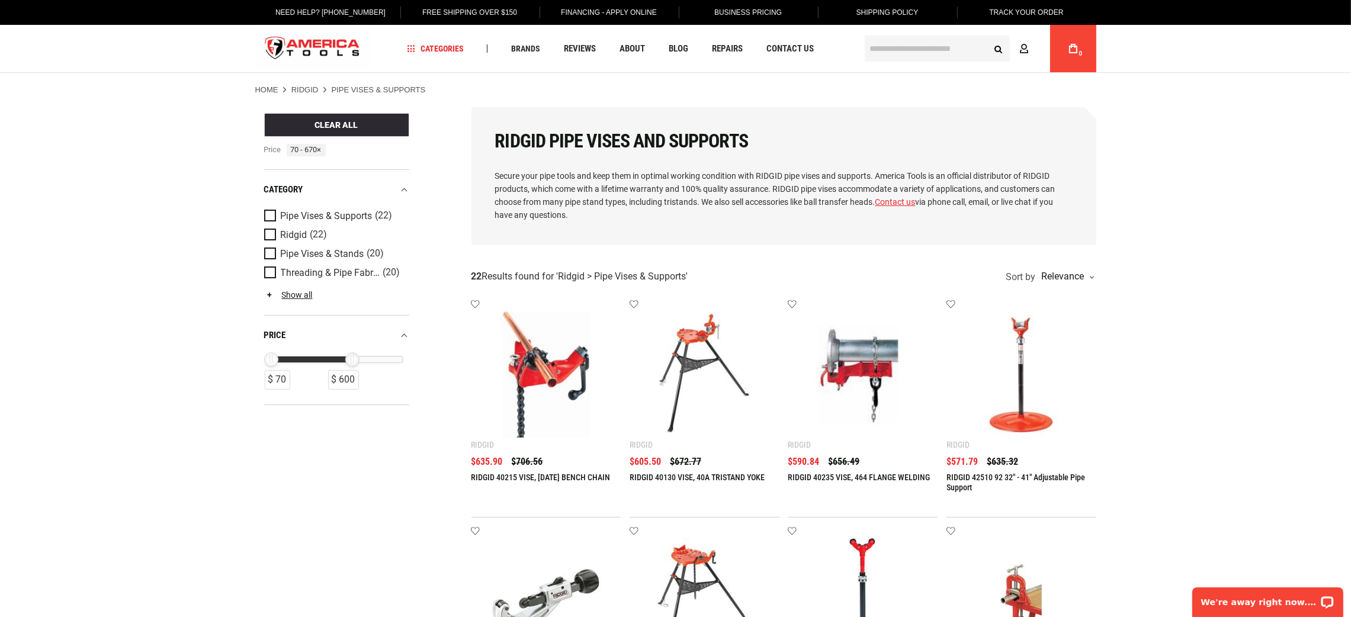
drag, startPoint x: 363, startPoint y: 363, endPoint x: 352, endPoint y: 362, distance: 10.7
click at [352, 362] on div "$ 600" at bounding box center [352, 359] width 14 height 14
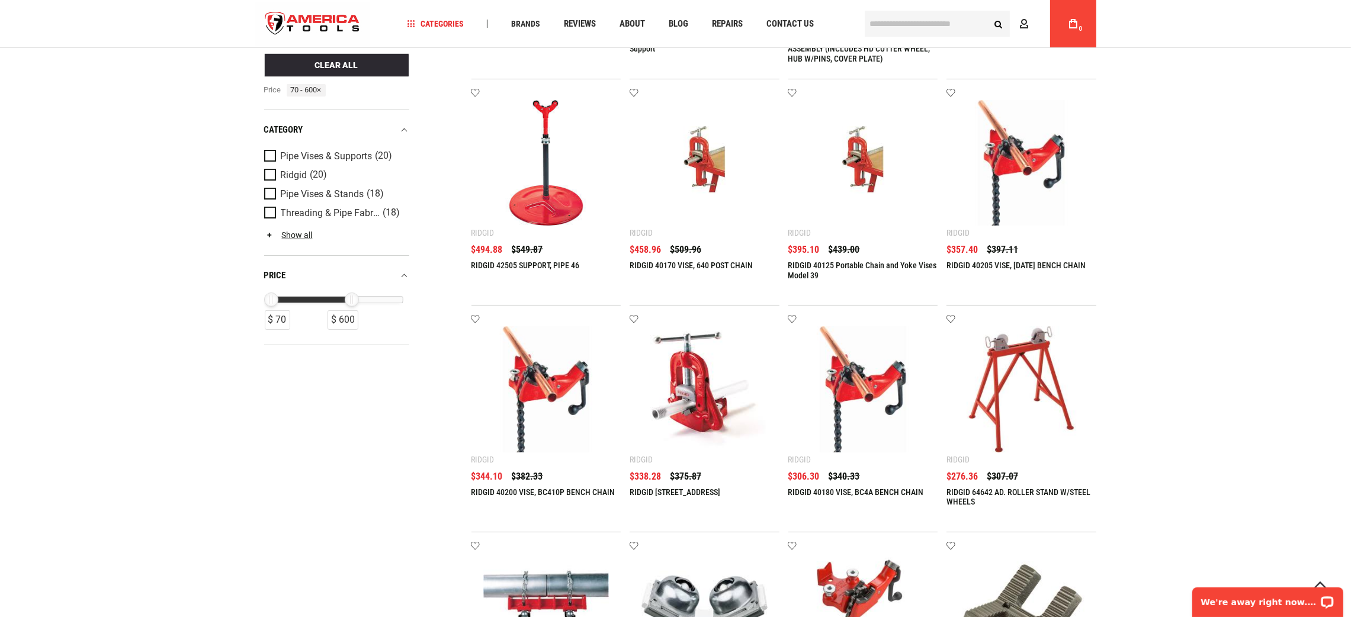
scroll to position [444, 0]
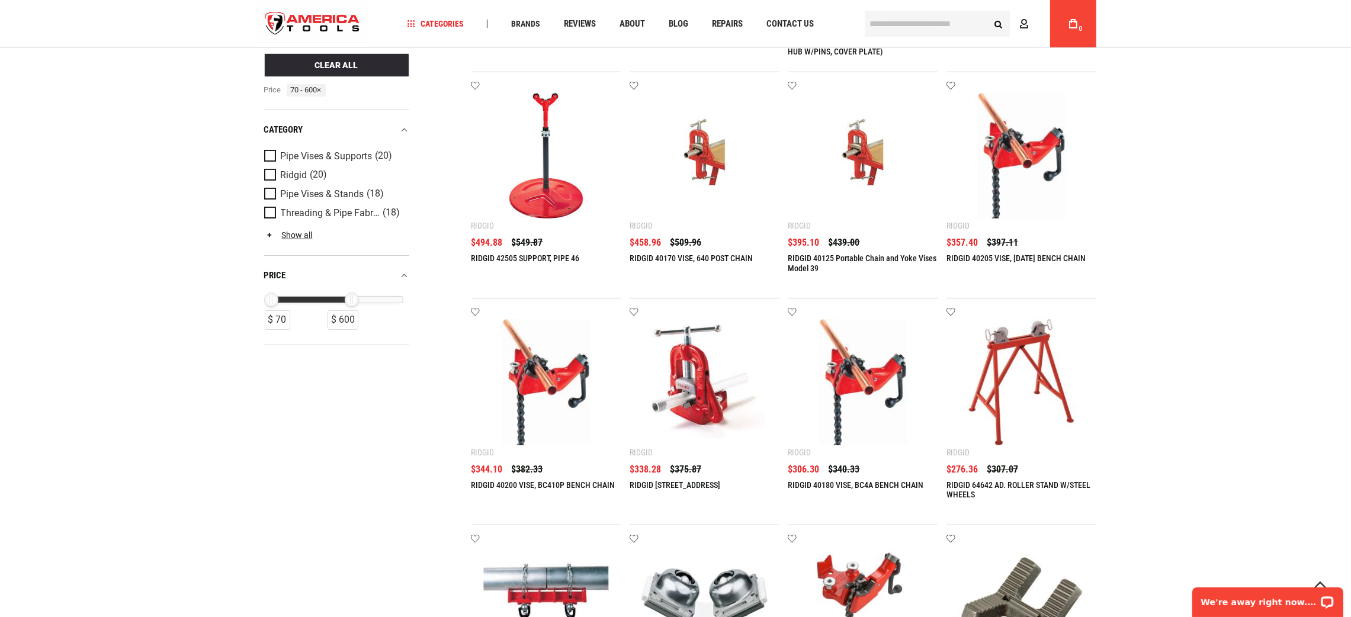
drag, startPoint x: 349, startPoint y: 302, endPoint x: 525, endPoint y: 314, distance: 175.7
click at [520, 313] on div "Refine & sort Clear All price 70 - 600 × Sort by Relevance Relevance Lowest Pri…" at bounding box center [675, 339] width 841 height 1355
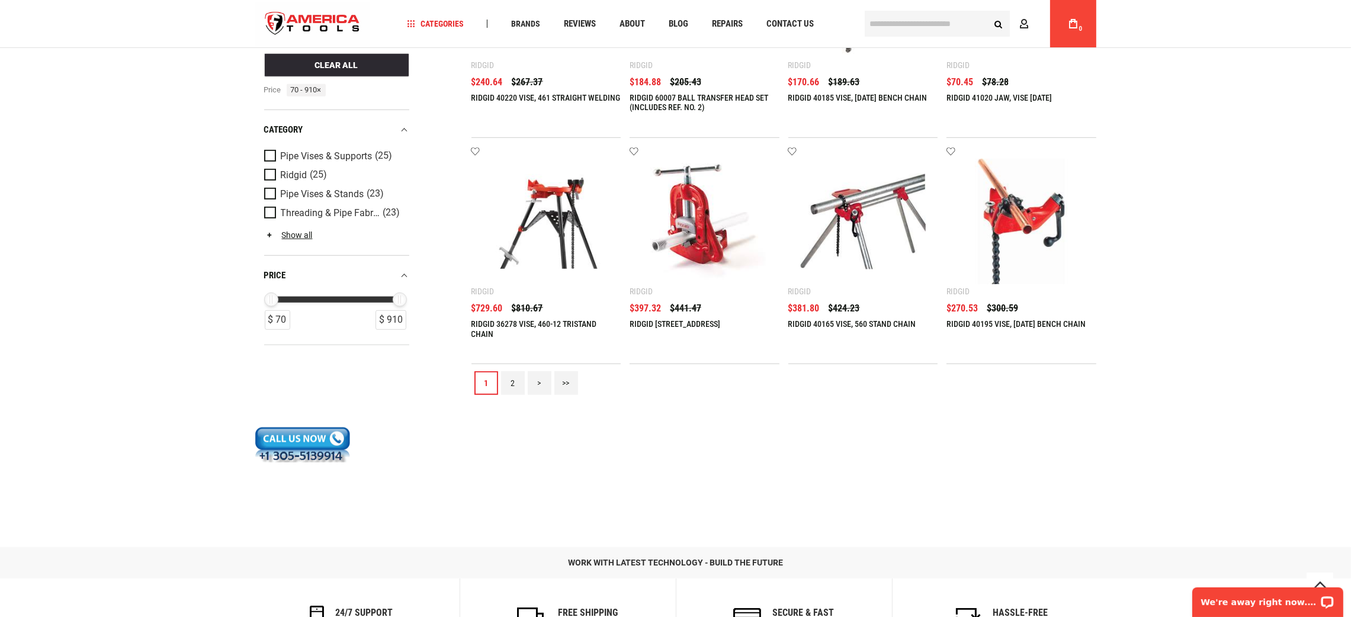
scroll to position [1422, 0]
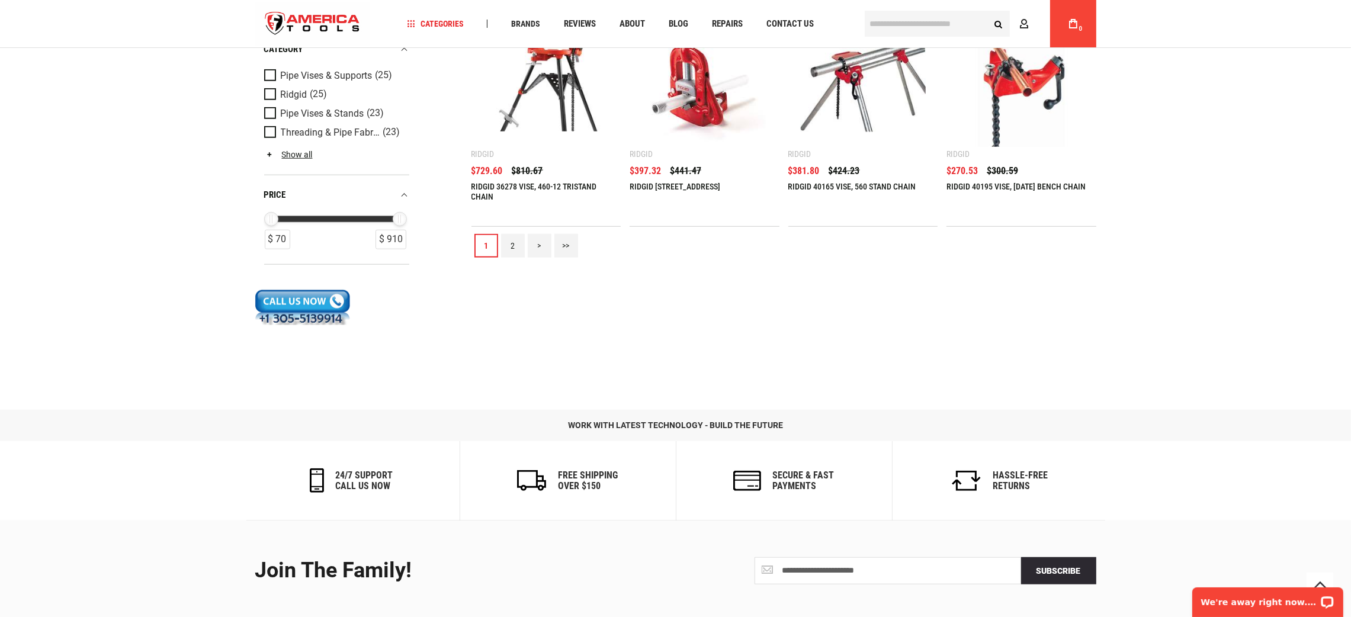
click at [516, 245] on link "2" at bounding box center [513, 246] width 24 height 24
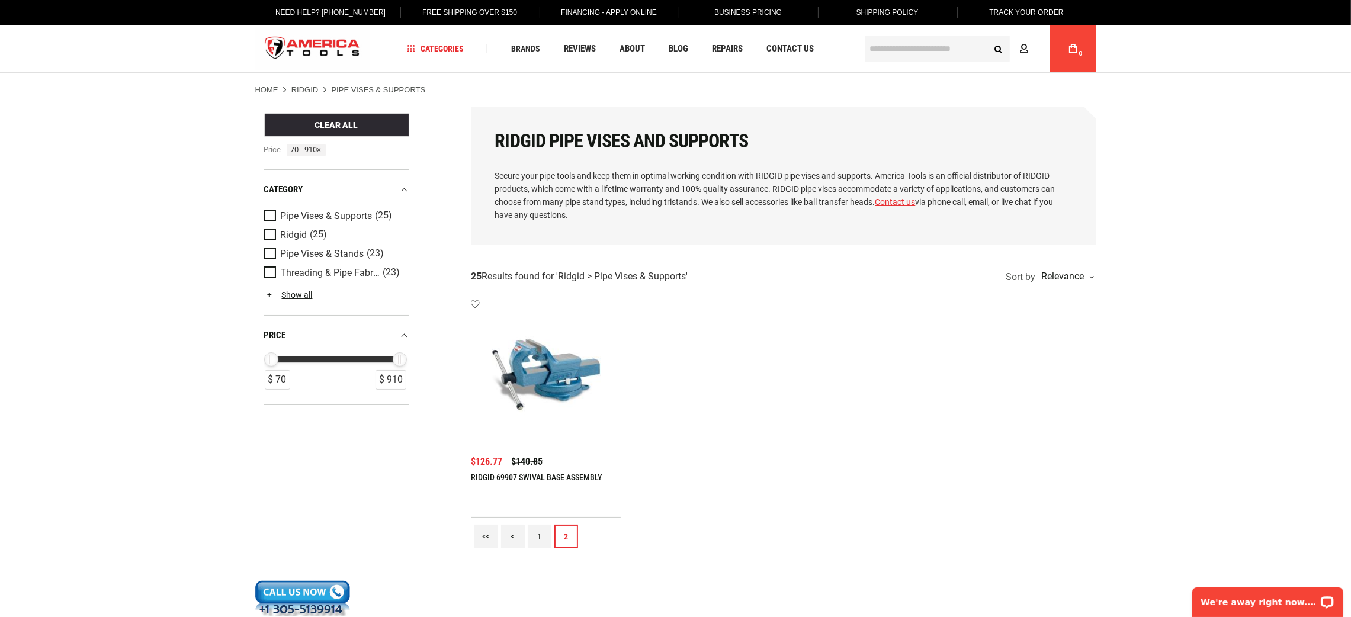
click at [643, 462] on ul "Add to wishlist RIDGID 69907 SWIVAL BASE ASSEMBLY $140.85 $126.77" at bounding box center [783, 409] width 625 height 218
drag, startPoint x: 617, startPoint y: 469, endPoint x: 435, endPoint y: 474, distance: 181.9
click at [435, 474] on div "Refine & sort Clear All price 70 - 910 × Sort by Relevance Relevance Lowest Pri…" at bounding box center [675, 331] width 841 height 448
drag, startPoint x: 469, startPoint y: 474, endPoint x: 627, endPoint y: 485, distance: 158.5
click at [627, 485] on div "Refine & sort Clear All price 70 - 910 × Sort by Relevance Relevance Lowest Pri…" at bounding box center [675, 331] width 841 height 448
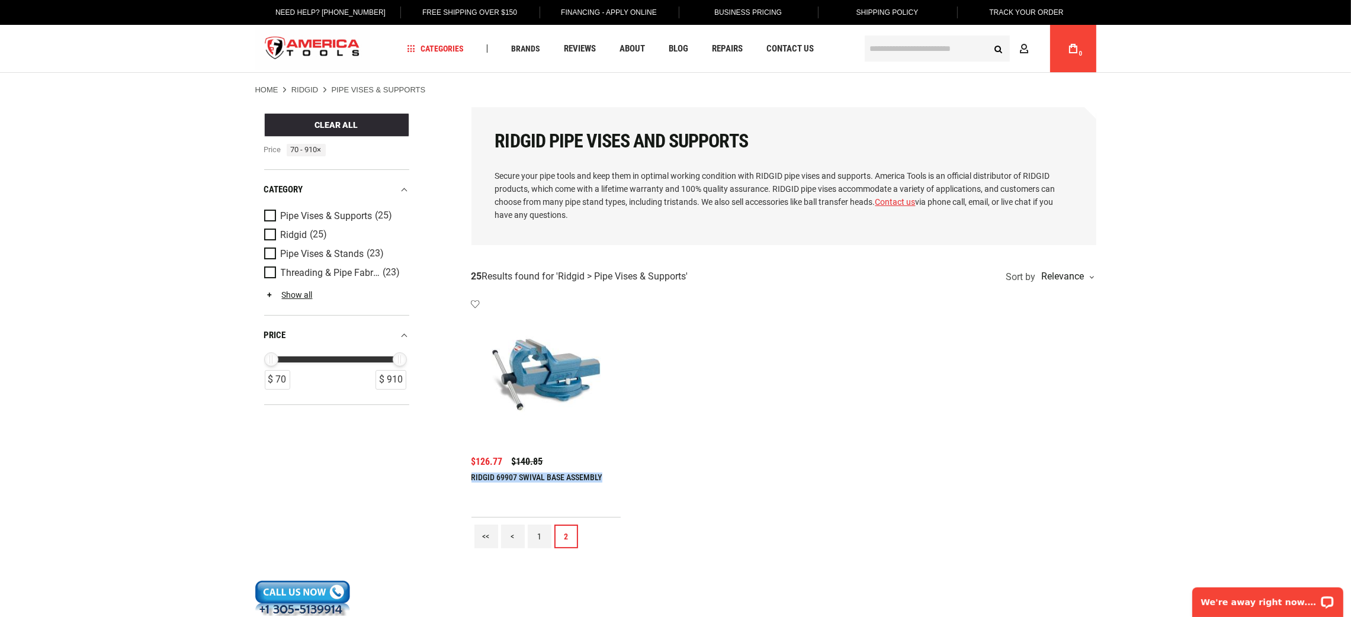
copy link "RIDGID 69907 SWIVAL BASE ASSEMBLY"
drag, startPoint x: 506, startPoint y: 458, endPoint x: 464, endPoint y: 460, distance: 42.1
click at [464, 460] on div "Refine & sort Clear All price 70 - 910 × Sort by Relevance Relevance Lowest Pri…" at bounding box center [675, 331] width 841 height 448
click at [464, 457] on div "Refine & sort Clear All price 70 - 910 × Sort by Relevance Relevance Lowest Pri…" at bounding box center [675, 331] width 841 height 448
click at [493, 460] on span "$126.77" at bounding box center [486, 461] width 31 height 9
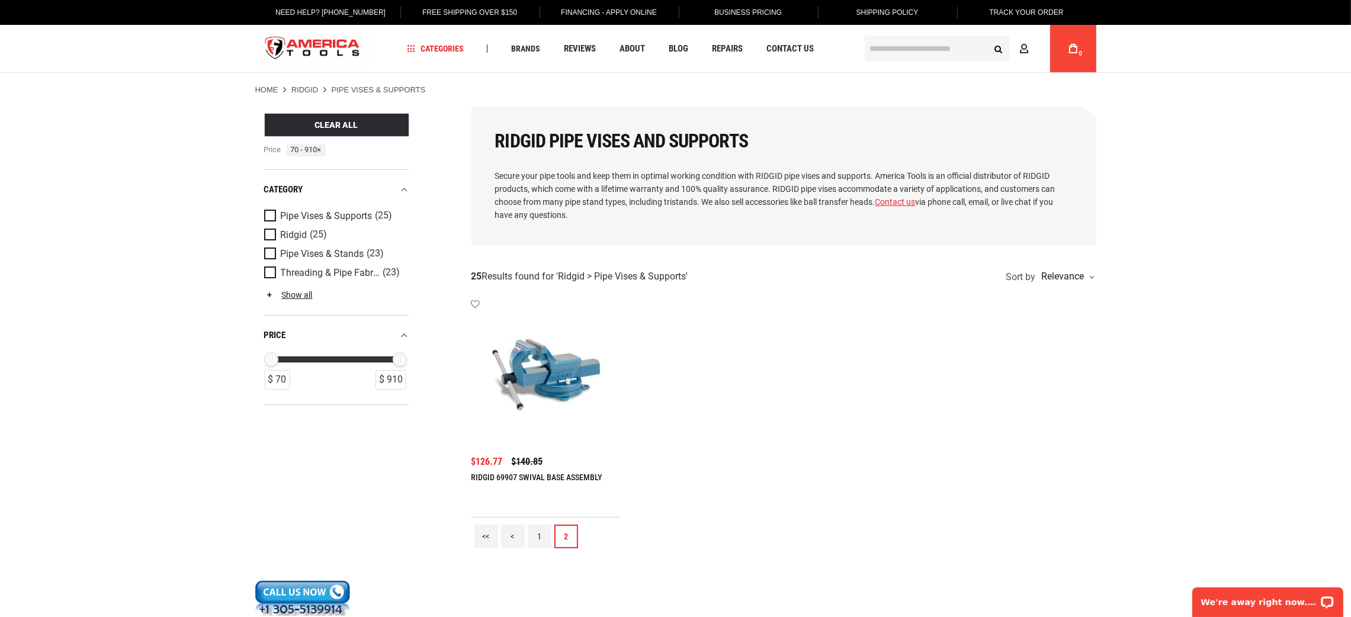
click at [493, 460] on span "$126.77" at bounding box center [486, 461] width 31 height 9
click at [472, 460] on span "$126.77" at bounding box center [486, 461] width 31 height 9
copy span "$126.77"
drag, startPoint x: 555, startPoint y: 461, endPoint x: 510, endPoint y: 463, distance: 45.1
click at [510, 463] on div "$140.85 $126.77" at bounding box center [546, 461] width 150 height 9
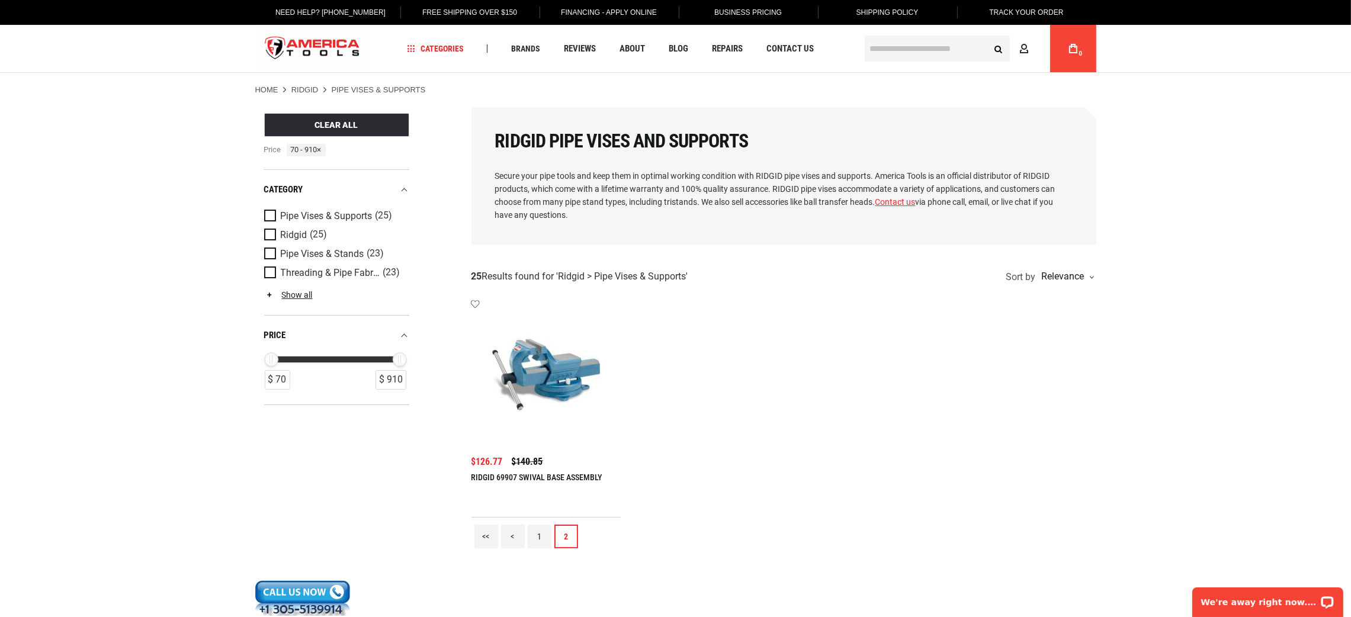
copy span "$140.85"
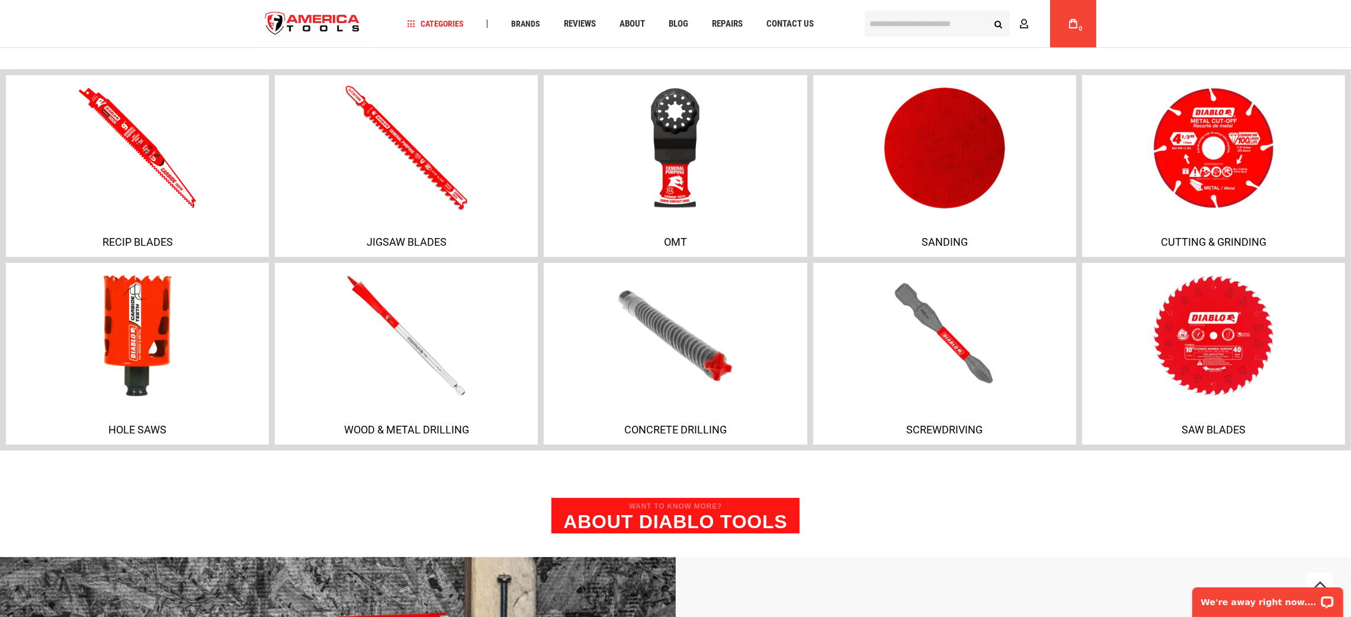
scroll to position [781, 0]
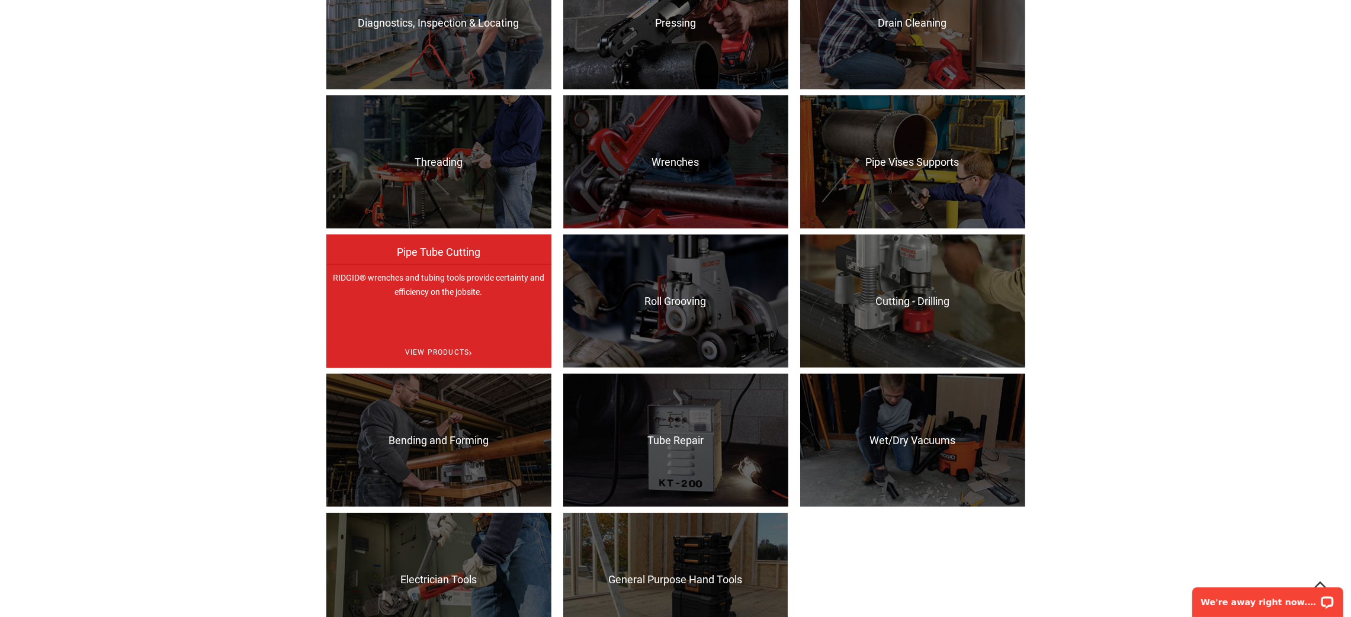
scroll to position [1066, 0]
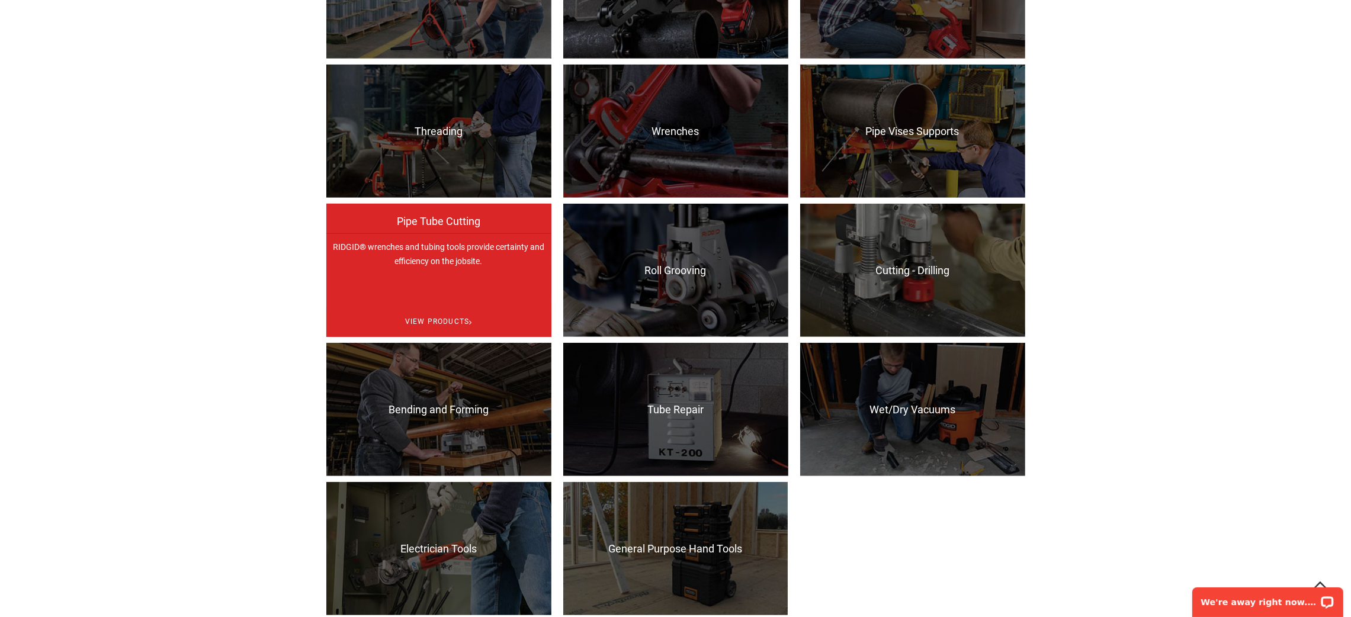
click at [447, 281] on p "RIDGID® wrenches and tubing tools provide certainty and efficiency on the jobsi…" at bounding box center [438, 299] width 225 height 133
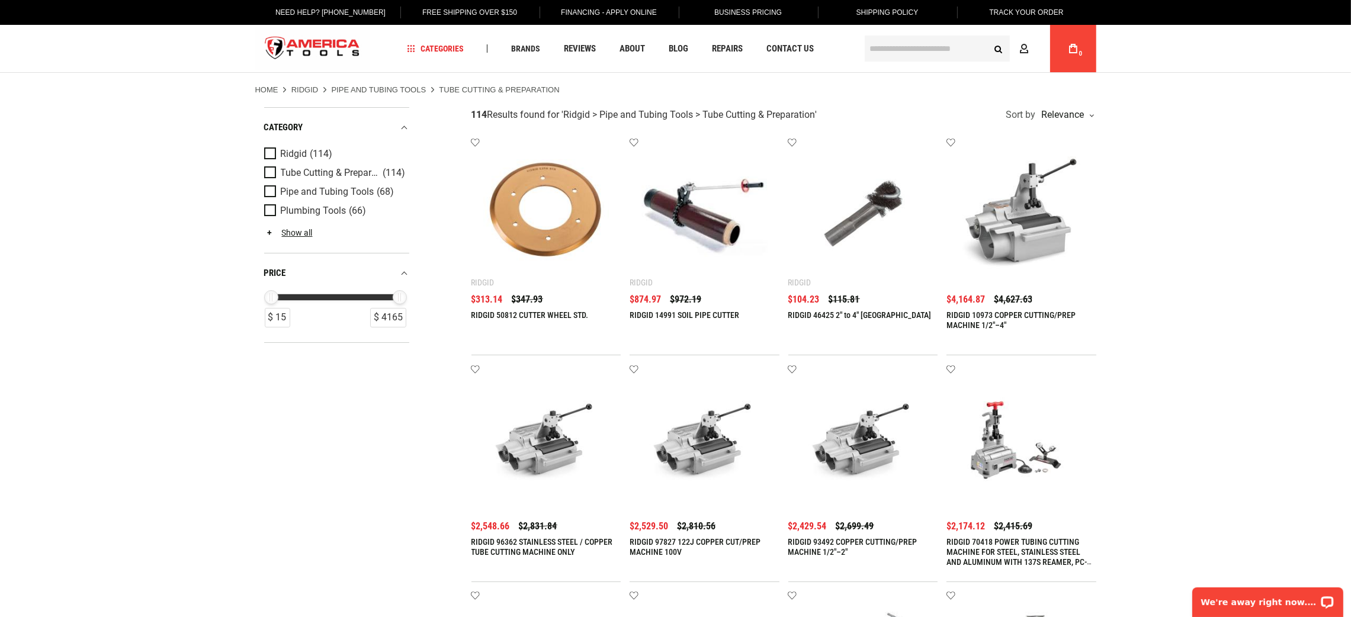
type input "**********"
drag, startPoint x: 400, startPoint y: 294, endPoint x: 301, endPoint y: 355, distance: 116.2
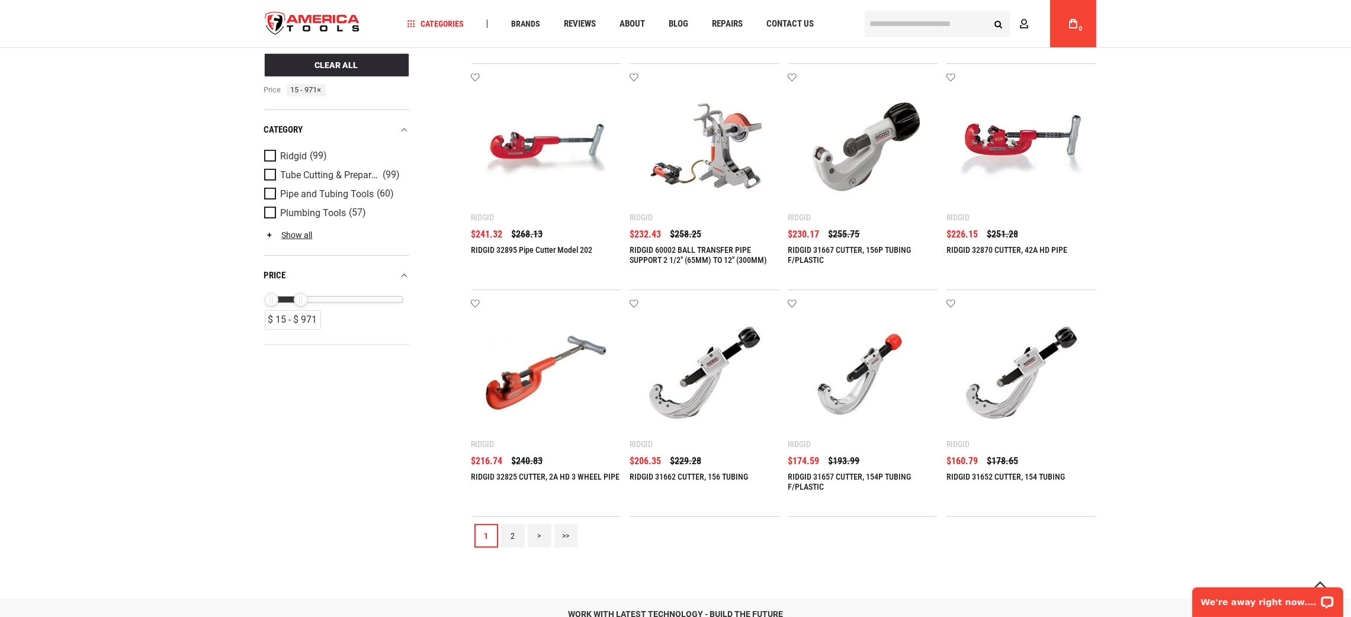
scroll to position [1244, 0]
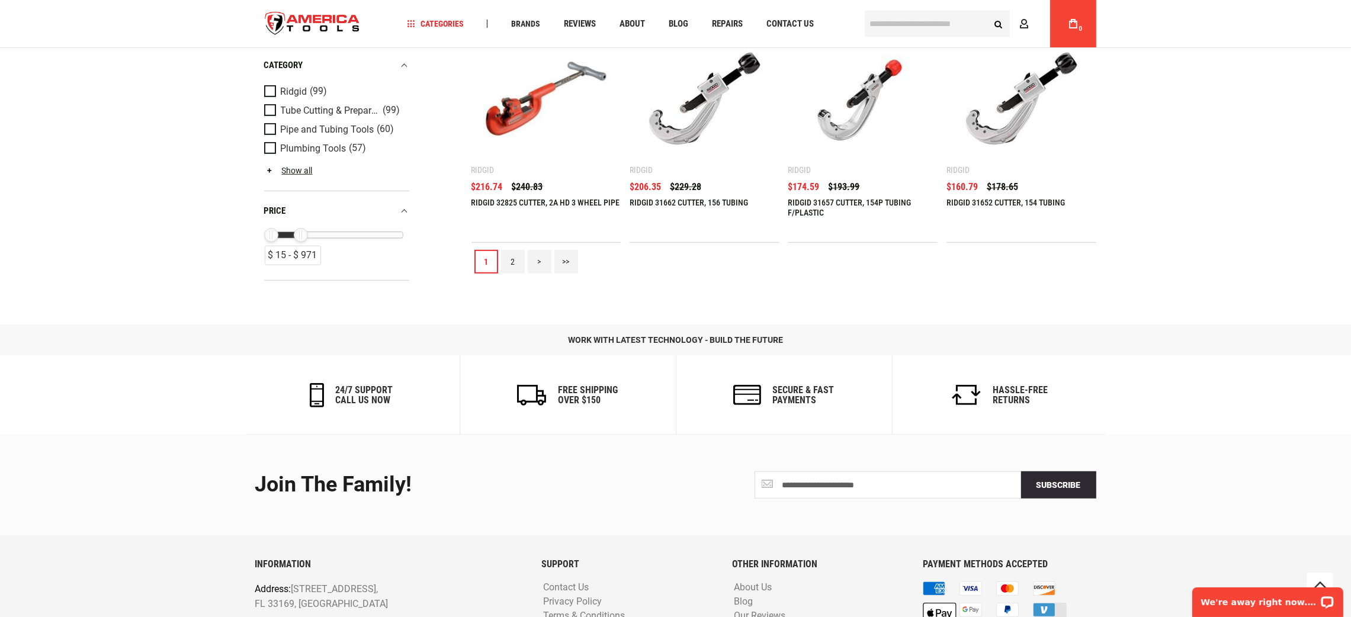
click at [517, 258] on link "2" at bounding box center [513, 262] width 24 height 24
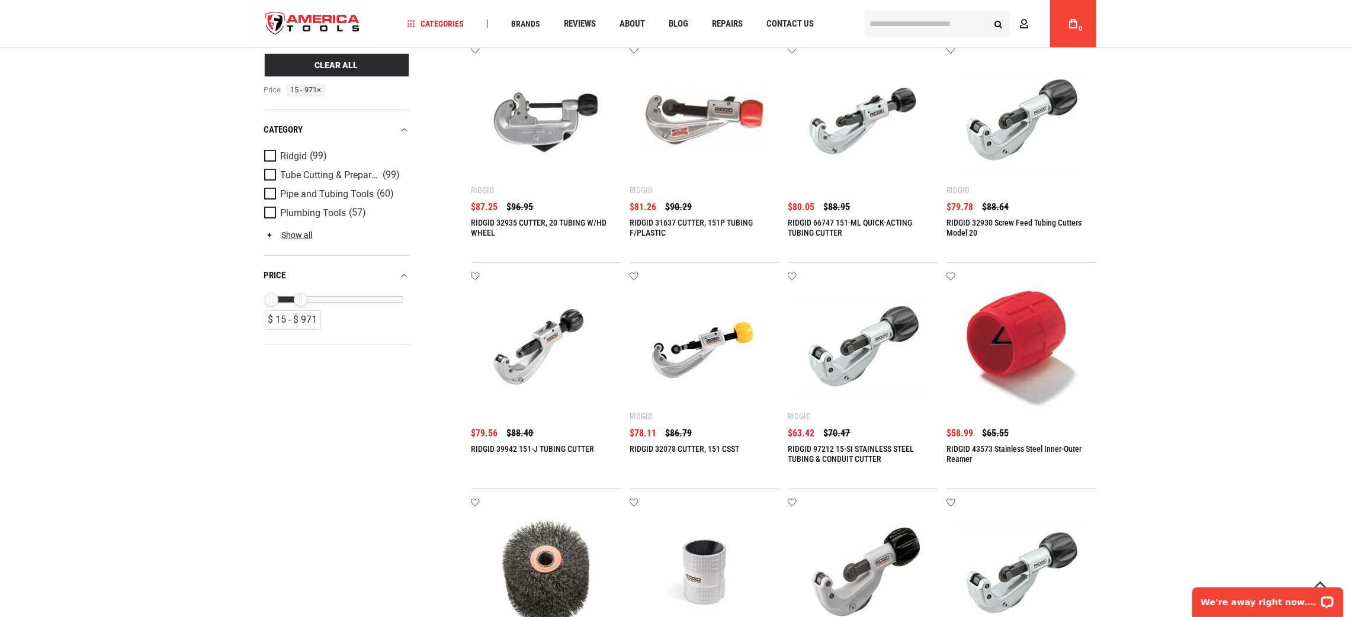
scroll to position [1066, 0]
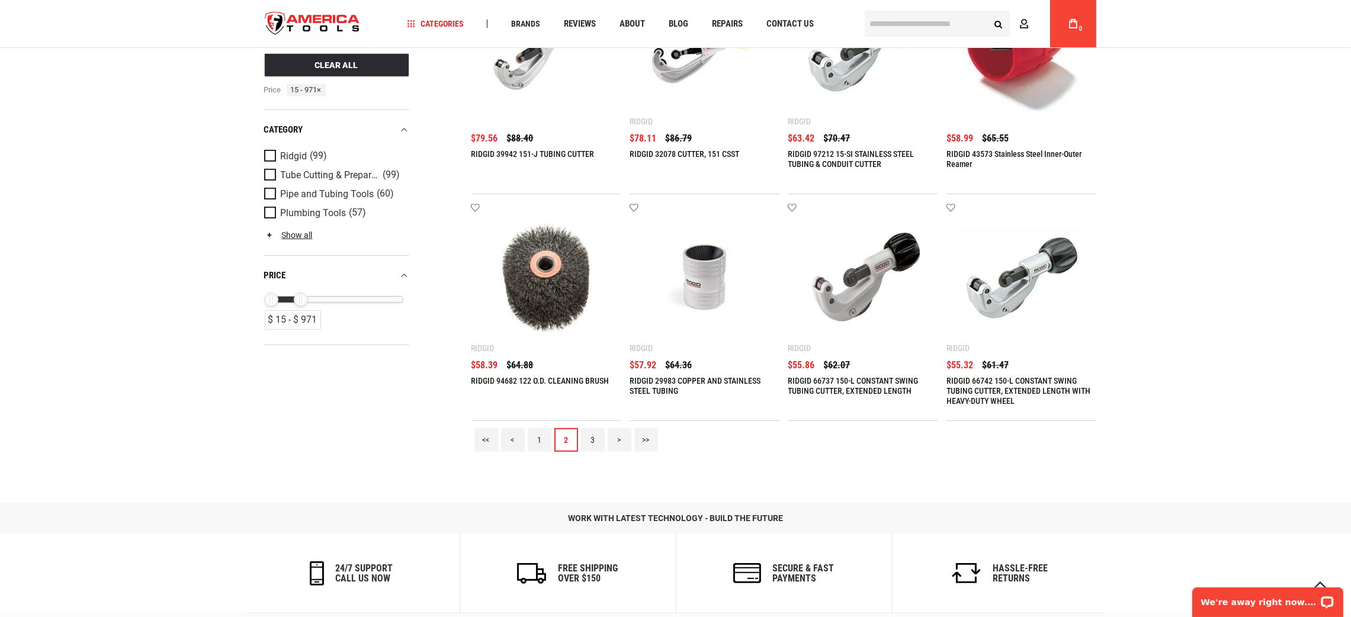
click at [588, 437] on link "3" at bounding box center [593, 440] width 24 height 24
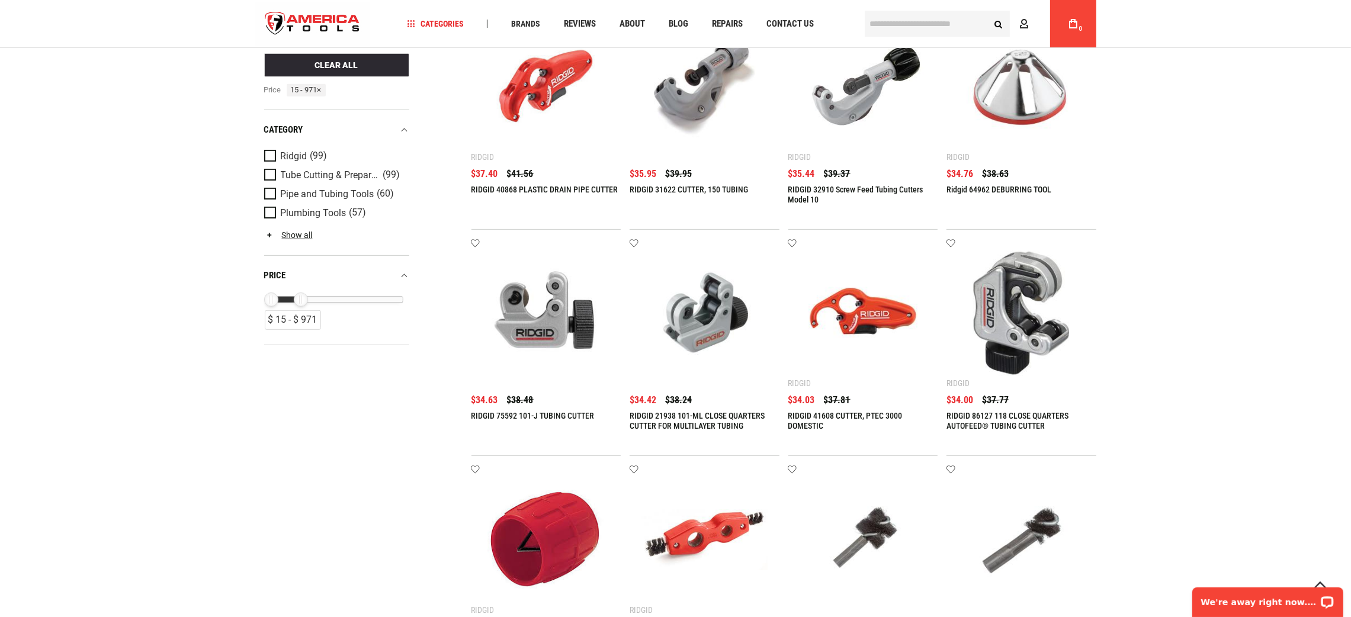
scroll to position [1154, 0]
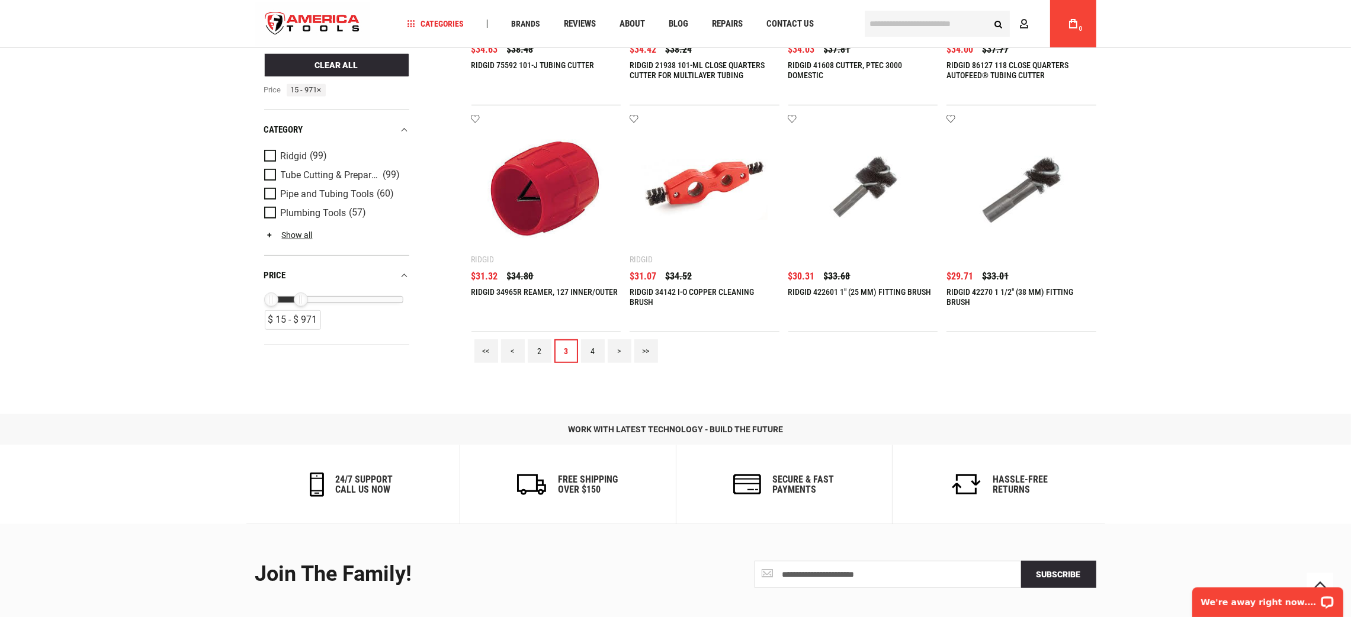
click at [598, 351] on link "4" at bounding box center [593, 351] width 24 height 24
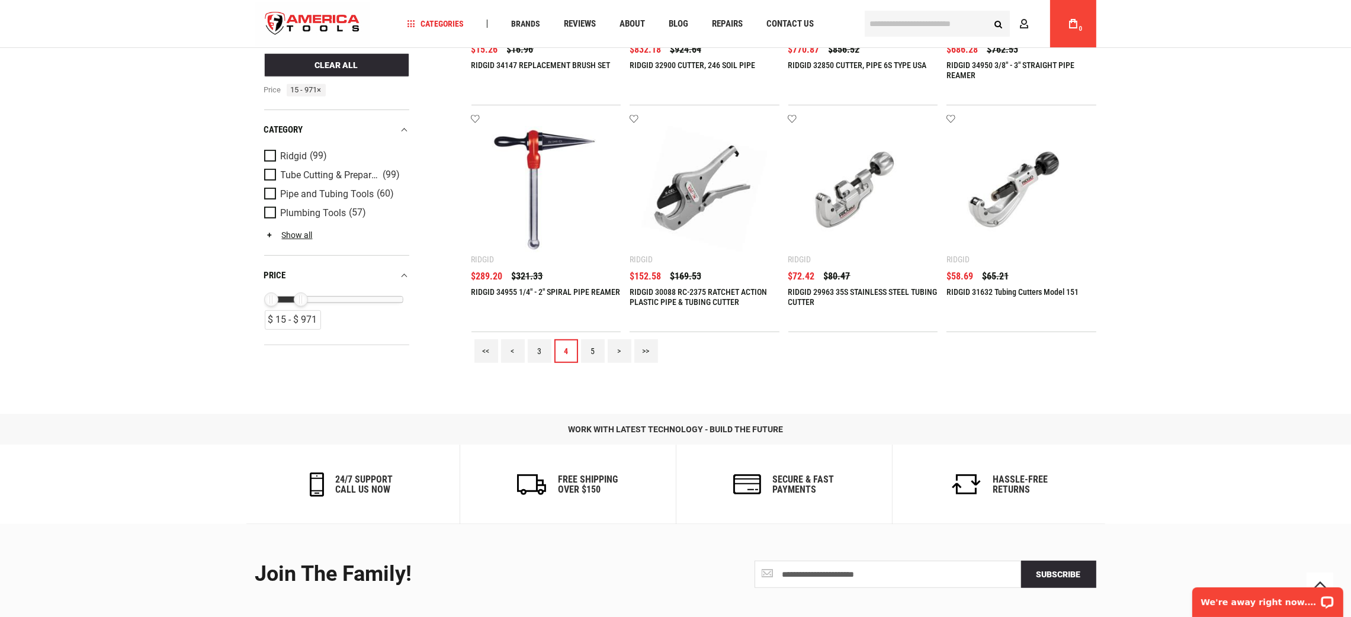
click at [598, 351] on link "5" at bounding box center [593, 351] width 24 height 24
